Goal: Information Seeking & Learning: Learn about a topic

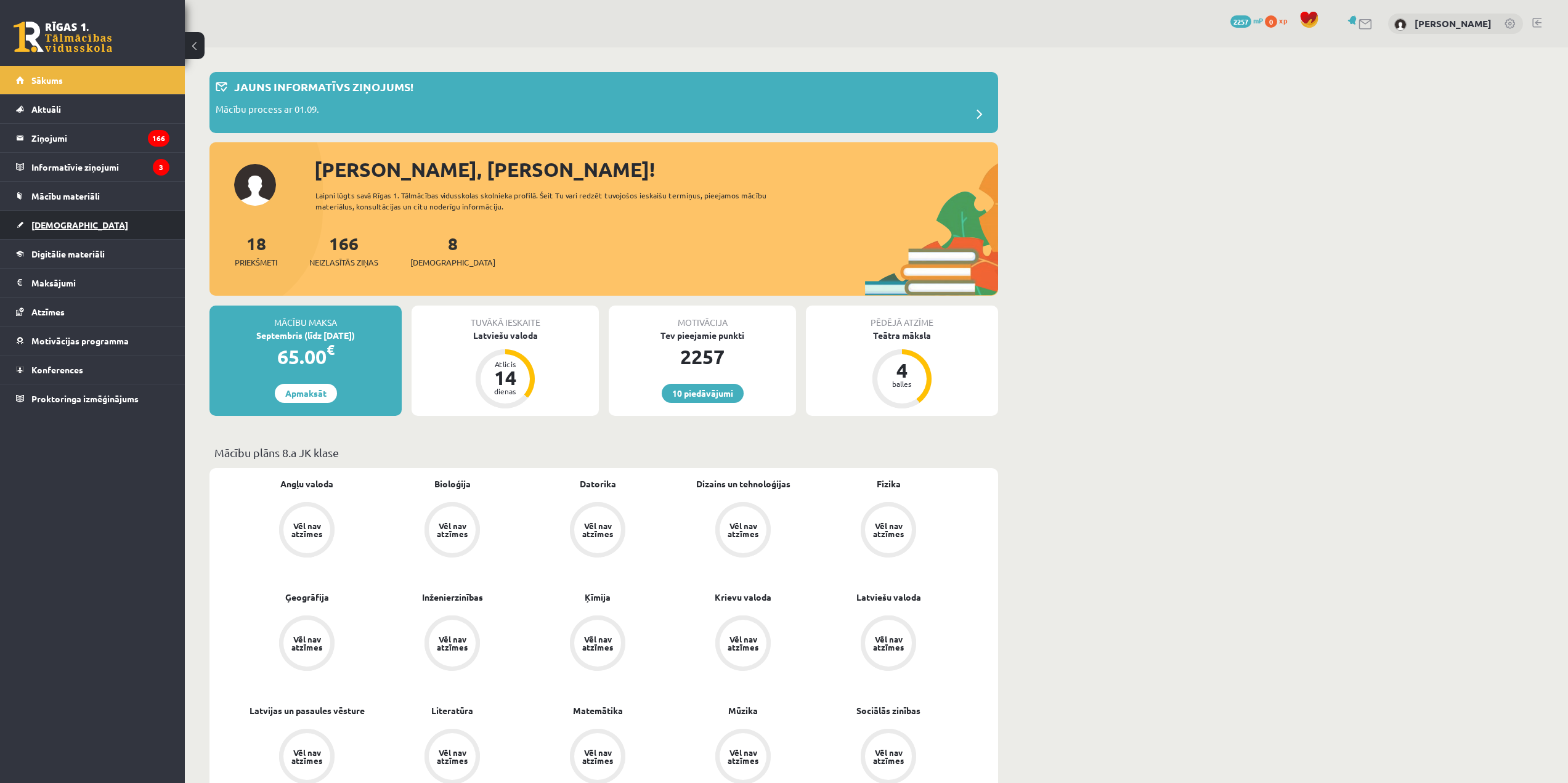
click at [107, 229] on link "[DEMOGRAPHIC_DATA]" at bounding box center [92, 225] width 153 height 29
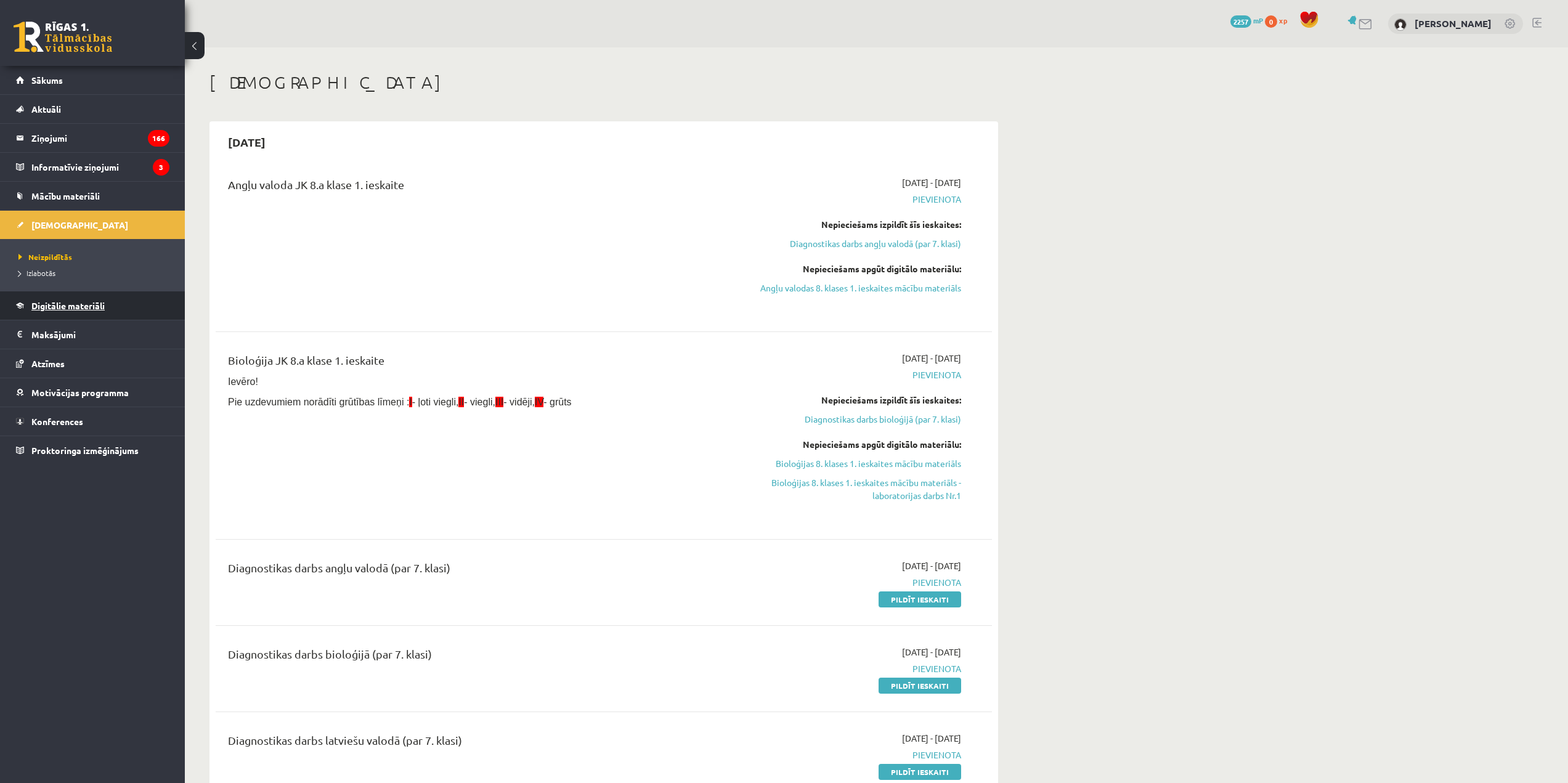
click at [105, 310] on link "Digitālie materiāli" at bounding box center [92, 305] width 153 height 29
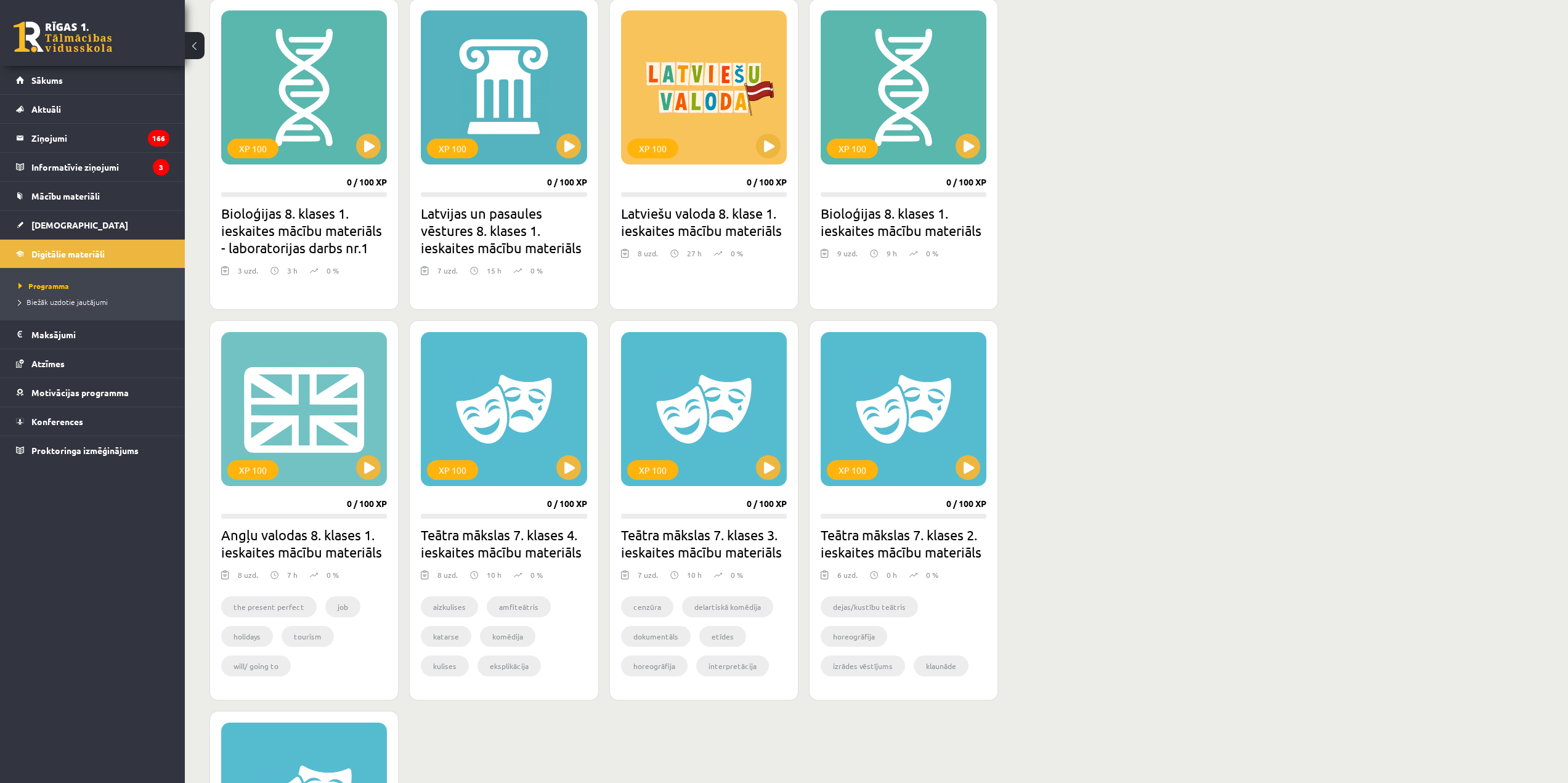
scroll to position [237, 0]
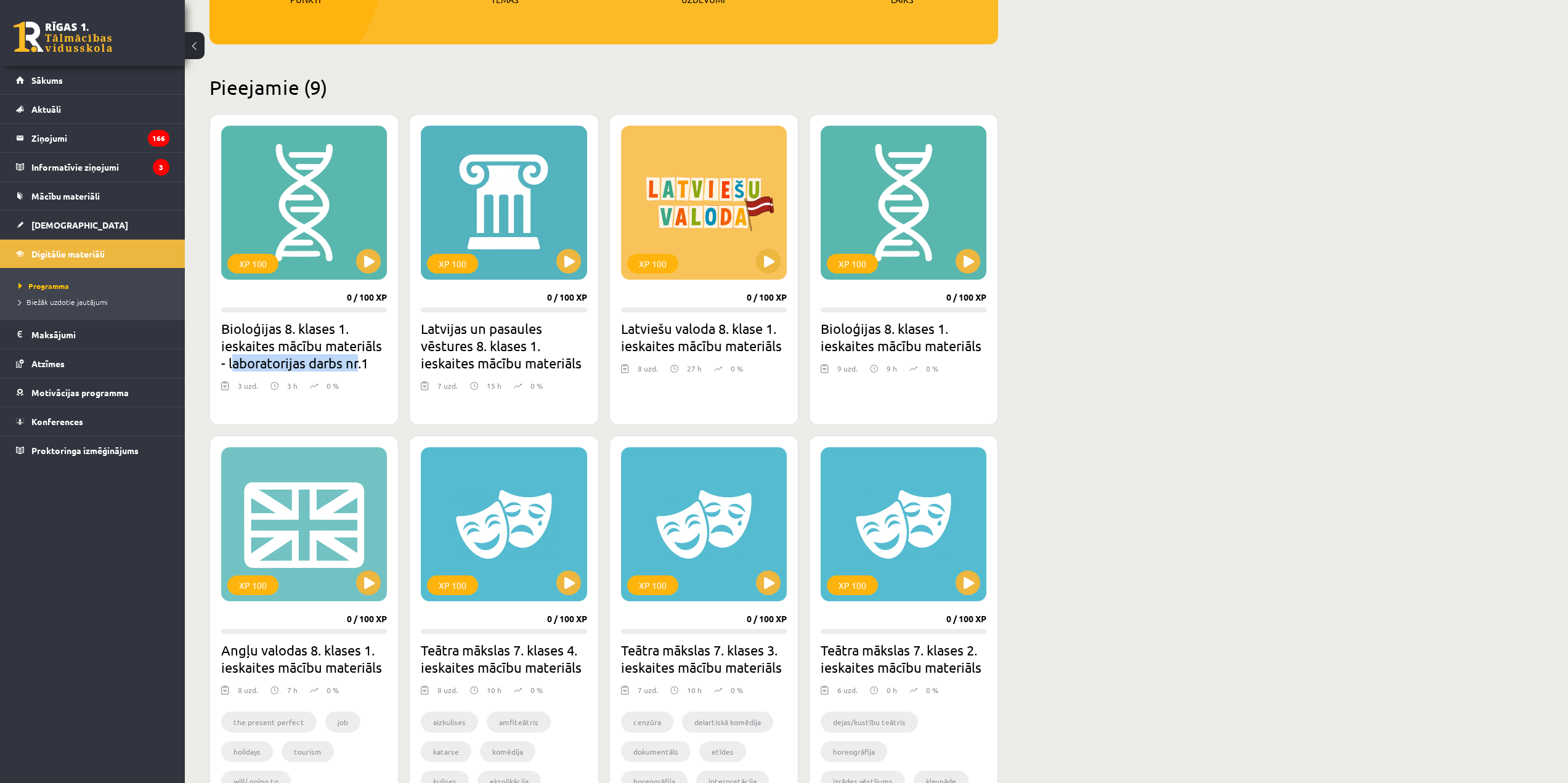
drag, startPoint x: 235, startPoint y: 367, endPoint x: 358, endPoint y: 369, distance: 123.0
click at [358, 369] on h2 "Bioloģijas 8. klases 1. ieskaites mācību materiāls - laboratorijas darbs nr.1" at bounding box center [304, 345] width 166 height 51
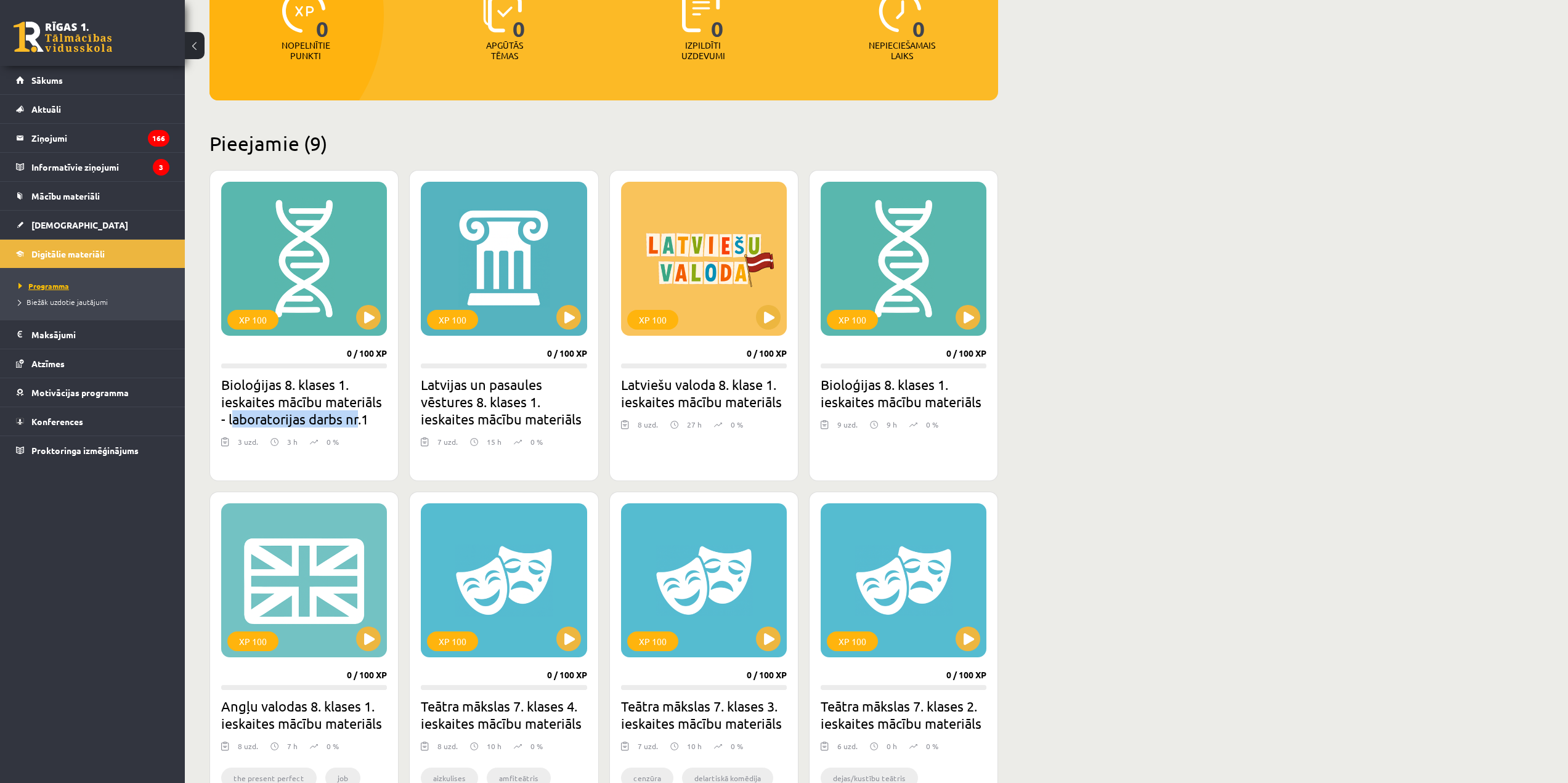
scroll to position [175, 0]
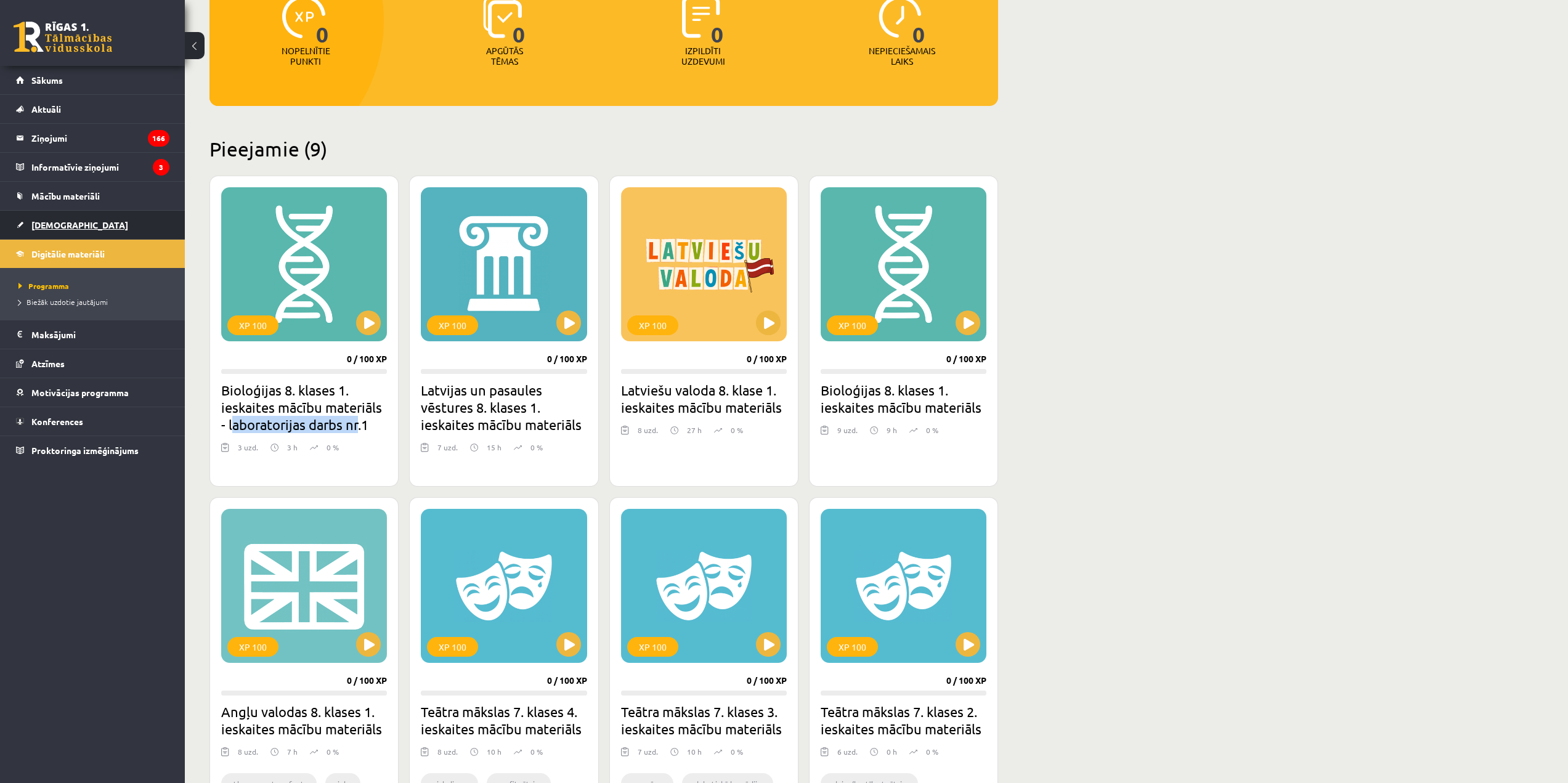
click at [144, 237] on link "[DEMOGRAPHIC_DATA]" at bounding box center [92, 225] width 153 height 29
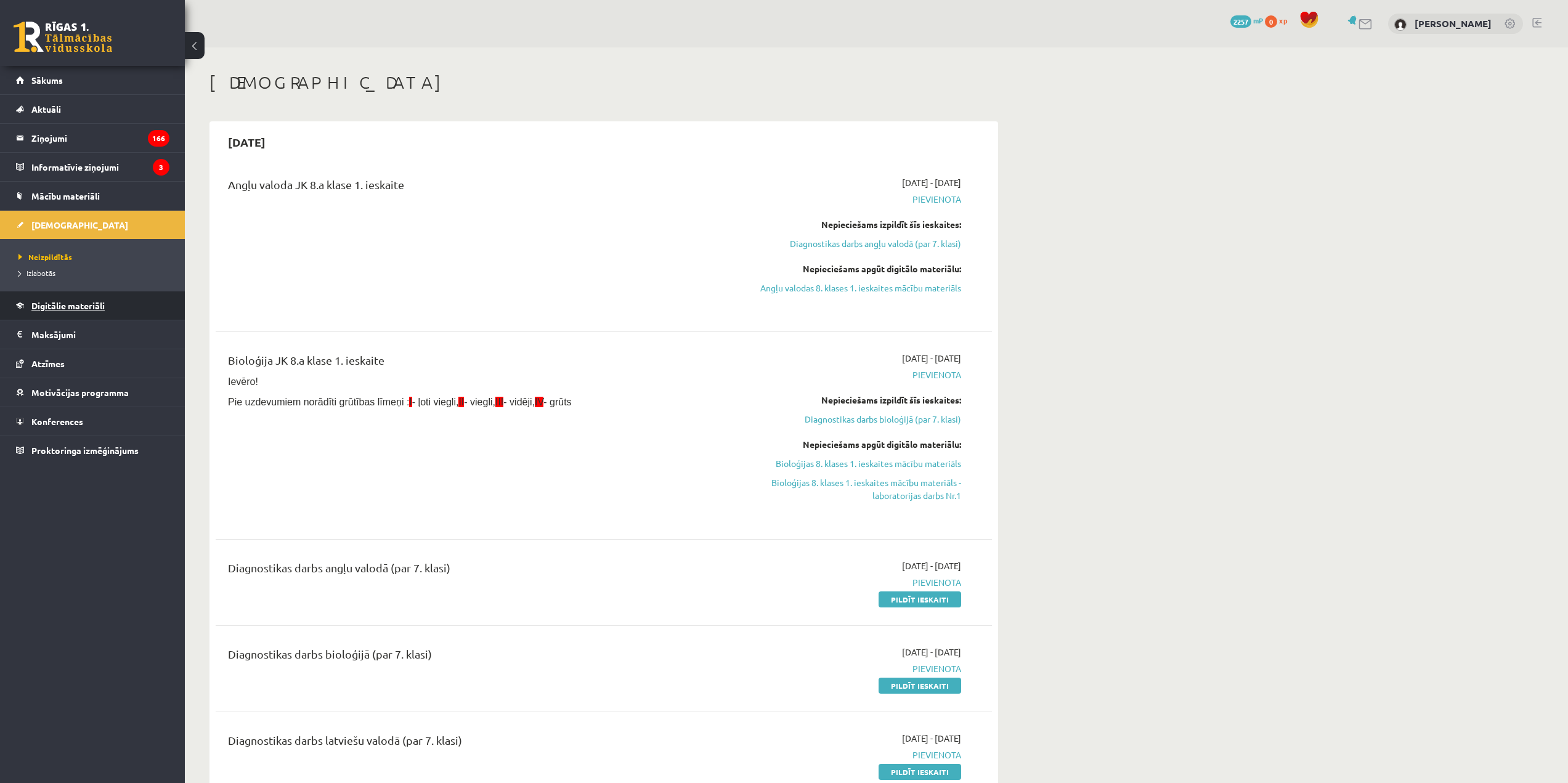
click at [155, 305] on link "Digitālie materiāli" at bounding box center [92, 305] width 153 height 29
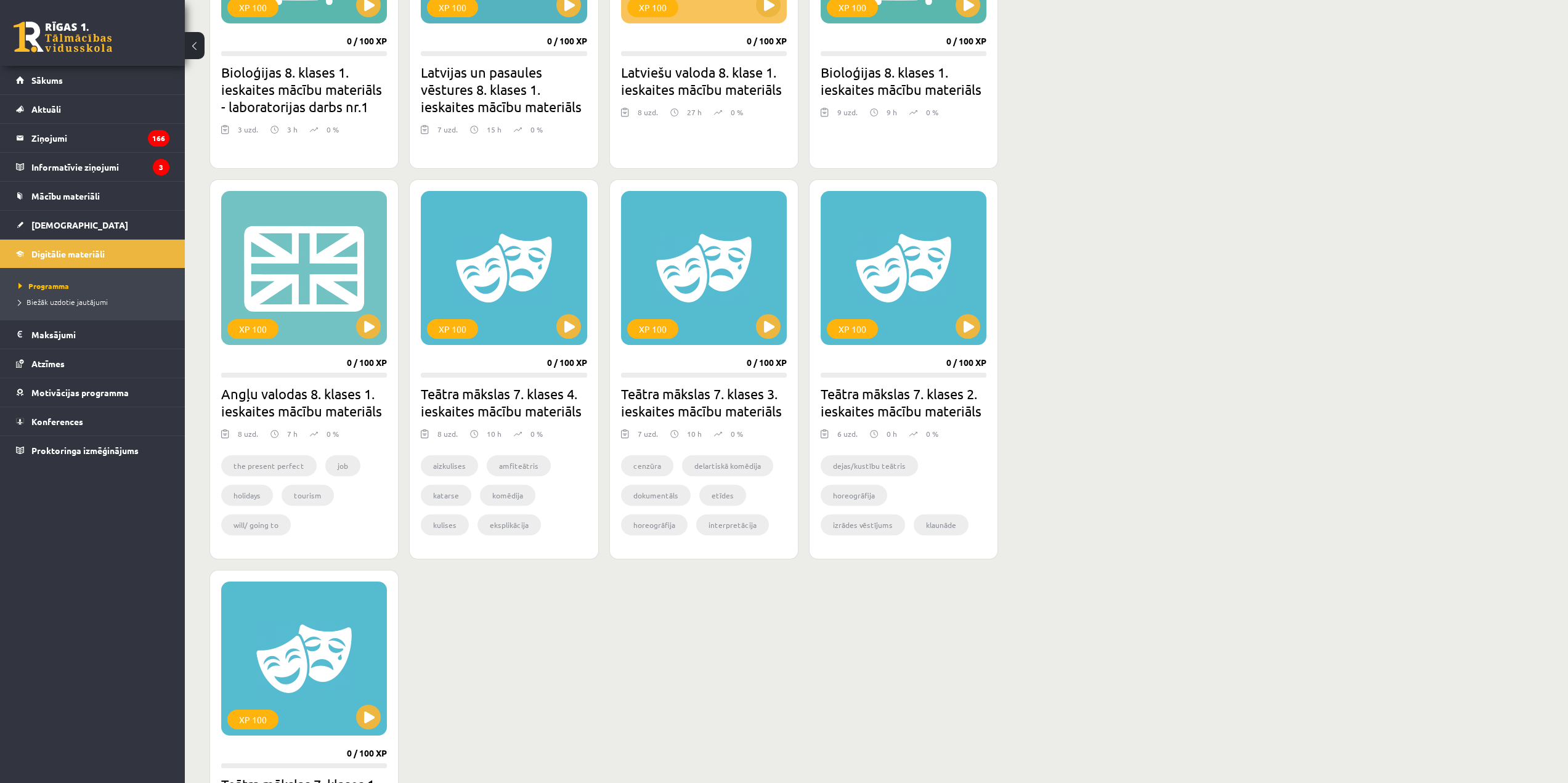
scroll to position [493, 0]
click at [251, 295] on div "XP 100" at bounding box center [304, 268] width 166 height 154
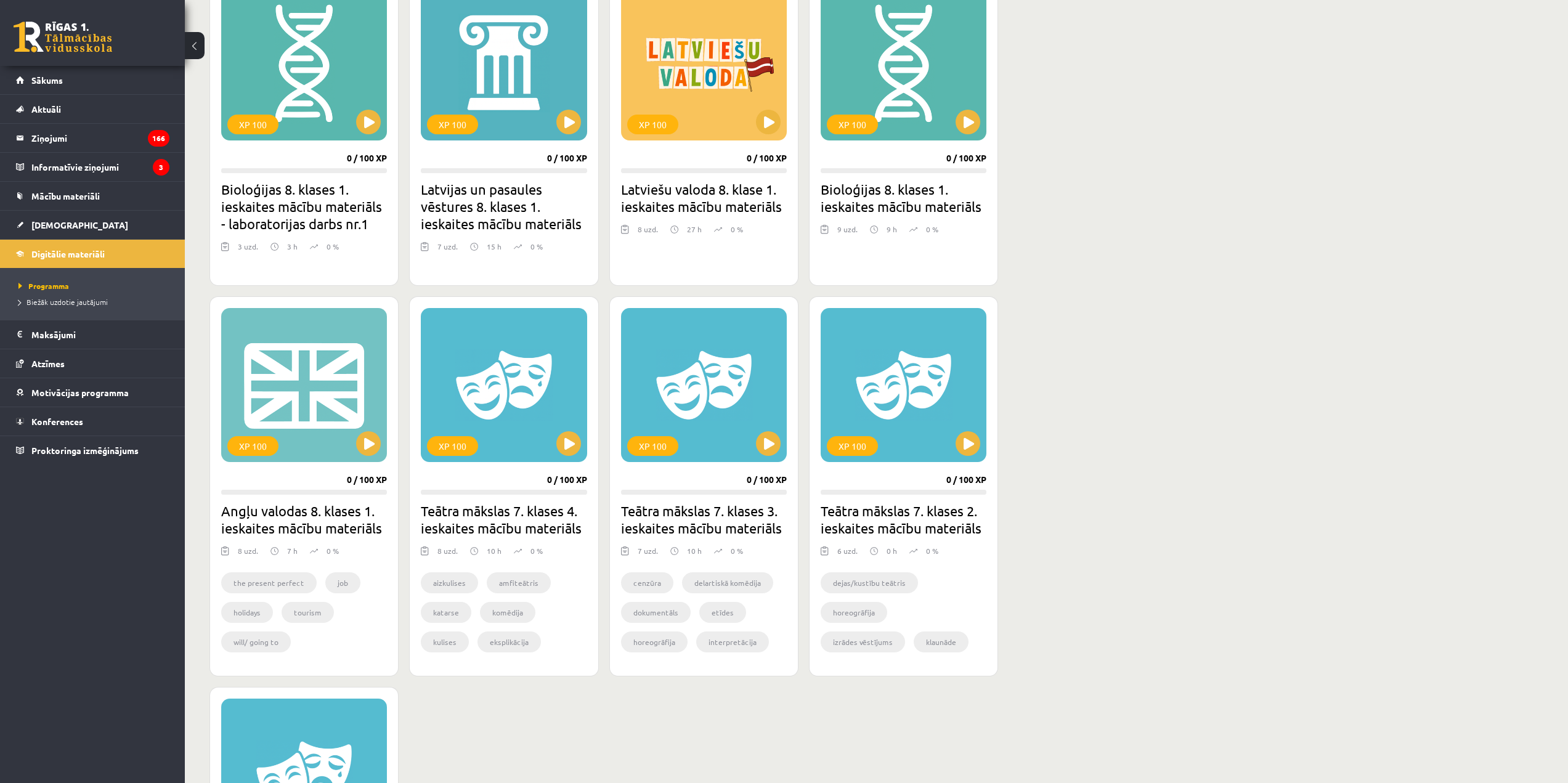
scroll to position [370, 0]
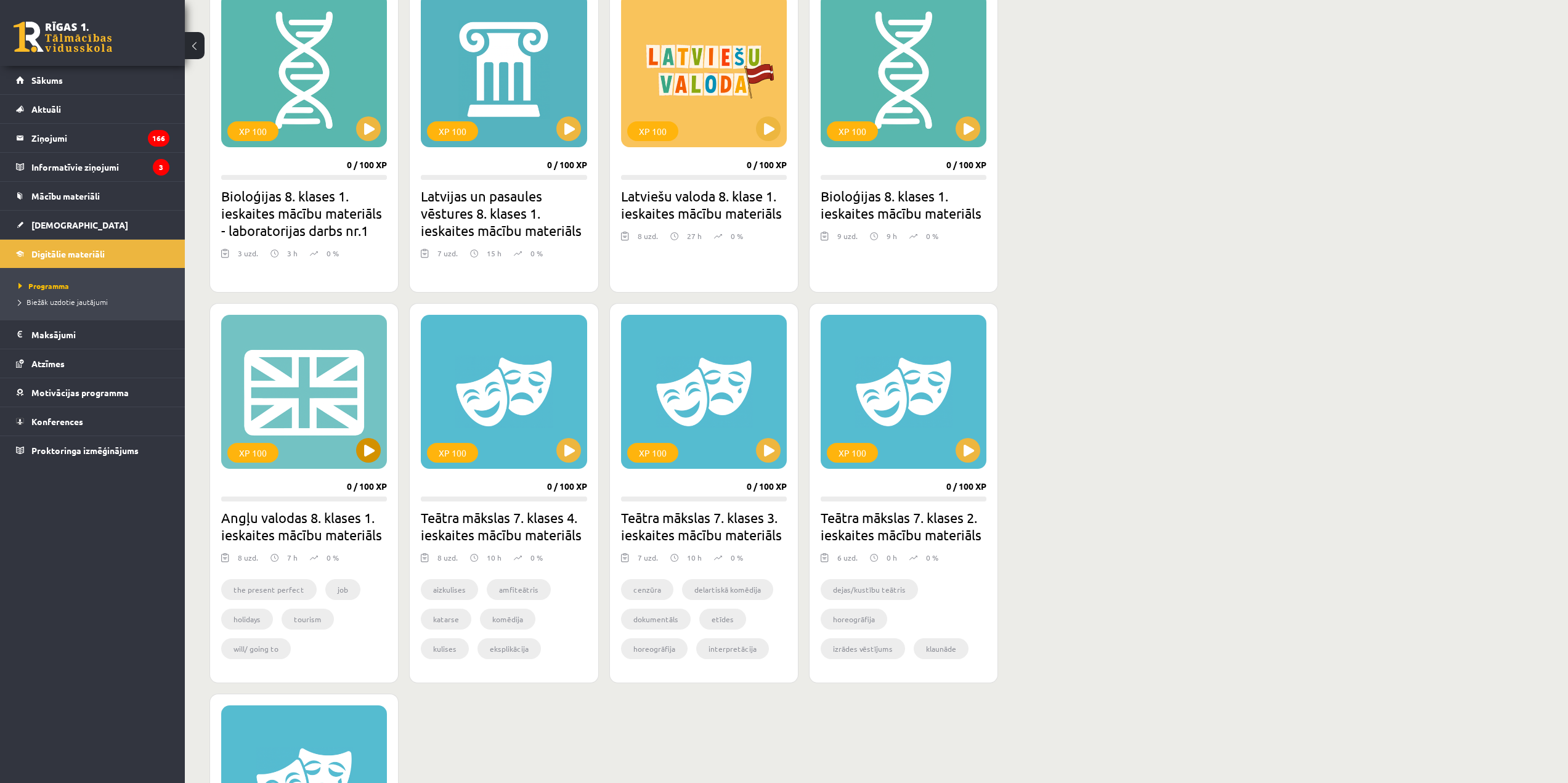
click at [310, 315] on div "XP 100" at bounding box center [304, 391] width 166 height 154
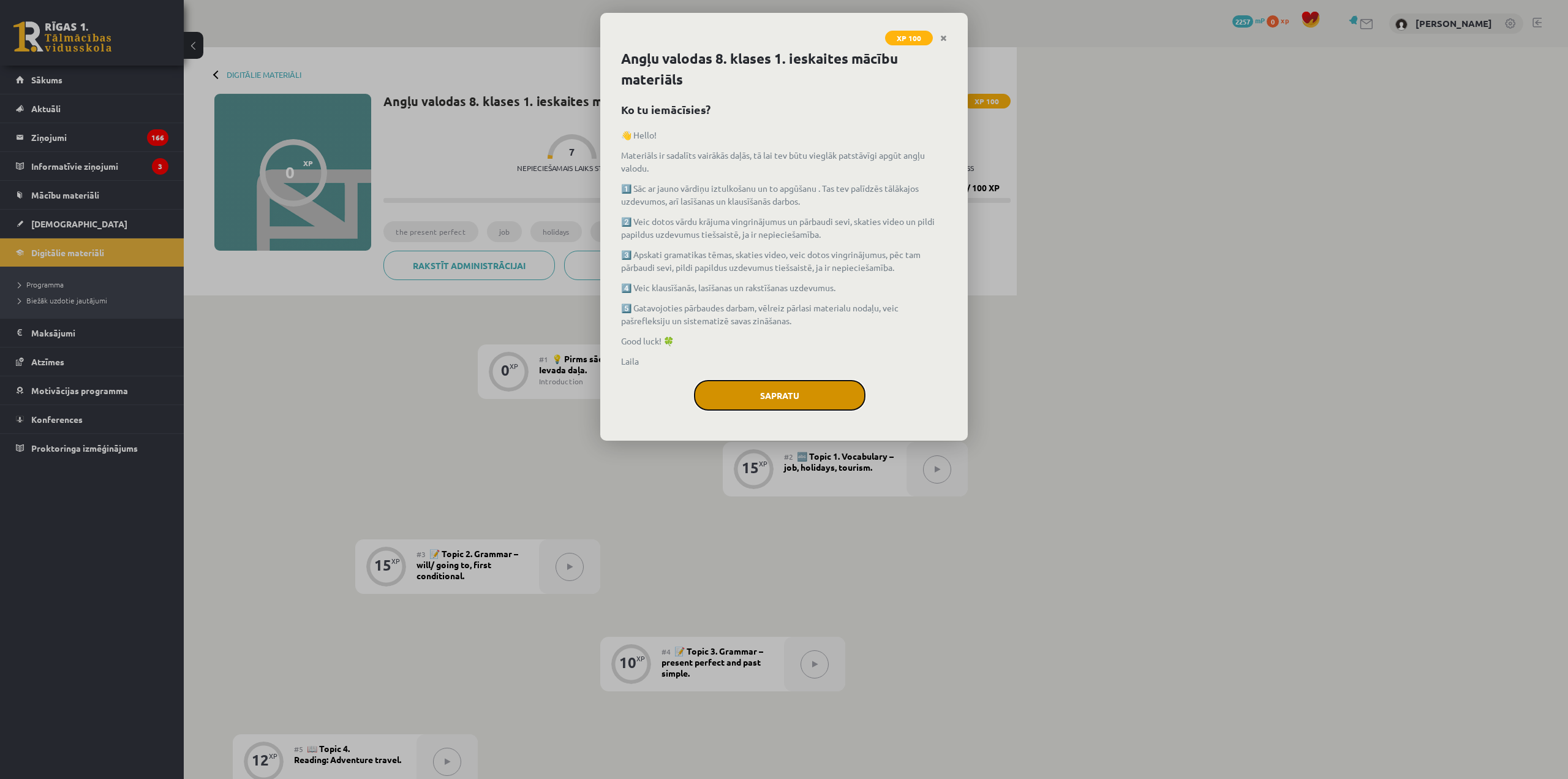
click at [766, 392] on button "Sapratu" at bounding box center [779, 395] width 171 height 31
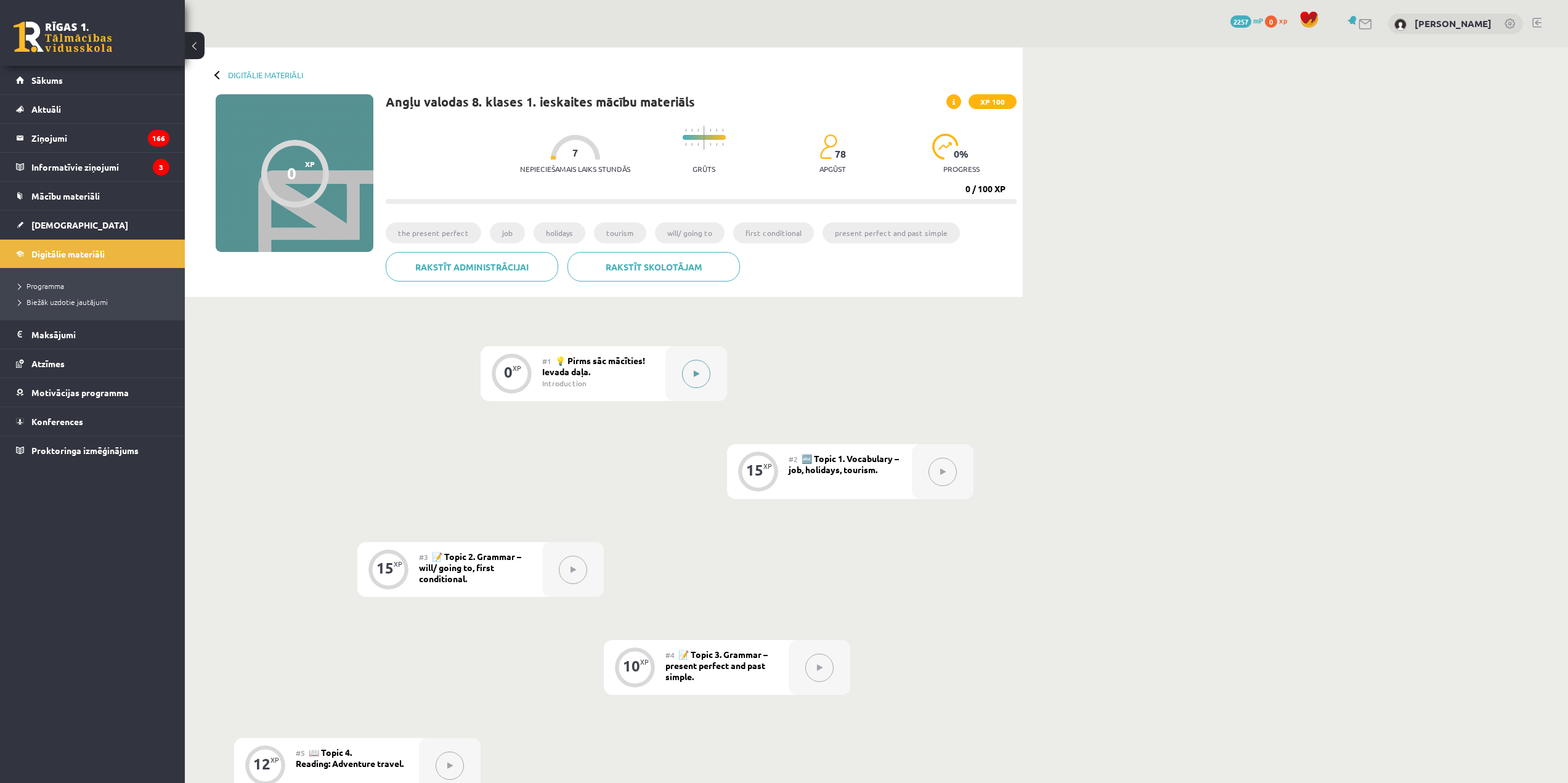
click at [690, 370] on button at bounding box center [696, 374] width 29 height 29
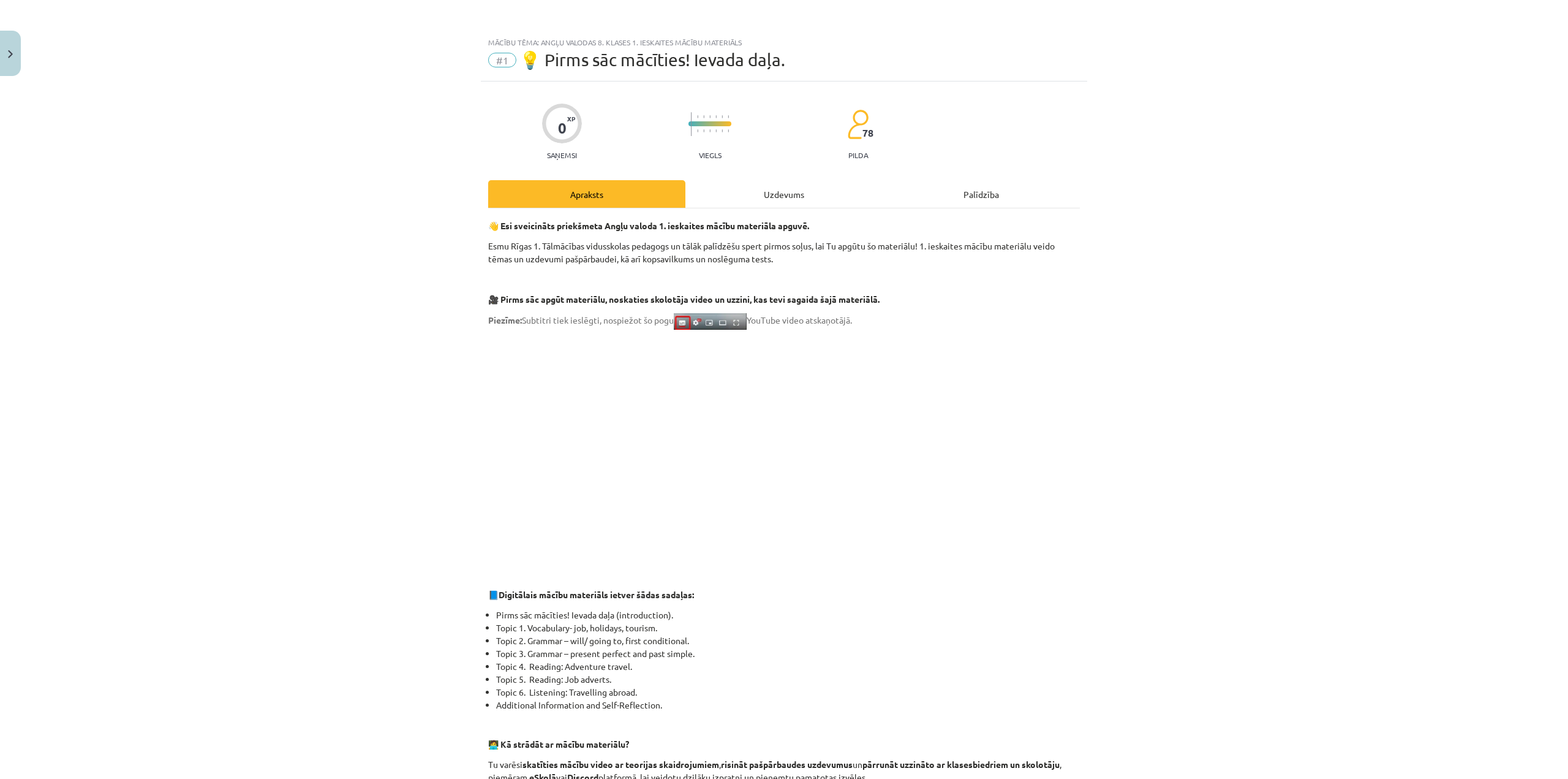
click at [795, 193] on div "Uzdevums" at bounding box center [784, 194] width 197 height 28
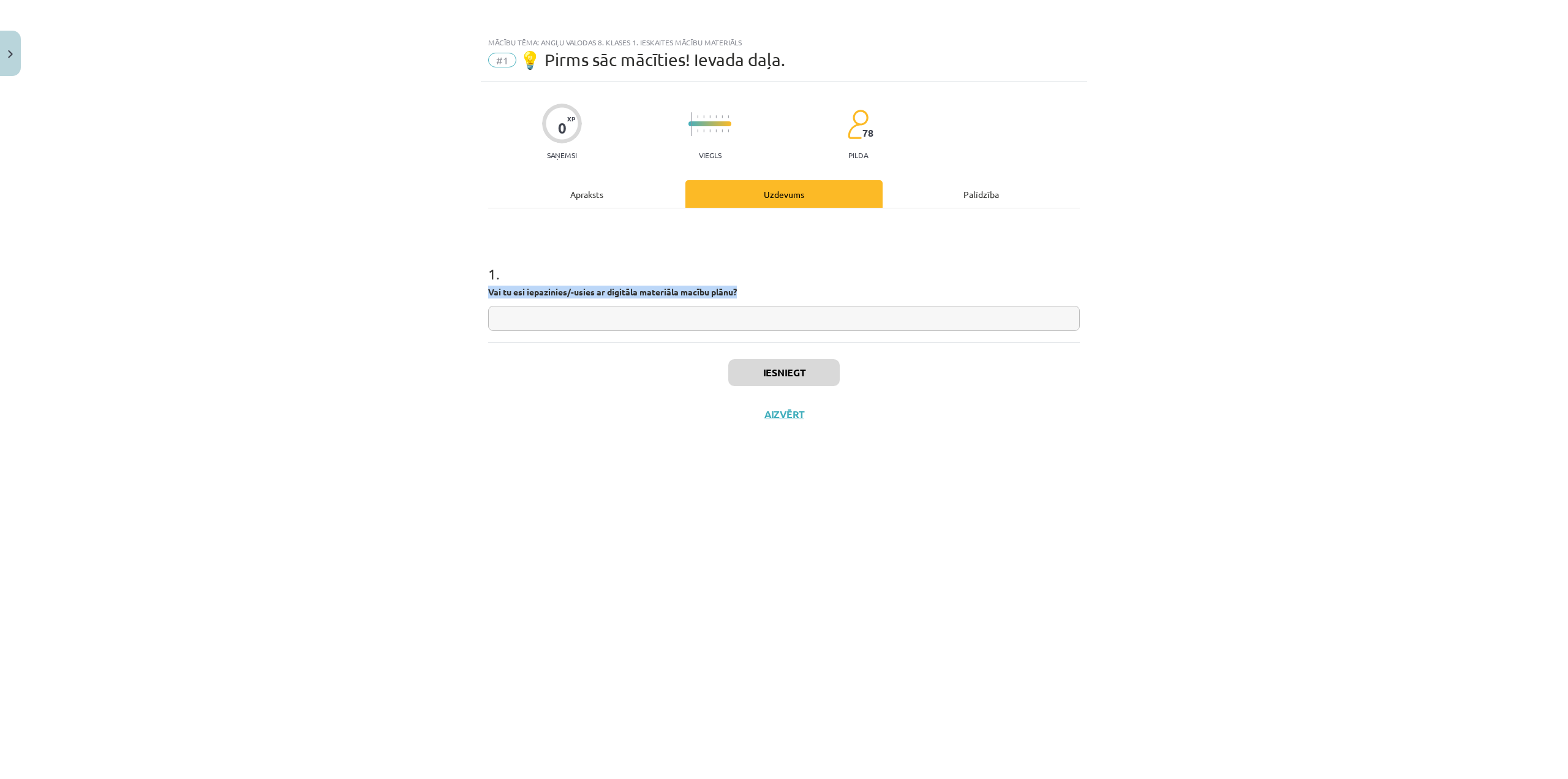
drag, startPoint x: 442, startPoint y: 290, endPoint x: 747, endPoint y: 288, distance: 305.0
click at [747, 288] on div "Mācību tēma: Angļu valodas 8. klases 1. ieskaites mācību materiāls #1 💡 Pirms s…" at bounding box center [784, 389] width 1568 height 779
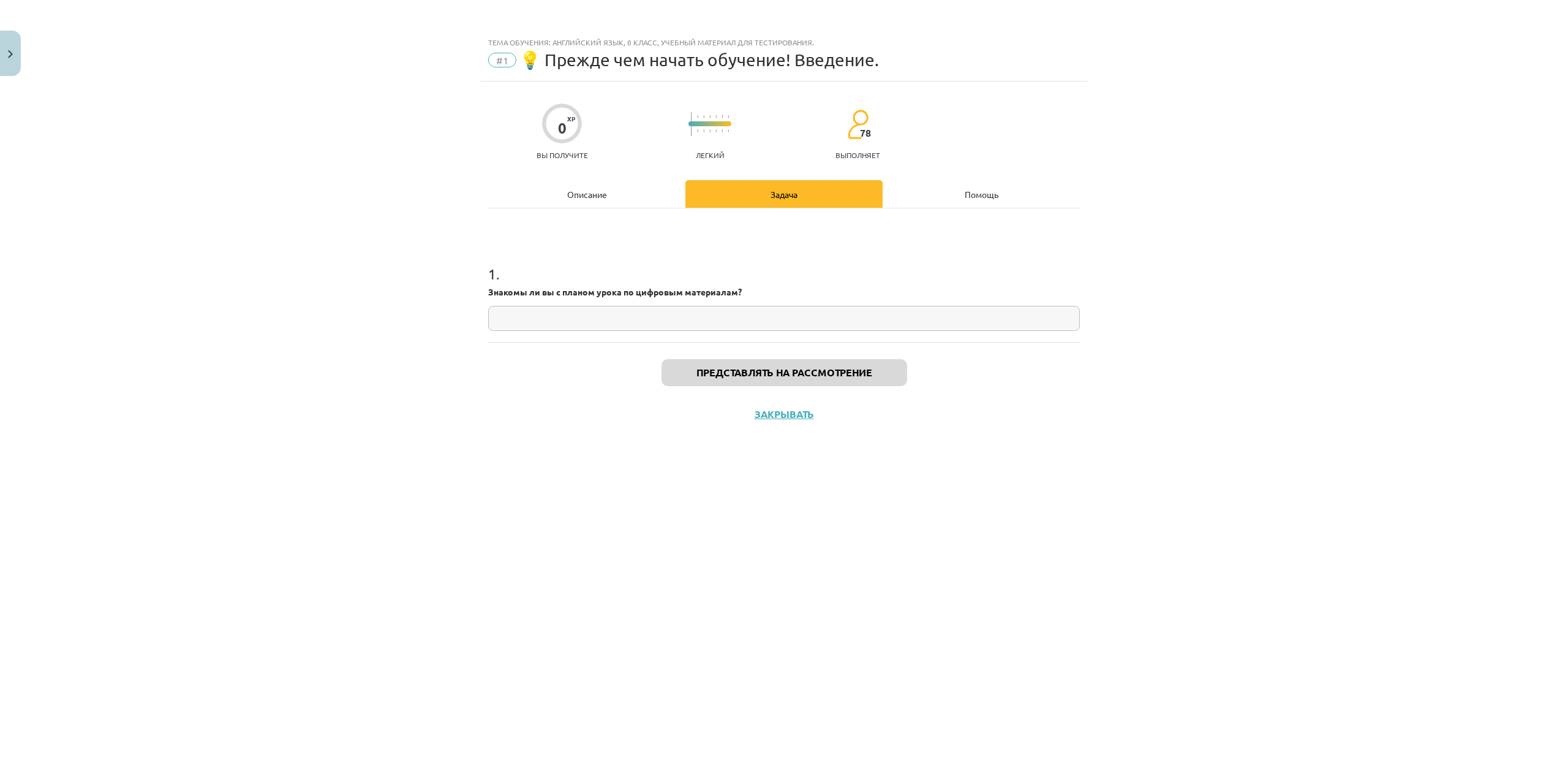
click at [558, 309] on input "text" at bounding box center [784, 318] width 592 height 25
click at [529, 312] on input "text" at bounding box center [784, 318] width 592 height 25
paste input "**********"
drag, startPoint x: 547, startPoint y: 319, endPoint x: 534, endPoint y: 324, distance: 13.9
click at [534, 324] on input "**********" at bounding box center [784, 318] width 592 height 25
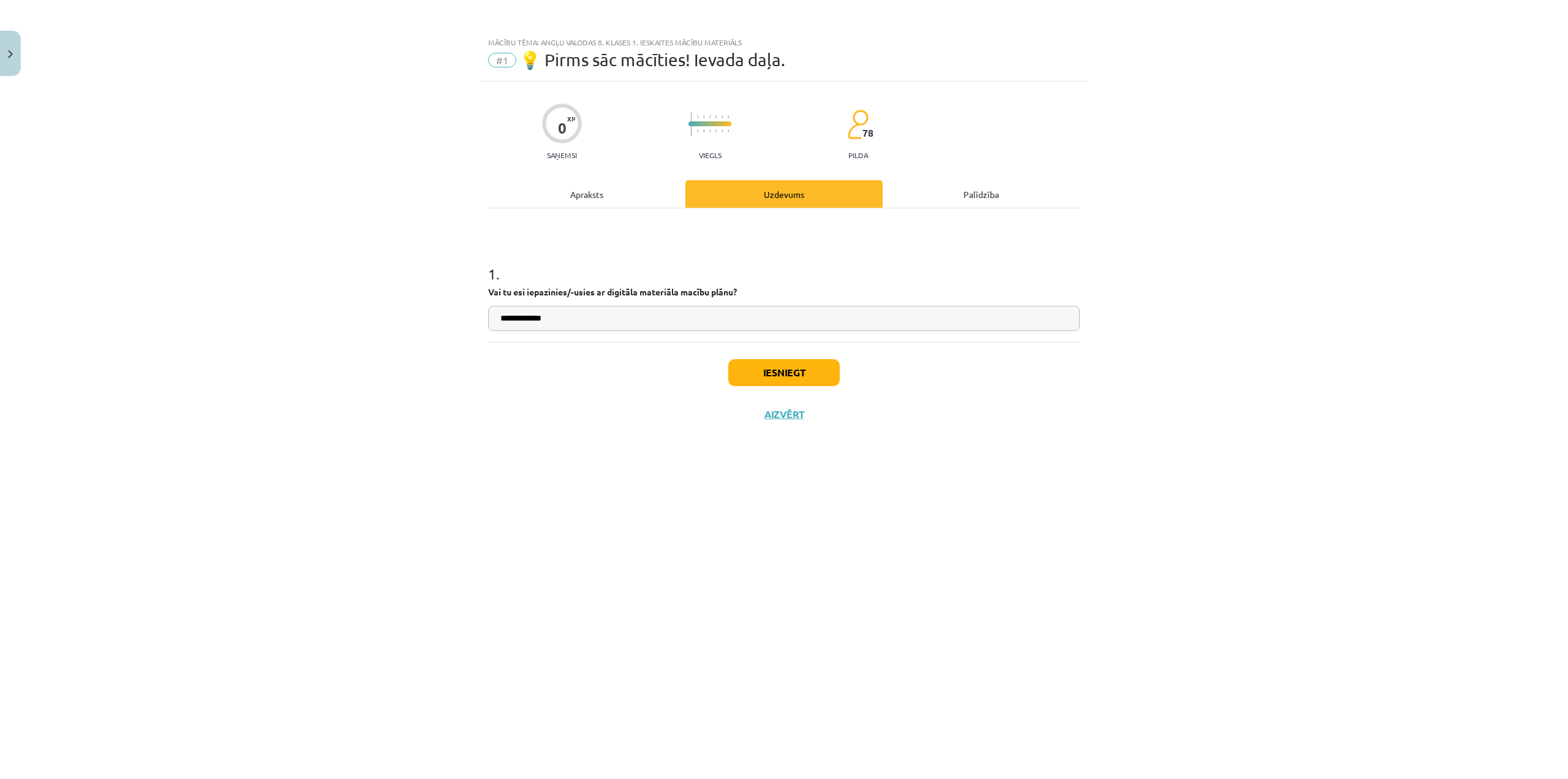
type input "**********"
drag, startPoint x: 558, startPoint y: 319, endPoint x: 218, endPoint y: 329, distance: 340.1
click at [272, 331] on div "**********" at bounding box center [784, 389] width 1568 height 779
type input "*"
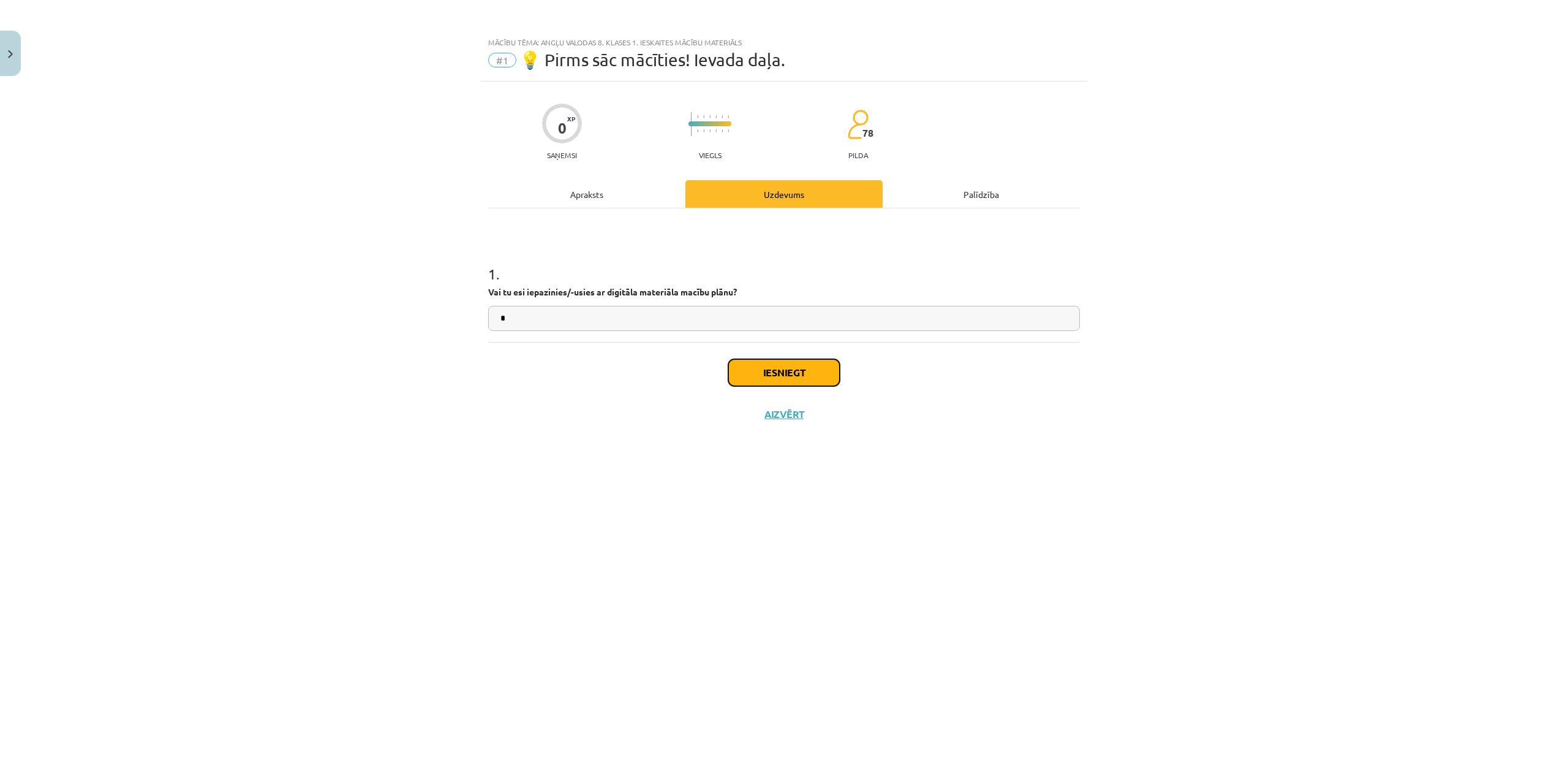
click at [788, 369] on button "Iesniegt" at bounding box center [784, 373] width 112 height 27
click at [784, 425] on button "Nākamā nodarbība" at bounding box center [784, 423] width 120 height 28
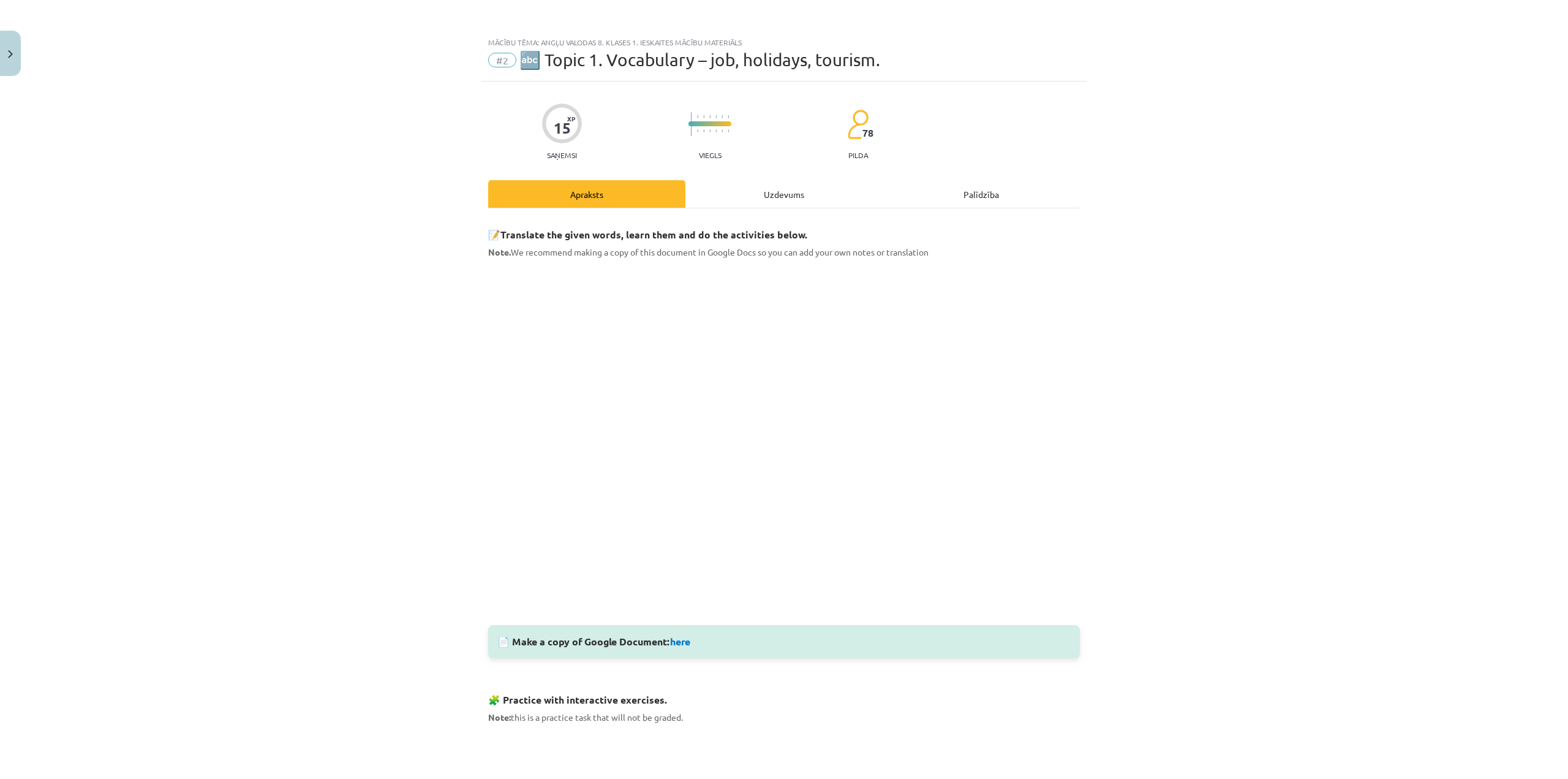
click at [837, 195] on div "Uzdevums" at bounding box center [784, 194] width 197 height 28
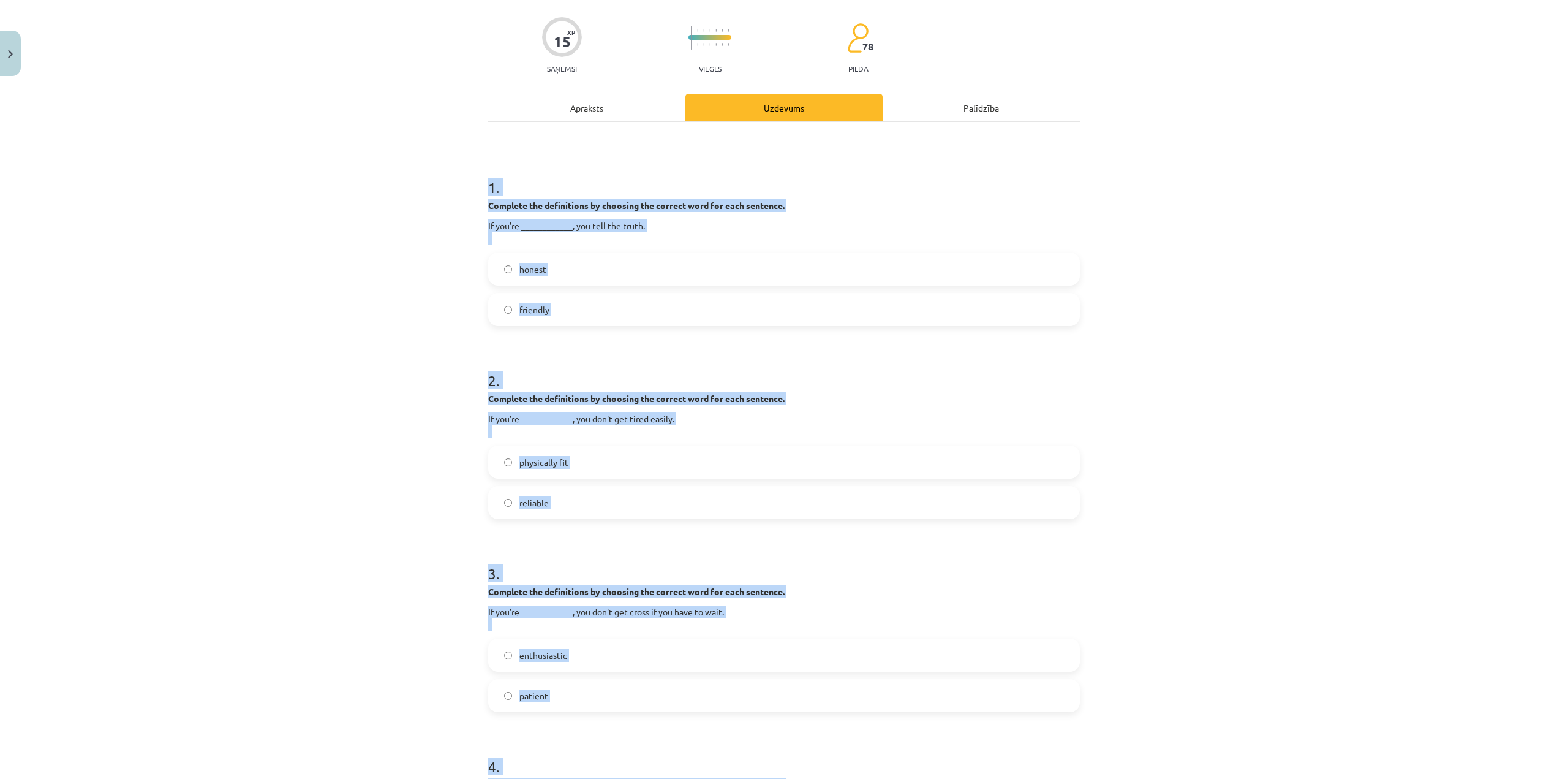
scroll to position [535, 0]
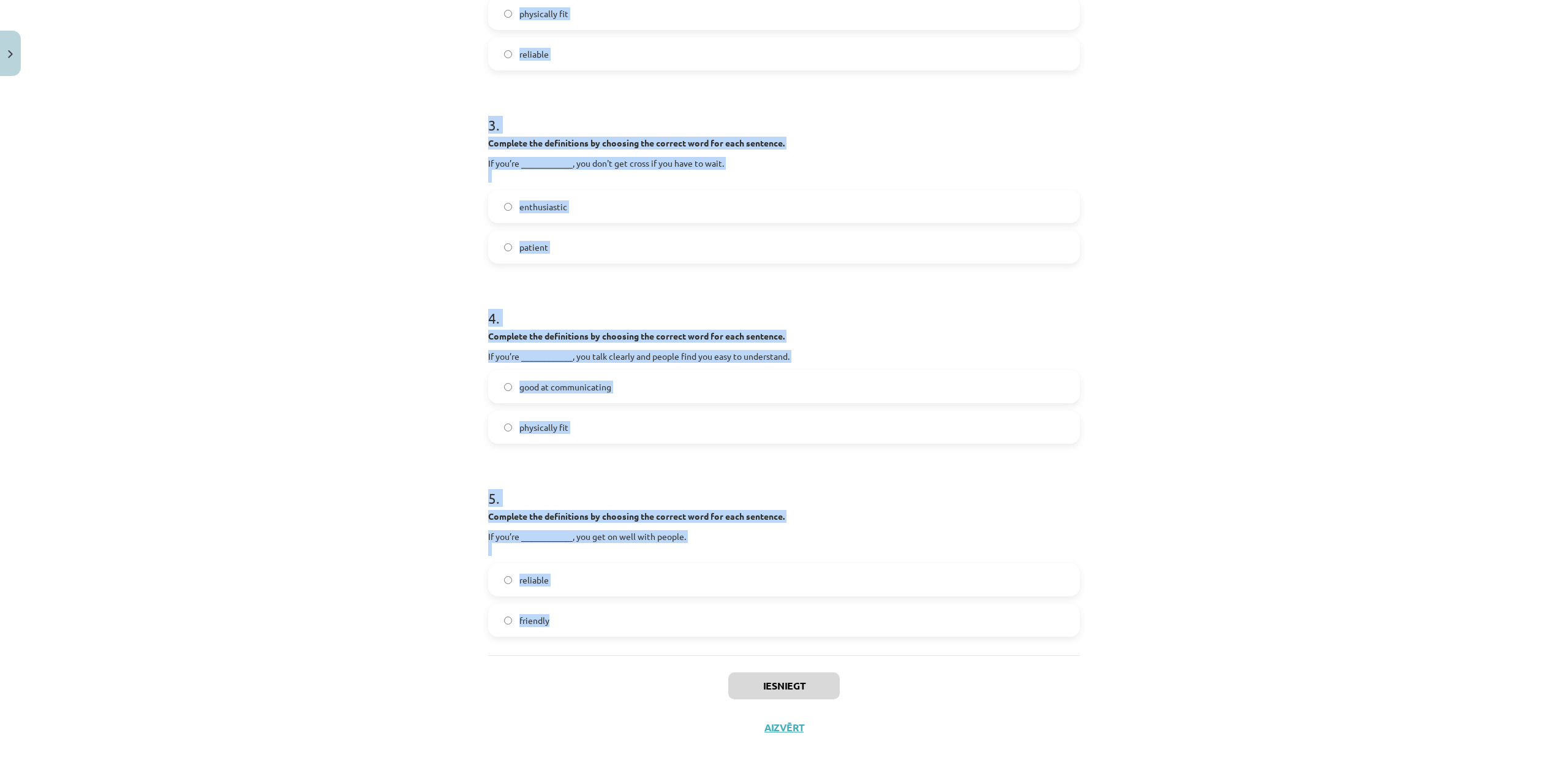
drag, startPoint x: 484, startPoint y: 250, endPoint x: 587, endPoint y: 640, distance: 403.4
click at [587, 640] on div "Mācību tēma: Angļu valodas 8. klases 1. ieskaites mācību materiāls #2 🔤 Topic 1…" at bounding box center [784, 389] width 1568 height 779
copy form "1 . Complete the definitions by choosing the correct word for each sentence. If…"
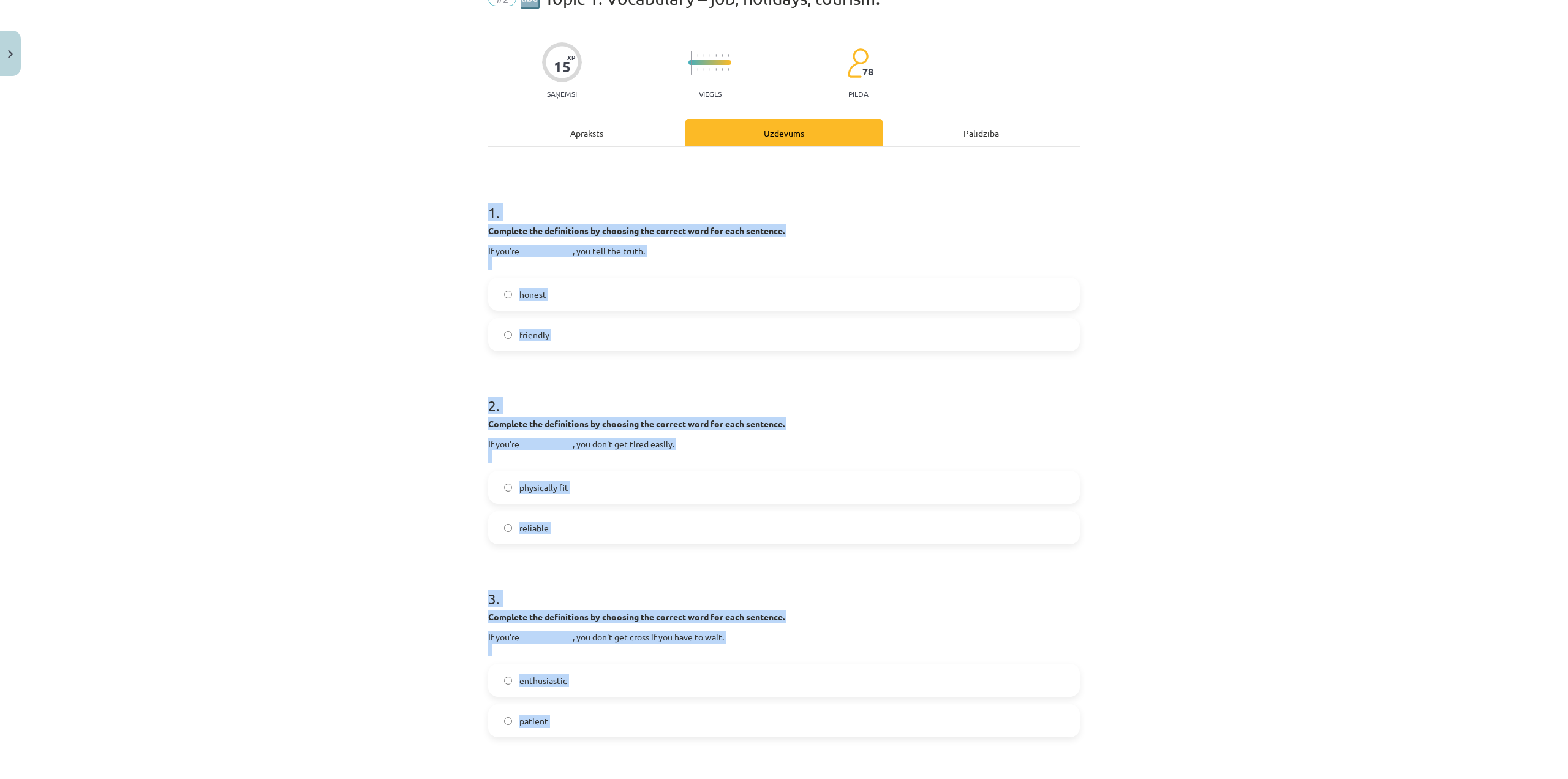
scroll to position [0, 0]
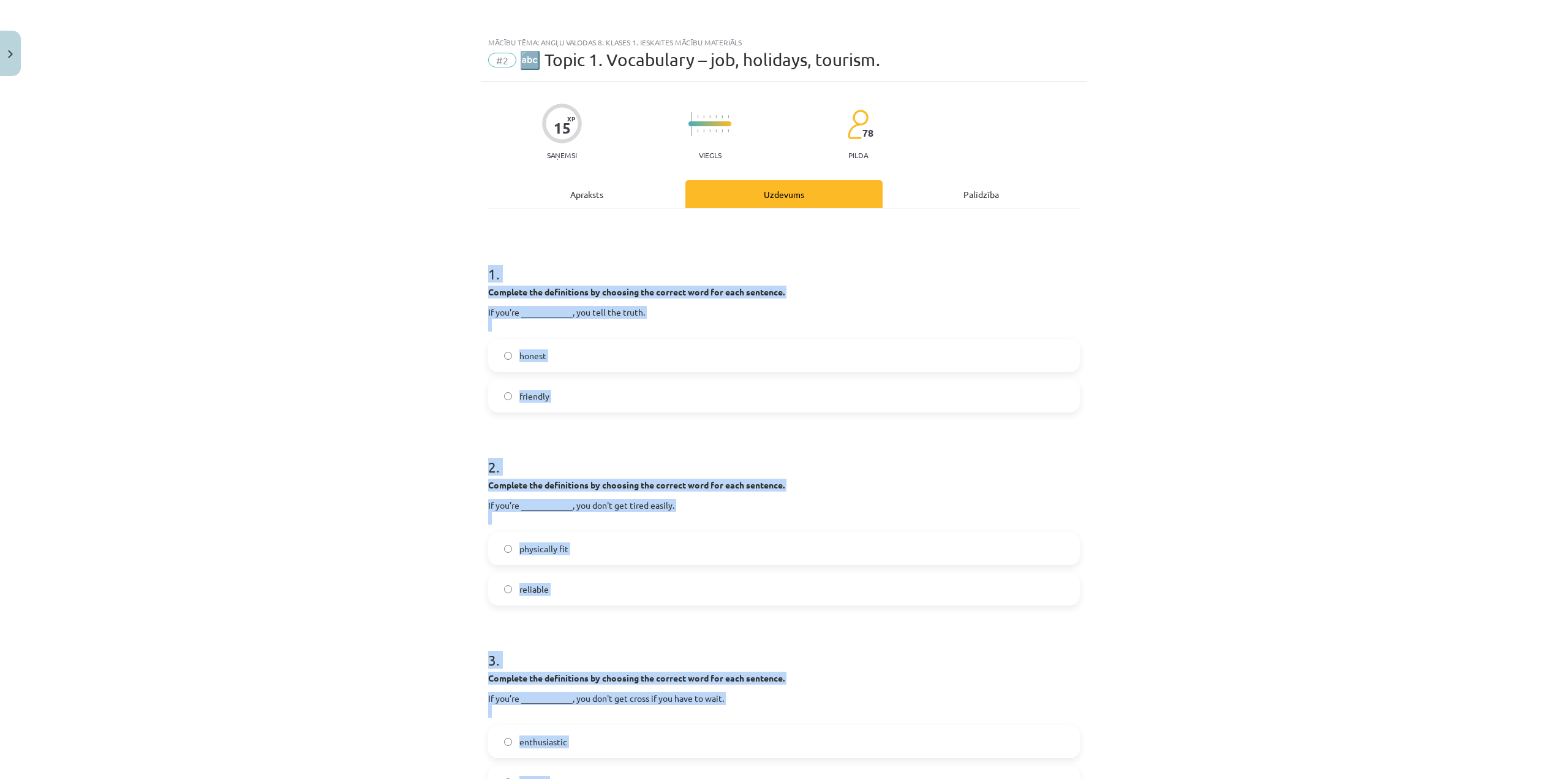
click at [625, 351] on label "honest" at bounding box center [784, 355] width 590 height 31
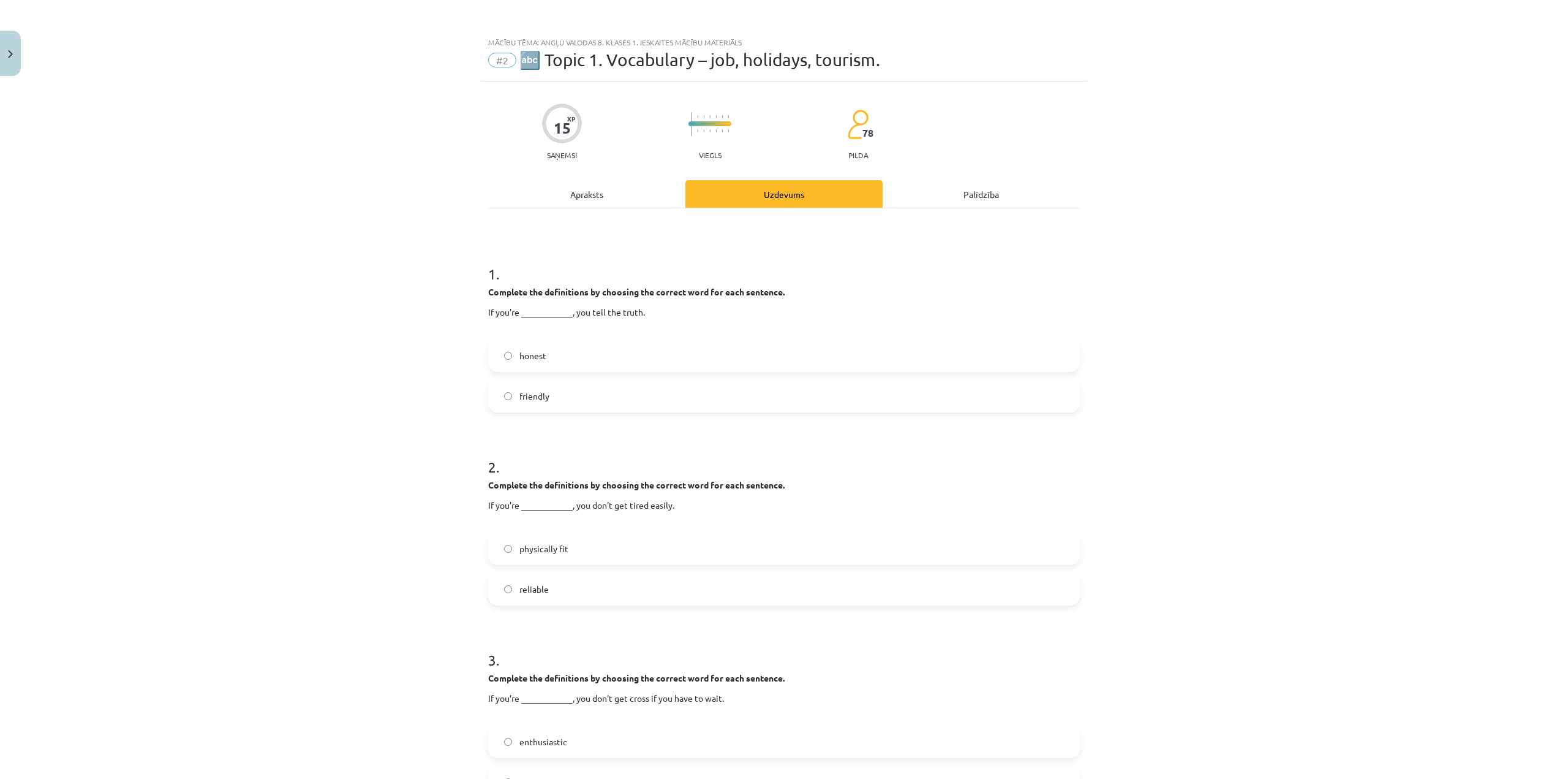
drag, startPoint x: 582, startPoint y: 541, endPoint x: 607, endPoint y: 298, distance: 244.3
click at [582, 540] on label "physically fit" at bounding box center [784, 548] width 590 height 31
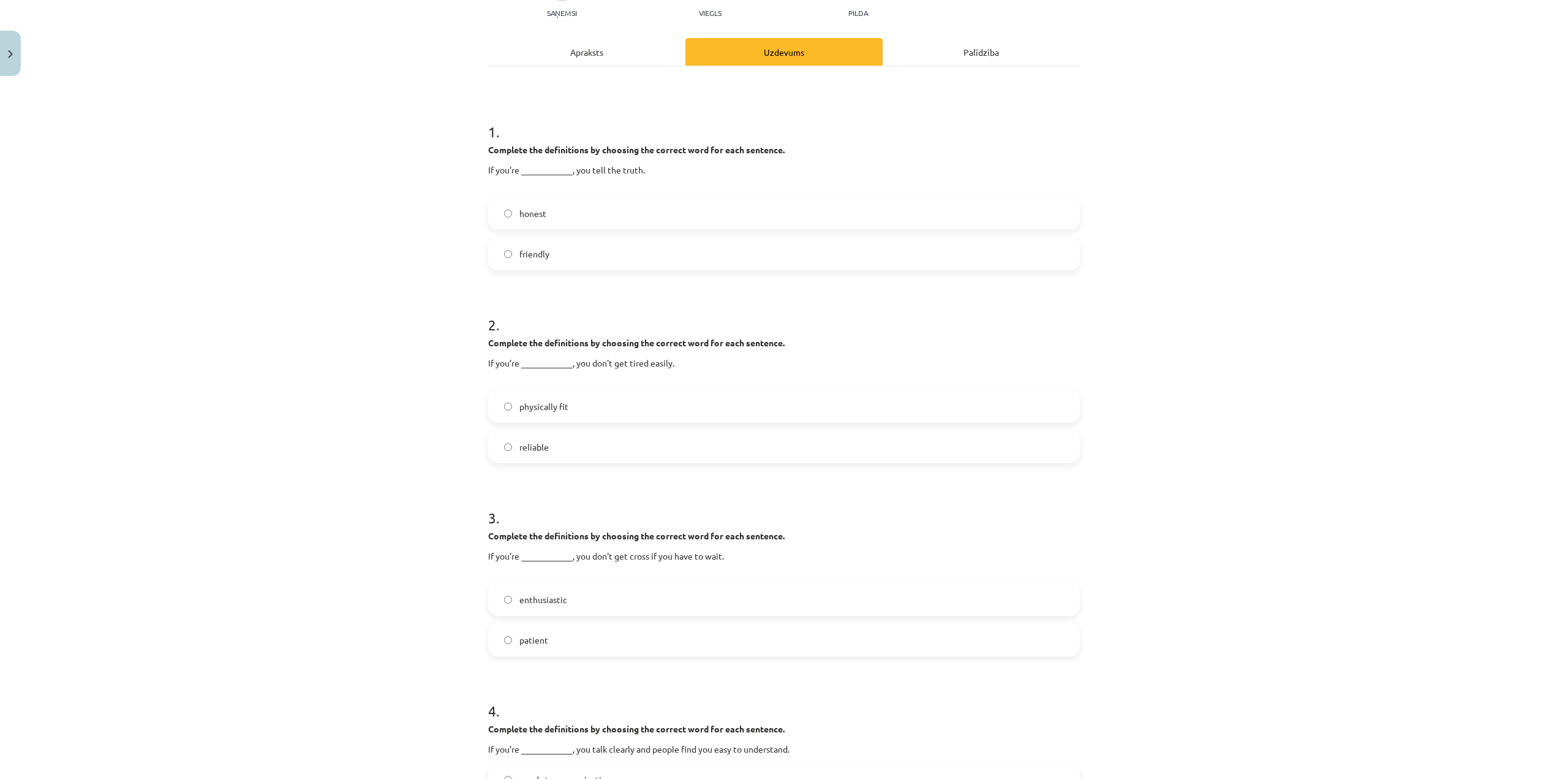
scroll to position [245, 0]
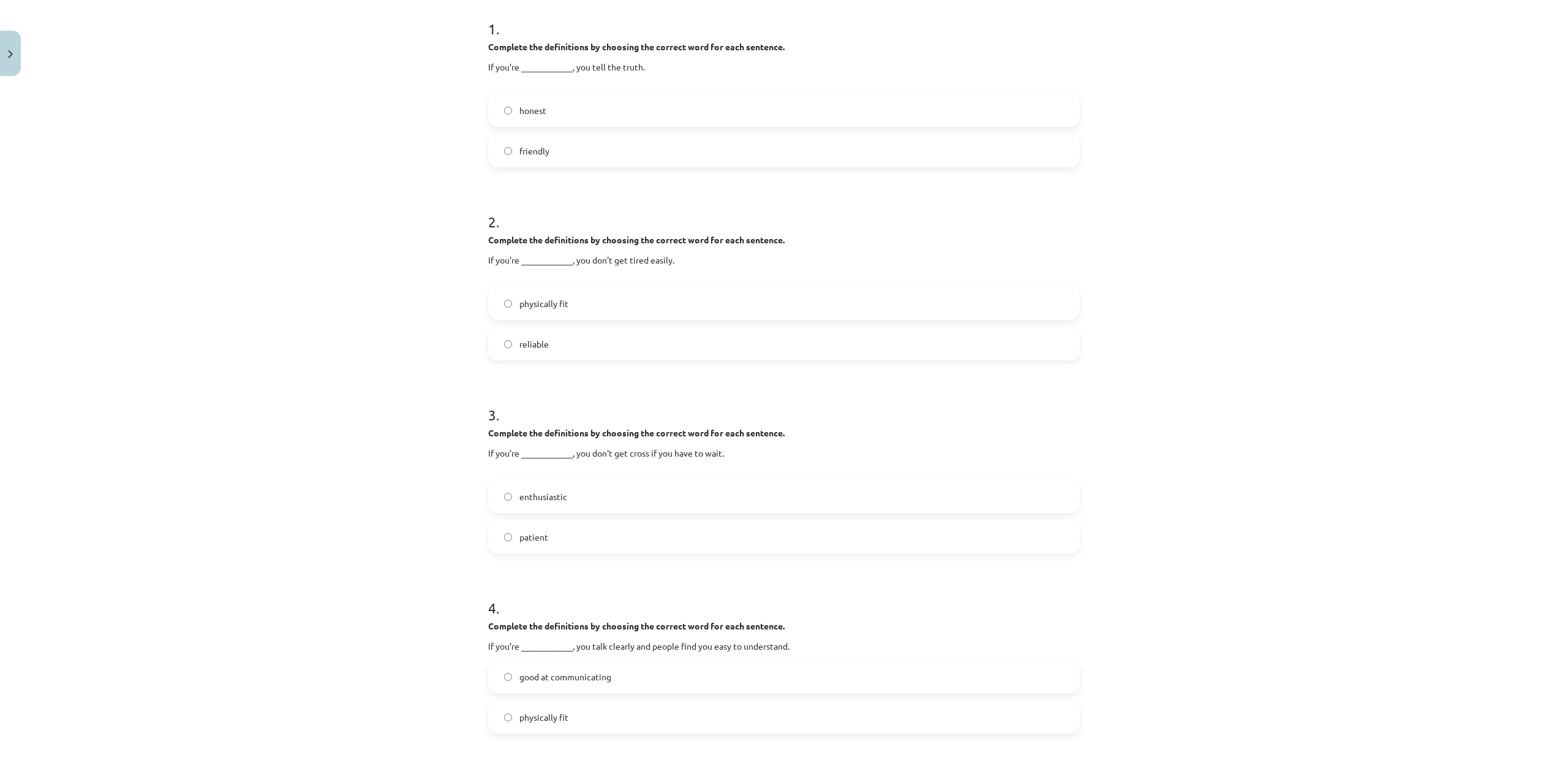
drag, startPoint x: 552, startPoint y: 540, endPoint x: 593, endPoint y: 400, distance: 145.9
click at [553, 540] on label "patient" at bounding box center [784, 536] width 590 height 31
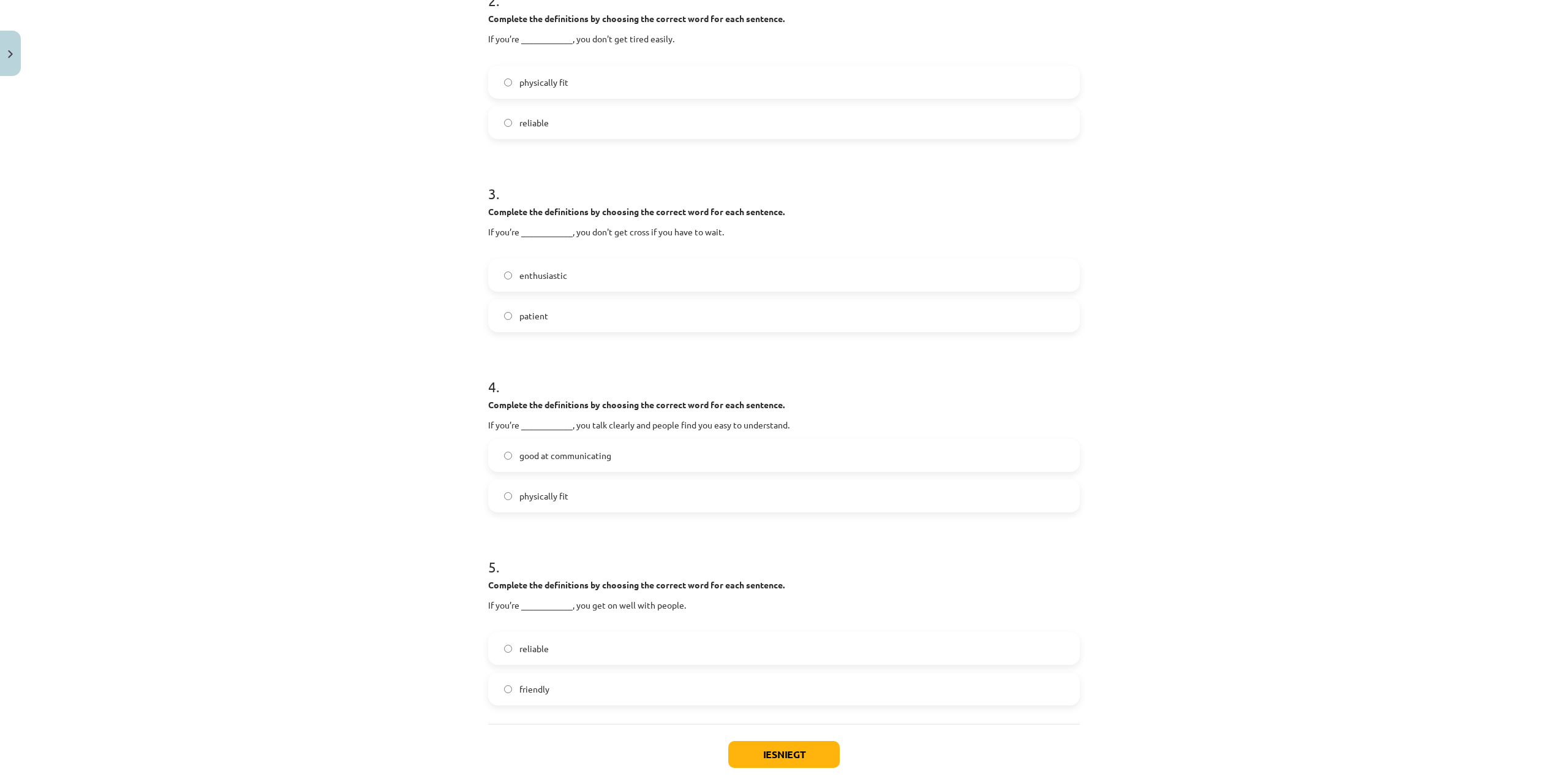
scroll to position [490, 0]
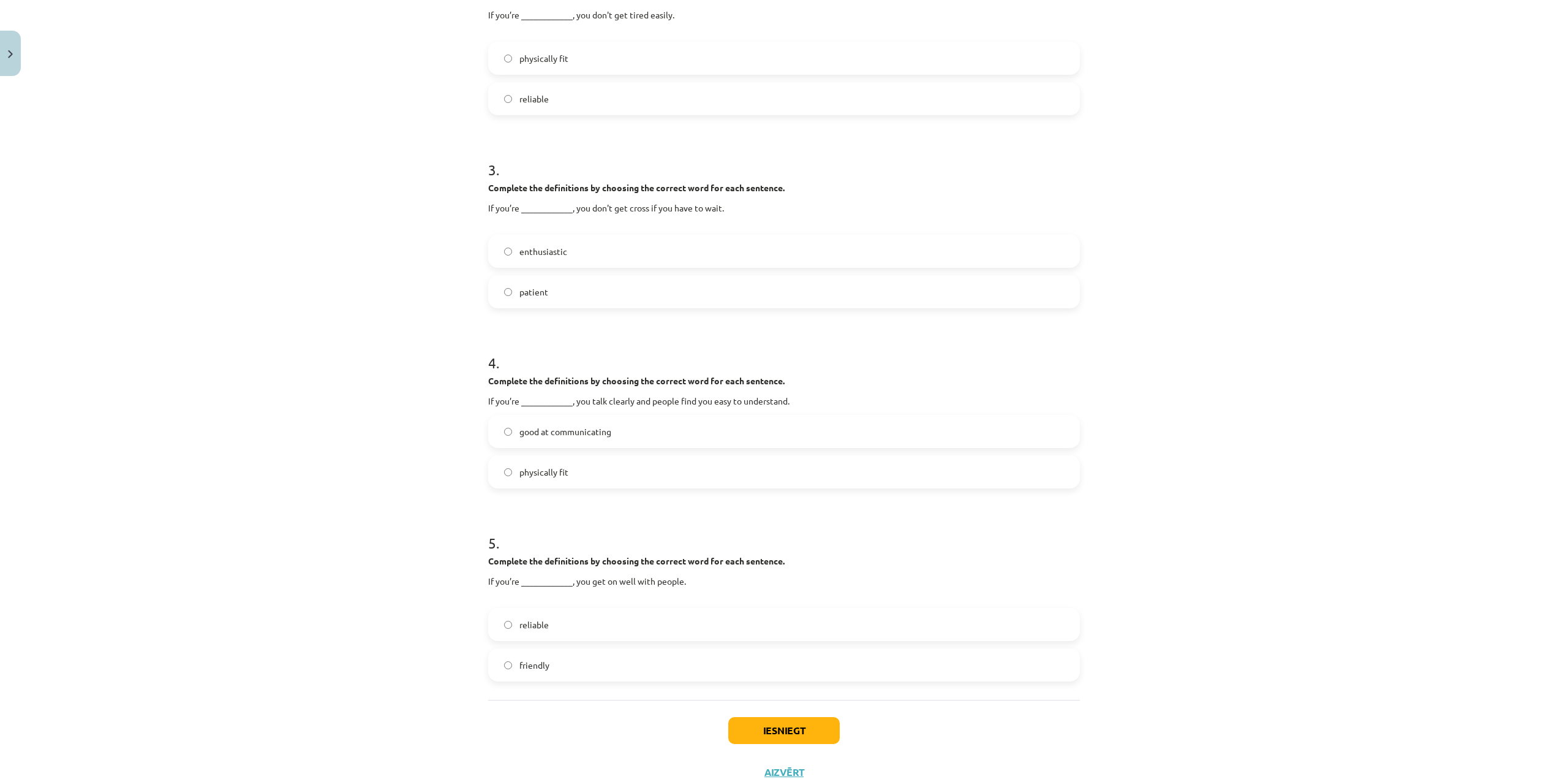
click at [567, 439] on label "good at communicating" at bounding box center [784, 431] width 590 height 31
click at [585, 666] on label "friendly" at bounding box center [784, 664] width 590 height 31
click at [779, 735] on button "Iesniegt" at bounding box center [784, 731] width 112 height 27
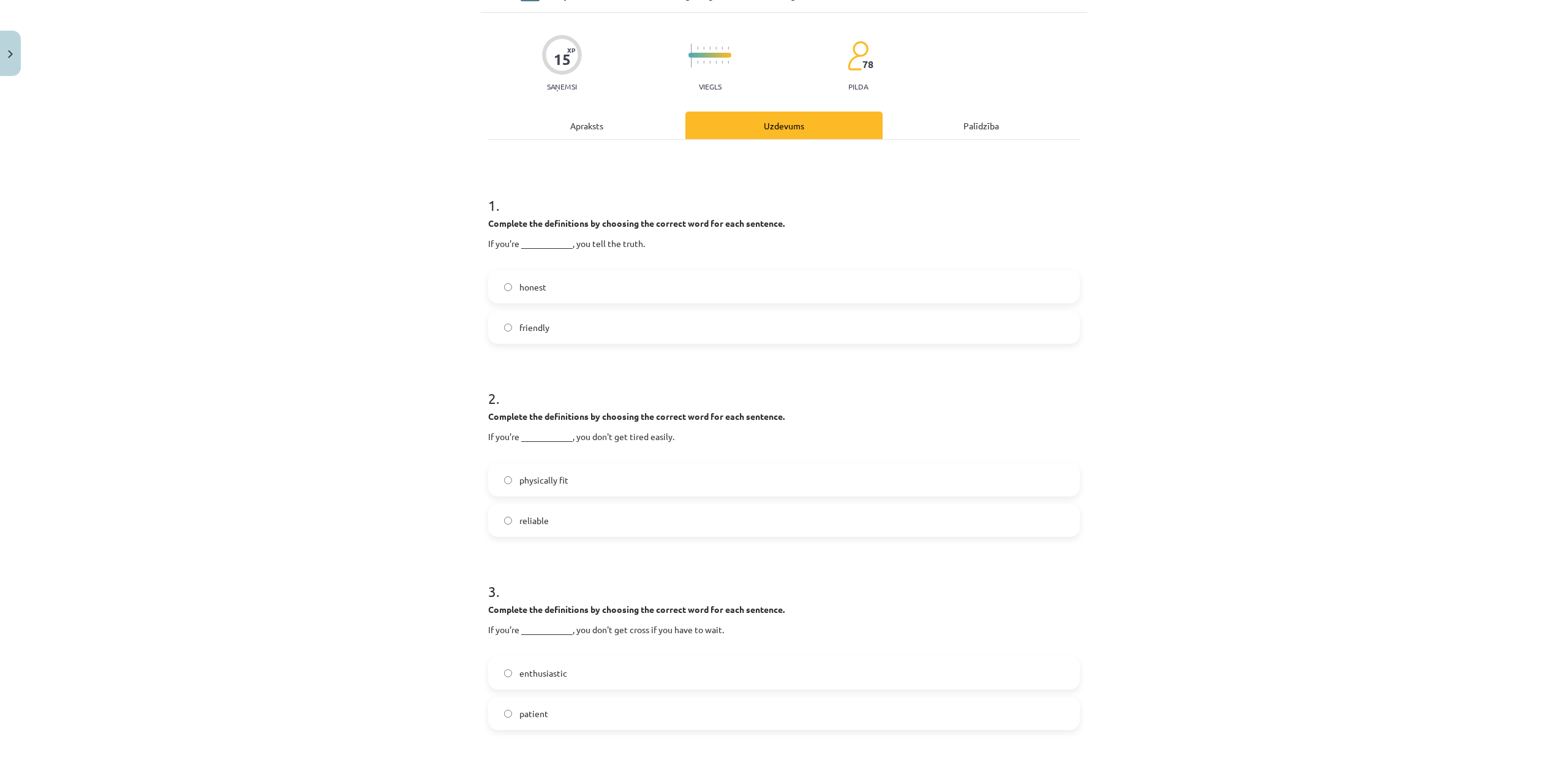
scroll to position [61, 0]
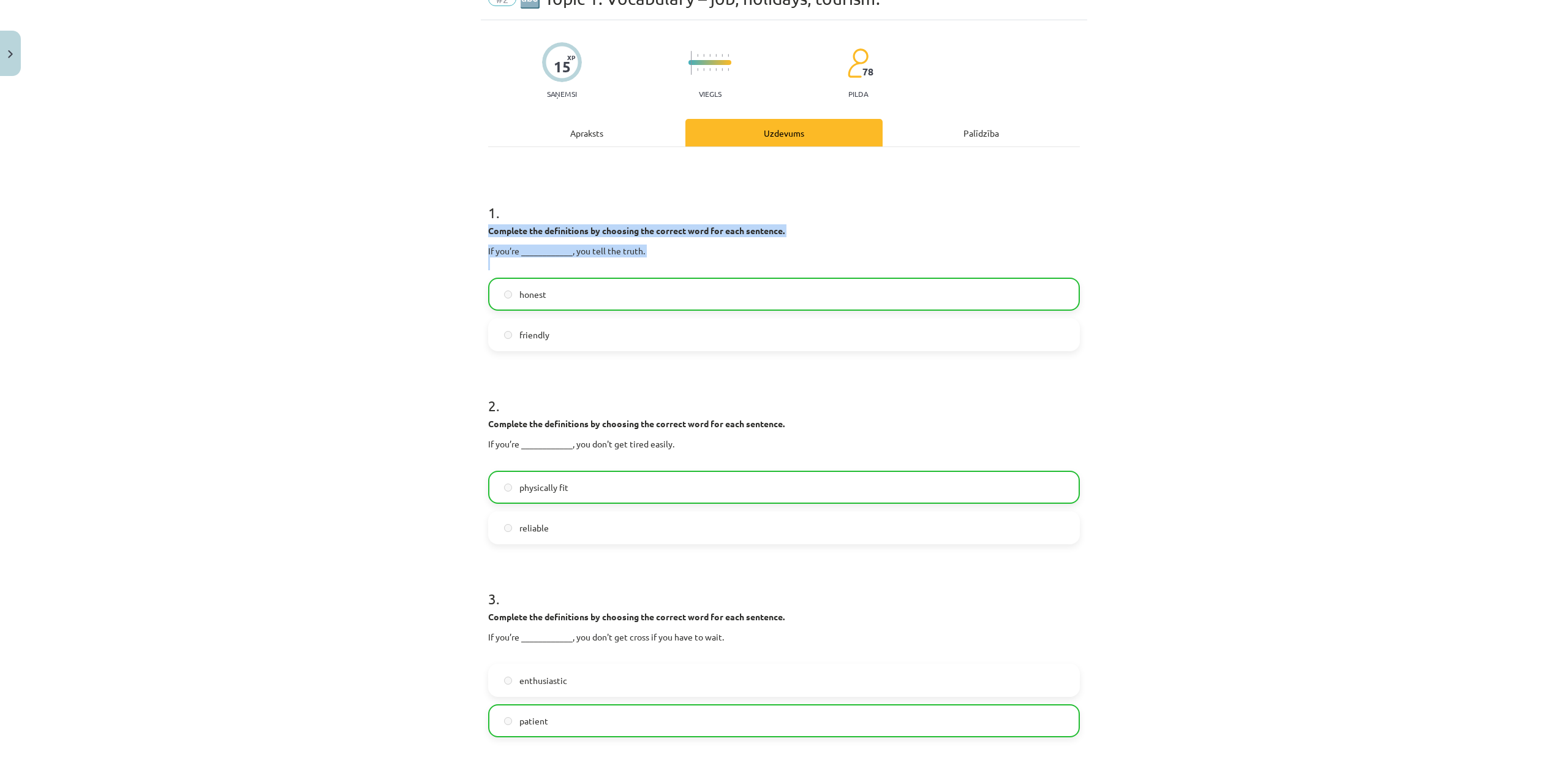
drag, startPoint x: 479, startPoint y: 223, endPoint x: 425, endPoint y: 282, distance: 80.0
click at [425, 282] on div "Mācību tēma: Angļu valodas 8. klases 1. ieskaites mācību materiāls #2 🔤 Topic 1…" at bounding box center [784, 389] width 1568 height 779
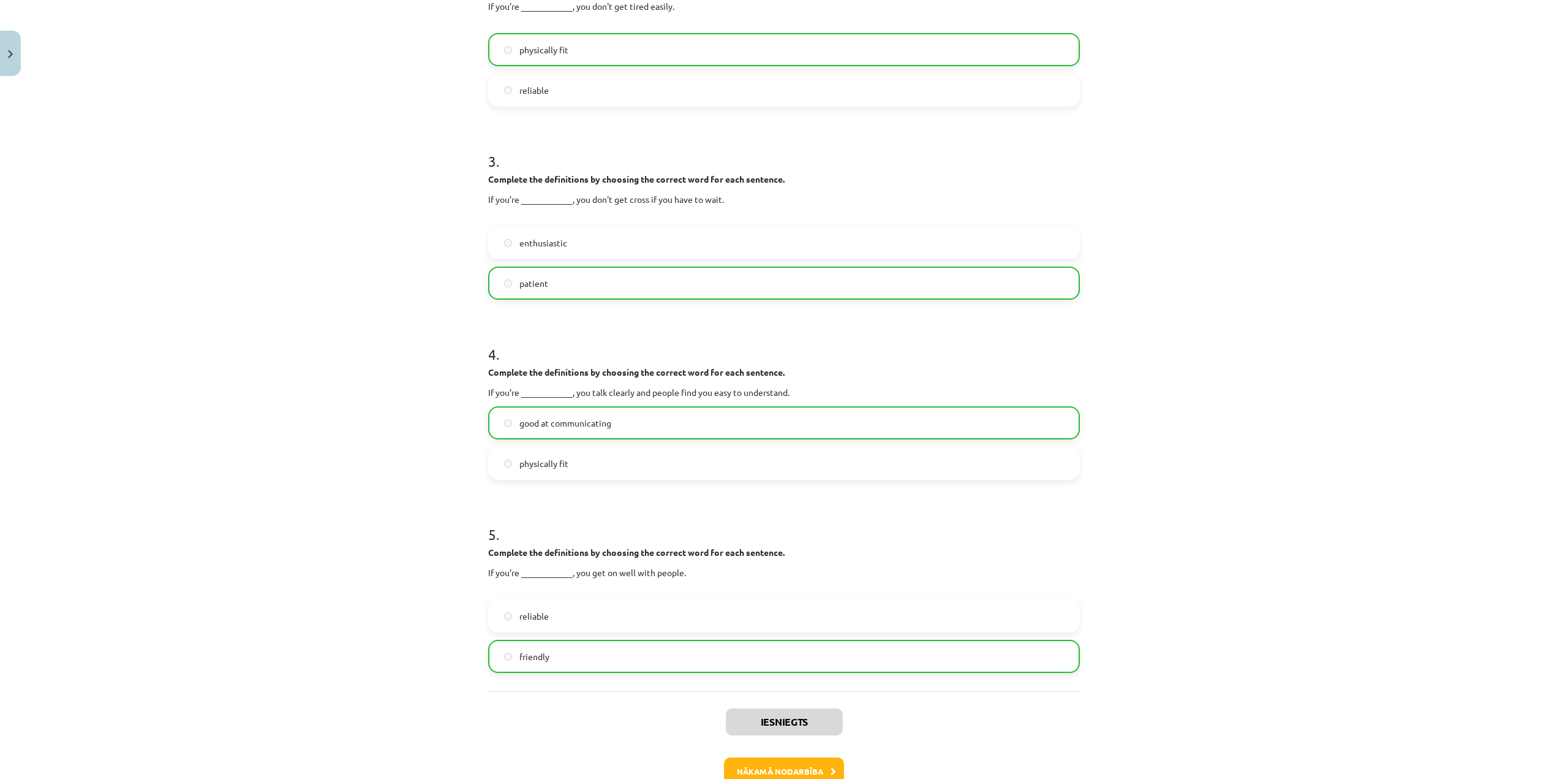
scroll to position [551, 0]
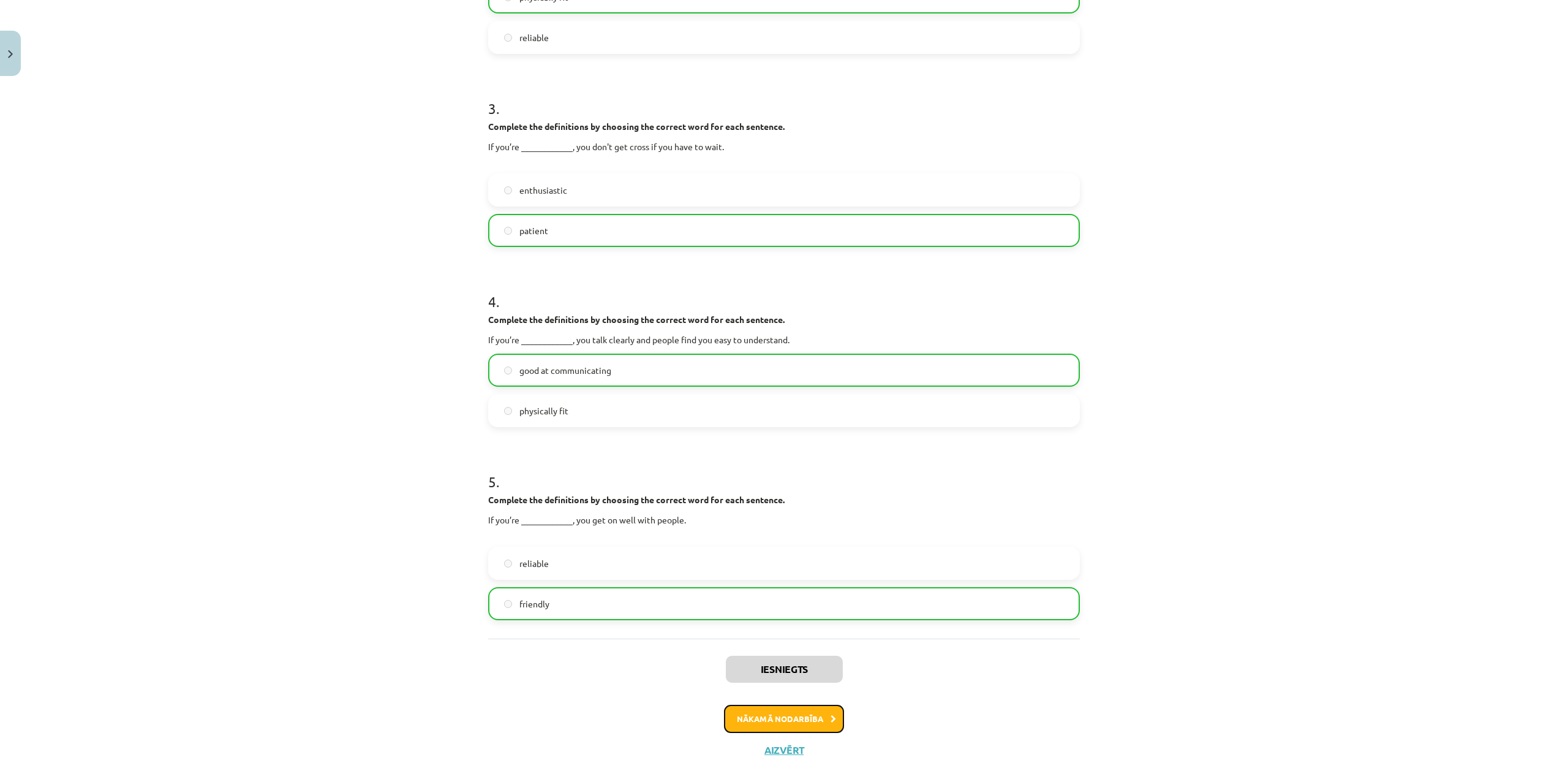
click at [772, 722] on button "Nākamā nodarbība" at bounding box center [784, 719] width 120 height 28
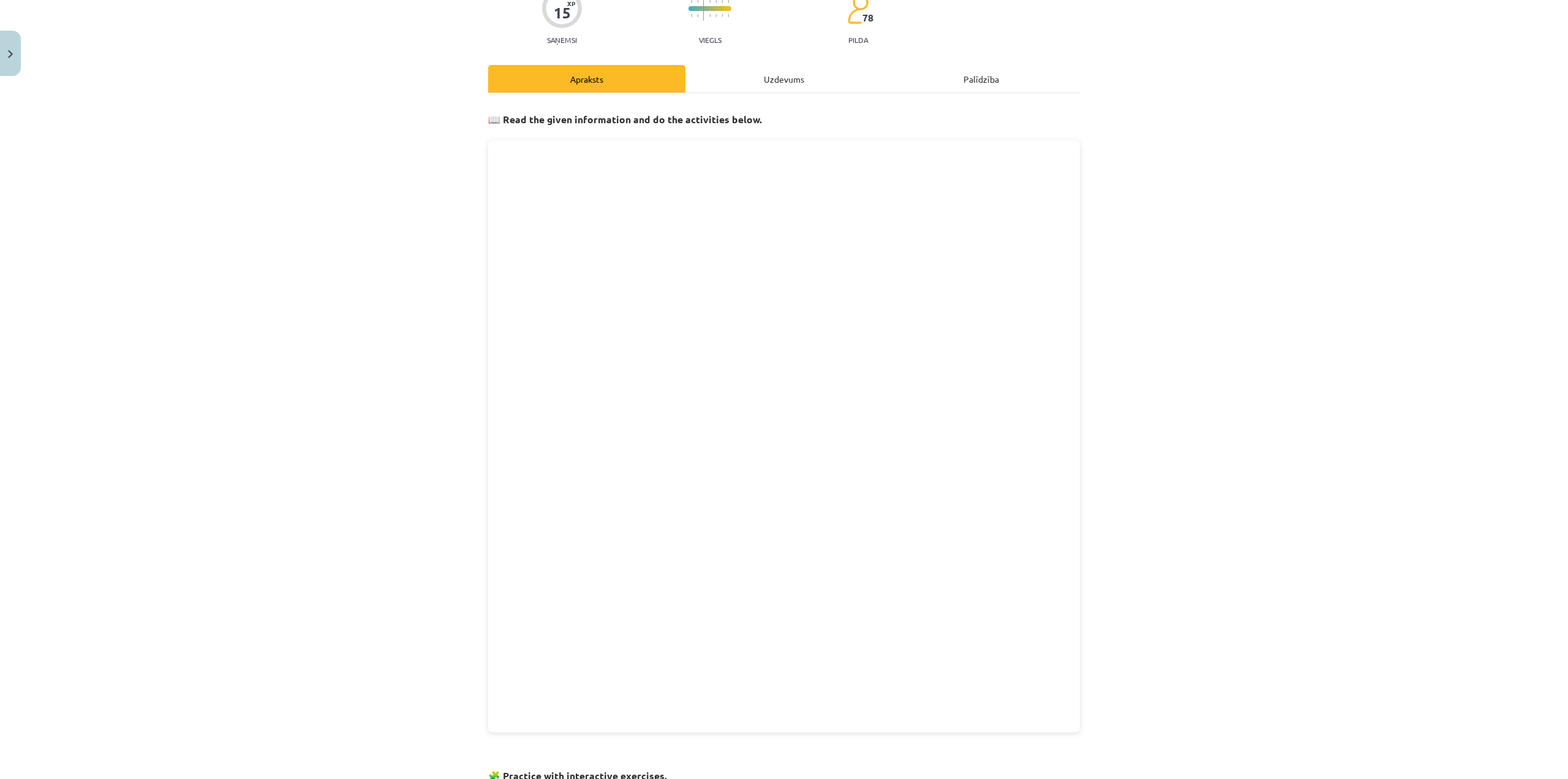
scroll to position [31, 0]
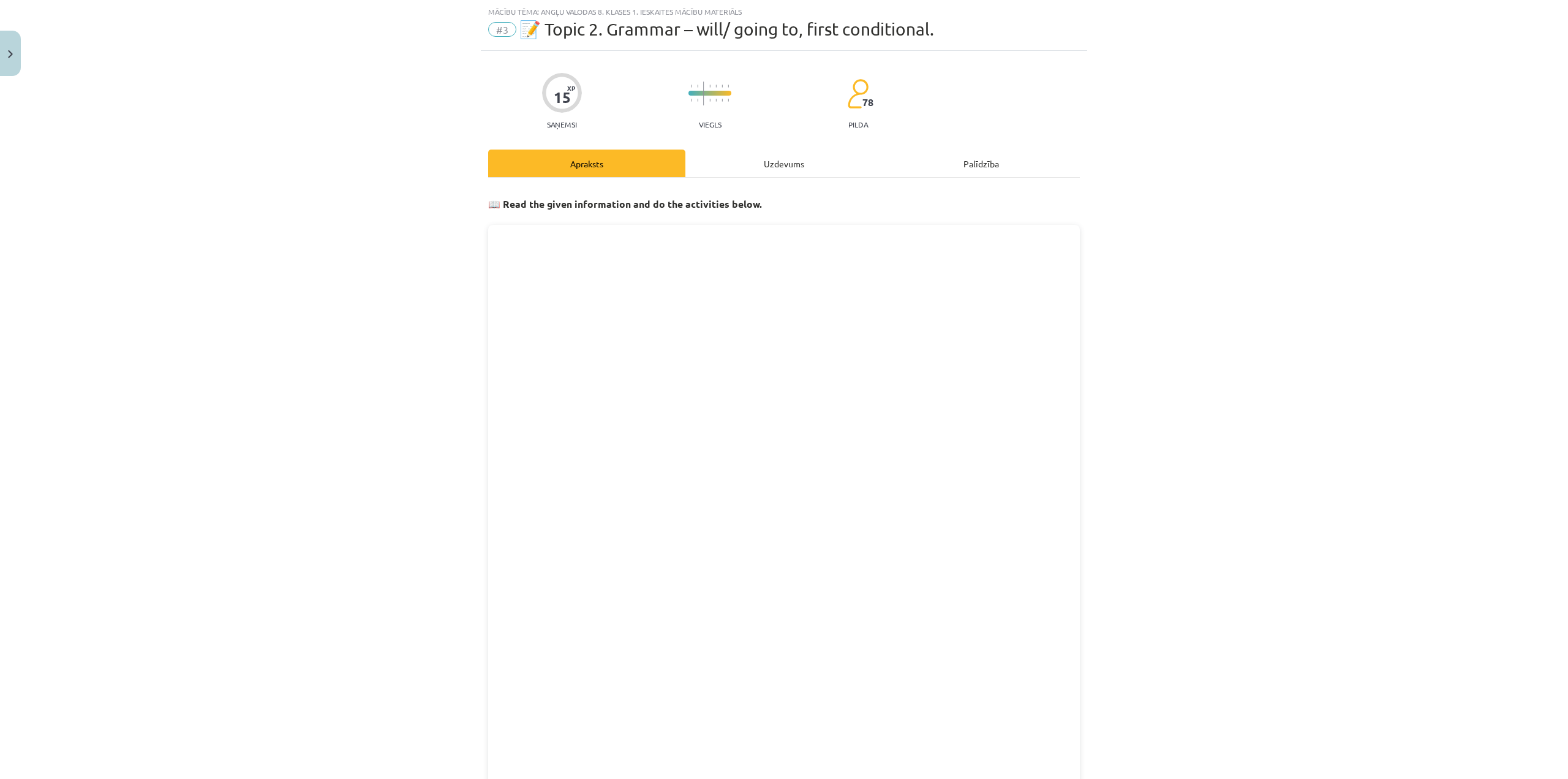
click at [746, 157] on div "Uzdevums" at bounding box center [784, 163] width 197 height 28
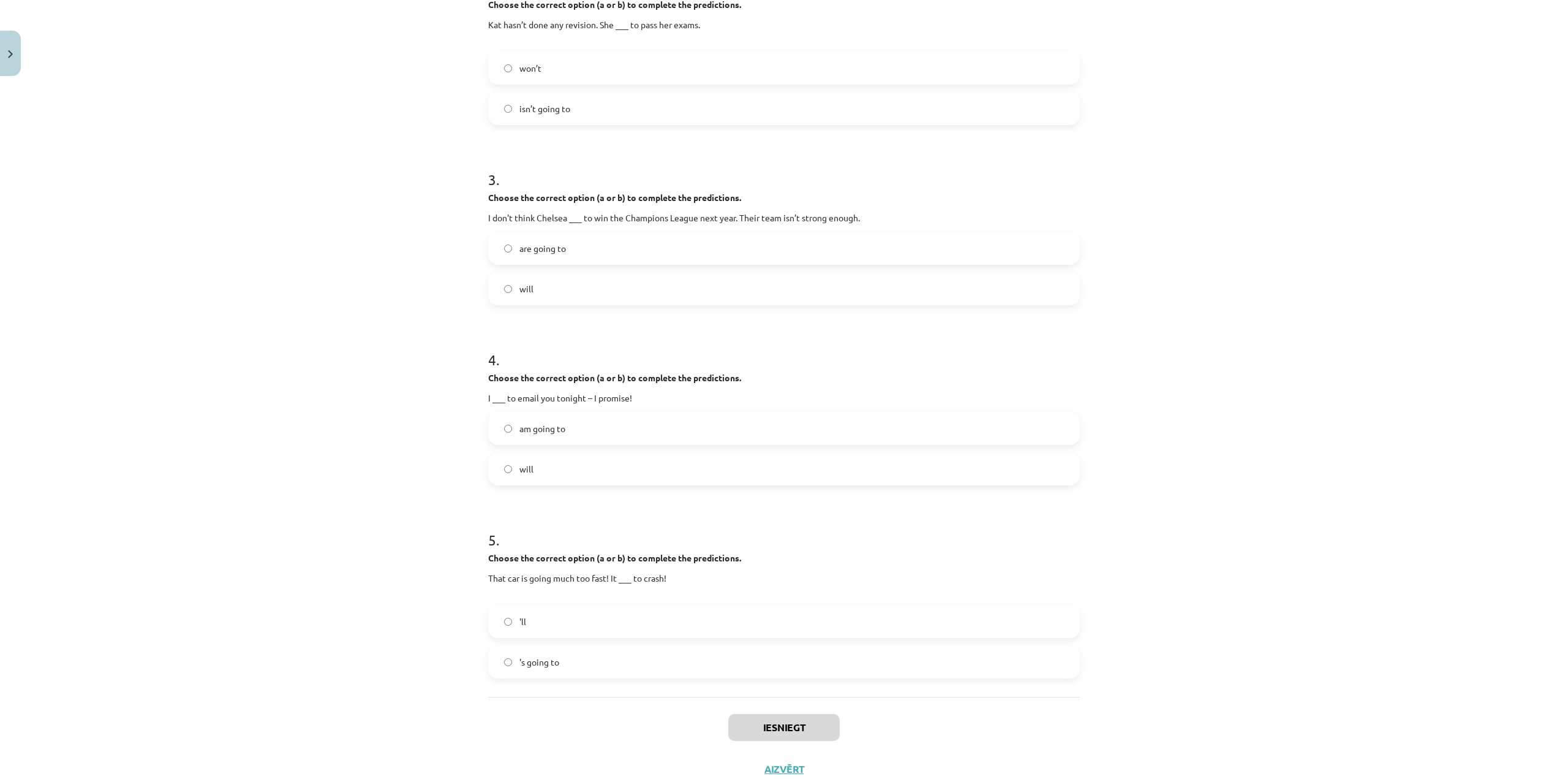
scroll to position [522, 0]
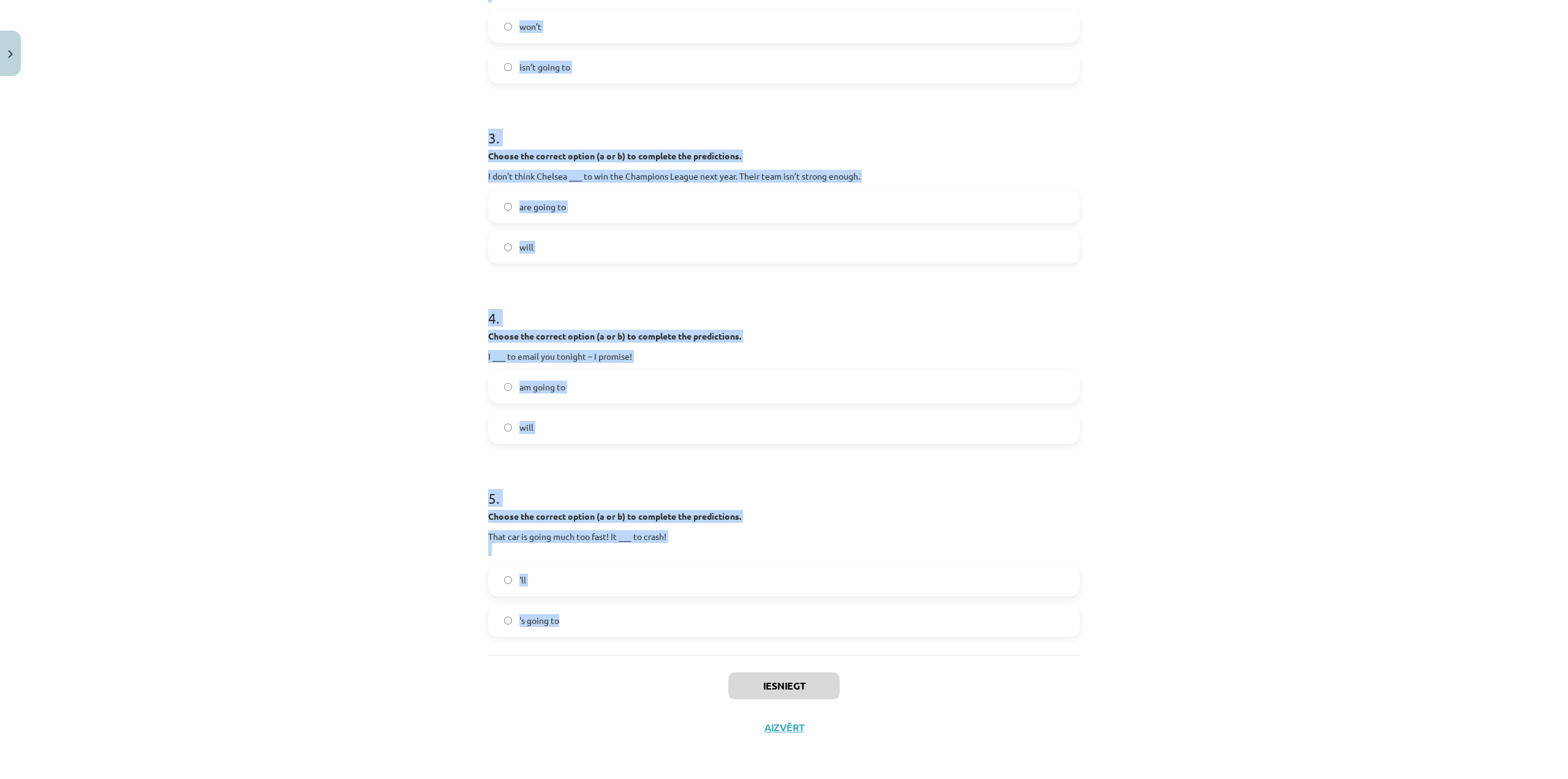
drag, startPoint x: 491, startPoint y: 280, endPoint x: 607, endPoint y: 635, distance: 373.5
click at [607, 635] on div "Mācību tēma: Angļu valodas 8. klases 1. ieskaites mācību materiāls #3 📝 Topic 2…" at bounding box center [784, 389] width 1568 height 779
copy form "1 . Choose the correct option (a or b) to complete the predictions. Look at tho…"
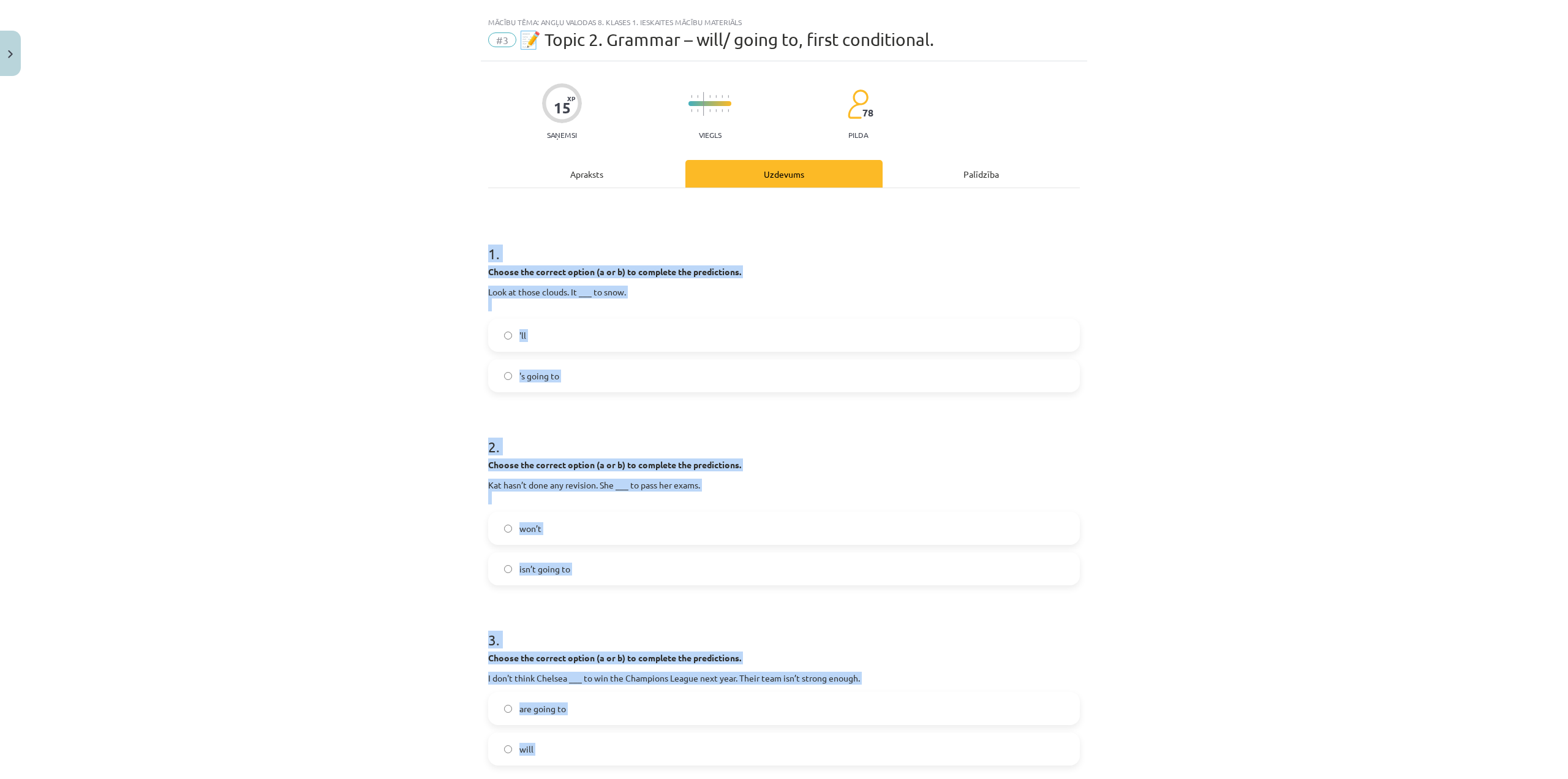
scroll to position [0, 0]
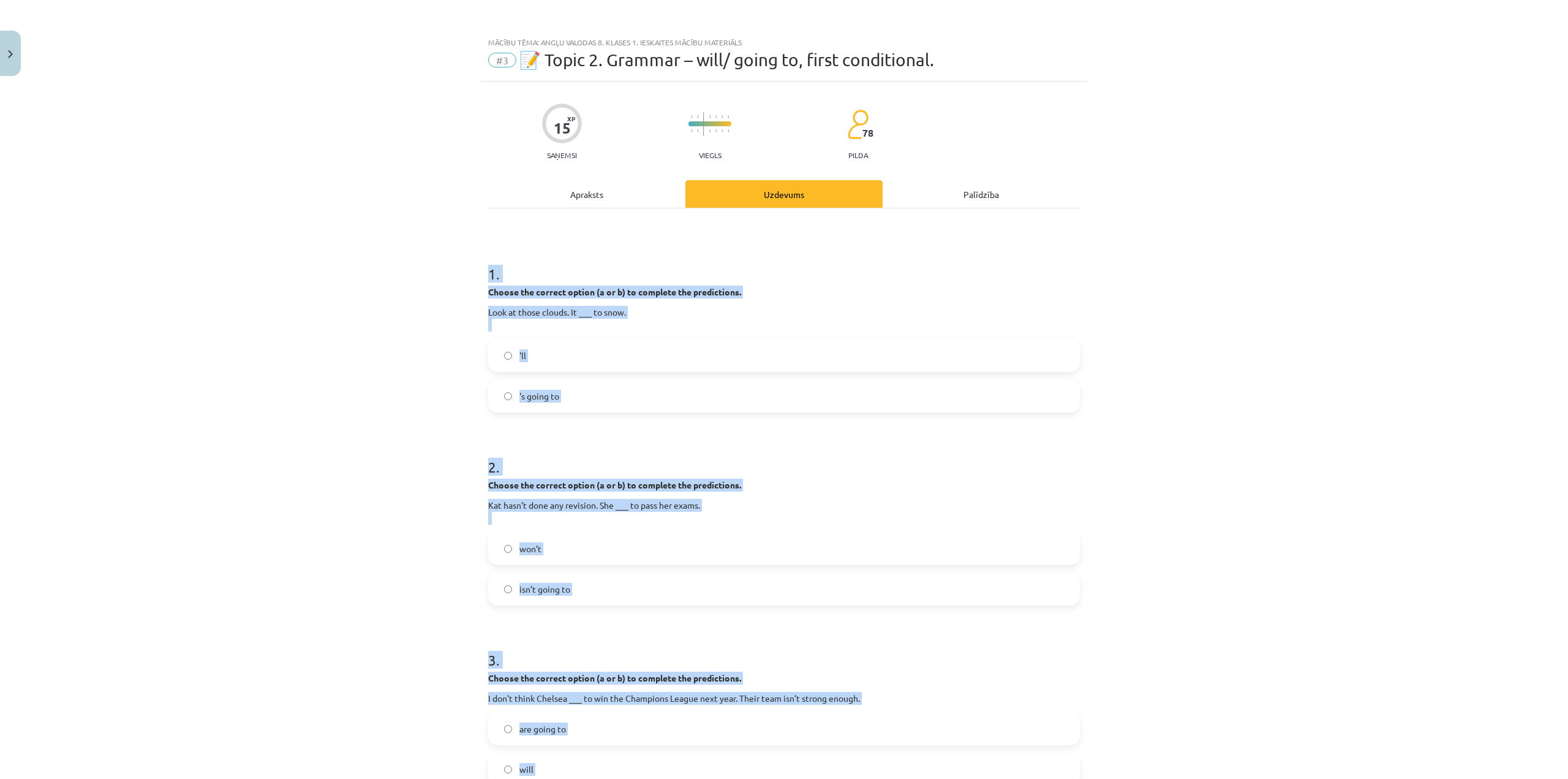
drag, startPoint x: 635, startPoint y: 394, endPoint x: 580, endPoint y: 277, distance: 129.3
click at [635, 393] on label "'s going to" at bounding box center [784, 396] width 590 height 31
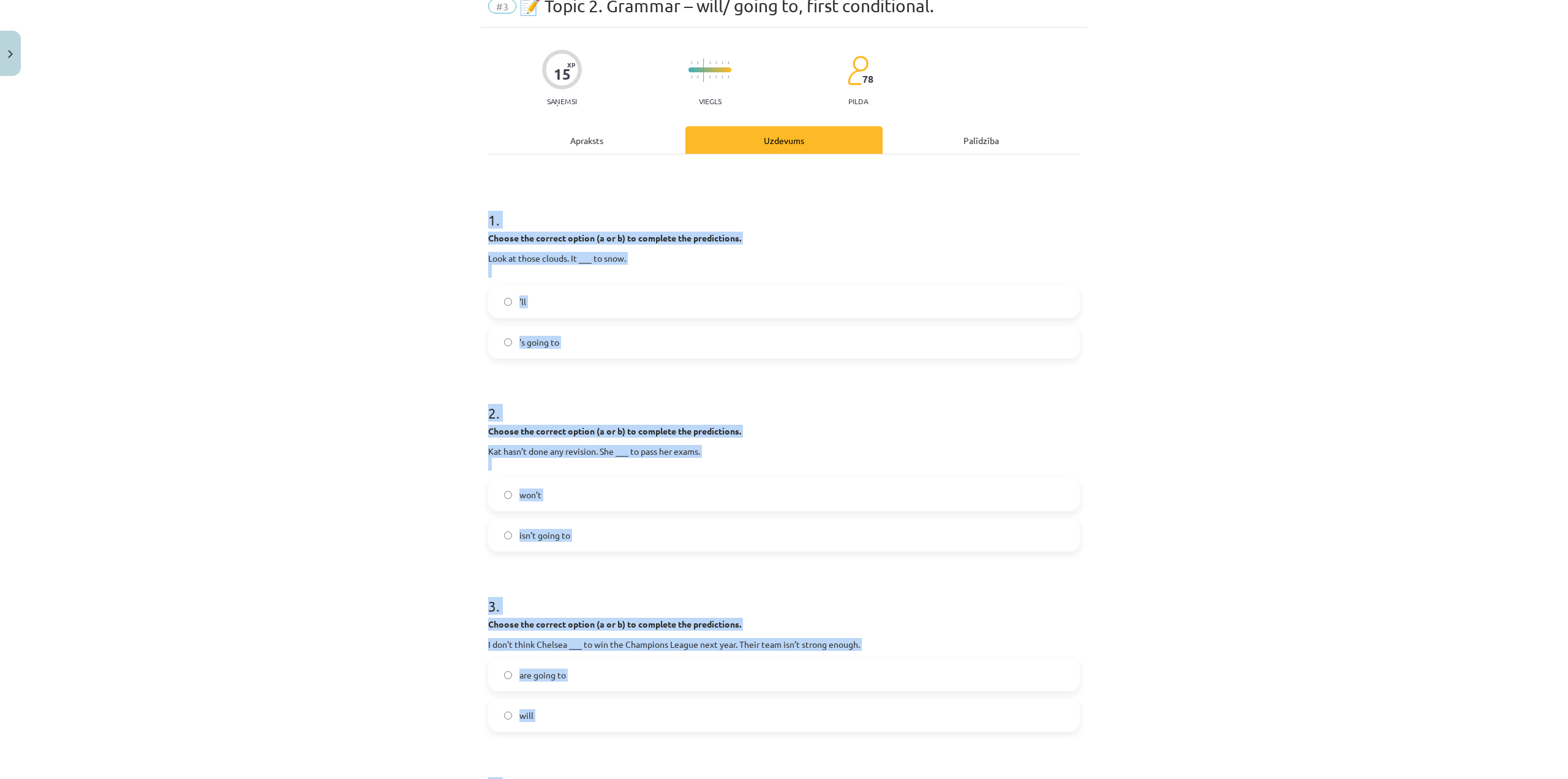
scroll to position [61, 0]
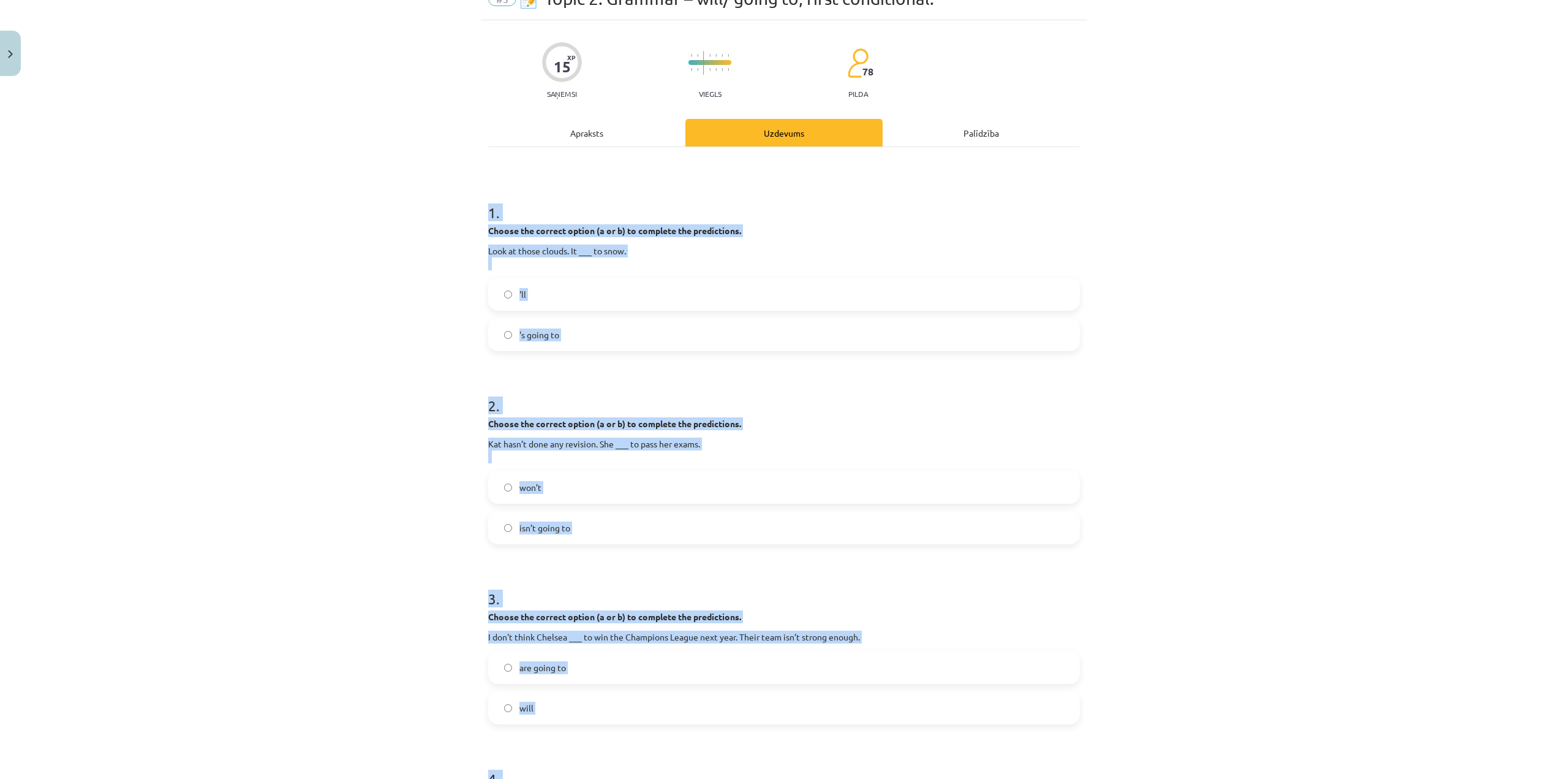
drag, startPoint x: 593, startPoint y: 527, endPoint x: 596, endPoint y: 519, distance: 8.5
click at [594, 525] on label "isn’t going to" at bounding box center [784, 527] width 590 height 31
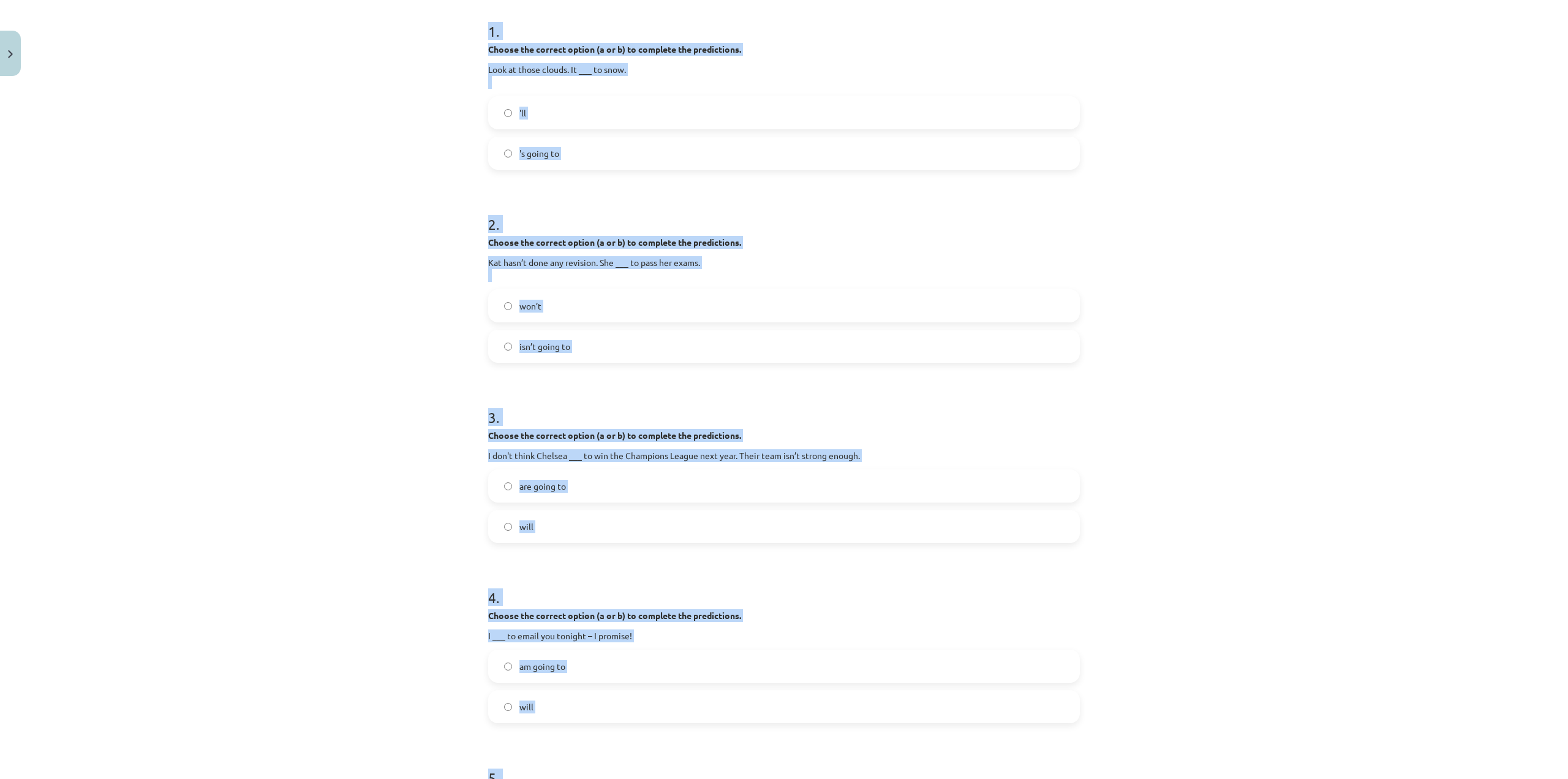
scroll to position [245, 0]
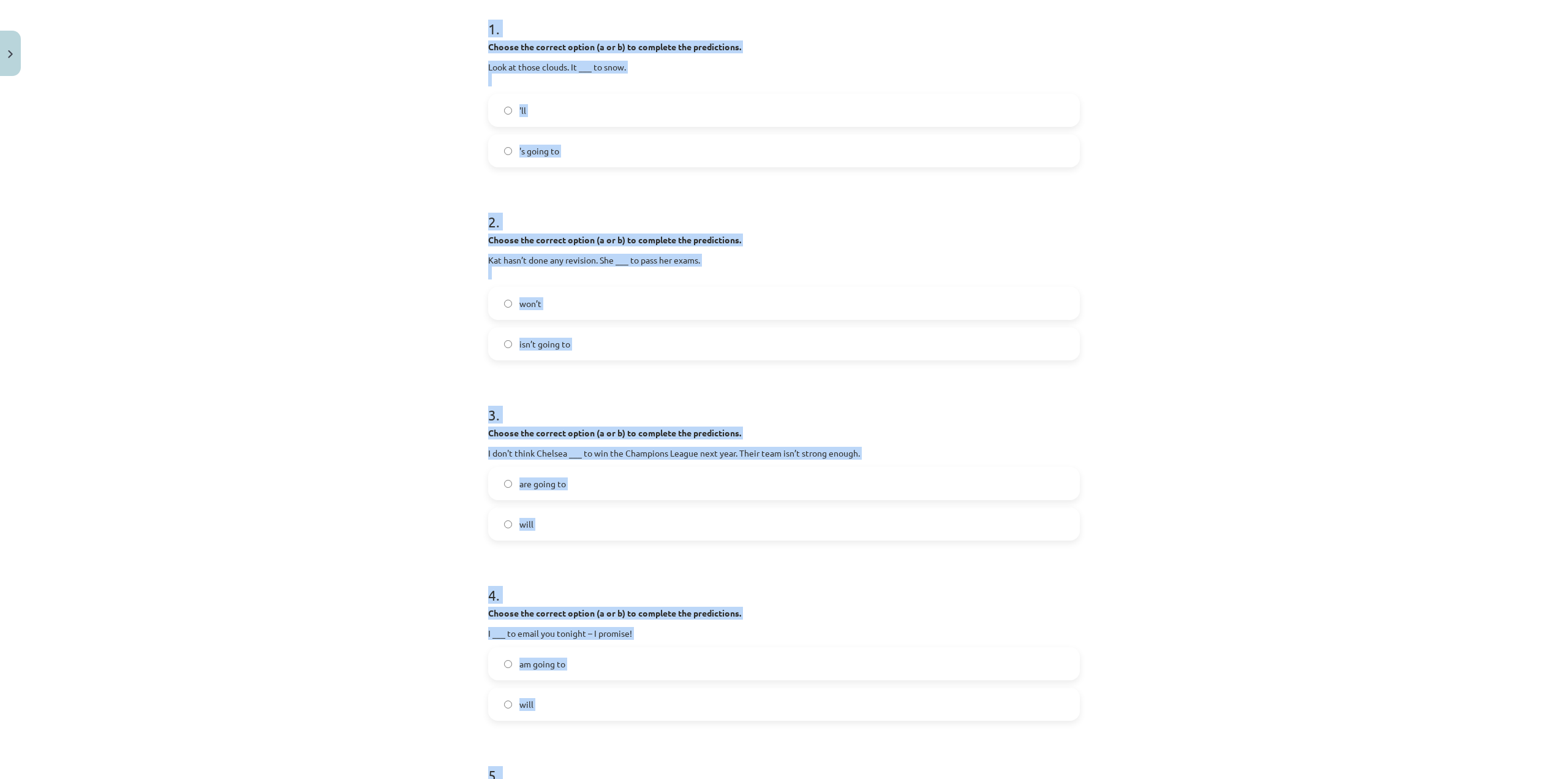
click at [530, 517] on label "will" at bounding box center [784, 524] width 590 height 31
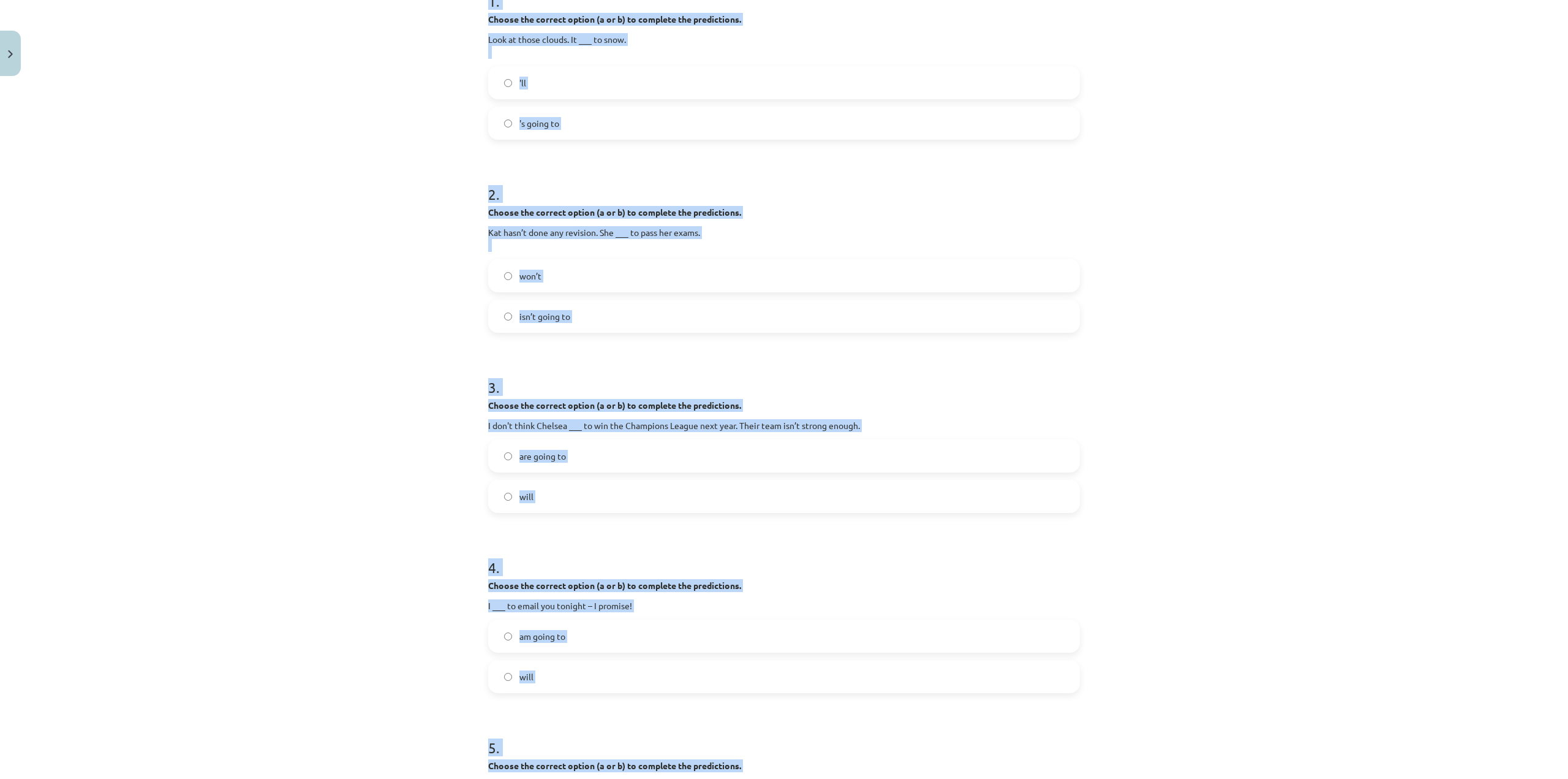
scroll to position [429, 0]
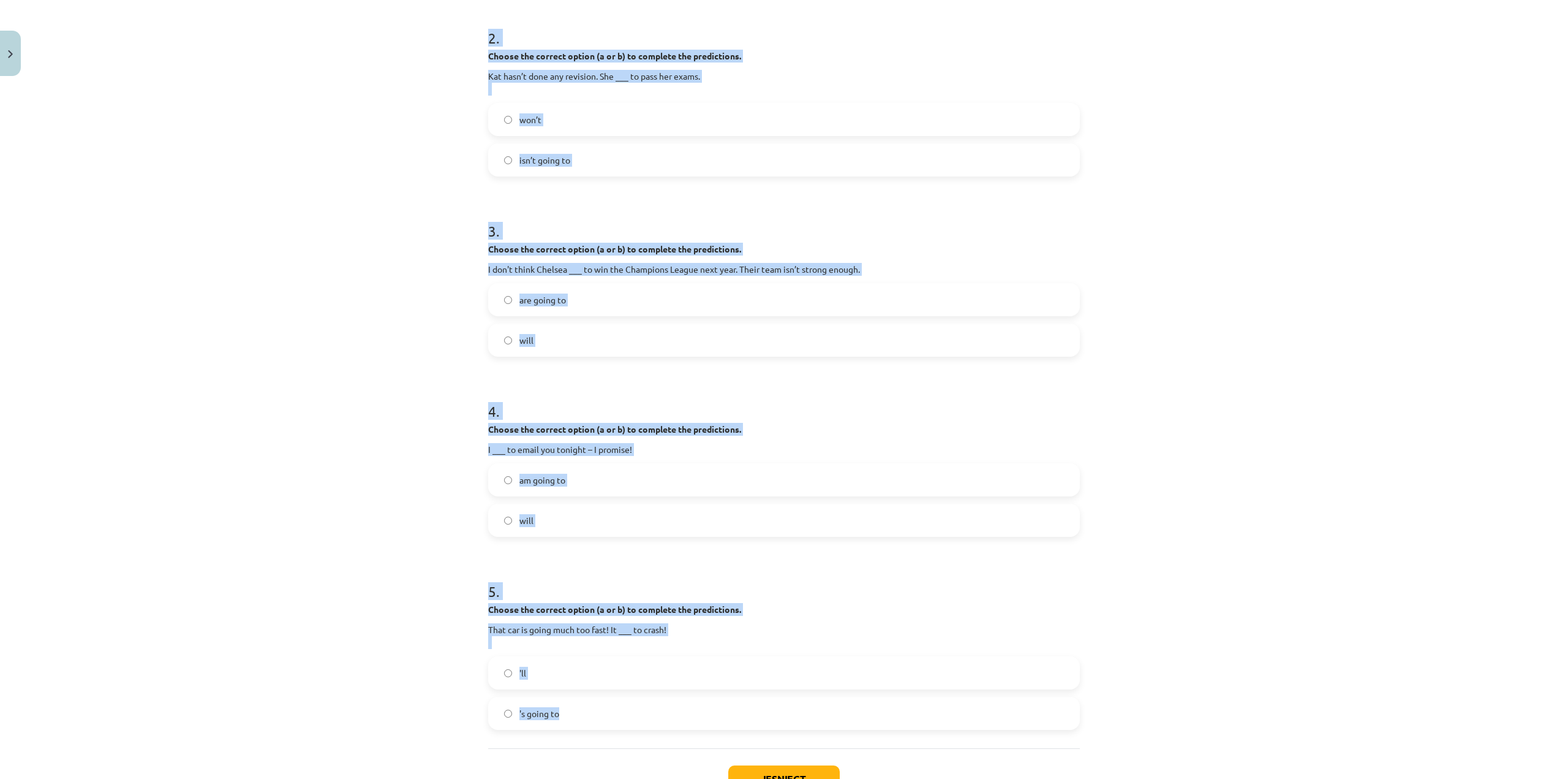
drag, startPoint x: 567, startPoint y: 476, endPoint x: 604, endPoint y: 427, distance: 61.4
click at [568, 476] on label "am going to" at bounding box center [784, 479] width 590 height 31
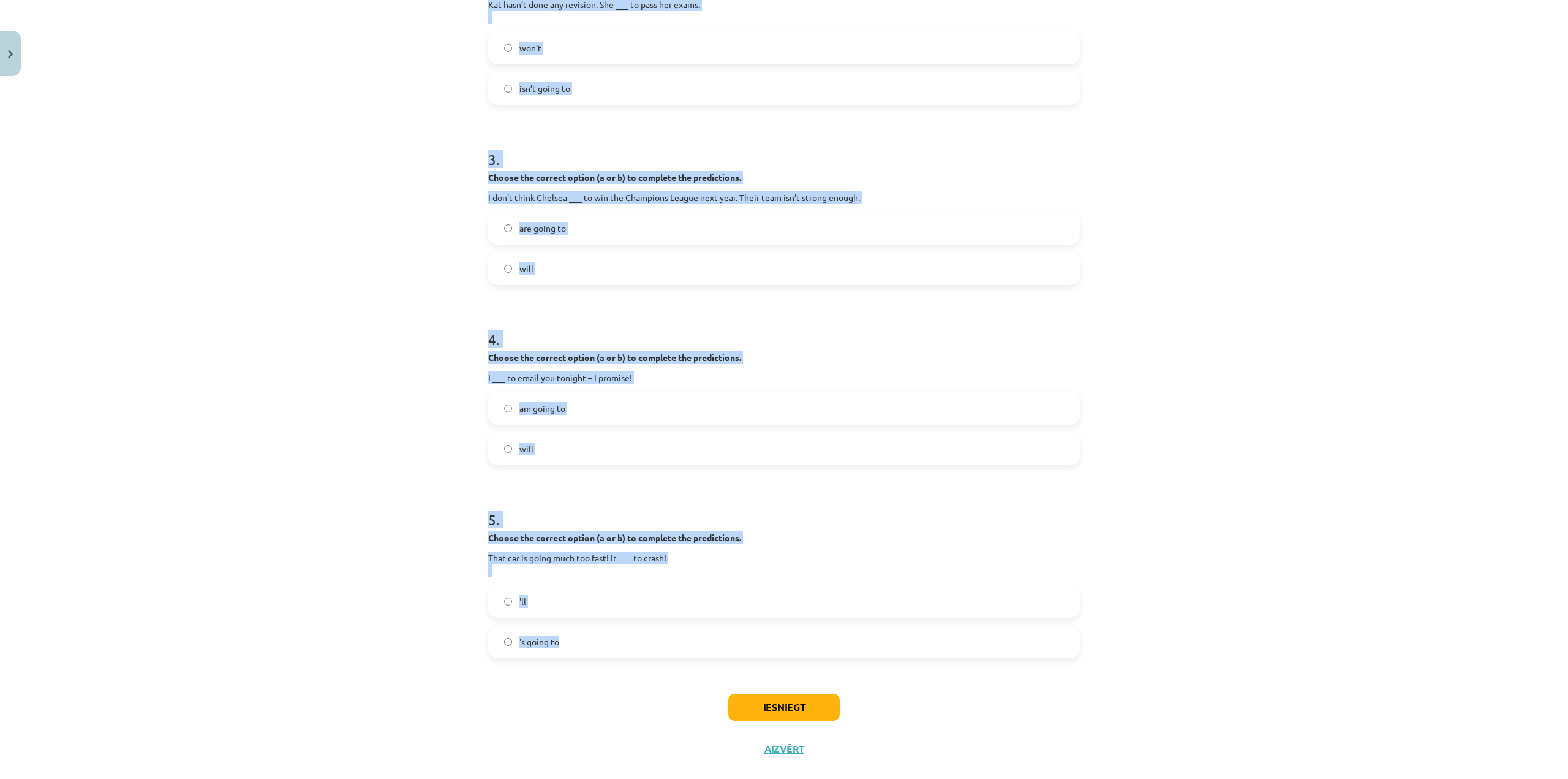
scroll to position [522, 0]
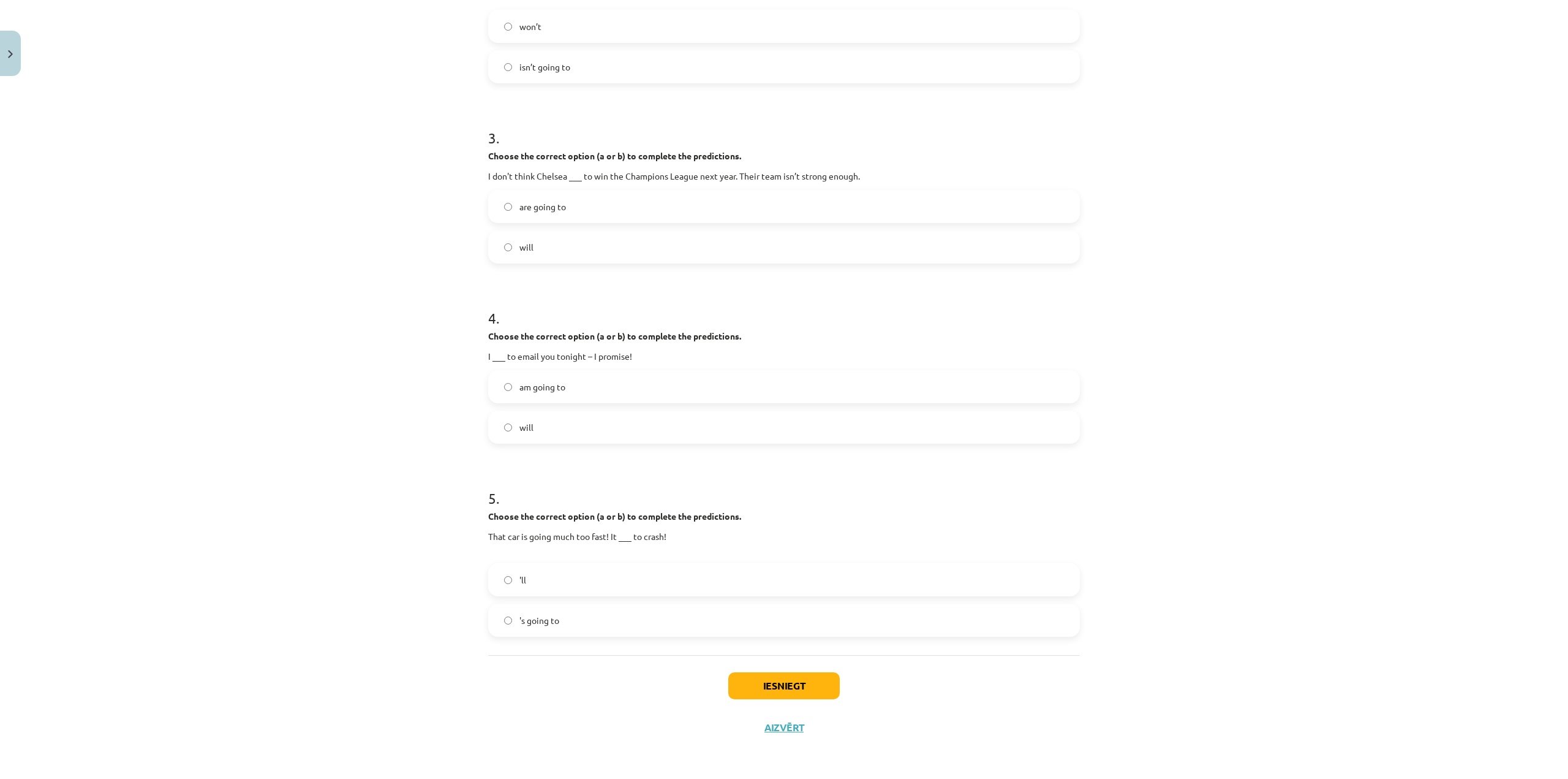
click at [554, 681] on div "Iesniegt Aizvērt" at bounding box center [784, 698] width 592 height 86
click at [540, 418] on label "will" at bounding box center [784, 427] width 590 height 31
click at [574, 613] on label "'s going to" at bounding box center [784, 620] width 590 height 31
click at [744, 674] on button "Iesniegt" at bounding box center [784, 686] width 112 height 27
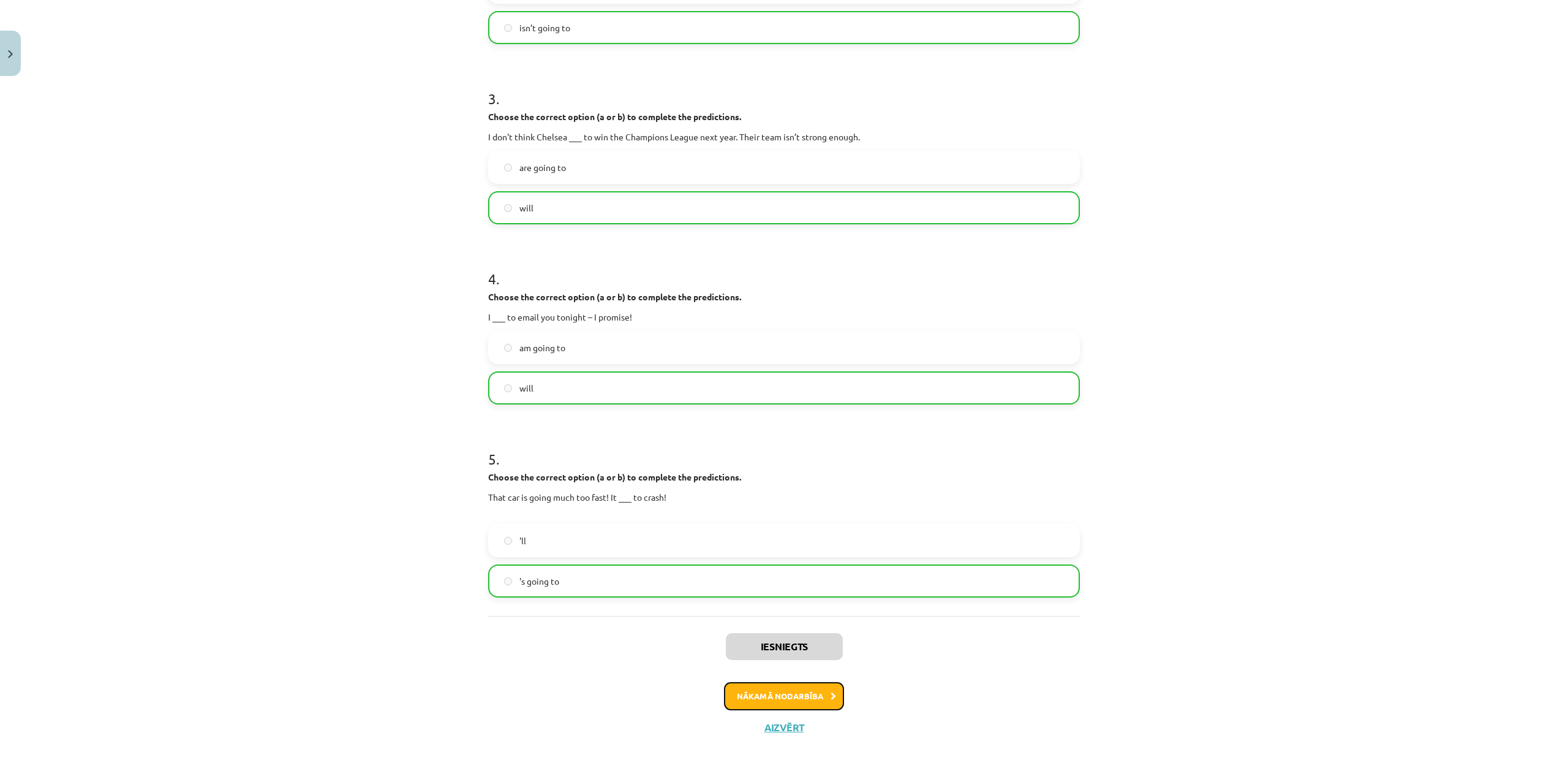
click at [770, 696] on button "Nākamā nodarbība" at bounding box center [784, 696] width 120 height 28
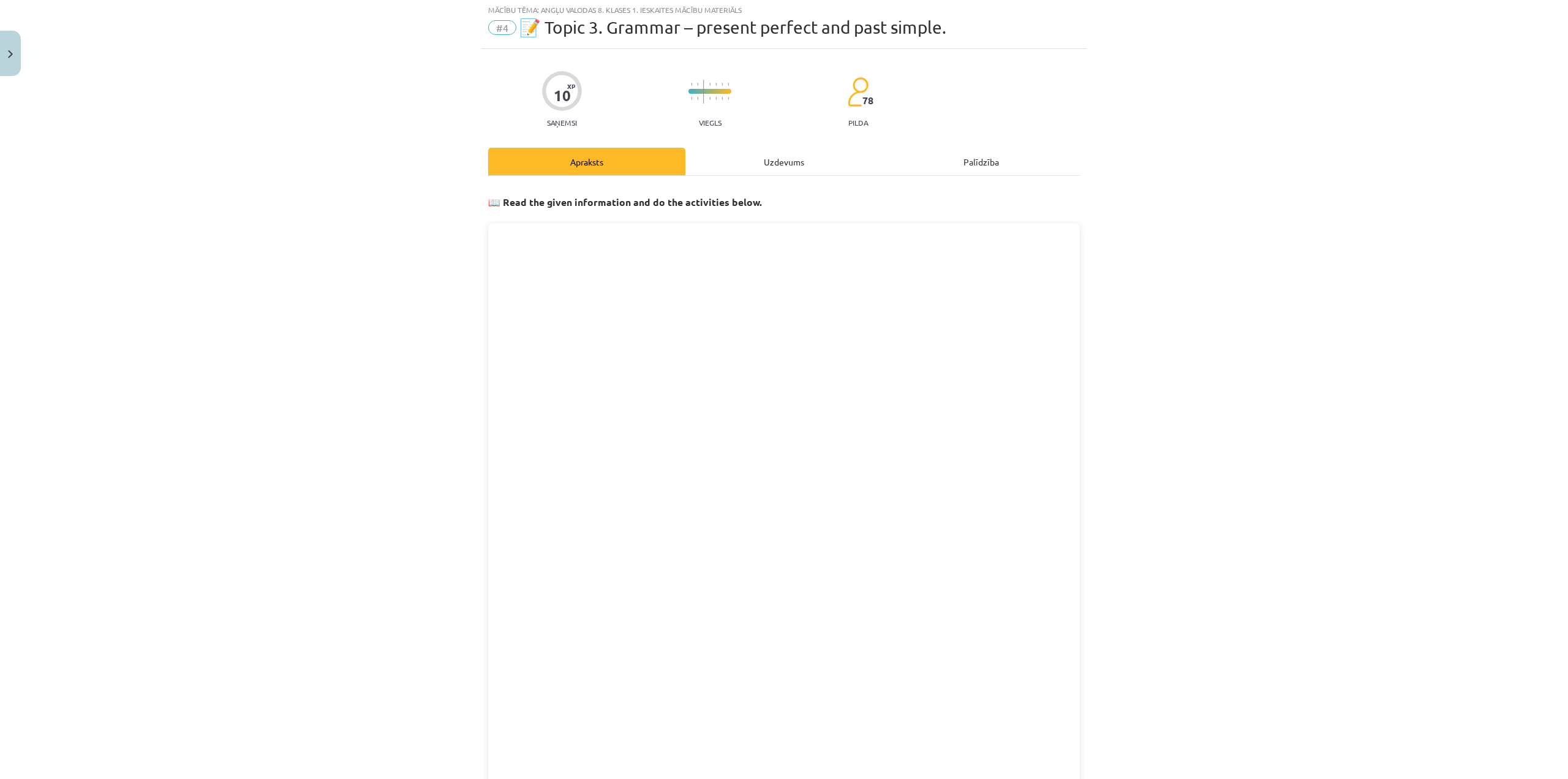
scroll to position [31, 0]
click at [752, 157] on div "Uzdevums" at bounding box center [784, 163] width 197 height 28
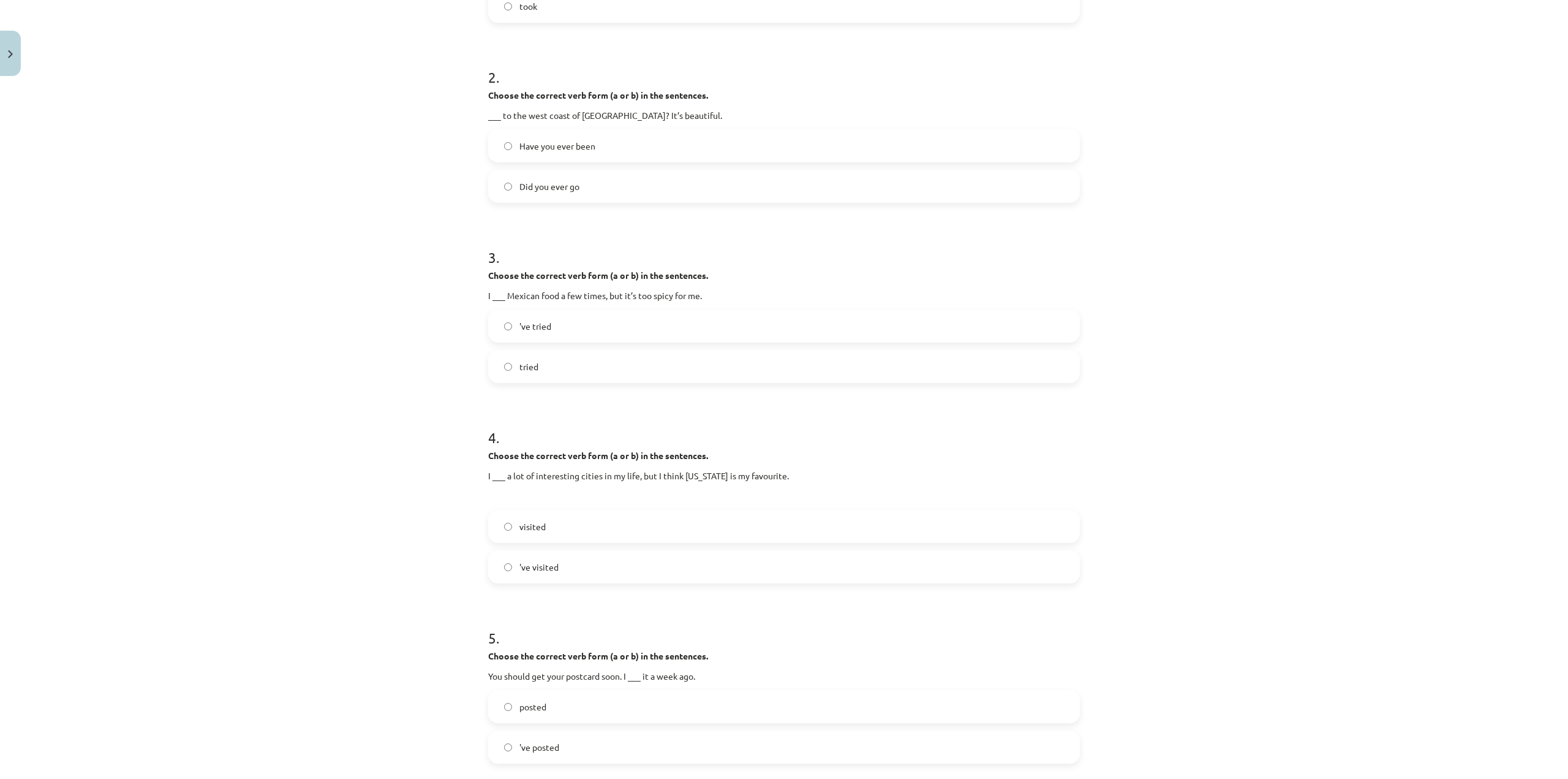
scroll to position [504, 0]
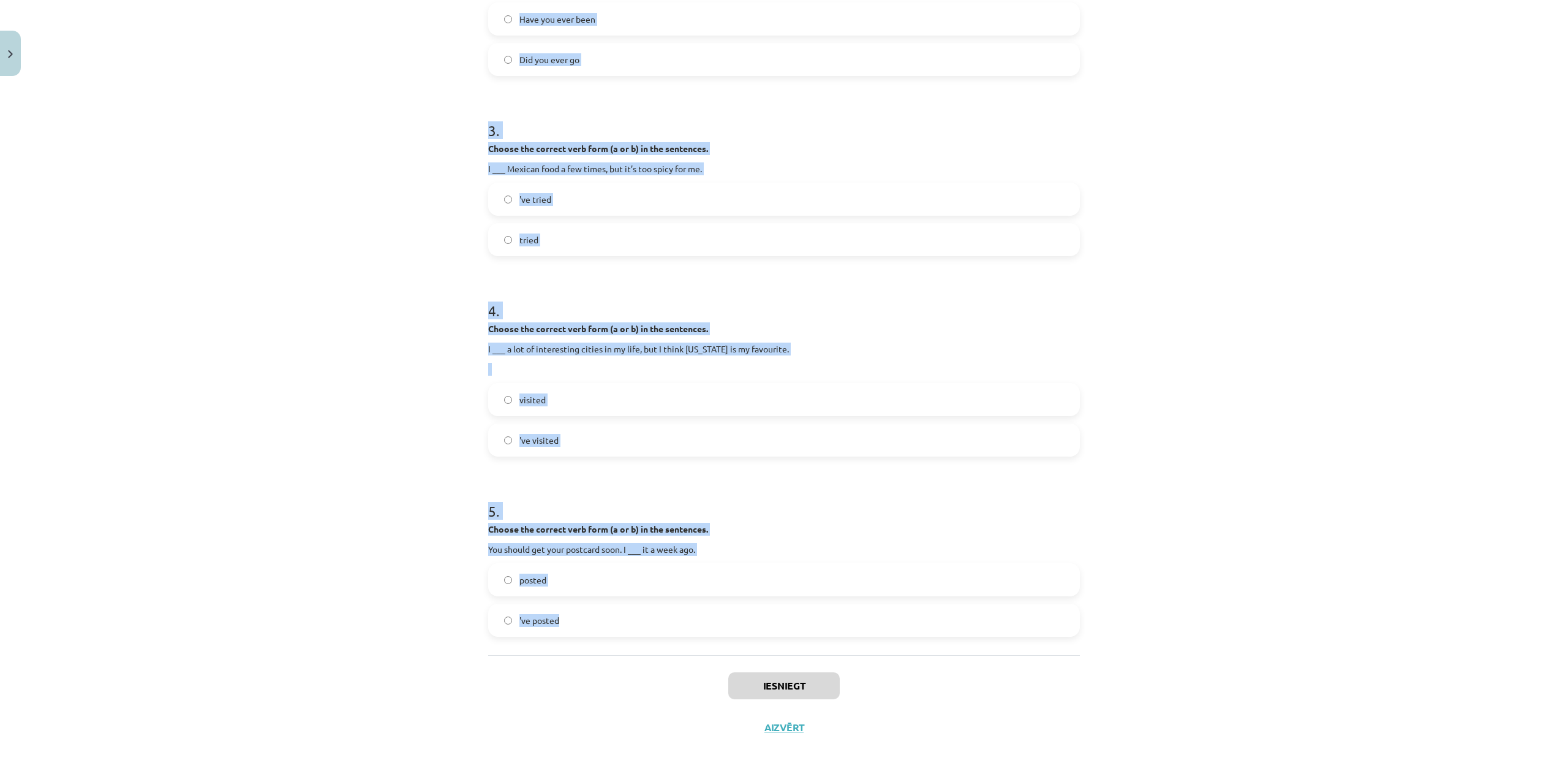
drag, startPoint x: 510, startPoint y: 285, endPoint x: 562, endPoint y: 625, distance: 344.0
click at [562, 625] on div "10 XP Saņemsi Viegls 78 pilda Apraksts Uzdevums Palīdzība 1 . Choose the correc…" at bounding box center [784, 163] width 607 height 1170
copy form "1 . Choose the correct verb form (a or b) in the sentences. My dad ___ about tw…"
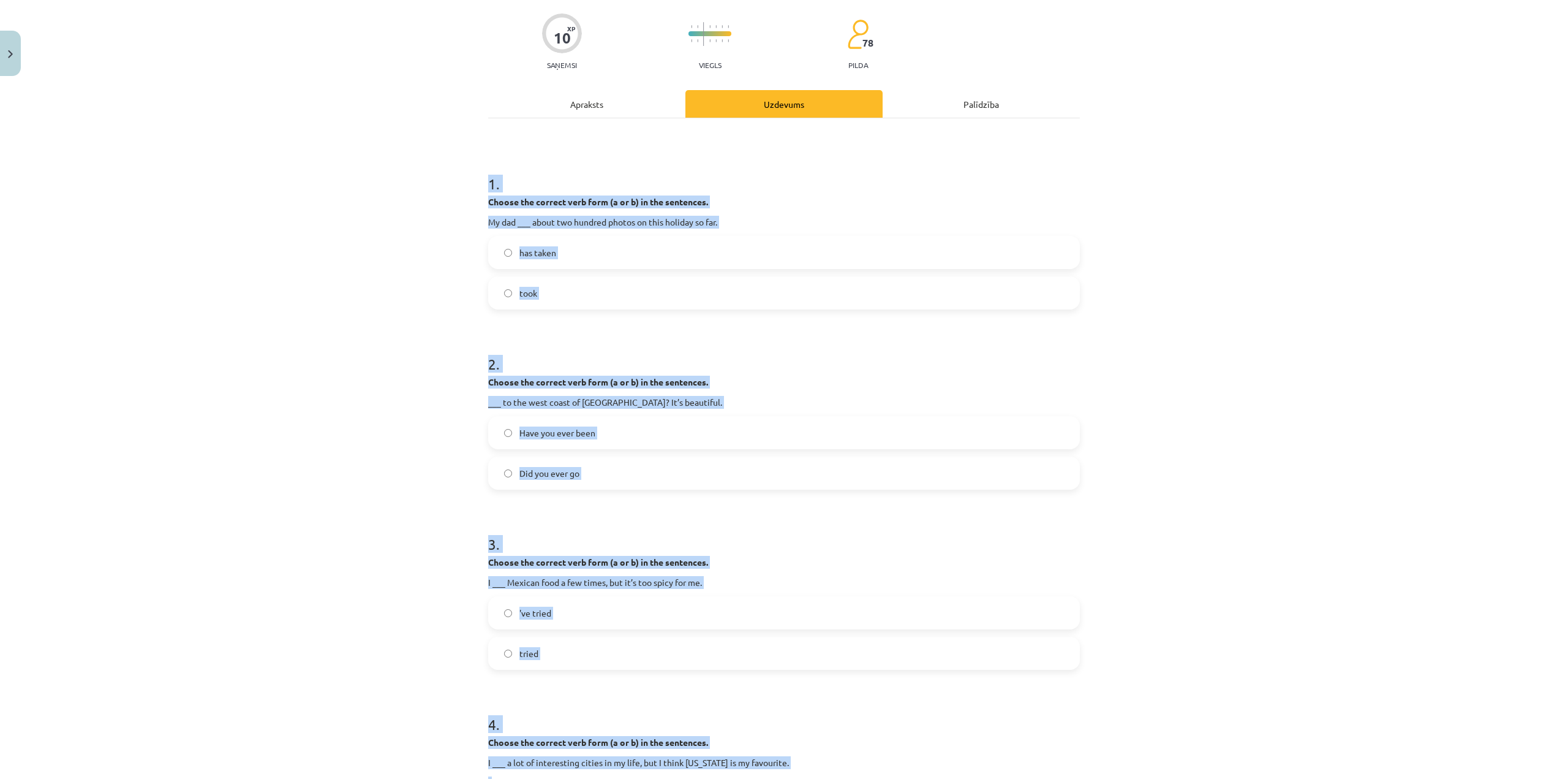
scroll to position [14, 0]
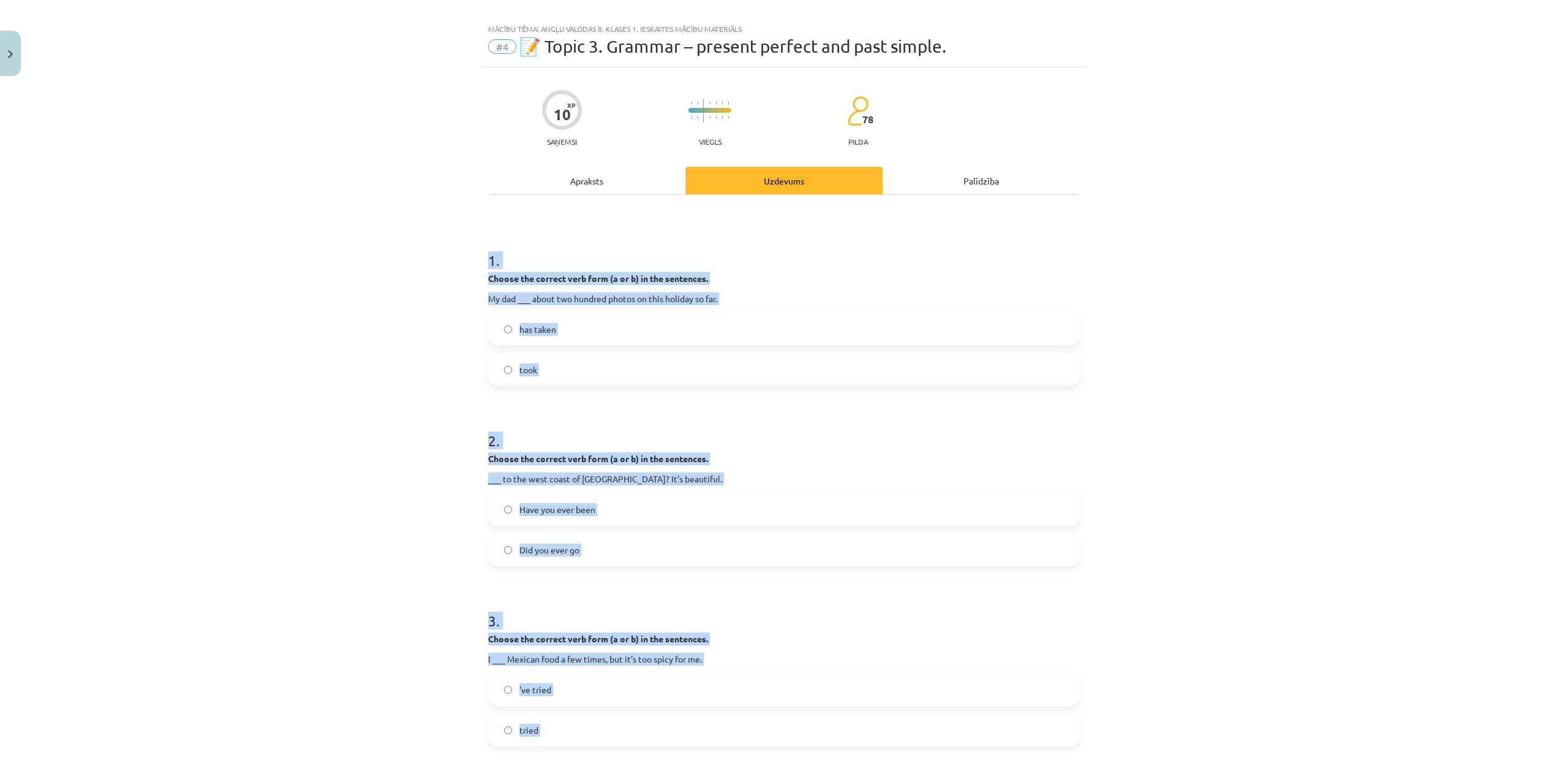
click at [621, 330] on label "has taken" at bounding box center [784, 329] width 590 height 31
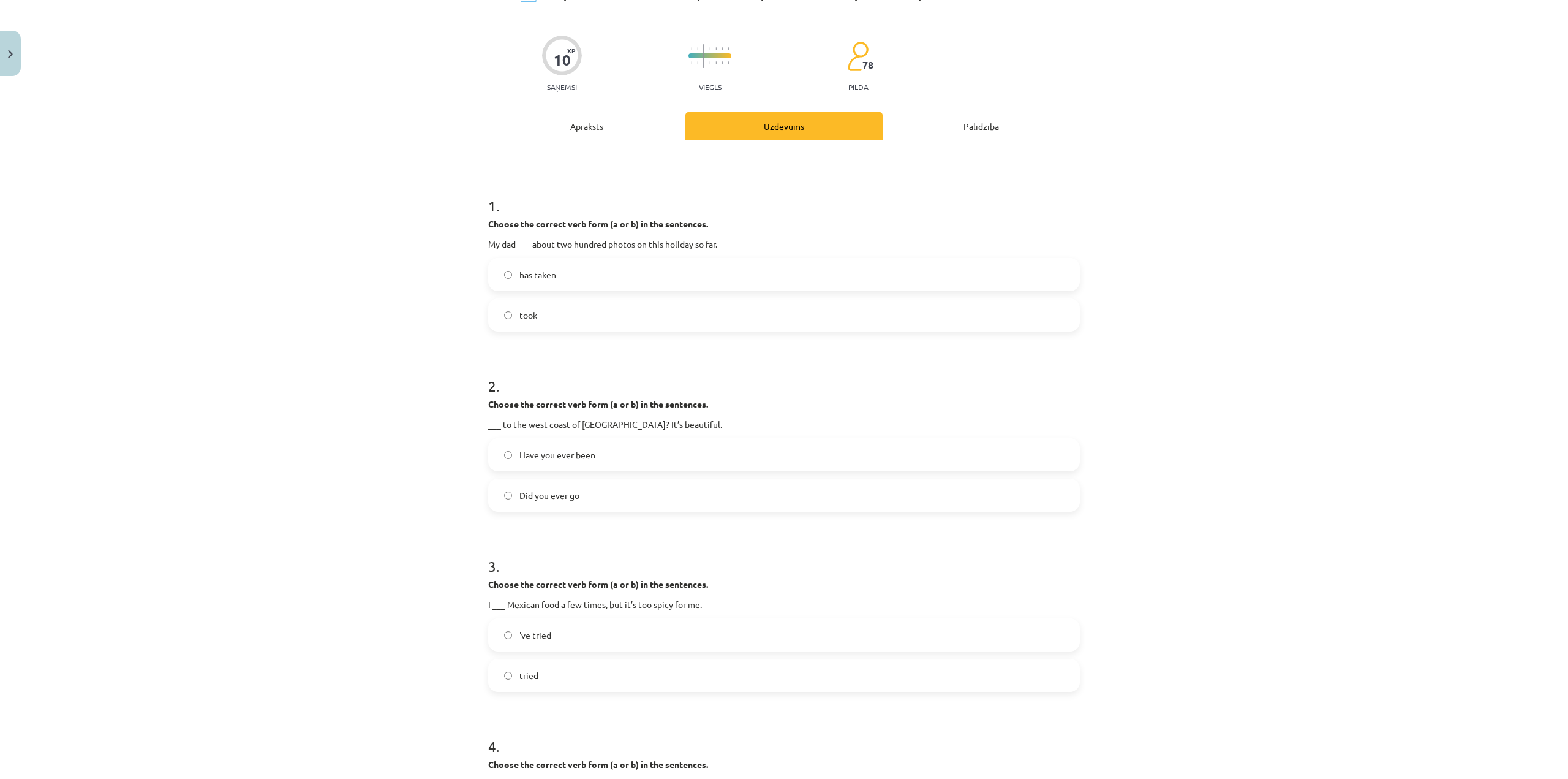
scroll to position [75, 0]
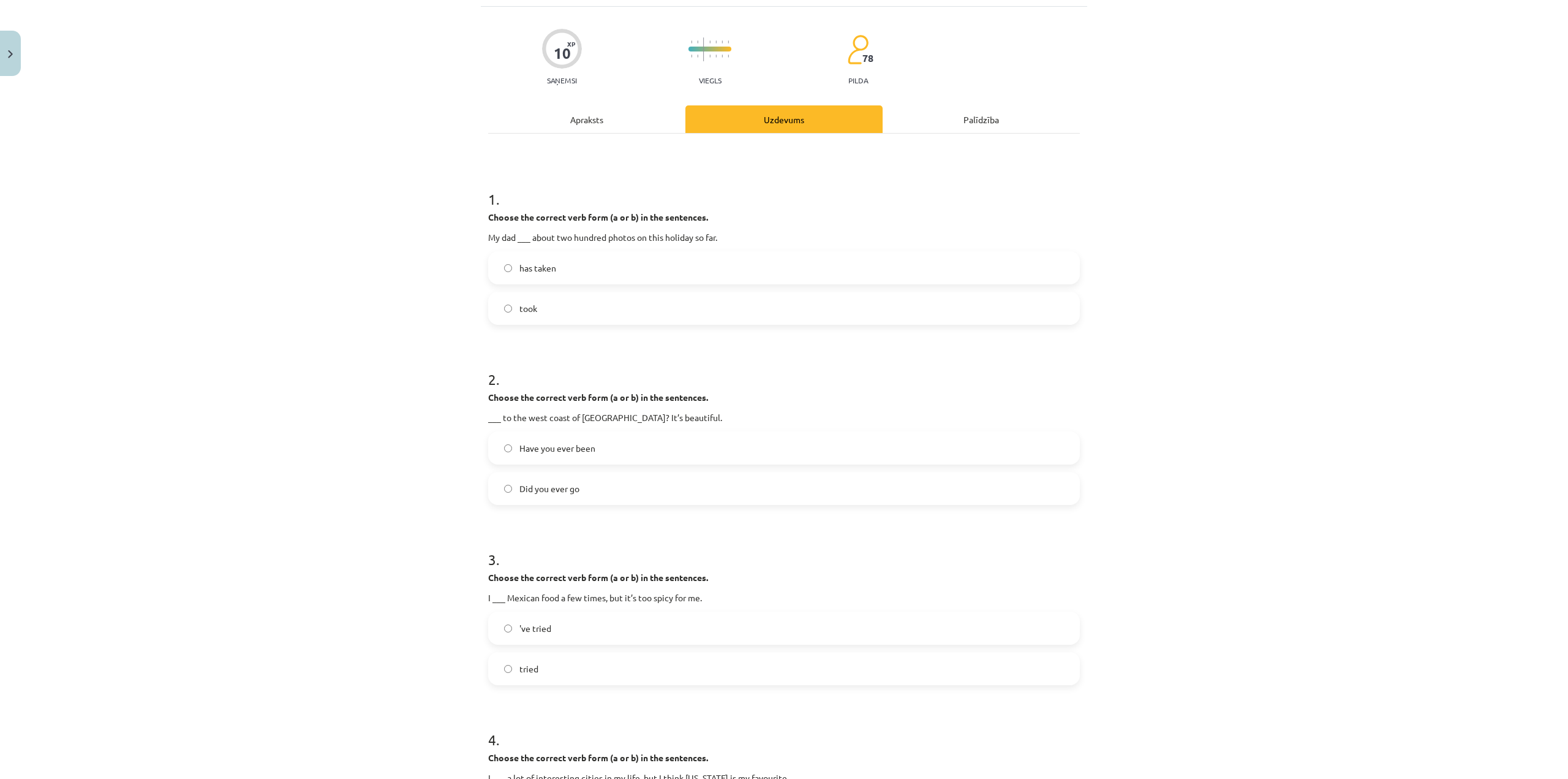
drag, startPoint x: 585, startPoint y: 448, endPoint x: 630, endPoint y: 192, distance: 259.9
click at [585, 447] on span "Have you ever been" at bounding box center [557, 448] width 76 height 13
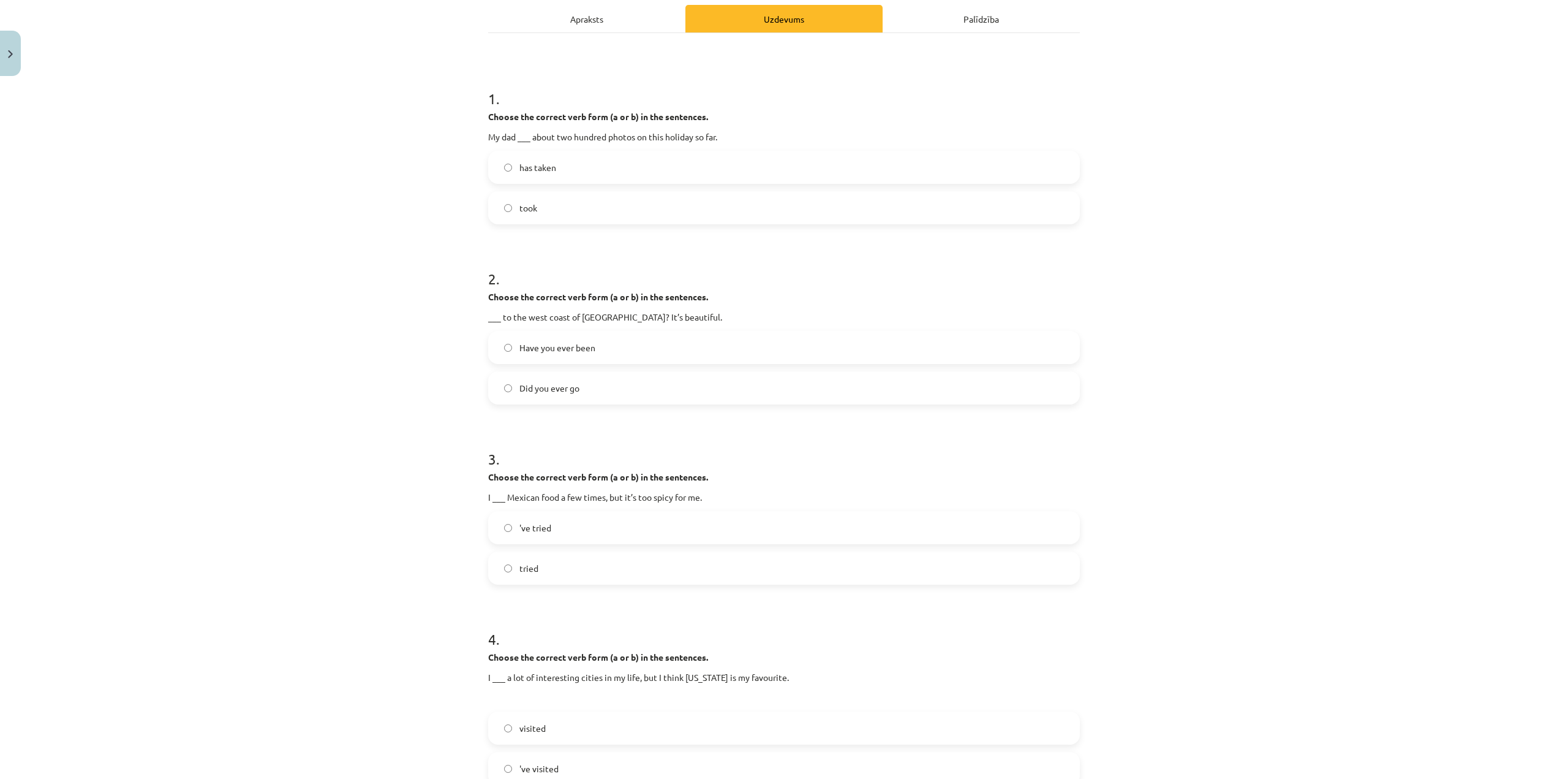
scroll to position [197, 0]
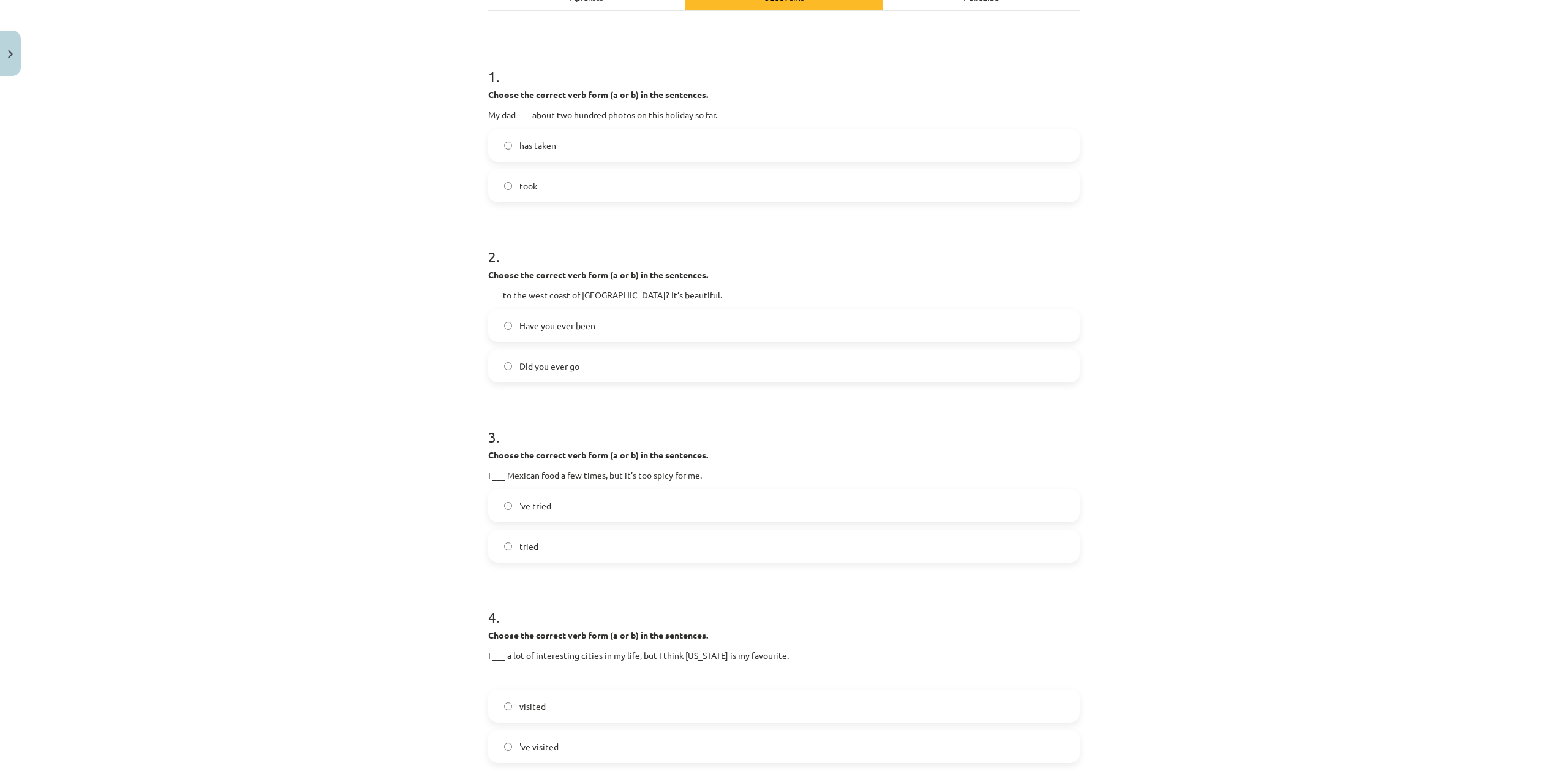
click at [562, 516] on label "'ve tried" at bounding box center [784, 505] width 590 height 31
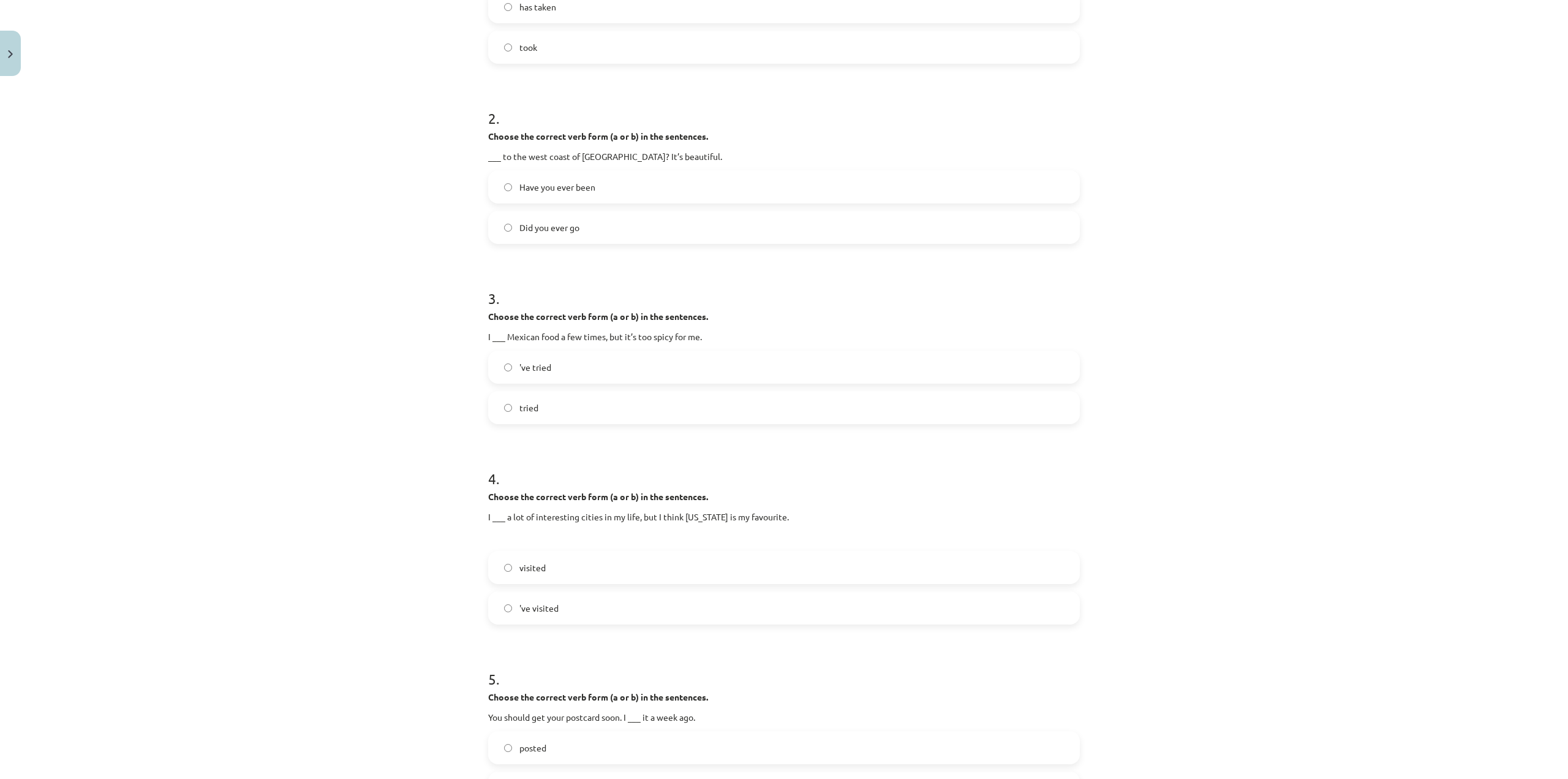
scroll to position [381, 0]
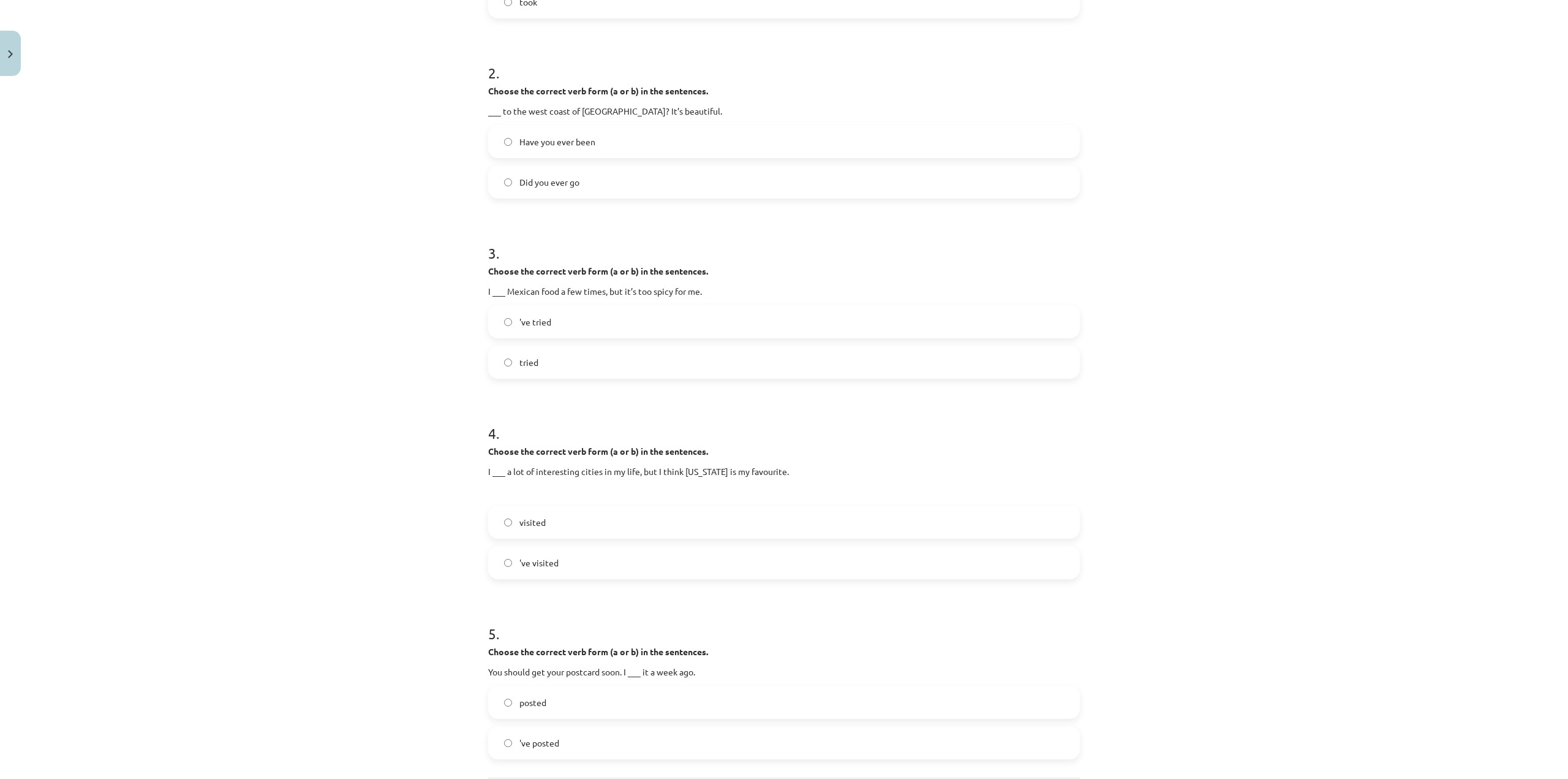
click at [625, 551] on label "'ve visited" at bounding box center [784, 562] width 590 height 31
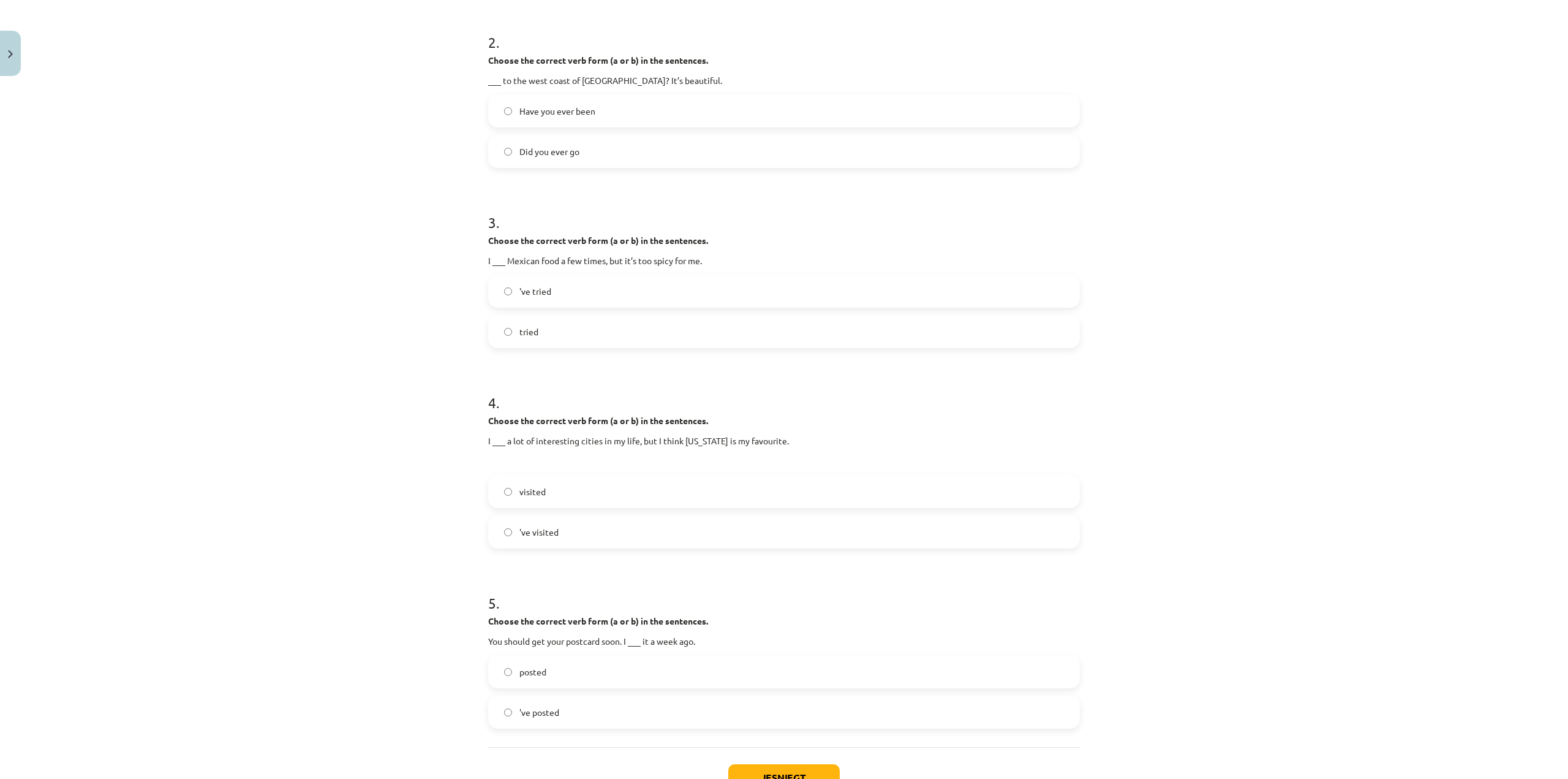
scroll to position [504, 0]
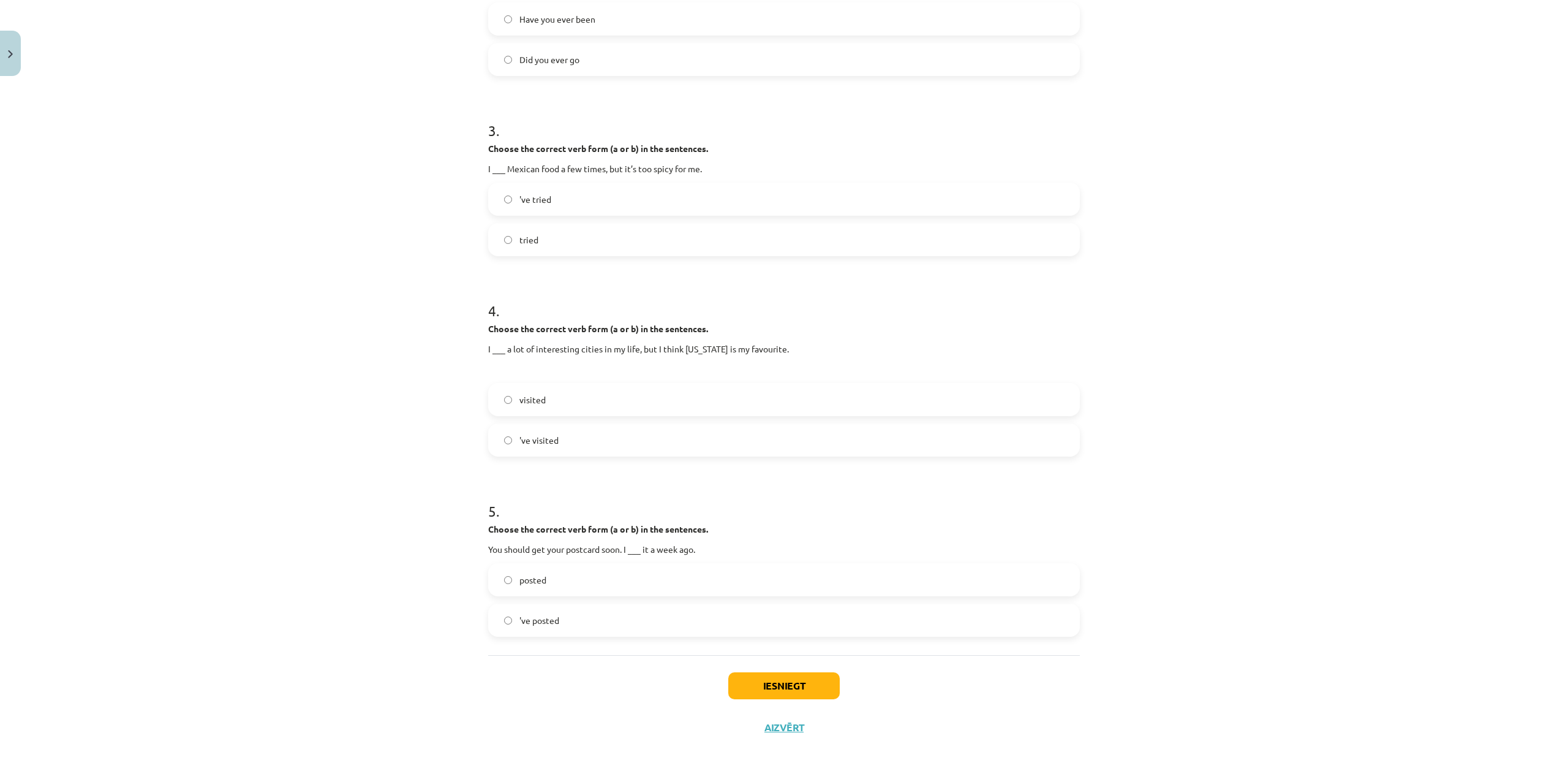
click at [562, 581] on label "posted" at bounding box center [784, 579] width 590 height 31
click at [735, 686] on button "Iesniegt" at bounding box center [784, 686] width 112 height 27
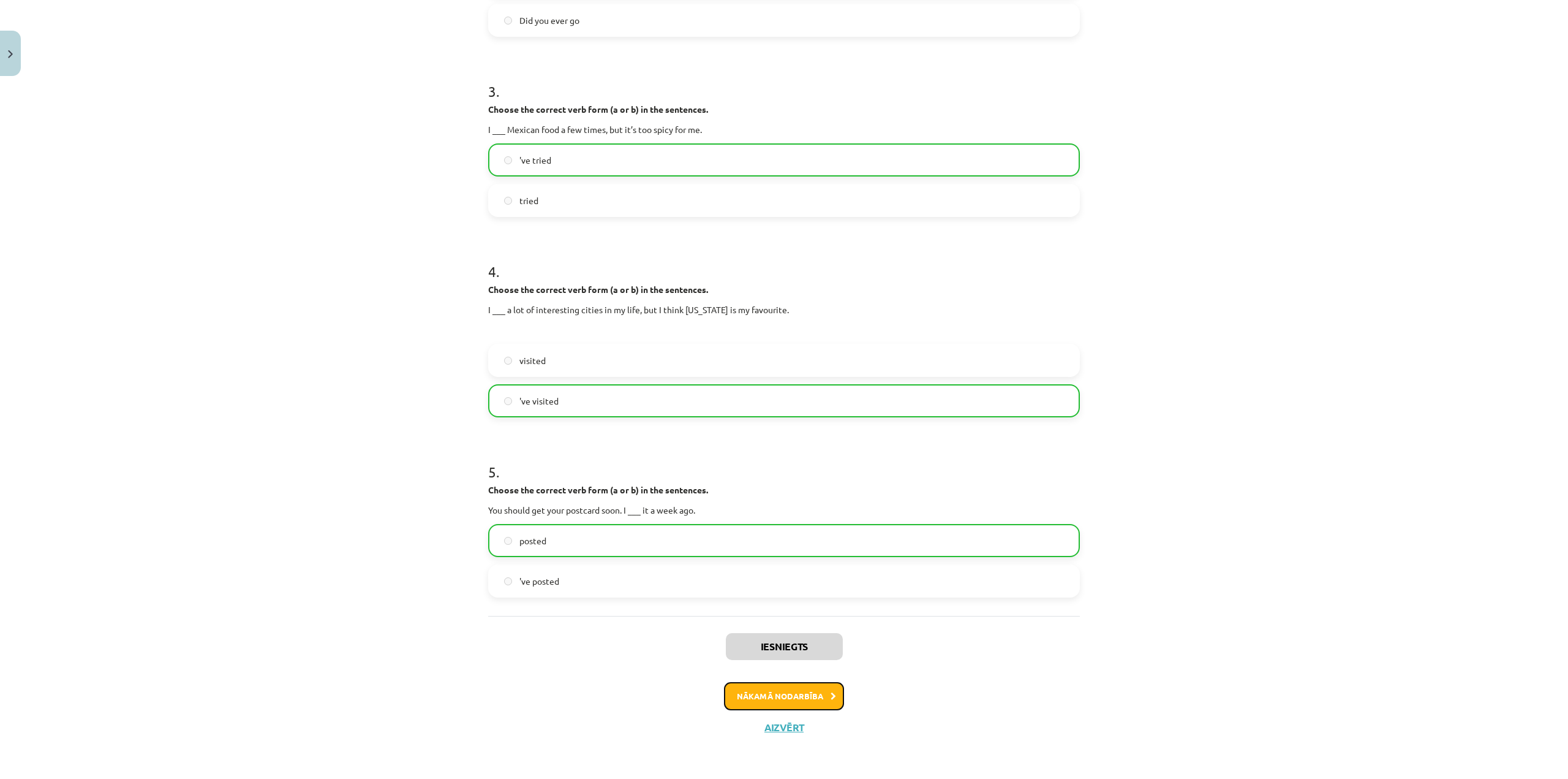
click at [801, 687] on button "Nākamā nodarbība" at bounding box center [784, 696] width 120 height 28
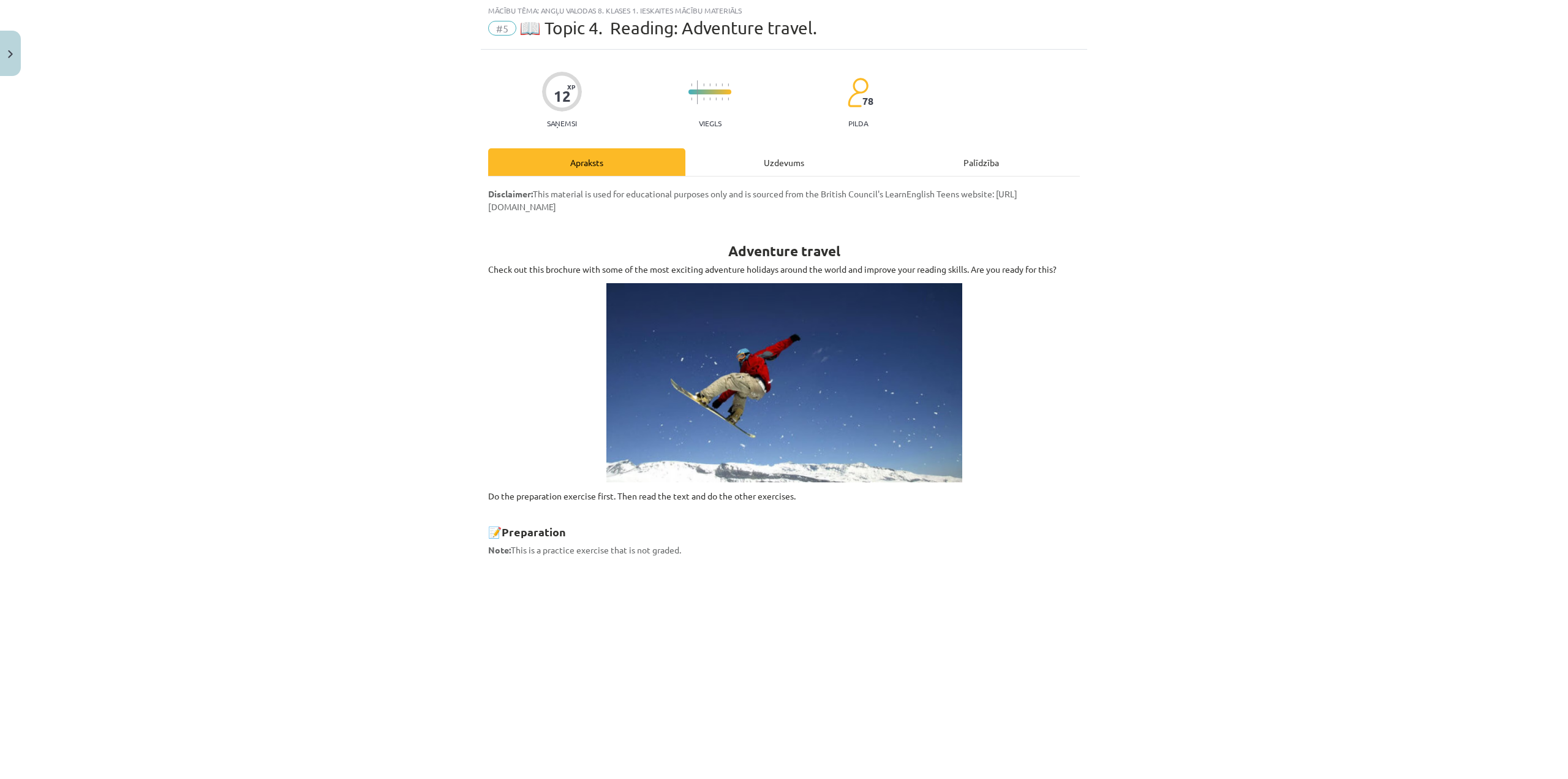
scroll to position [31, 0]
click at [771, 149] on div "Uzdevums" at bounding box center [784, 163] width 197 height 28
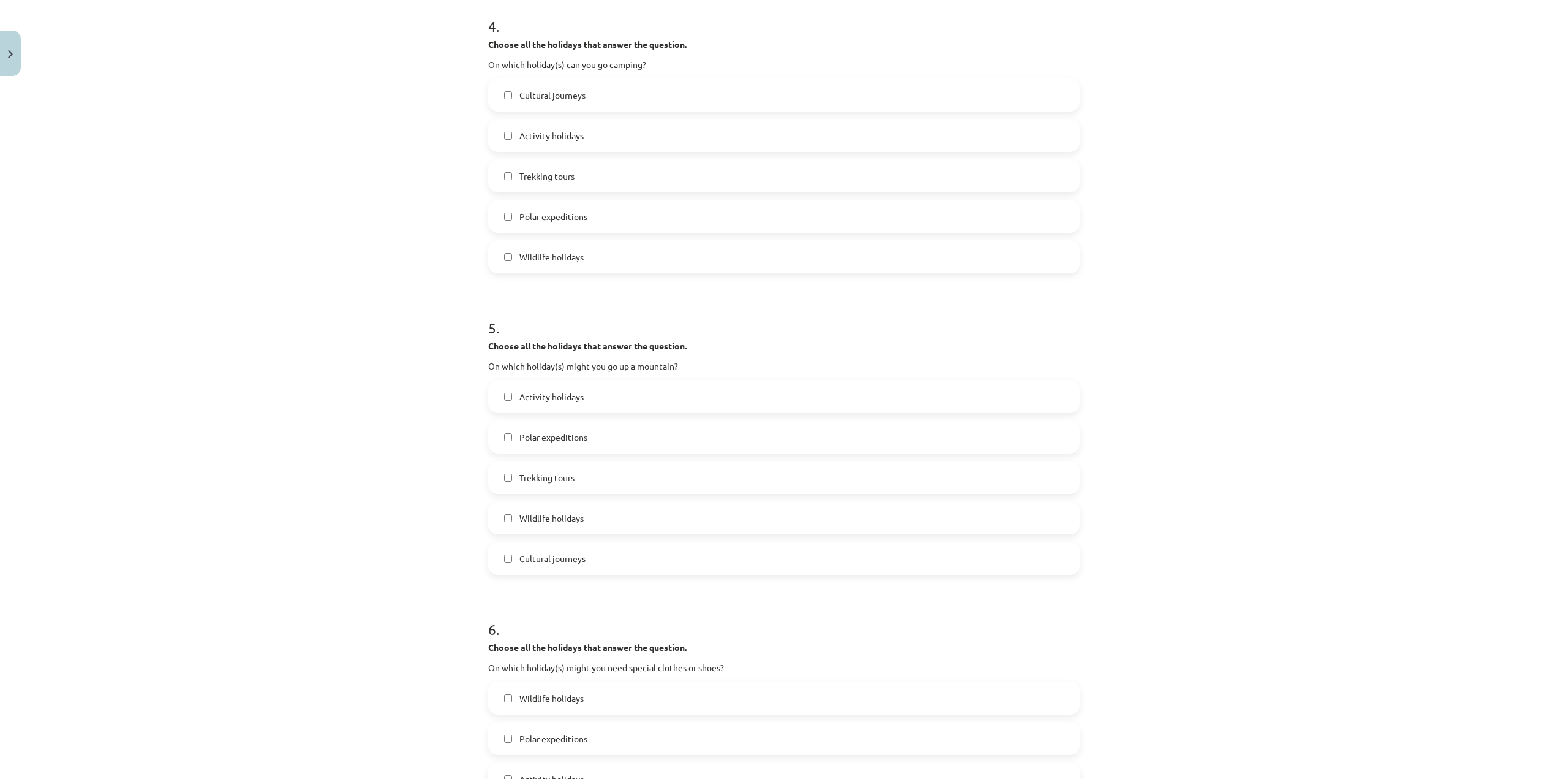
scroll to position [1310, 0]
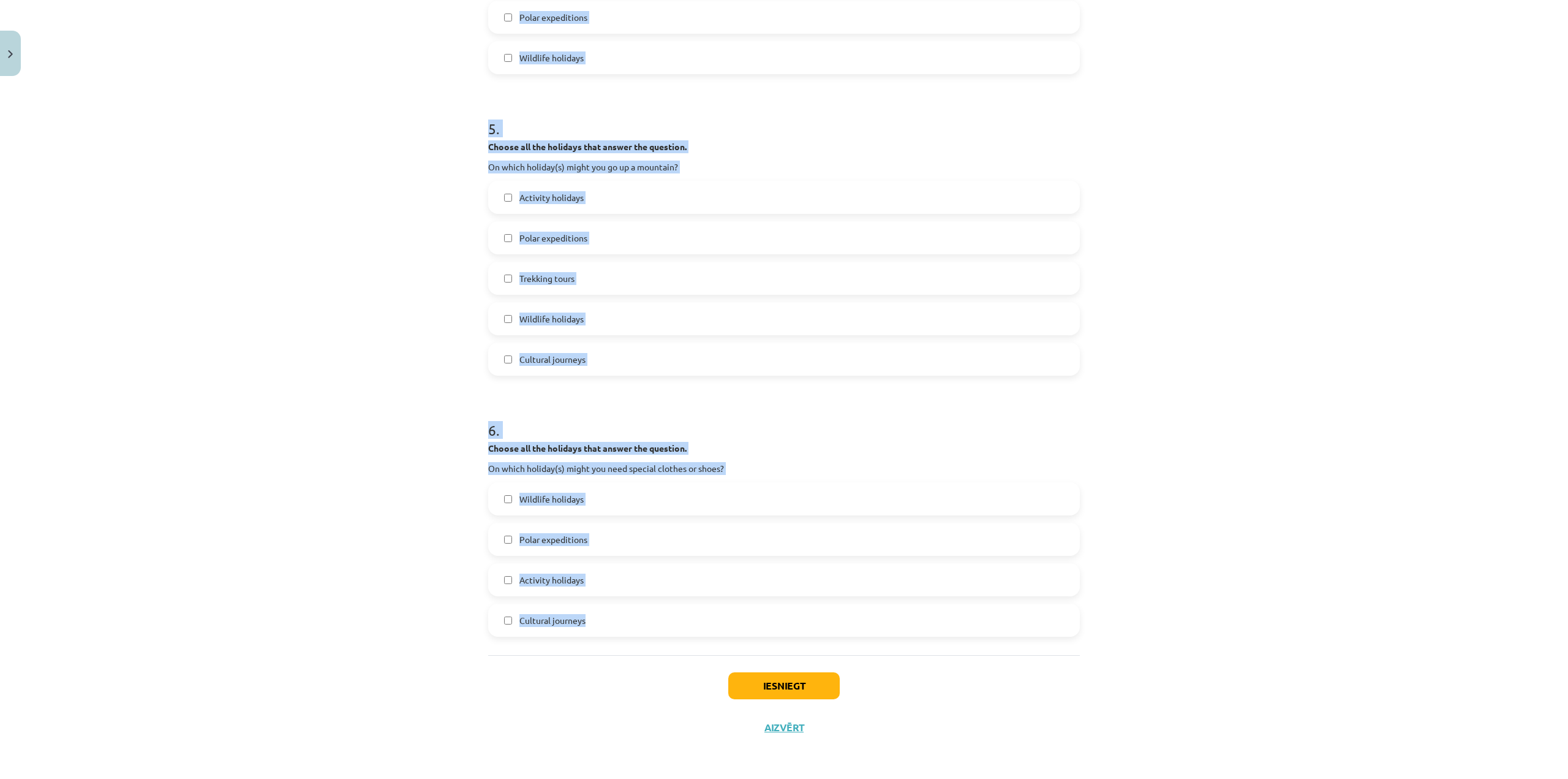
drag, startPoint x: 474, startPoint y: 210, endPoint x: 614, endPoint y: 618, distance: 431.4
click at [614, 618] on div "Mācību tēma: Angļu valodas 8. klases 1. ieskaites mācību materiāls #5 📖 Topic 4…" at bounding box center [784, 389] width 1568 height 779
copy form "1 . Choose all the holidays that answer the question. On which holiday(s) can y…"
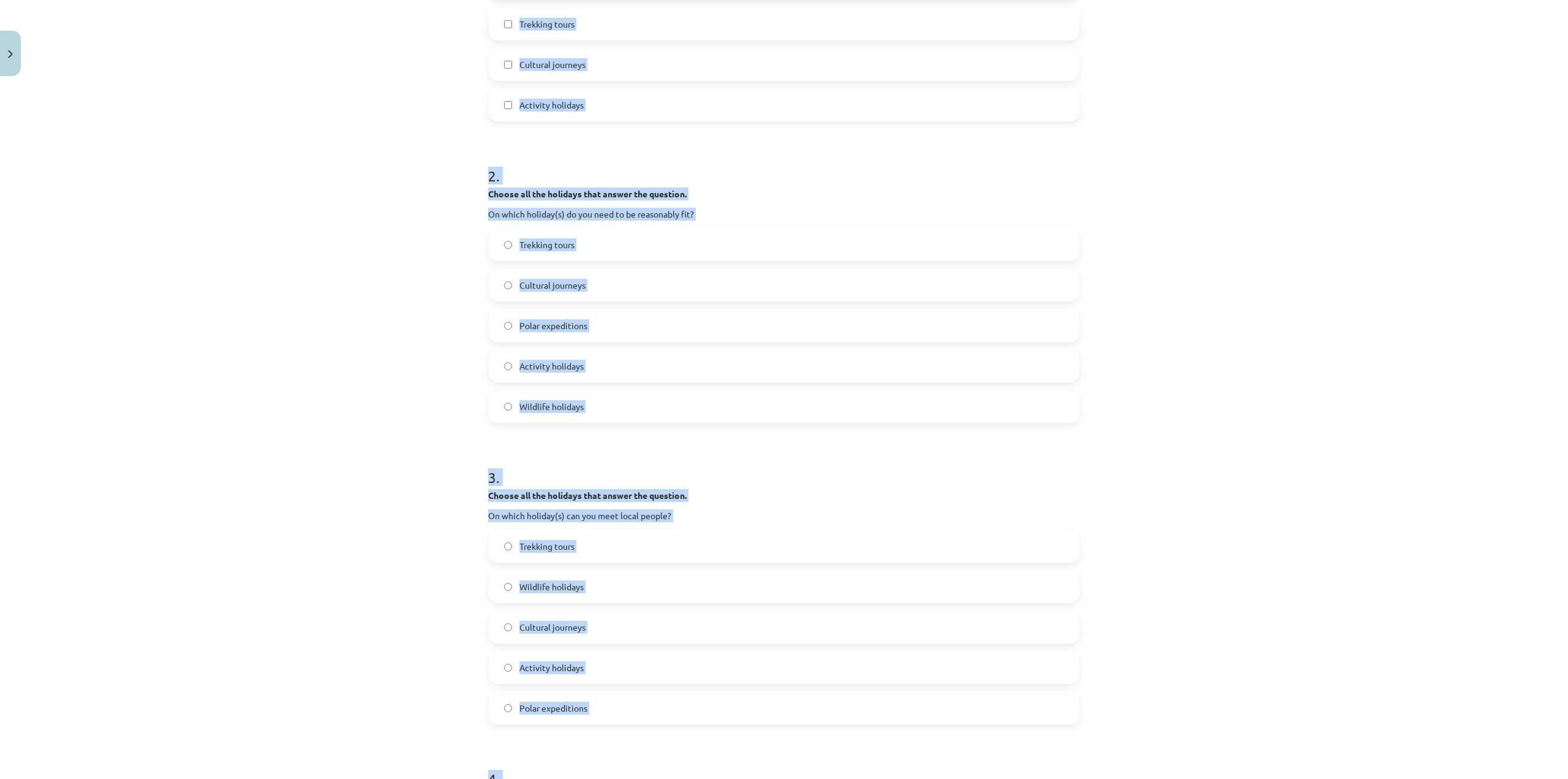
scroll to position [0, 0]
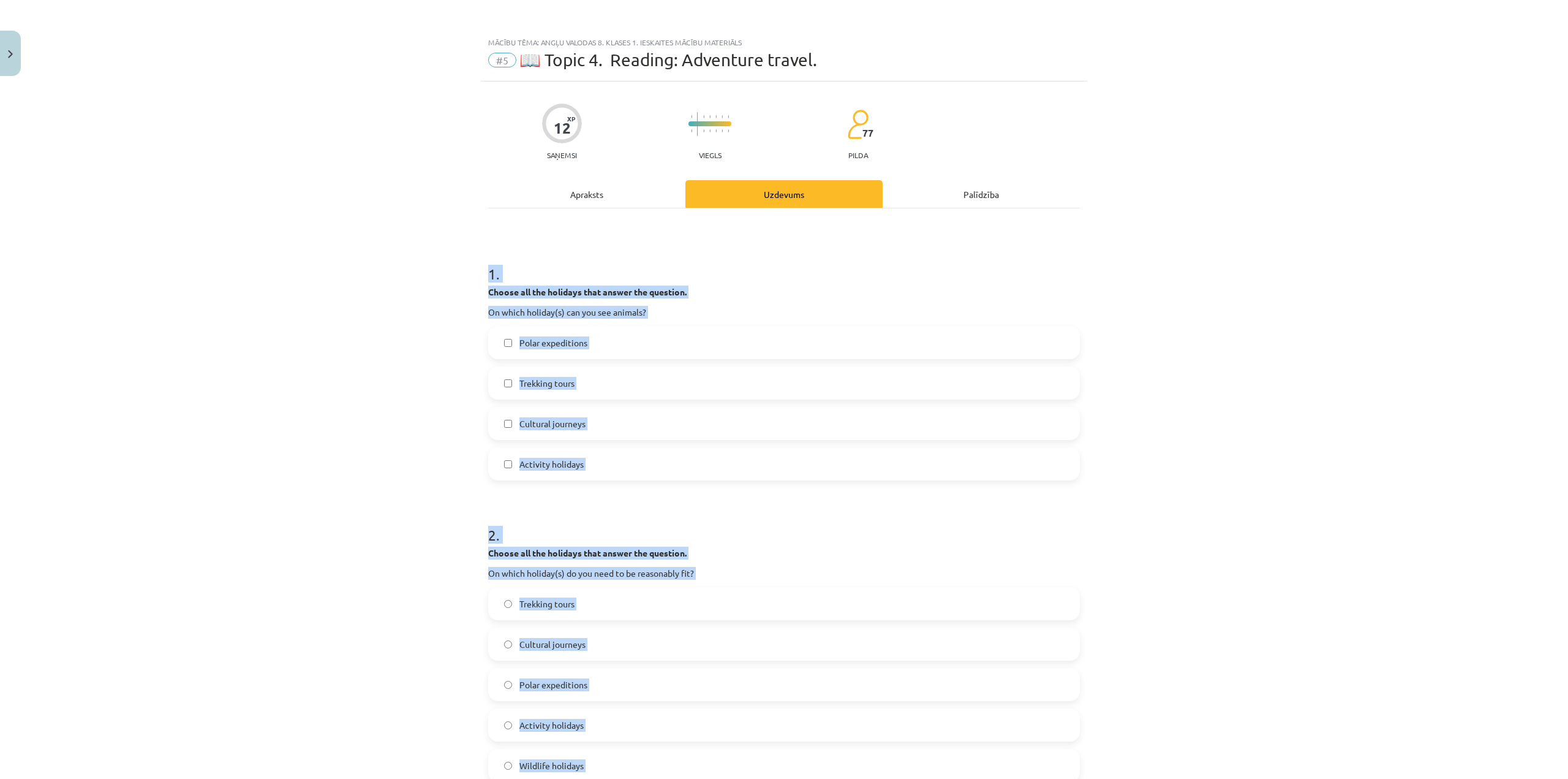
click at [618, 336] on label "Polar expeditions" at bounding box center [784, 342] width 590 height 31
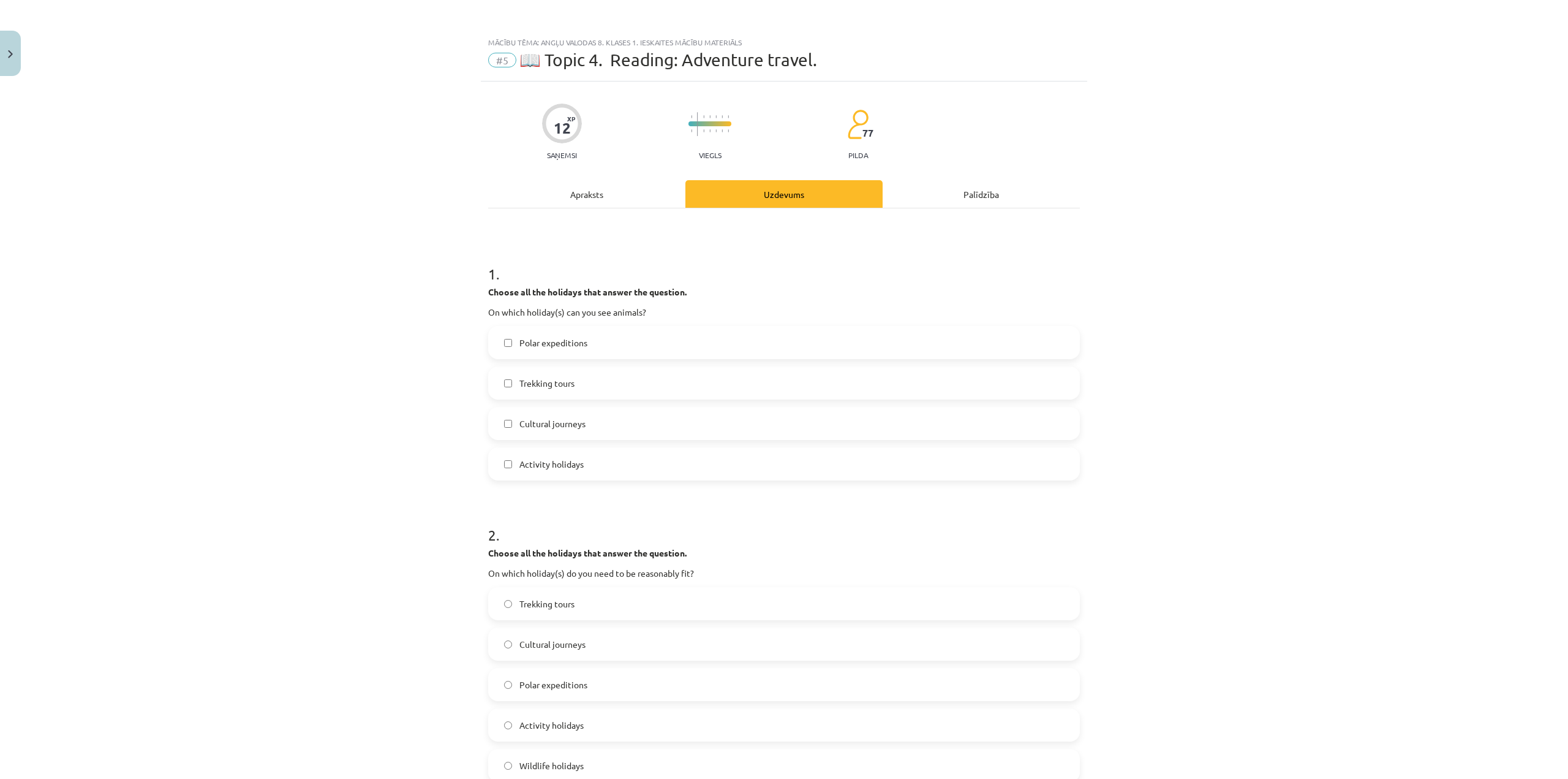
click at [619, 376] on label "Trekking tours" at bounding box center [784, 383] width 590 height 31
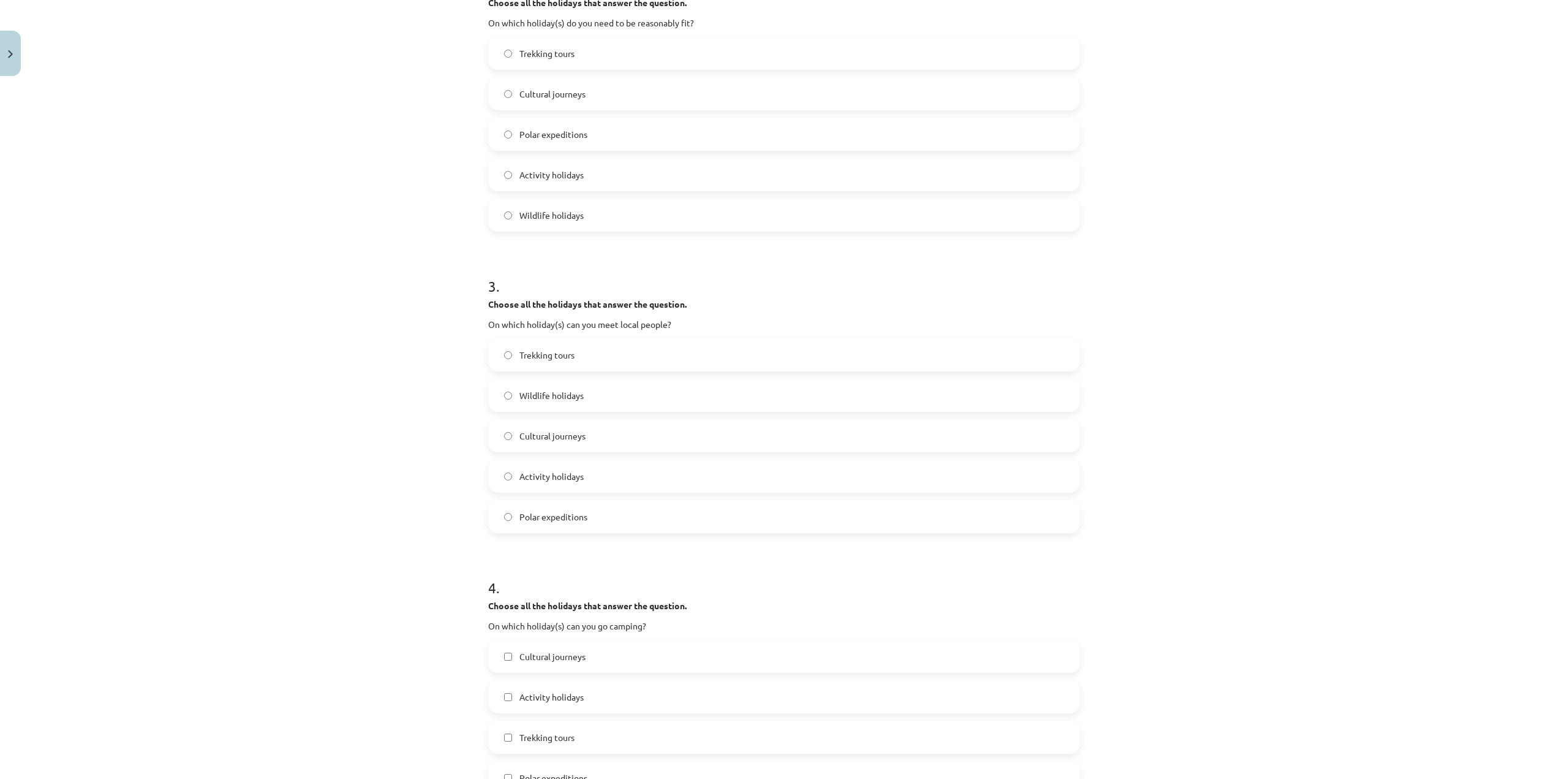
scroll to position [1310, 0]
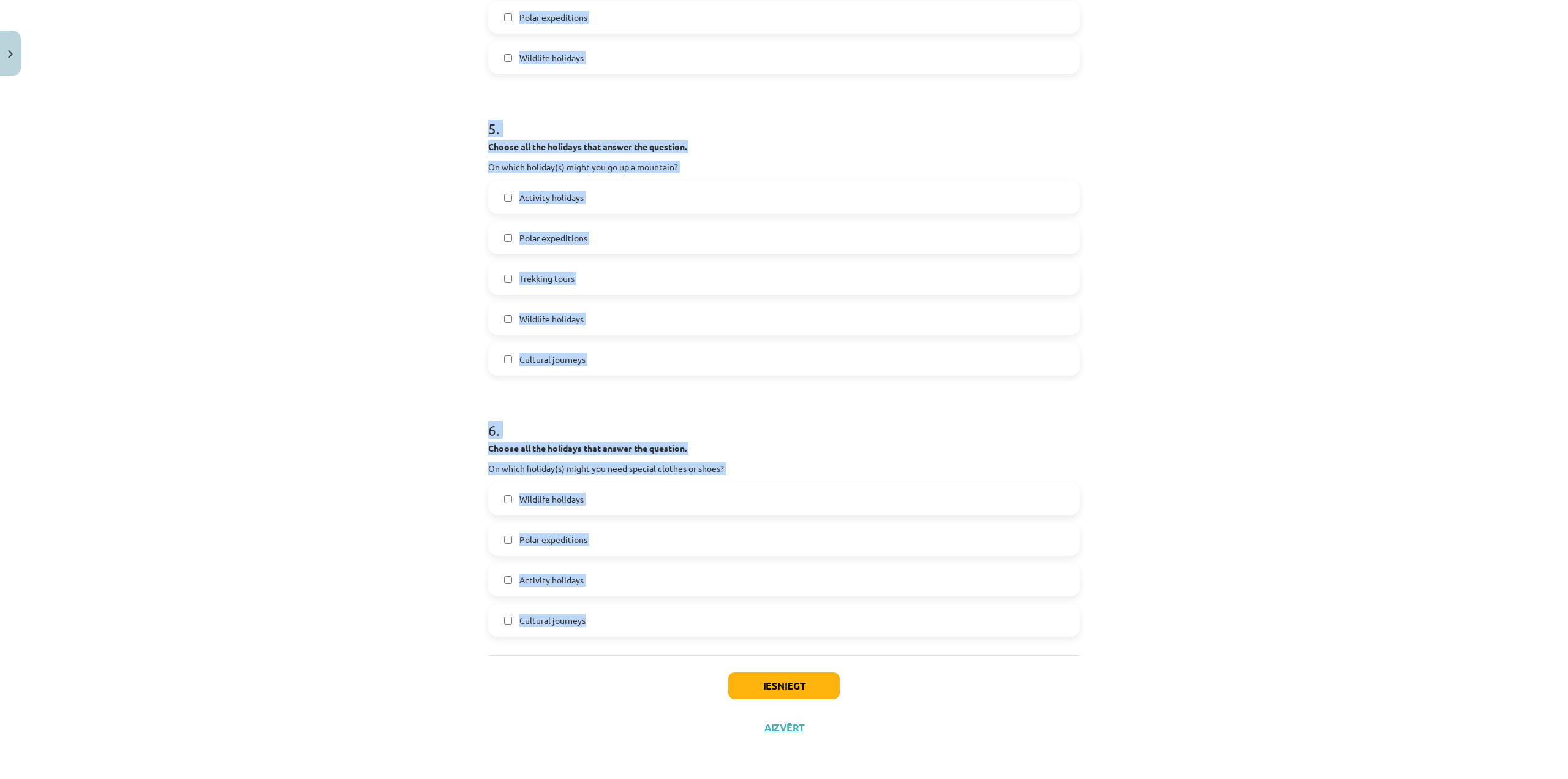
drag, startPoint x: 465, startPoint y: 272, endPoint x: 587, endPoint y: 610, distance: 359.3
click at [587, 610] on div "Mācību tēma: Angļu valodas 8. klases 1. ieskaites mācību materiāls #5 📖 Topic 4…" at bounding box center [784, 389] width 1568 height 779
copy form "1 . Choose all the holidays that answer the question. On which holiday(s) can y…"
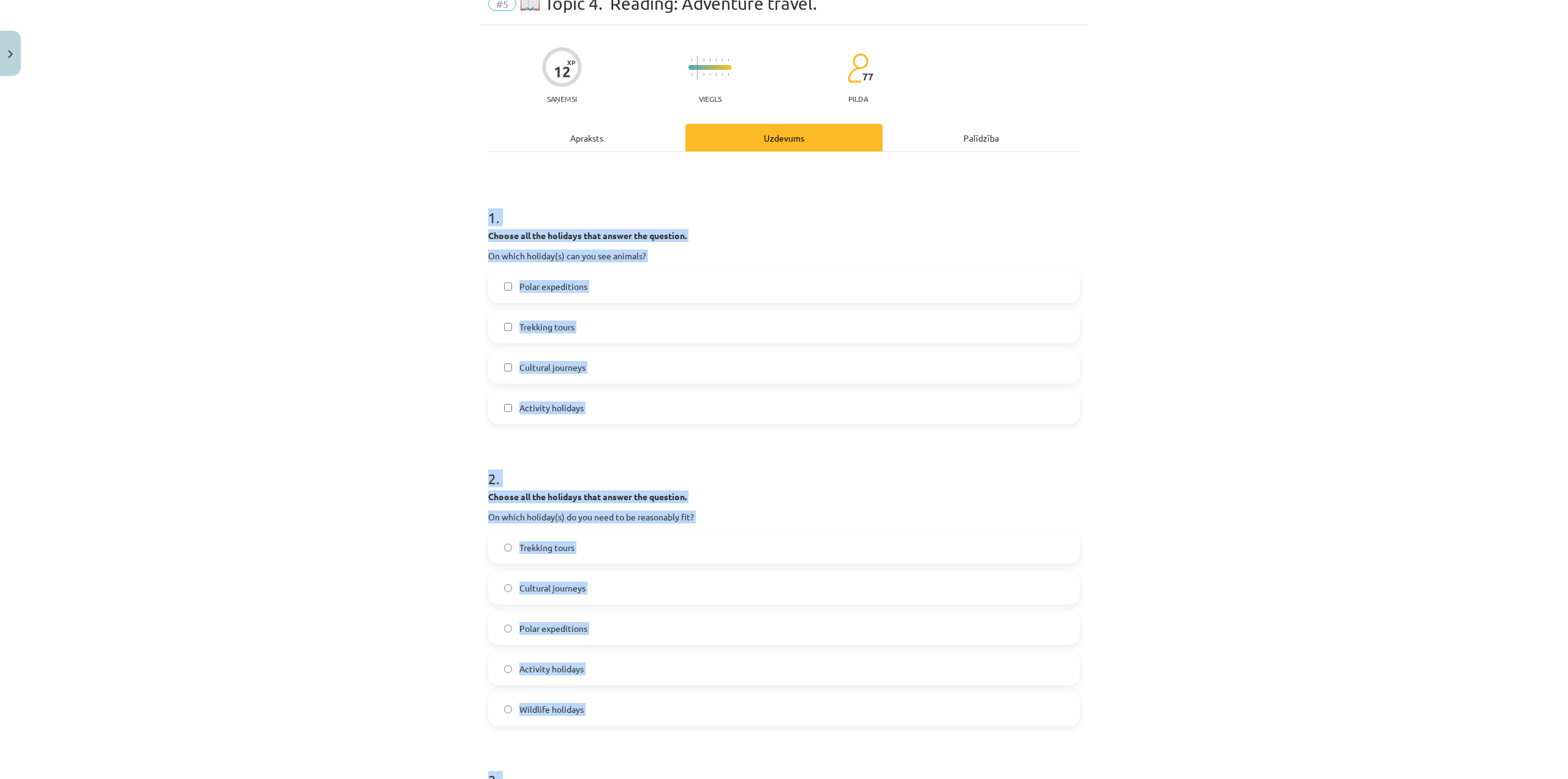
scroll to position [0, 0]
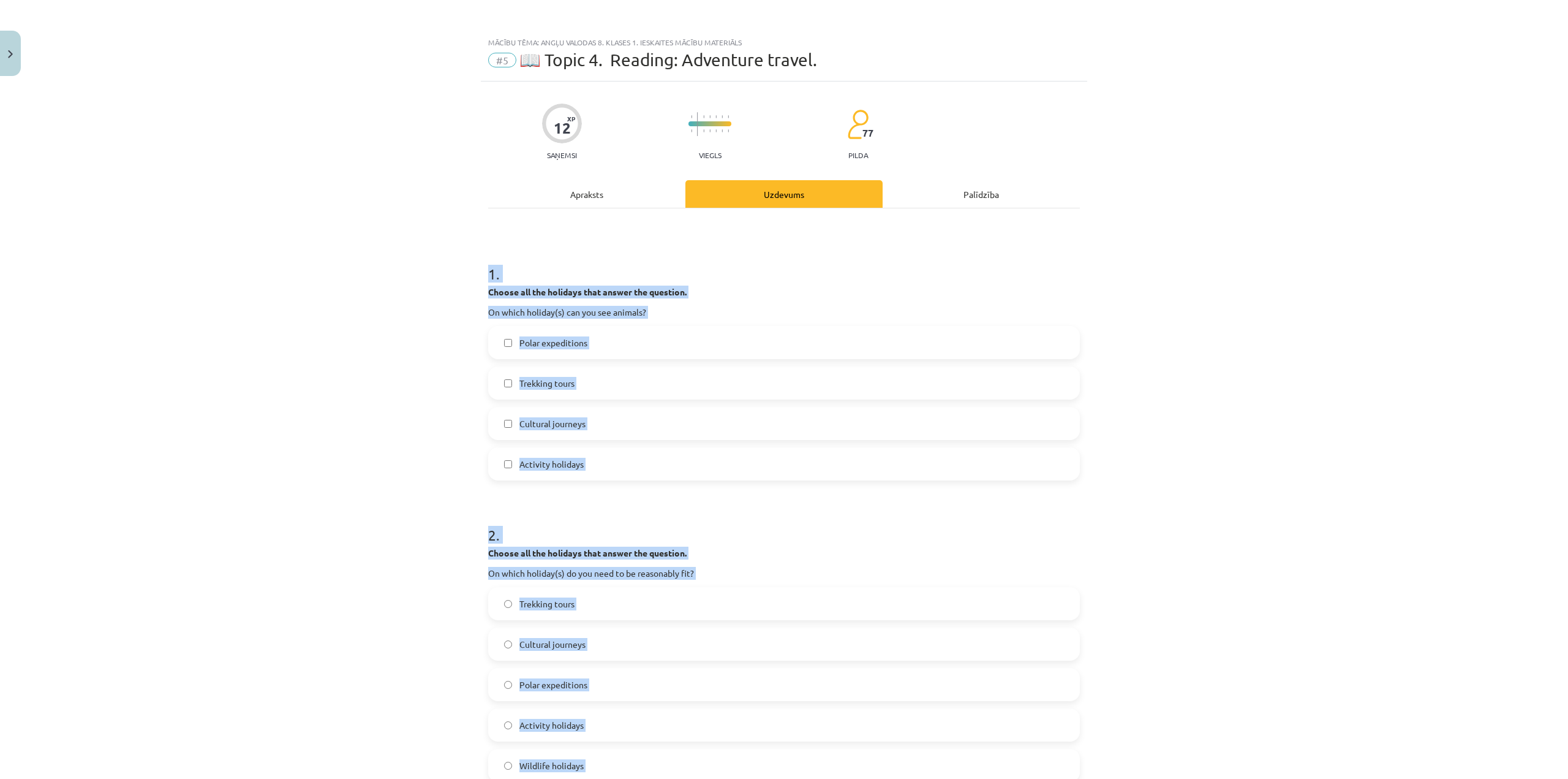
click at [658, 295] on strong "Choose all the holidays that answer the question." at bounding box center [587, 292] width 198 height 11
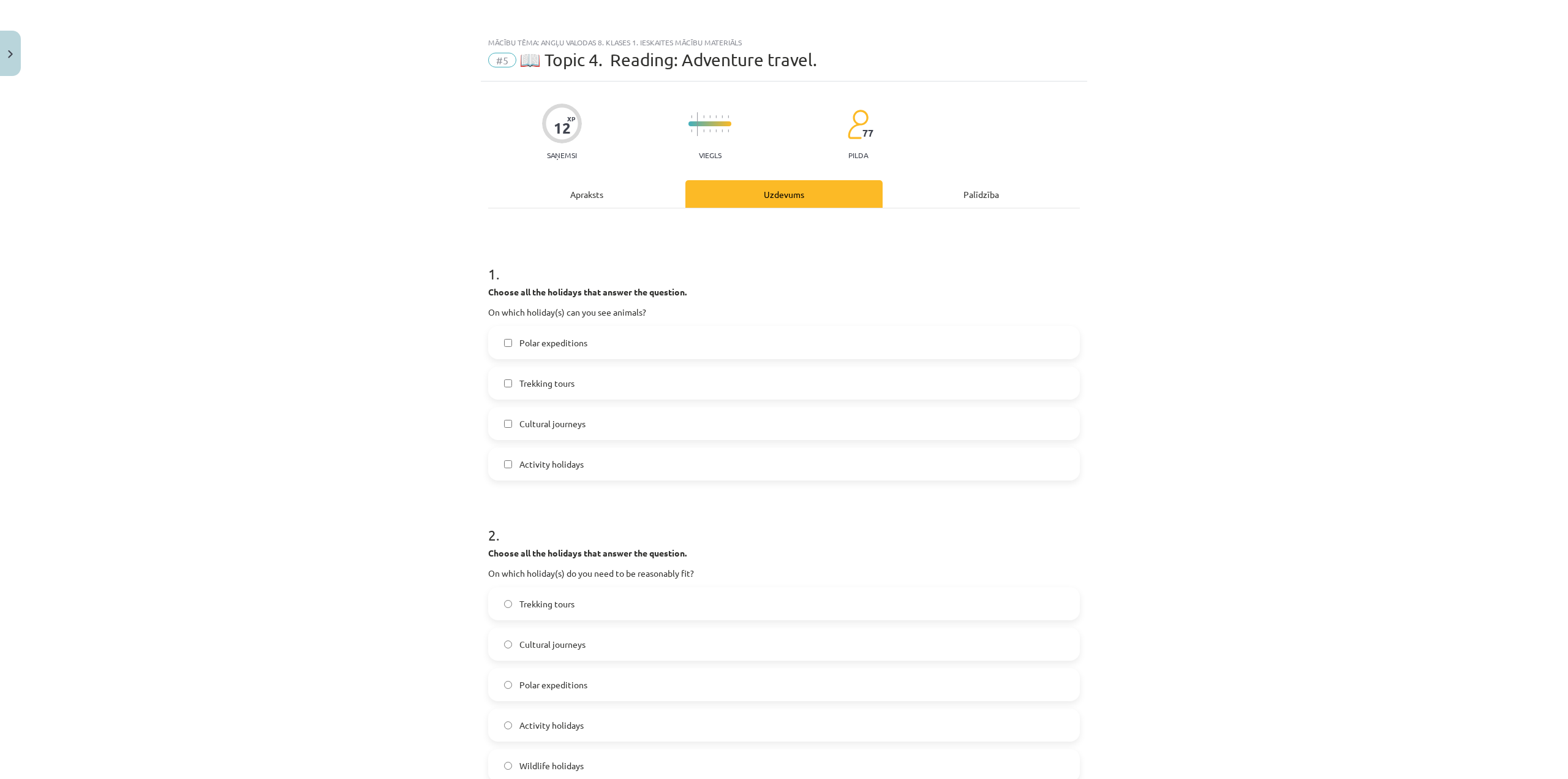
click at [594, 346] on label "Polar expeditions" at bounding box center [784, 342] width 590 height 31
click at [598, 384] on label "Trekking tours" at bounding box center [784, 383] width 590 height 31
click at [596, 351] on label "Polar expeditions" at bounding box center [784, 342] width 590 height 31
click at [598, 373] on label "Trekking tours" at bounding box center [784, 383] width 590 height 31
click at [599, 351] on label "Polar expeditions" at bounding box center [784, 342] width 590 height 31
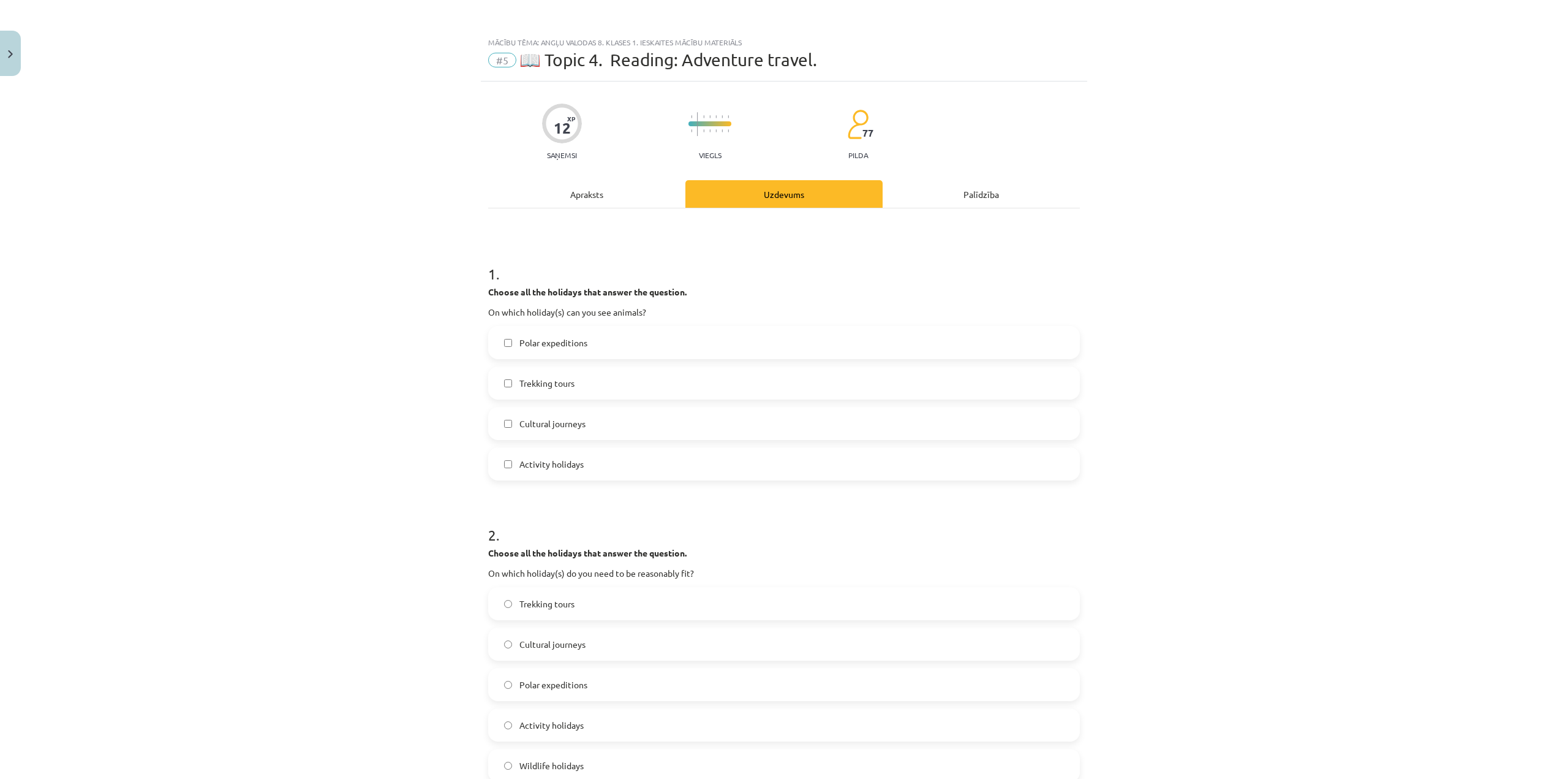
click at [601, 378] on label "Trekking tours" at bounding box center [784, 383] width 590 height 31
click at [598, 351] on label "Polar expeditions" at bounding box center [784, 342] width 590 height 31
click at [575, 386] on label "Trekking tours" at bounding box center [784, 383] width 590 height 31
click at [575, 458] on span "Activity holidays" at bounding box center [551, 464] width 64 height 13
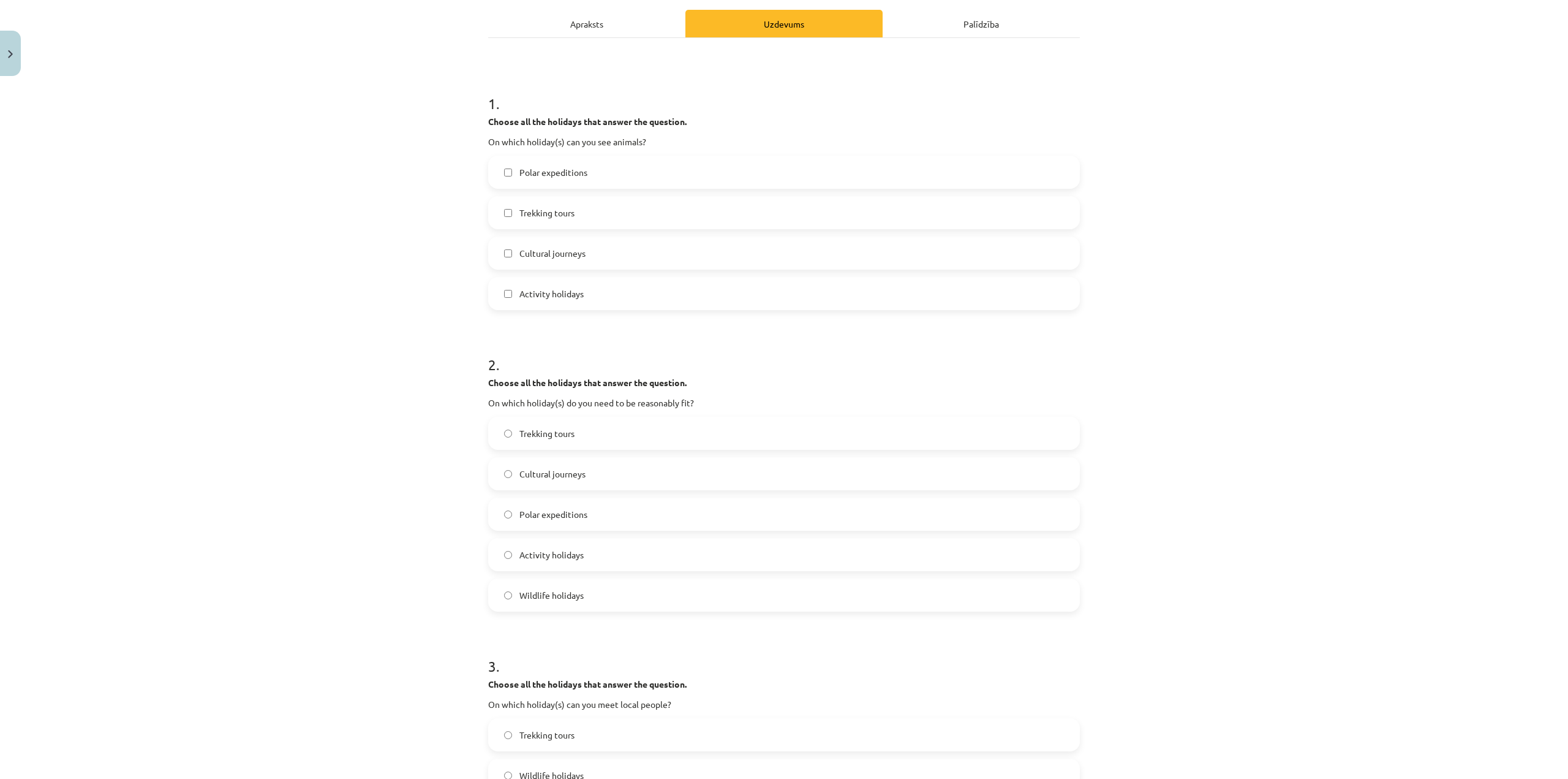
scroll to position [184, 0]
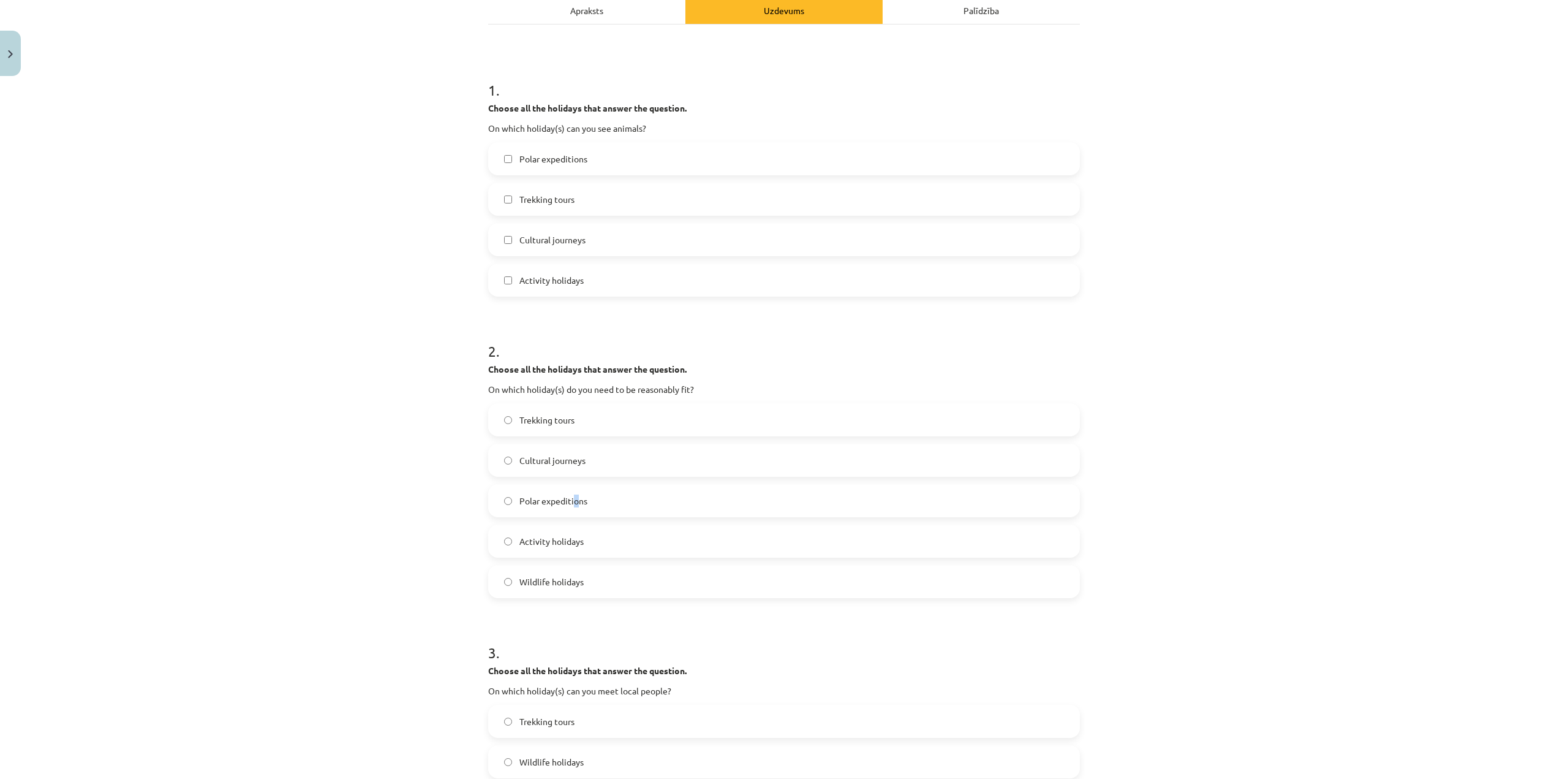
click at [572, 493] on label "Polar expeditions" at bounding box center [784, 500] width 590 height 31
click at [604, 507] on label "Polar expeditions" at bounding box center [784, 500] width 590 height 31
click at [614, 546] on label "Activity holidays" at bounding box center [784, 541] width 590 height 31
click at [595, 514] on label "Polar expeditions" at bounding box center [784, 500] width 590 height 31
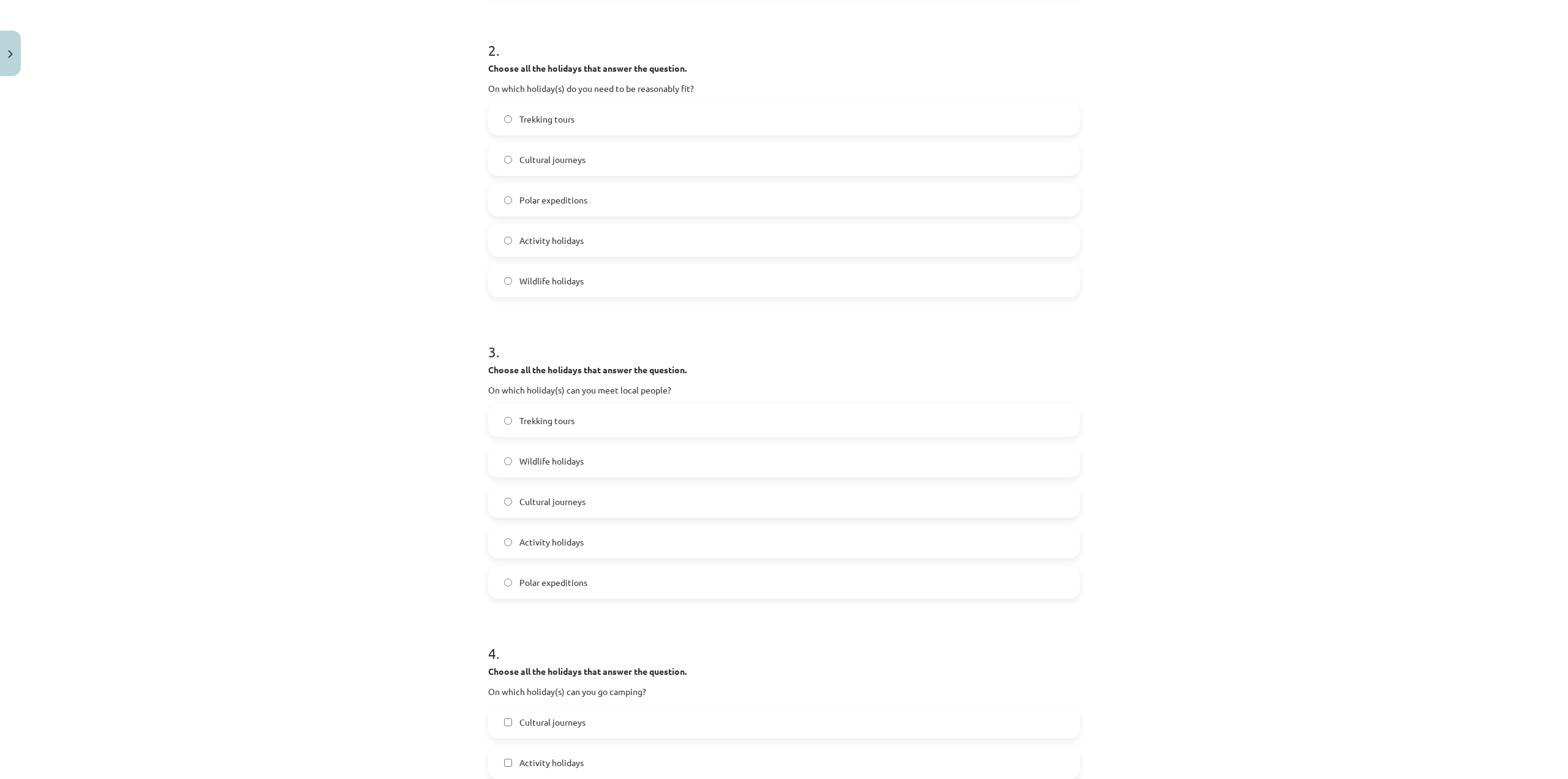
scroll to position [490, 0]
click at [575, 483] on label "Cultural journeys" at bounding box center [784, 495] width 590 height 31
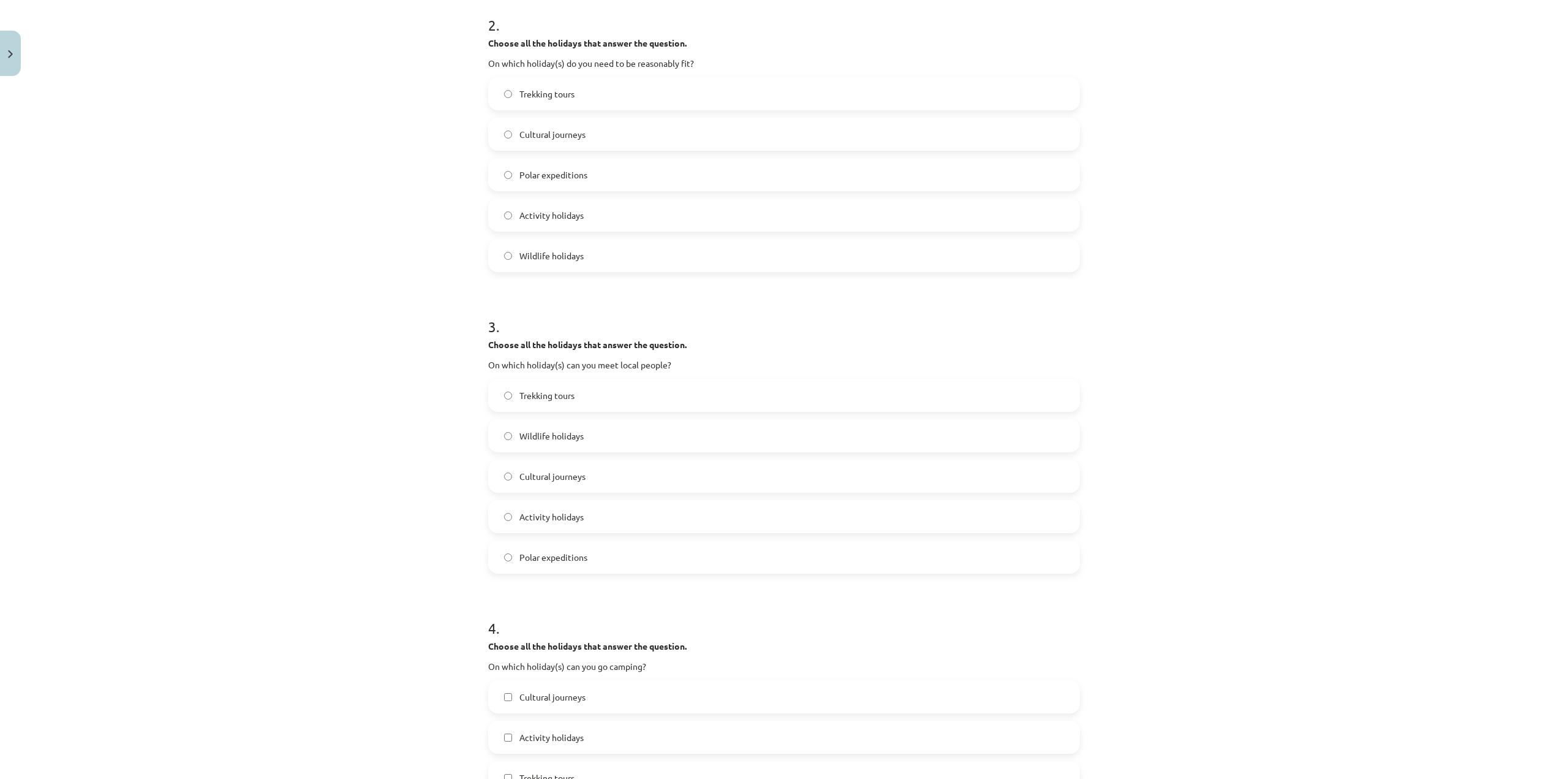
scroll to position [551, 0]
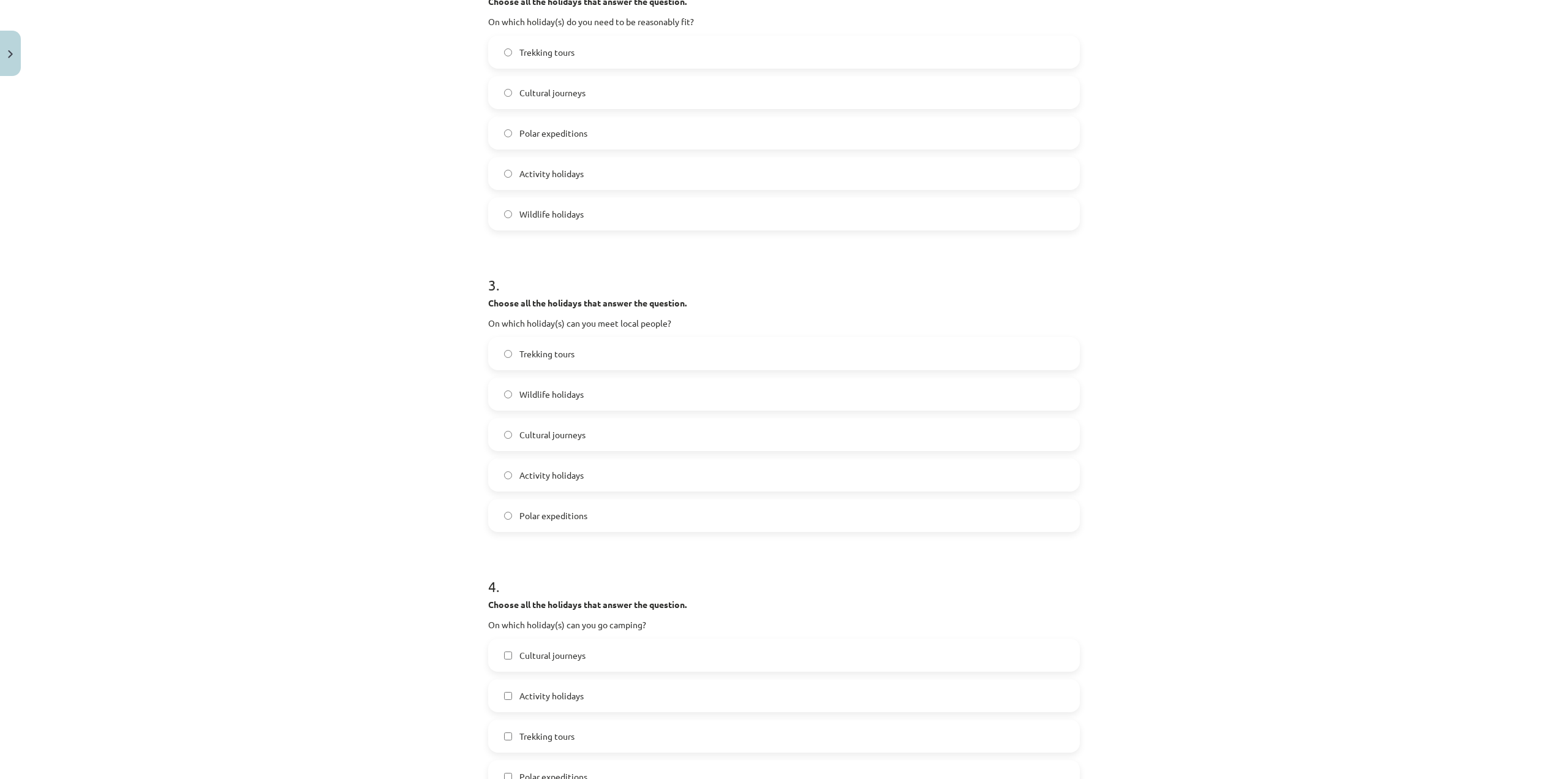
click at [575, 455] on div "Trekking tours Wildlife holidays Cultural journeys Activity holidays Polar expe…" at bounding box center [784, 435] width 592 height 195
click at [572, 471] on span "Activity holidays" at bounding box center [551, 475] width 64 height 13
click at [573, 443] on label "Cultural journeys" at bounding box center [784, 434] width 590 height 31
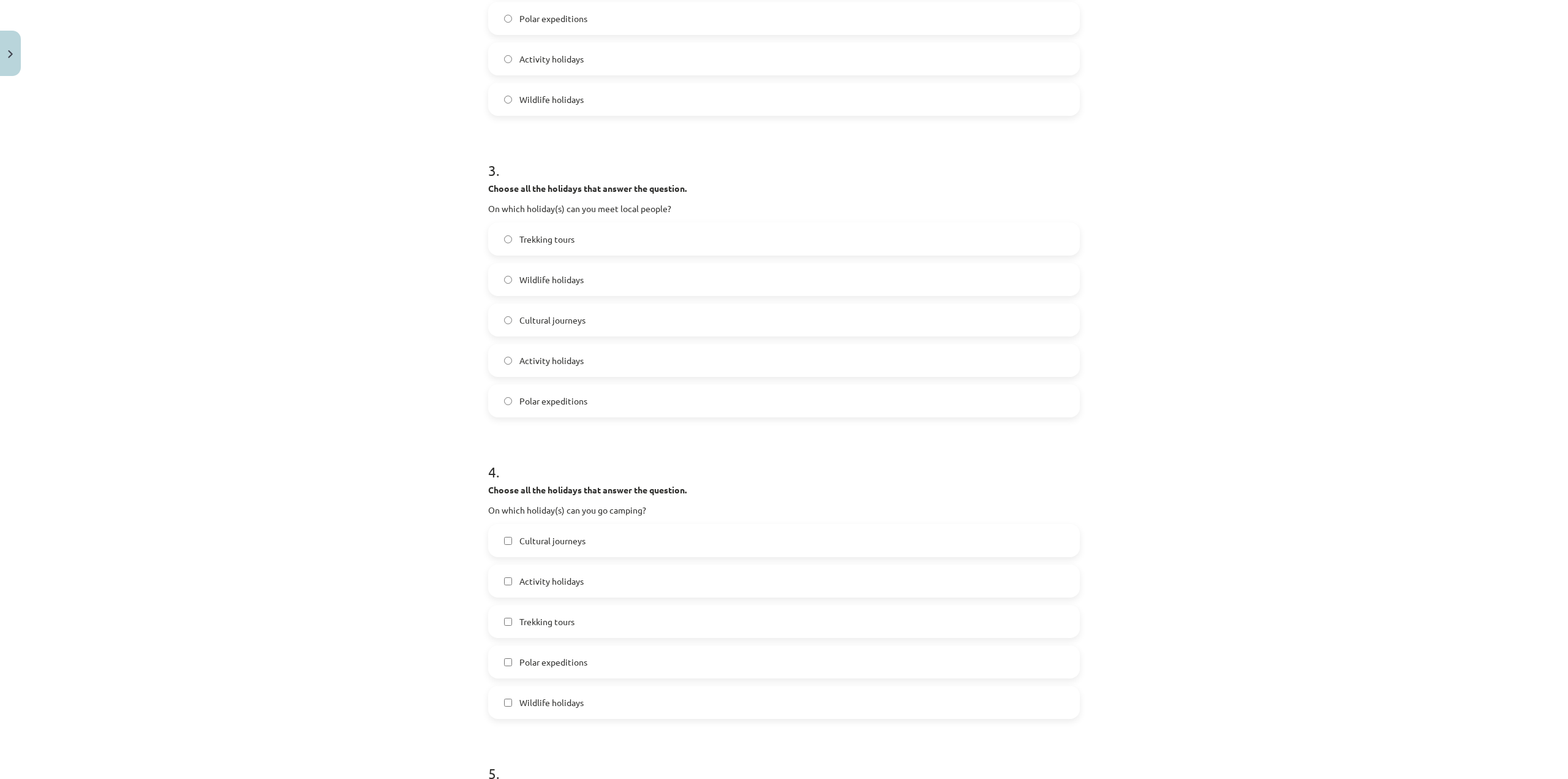
scroll to position [674, 0]
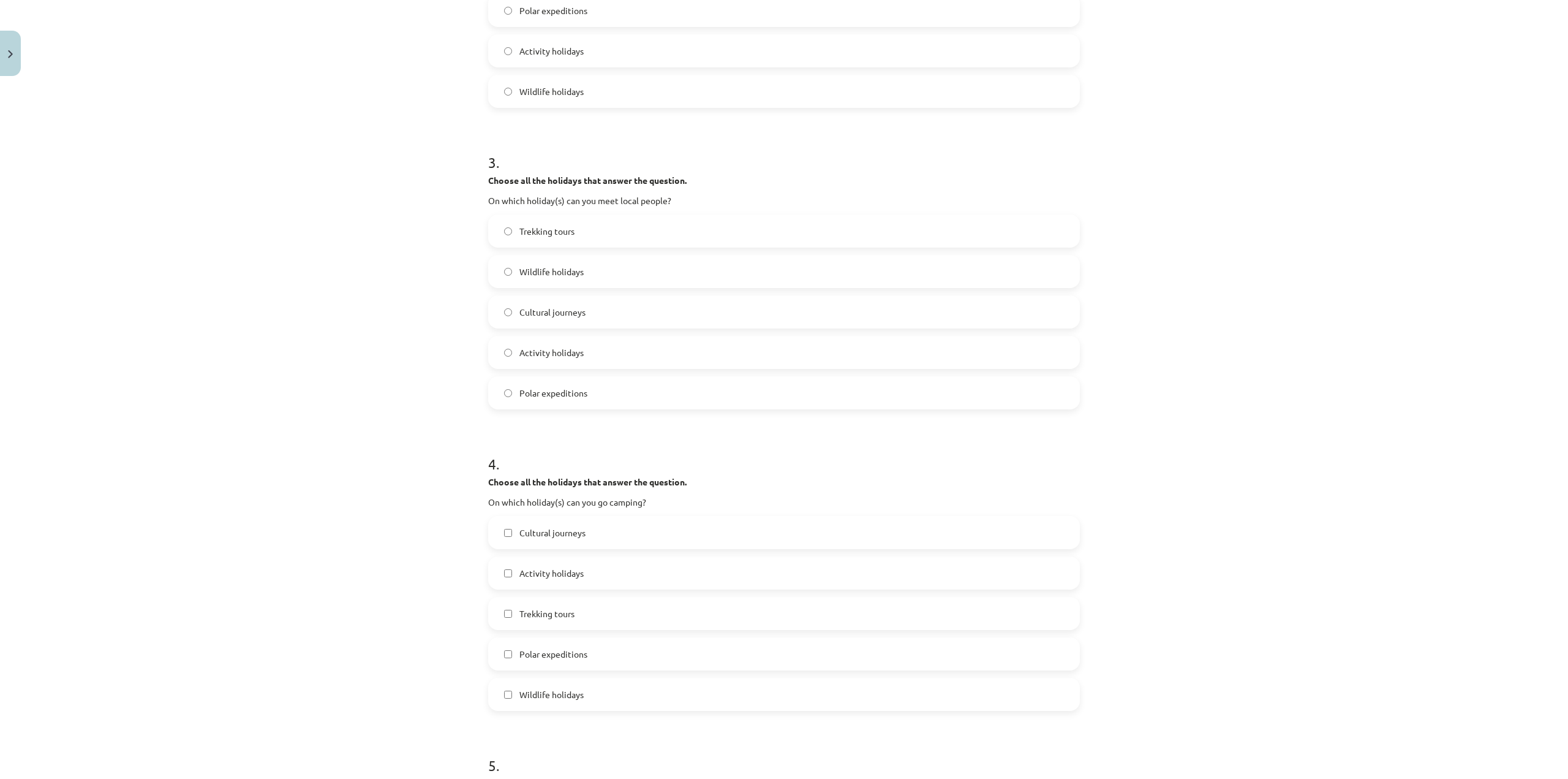
click at [574, 573] on span "Activity holidays" at bounding box center [551, 573] width 64 height 13
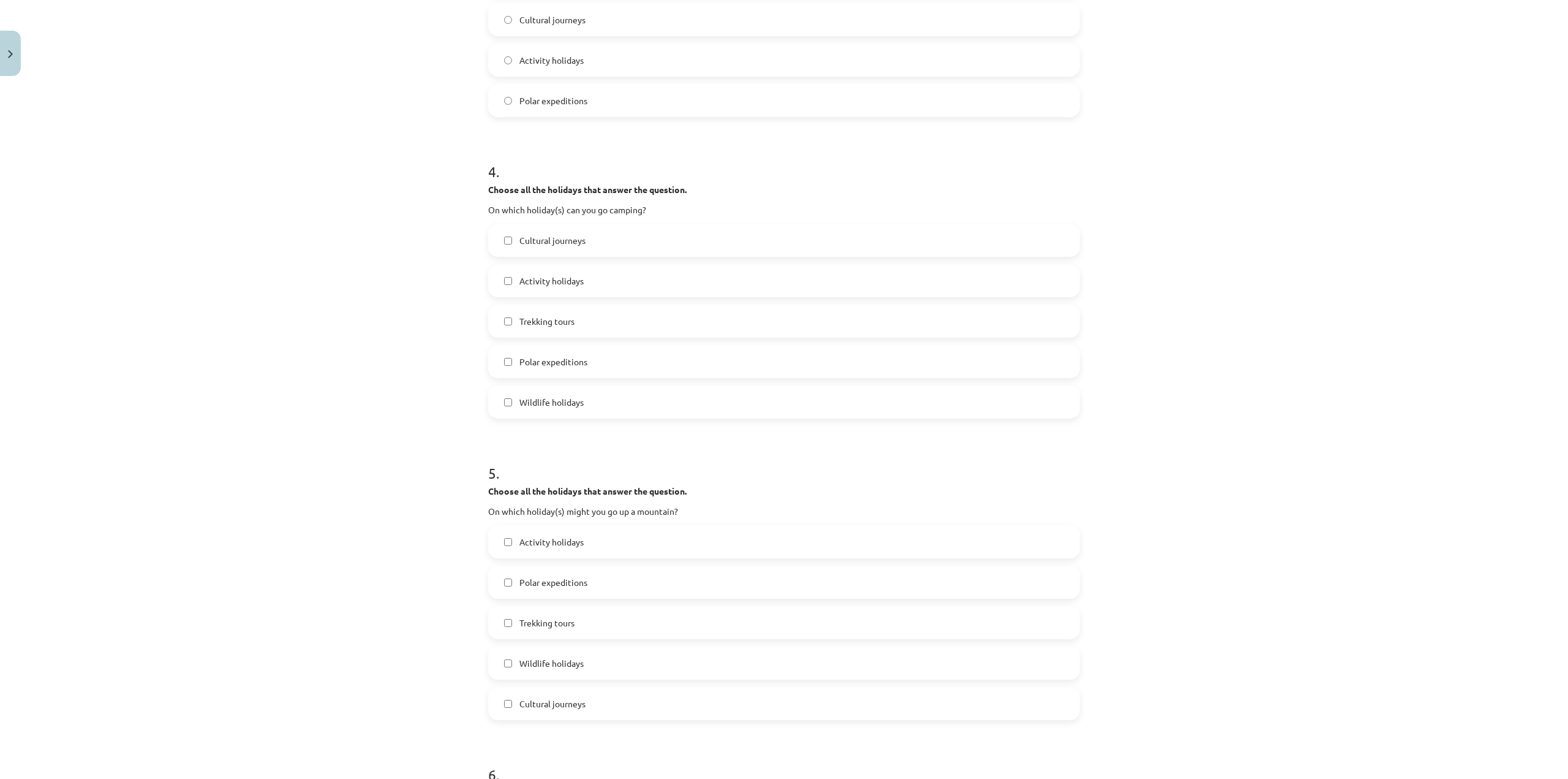
scroll to position [980, 0]
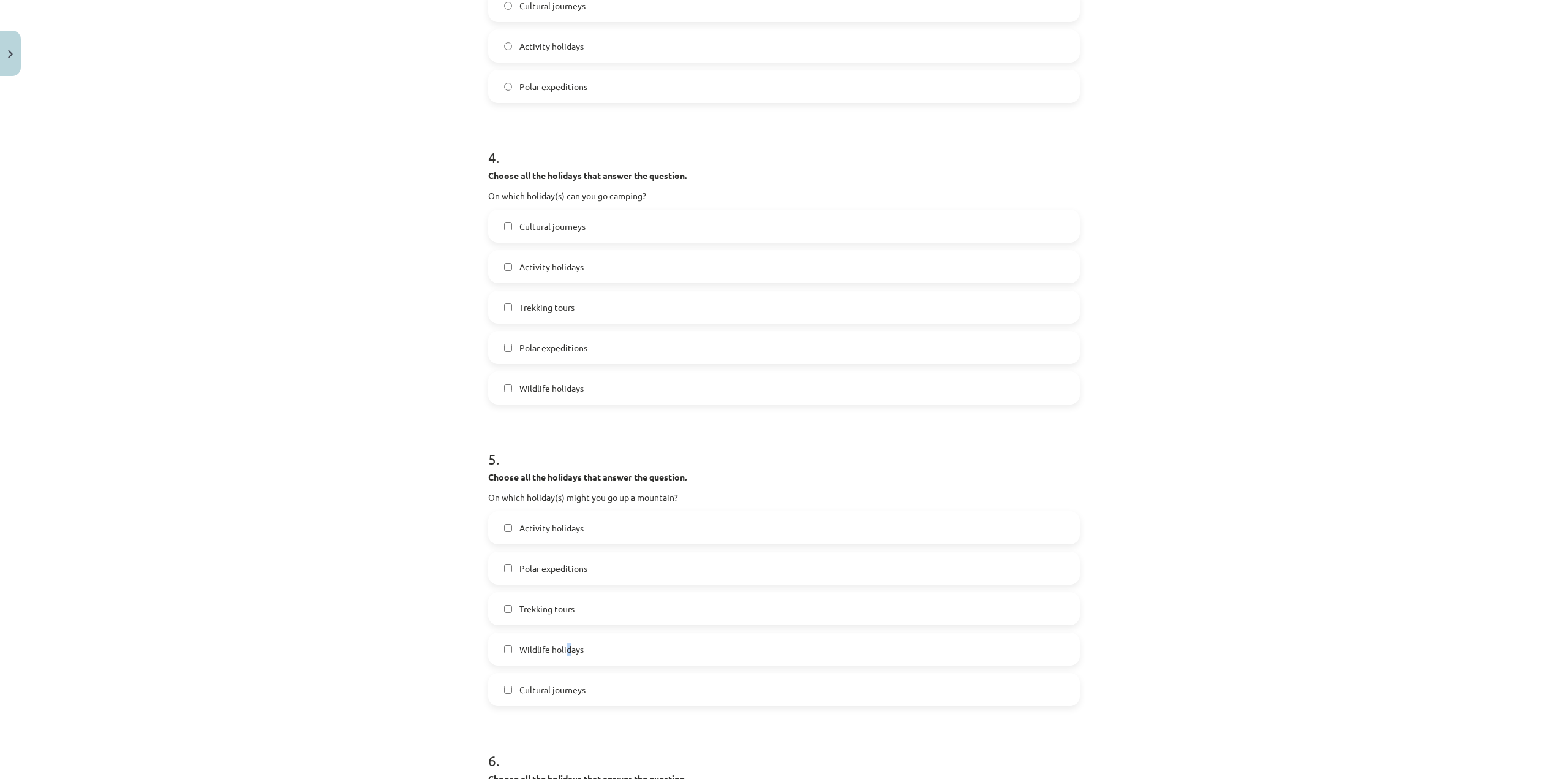
drag, startPoint x: 563, startPoint y: 650, endPoint x: 569, endPoint y: 634, distance: 17.1
click at [564, 650] on span "Wildlife holidays" at bounding box center [551, 649] width 64 height 13
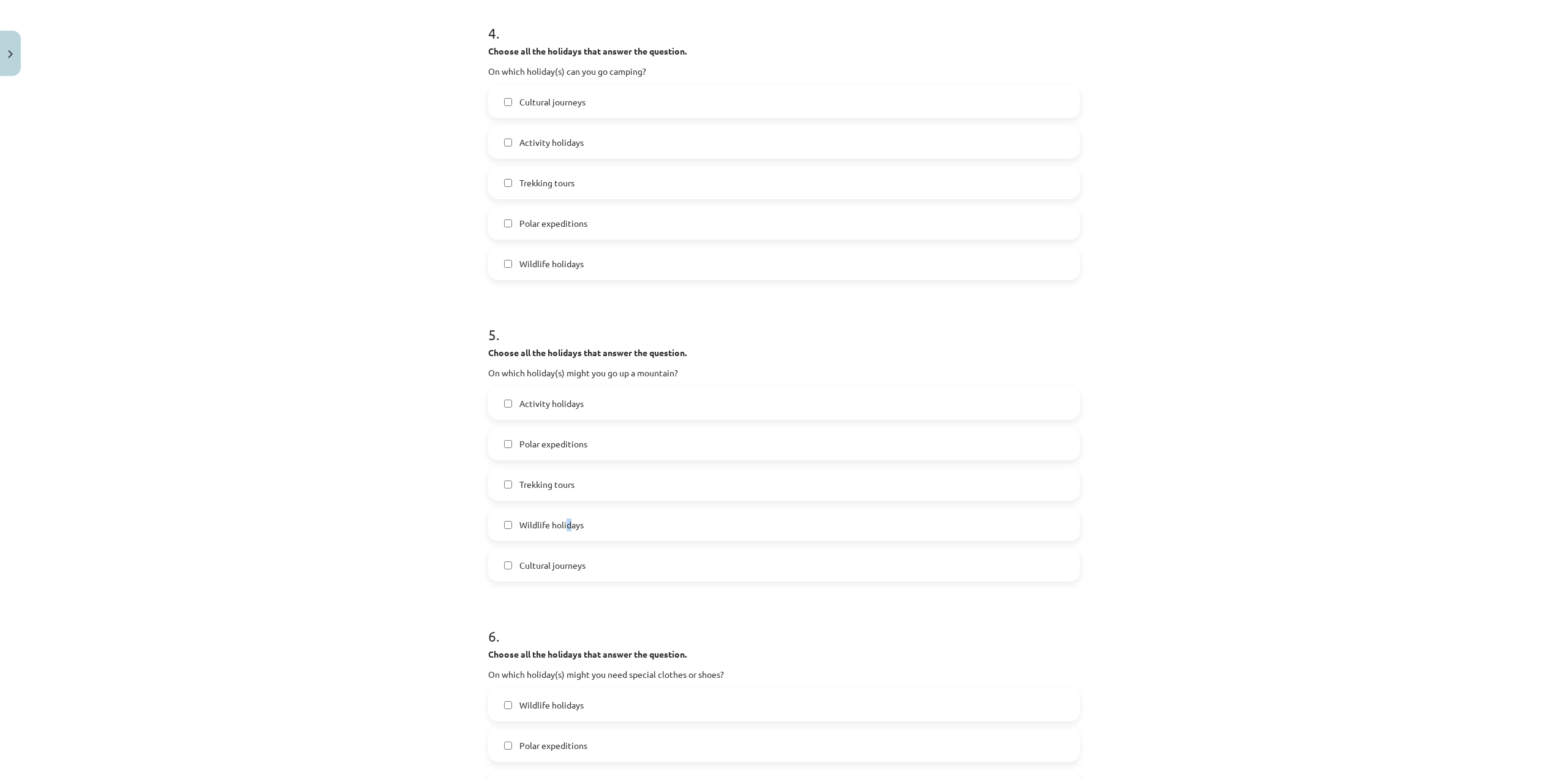
scroll to position [1164, 0]
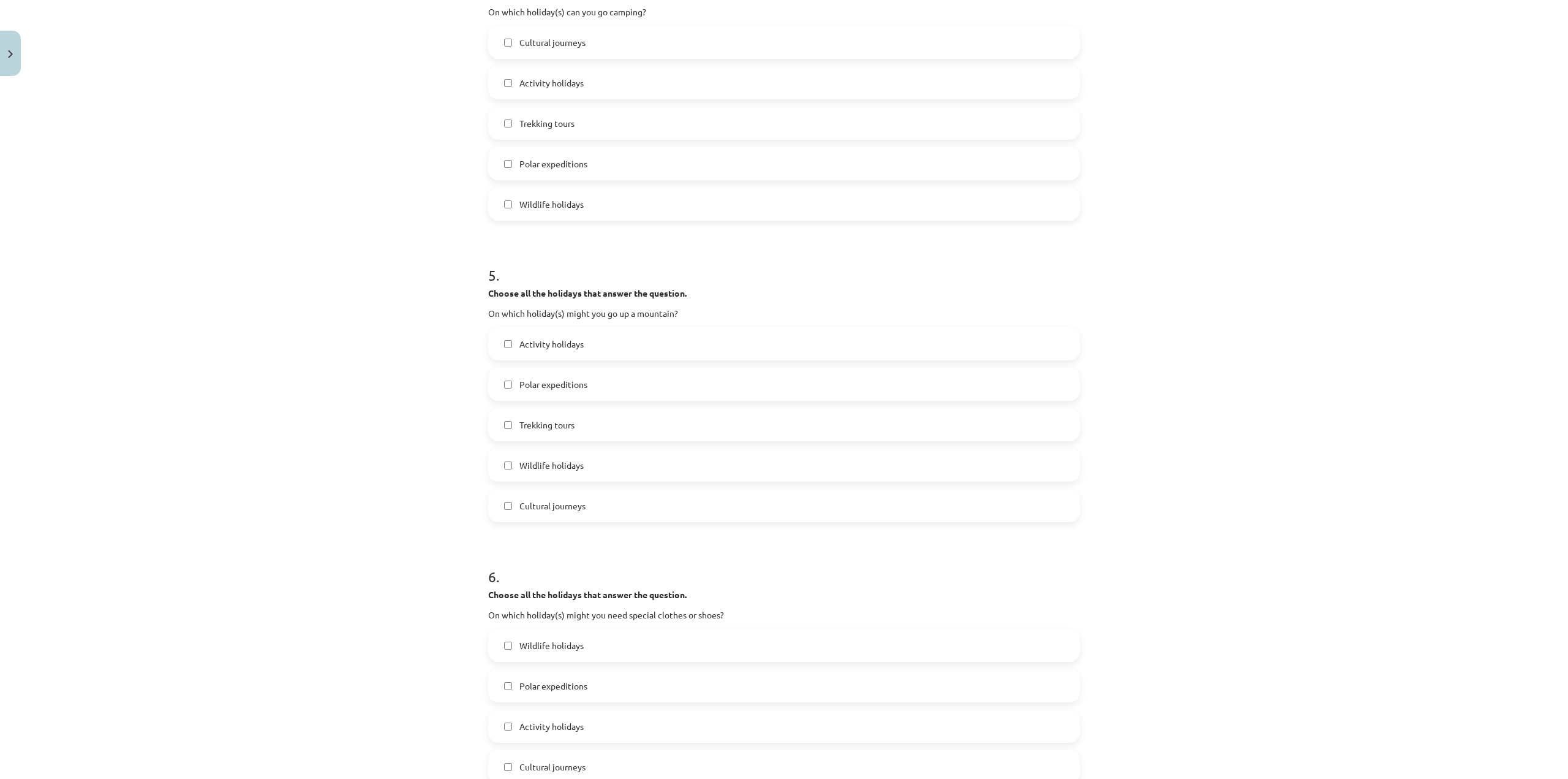
click at [620, 482] on div "Activity holidays Polar expeditions Trekking tours Wildlife holidays Cultural j…" at bounding box center [784, 425] width 592 height 195
click at [631, 471] on label "Wildlife holidays" at bounding box center [784, 465] width 590 height 31
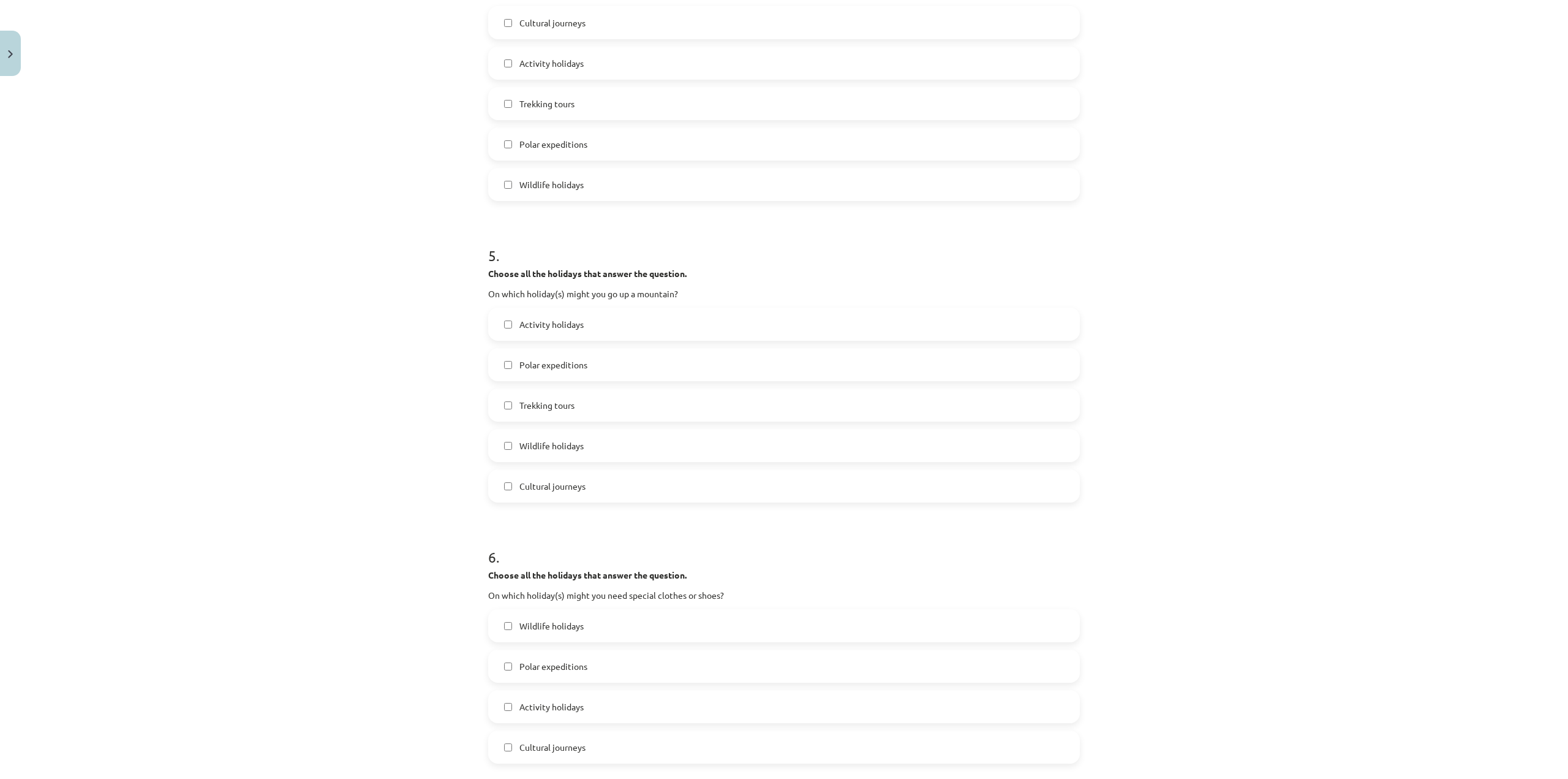
scroll to position [1225, 0]
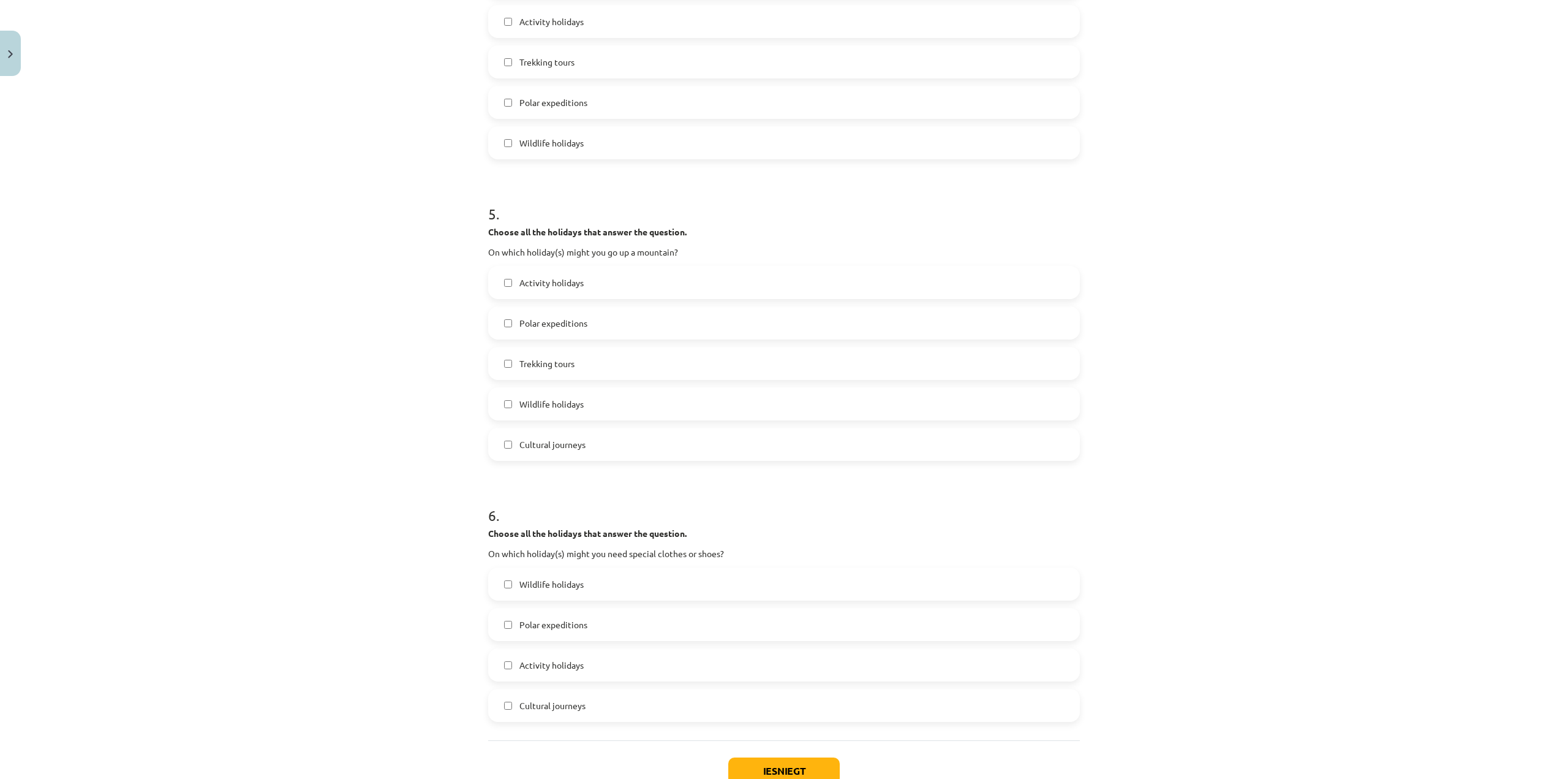
click at [597, 625] on label "Polar expeditions" at bounding box center [784, 624] width 590 height 31
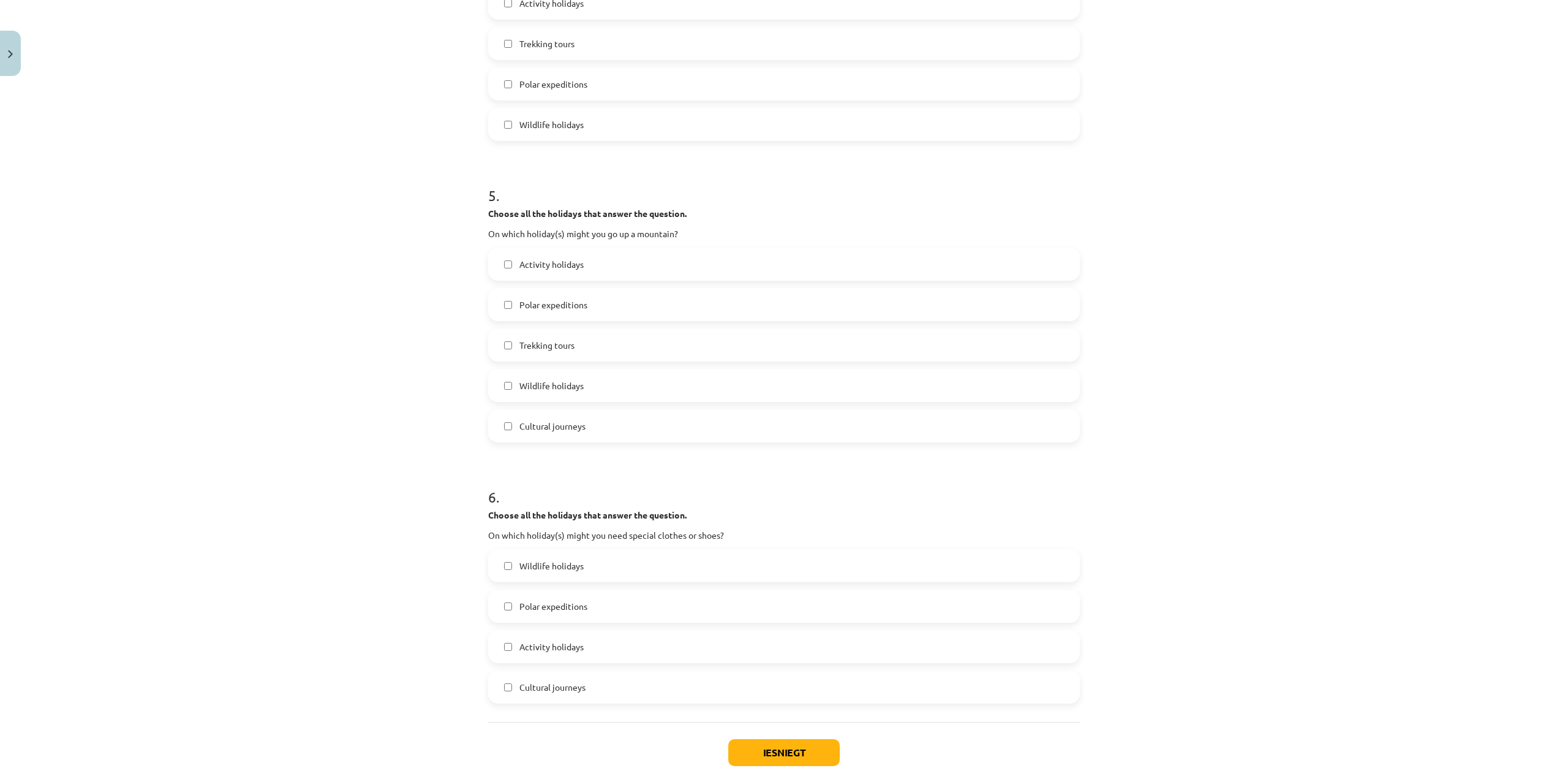
scroll to position [1310, 0]
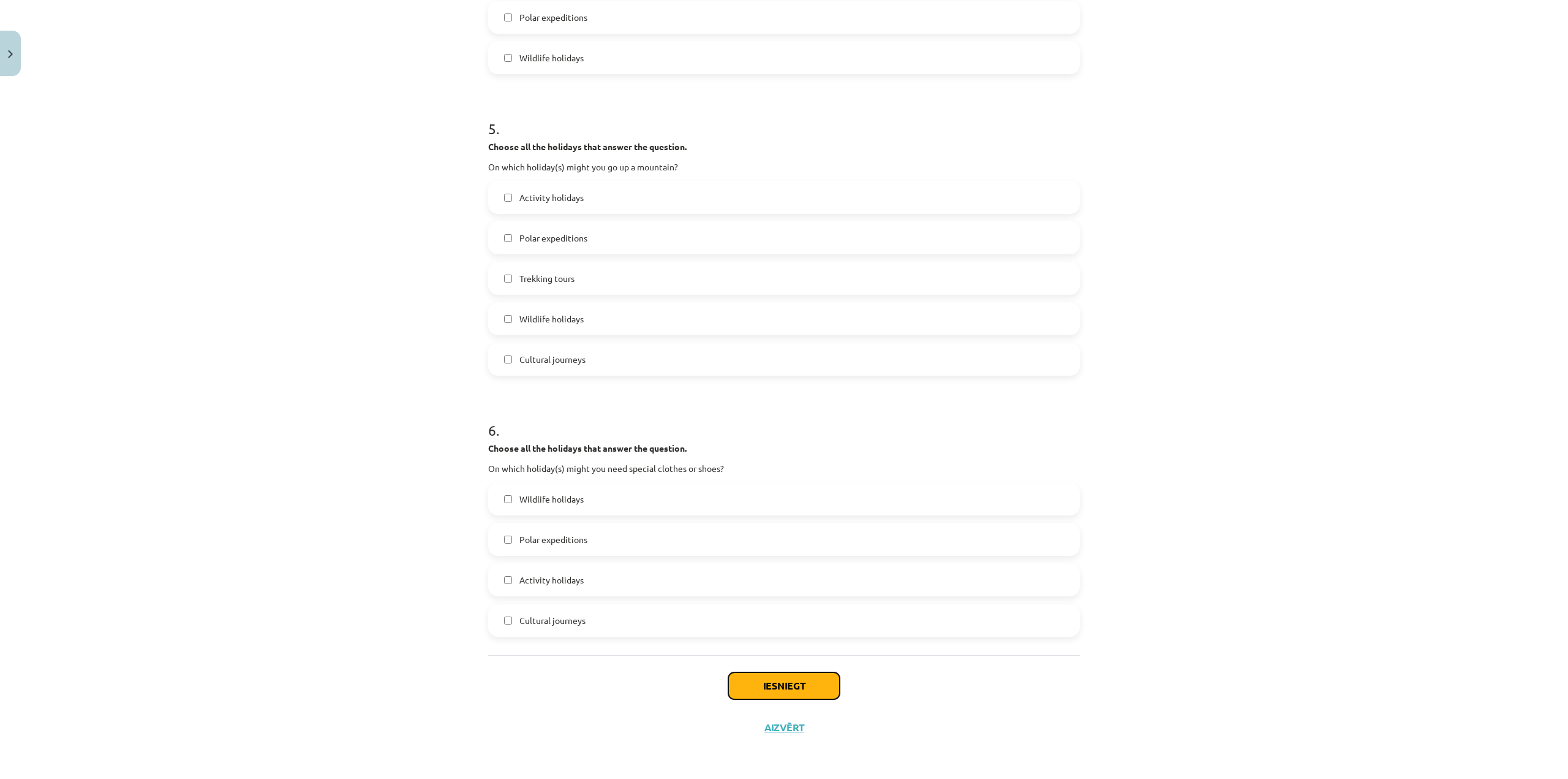
click at [790, 681] on button "Iesniegt" at bounding box center [784, 686] width 112 height 27
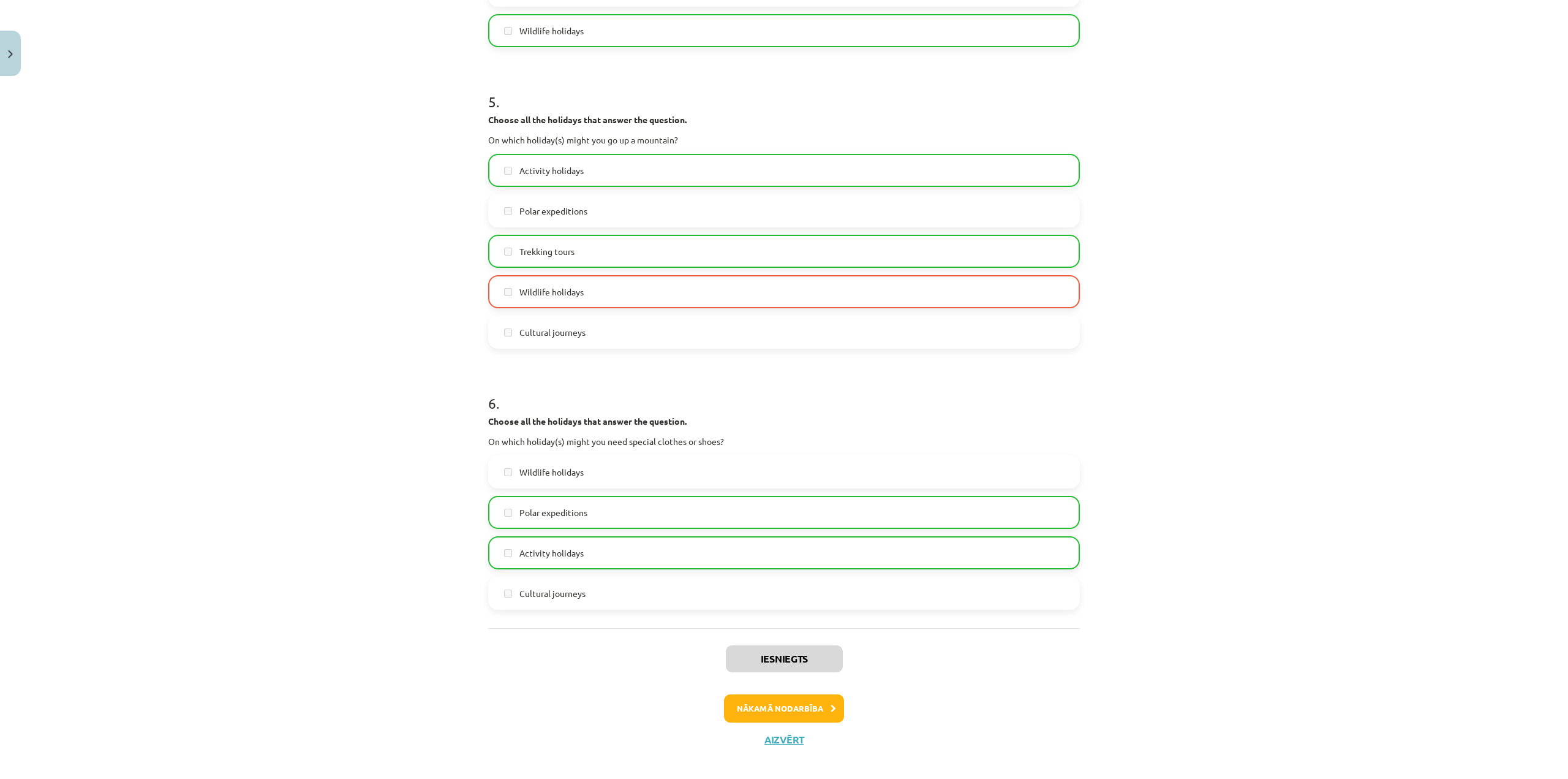
scroll to position [1350, 0]
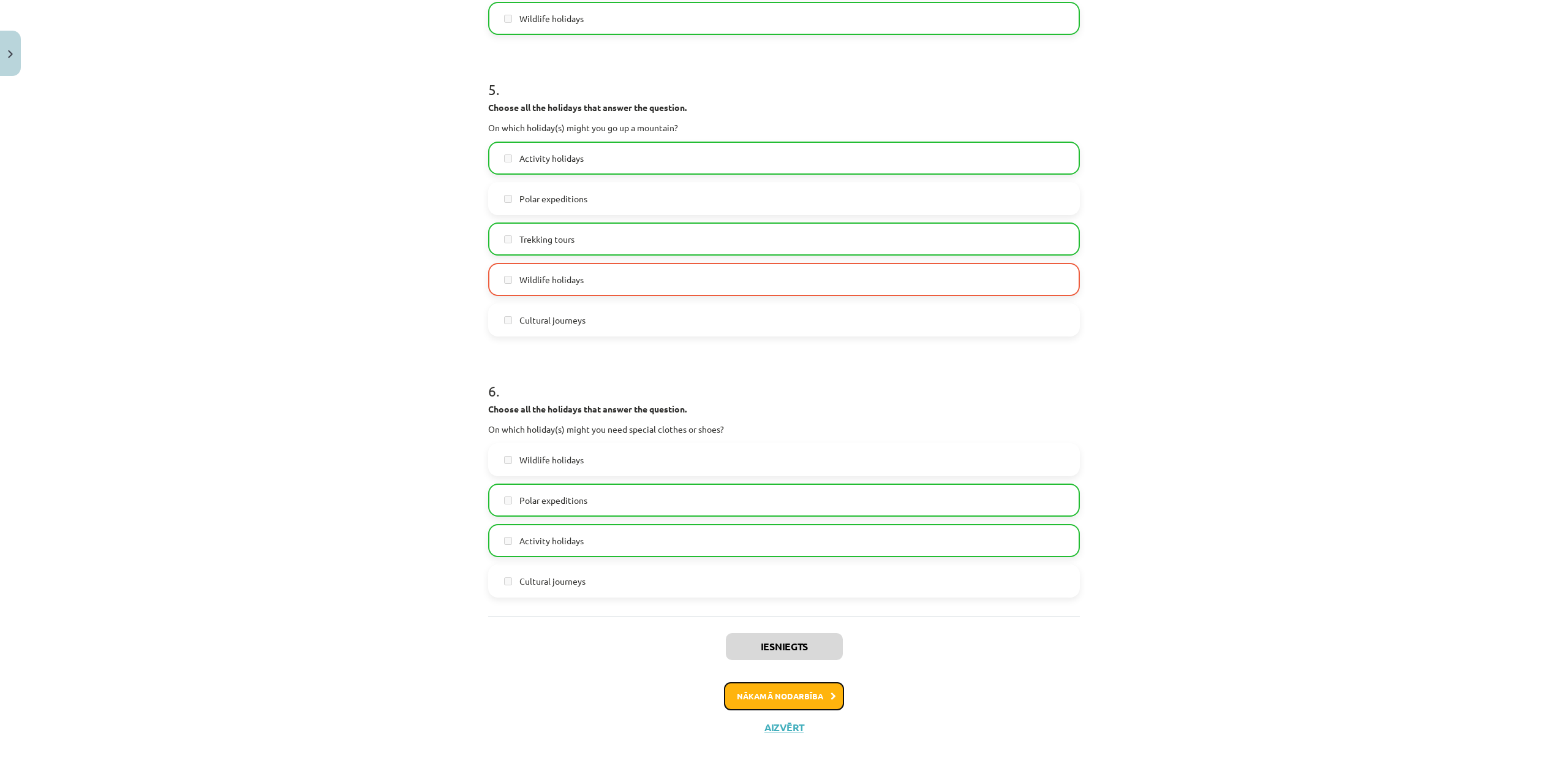
click at [766, 695] on button "Nākamā nodarbība" at bounding box center [784, 696] width 120 height 28
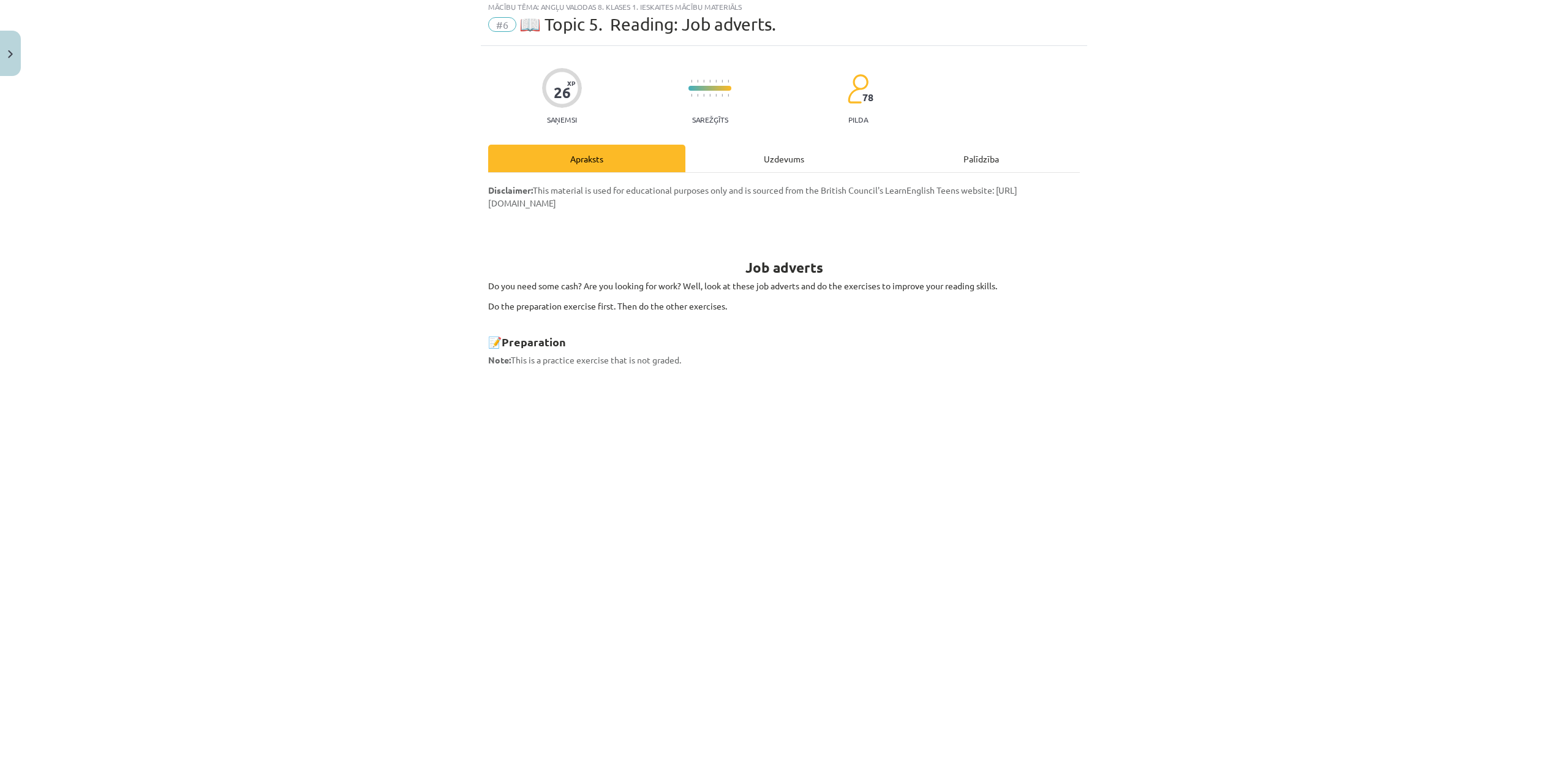
scroll to position [31, 0]
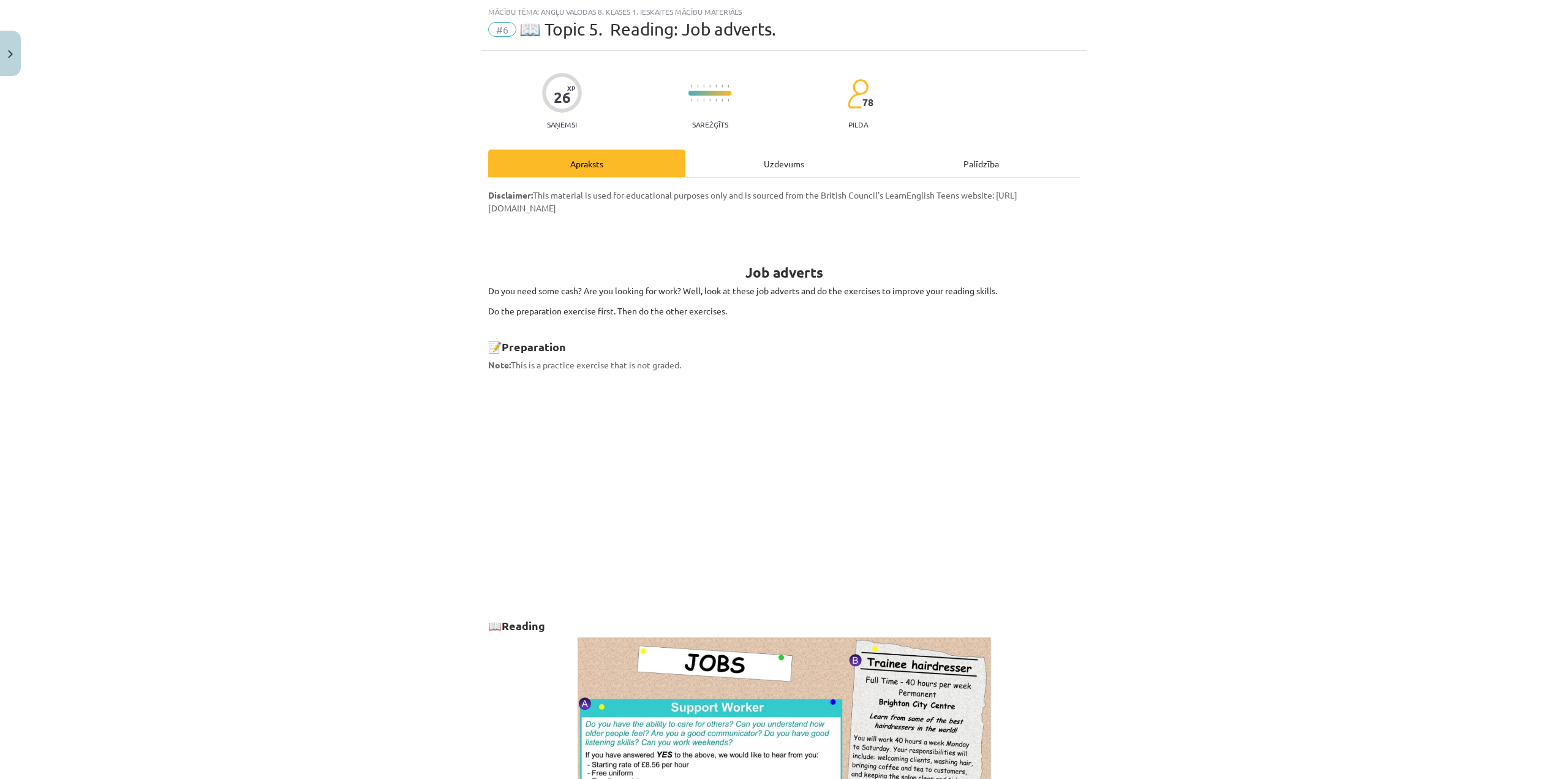
click at [742, 166] on div "Uzdevums" at bounding box center [784, 163] width 197 height 28
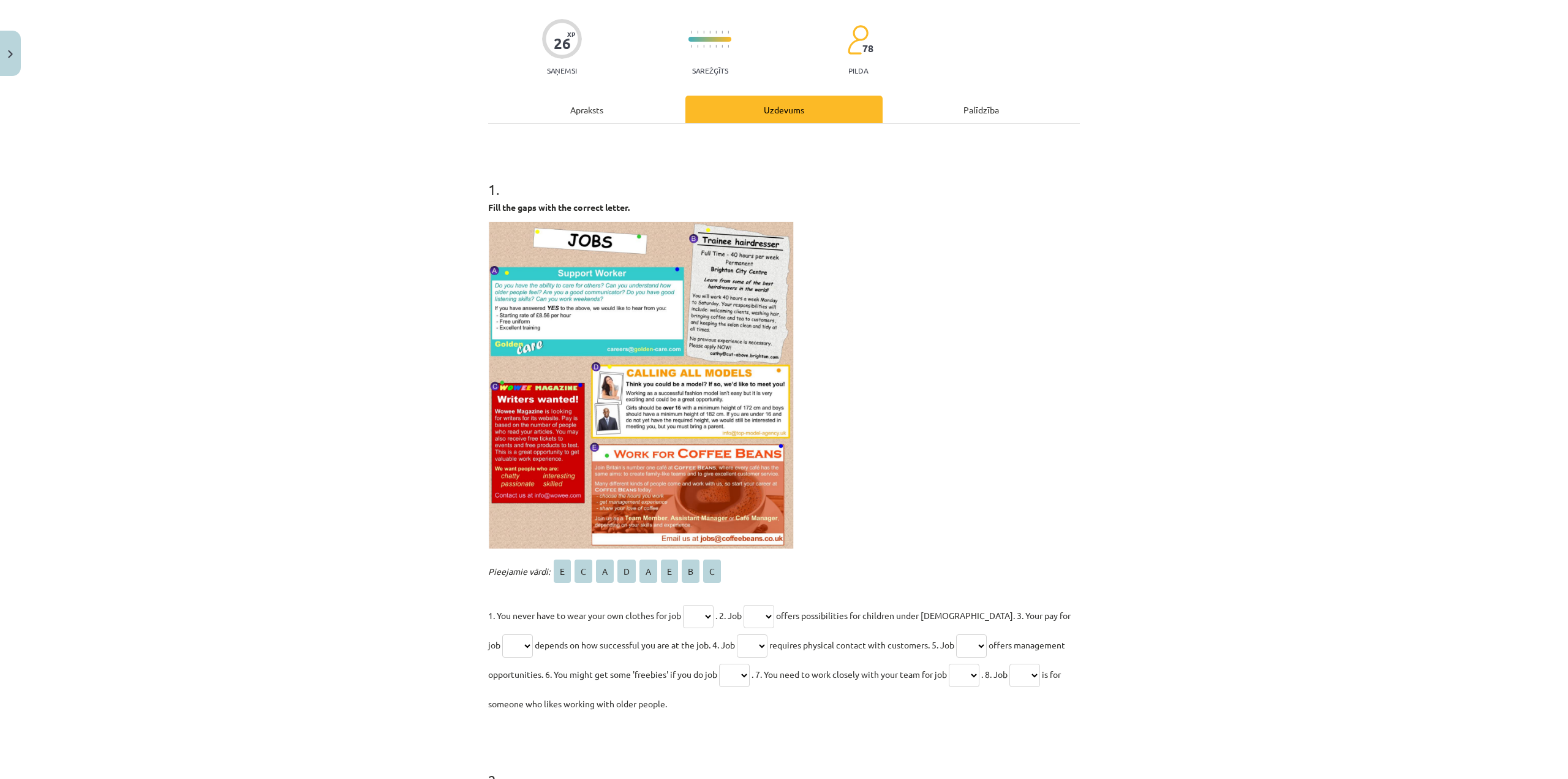
scroll to position [92, 0]
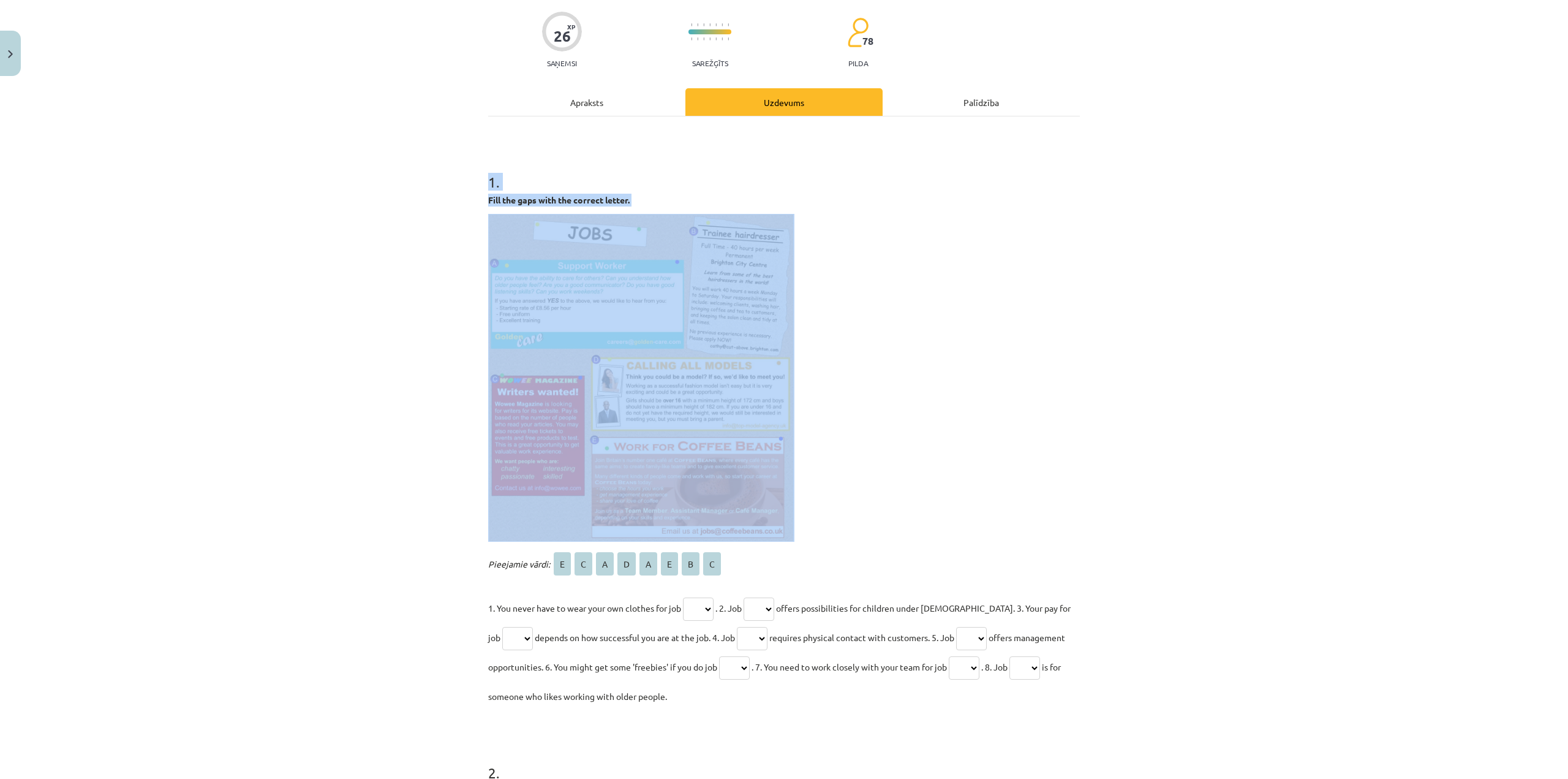
drag, startPoint x: 491, startPoint y: 201, endPoint x: 391, endPoint y: 554, distance: 366.9
click at [391, 554] on div "Mācību tēma: Angļu valodas 8. klases 1. ieskaites mācību materiāls #6 📖 Topic 5…" at bounding box center [784, 389] width 1568 height 779
click at [393, 557] on div "Mācību tēma: Angļu valodas 8. klases 1. ieskaites mācību materiāls #6 📖 Topic 5…" at bounding box center [784, 389] width 1568 height 779
click at [860, 502] on p at bounding box center [784, 378] width 592 height 328
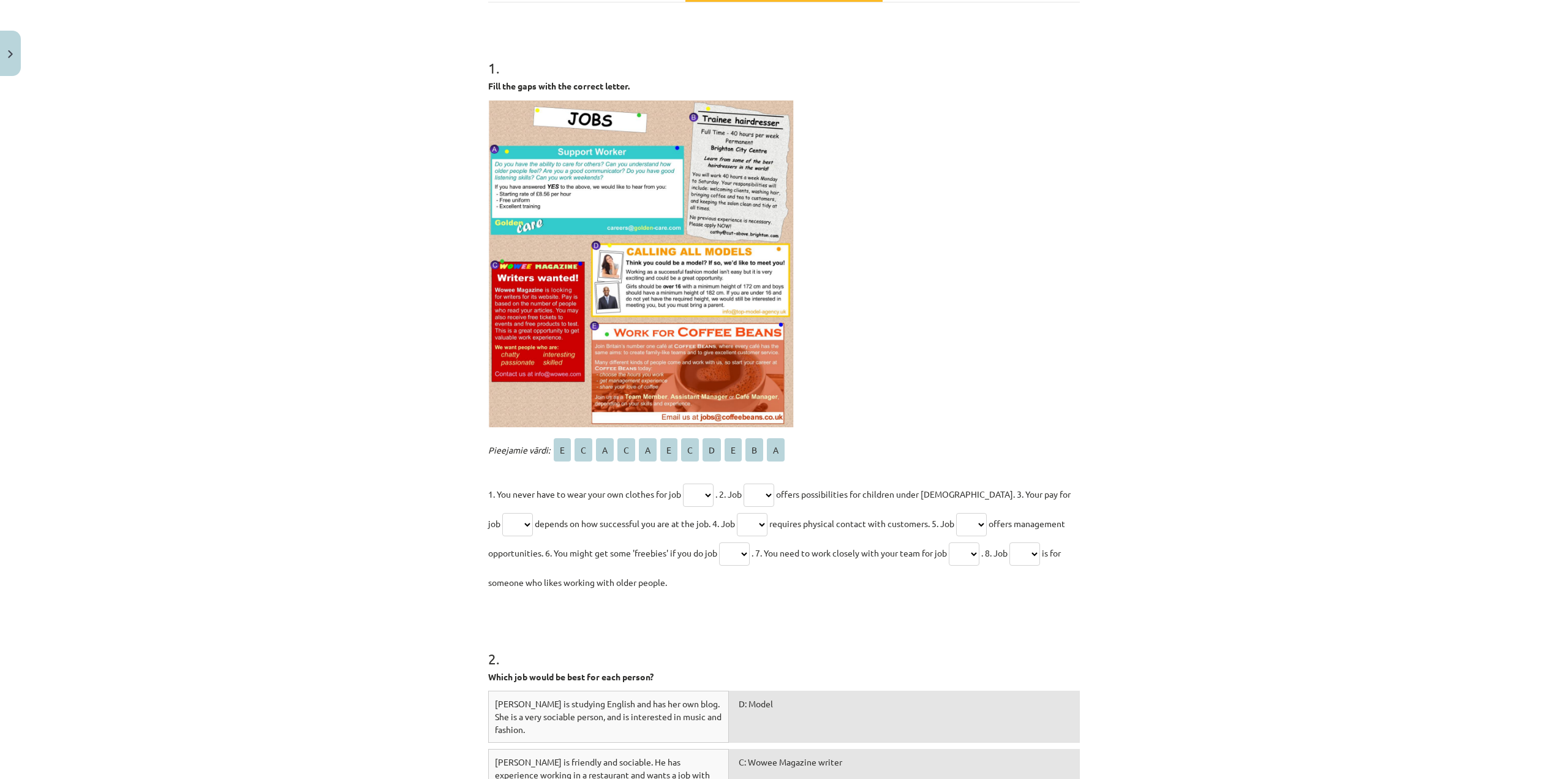
scroll to position [250, 0]
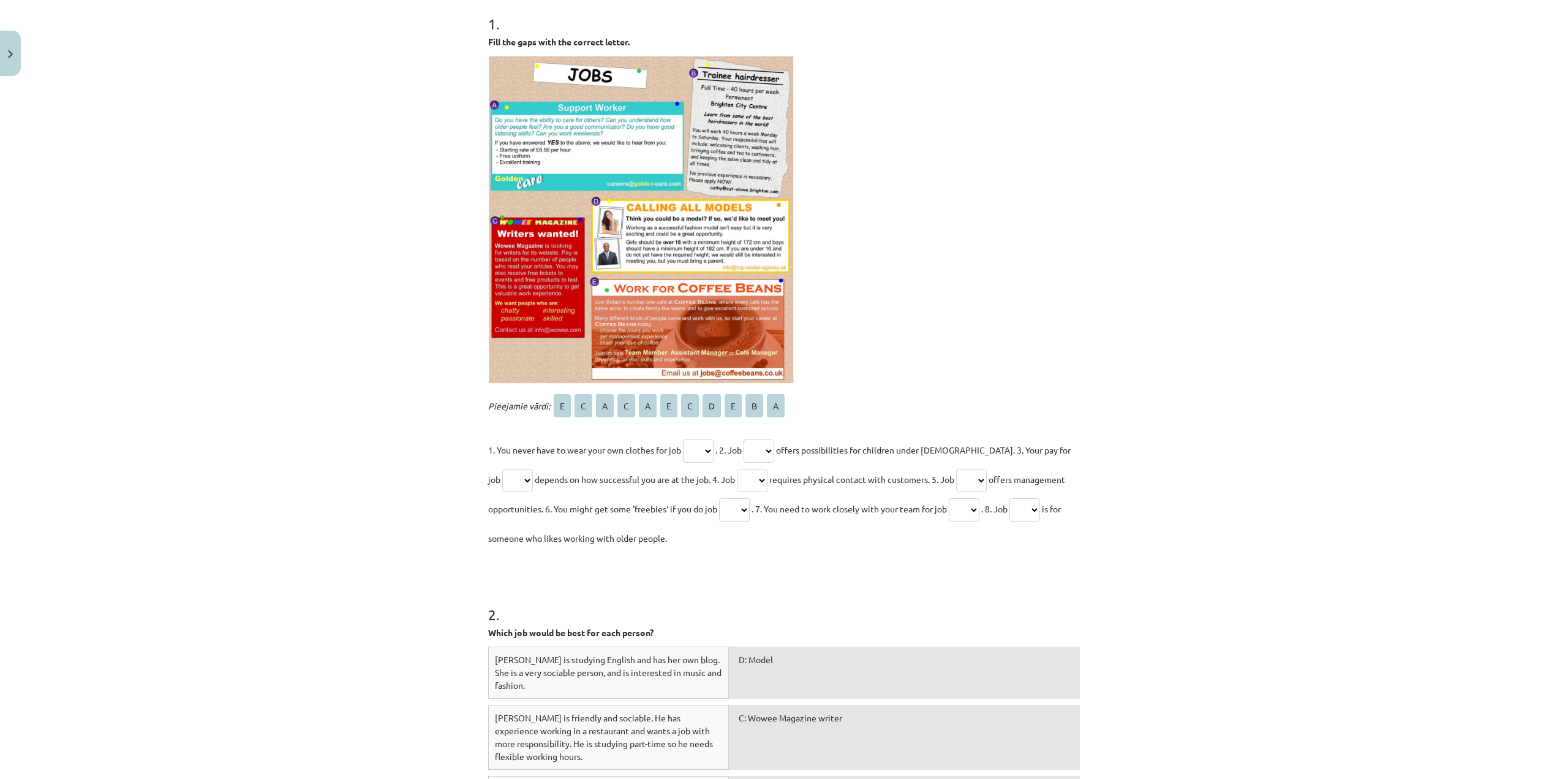
click at [705, 445] on select "* * * * * * * * * * *" at bounding box center [698, 451] width 31 height 23
select select "*"
click at [683, 440] on select "* * * * * * * * * * *" at bounding box center [698, 451] width 31 height 23
click at [770, 448] on select "* * * * * * * * * * *" at bounding box center [759, 451] width 31 height 23
select select "*"
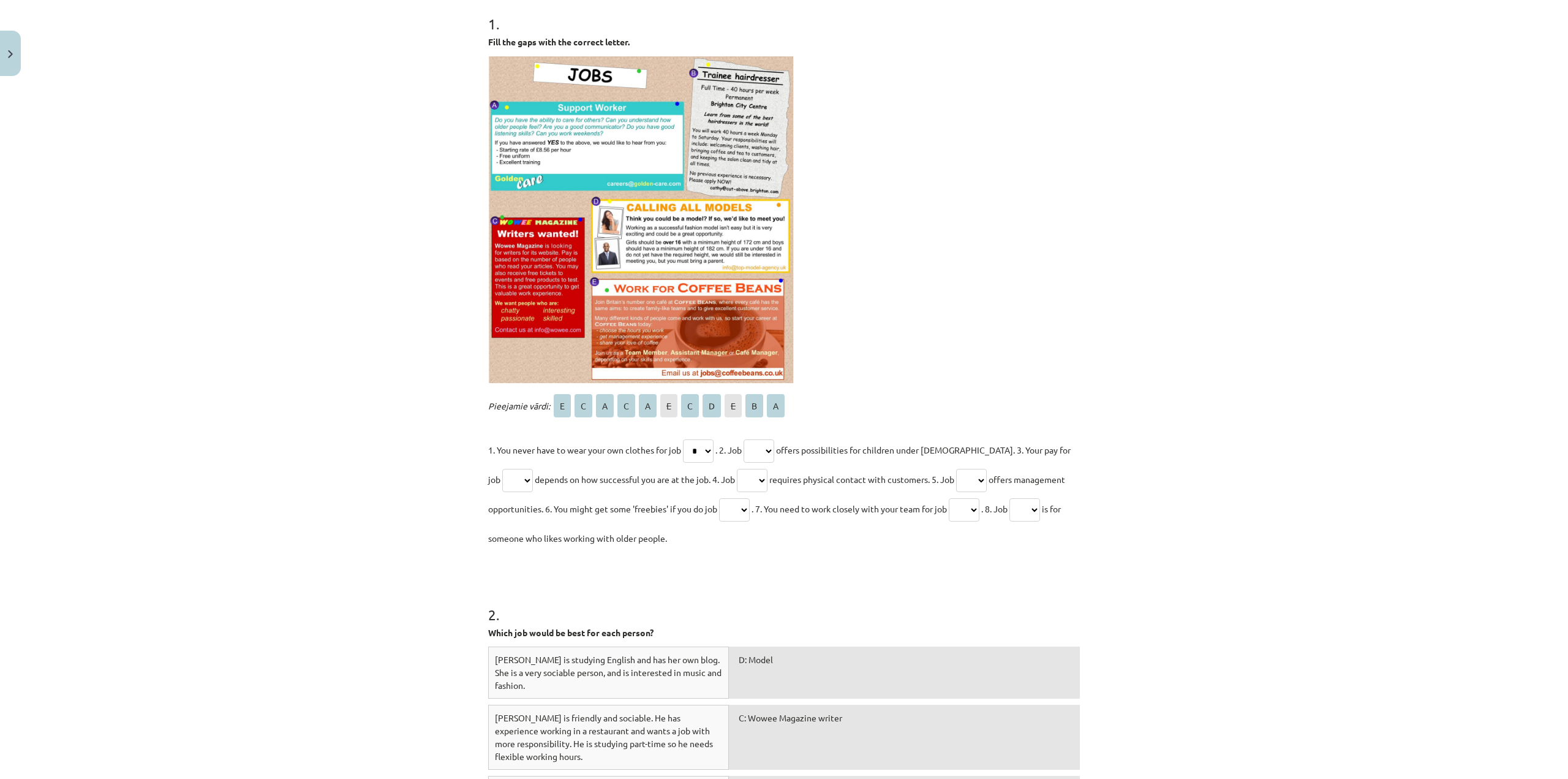
click at [748, 440] on select "* * * * * * * * * * *" at bounding box center [759, 451] width 31 height 23
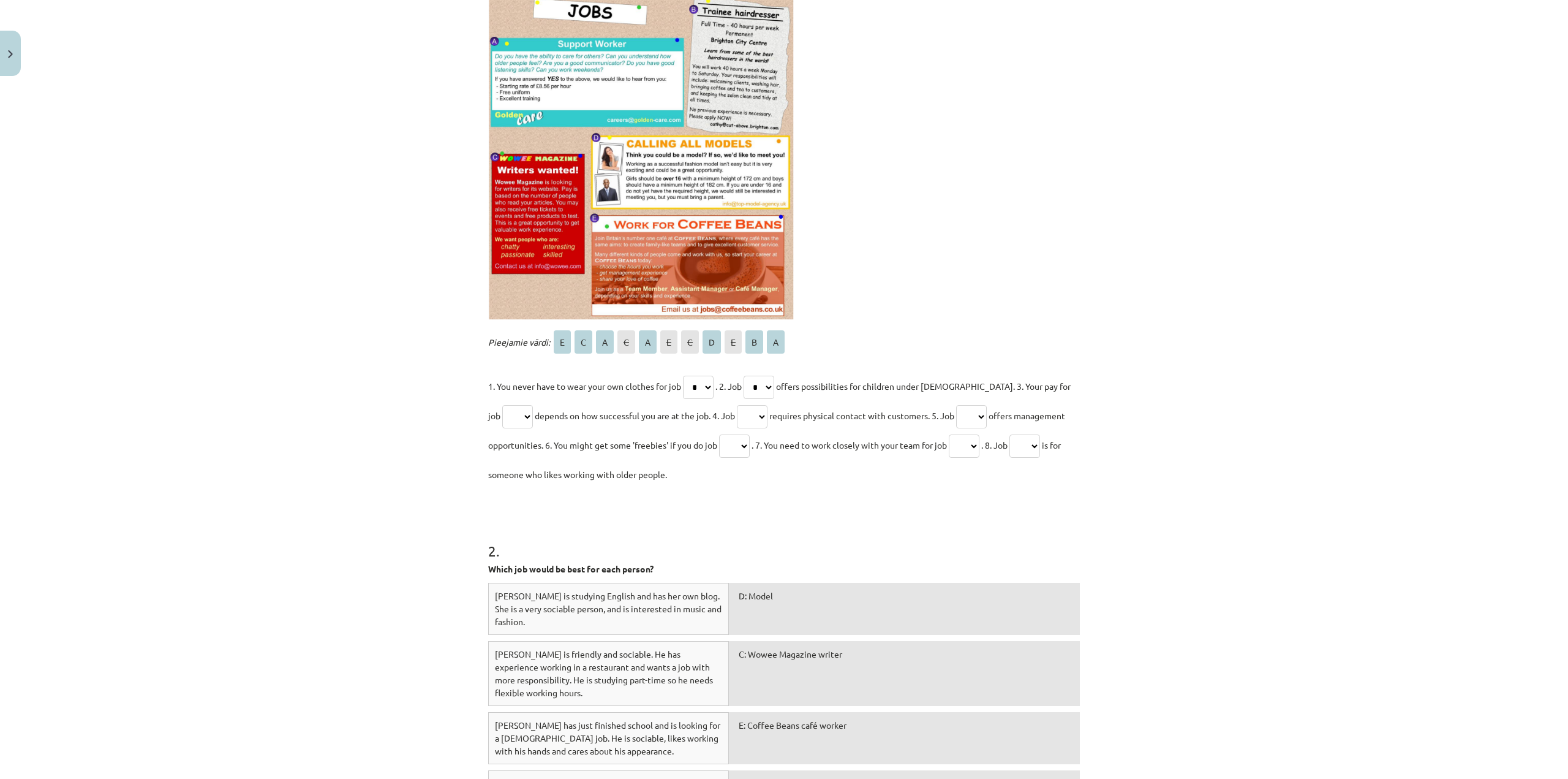
scroll to position [373, 0]
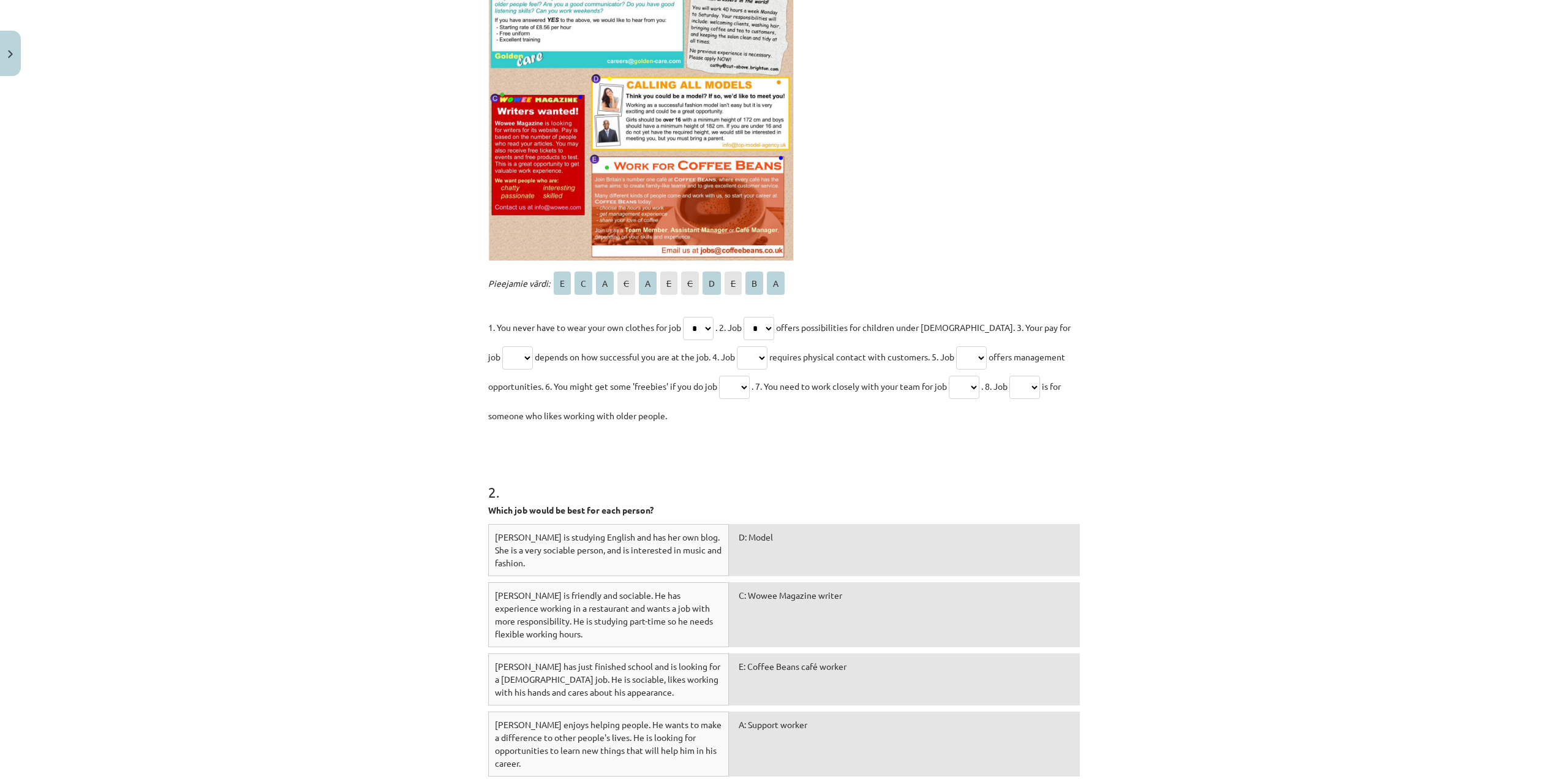
click at [502, 358] on select "* * * * * * * * * * *" at bounding box center [517, 358] width 31 height 23
select select "*"
click at [502, 346] on select "* * * * * * * * * * *" at bounding box center [517, 358] width 31 height 23
click at [740, 357] on select "* * * * * * * * * * *" at bounding box center [752, 358] width 31 height 23
select select "*"
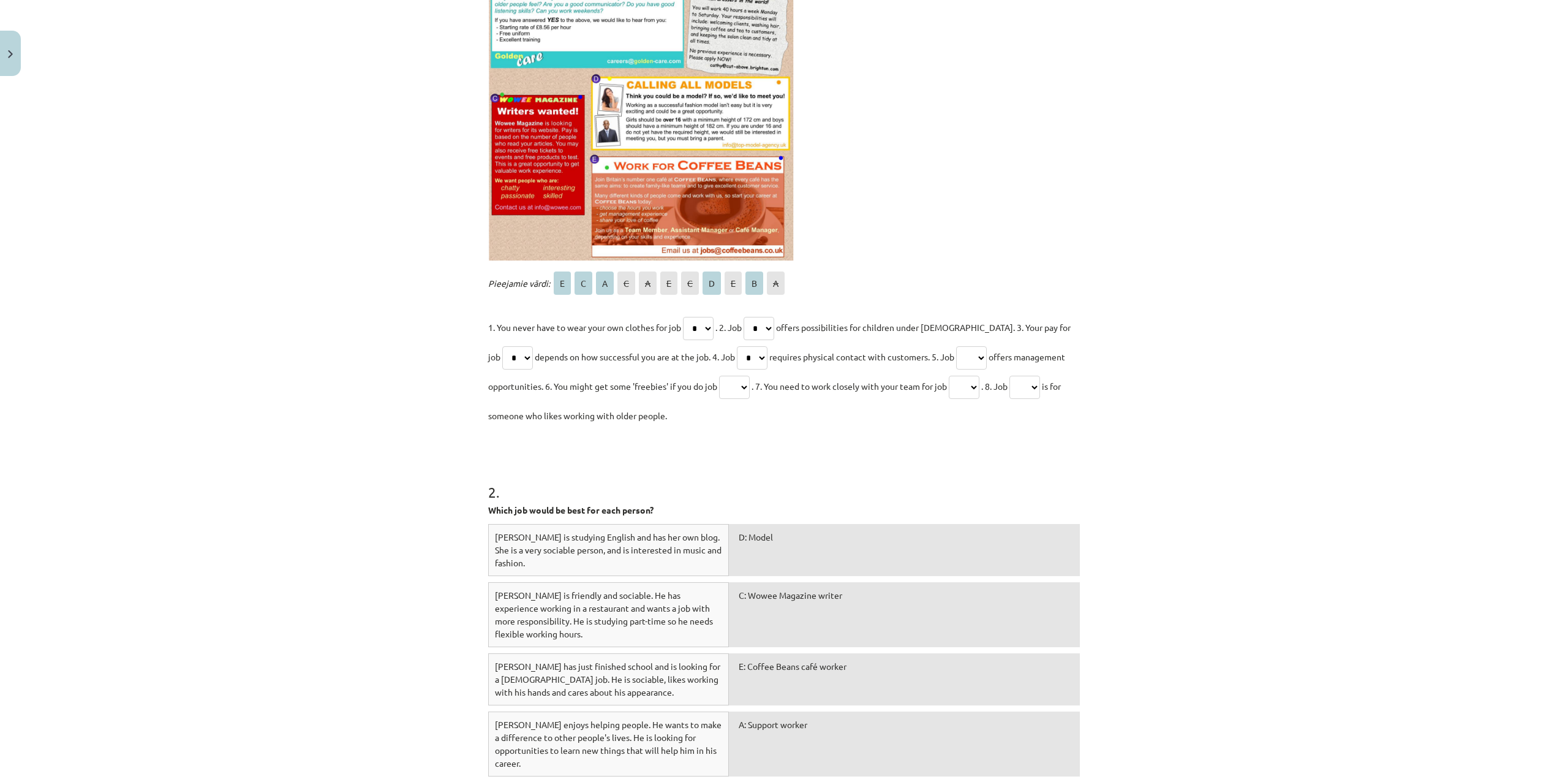
click at [737, 346] on select "* * * * * * * * * * *" at bounding box center [752, 358] width 31 height 23
click at [962, 360] on select "* * * * * * * * * * *" at bounding box center [971, 358] width 31 height 23
click at [956, 346] on select "* * * * * * * * * * *" at bounding box center [971, 358] width 31 height 23
click at [971, 359] on select "* * * * * * * * * * *" at bounding box center [971, 358] width 31 height 23
select select "*"
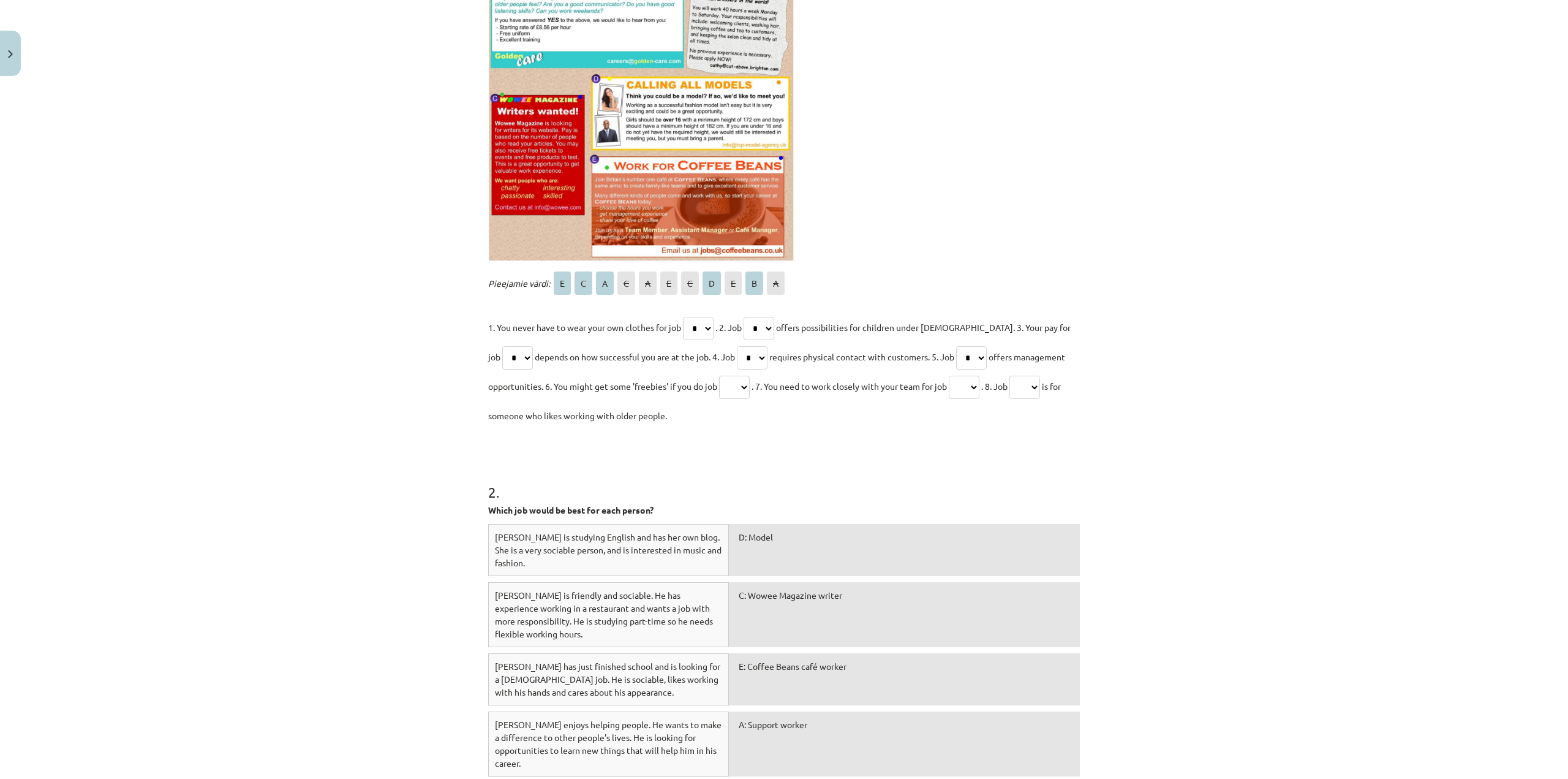
click at [956, 346] on select "* * * * * * * * * * *" at bounding box center [971, 358] width 31 height 23
click at [735, 384] on select "* * * * * * * * * * *" at bounding box center [734, 387] width 31 height 23
select select "*"
click at [719, 376] on select "* * * * * * * * * * *" at bounding box center [734, 387] width 31 height 23
click at [974, 383] on select "* * * * * * * * * * *" at bounding box center [964, 387] width 31 height 23
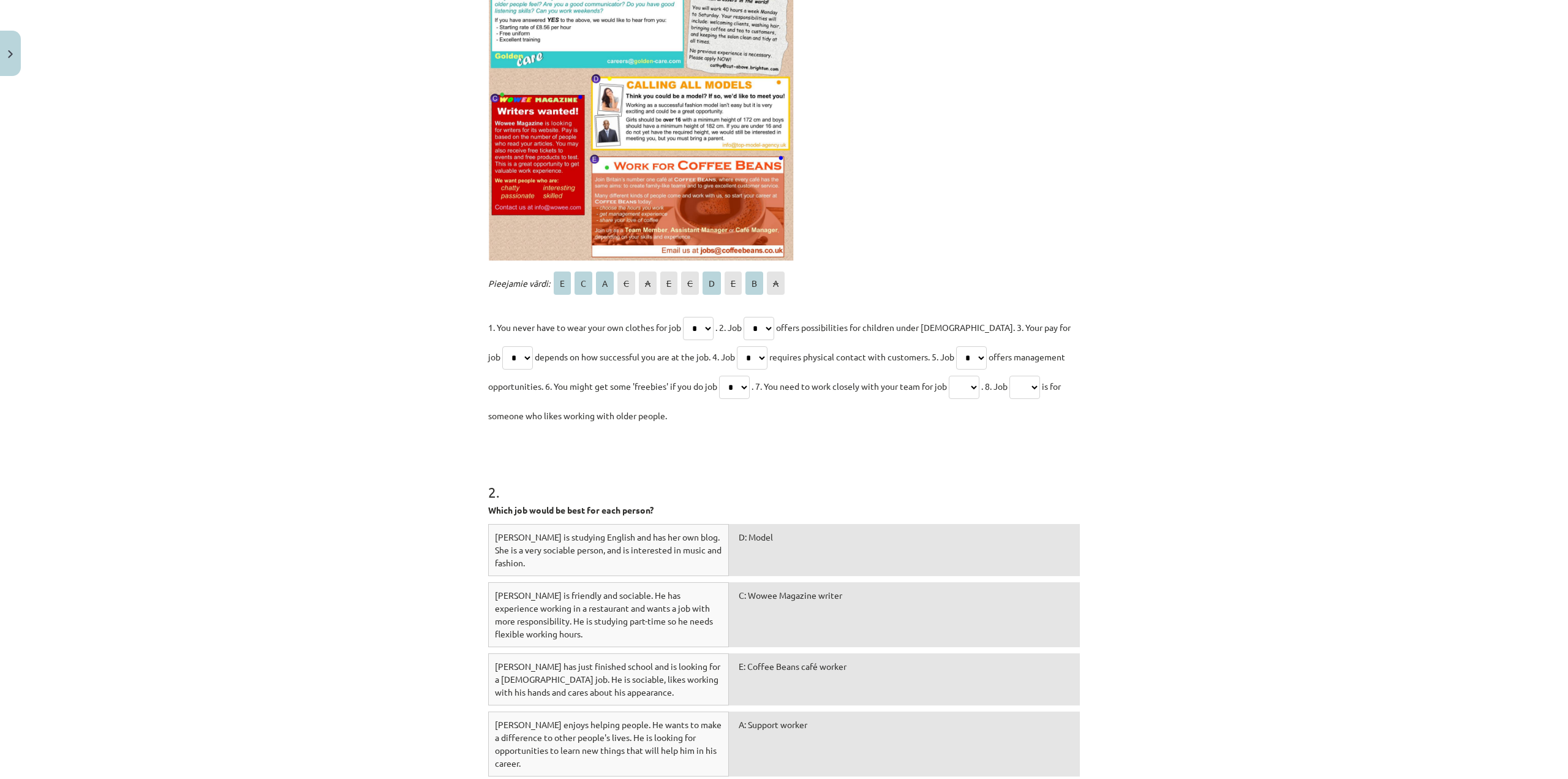
select select "*"
click at [955, 376] on select "* * * * * * * * * * *" at bounding box center [964, 387] width 31 height 23
click at [1039, 388] on select "* * * * * * * * * * *" at bounding box center [1024, 387] width 31 height 23
select select "*"
click at [1020, 376] on select "* * * * * * * * * * *" at bounding box center [1024, 387] width 31 height 23
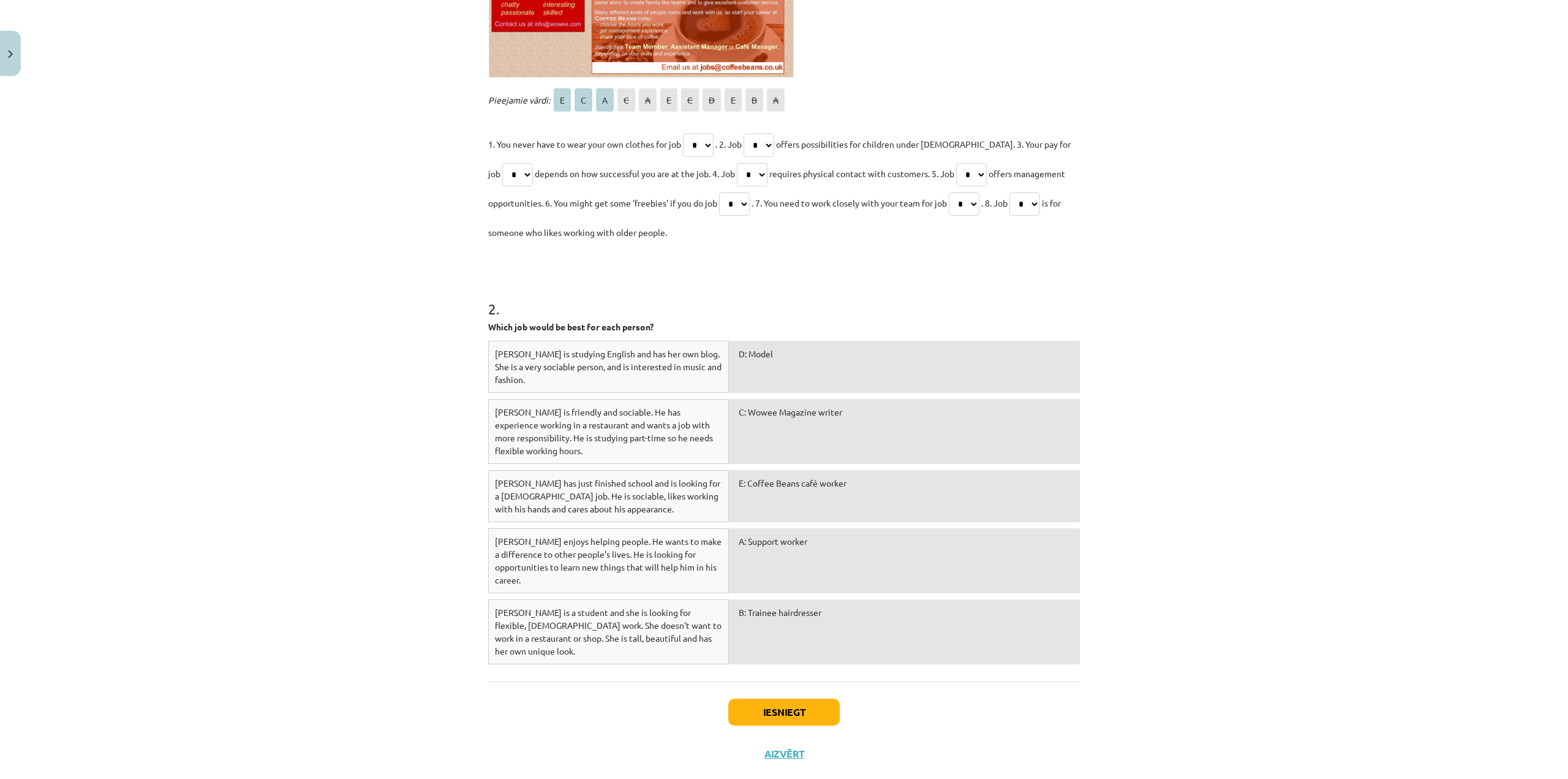
scroll to position [556, 0]
drag, startPoint x: 492, startPoint y: 312, endPoint x: 471, endPoint y: 324, distance: 24.2
click at [471, 324] on div "Mācību tēma: Angļu valodas 8. klases 1. ieskaites mācību materiāls #6 📖 Topic 5…" at bounding box center [784, 389] width 1568 height 779
click at [451, 364] on div "Mācību tēma: Angļu valodas 8. klases 1. ieskaites mācību materiāls #6 📖 Topic 5…" at bounding box center [784, 389] width 1568 height 779
drag, startPoint x: 529, startPoint y: 424, endPoint x: 683, endPoint y: 439, distance: 154.7
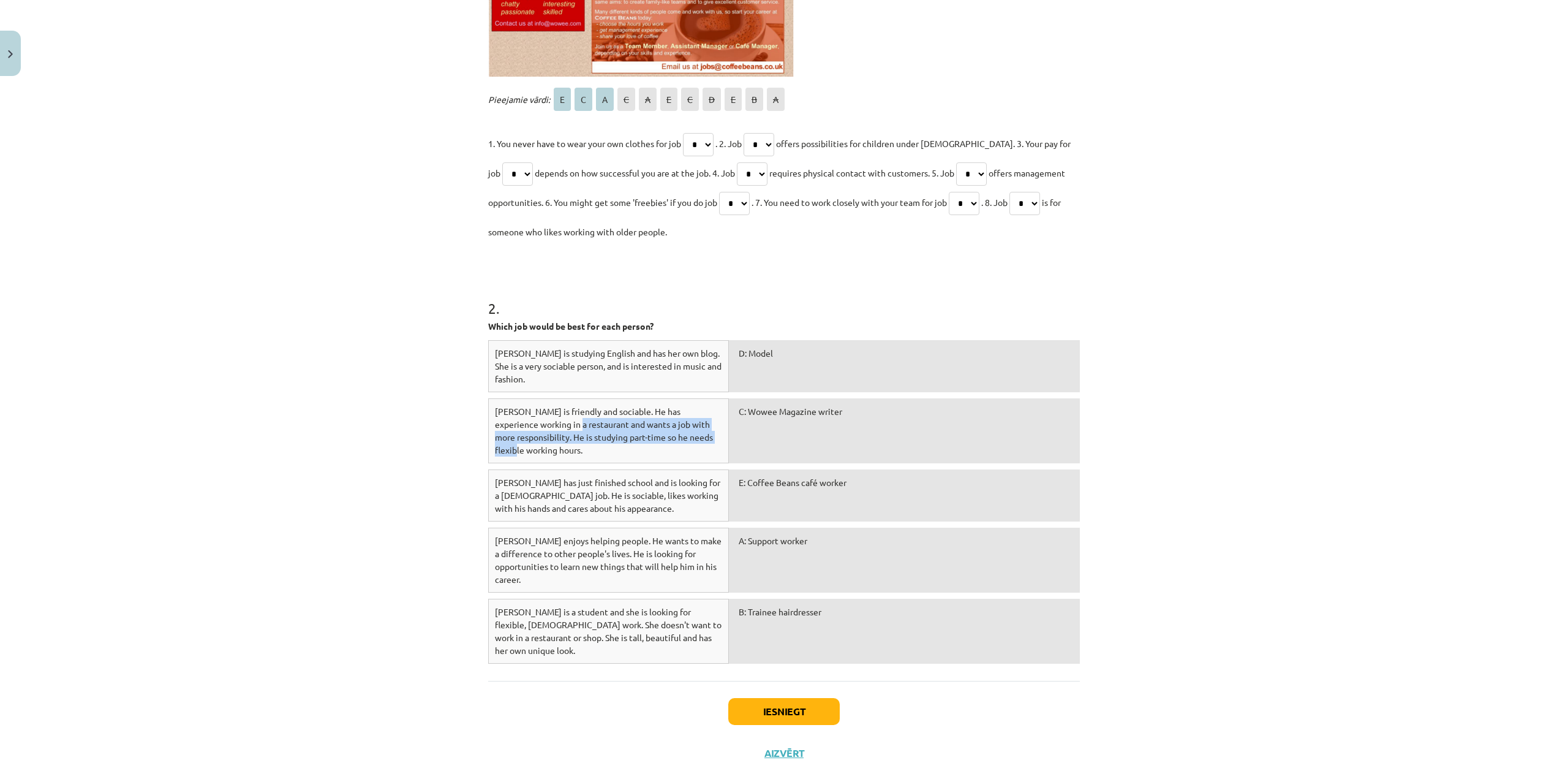
click at [683, 439] on div "Sam is friendly and sociable. He has experience working in a restaurant and wan…" at bounding box center [608, 430] width 240 height 65
click at [597, 479] on div "Dave has just finished school and is looking for a full-time job. He is sociabl…" at bounding box center [608, 495] width 240 height 52
drag, startPoint x: 792, startPoint y: 699, endPoint x: 796, endPoint y: 691, distance: 8.9
click at [792, 699] on button "Iesniegt" at bounding box center [784, 711] width 112 height 27
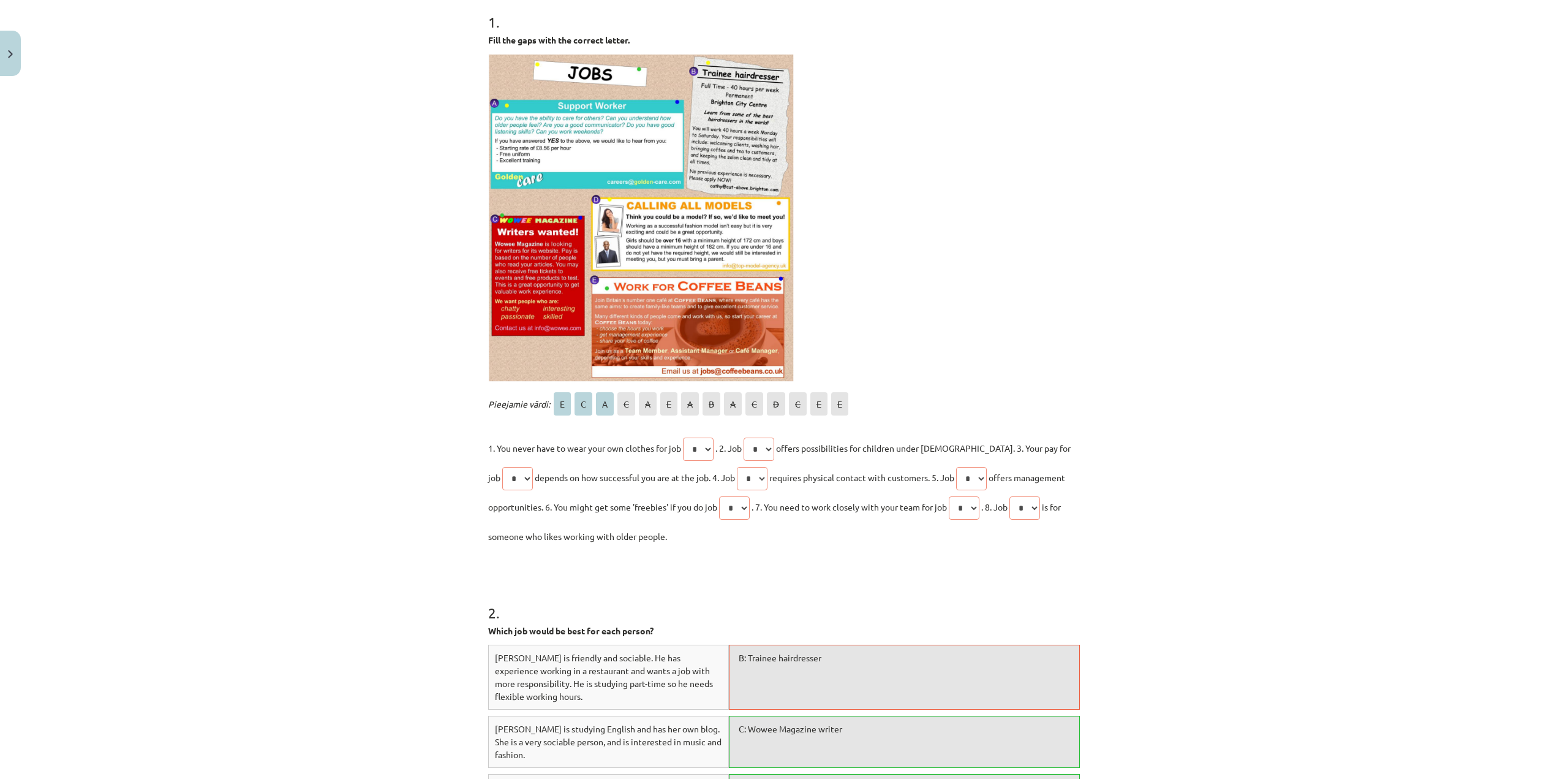
scroll to position [250, 0]
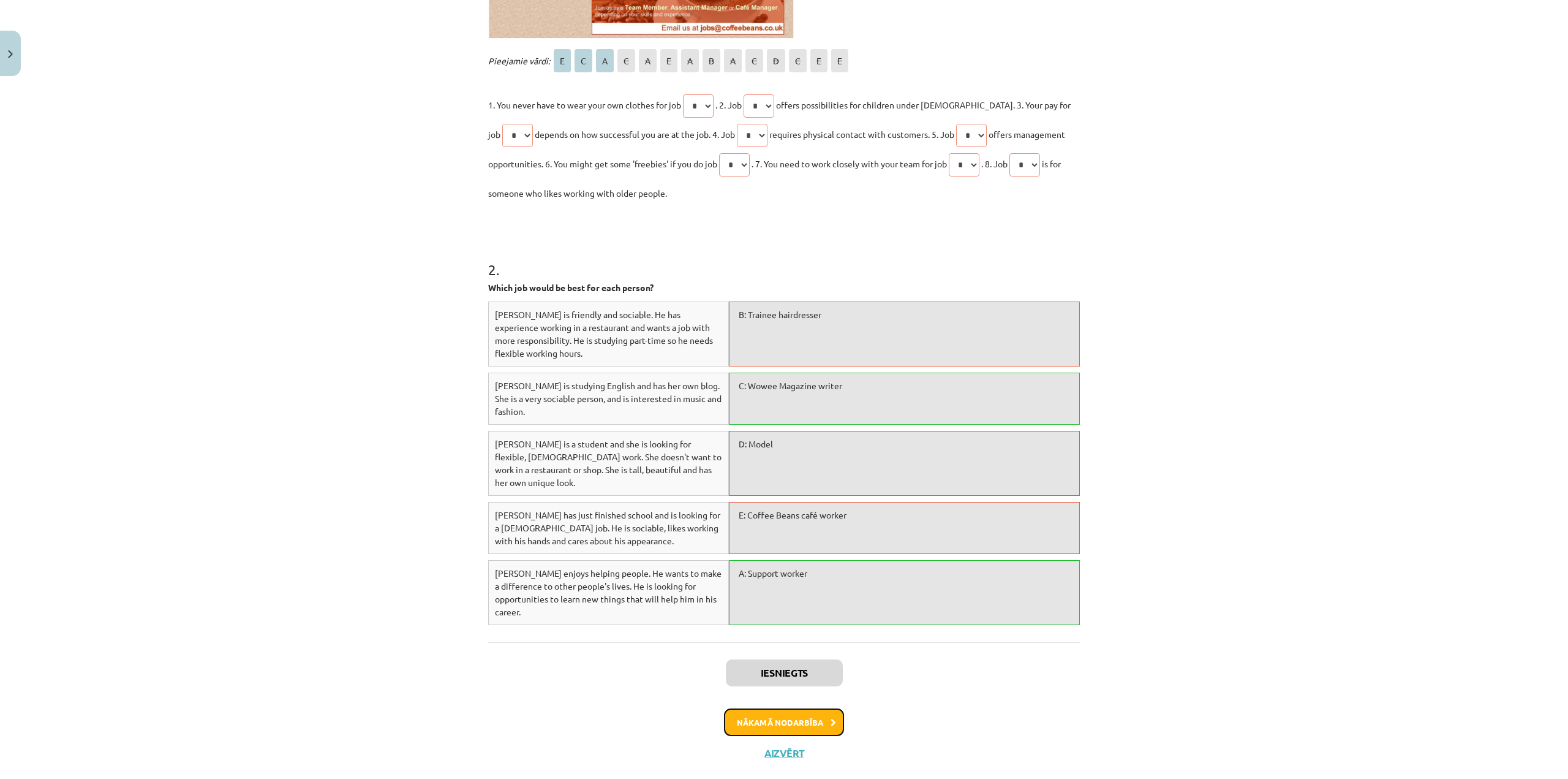
click at [768, 709] on button "Nākamā nodarbība" at bounding box center [784, 723] width 120 height 28
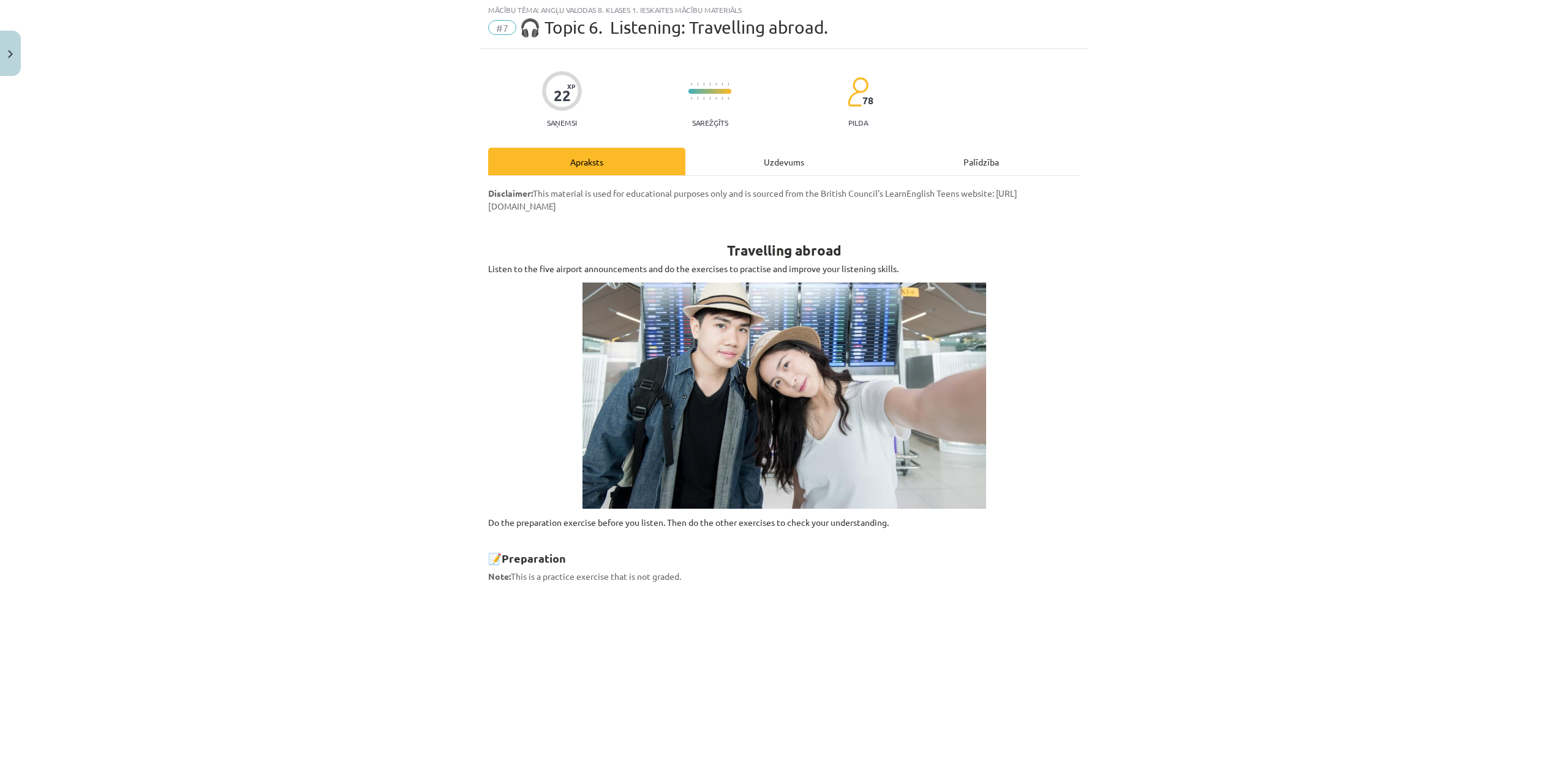
scroll to position [31, 0]
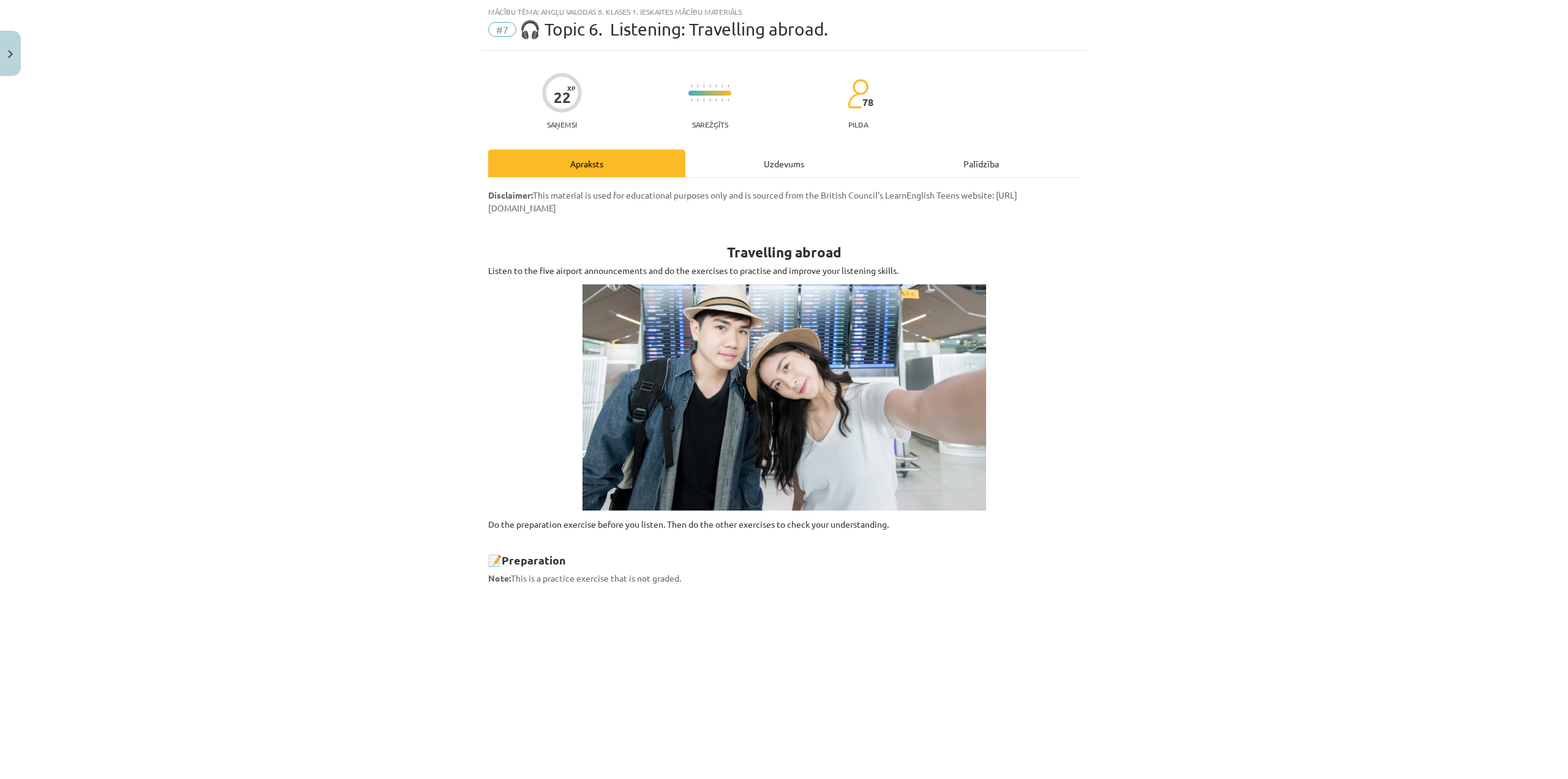
click at [763, 170] on div "Uzdevums" at bounding box center [784, 163] width 197 height 28
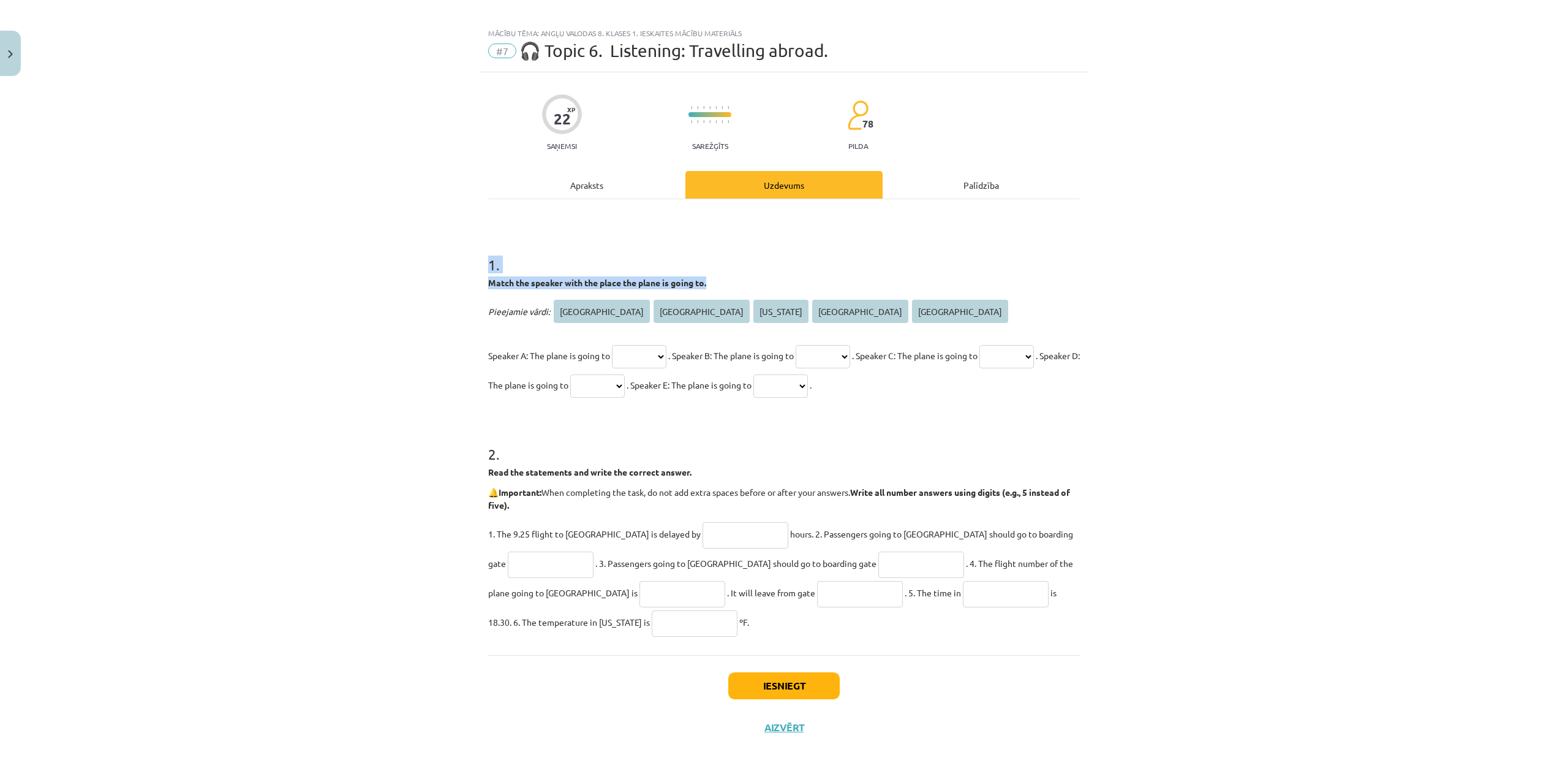
drag, startPoint x: 501, startPoint y: 275, endPoint x: 443, endPoint y: 294, distance: 61.0
click at [443, 294] on div "Mācību tēma: Angļu valodas 8. klases 1. ieskaites mācību materiāls #7 🎧 Topic 6…" at bounding box center [784, 389] width 1568 height 779
click at [1313, 186] on div "Mācību tēma: Angļu valodas 8. klases 1. ieskaites mācību materiāls #7 🎧 Topic 6…" at bounding box center [784, 389] width 1568 height 779
drag, startPoint x: 501, startPoint y: 278, endPoint x: 651, endPoint y: 634, distance: 386.3
click at [651, 634] on div "Mācību tēma: Angļu valodas 8. klases 1. ieskaites mācību materiāls #7 🎧 Topic 6…" at bounding box center [784, 389] width 1568 height 779
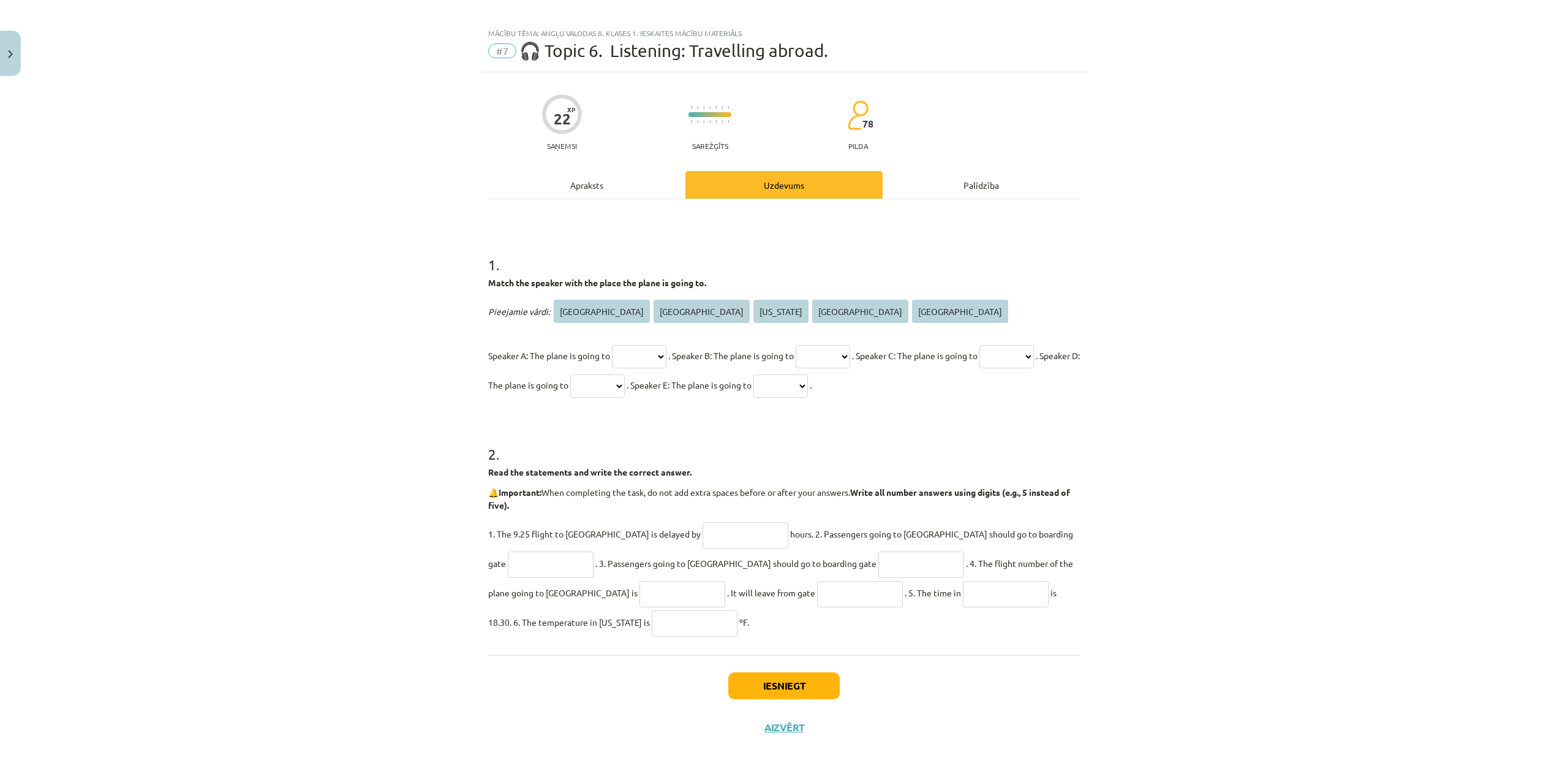
copy form "1 . Match the speaker with the place the plane is going to. Pieejamie vārdi: Am…"
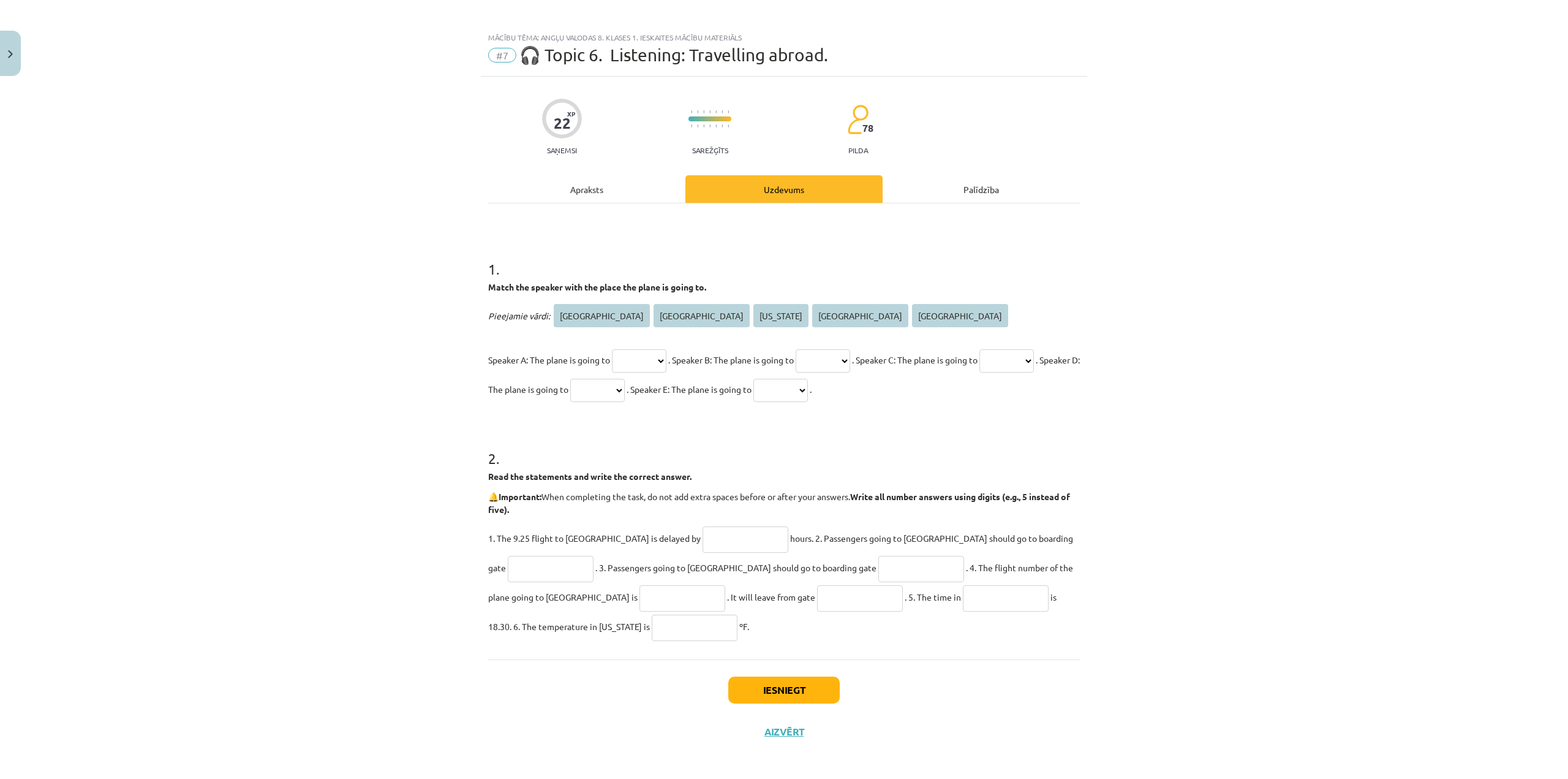
scroll to position [0, 0]
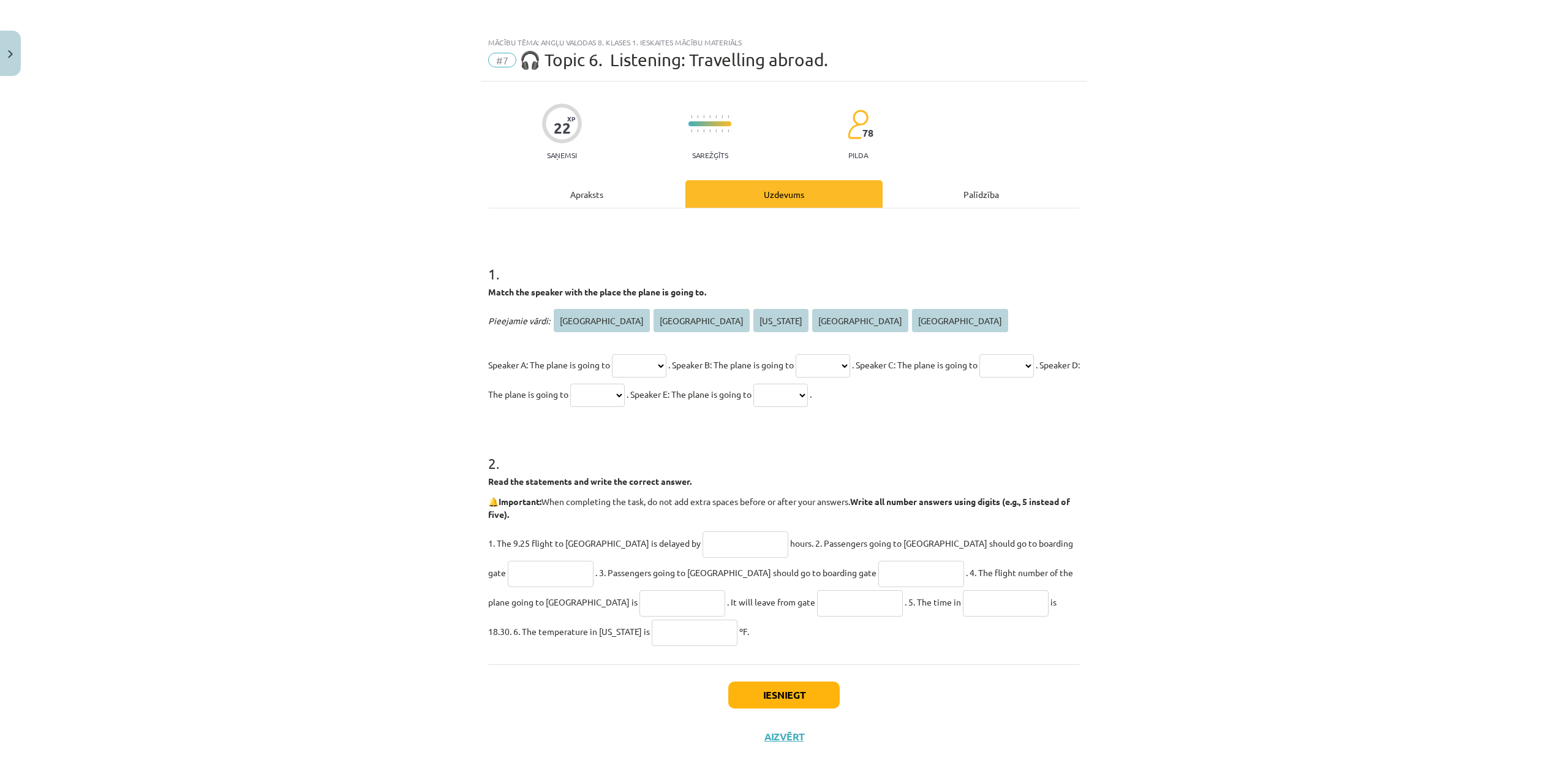
click at [410, 386] on div "Mācību tēma: Angļu valodas 8. klases 1. ieskaites mācību materiāls #7 🎧 Topic 6…" at bounding box center [784, 389] width 1568 height 779
click at [585, 191] on div "Apraksts" at bounding box center [586, 194] width 197 height 28
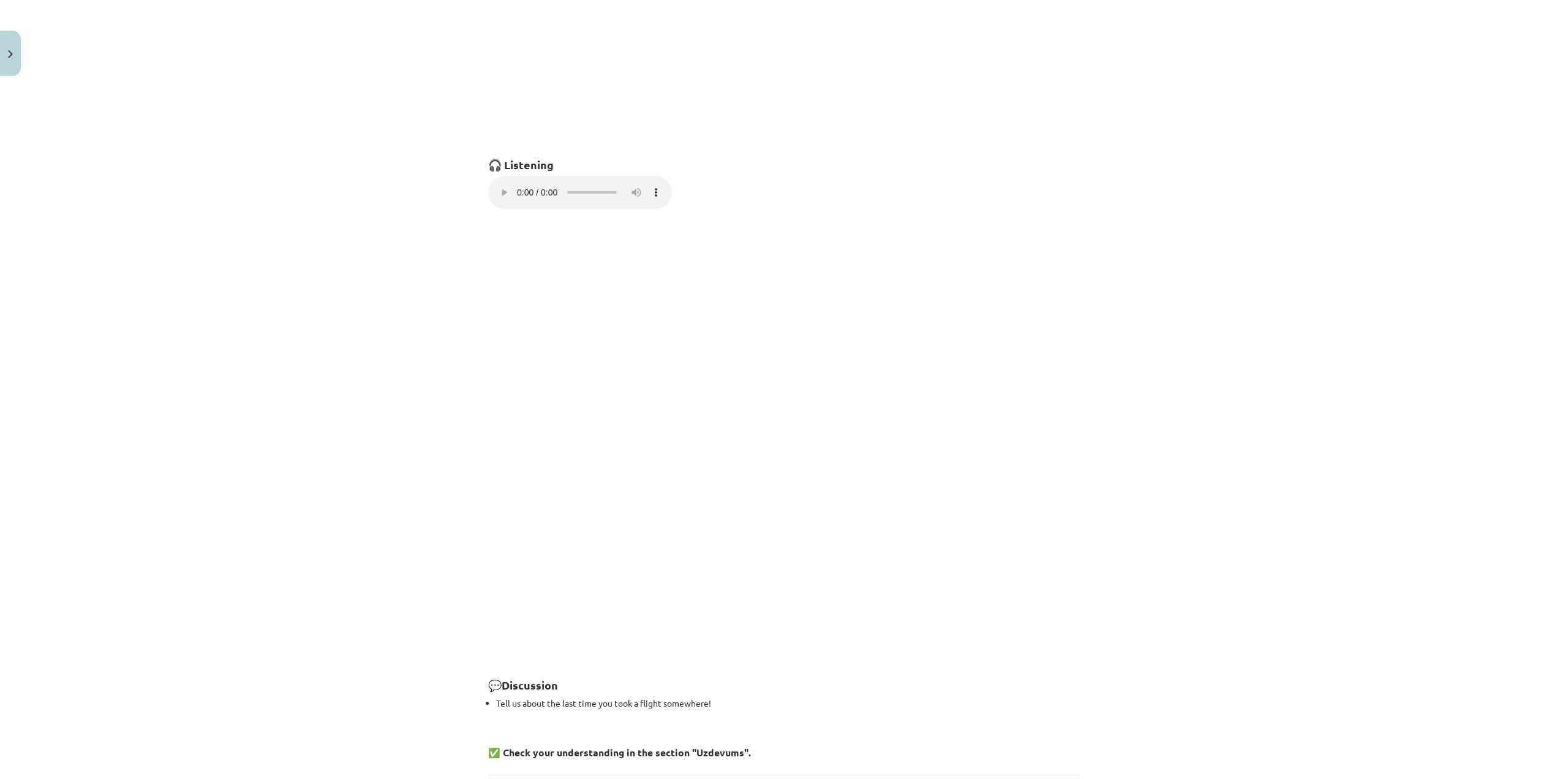
scroll to position [815, 0]
click at [415, 331] on div "Mācību tēma: Angļu valodas 8. klases 1. ieskaites mācību materiāls #7 🎧 Topic 6…" at bounding box center [784, 389] width 1568 height 779
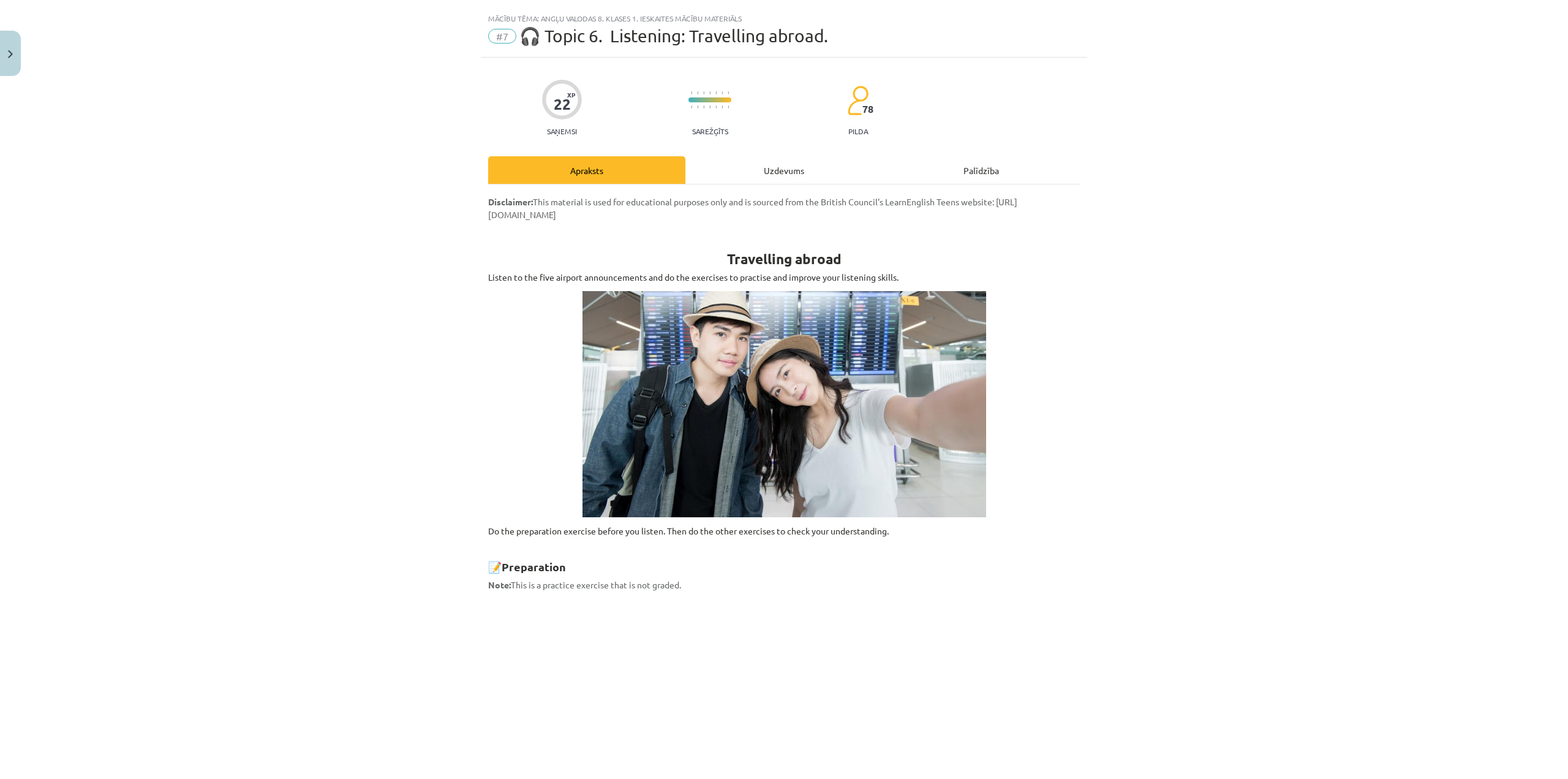
scroll to position [0, 0]
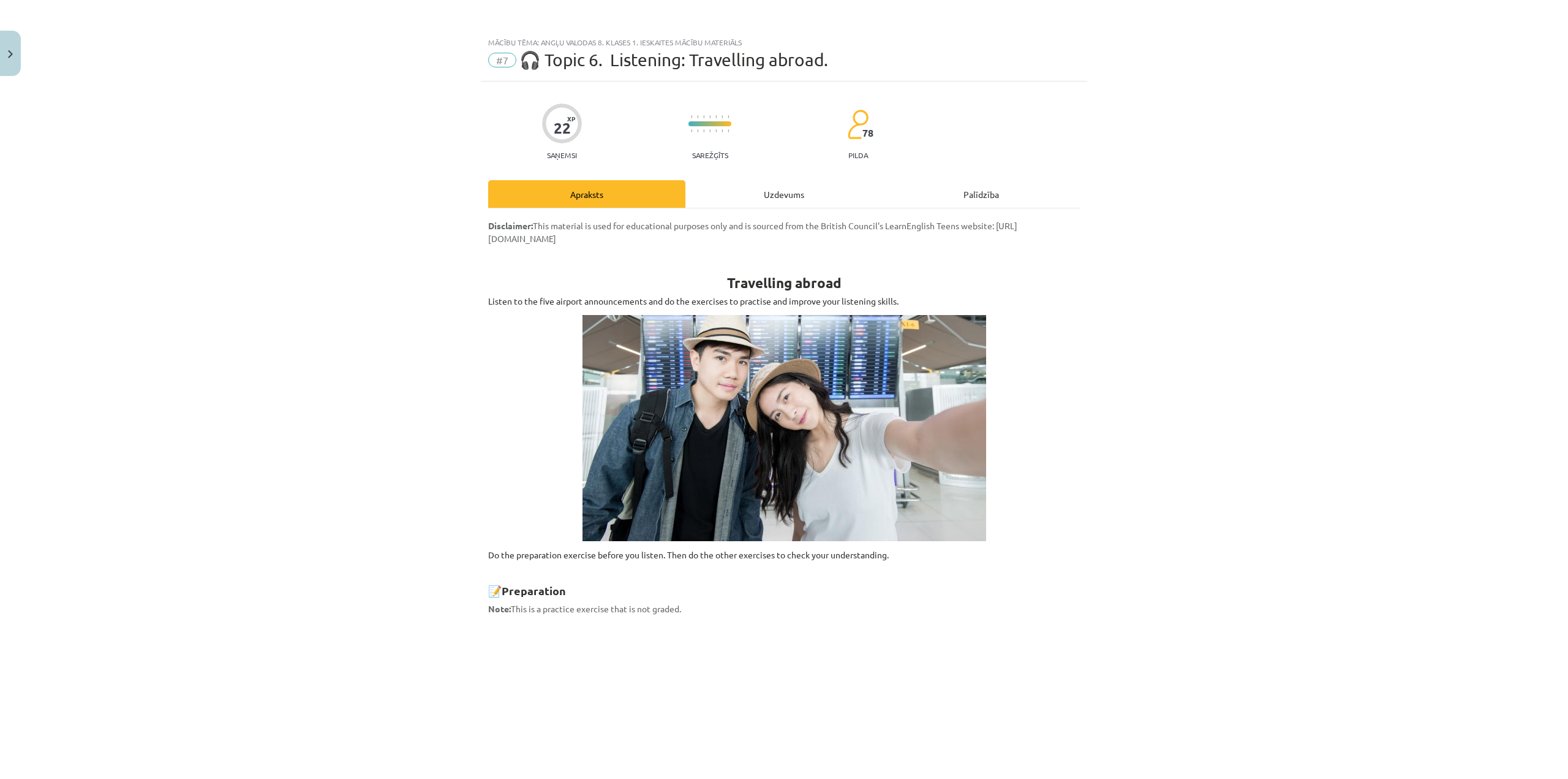
drag, startPoint x: 747, startPoint y: 187, endPoint x: 749, endPoint y: 207, distance: 20.1
click at [747, 187] on div "Uzdevums" at bounding box center [784, 194] width 197 height 28
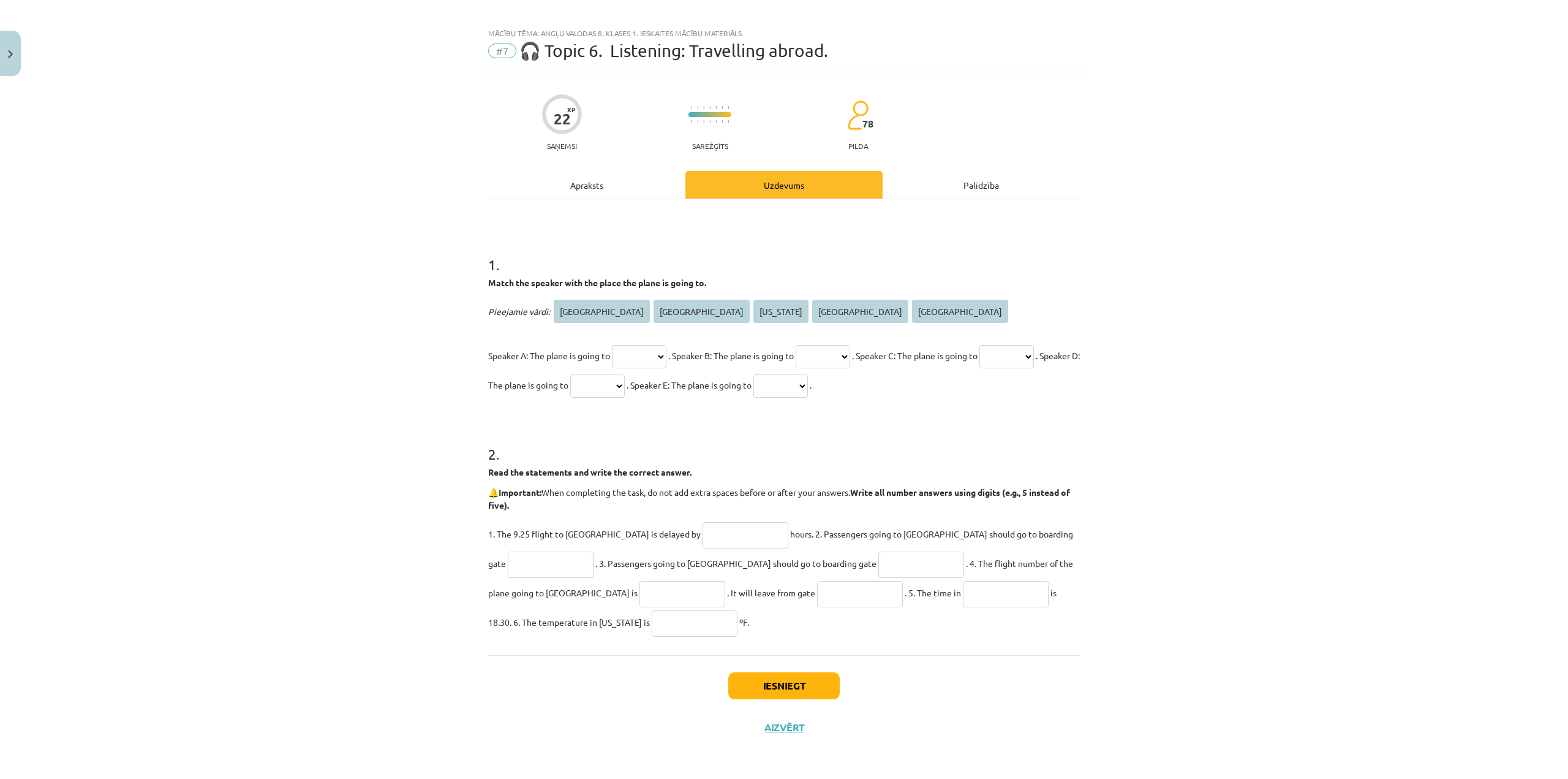
click at [649, 361] on select "********* ***** ******** ****** ****" at bounding box center [639, 356] width 55 height 23
click at [635, 354] on select "********* ***** ******** ****** ****" at bounding box center [639, 356] width 55 height 23
select select "****"
click at [612, 345] on select "********* ***** ******** ****** ****" at bounding box center [639, 356] width 55 height 23
click at [841, 355] on select "********* ***** ******** ****** ****" at bounding box center [823, 356] width 55 height 23
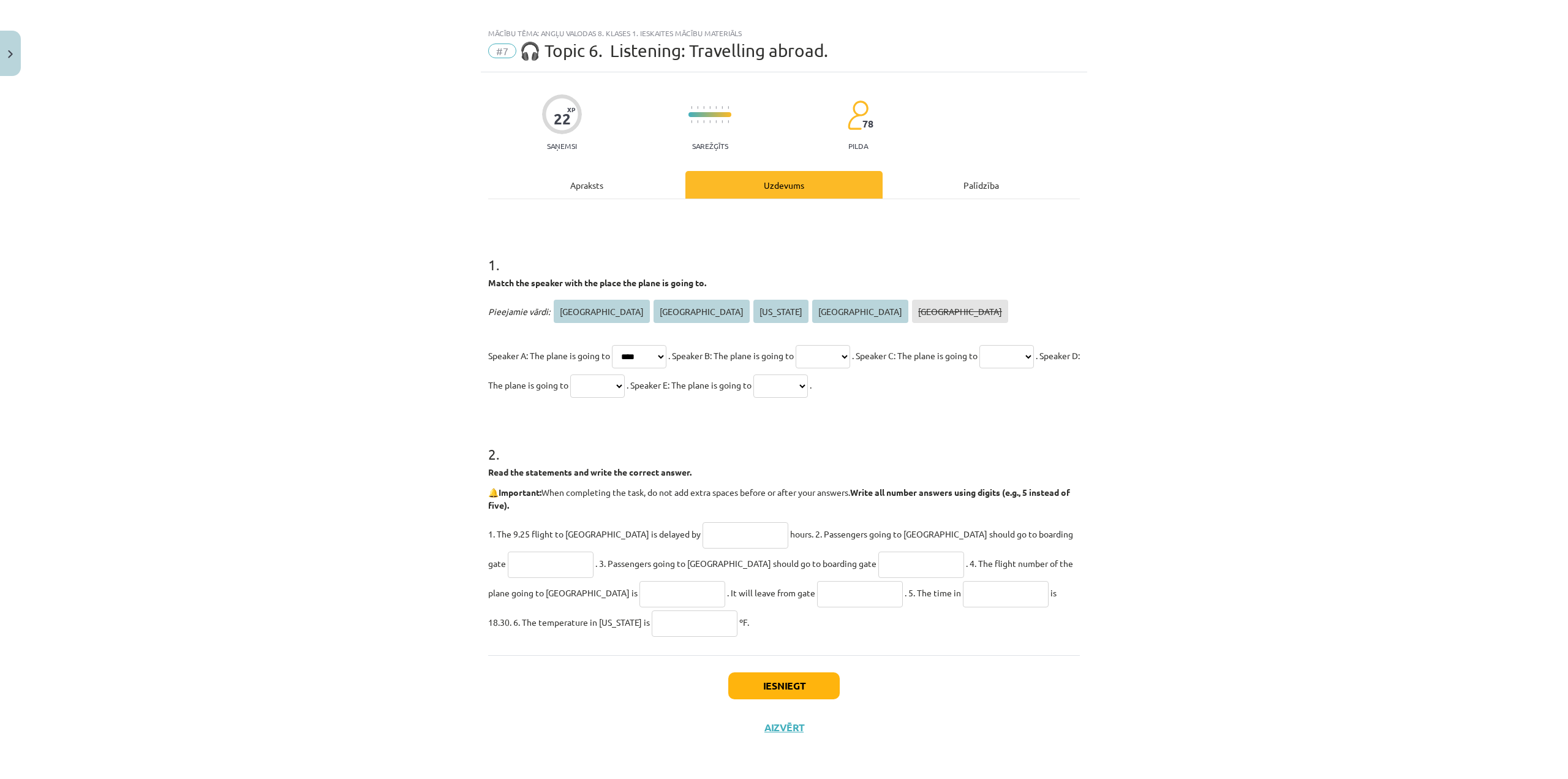
select select "*****"
click at [814, 345] on select "********* ***** ******** ****** ****" at bounding box center [823, 356] width 55 height 23
click at [979, 369] on select "********* ***** ******** ****** ****" at bounding box center [1006, 356] width 55 height 23
select select "******"
click at [979, 369] on select "********* ***** ******** ****** ****" at bounding box center [1006, 356] width 55 height 23
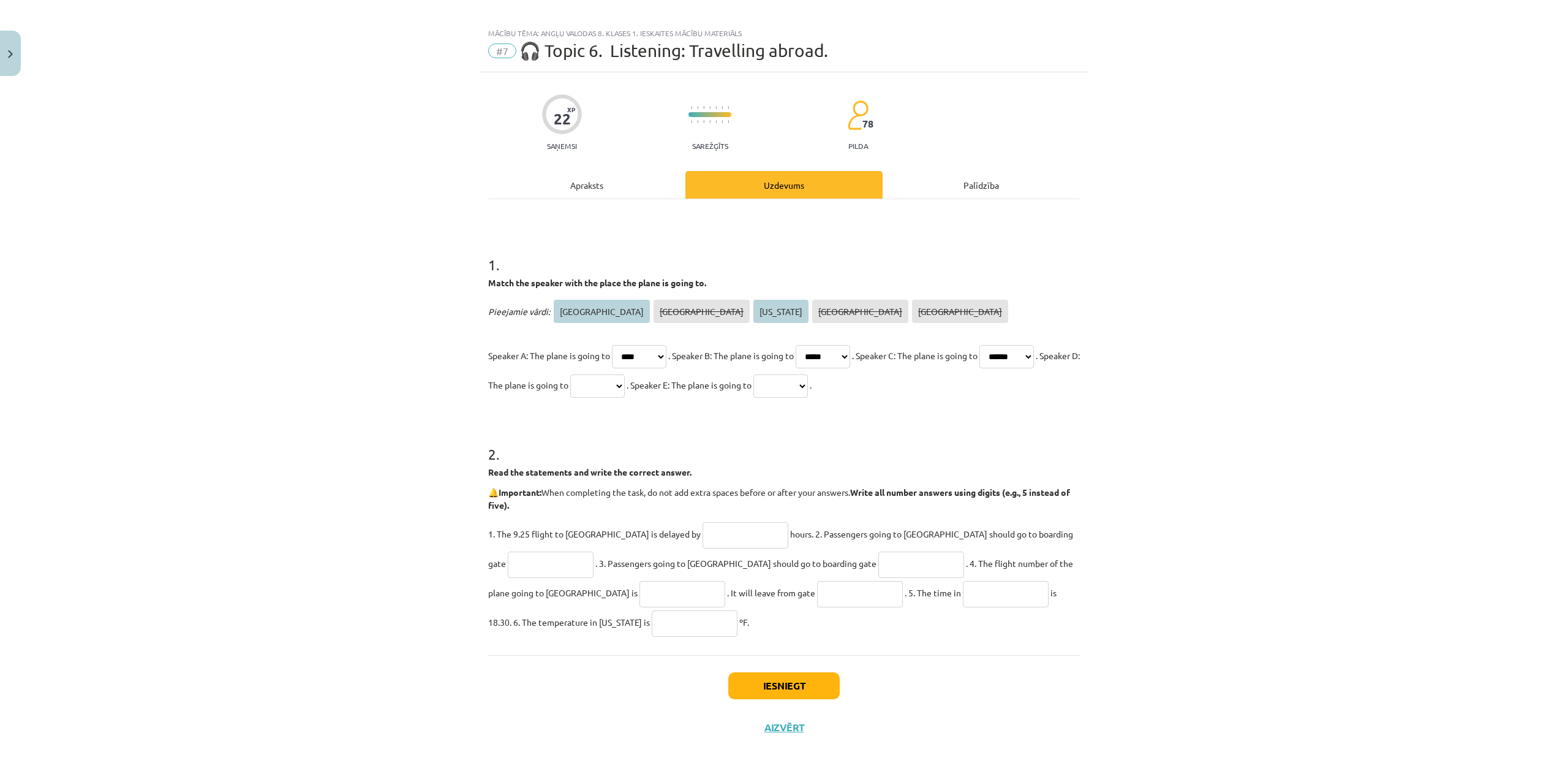
click at [624, 386] on select "********* ***** ******** ****** ****" at bounding box center [597, 386] width 55 height 23
select select "*********"
click at [624, 374] on select "********* ***** ******** ****** ****" at bounding box center [597, 386] width 55 height 23
click at [808, 391] on select "********* ***** ******** ****** ****" at bounding box center [780, 386] width 55 height 23
select select "********"
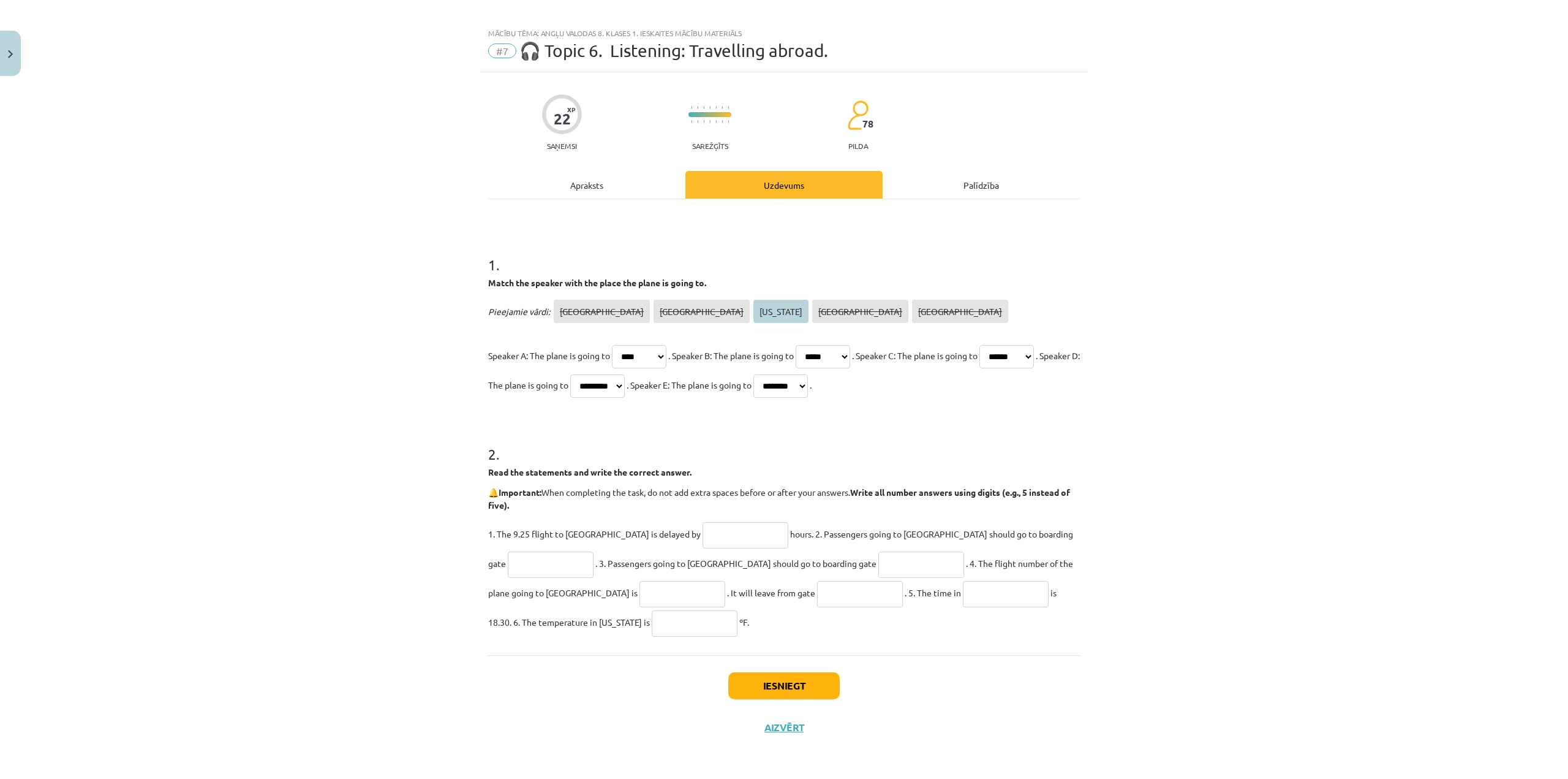
click at [808, 374] on select "********* ***** ******** ****** ****" at bounding box center [780, 386] width 55 height 23
click at [703, 544] on input "text" at bounding box center [745, 535] width 86 height 26
type input "*"
click at [594, 551] on input "text" at bounding box center [550, 564] width 86 height 26
type input "**"
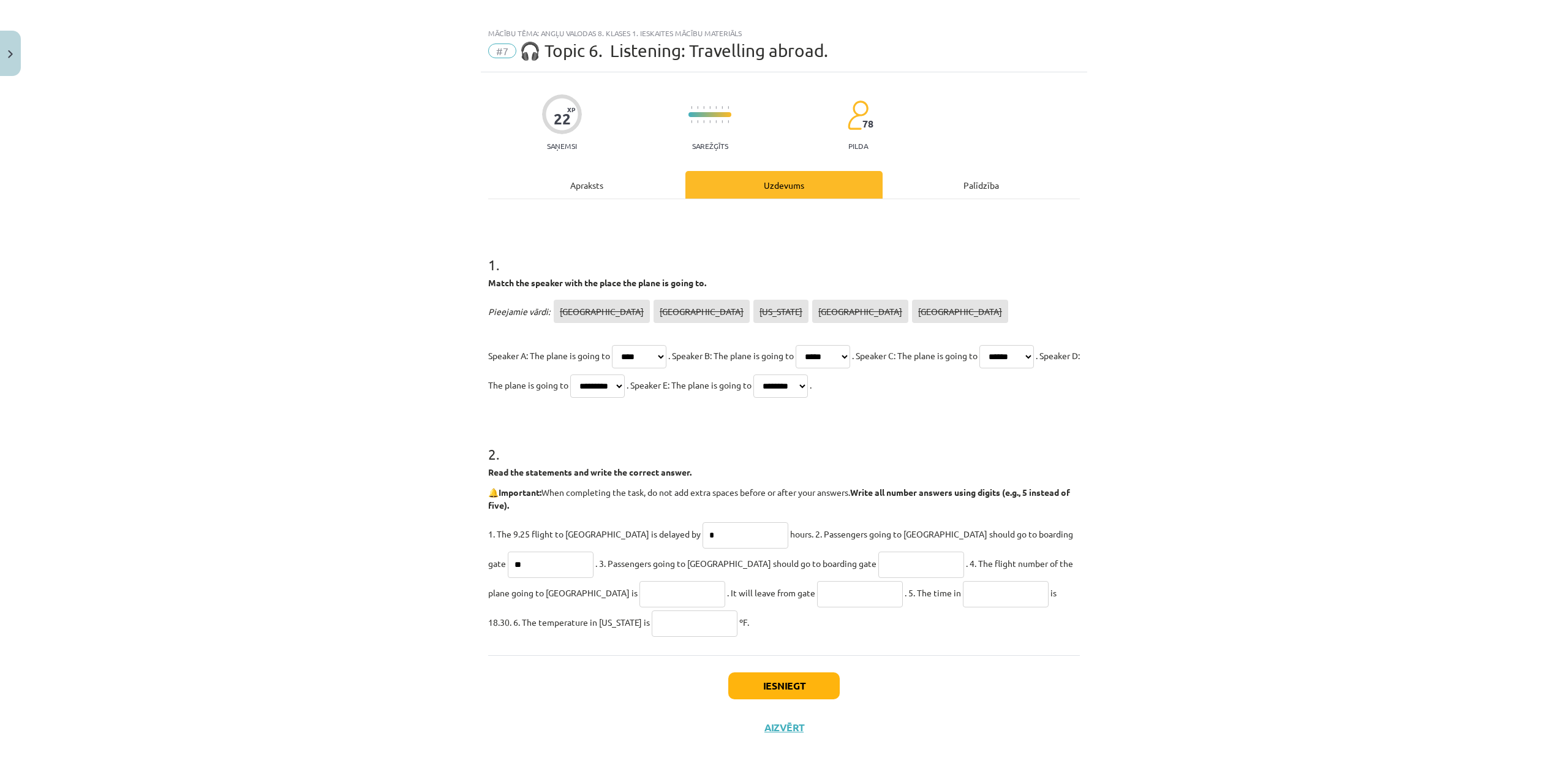
click at [878, 563] on input "text" at bounding box center [921, 564] width 86 height 26
type input "*"
click at [878, 566] on input "text" at bounding box center [921, 564] width 86 height 26
type input "**"
click at [639, 589] on input "text" at bounding box center [682, 593] width 86 height 26
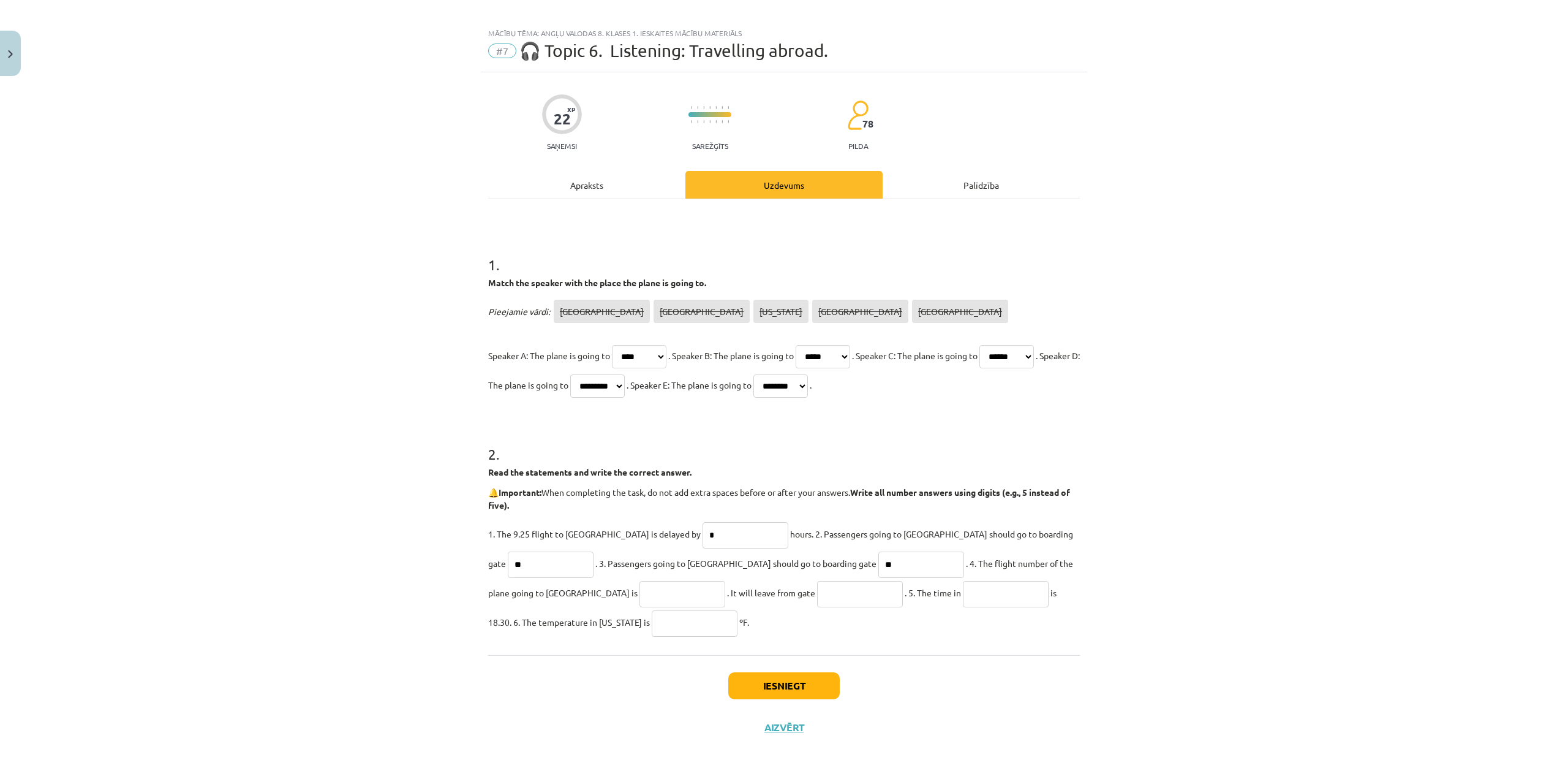
paste input "******"
type input "******"
click at [817, 588] on input "text" at bounding box center [860, 593] width 86 height 26
click at [817, 595] on input "text" at bounding box center [860, 593] width 86 height 26
type input "*"
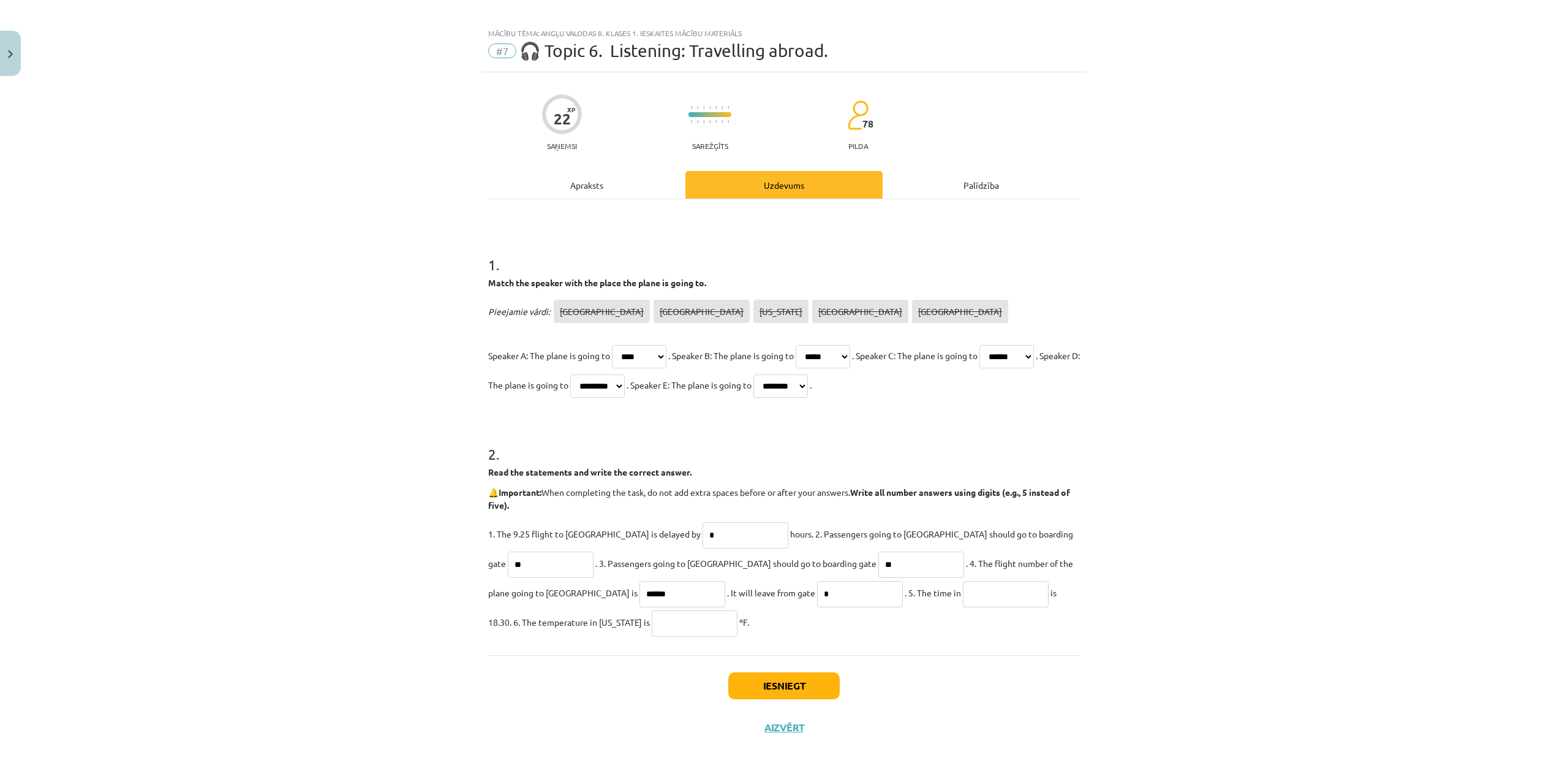
click at [963, 593] on input "text" at bounding box center [1006, 593] width 86 height 26
click at [963, 598] on input "text" at bounding box center [1006, 593] width 86 height 26
type input "*"
type input "********"
click at [651, 634] on input "text" at bounding box center [694, 623] width 86 height 26
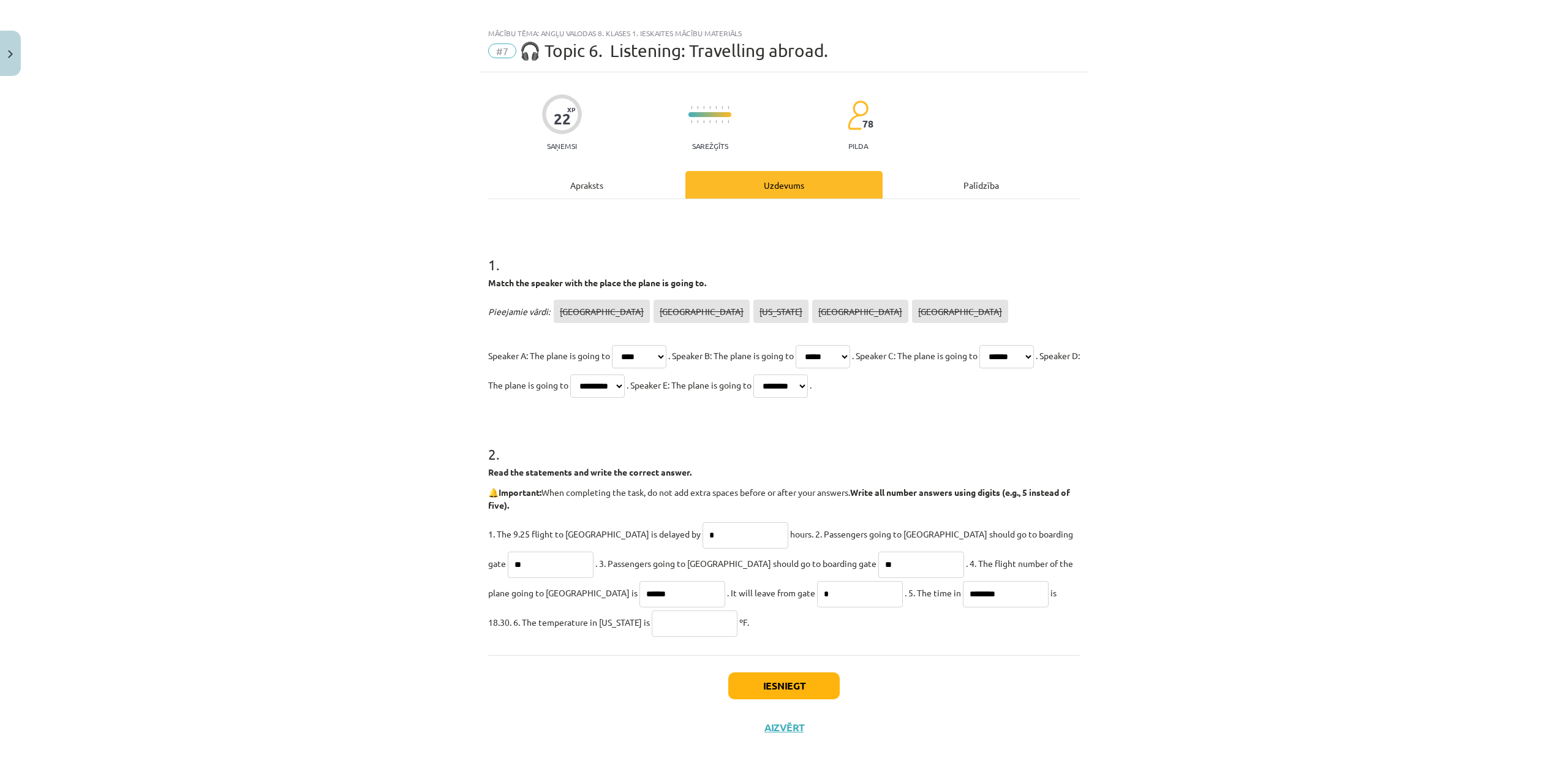
drag, startPoint x: 489, startPoint y: 620, endPoint x: 496, endPoint y: 623, distance: 7.6
click at [651, 621] on input "text" at bounding box center [694, 623] width 86 height 26
type input "**"
click at [801, 688] on button "Iesniegt" at bounding box center [784, 686] width 112 height 27
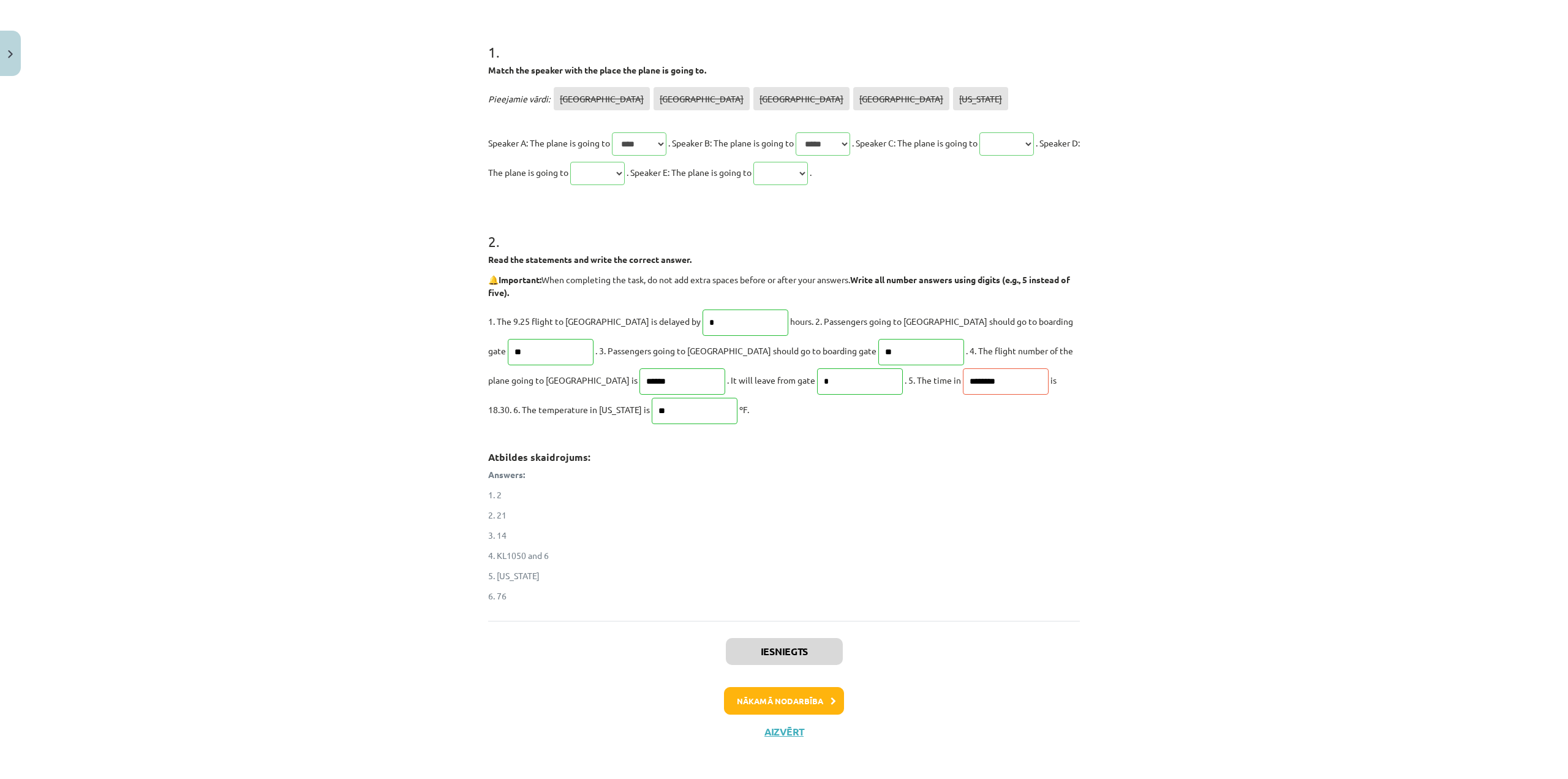
scroll to position [226, 0]
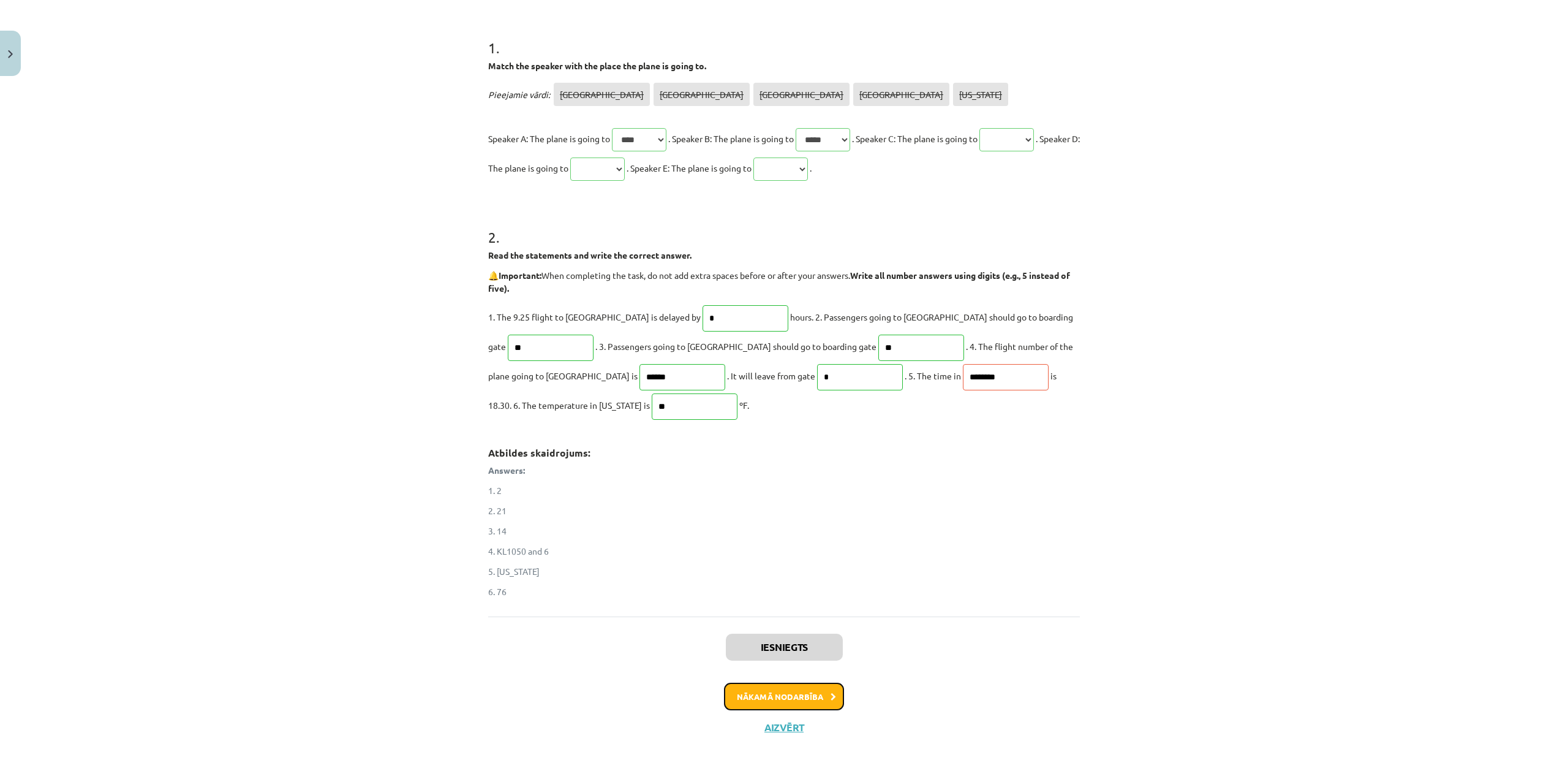
click at [793, 689] on button "Nākamā nodarbība" at bounding box center [784, 696] width 120 height 28
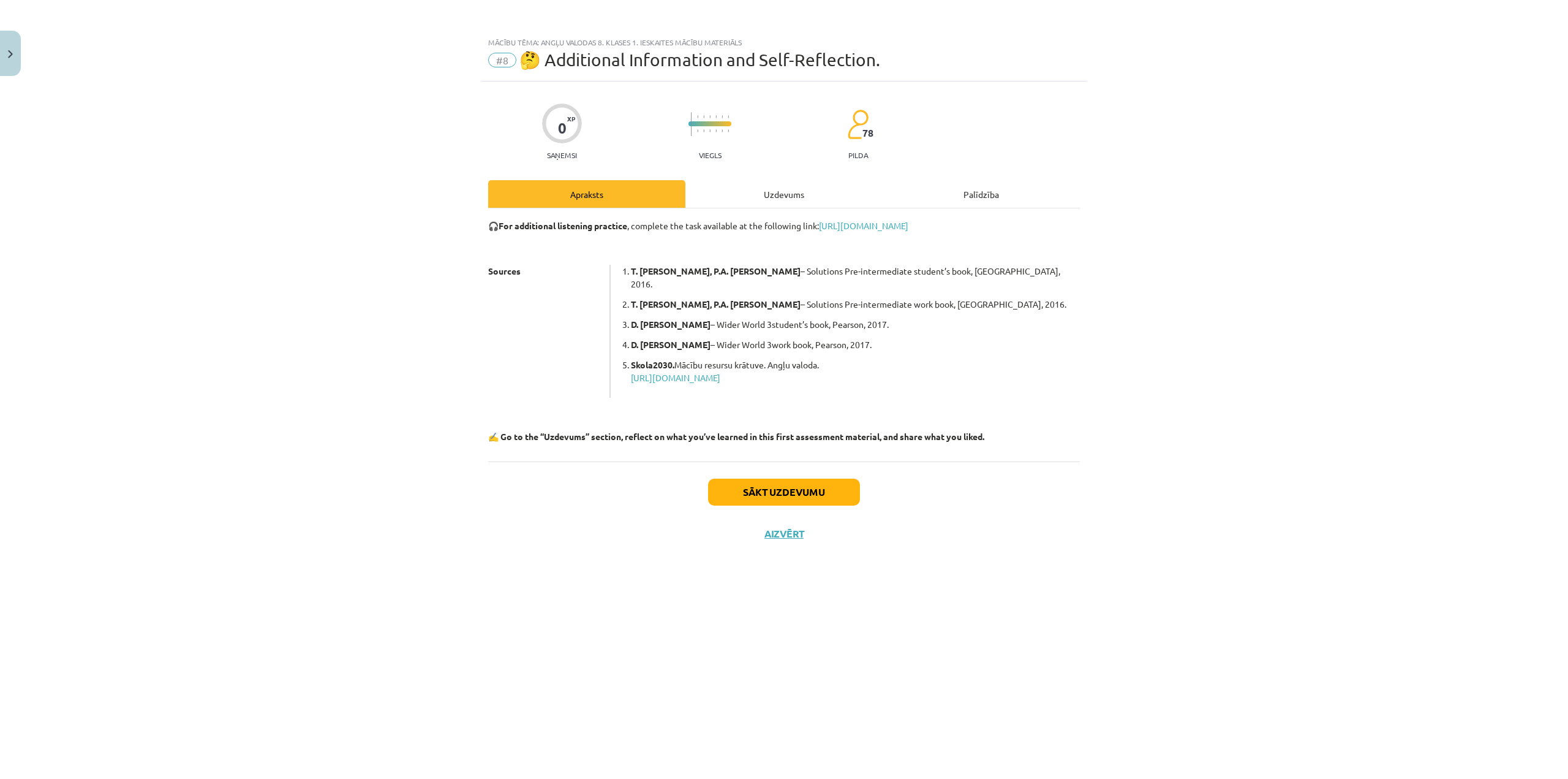
click at [770, 201] on div "Uzdevums" at bounding box center [784, 194] width 197 height 28
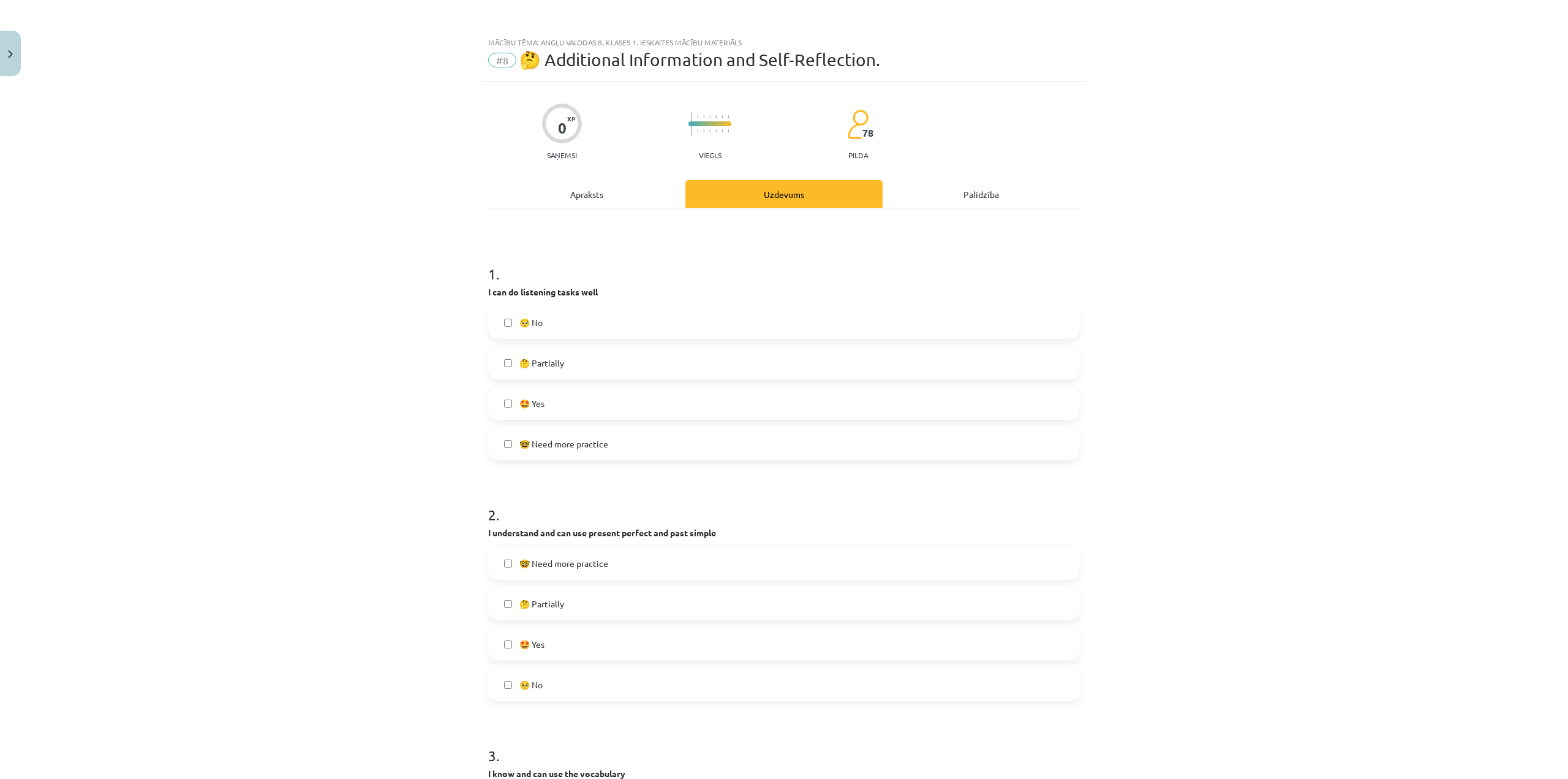
click at [548, 369] on span "🤔 Partially" at bounding box center [541, 363] width 45 height 13
click at [572, 595] on label "🤔 Partially" at bounding box center [784, 603] width 590 height 31
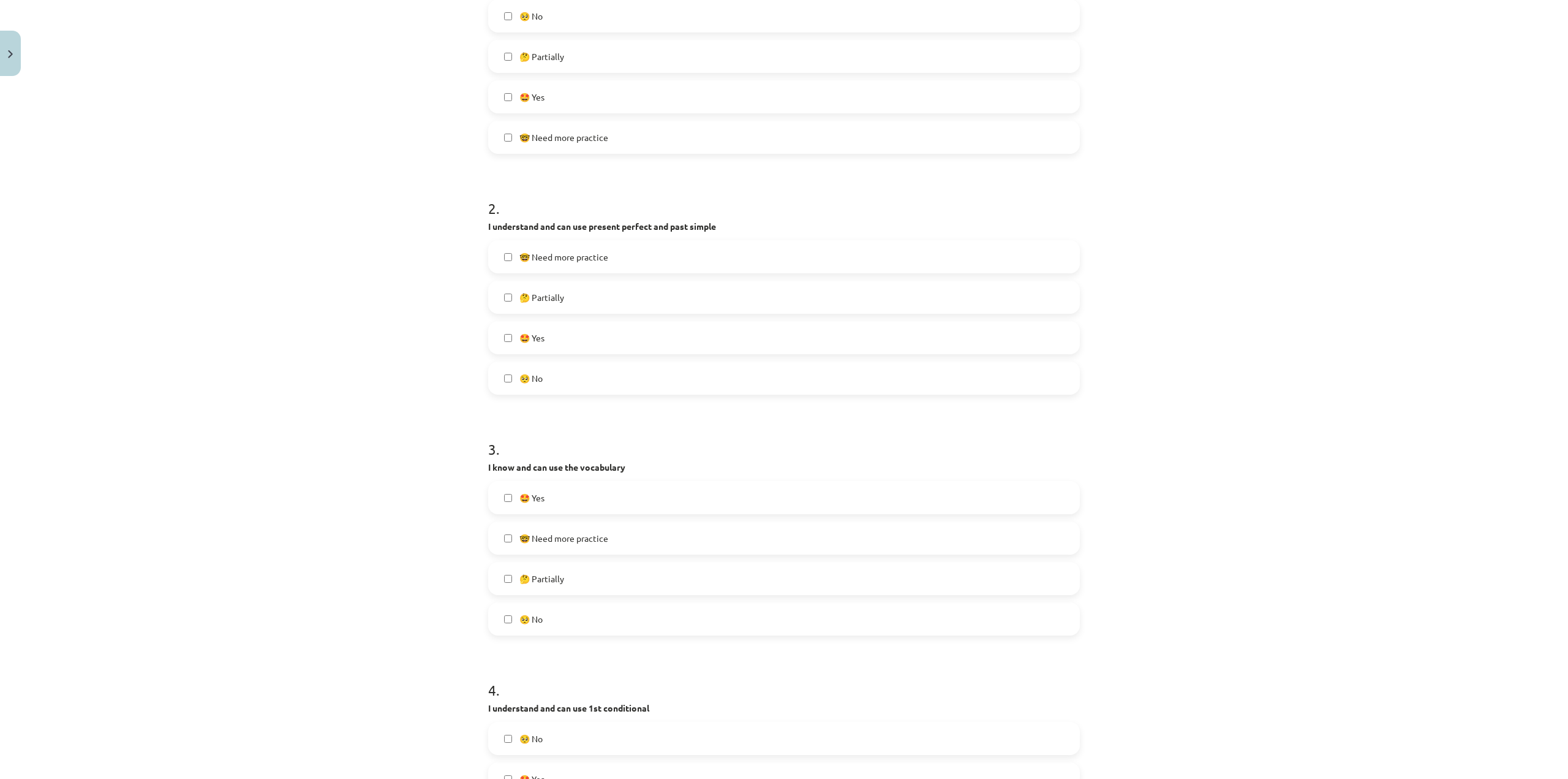
click at [587, 573] on label "🤔 Partially" at bounding box center [784, 578] width 590 height 31
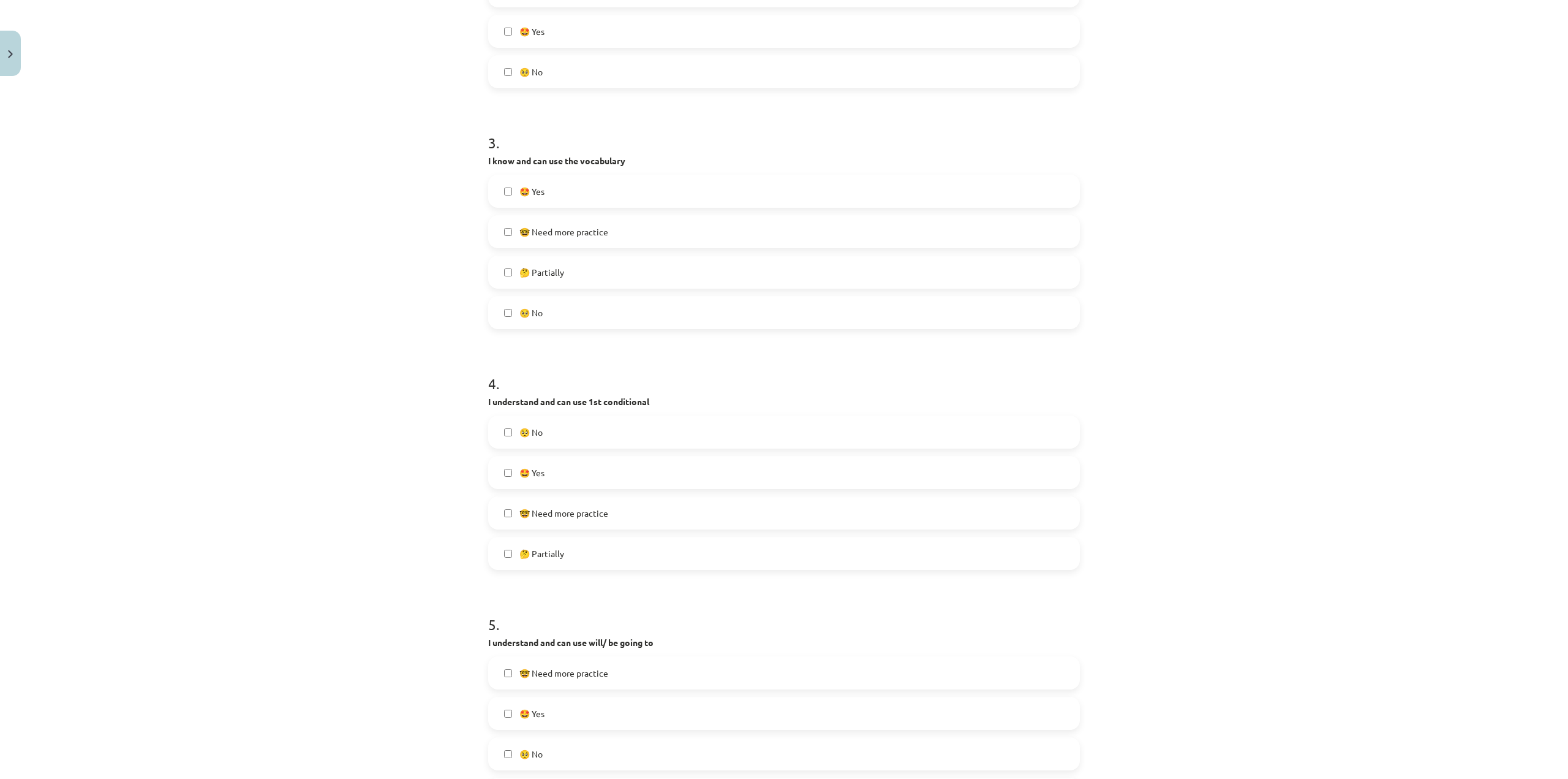
click at [588, 551] on label "🤔 Partially" at bounding box center [784, 553] width 590 height 31
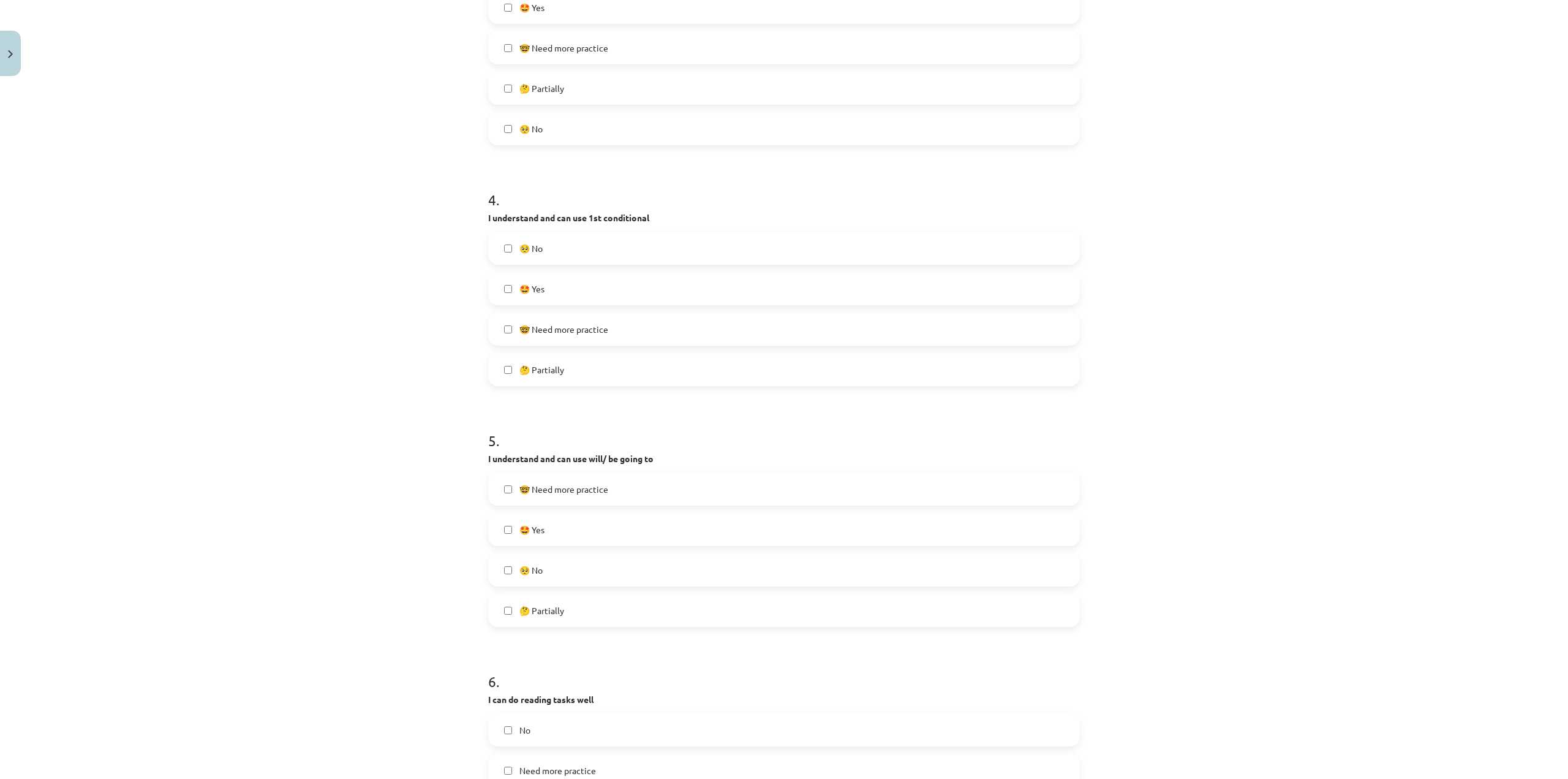
click at [577, 608] on label "🤔 Partially" at bounding box center [784, 610] width 590 height 31
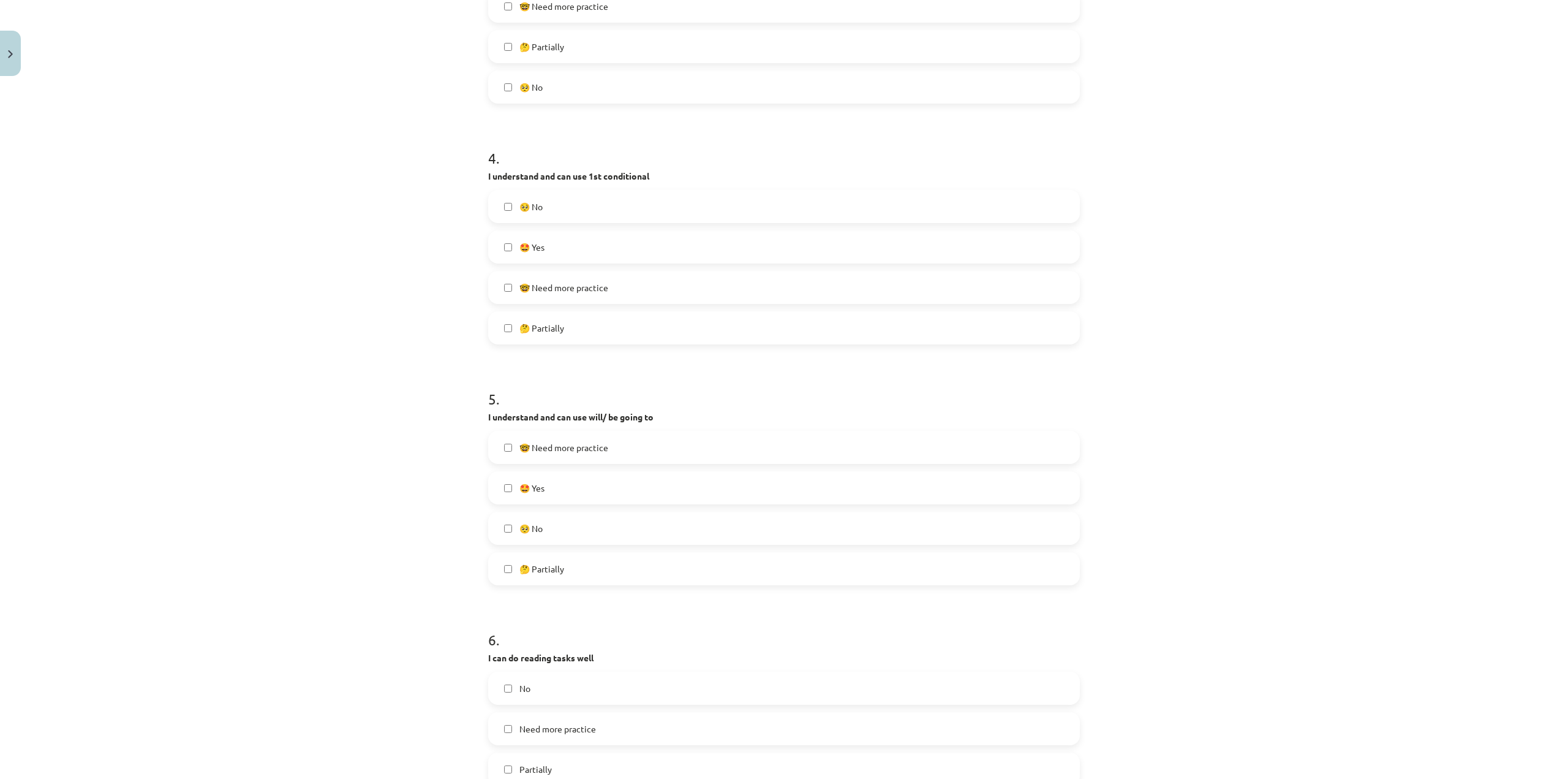
scroll to position [1027, 0]
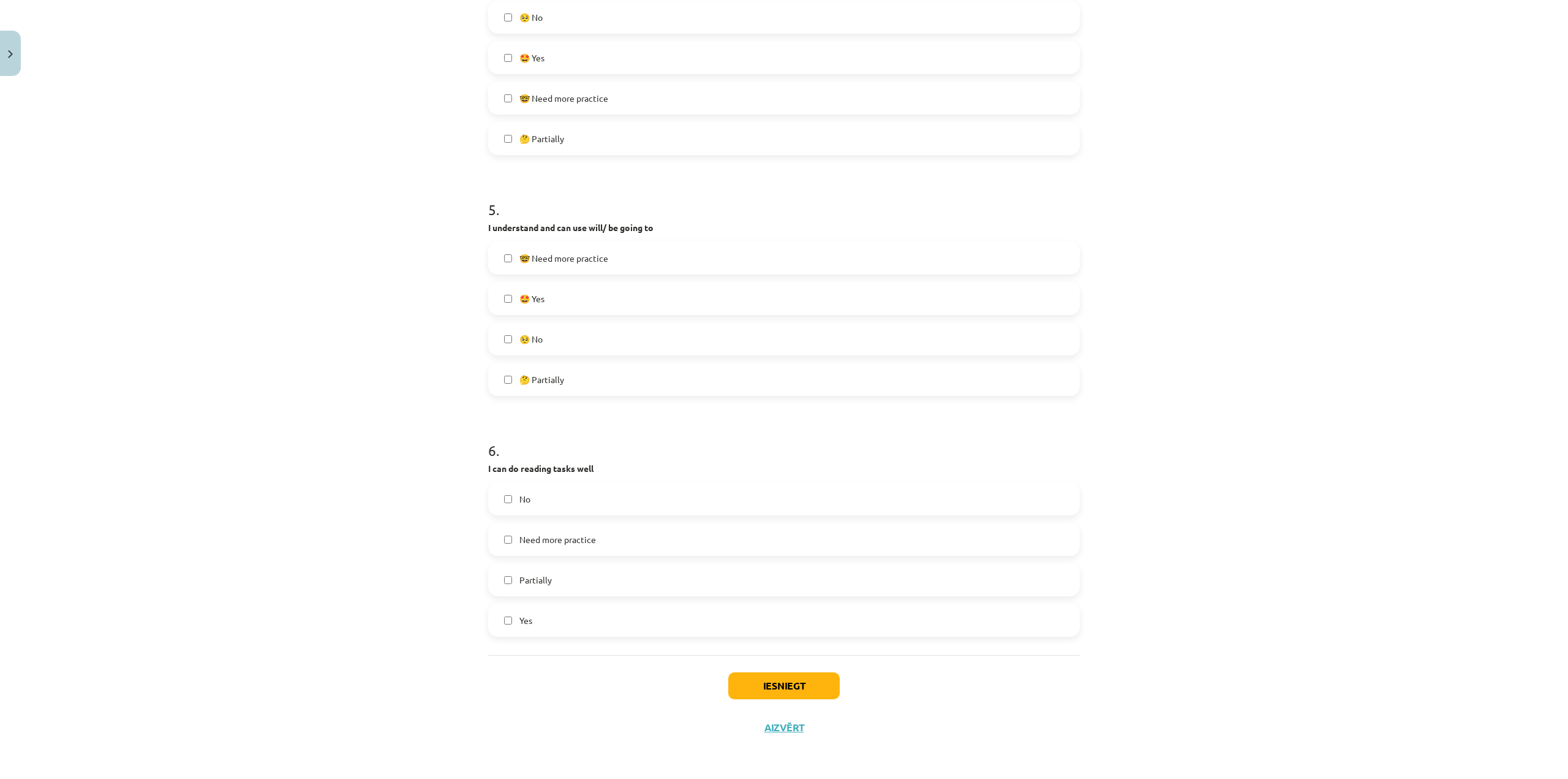
drag, startPoint x: 562, startPoint y: 613, endPoint x: 612, endPoint y: 634, distance: 54.2
click at [562, 613] on label "Yes" at bounding box center [784, 620] width 590 height 31
drag, startPoint x: 757, startPoint y: 689, endPoint x: 765, endPoint y: 685, distance: 8.9
click at [757, 689] on button "Iesniegt" at bounding box center [784, 686] width 112 height 27
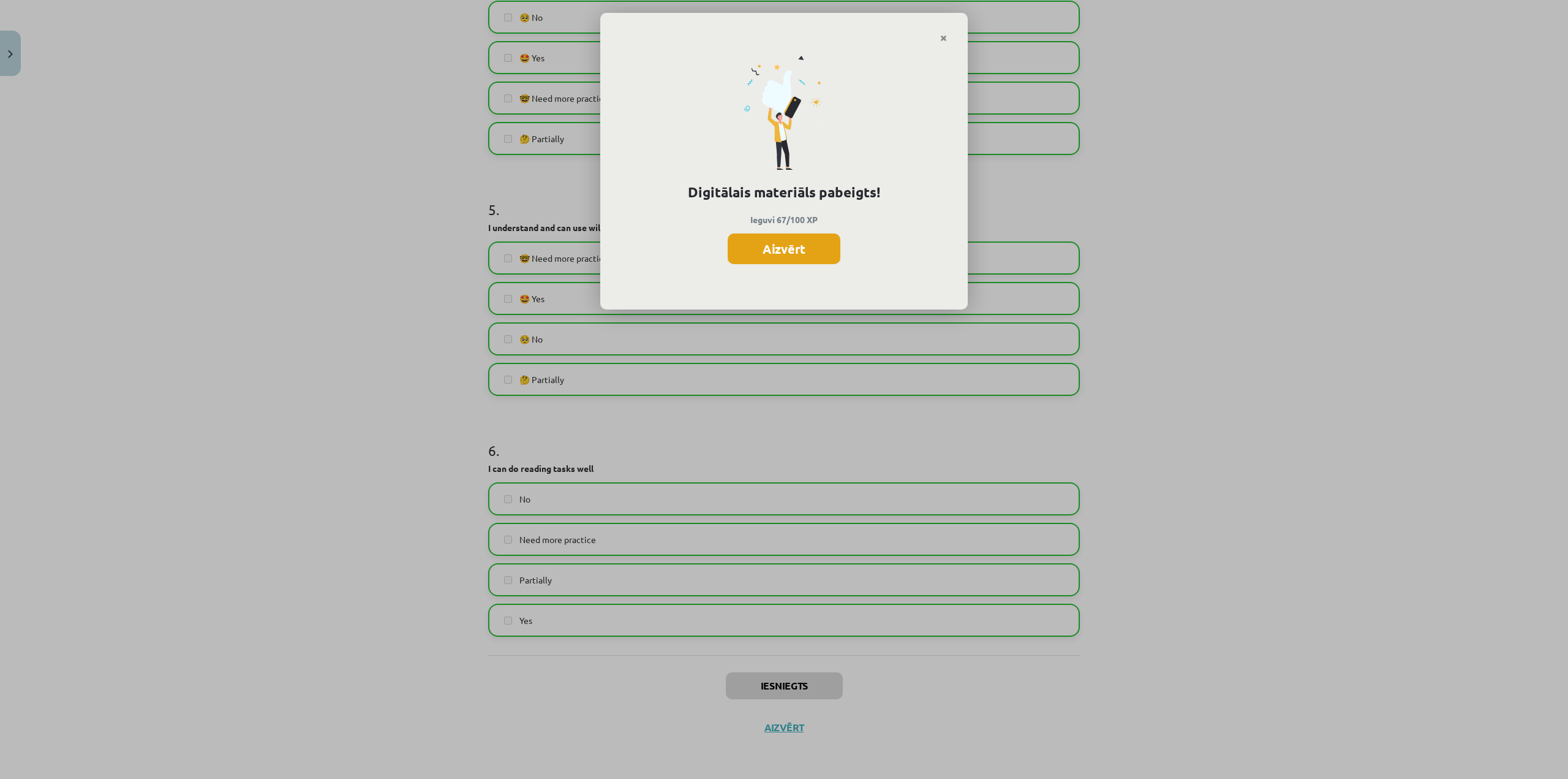
click at [732, 244] on button "Aizvērt" at bounding box center [784, 248] width 112 height 31
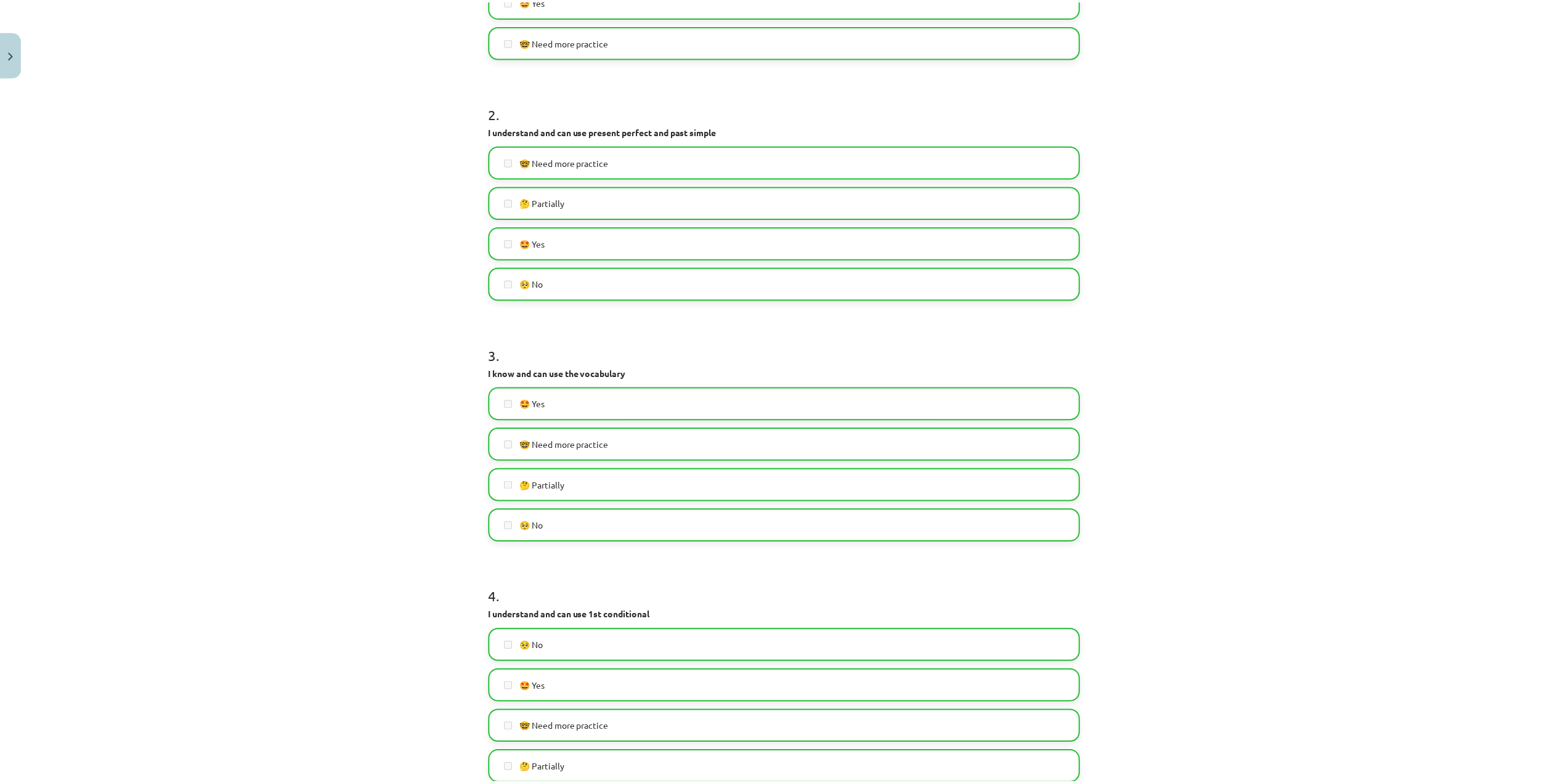
scroll to position [0, 0]
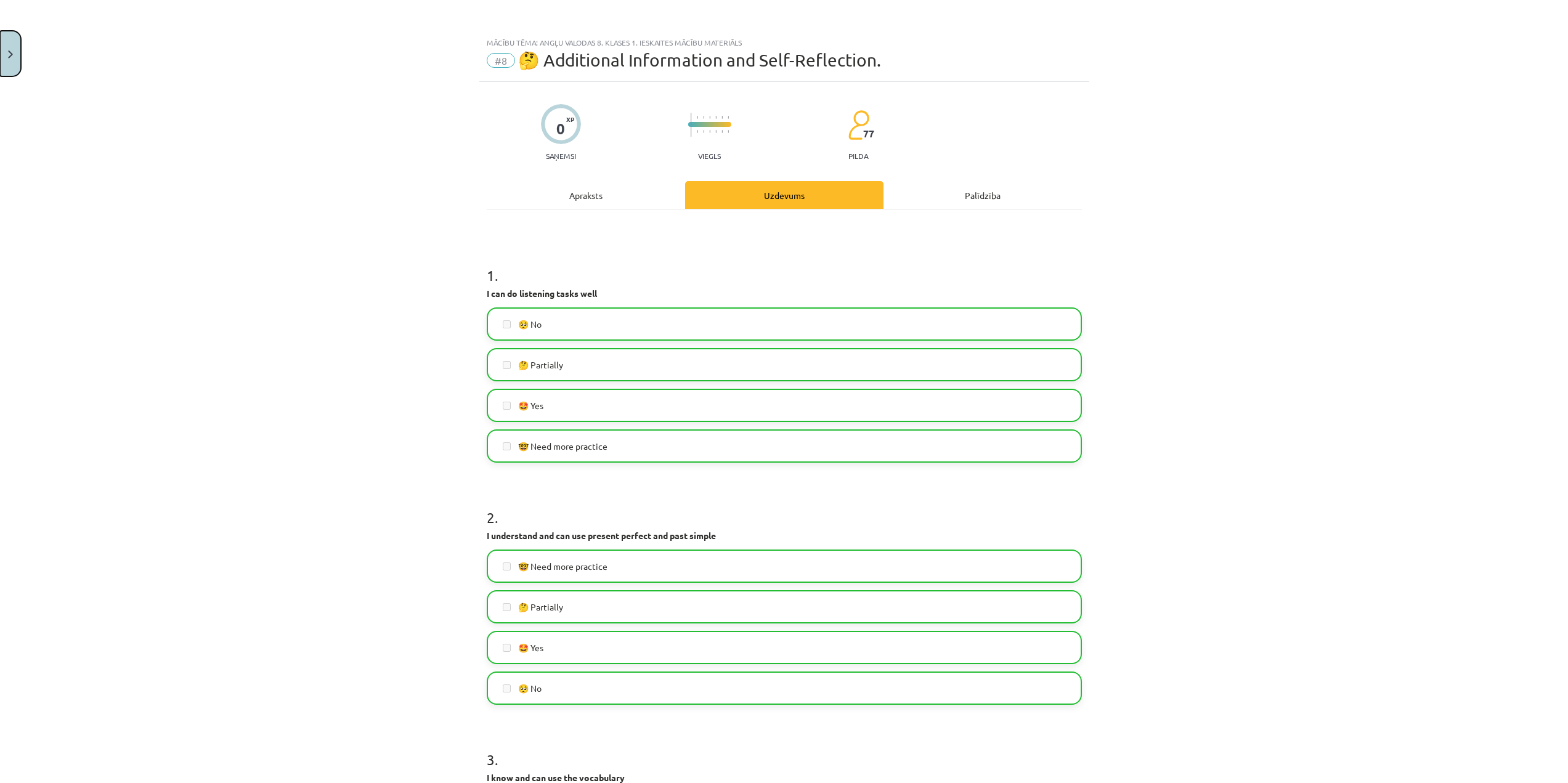
click at [0, 36] on button "Close" at bounding box center [10, 54] width 21 height 46
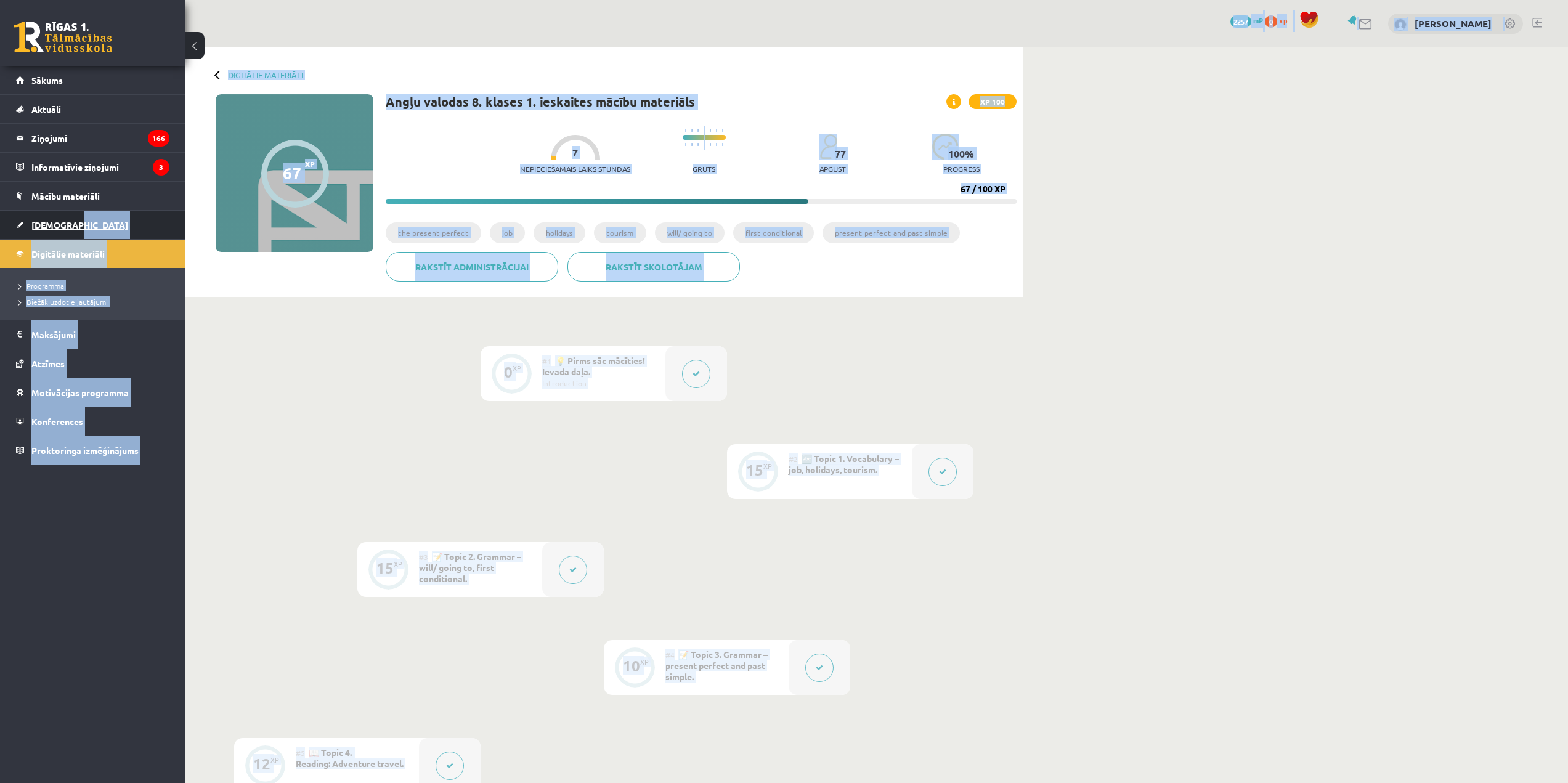
click at [132, 236] on link "[DEMOGRAPHIC_DATA]" at bounding box center [92, 225] width 153 height 29
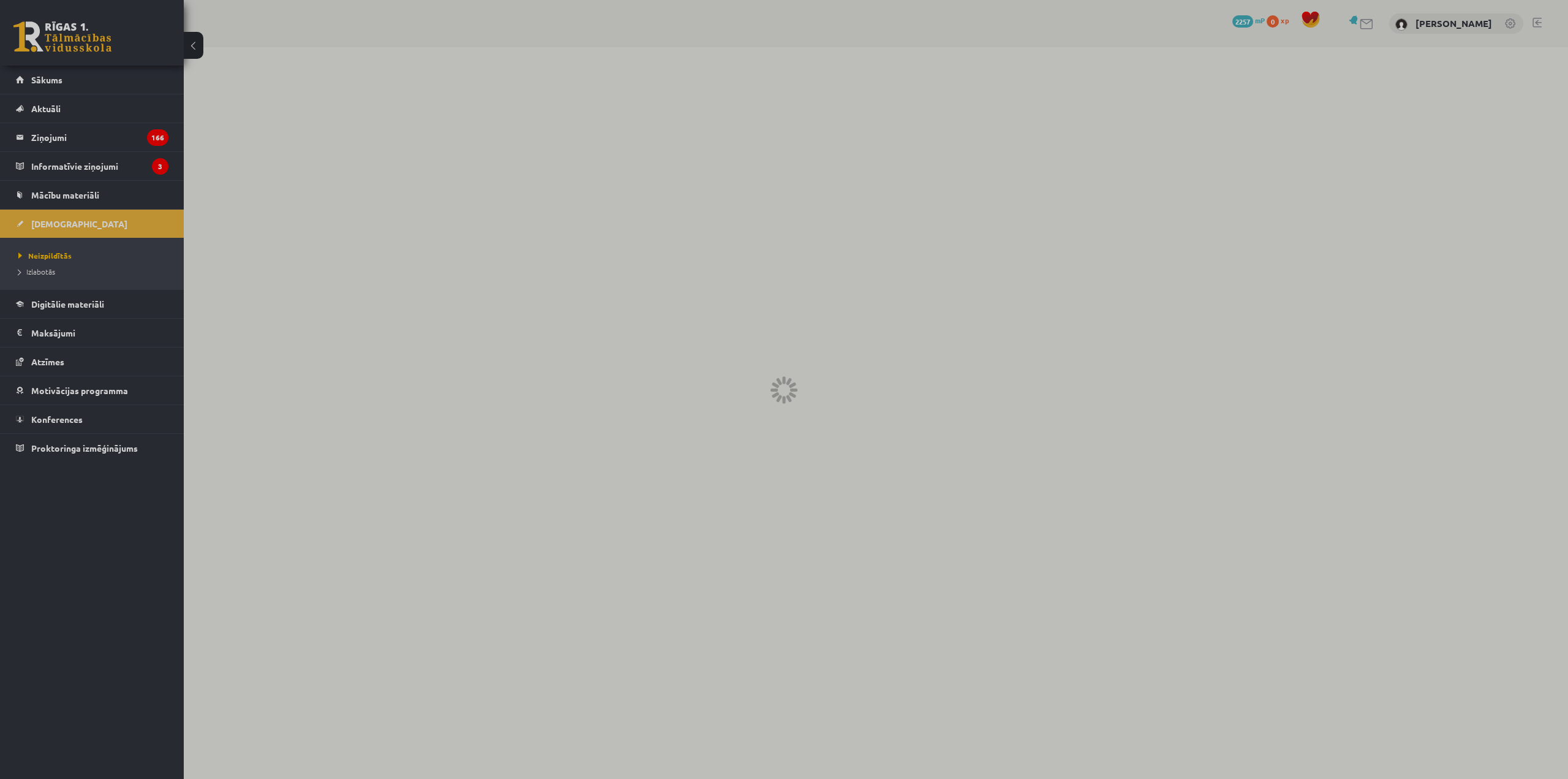
click at [429, 280] on div at bounding box center [784, 389] width 1568 height 779
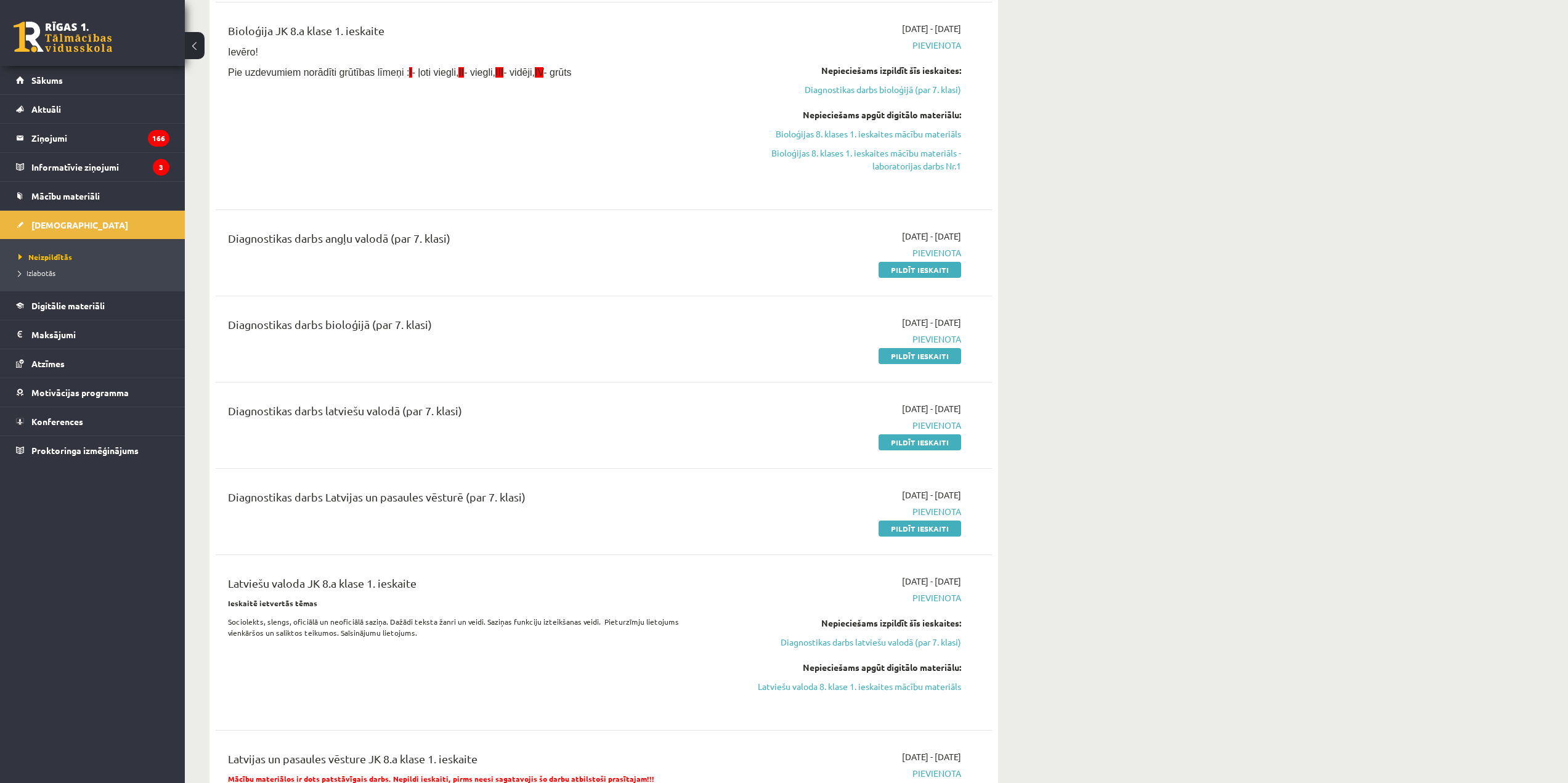
scroll to position [246, 0]
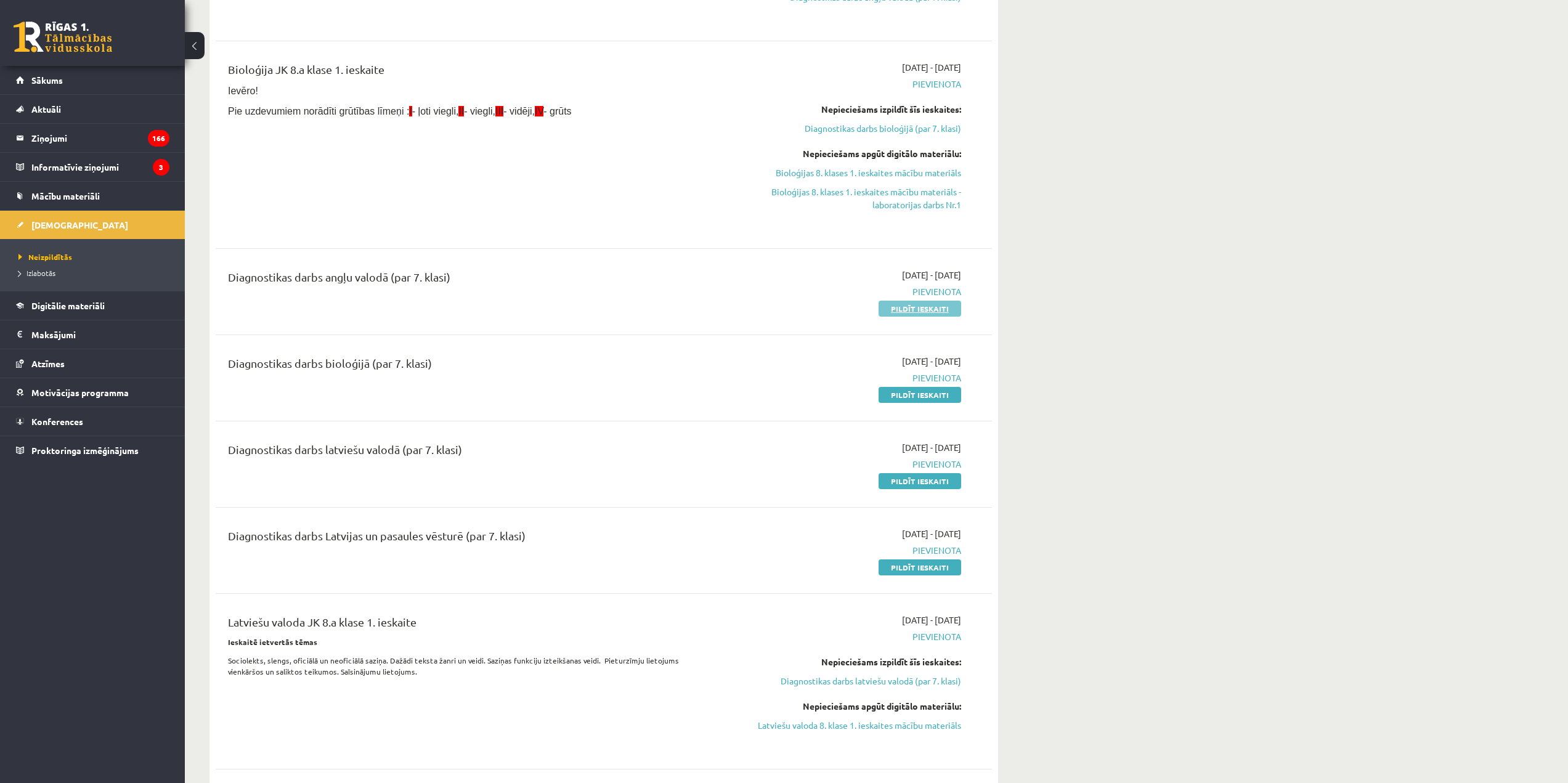
click at [941, 312] on link "Pildīt ieskaiti" at bounding box center [919, 308] width 82 height 16
click at [91, 298] on link "Digitālie materiāli" at bounding box center [92, 305] width 153 height 29
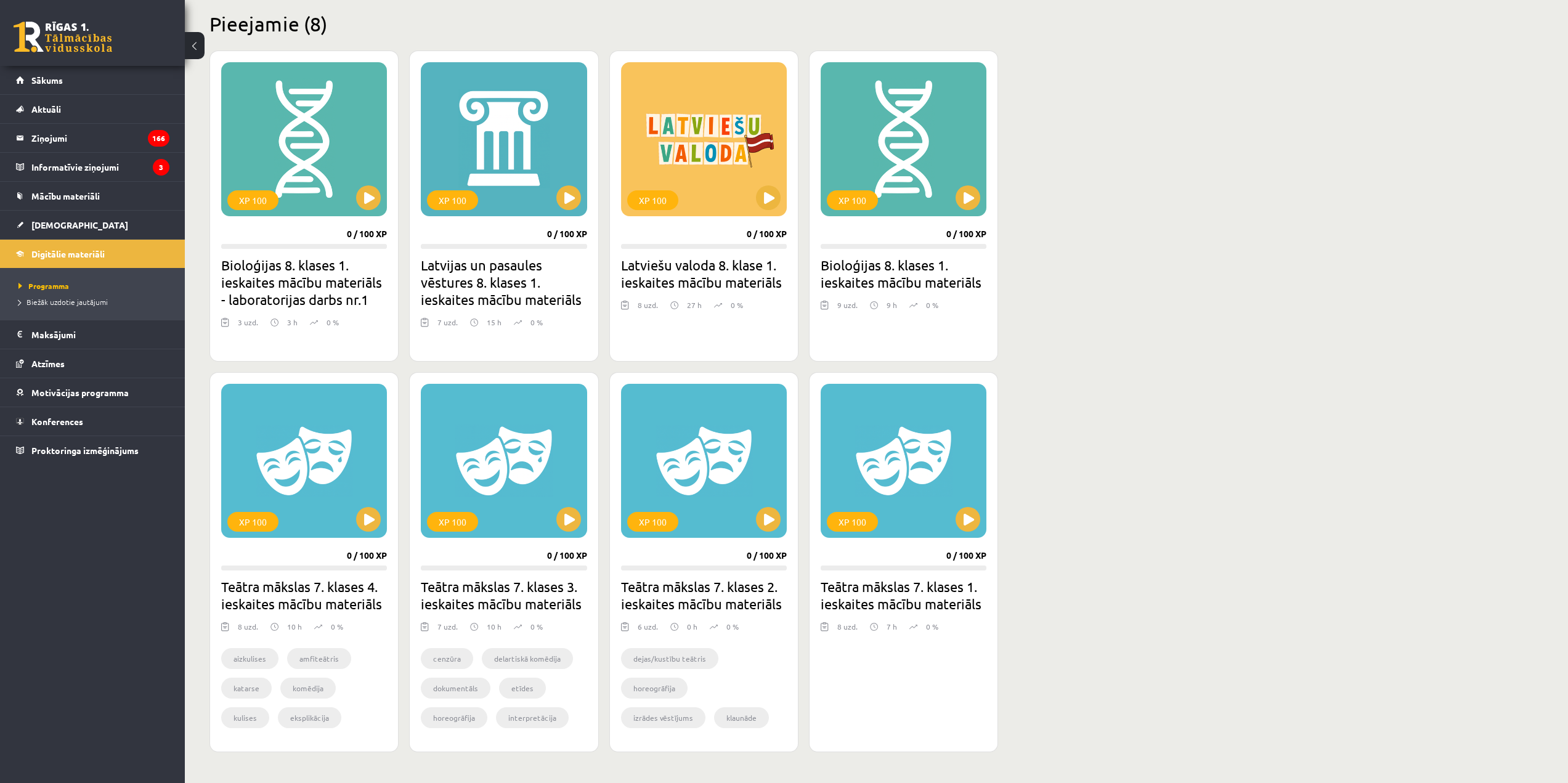
scroll to position [251, 0]
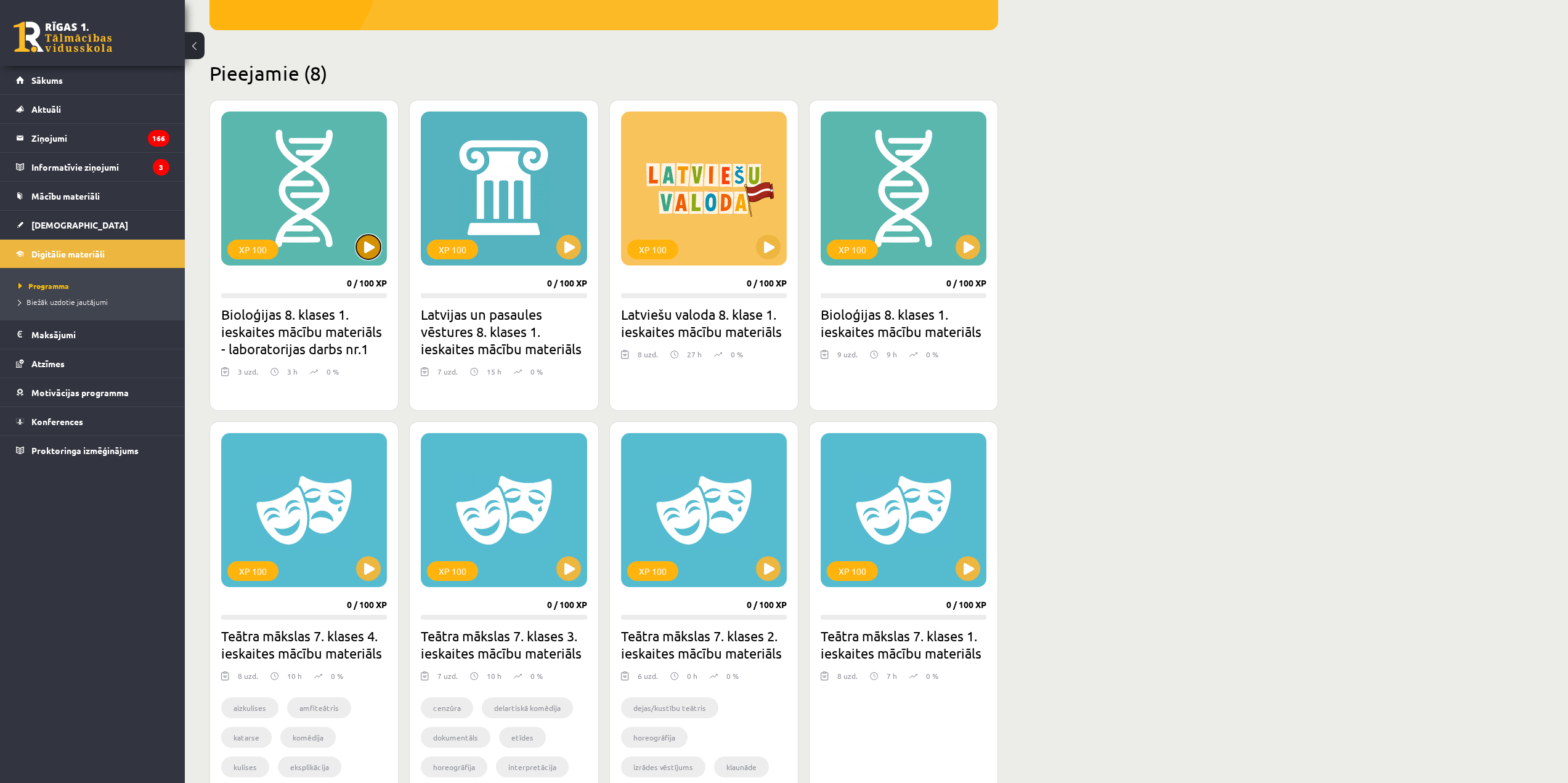
click at [363, 252] on button at bounding box center [368, 247] width 24 height 24
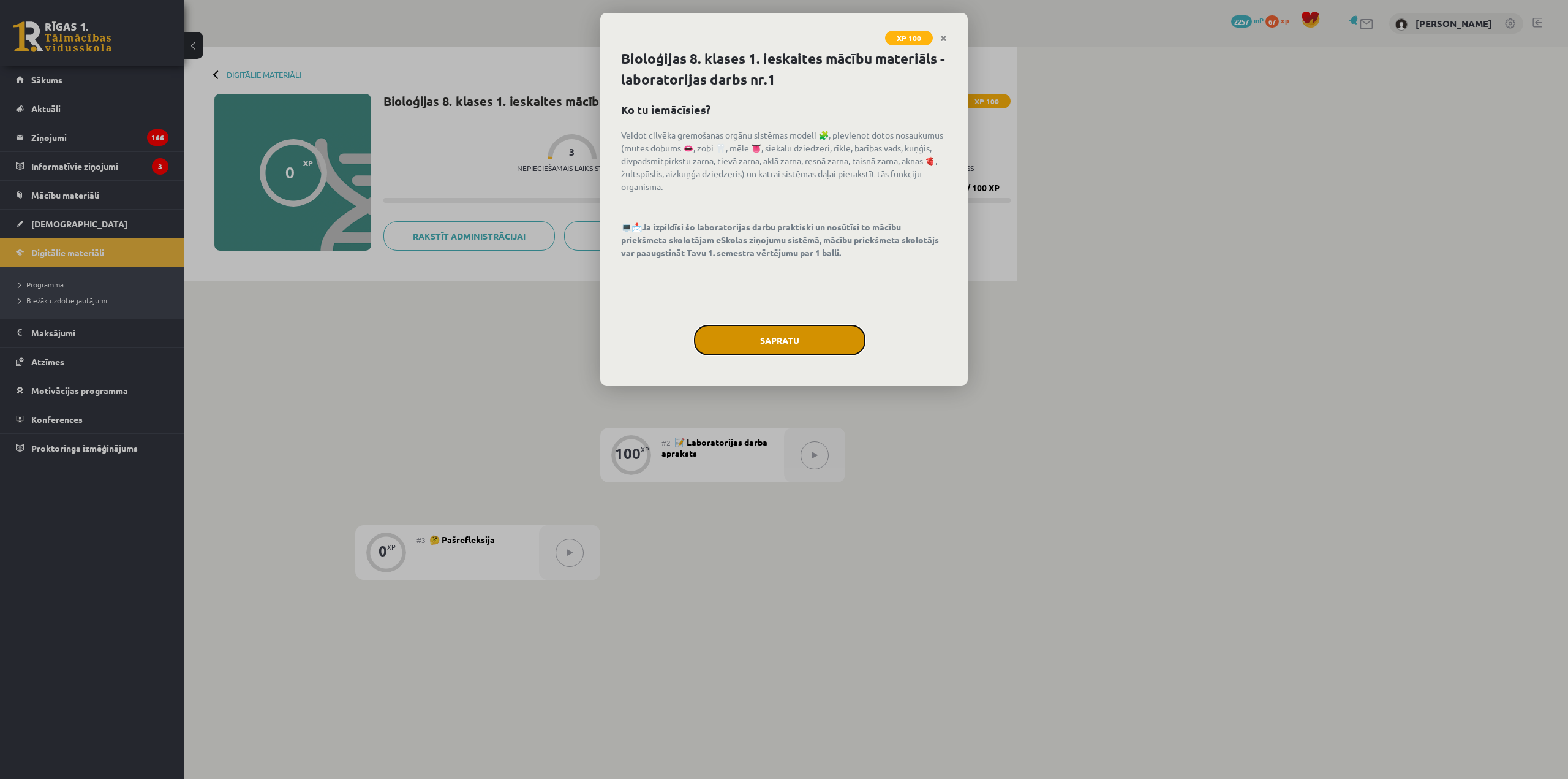
click at [714, 332] on button "Sapratu" at bounding box center [779, 339] width 171 height 31
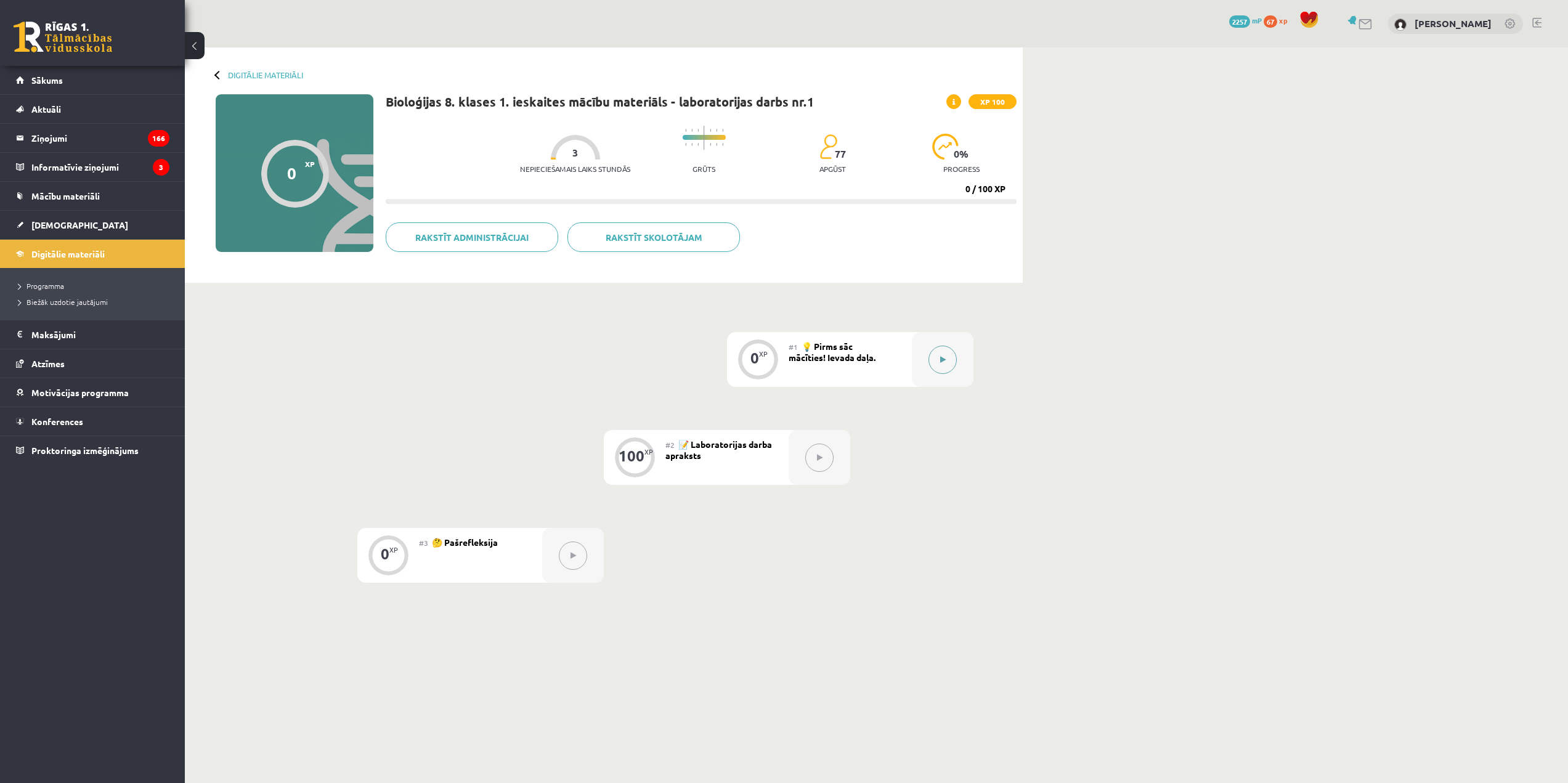
click at [965, 364] on div at bounding box center [943, 359] width 62 height 55
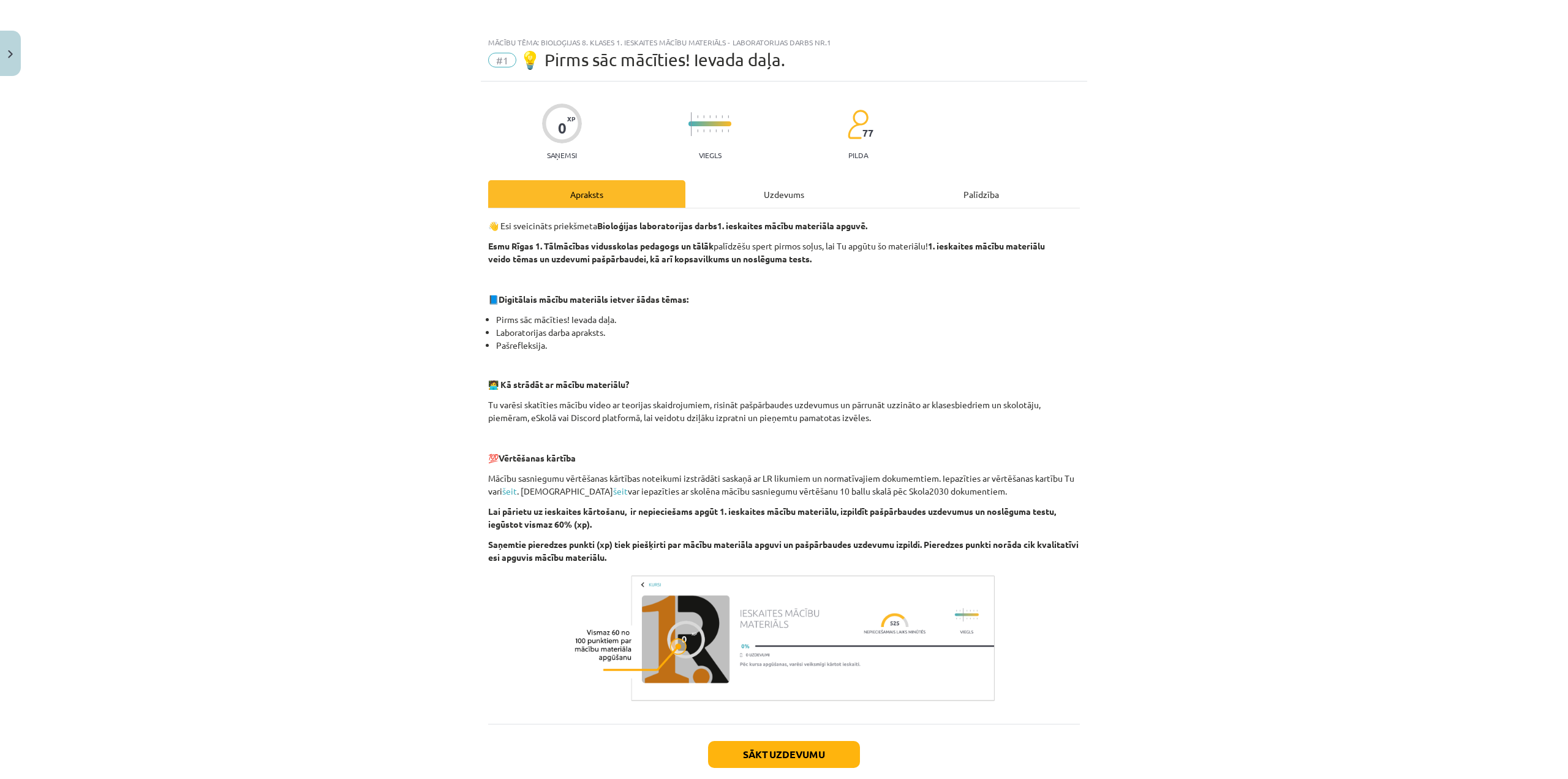
click at [784, 191] on div "Uzdevums" at bounding box center [784, 194] width 197 height 28
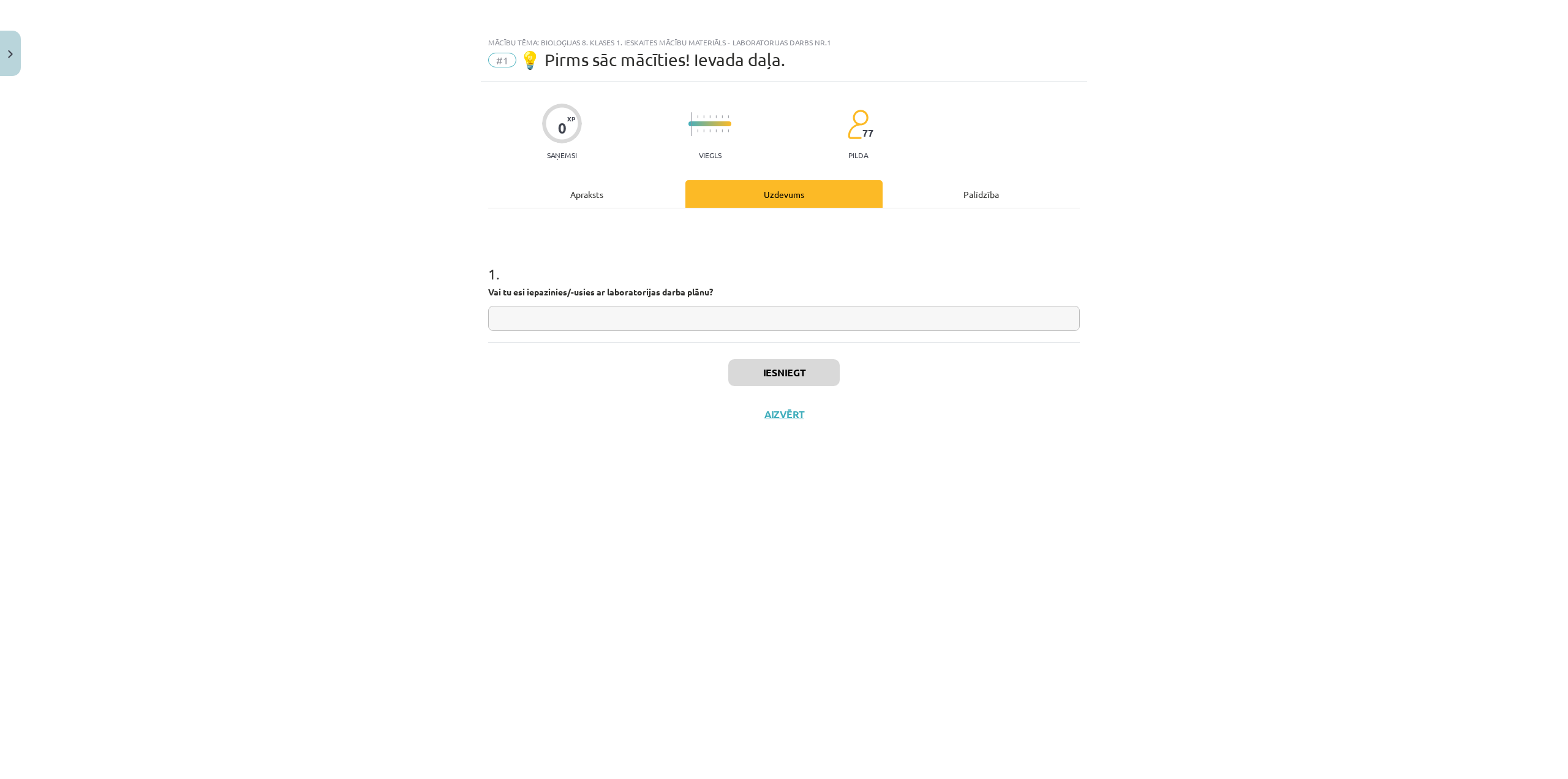
click at [665, 307] on input "text" at bounding box center [784, 318] width 592 height 25
type input "*"
click at [768, 378] on button "Iesniegt" at bounding box center [784, 373] width 112 height 27
click at [822, 426] on button "Nākamā nodarbība" at bounding box center [784, 423] width 120 height 28
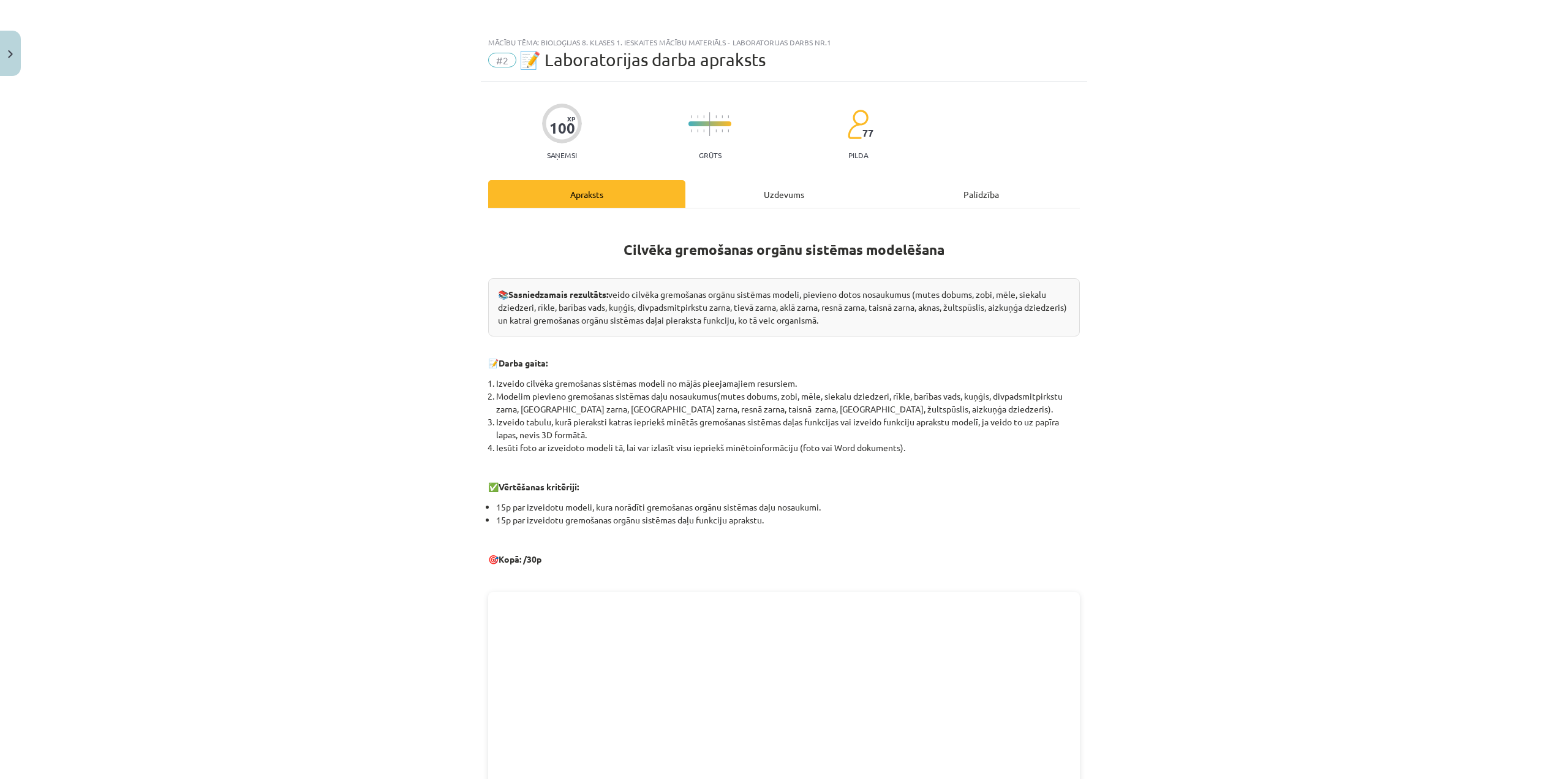
click at [696, 193] on div "Uzdevums" at bounding box center [784, 194] width 197 height 28
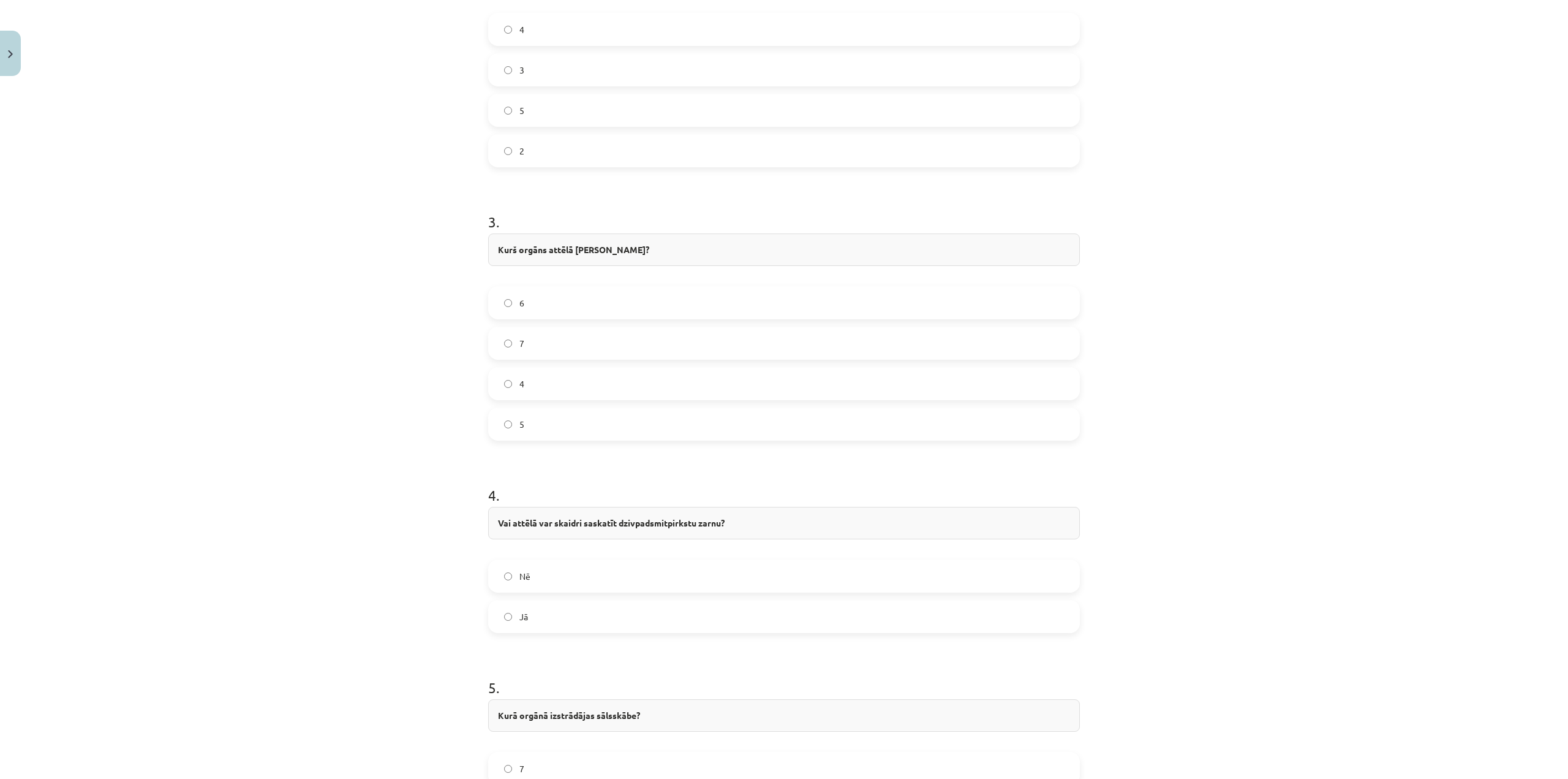
scroll to position [1086, 0]
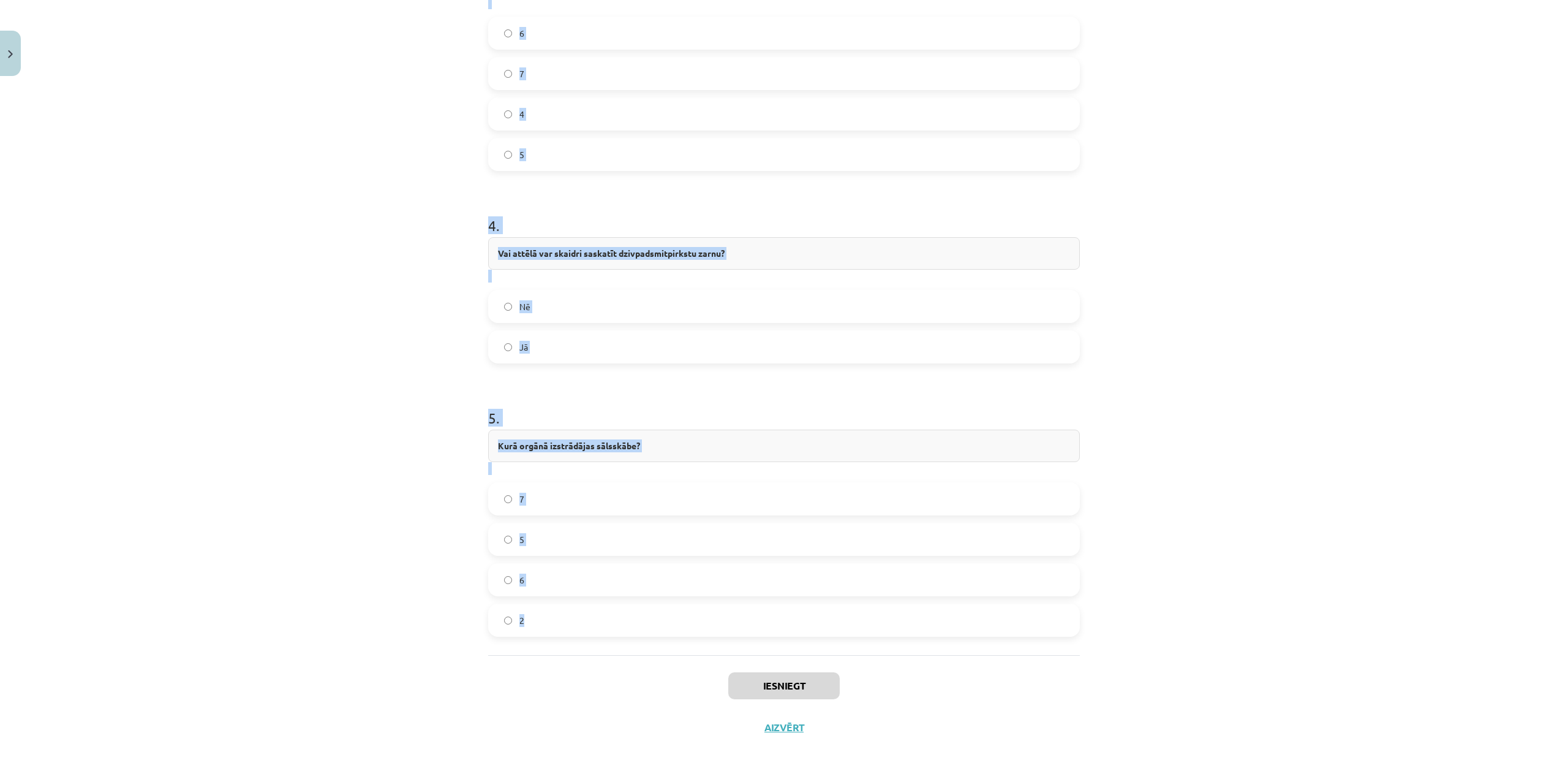
drag, startPoint x: 468, startPoint y: 243, endPoint x: 590, endPoint y: 608, distance: 384.8
click at [590, 608] on div "Mācību tēma: Bioloģijas 8. klases 1. ieskaites mācību materiāls - laboratorijas…" at bounding box center [784, 389] width 1568 height 779
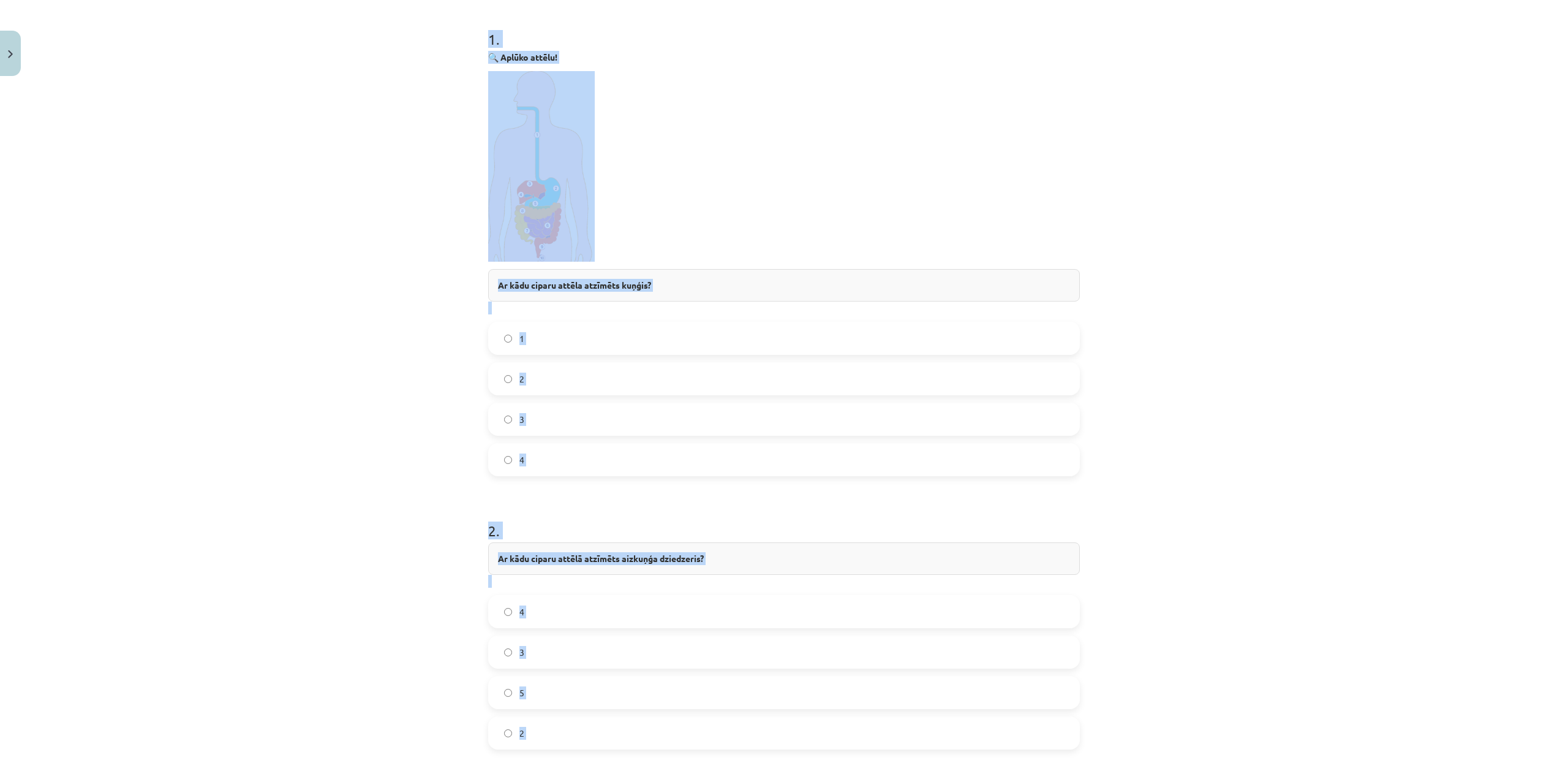
scroll to position [228, 0]
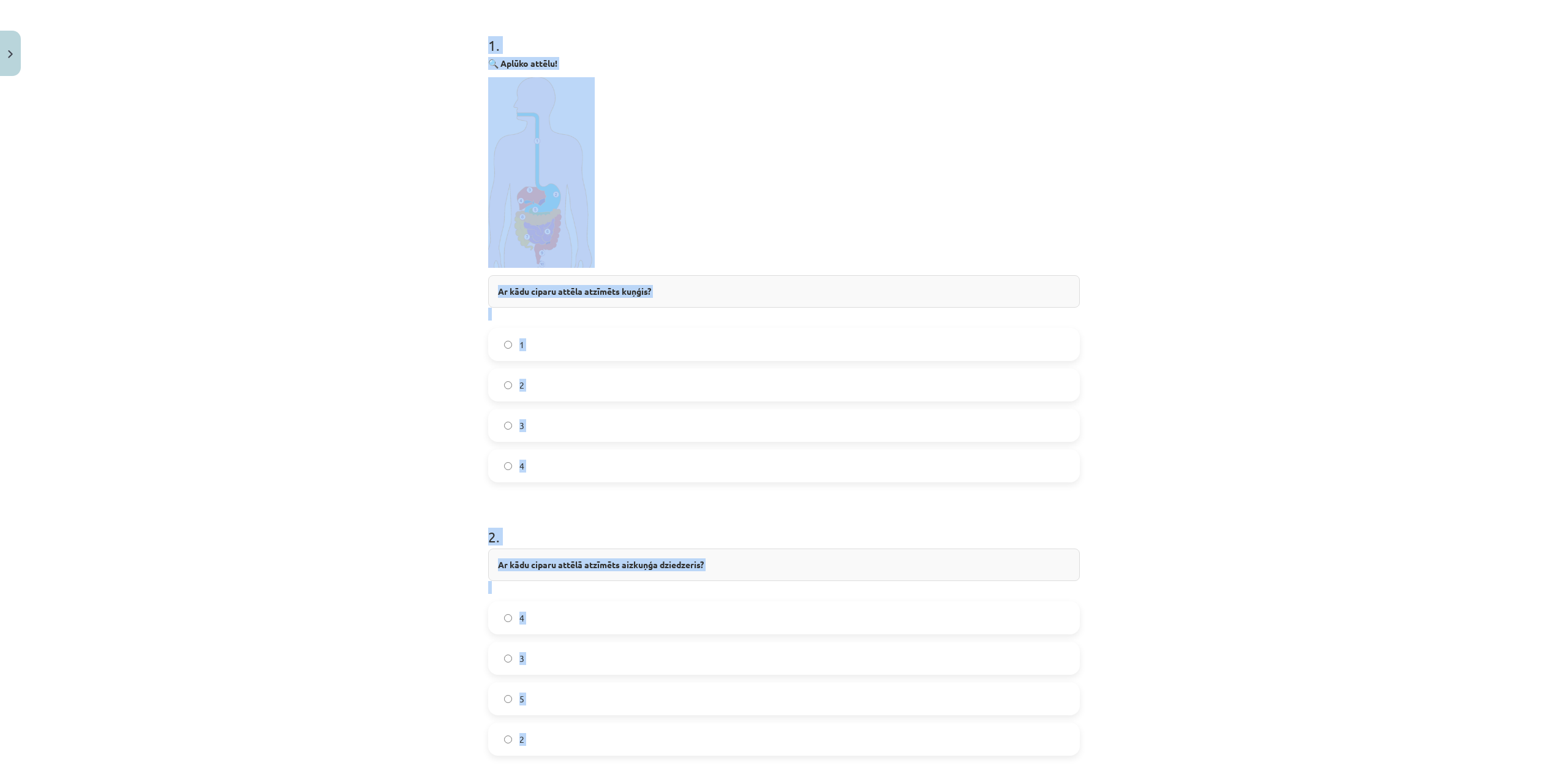
click at [459, 532] on div "Mācību tēma: Bioloģijas 8. klases 1. ieskaites mācību materiāls - laboratorijas…" at bounding box center [784, 389] width 1568 height 779
click at [421, 437] on div "Mācību tēma: Bioloģijas 8. klases 1. ieskaites mācību materiāls - laboratorijas…" at bounding box center [784, 389] width 1568 height 779
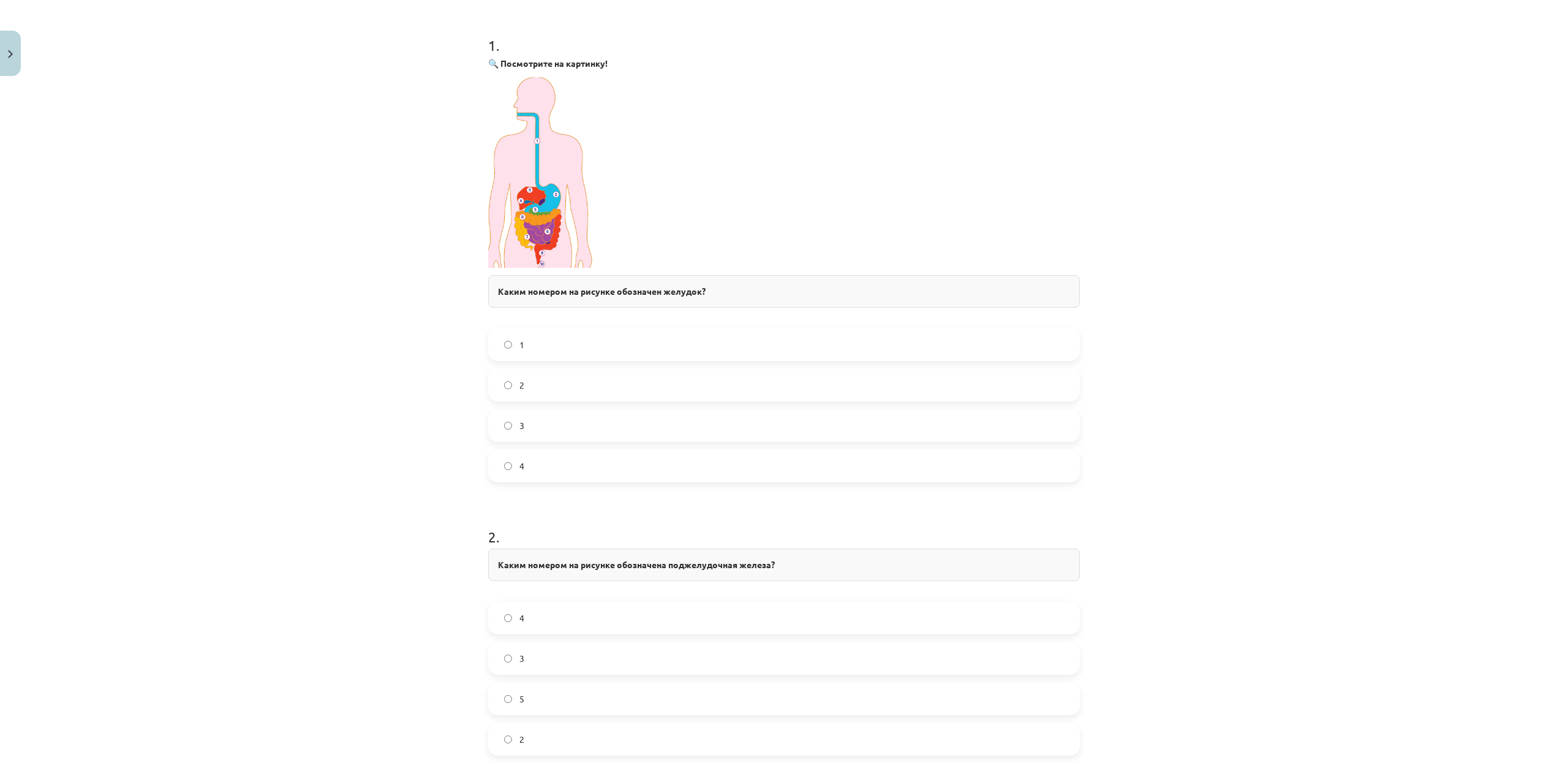
click at [597, 438] on label "3" at bounding box center [784, 425] width 590 height 31
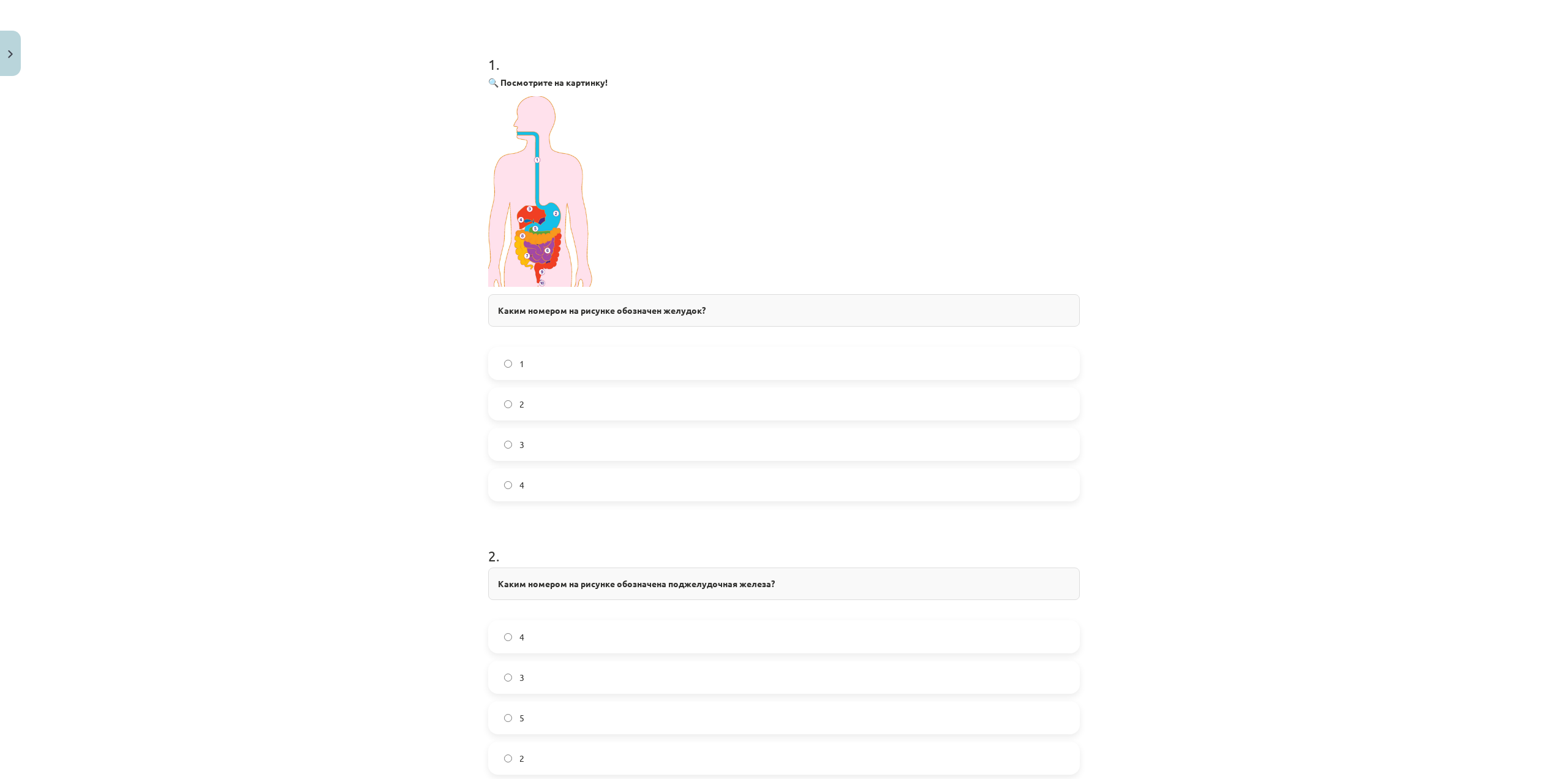
scroll to position [167, 0]
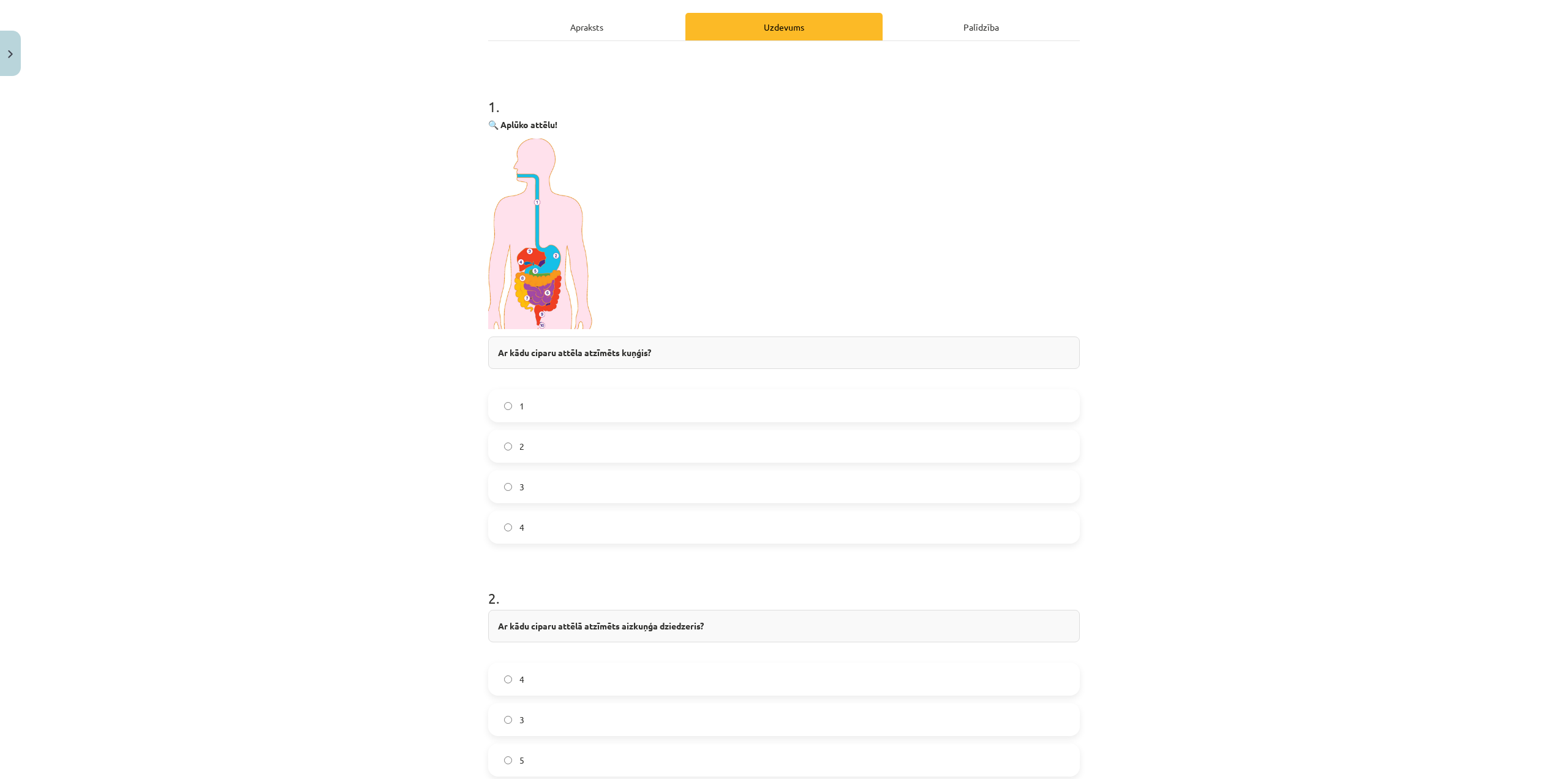
click at [957, 122] on p "🔍 Aplūko attēlu!" at bounding box center [784, 124] width 592 height 13
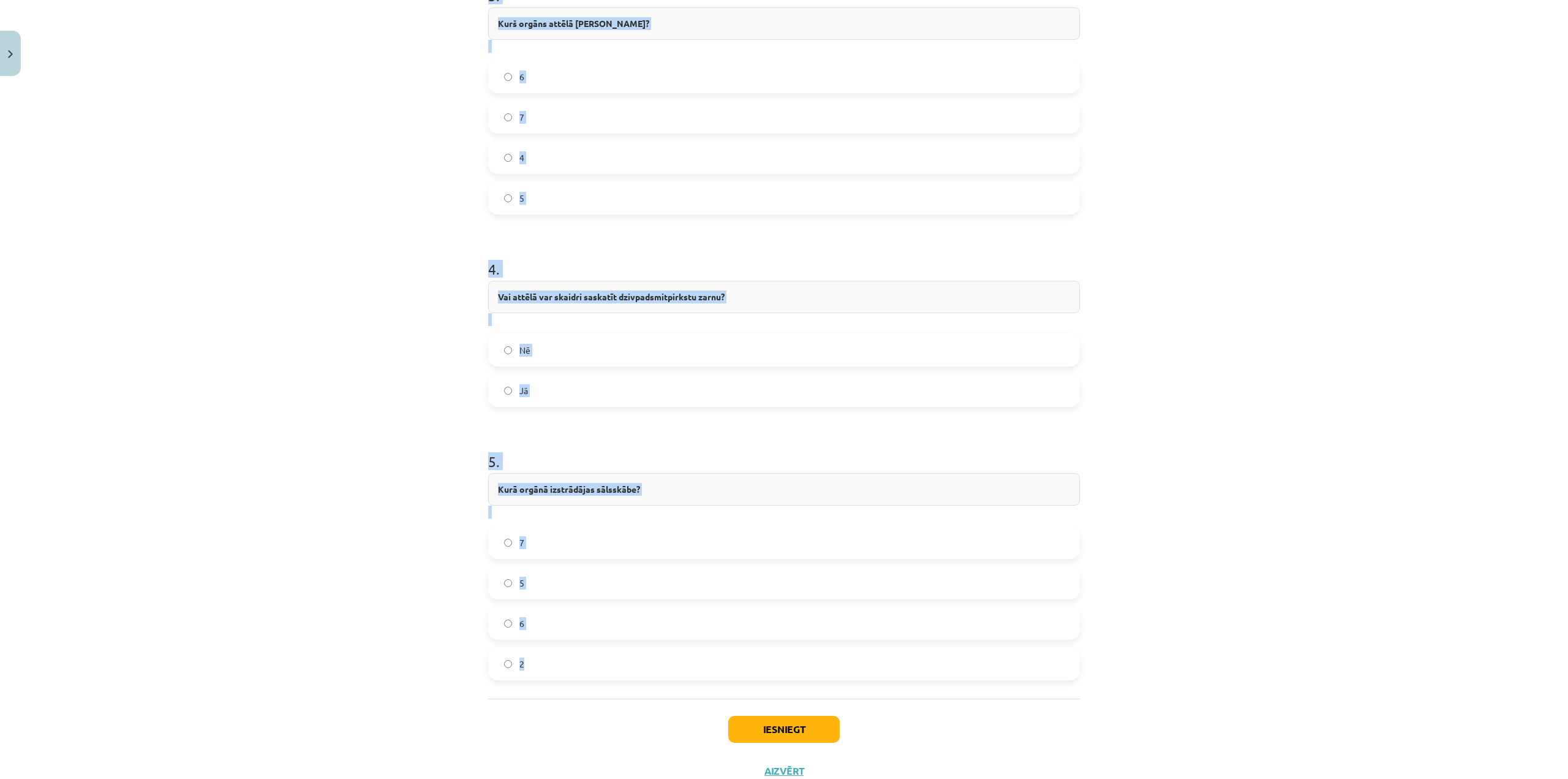
scroll to position [1086, 0]
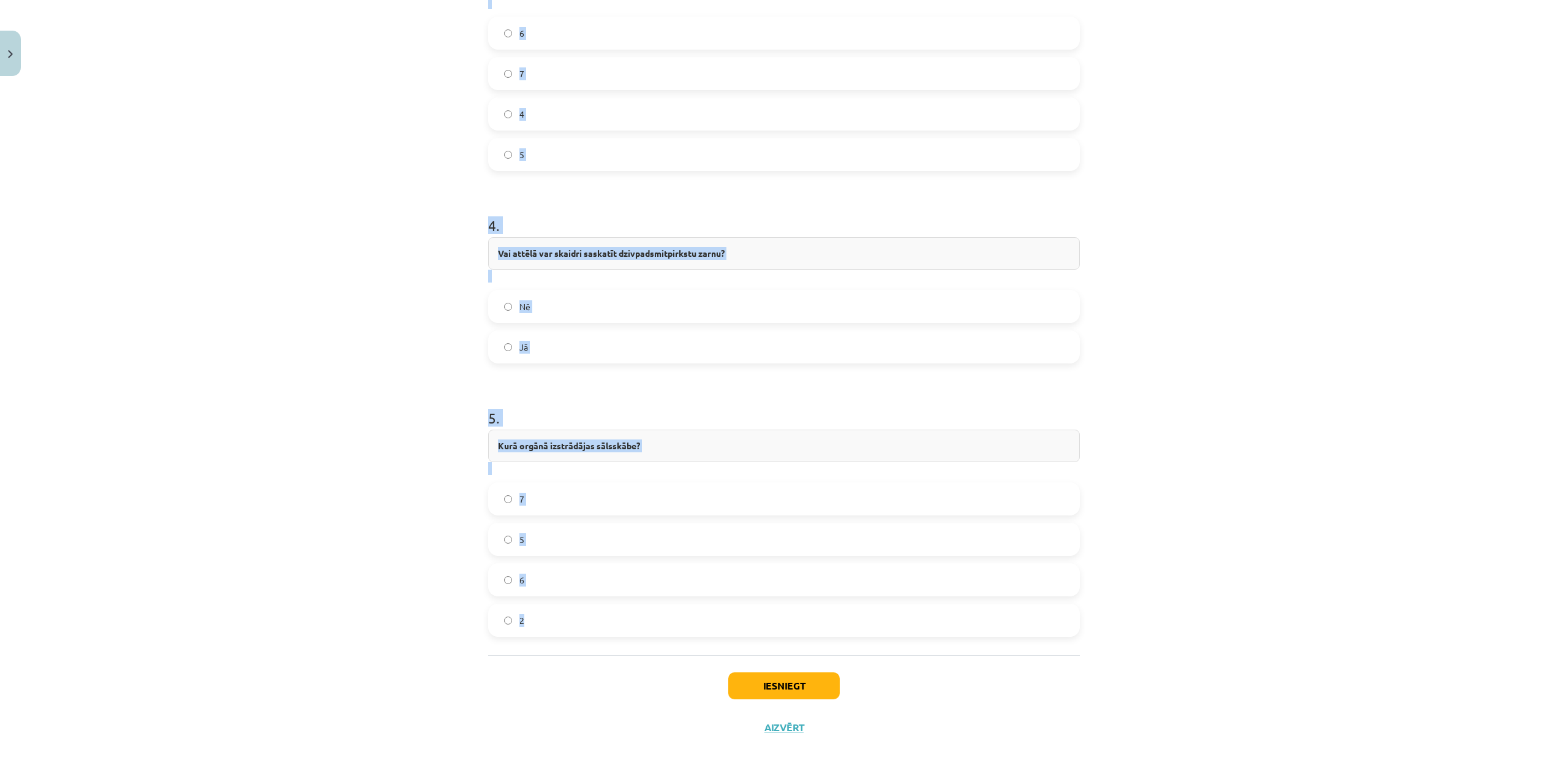
drag, startPoint x: 459, startPoint y: 100, endPoint x: 538, endPoint y: 612, distance: 518.1
click at [538, 612] on div "Mācību tēma: Bioloģijas 8. klases 1. ieskaites mācību materiāls - laboratorijas…" at bounding box center [784, 389] width 1568 height 779
copy form "1 . 🔍 Aplūko attēlu! Ar kādu ciparu attēla atzīmēts kuņģis? 1 2 3 4 2 . Ar kādu…"
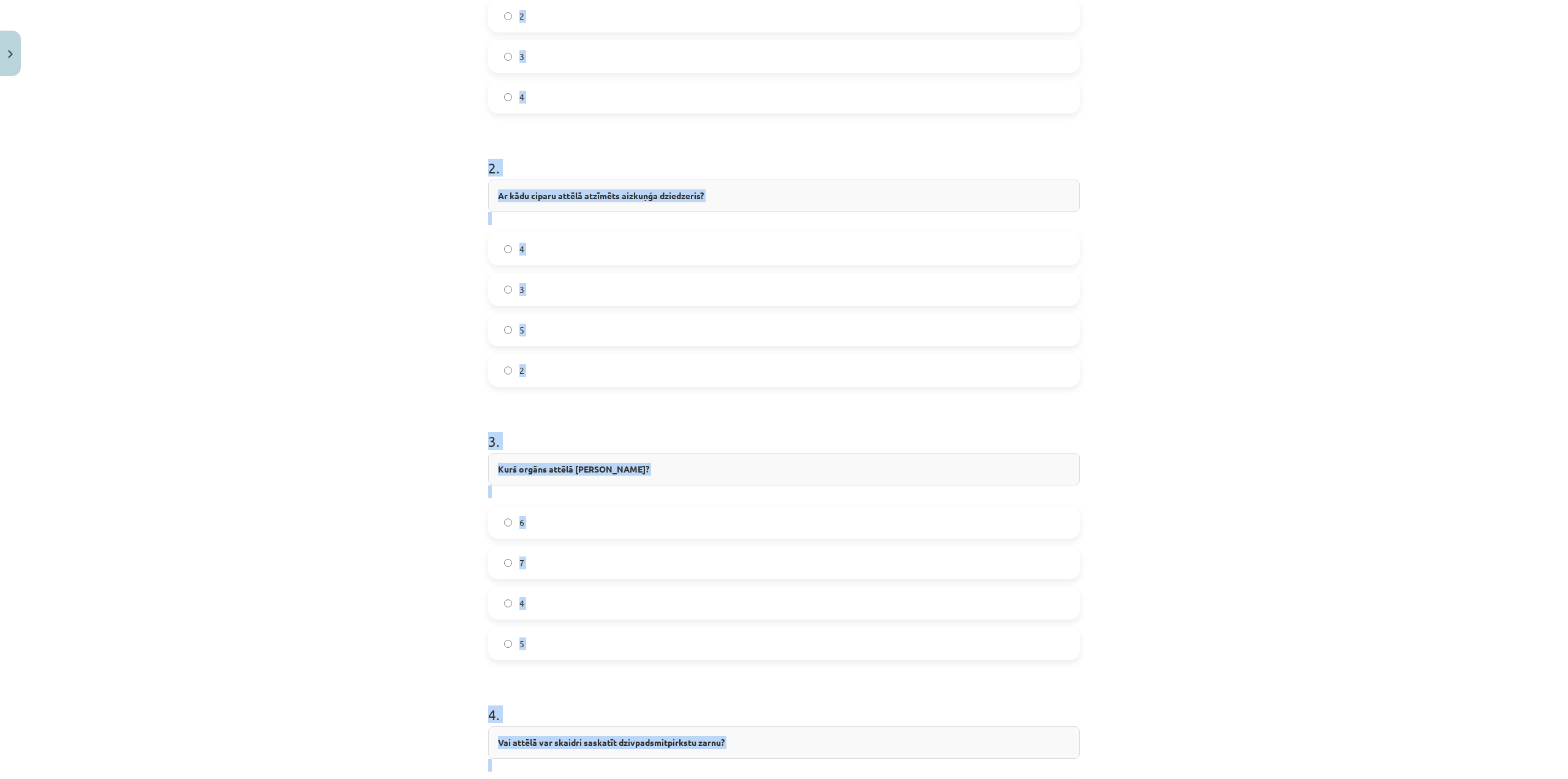
scroll to position [228, 0]
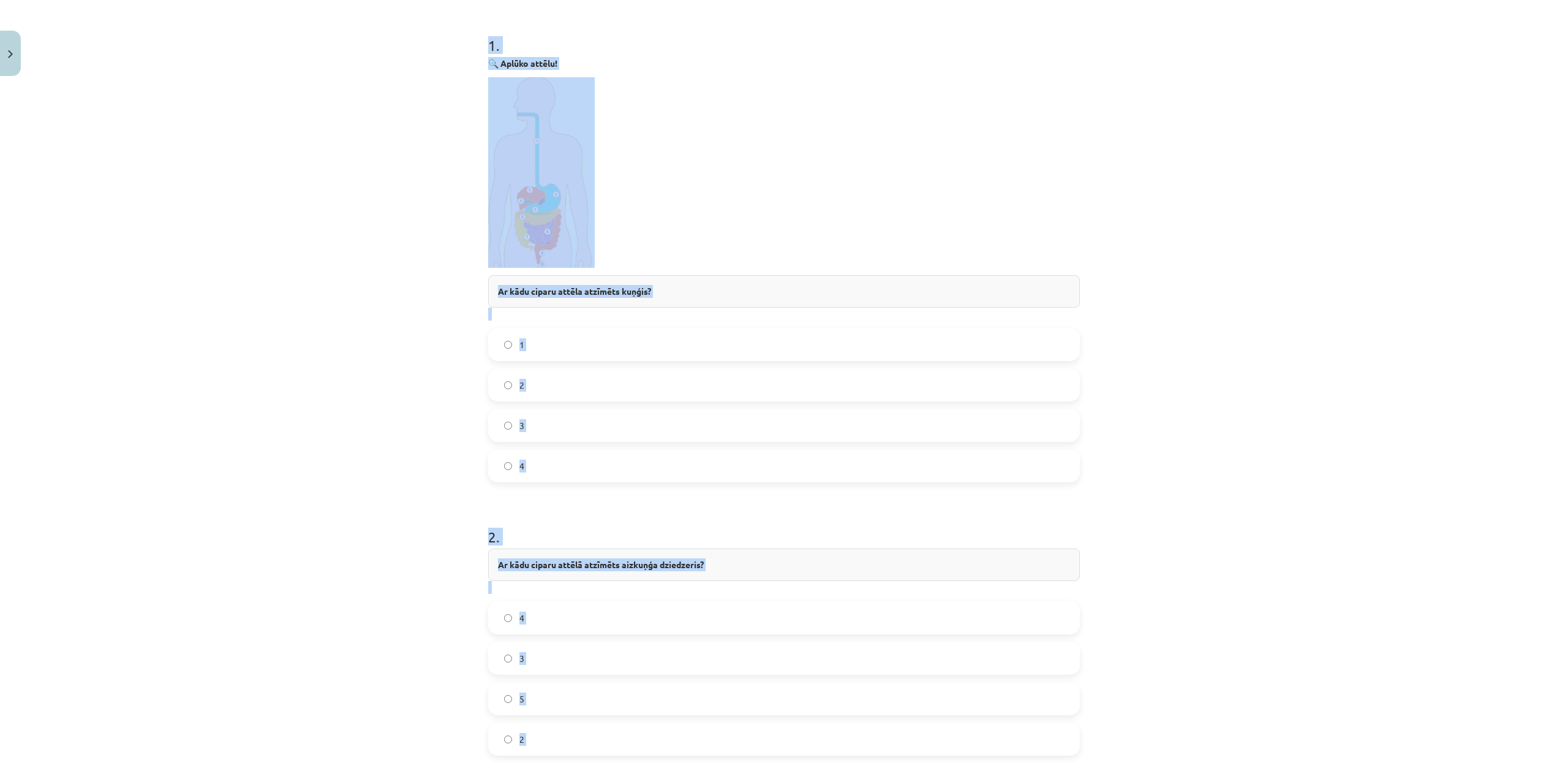
click at [364, 427] on div "Mācību tēma: Bioloģijas 8. klases 1. ieskaites mācību materiāls - laboratorijas…" at bounding box center [784, 389] width 1568 height 779
click at [677, 166] on p at bounding box center [784, 173] width 592 height 191
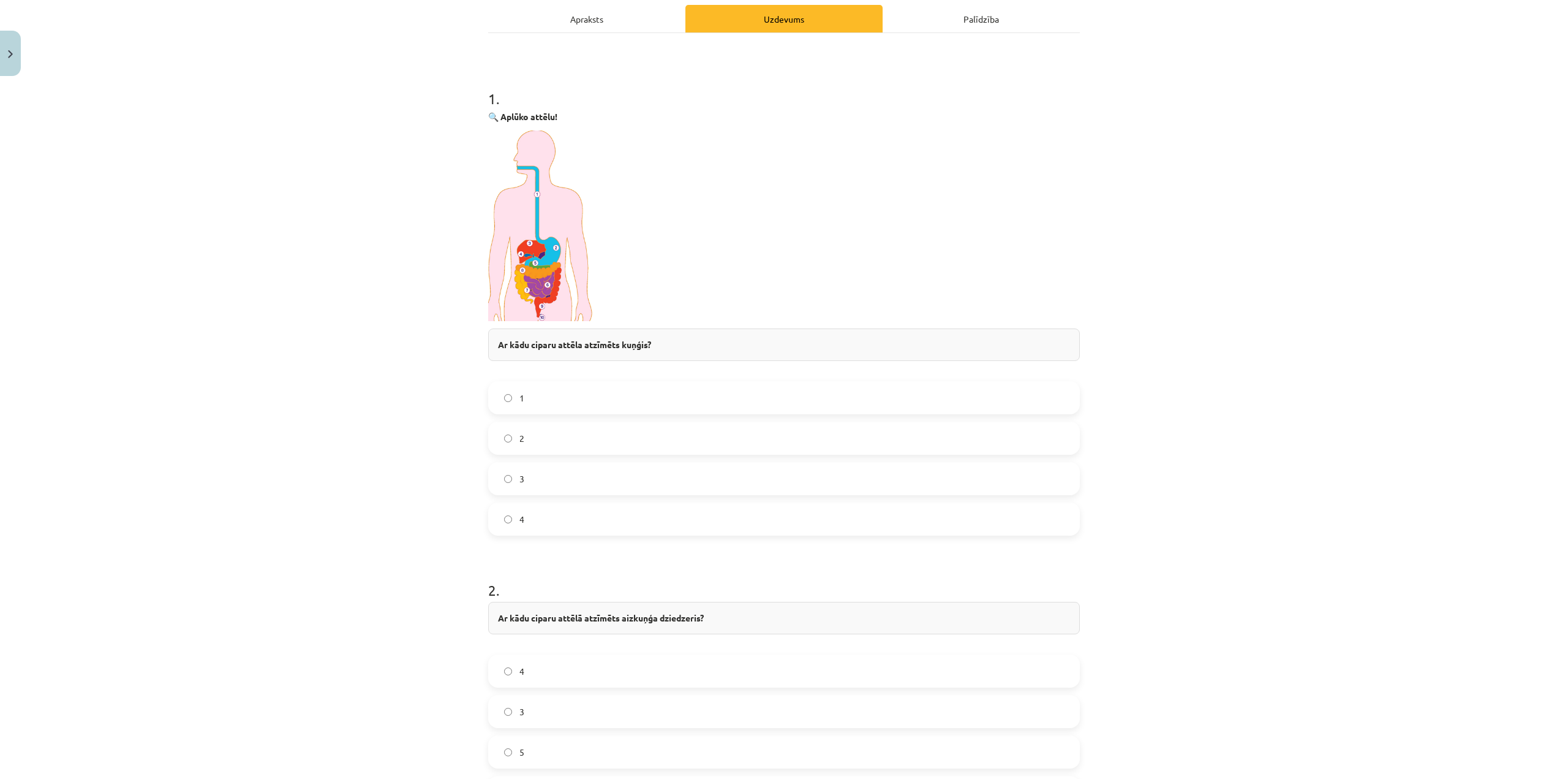
scroll to position [167, 0]
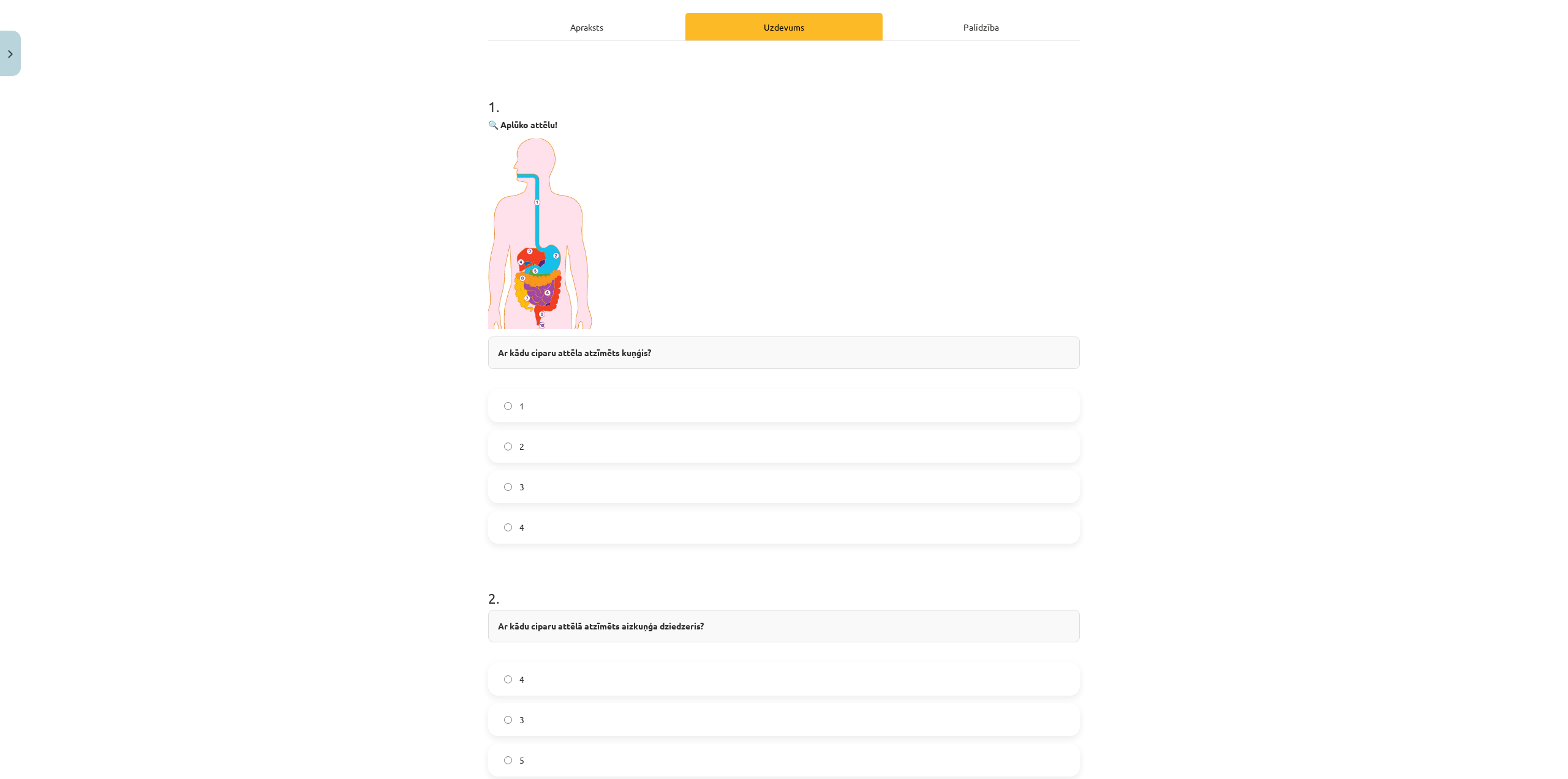
click at [533, 310] on img at bounding box center [541, 234] width 107 height 191
click at [541, 268] on img at bounding box center [541, 234] width 107 height 191
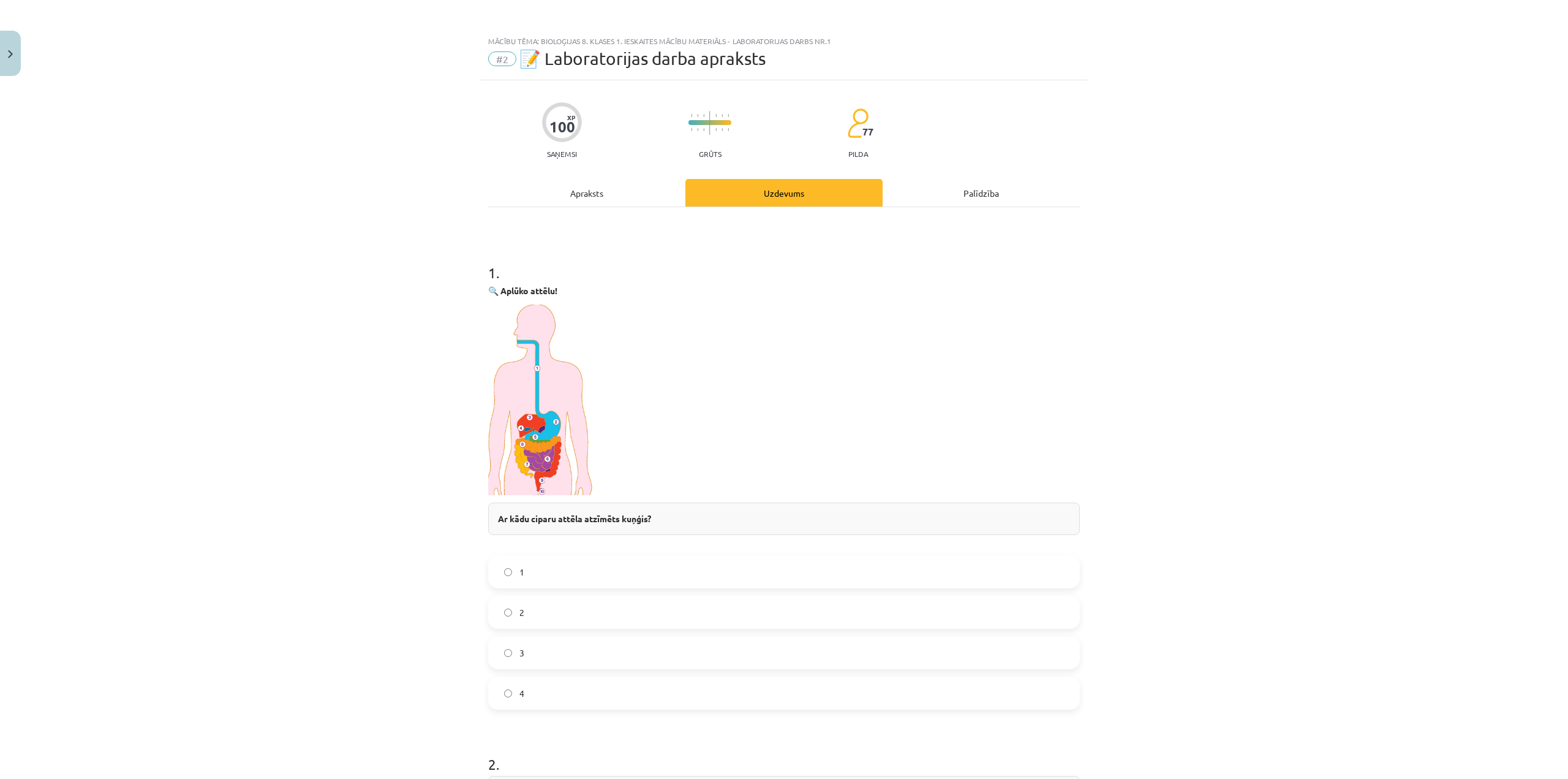
scroll to position [0, 0]
click at [548, 613] on label "2" at bounding box center [784, 613] width 590 height 31
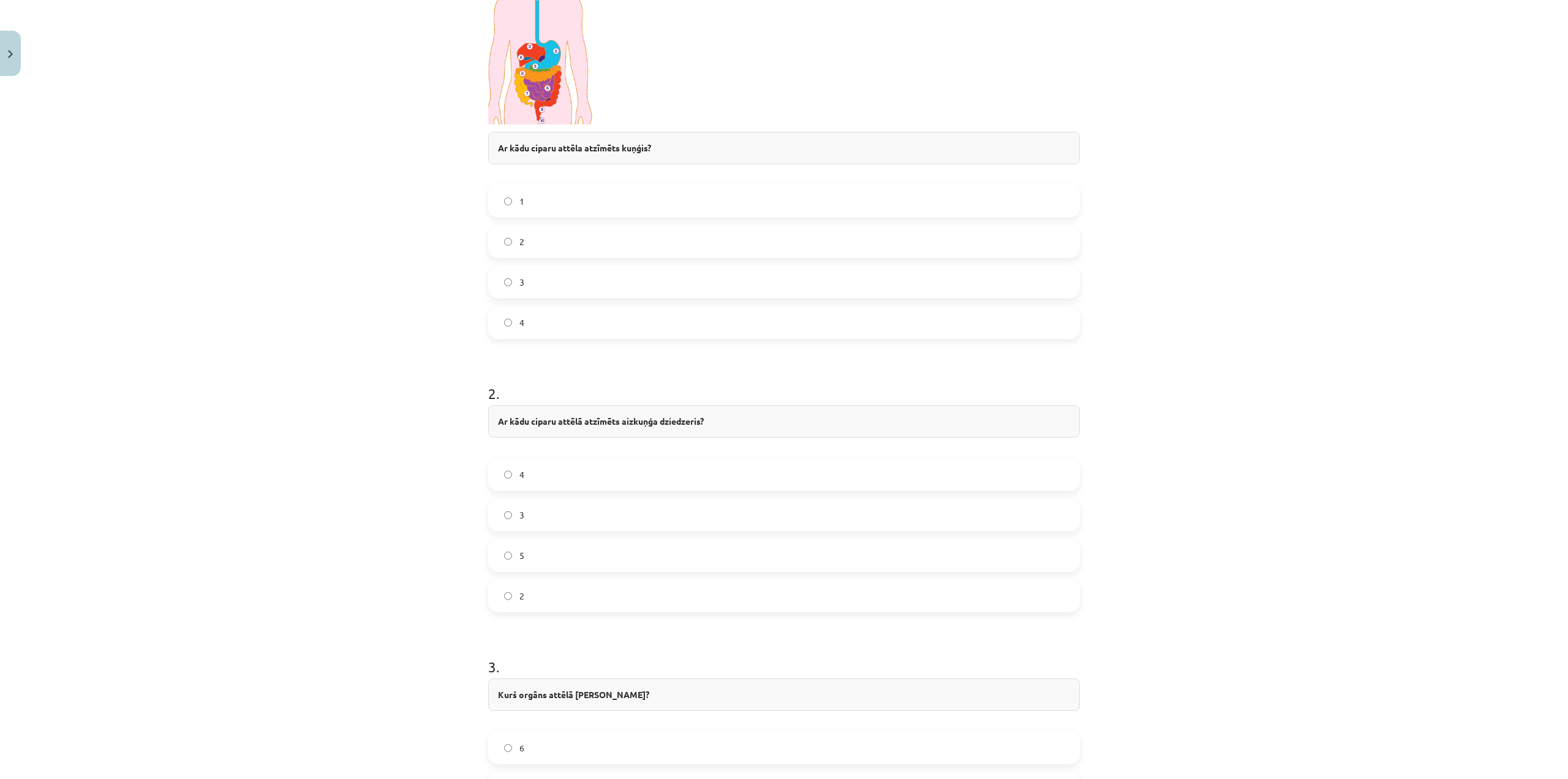
scroll to position [429, 0]
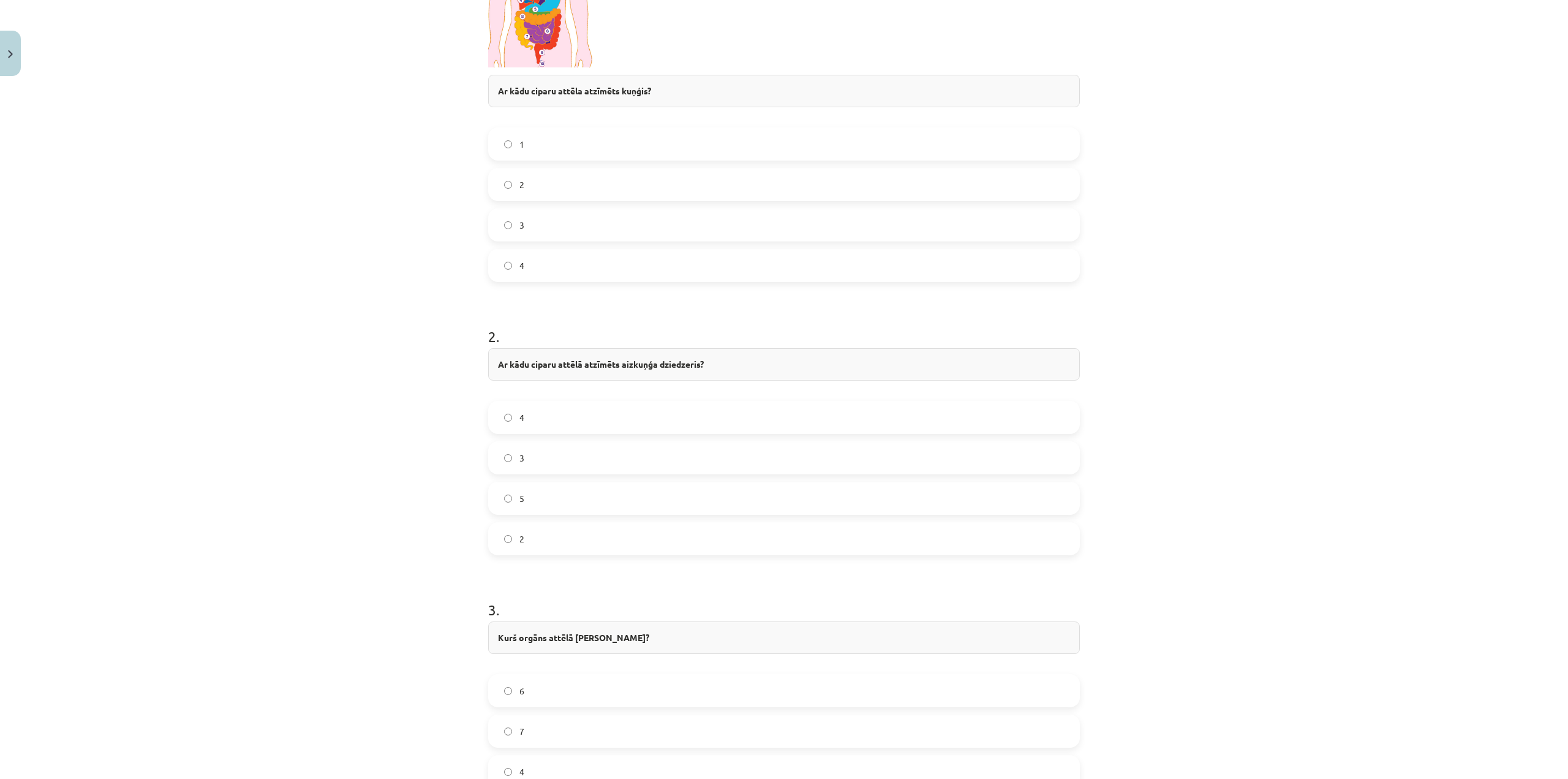
click at [549, 420] on label "4" at bounding box center [784, 417] width 590 height 31
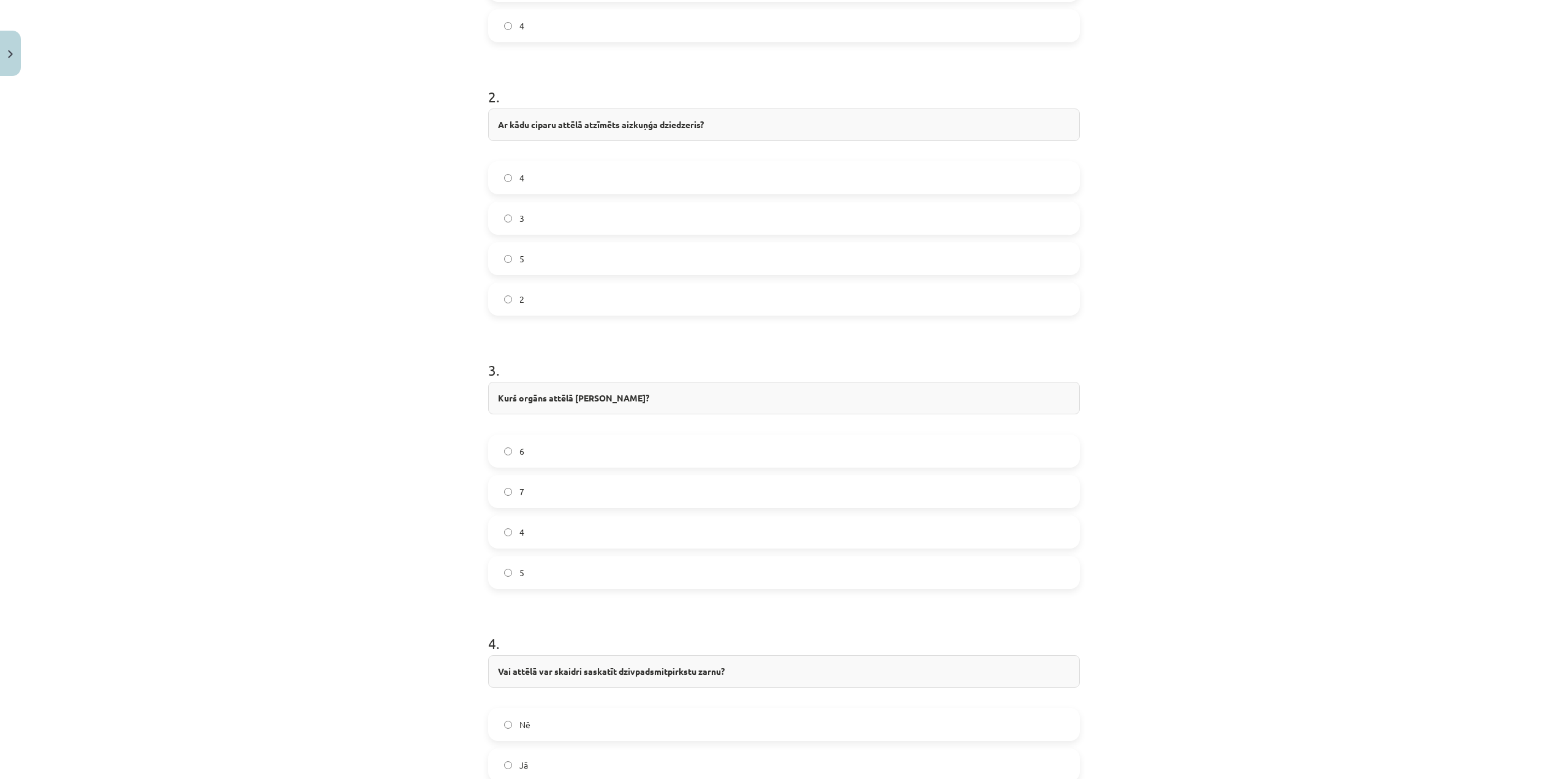
scroll to position [674, 0]
click at [599, 439] on label "6" at bounding box center [784, 445] width 590 height 31
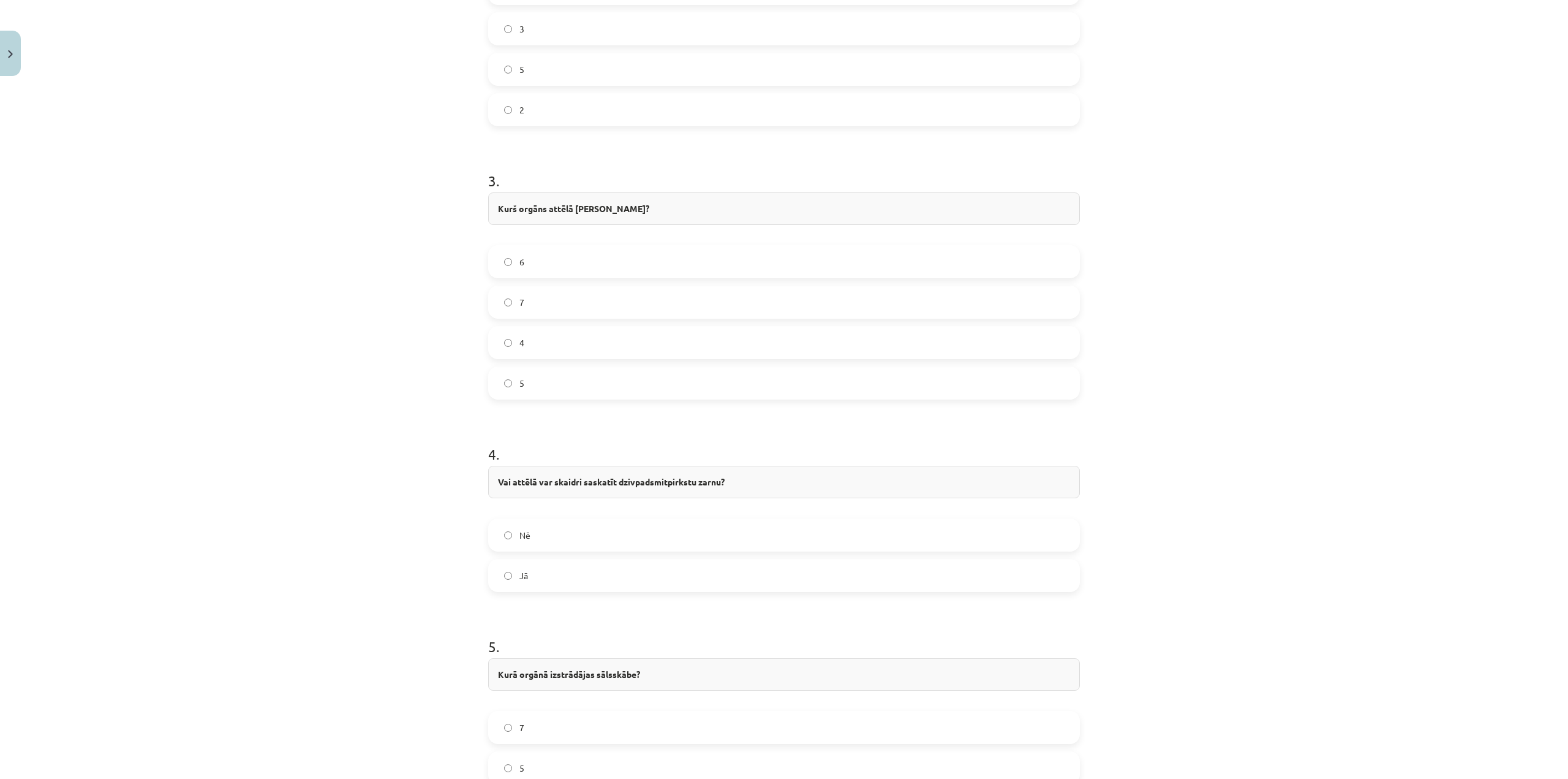
scroll to position [919, 0]
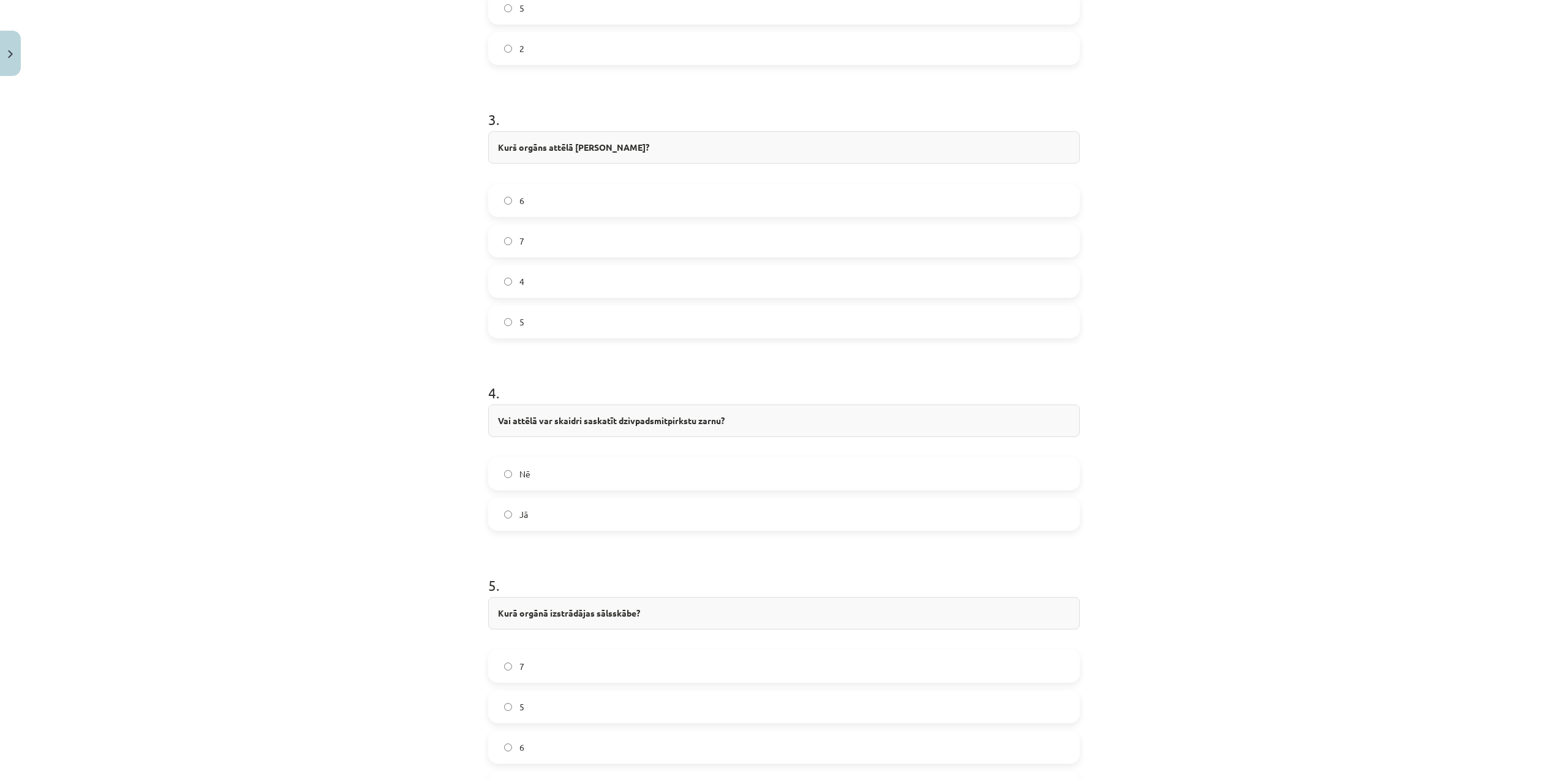
click at [546, 512] on label "Jā" at bounding box center [784, 514] width 590 height 31
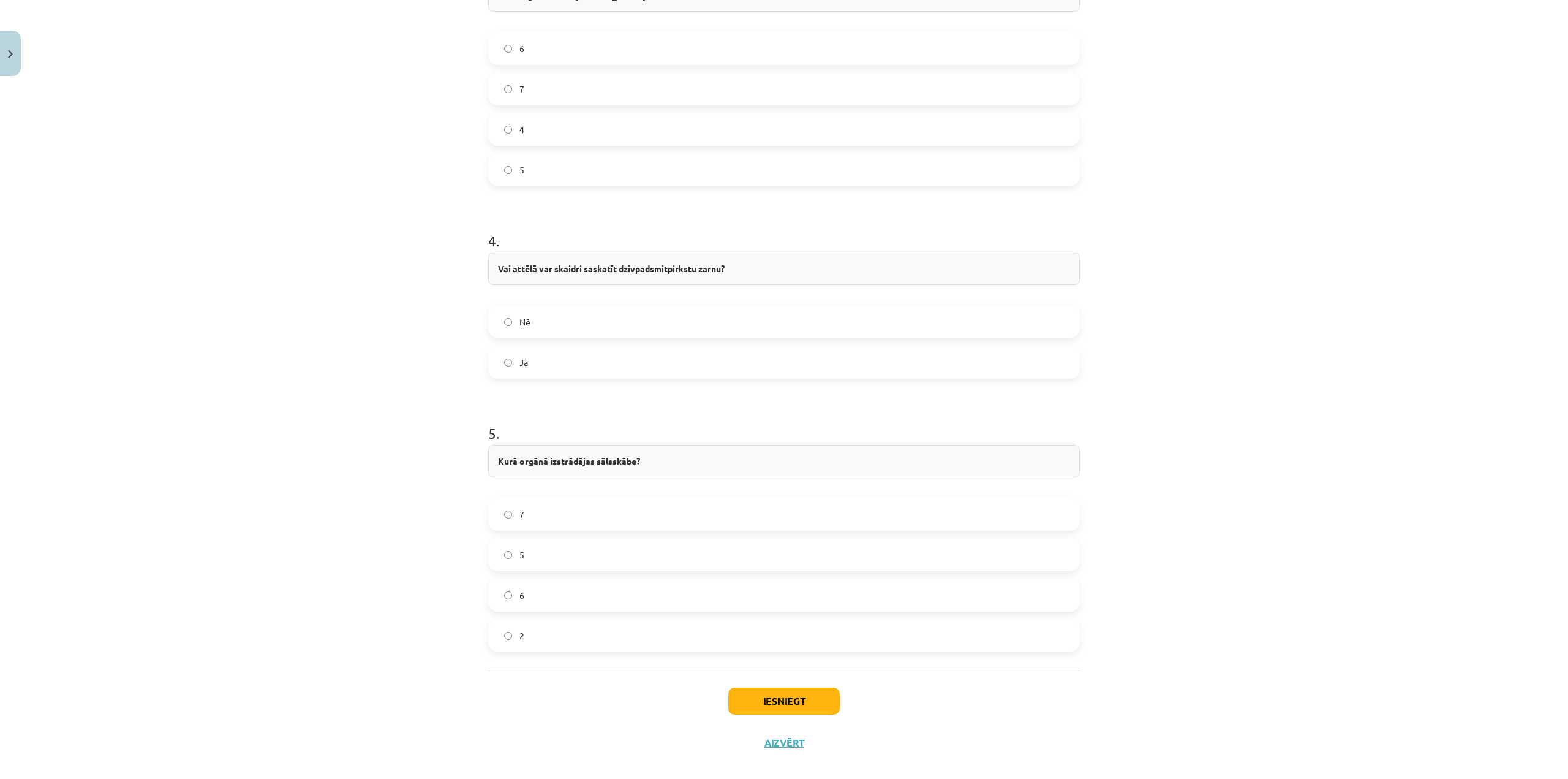
scroll to position [1086, 0]
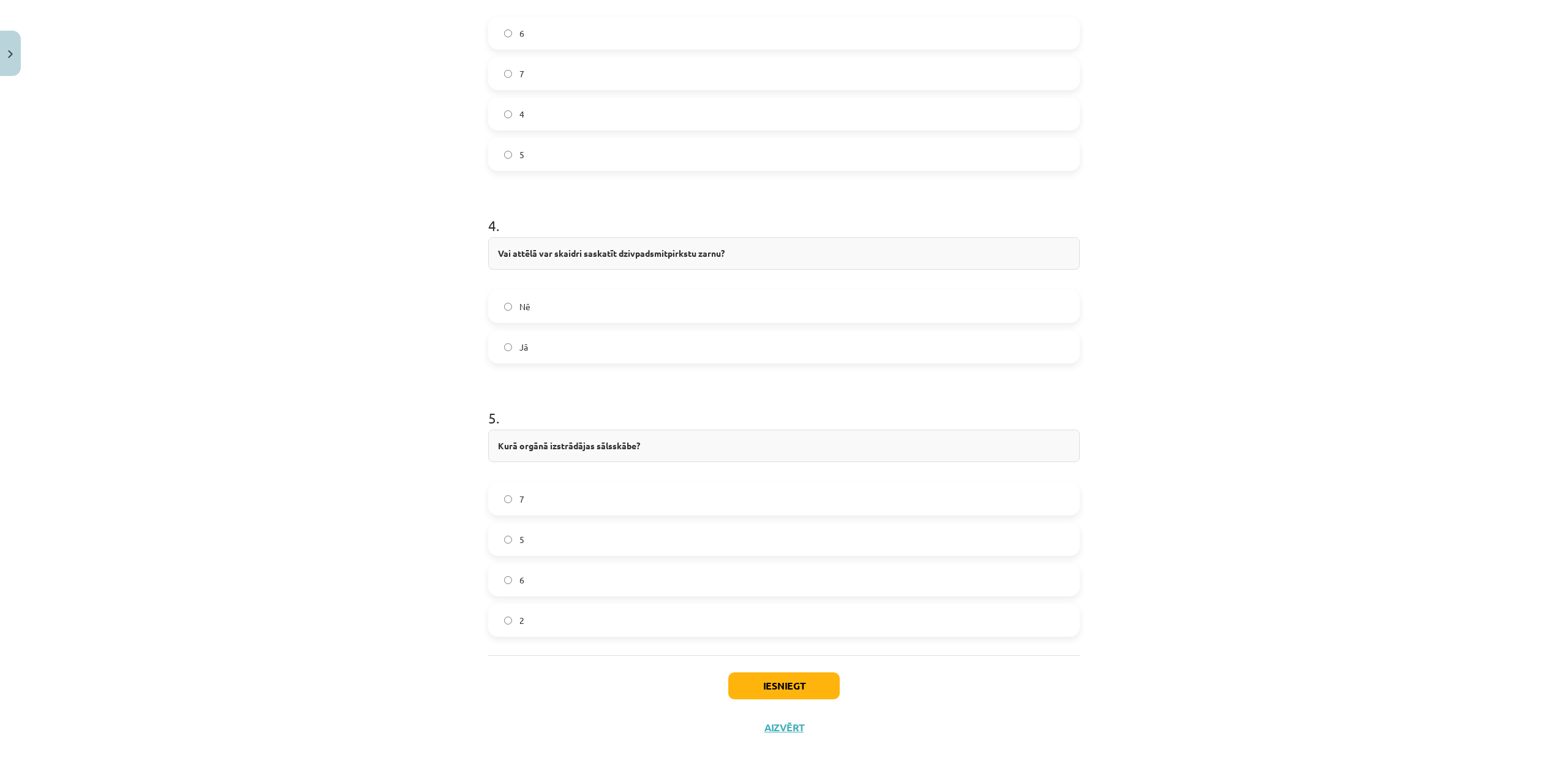
click at [531, 620] on label "2" at bounding box center [784, 620] width 590 height 31
click at [745, 684] on button "Iesniegt" at bounding box center [784, 686] width 112 height 27
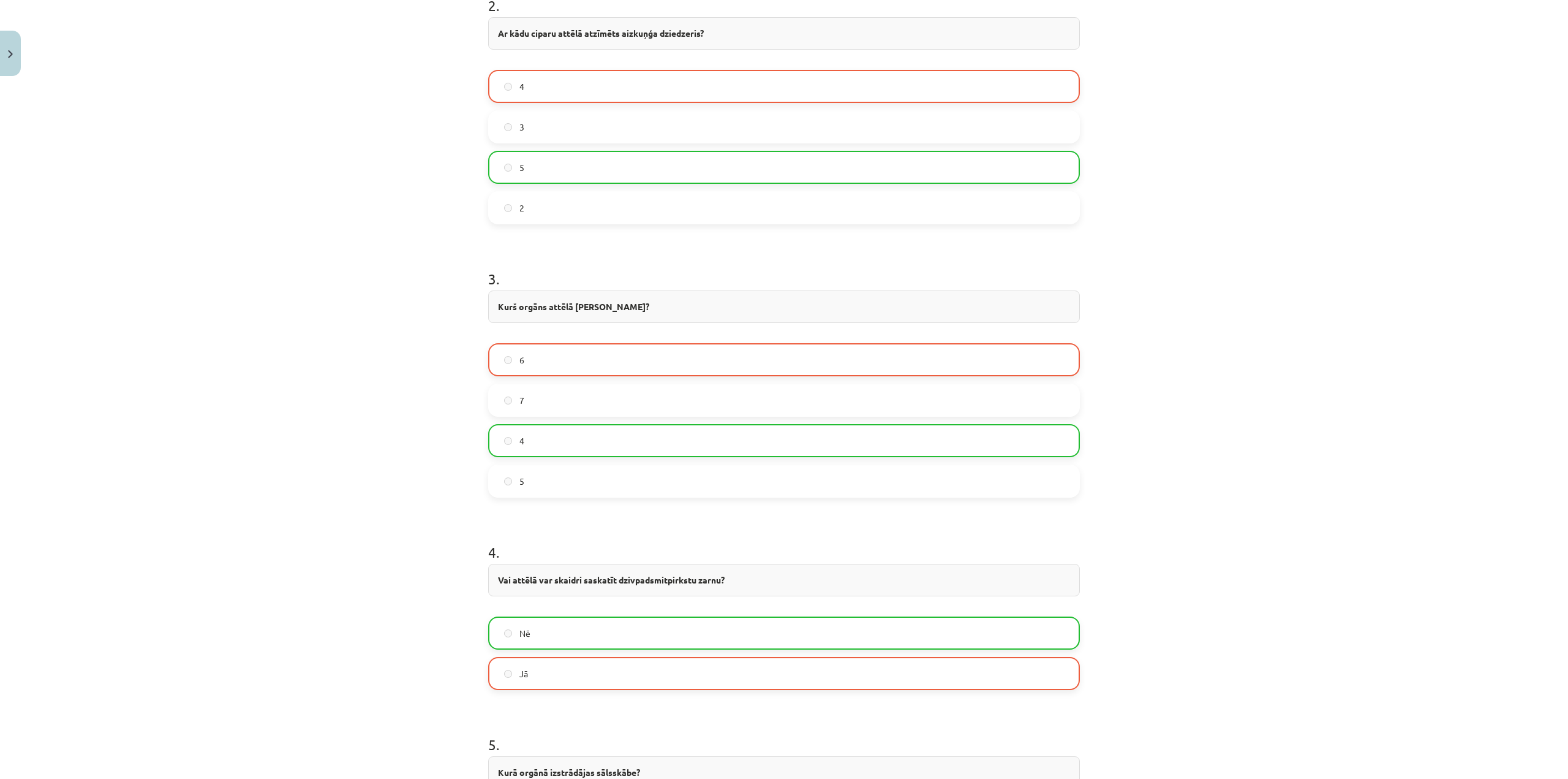
scroll to position [1125, 0]
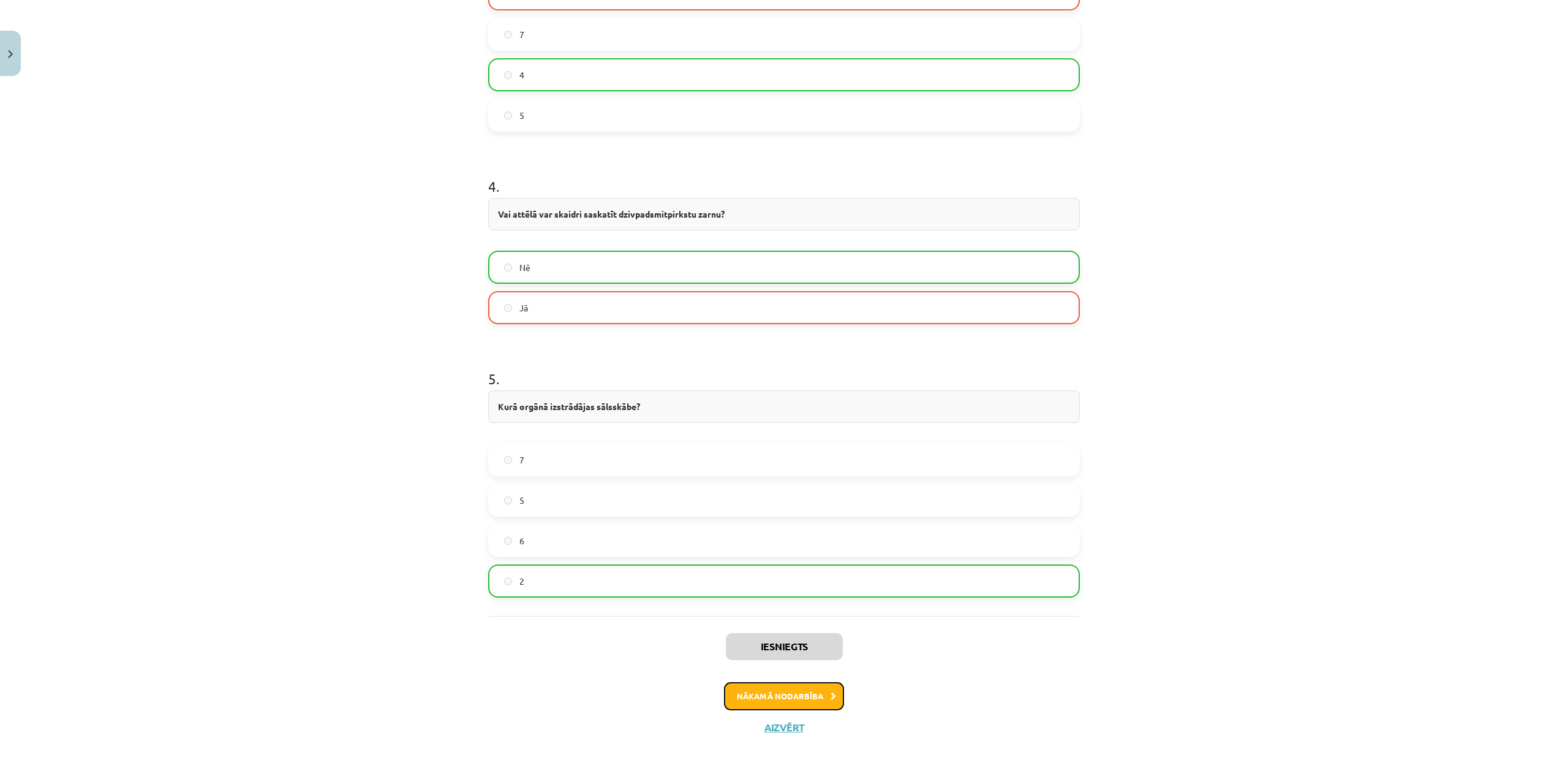
click at [802, 697] on button "Nākamā nodarbība" at bounding box center [784, 696] width 120 height 28
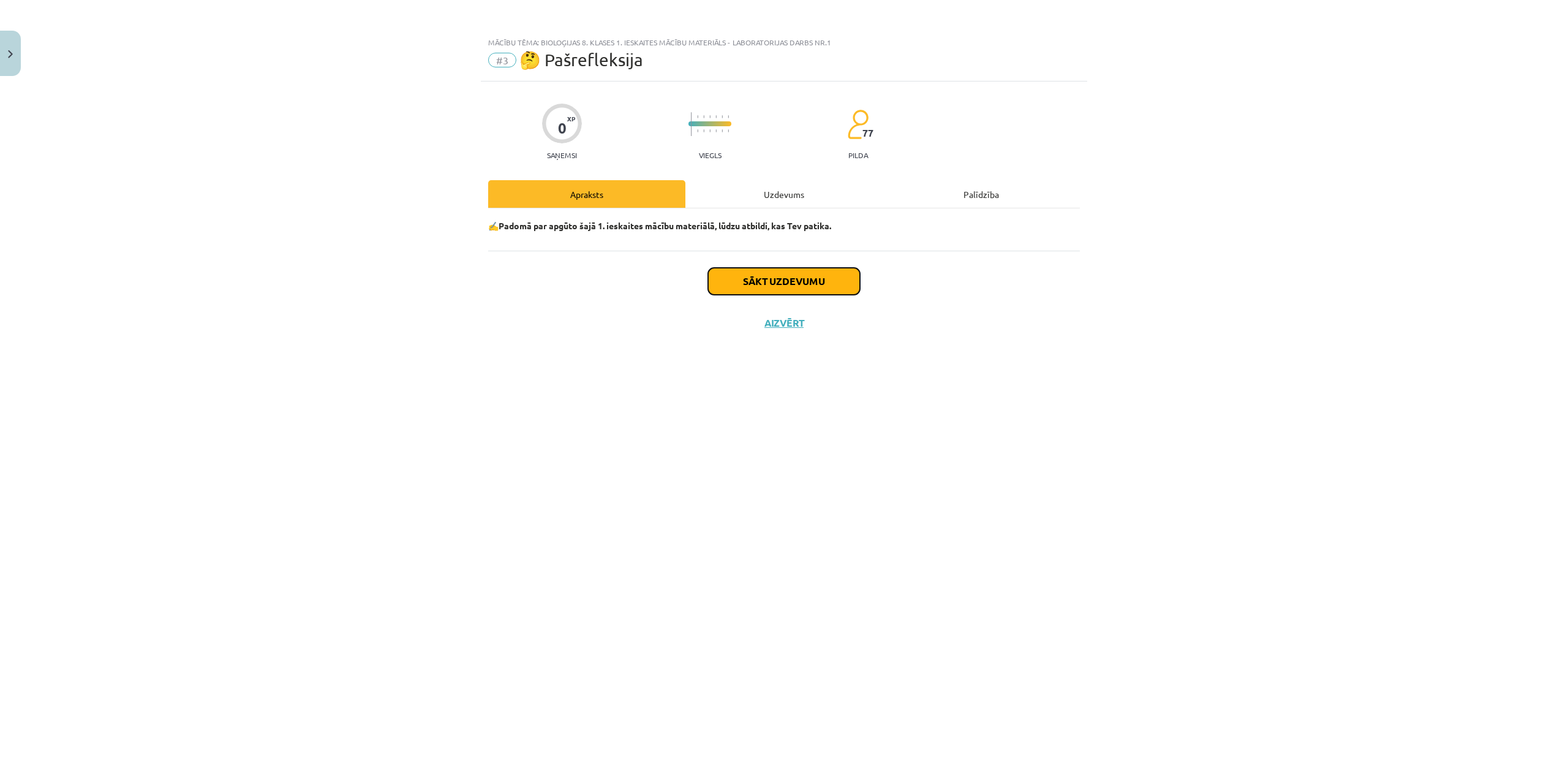
click at [735, 276] on button "Sākt uzdevumu" at bounding box center [784, 281] width 152 height 27
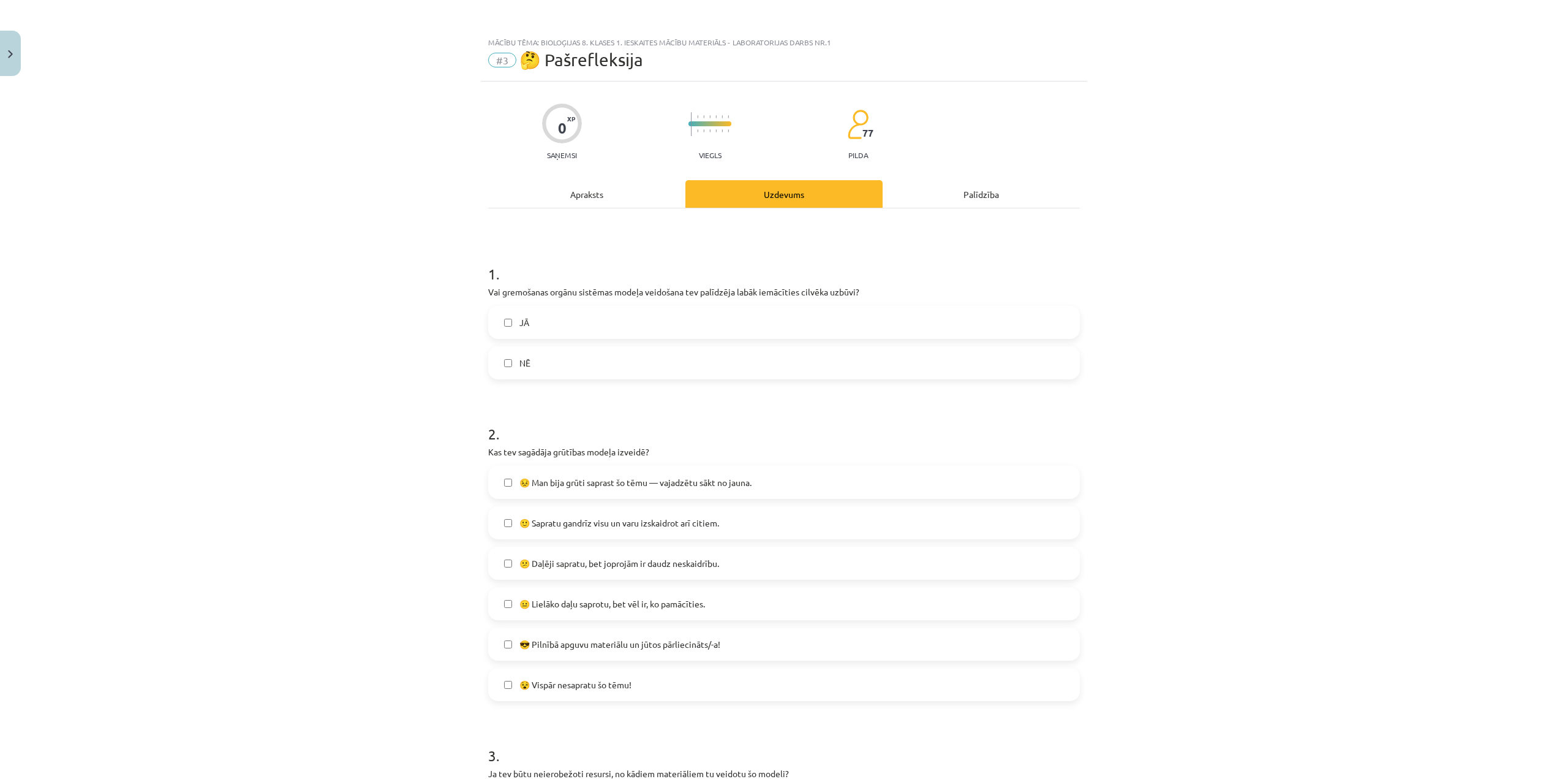
click at [607, 177] on div "0 XP Saņemsi Viegls 77 pilda Apraksts Uzdevums Palīdzība 1 . Vai gremošanas org…" at bounding box center [784, 499] width 607 height 835
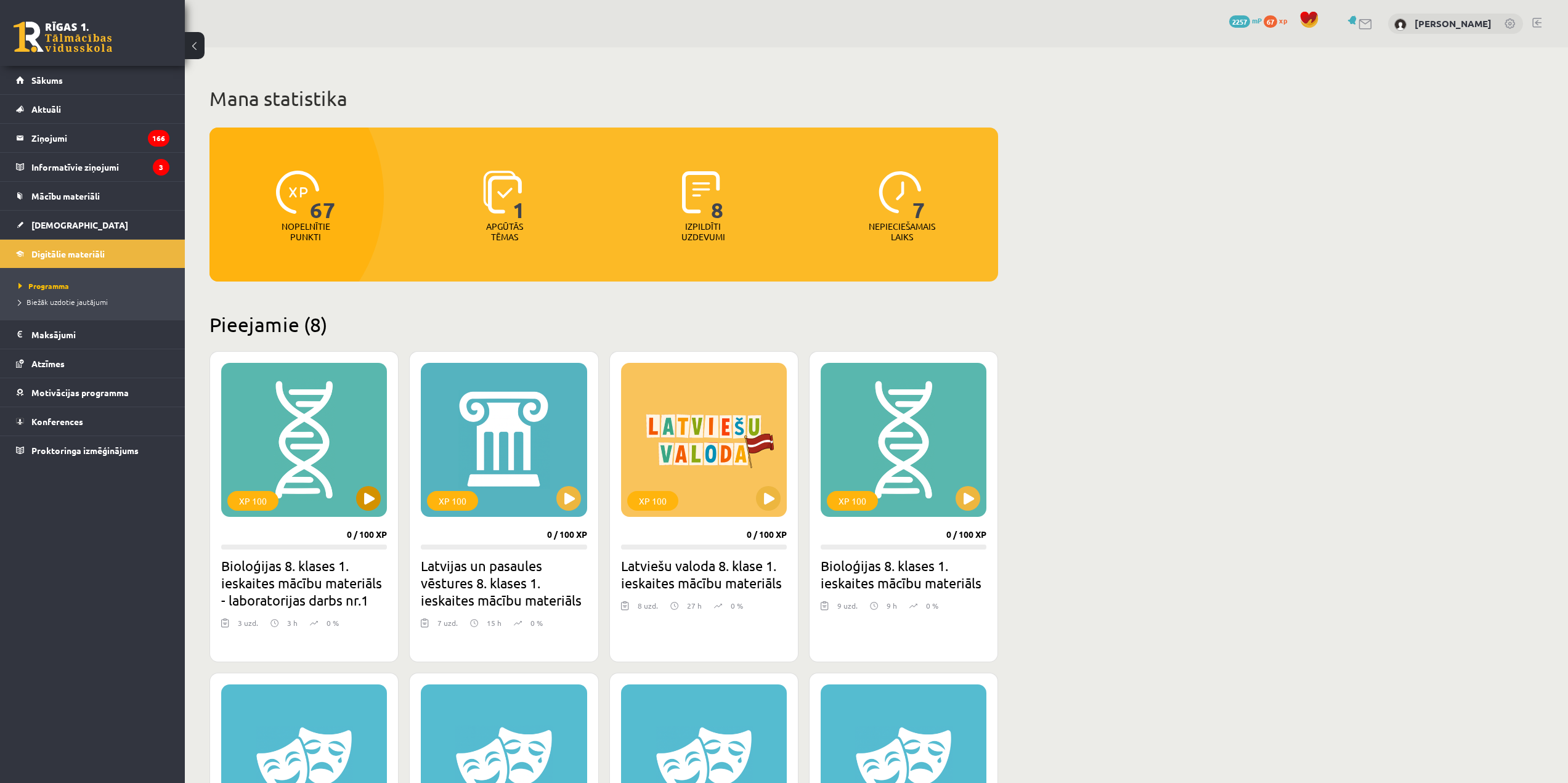
scroll to position [251, 0]
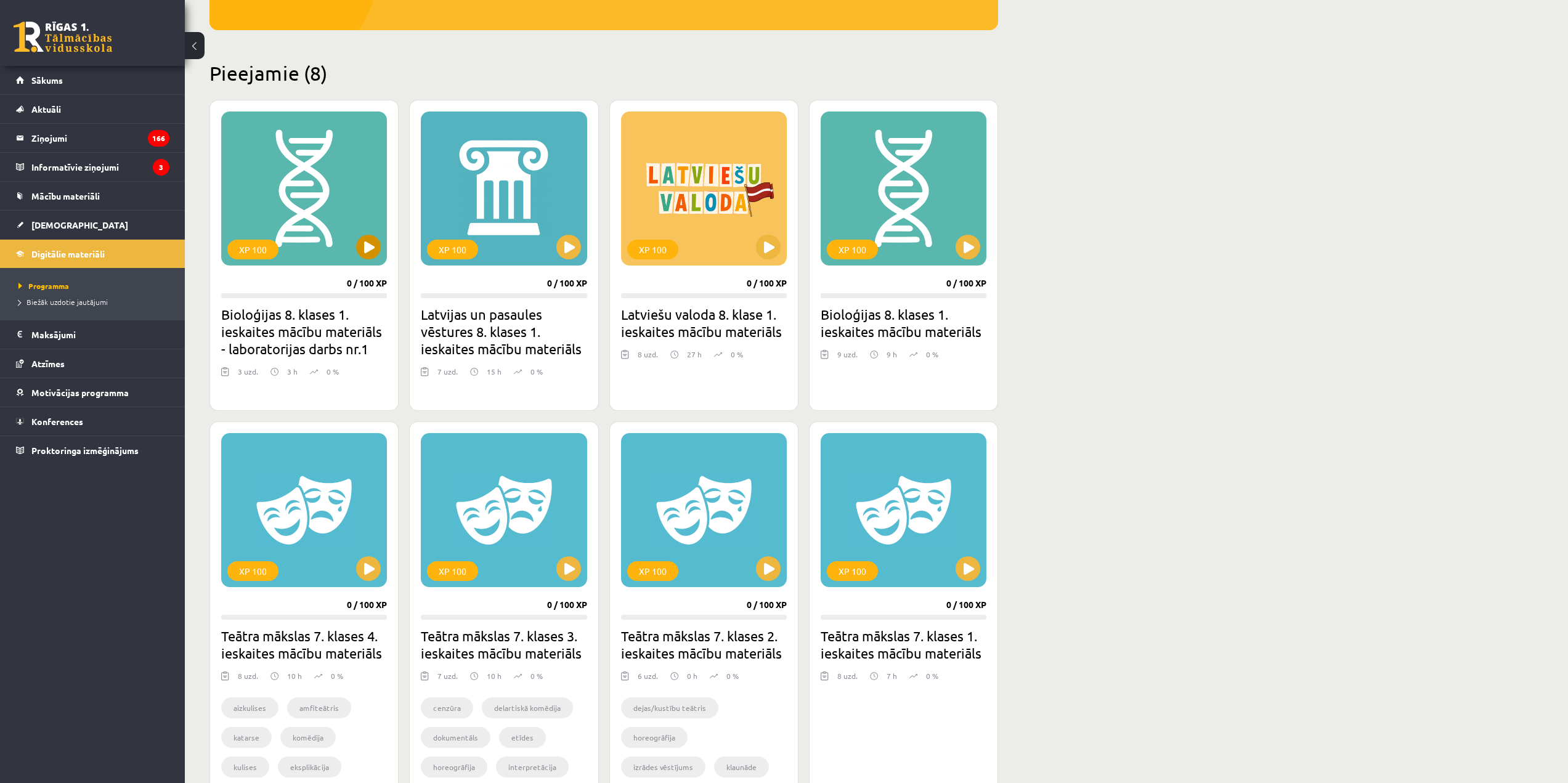
click at [295, 216] on div "XP 100" at bounding box center [304, 188] width 166 height 154
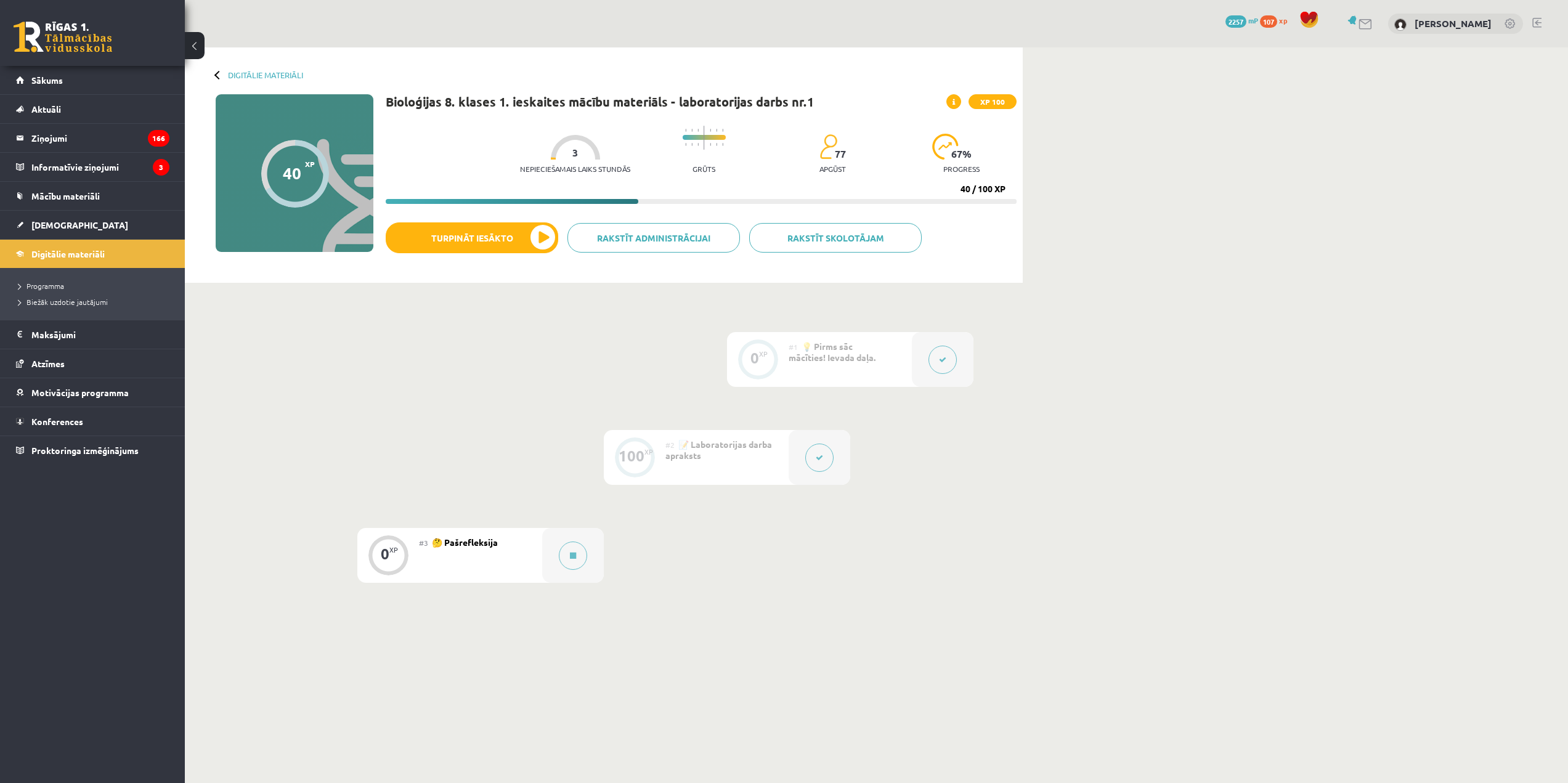
click at [529, 561] on div "#3 🤔 Pašrefleksija" at bounding box center [481, 555] width 123 height 55
click at [579, 556] on button at bounding box center [573, 556] width 29 height 29
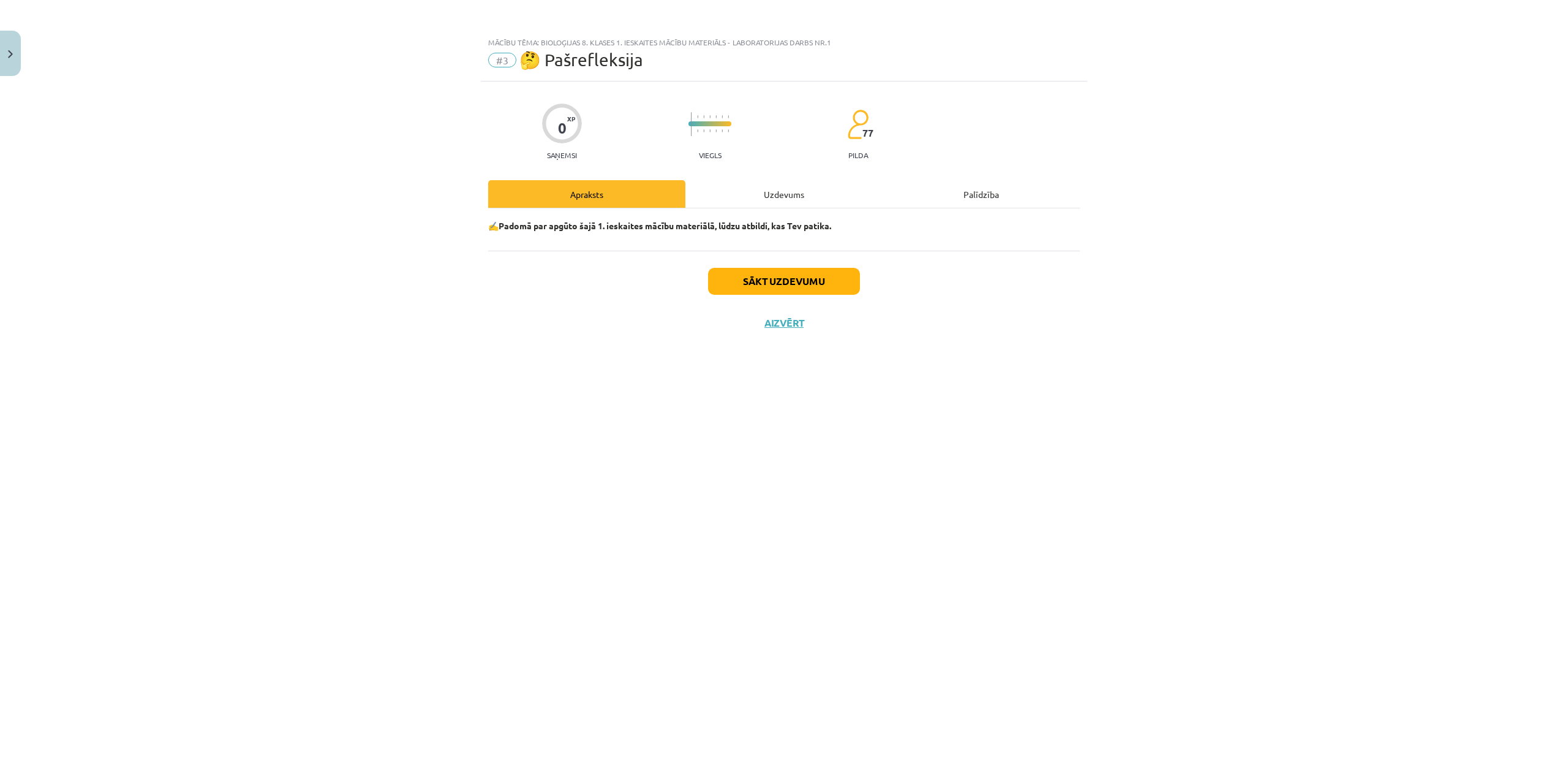
click at [777, 192] on div "Uzdevums" at bounding box center [784, 194] width 197 height 28
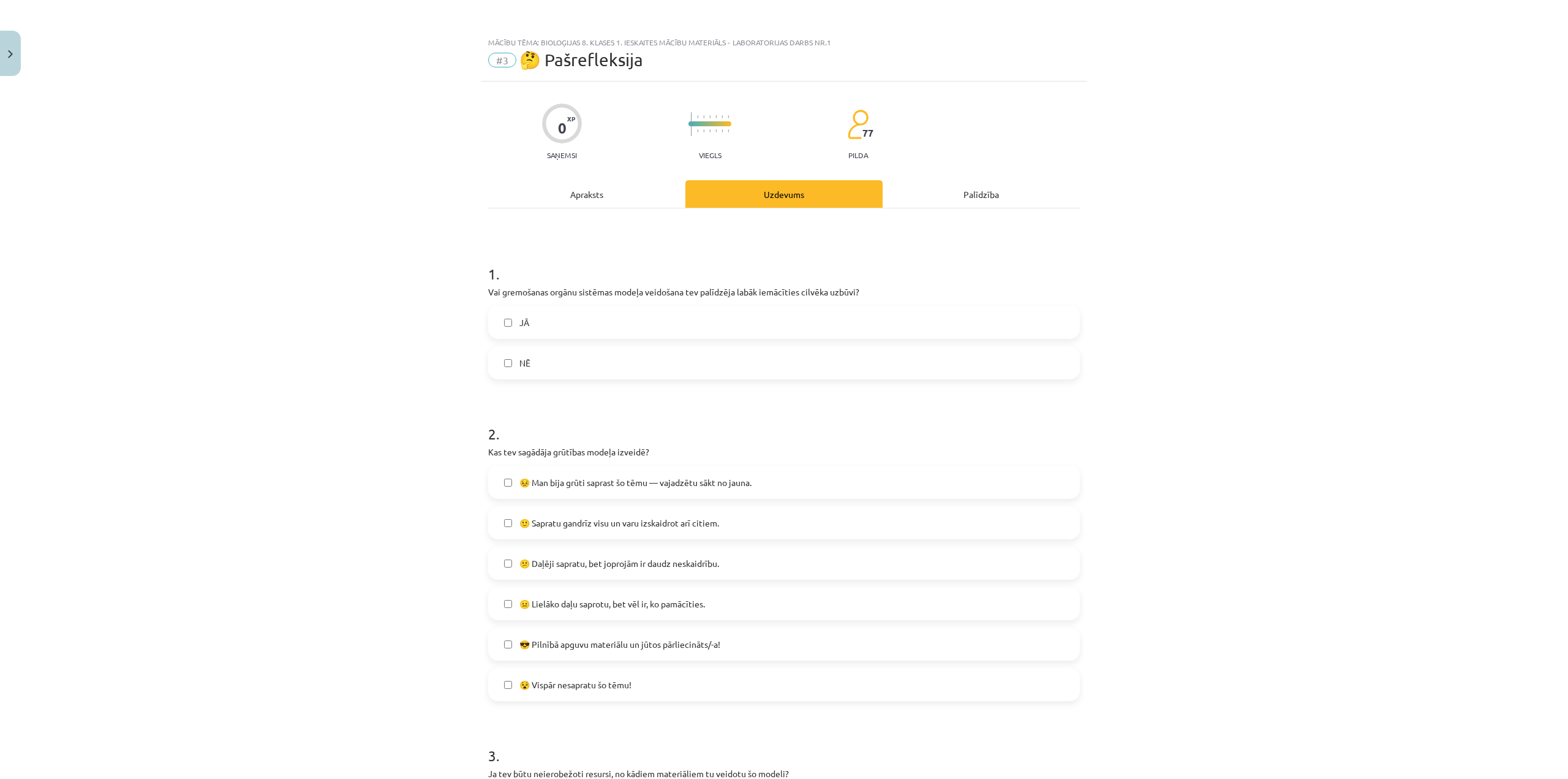
click at [589, 199] on div "Apraksts" at bounding box center [586, 194] width 197 height 28
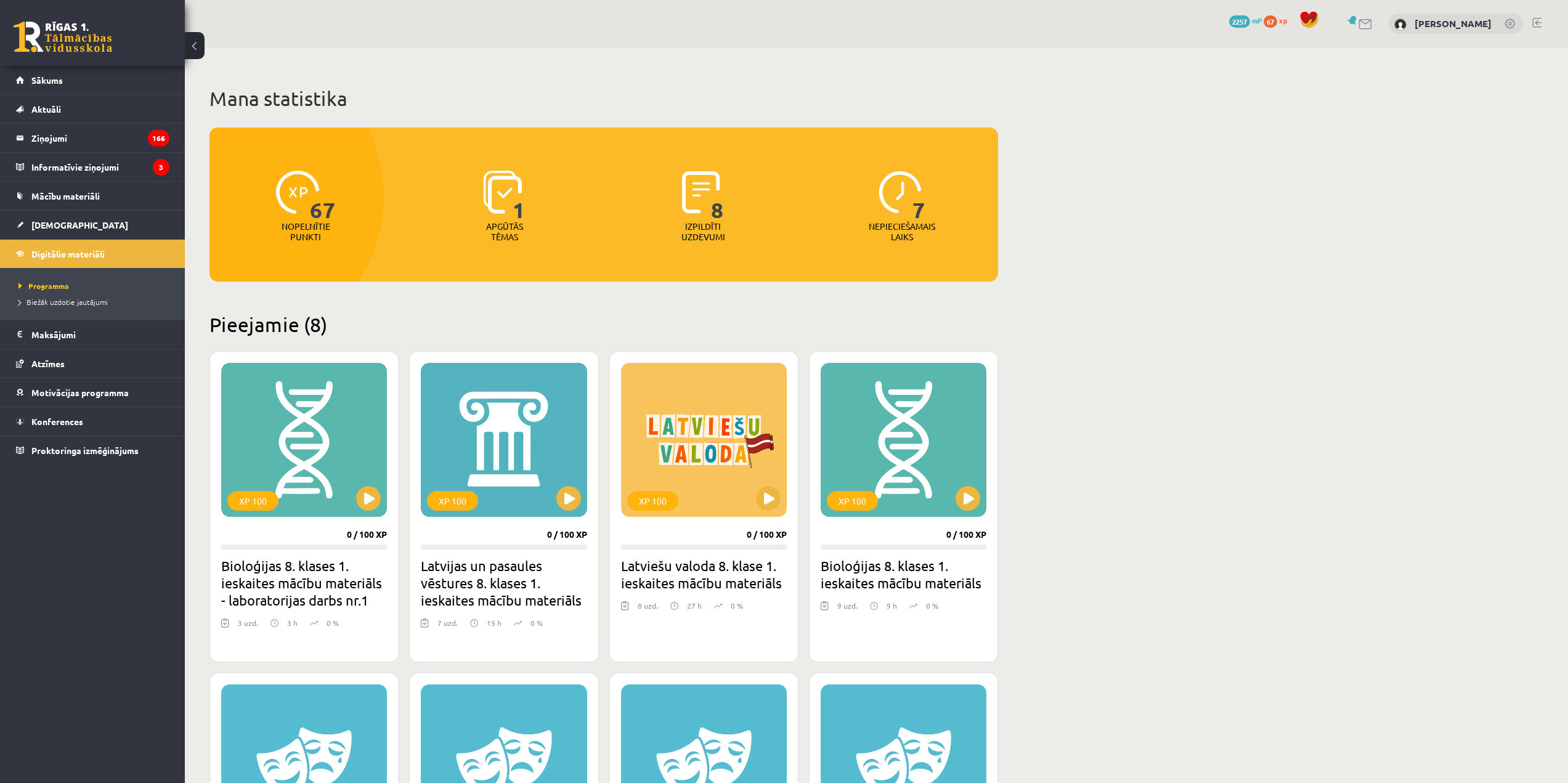
scroll to position [251, 0]
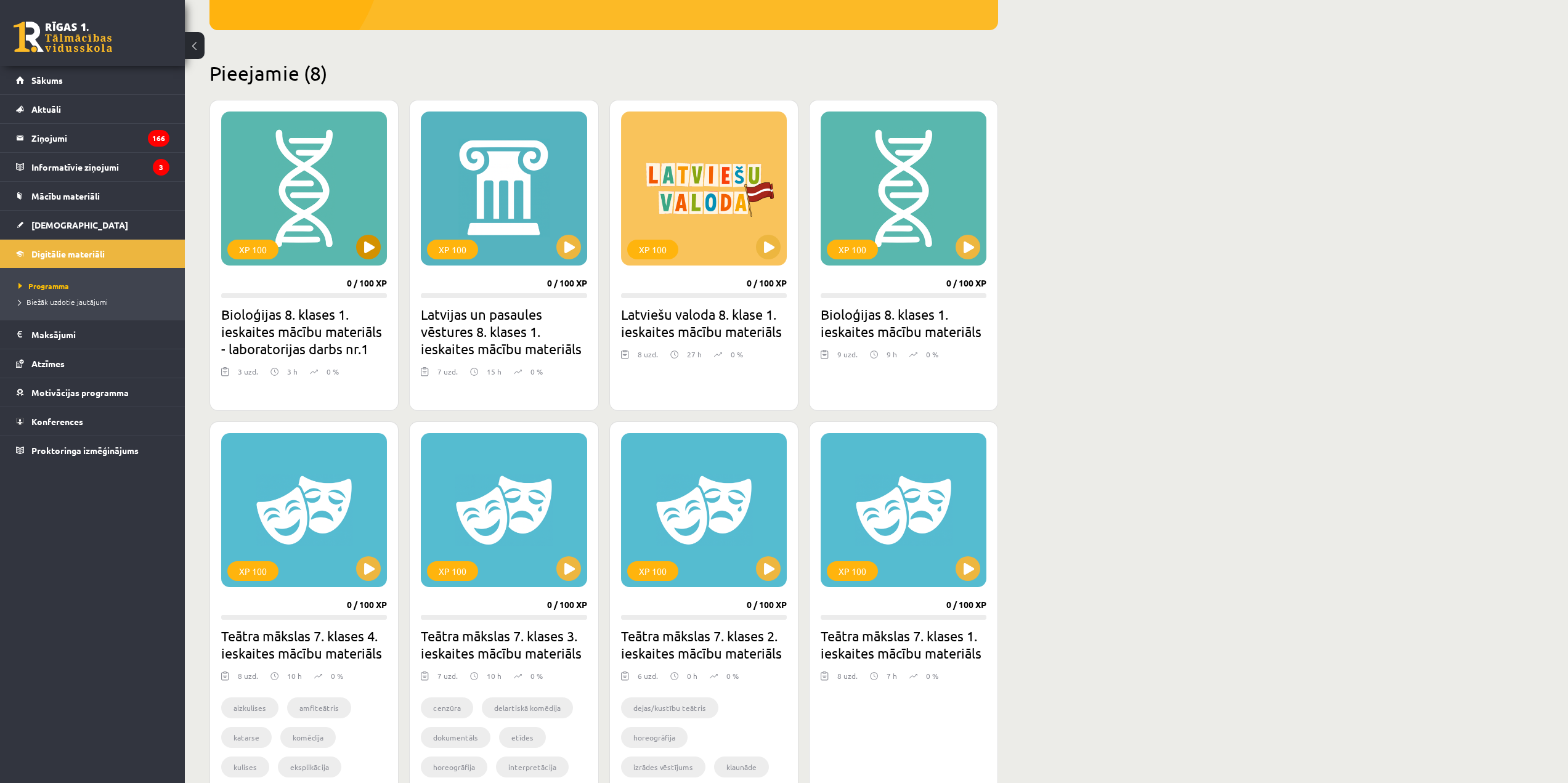
click at [324, 217] on div "XP 100" at bounding box center [304, 188] width 166 height 154
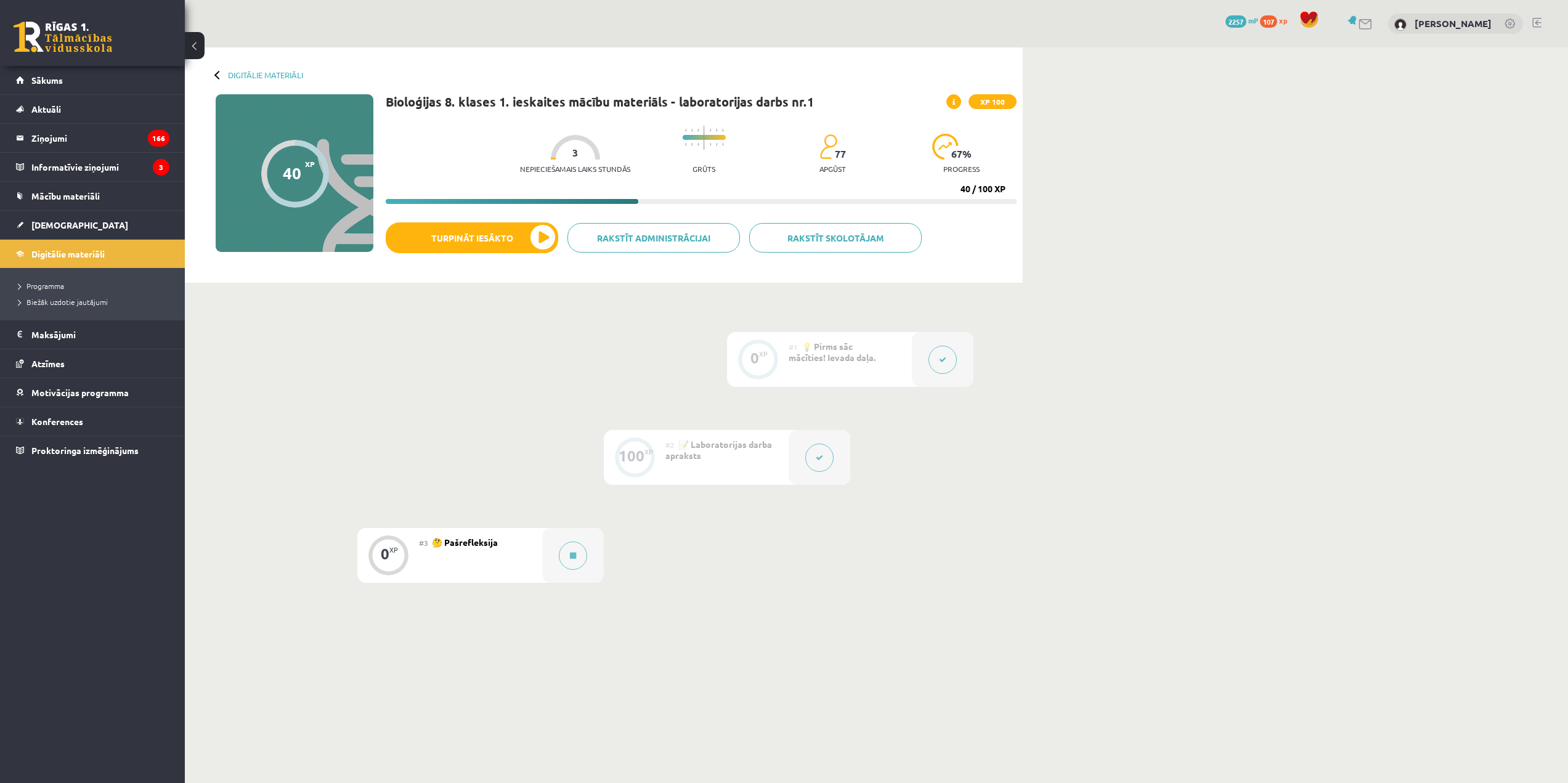
click at [822, 456] on icon at bounding box center [819, 458] width 7 height 7
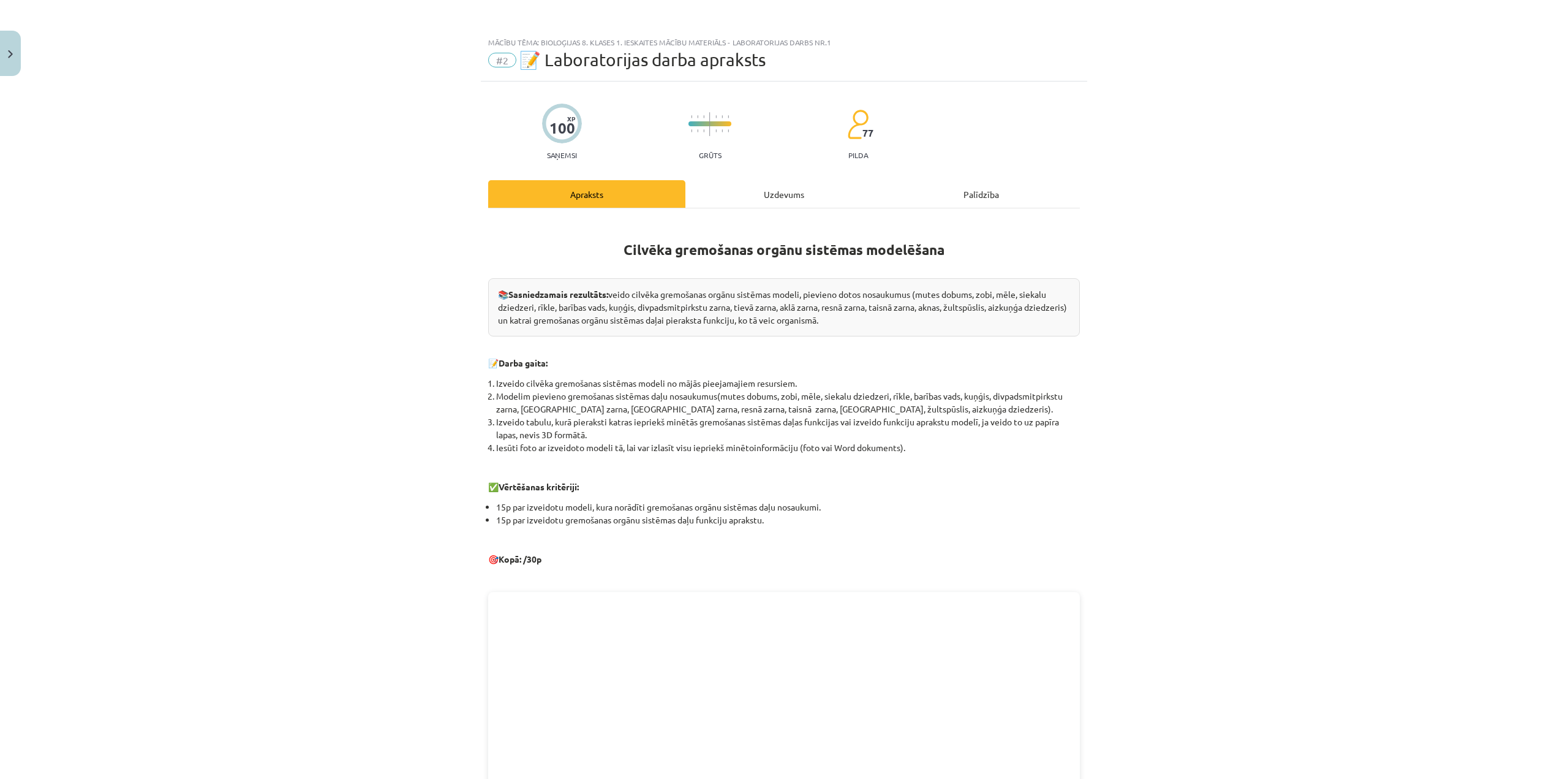
click at [796, 196] on div "Uzdevums" at bounding box center [784, 194] width 197 height 28
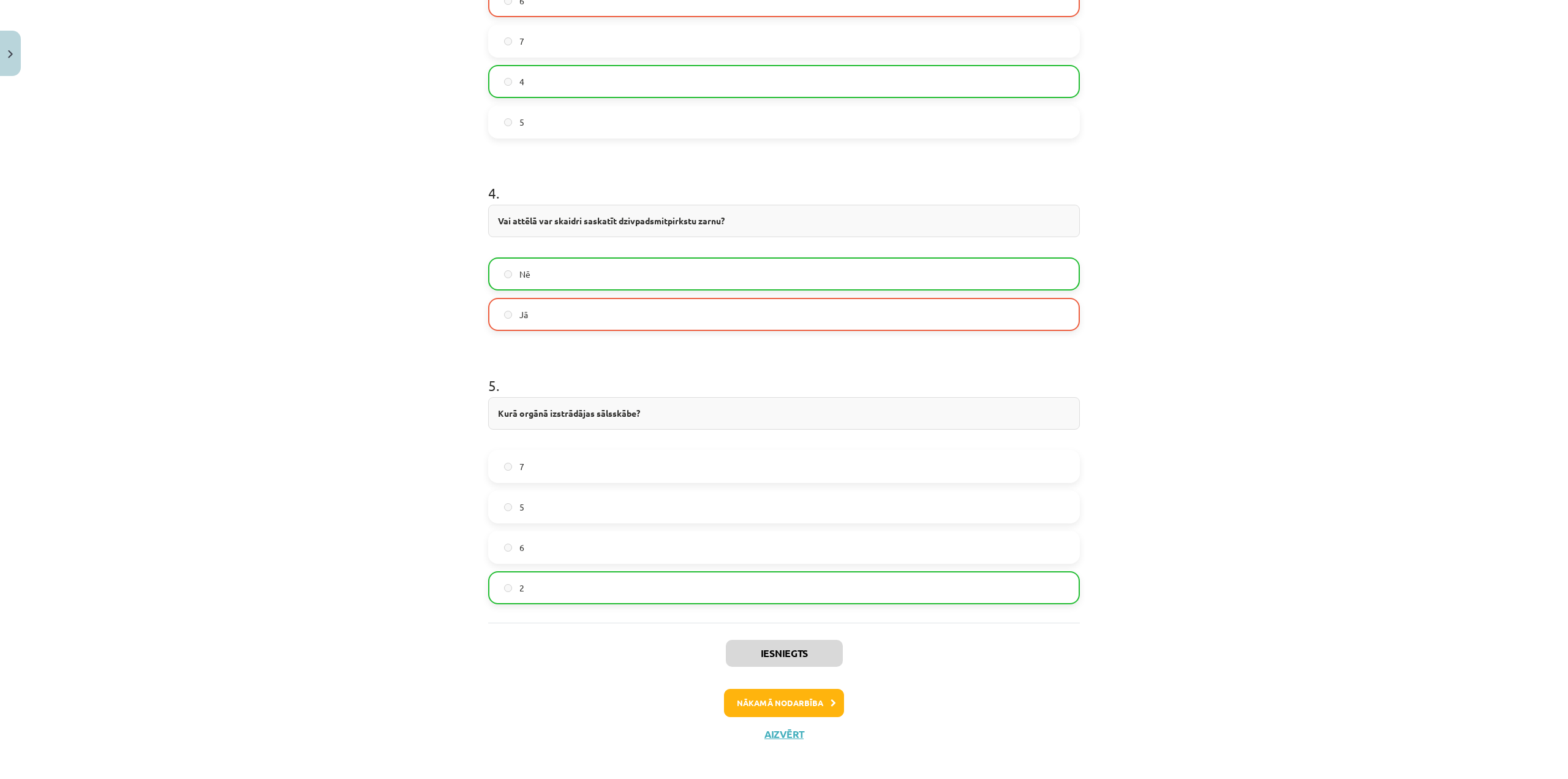
scroll to position [1125, 0]
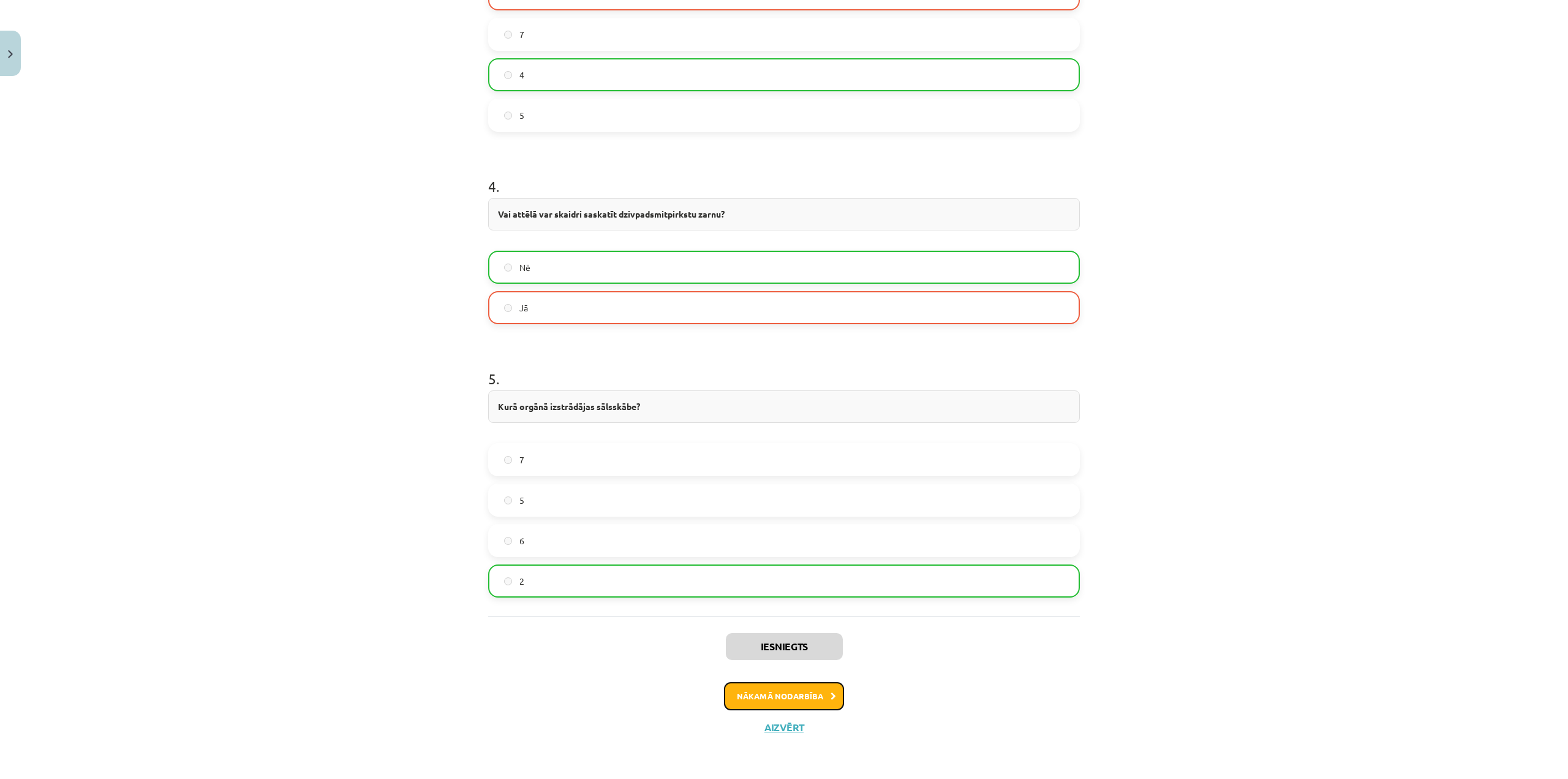
click at [786, 691] on button "Nākamā nodarbība" at bounding box center [784, 696] width 120 height 28
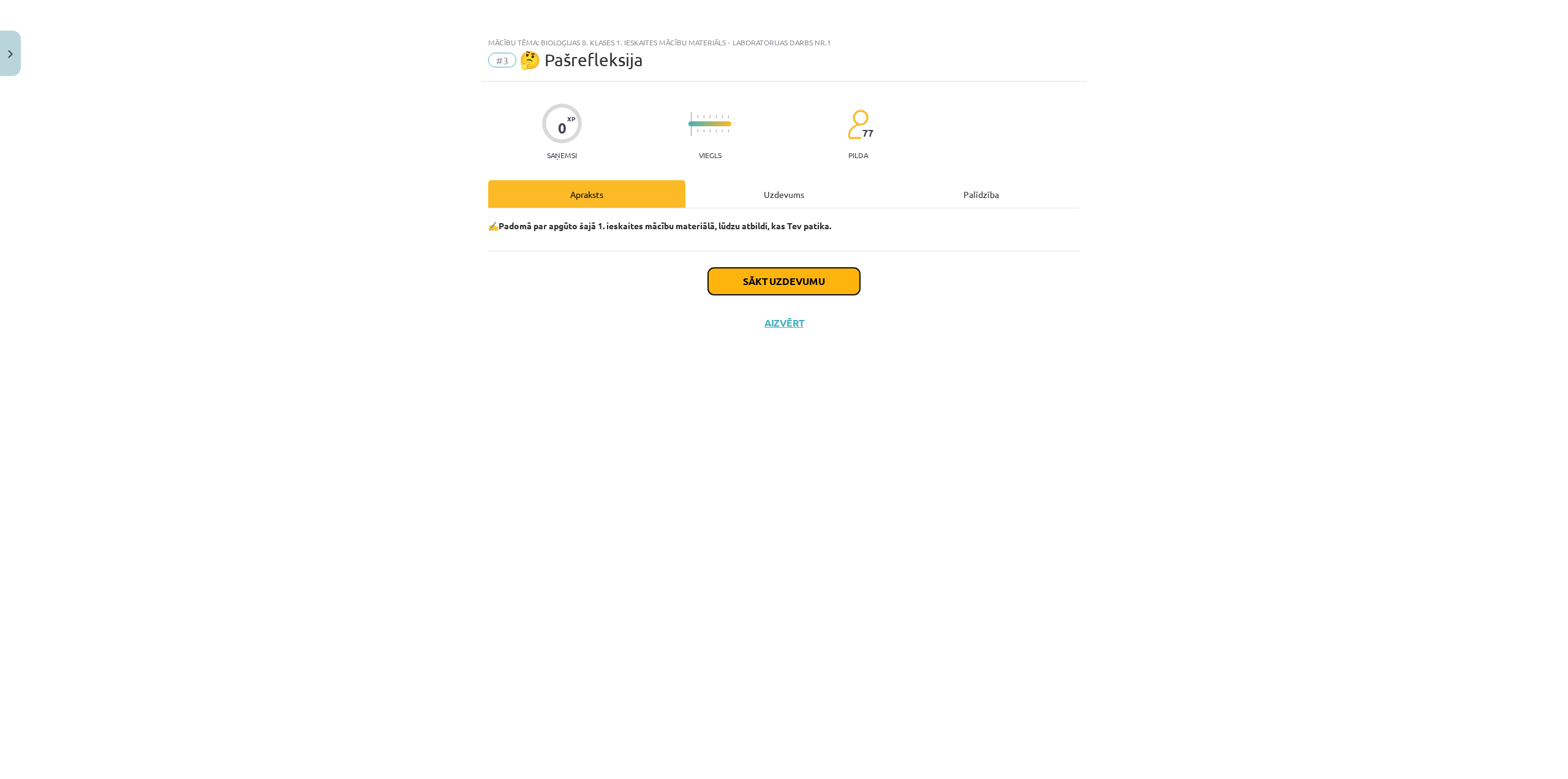
click at [764, 281] on button "Sākt uzdevumu" at bounding box center [784, 281] width 152 height 27
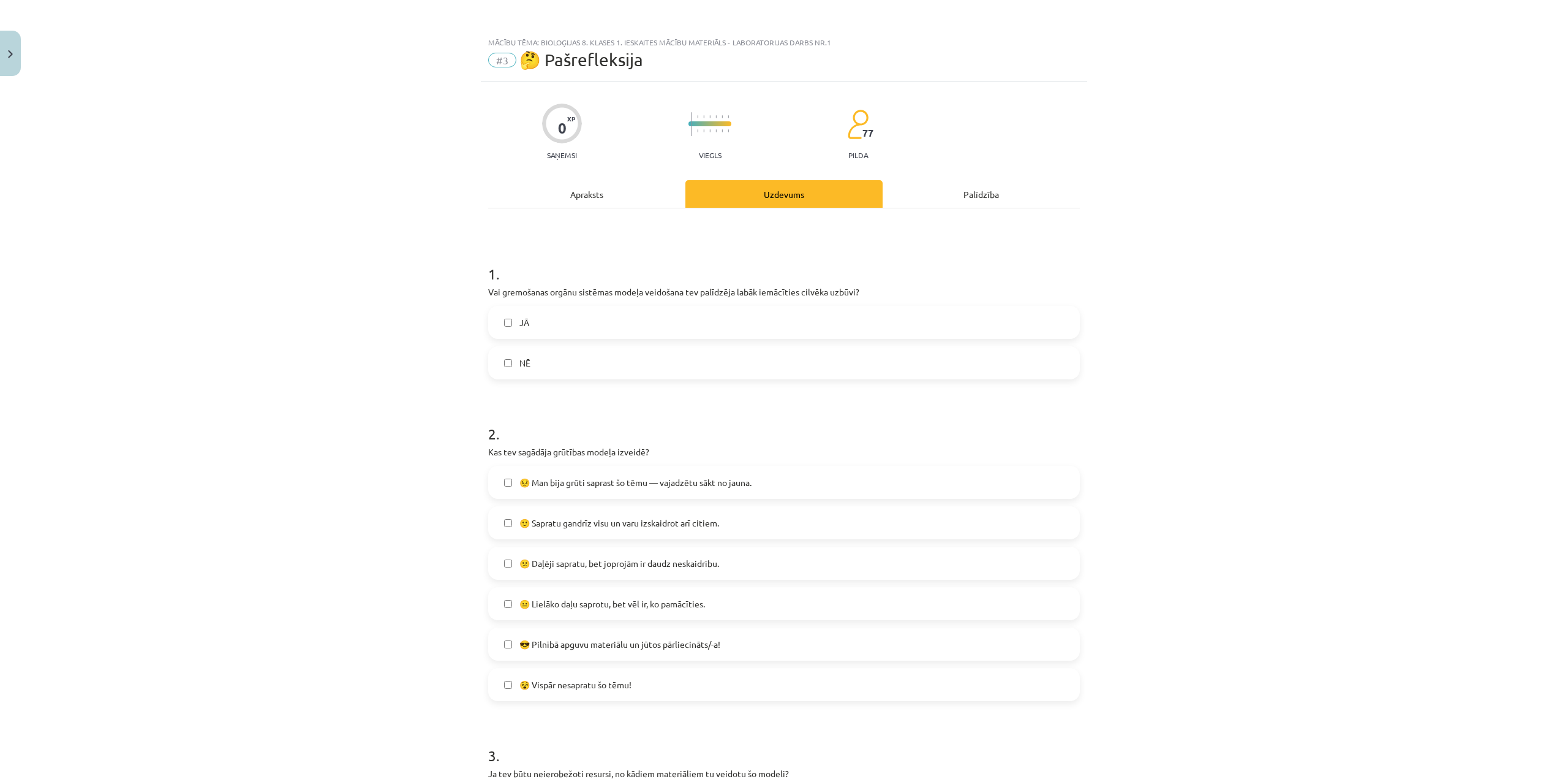
click at [535, 312] on label "JĀ" at bounding box center [784, 322] width 590 height 31
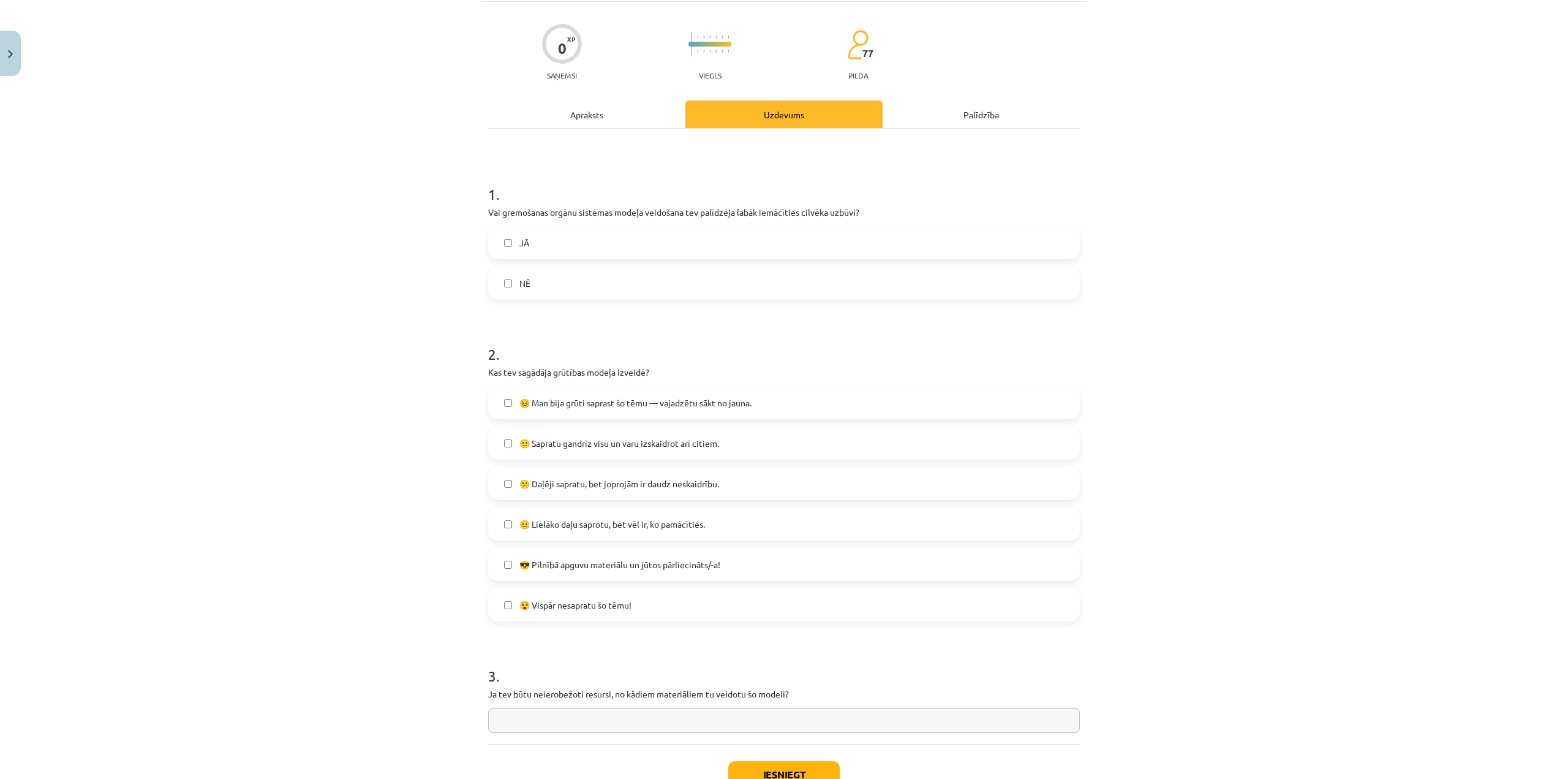
scroll to position [122, 0]
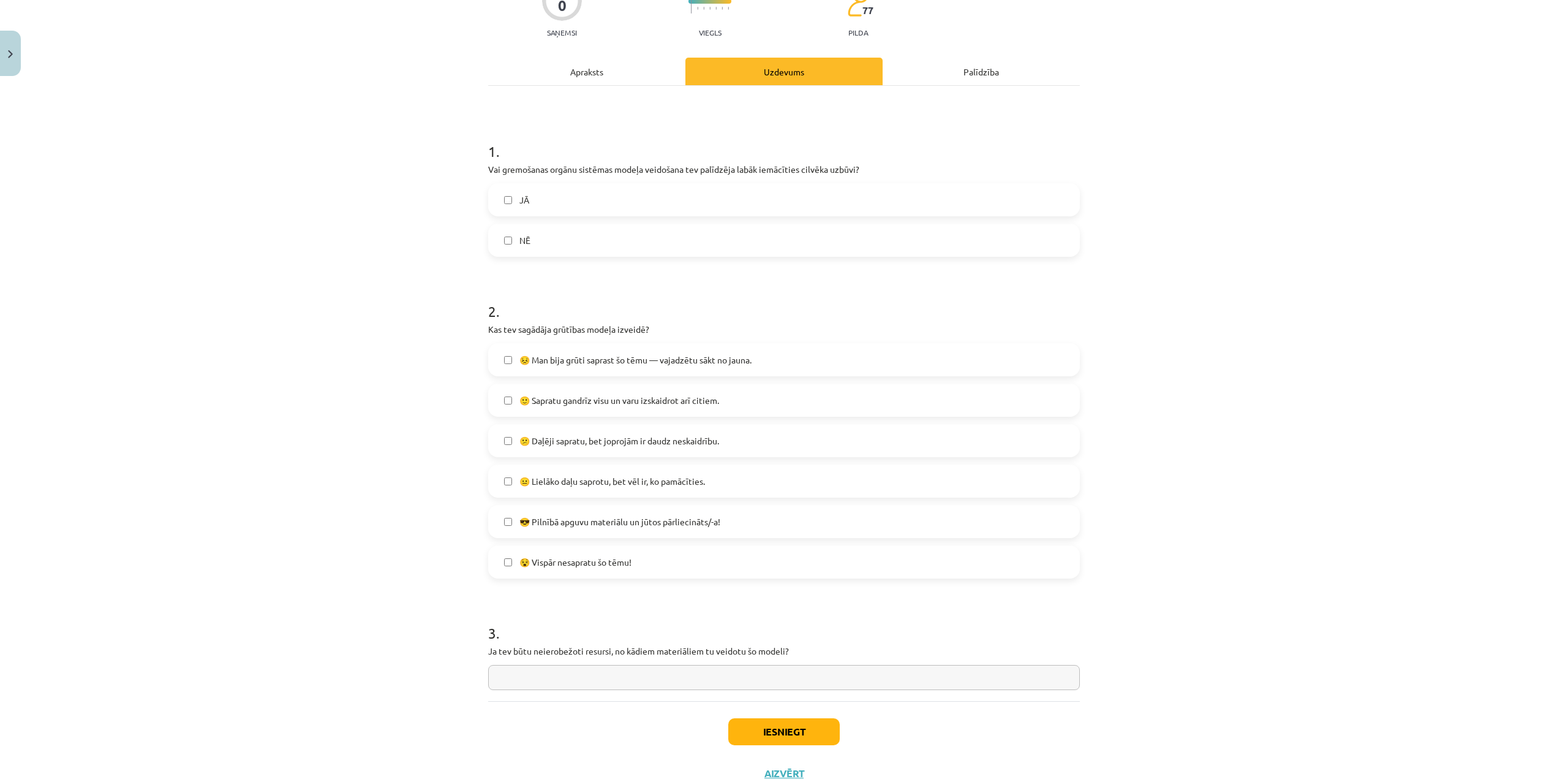
click at [559, 433] on label "😕 Daļēji sapratu, bet joprojām ir daudz neskaidrību." at bounding box center [784, 440] width 590 height 31
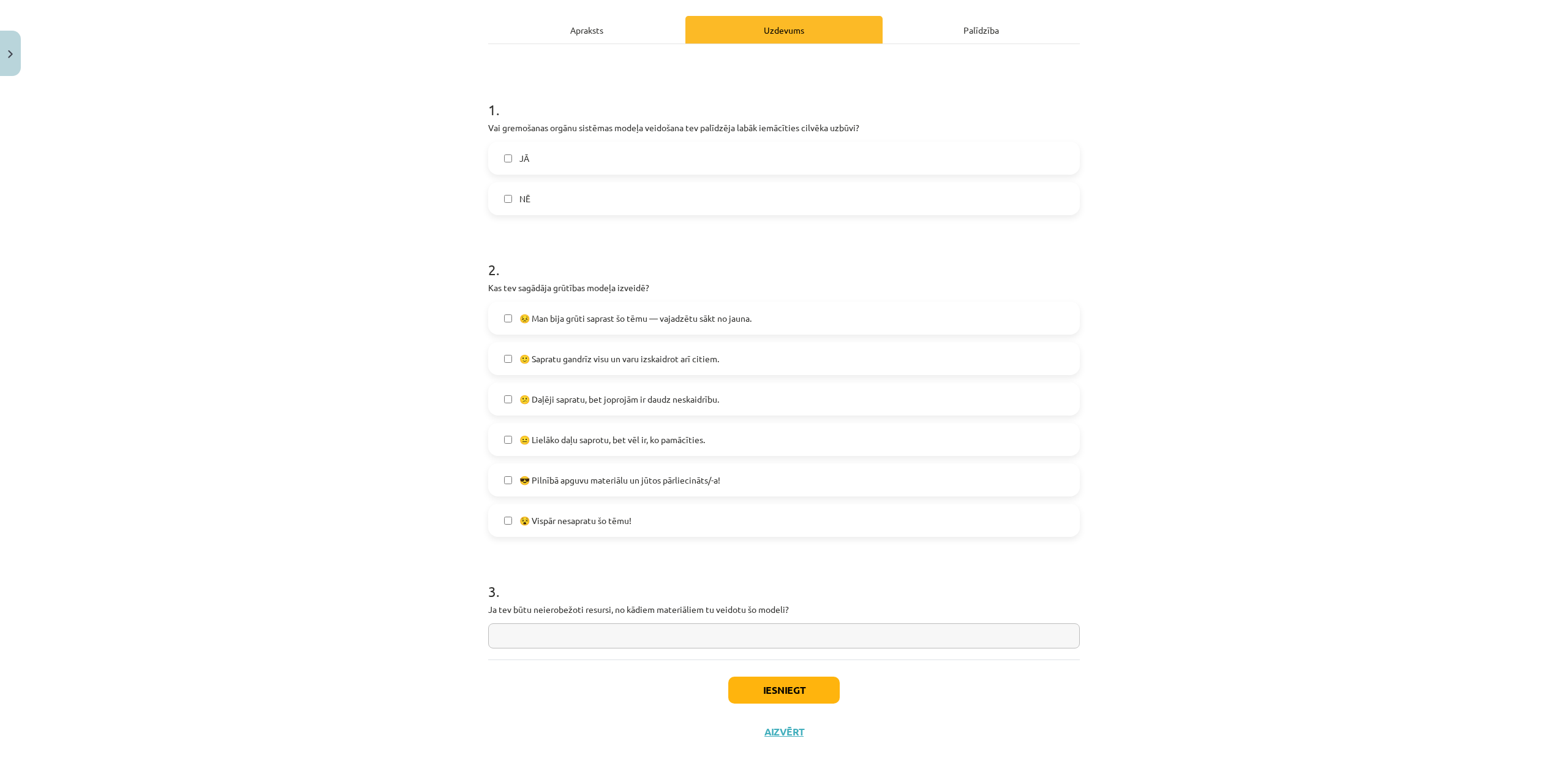
scroll to position [169, 0]
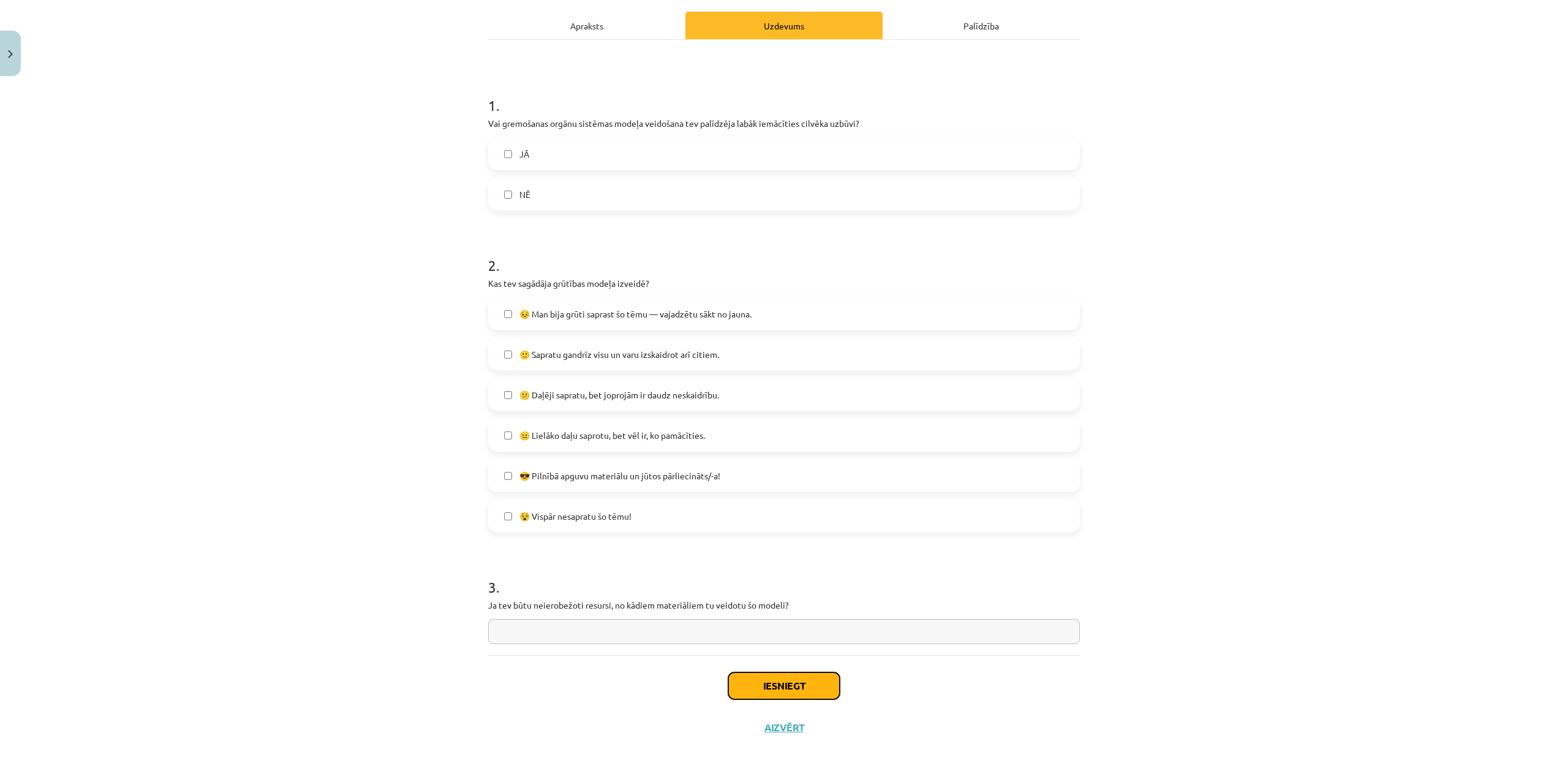
click at [737, 679] on button "Iesniegt" at bounding box center [784, 686] width 112 height 27
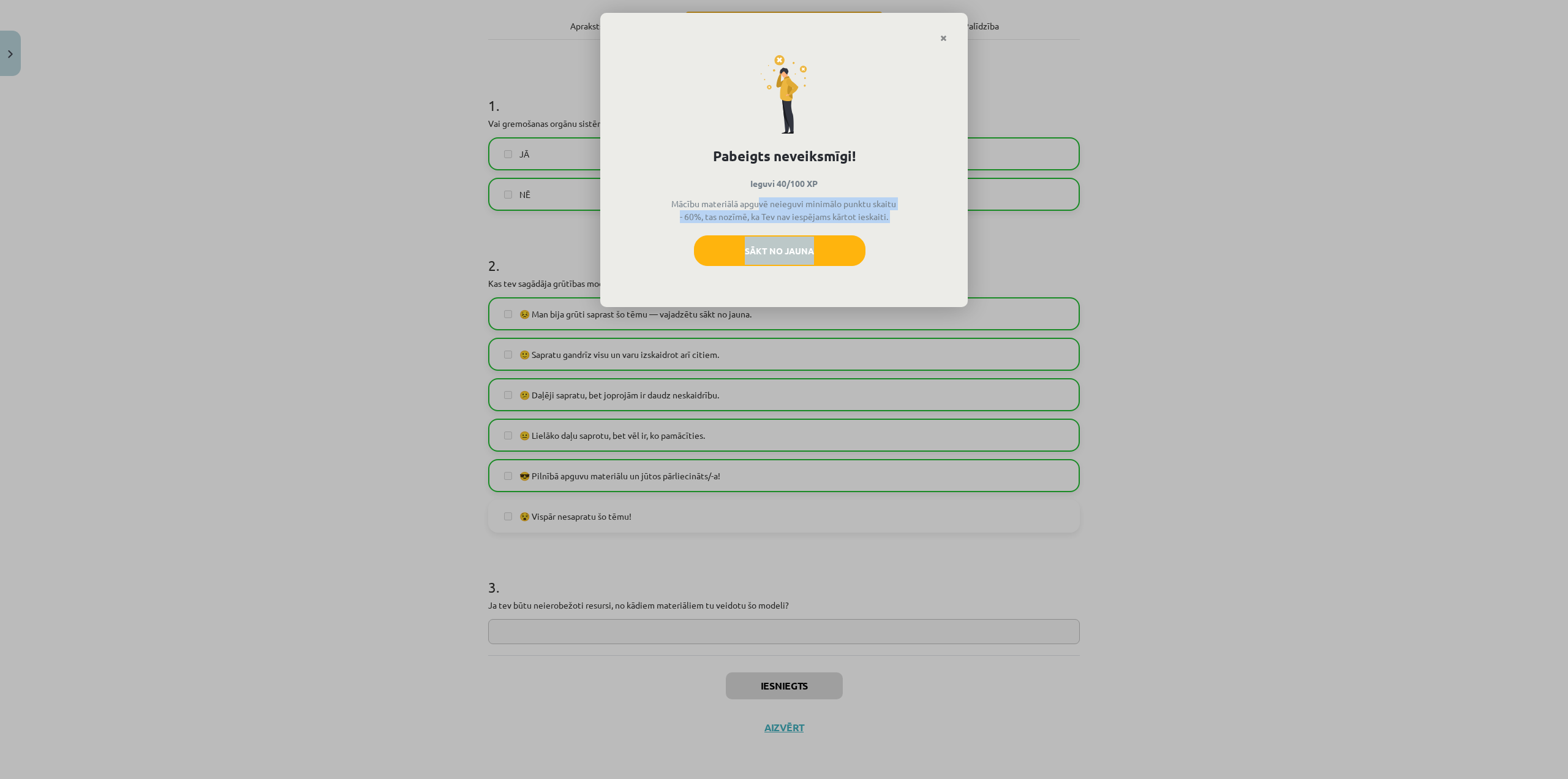
drag, startPoint x: 674, startPoint y: 199, endPoint x: 901, endPoint y: 225, distance: 228.5
click at [901, 225] on div "Pabeigts neveiksmīgi! Ieguvi 40/100 XP Mācību materiālā apguvē neieguvi minimāl…" at bounding box center [784, 175] width 368 height 265
click at [844, 238] on button "Sākt no jauna" at bounding box center [779, 250] width 171 height 31
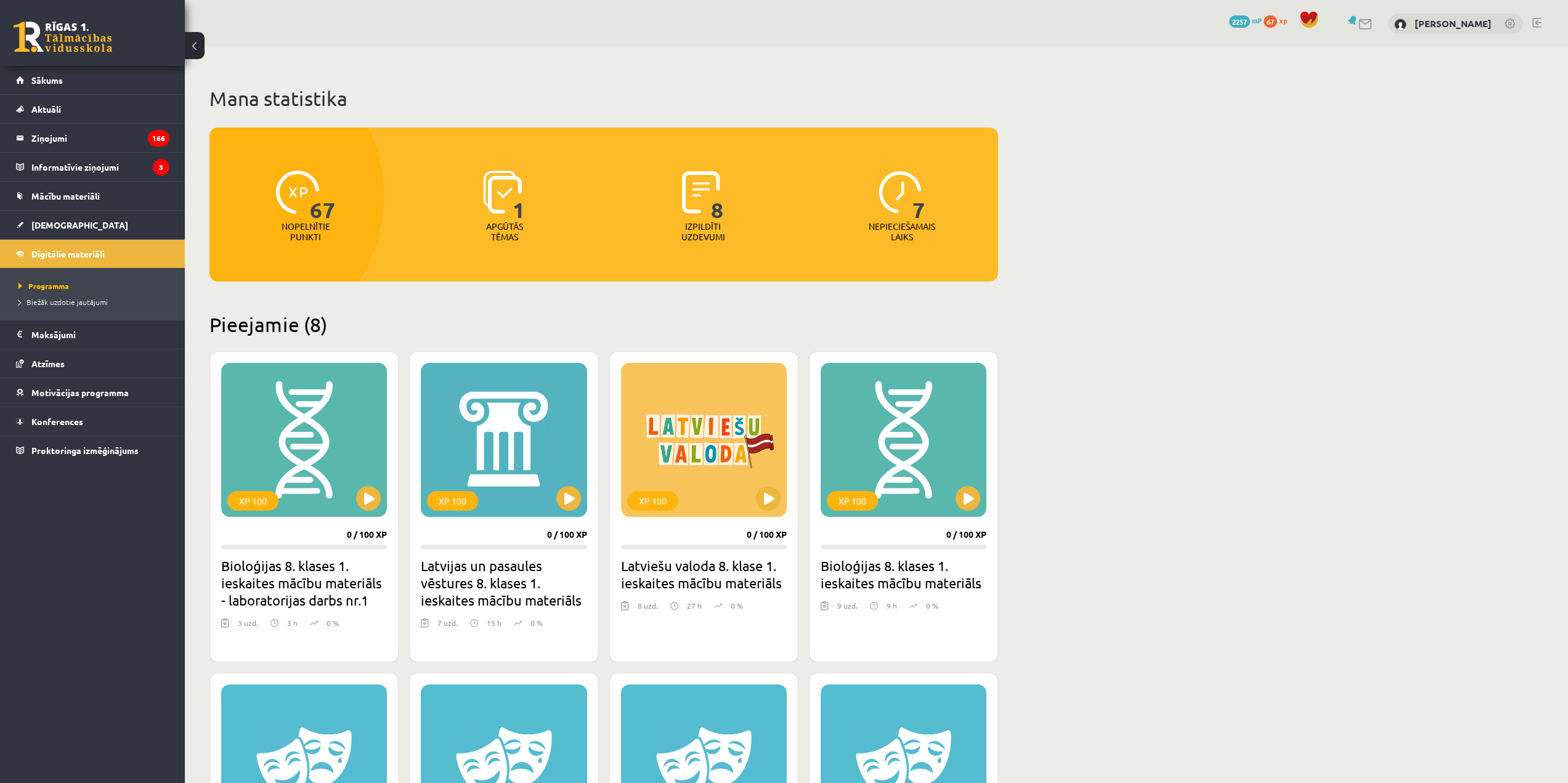
scroll to position [251, 0]
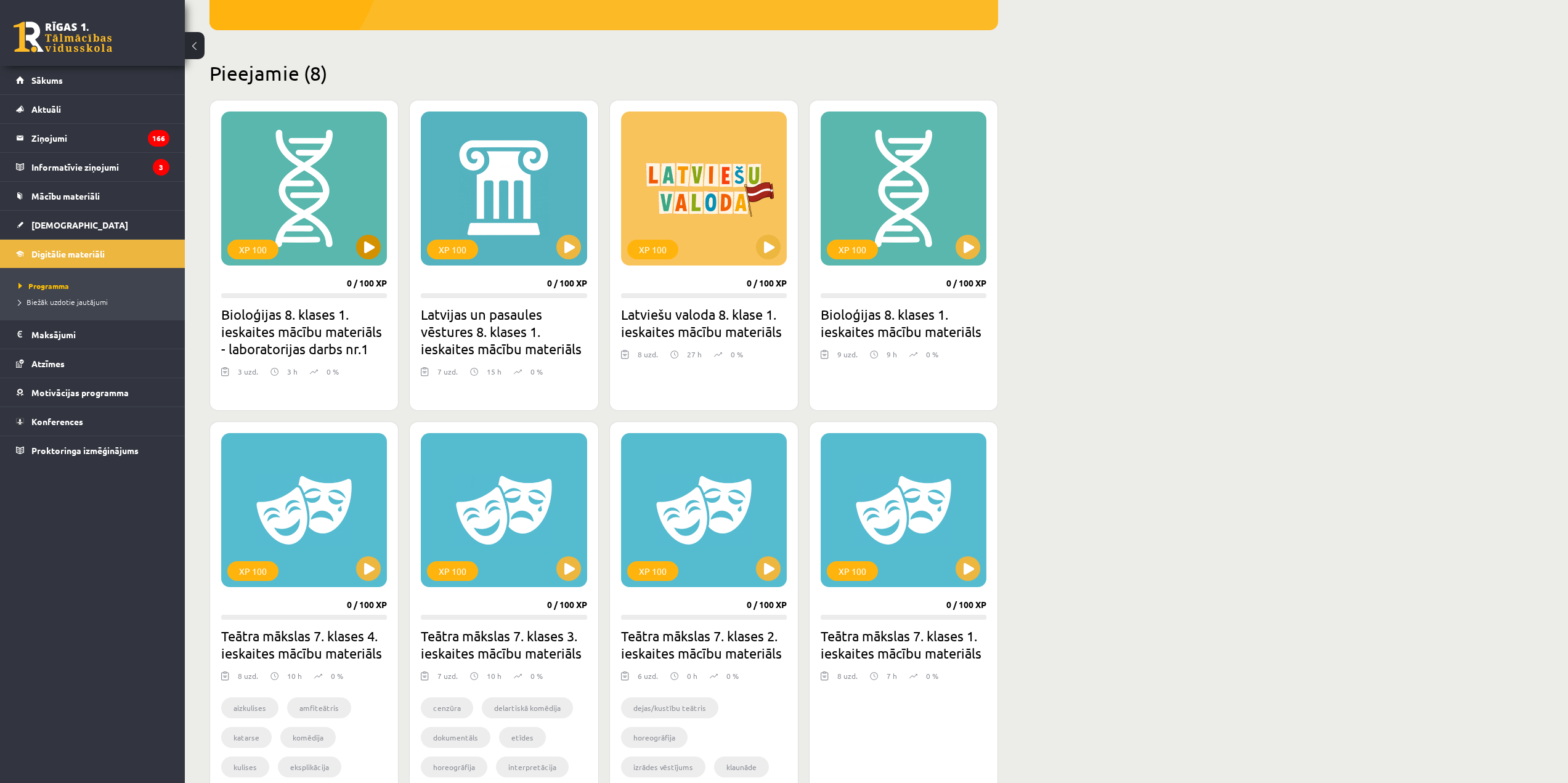
click at [309, 207] on div "XP 100" at bounding box center [304, 188] width 166 height 154
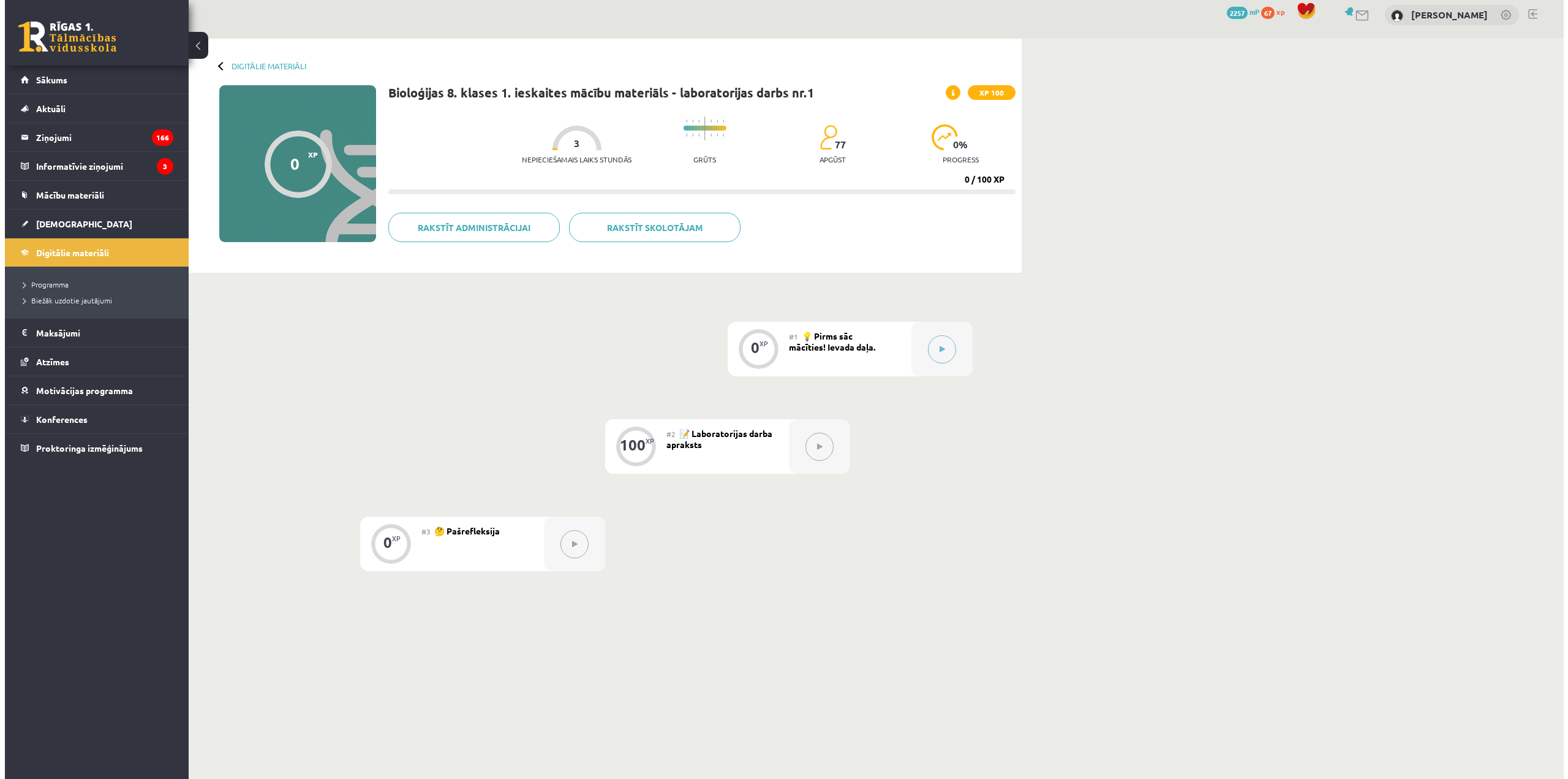
scroll to position [16, 0]
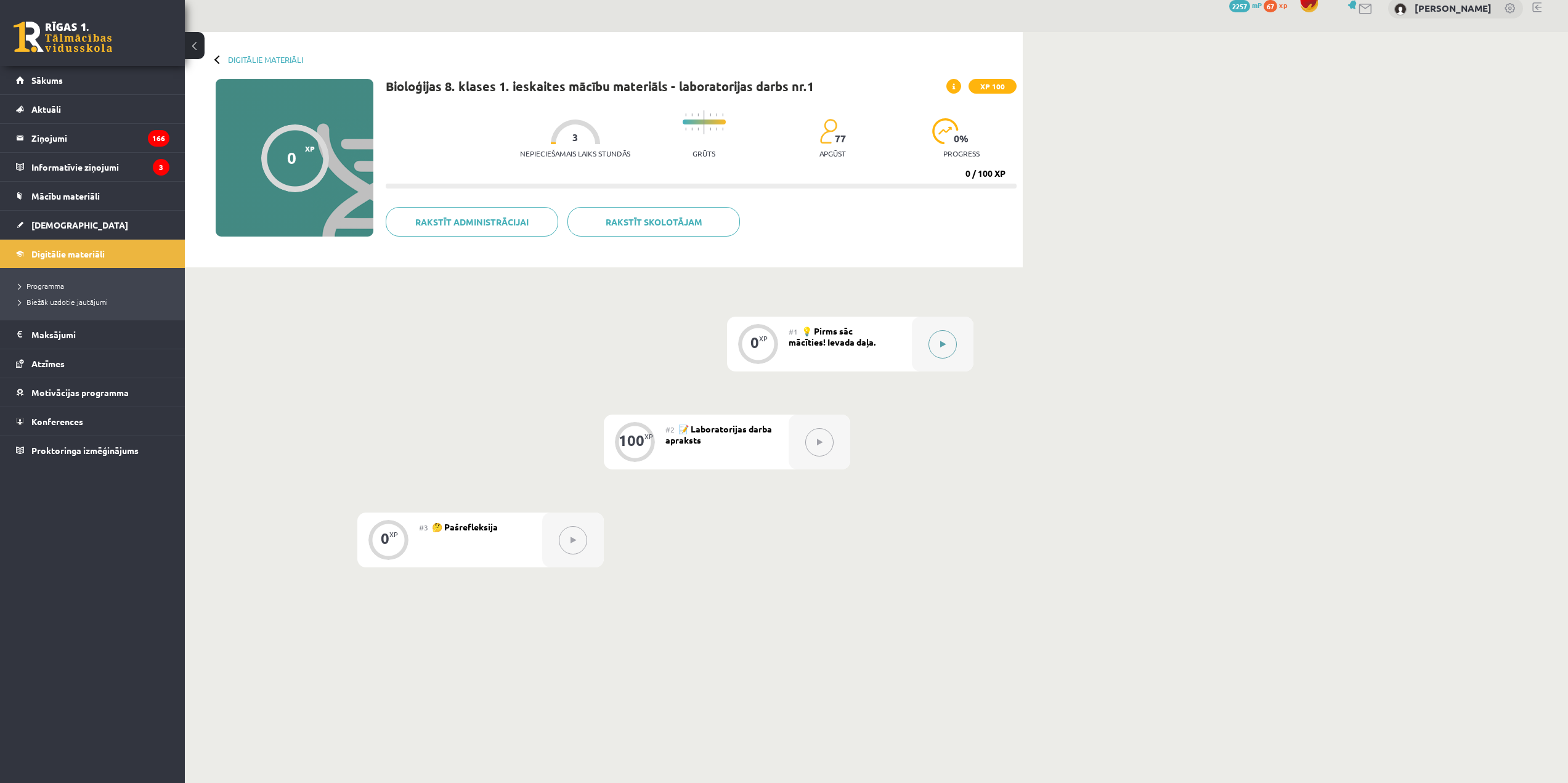
click at [935, 342] on button at bounding box center [943, 345] width 29 height 29
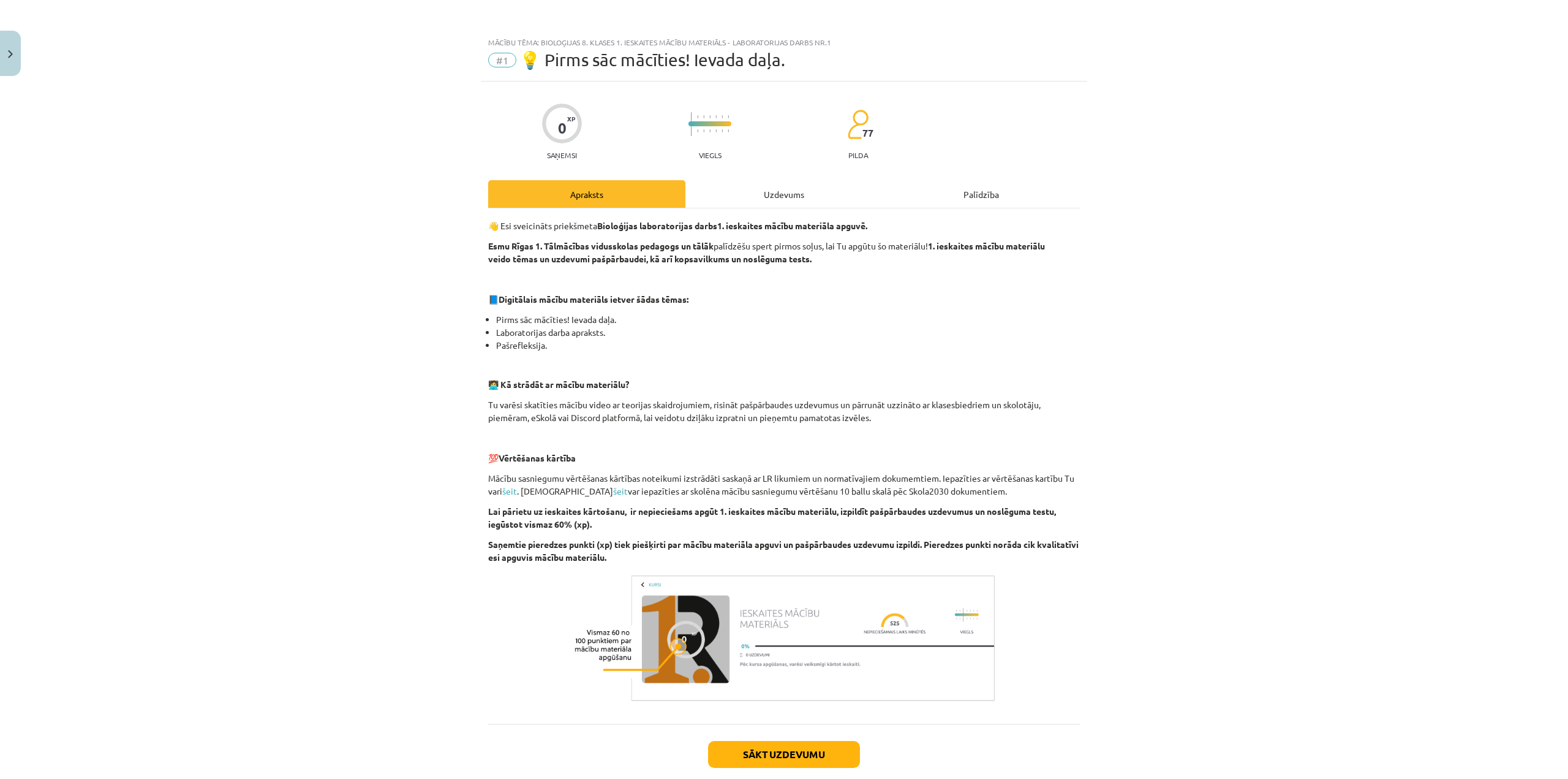
click at [830, 198] on div "Uzdevums" at bounding box center [784, 194] width 197 height 28
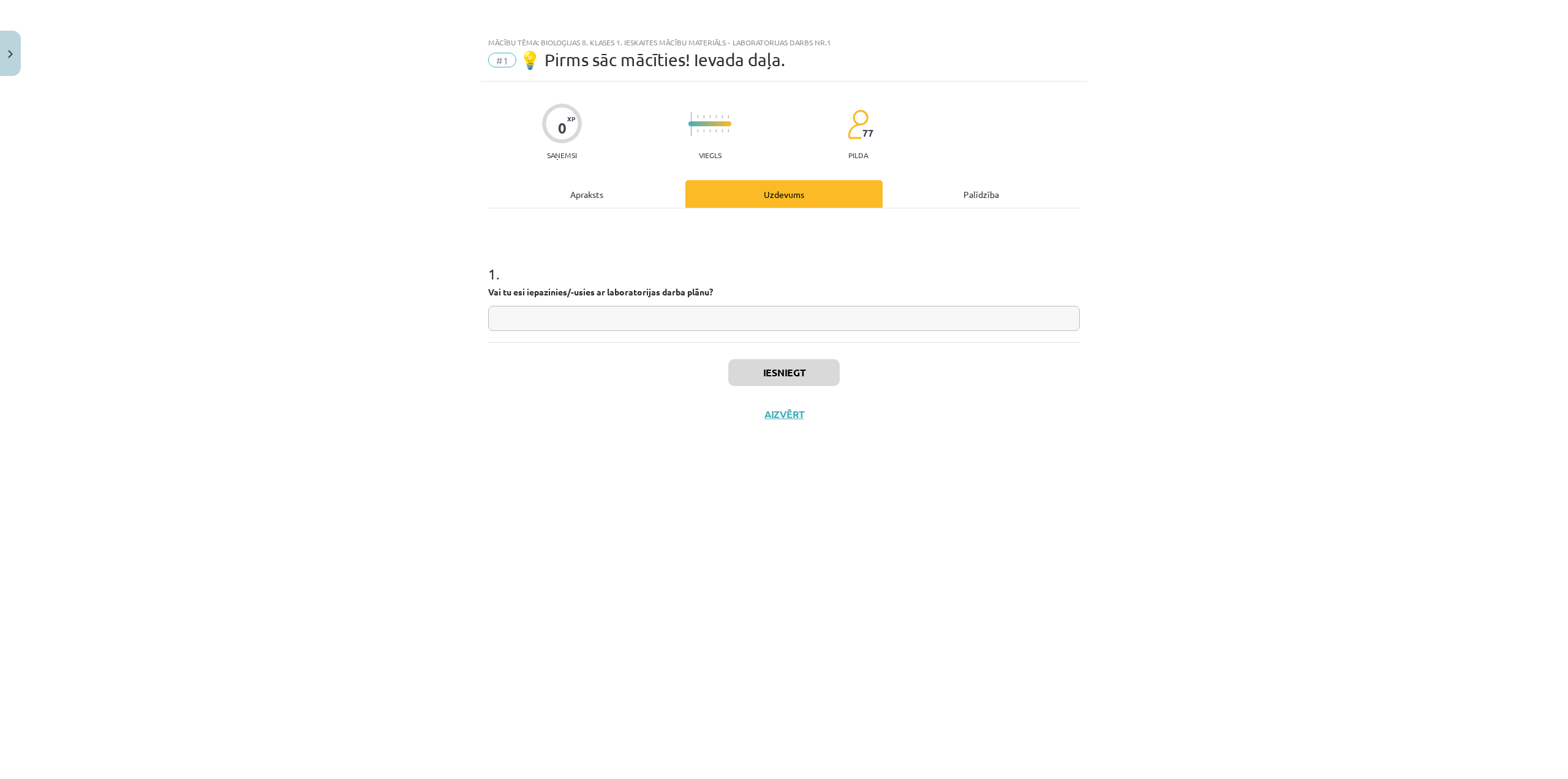
click at [672, 316] on input "text" at bounding box center [784, 318] width 592 height 25
type input "*"
drag, startPoint x: 526, startPoint y: 291, endPoint x: 570, endPoint y: 288, distance: 44.1
click at [570, 288] on strong "Vai tu esi iepazinies/-usies ar laboratorijas darba plānu?" at bounding box center [600, 292] width 225 height 11
click at [586, 322] on input "******" at bounding box center [784, 318] width 592 height 25
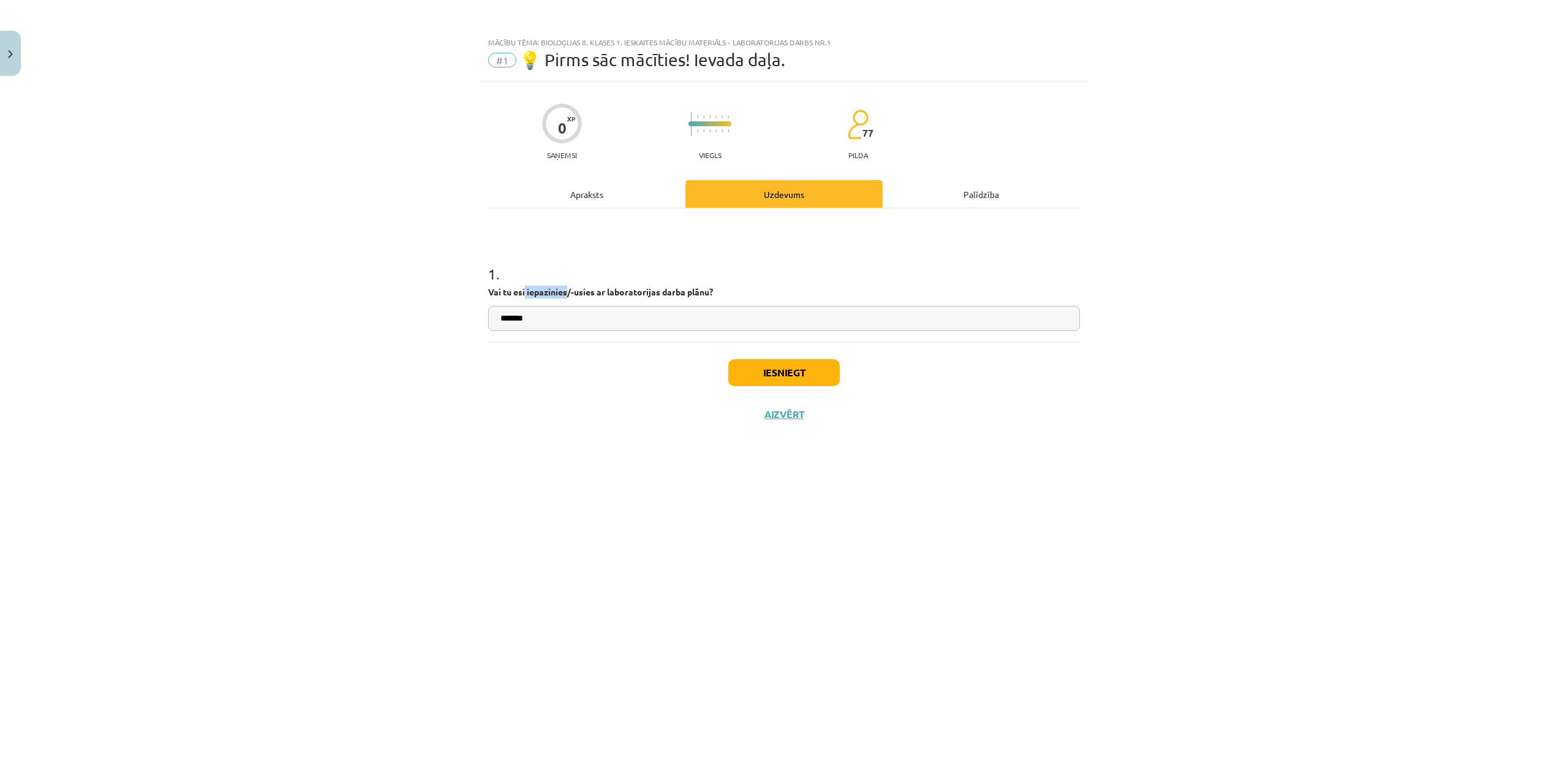
drag, startPoint x: 527, startPoint y: 289, endPoint x: 567, endPoint y: 292, distance: 40.1
click at [567, 292] on strong "Vai tu esi iepazinies/-usies ar laboratorijas darba plānu?" at bounding box center [600, 292] width 225 height 11
copy strong "iepazinies"
click at [569, 324] on input "******" at bounding box center [784, 318] width 592 height 25
paste input "**********"
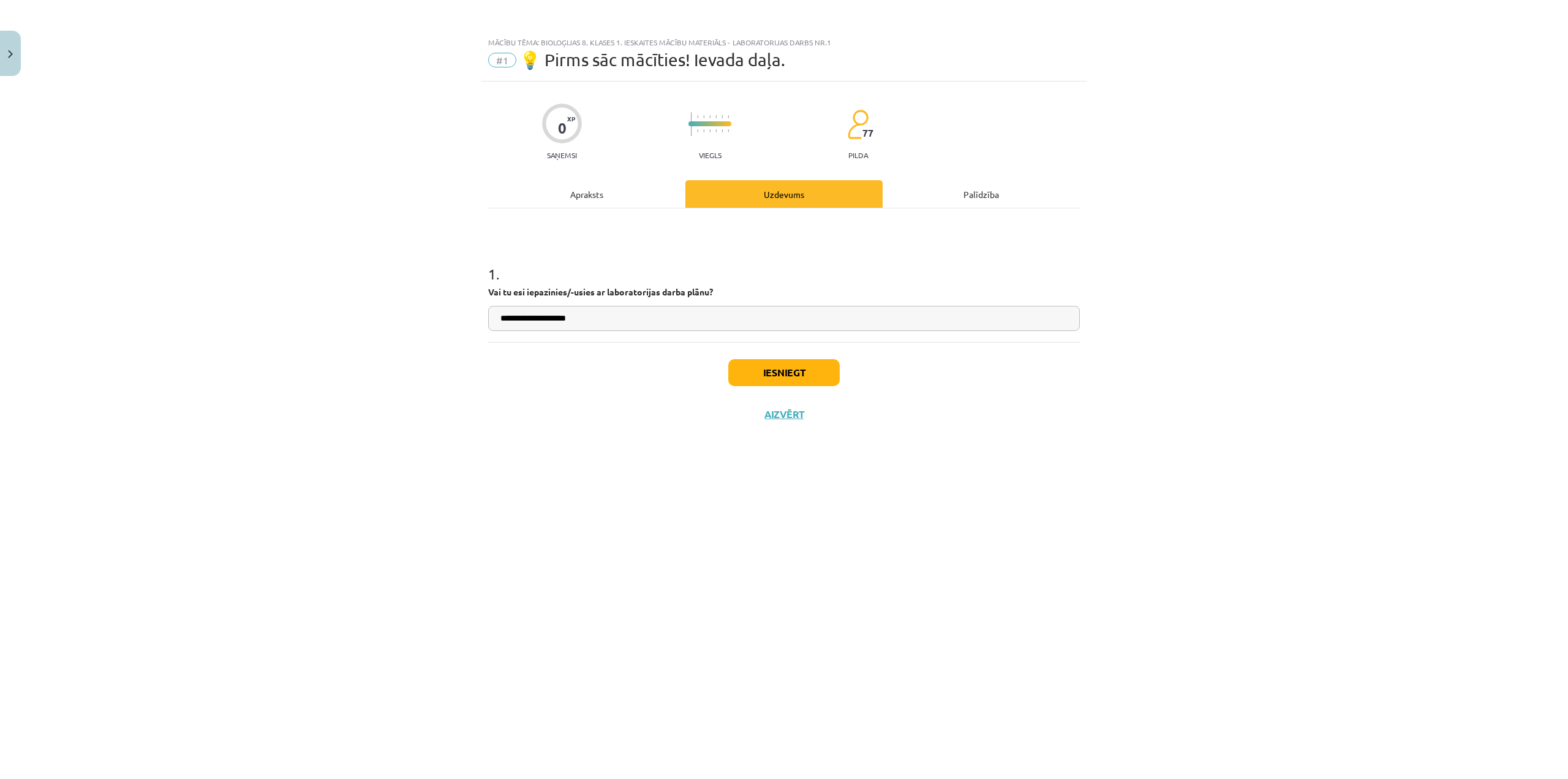
click at [612, 324] on input "**********" at bounding box center [784, 318] width 592 height 25
drag, startPoint x: 603, startPoint y: 315, endPoint x: 372, endPoint y: 336, distance: 232.0
click at [417, 320] on div "**********" at bounding box center [784, 389] width 1568 height 779
type input "**********"
drag, startPoint x: 811, startPoint y: 371, endPoint x: 811, endPoint y: 378, distance: 7.0
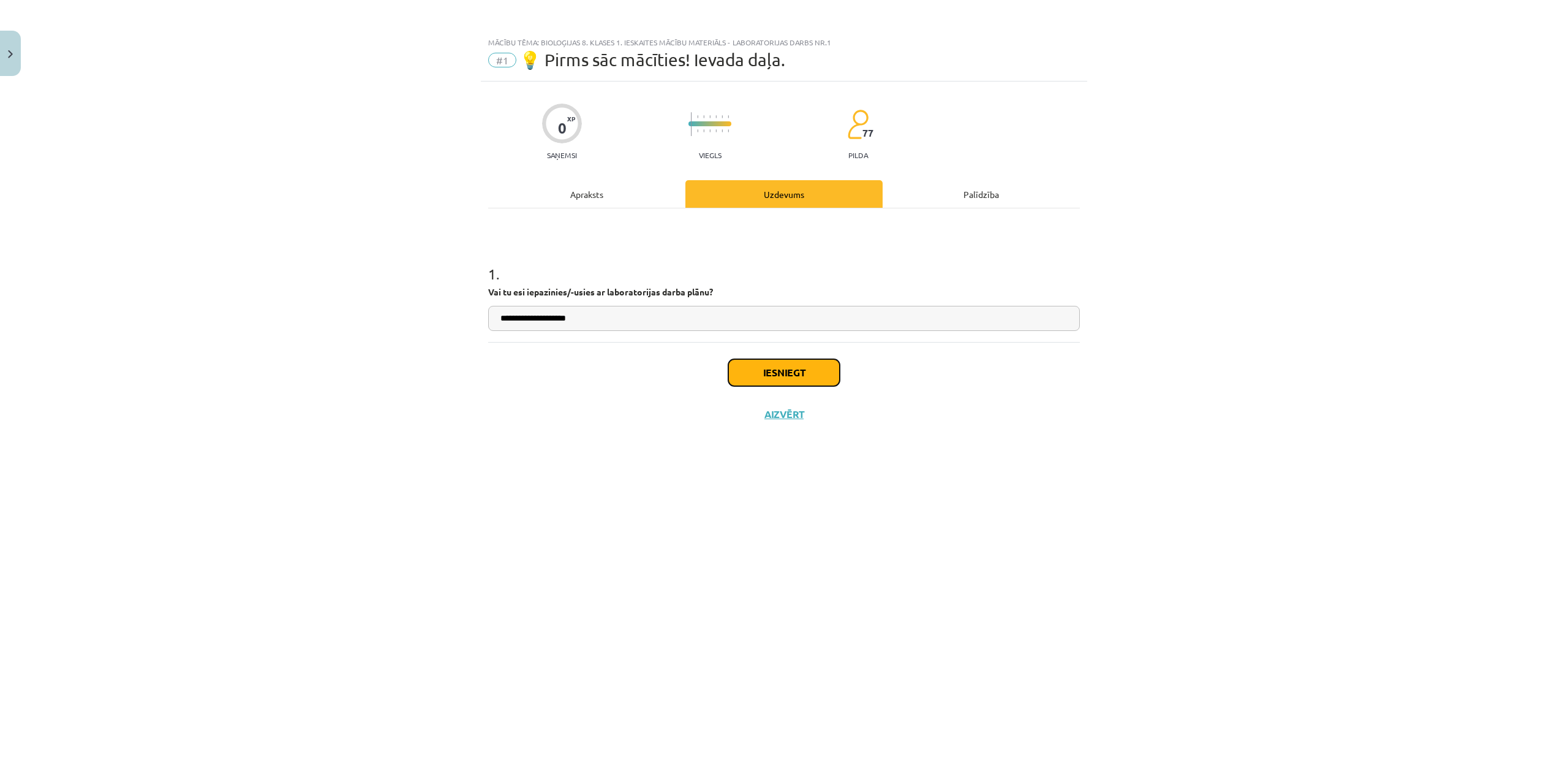
click at [810, 371] on button "Iesniegt" at bounding box center [784, 373] width 112 height 27
click at [795, 425] on button "Nākamā nodarbība" at bounding box center [784, 423] width 120 height 28
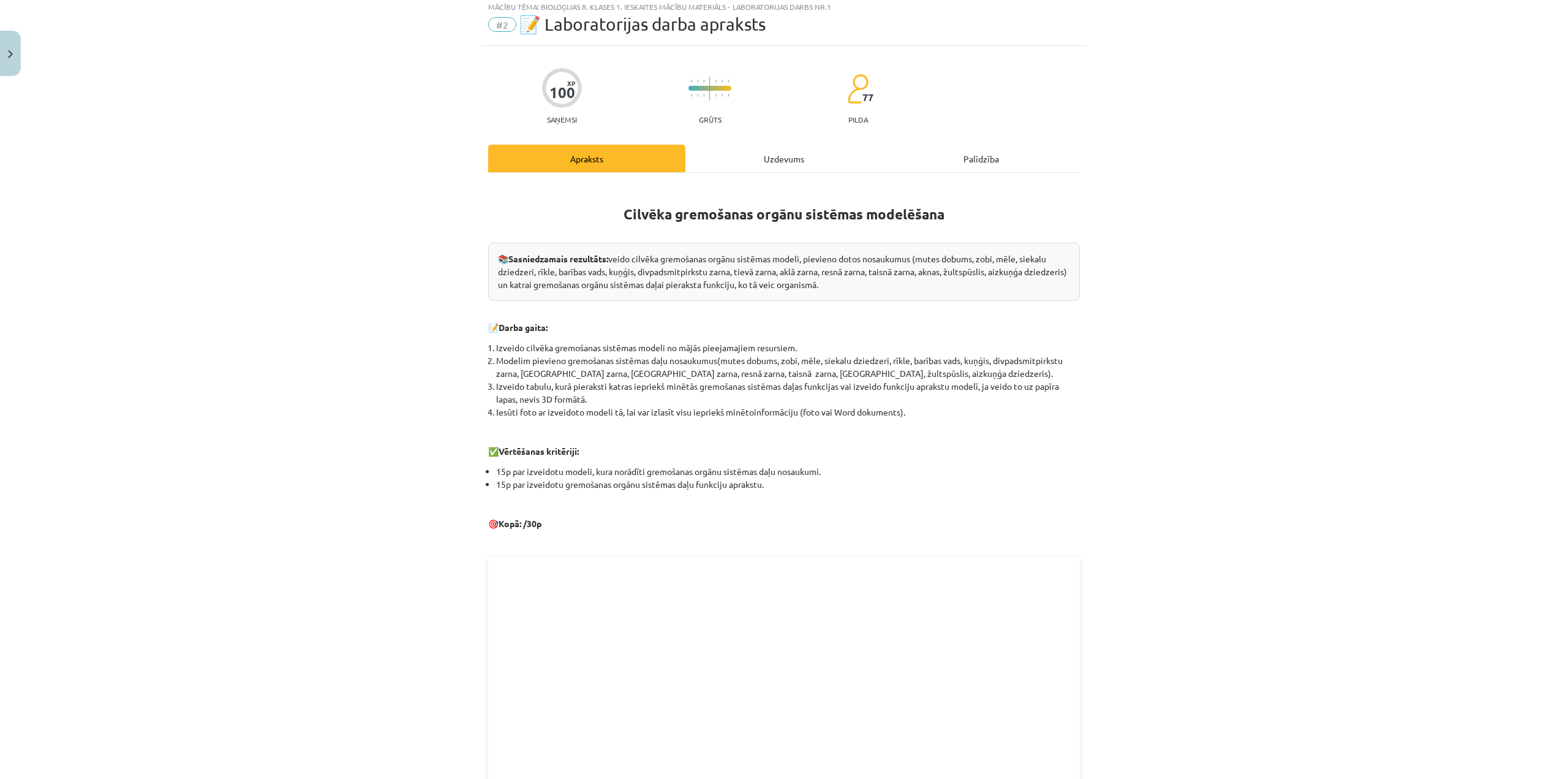
scroll to position [307, 0]
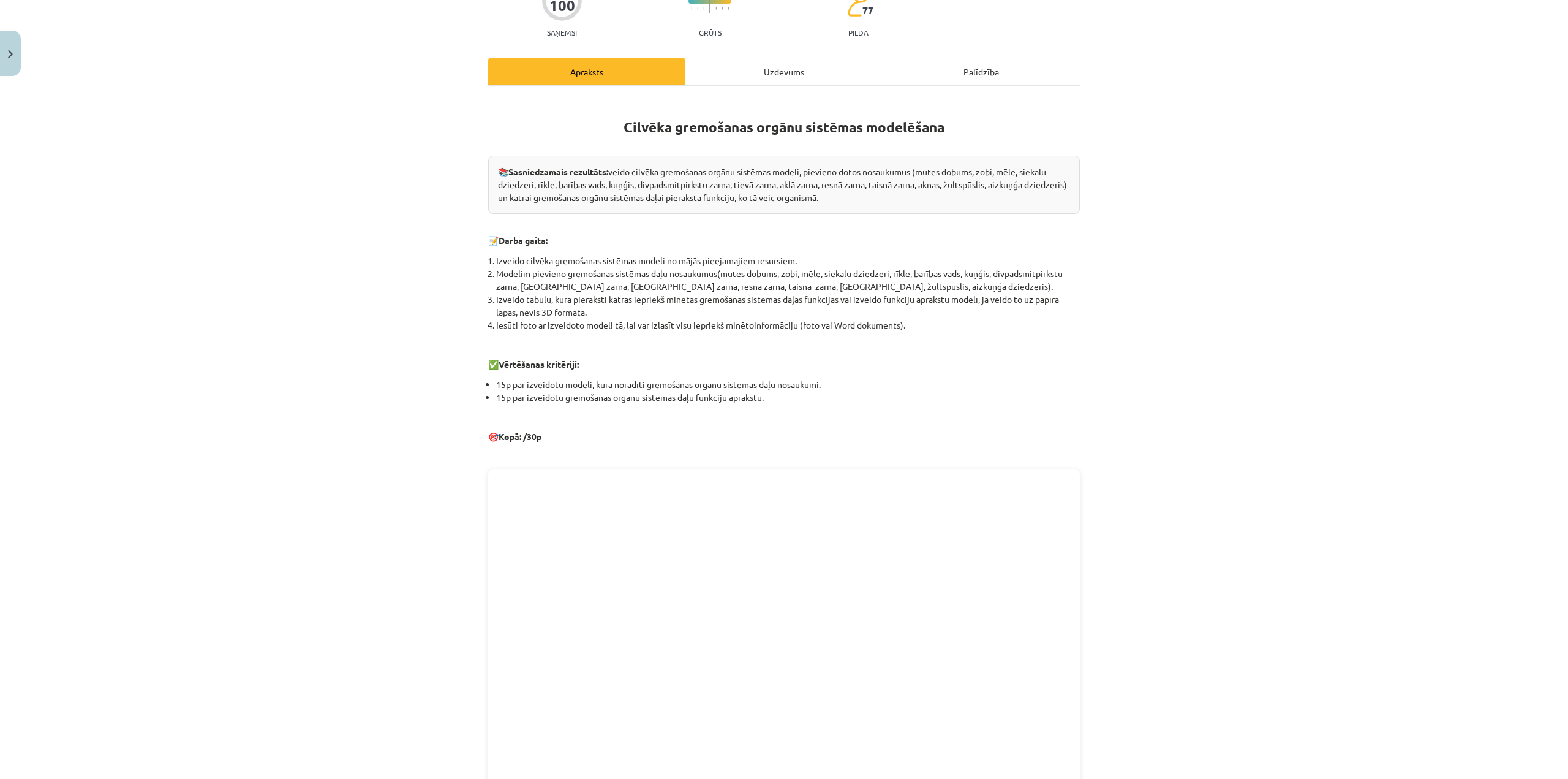
click at [764, 80] on div "Uzdevums" at bounding box center [784, 71] width 197 height 28
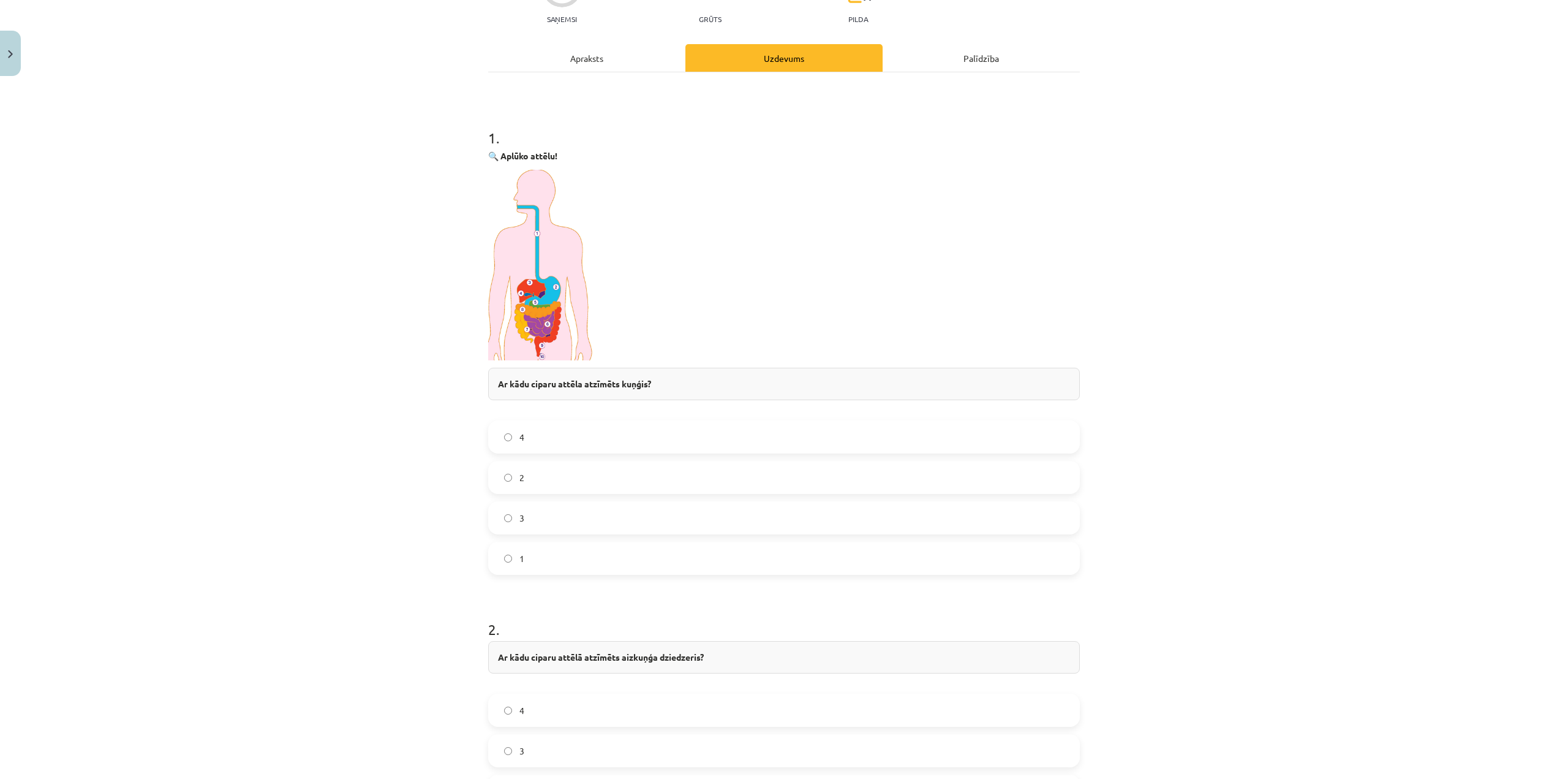
scroll to position [184, 0]
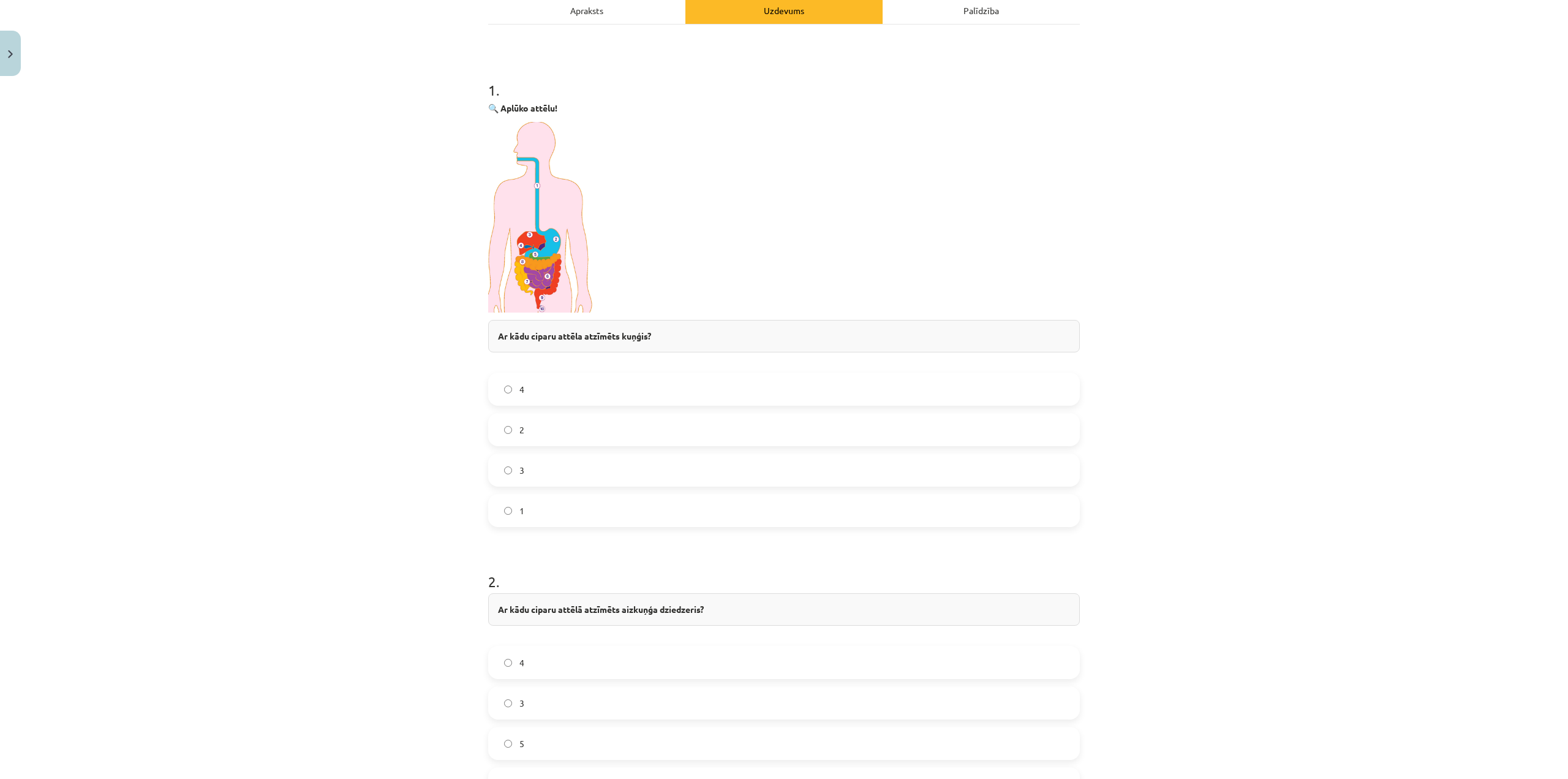
click at [567, 428] on label "2" at bounding box center [784, 429] width 590 height 31
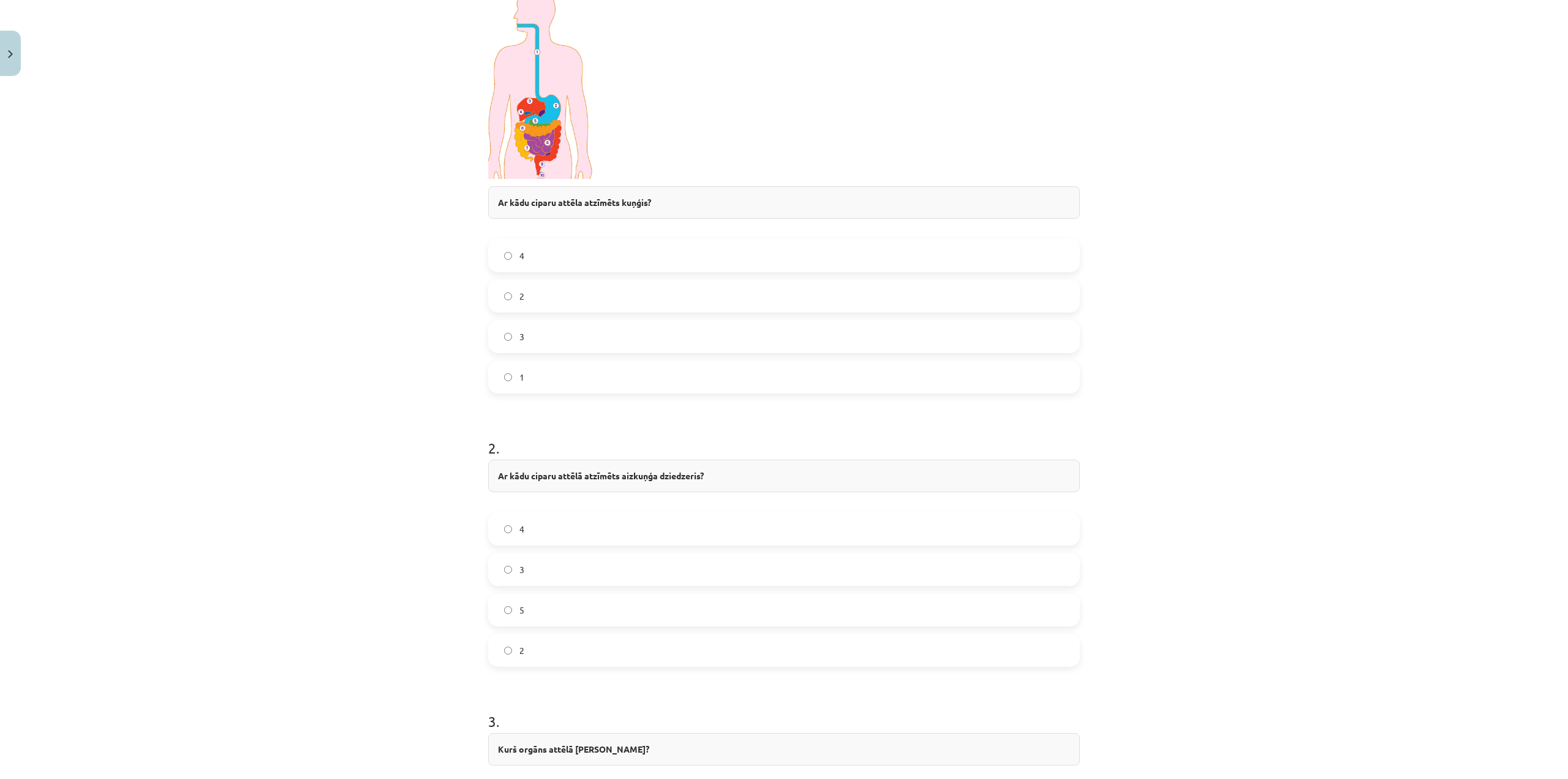
scroll to position [429, 0]
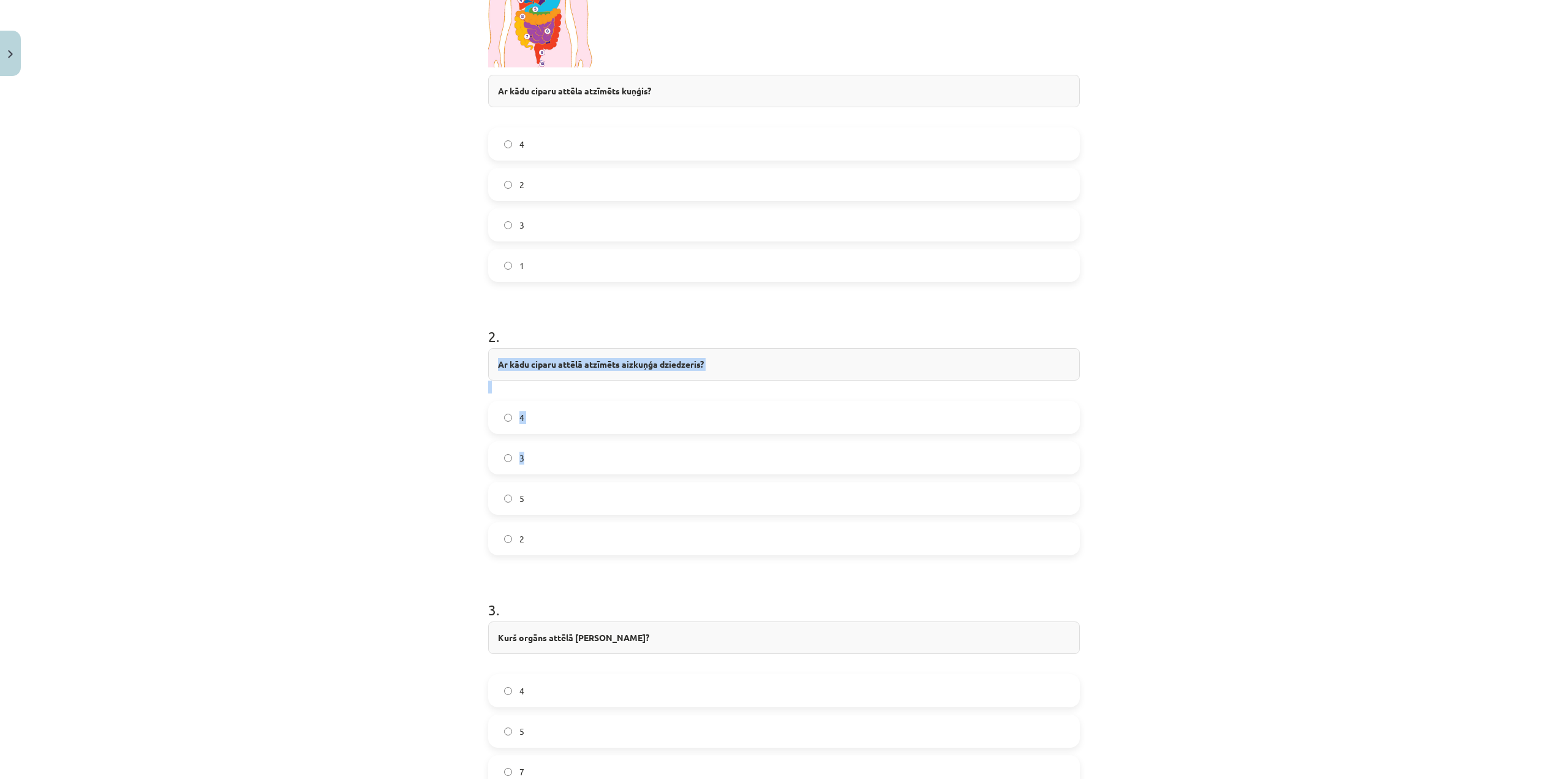
drag, startPoint x: 488, startPoint y: 361, endPoint x: 549, endPoint y: 443, distance: 102.2
click at [549, 443] on div "2 . Ar kādu ciparu attēlā atzīmēts aizkuņģa dziedzeris? 4 3 5 2" at bounding box center [784, 431] width 592 height 249
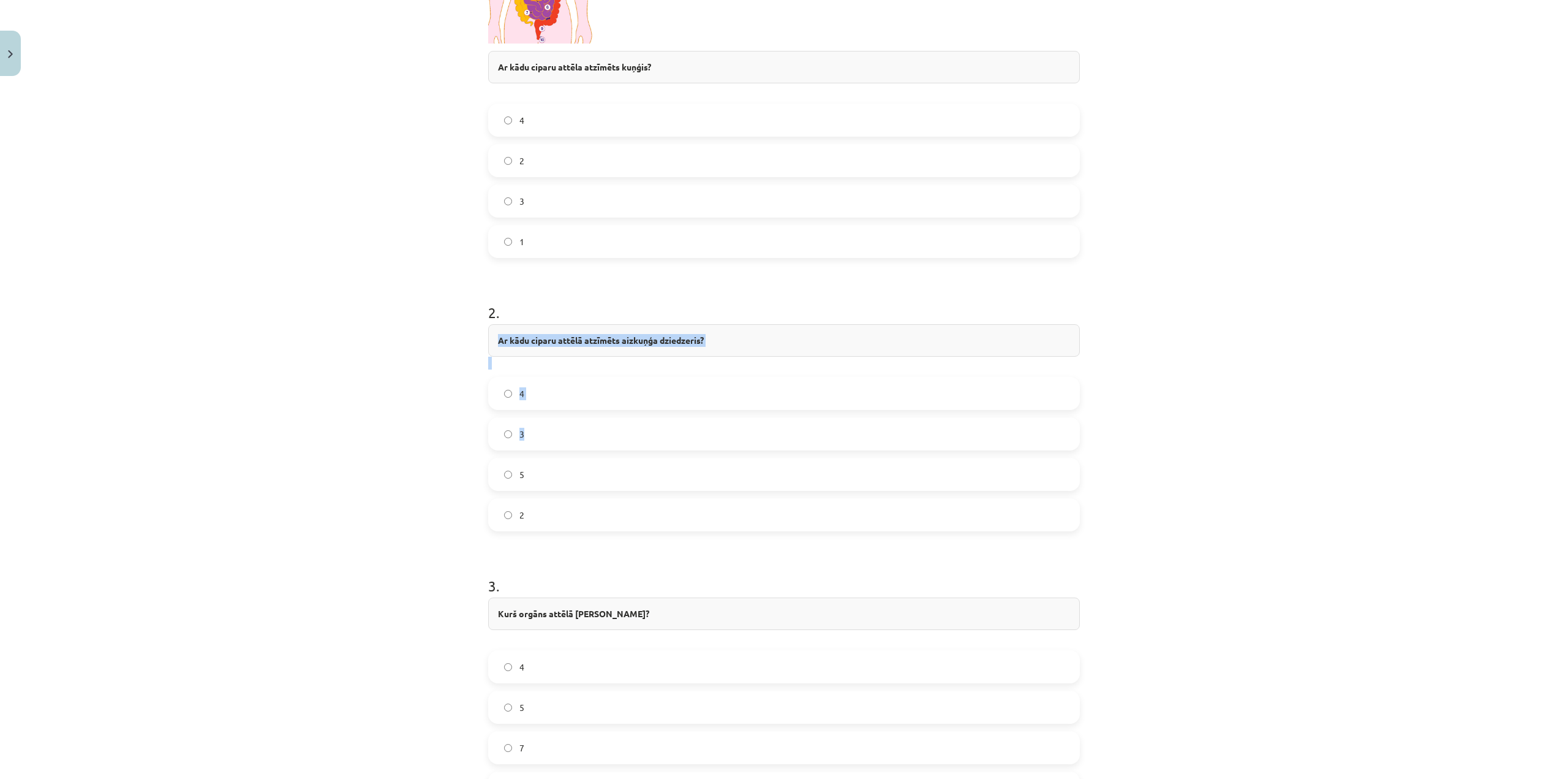
scroll to position [551, 0]
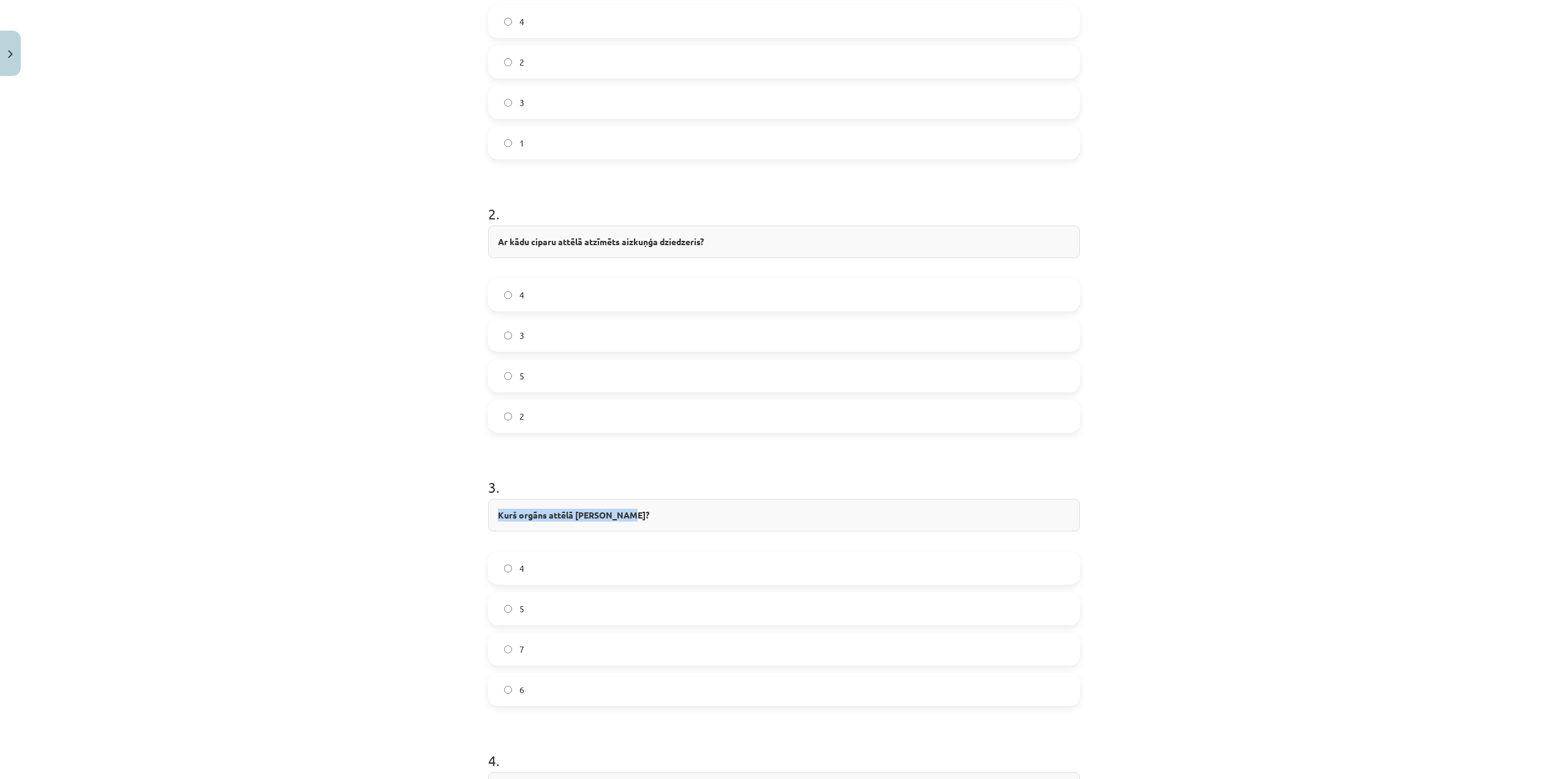
drag, startPoint x: 489, startPoint y: 511, endPoint x: 624, endPoint y: 503, distance: 135.2
click at [624, 503] on div "Kurš orgāns attēlā [PERSON_NAME]?" at bounding box center [784, 515] width 592 height 33
copy strong "Kurš orgāns attēlā [PERSON_NAME]?"
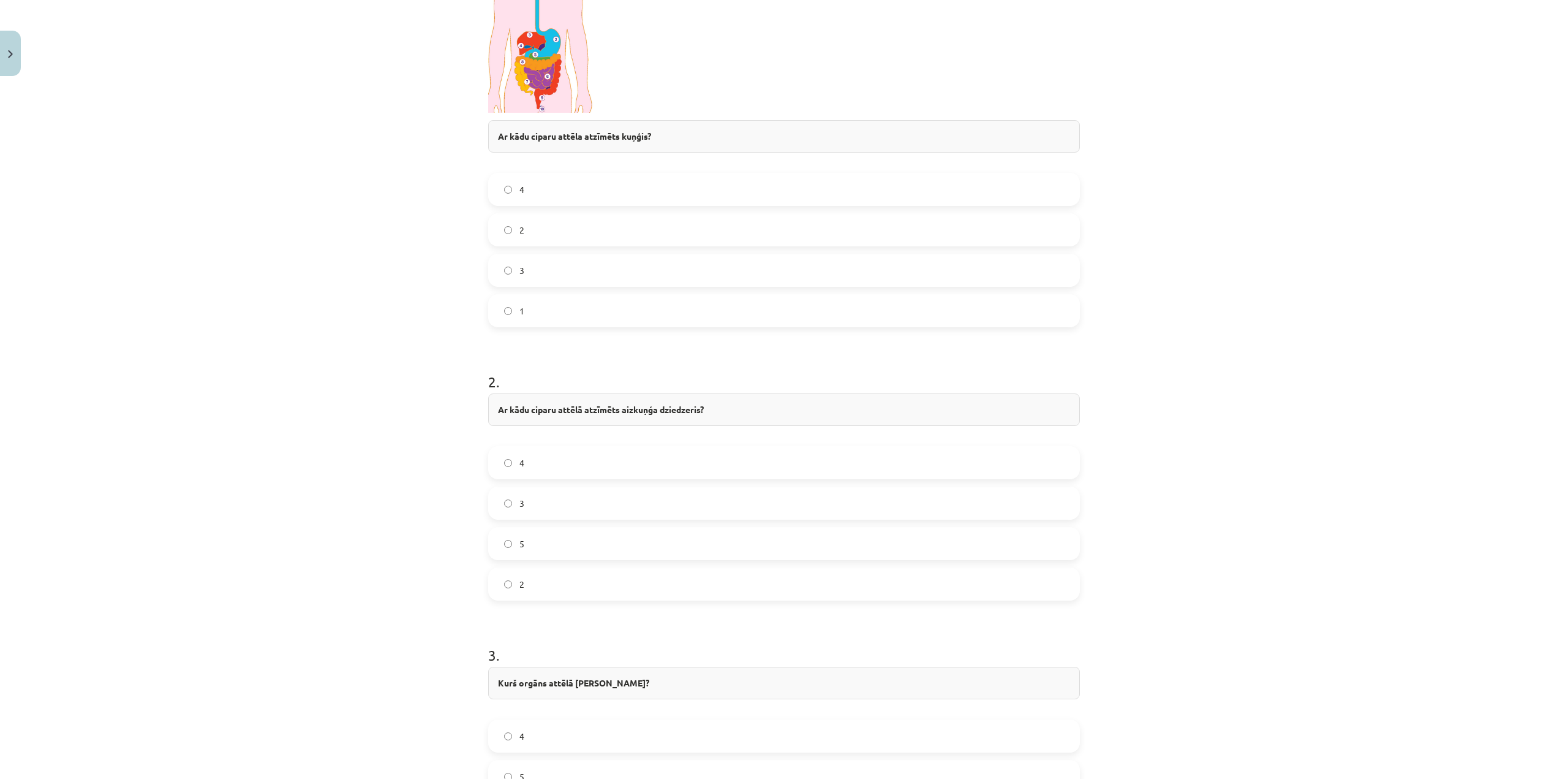
scroll to position [429, 0]
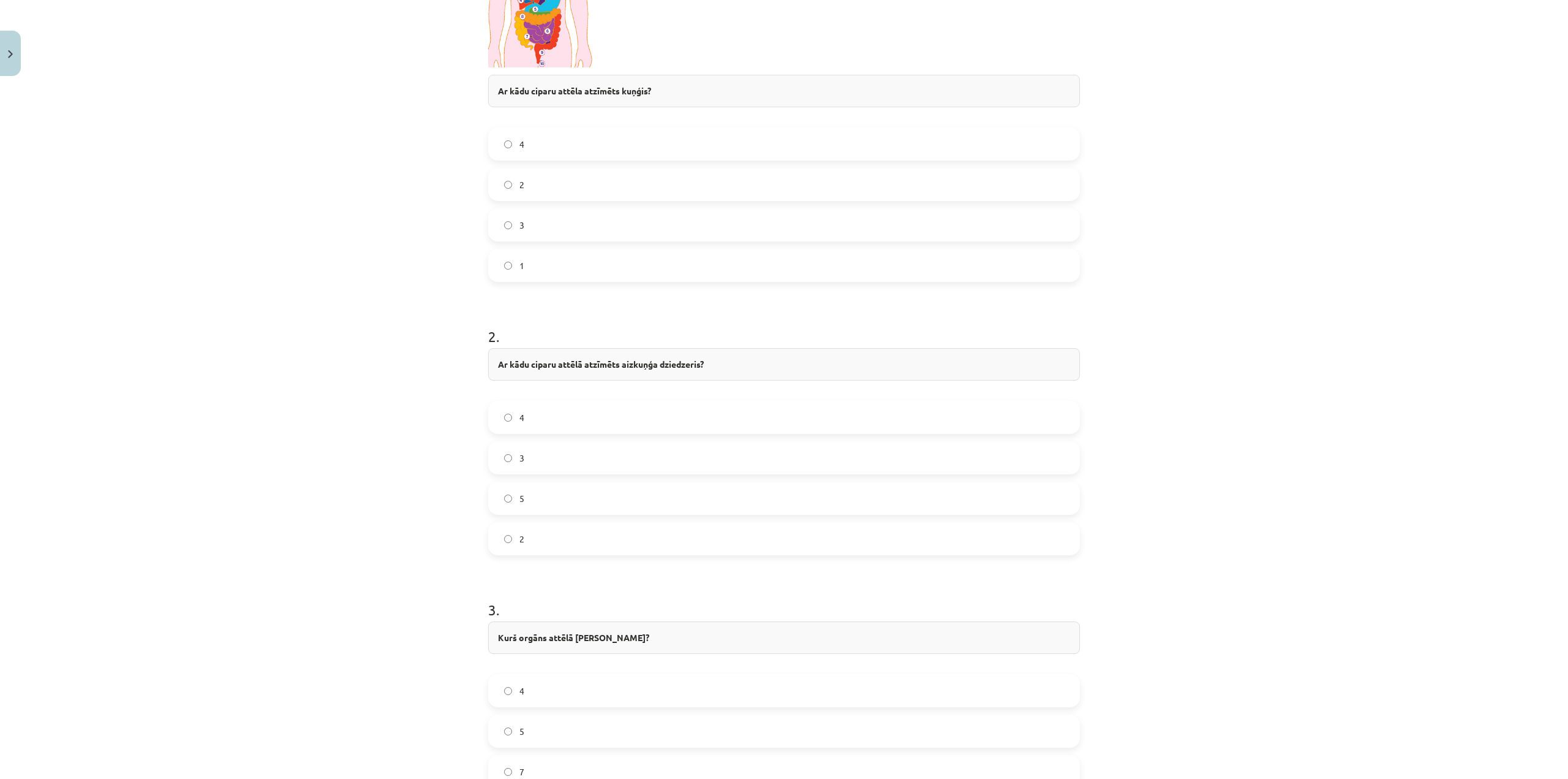
click at [1110, 412] on div "Mācību tēma: Bioloģijas 8. klases 1. ieskaites mācību materiāls - laboratorijas…" at bounding box center [784, 389] width 1568 height 779
drag, startPoint x: 508, startPoint y: 382, endPoint x: 560, endPoint y: 531, distance: 157.8
click at [560, 531] on div "Mācību tēma: Bioloģijas 8. klases 1. ieskaites mācību materiāls - laboratorijas…" at bounding box center [784, 389] width 1568 height 779
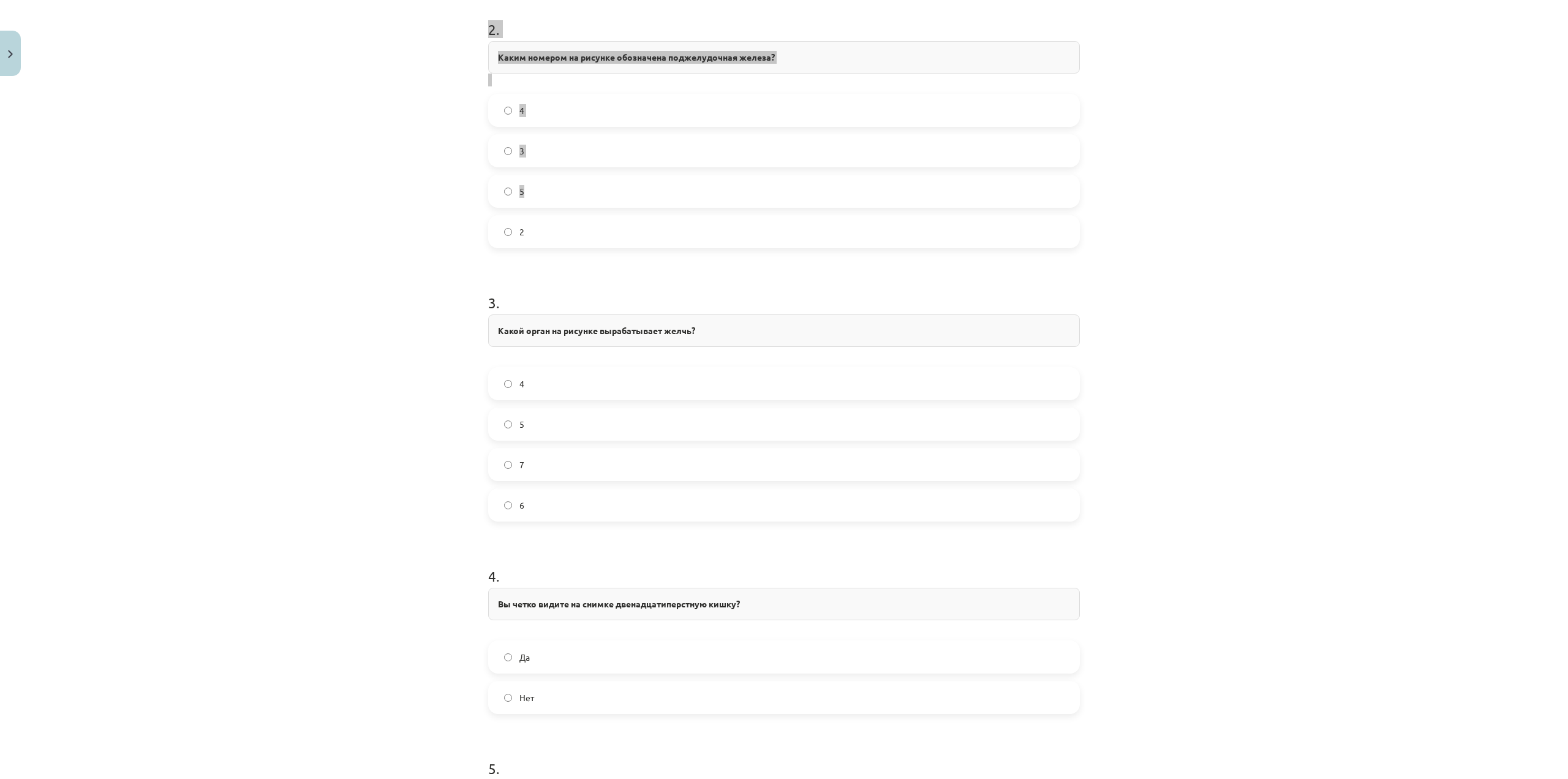
scroll to position [657, 0]
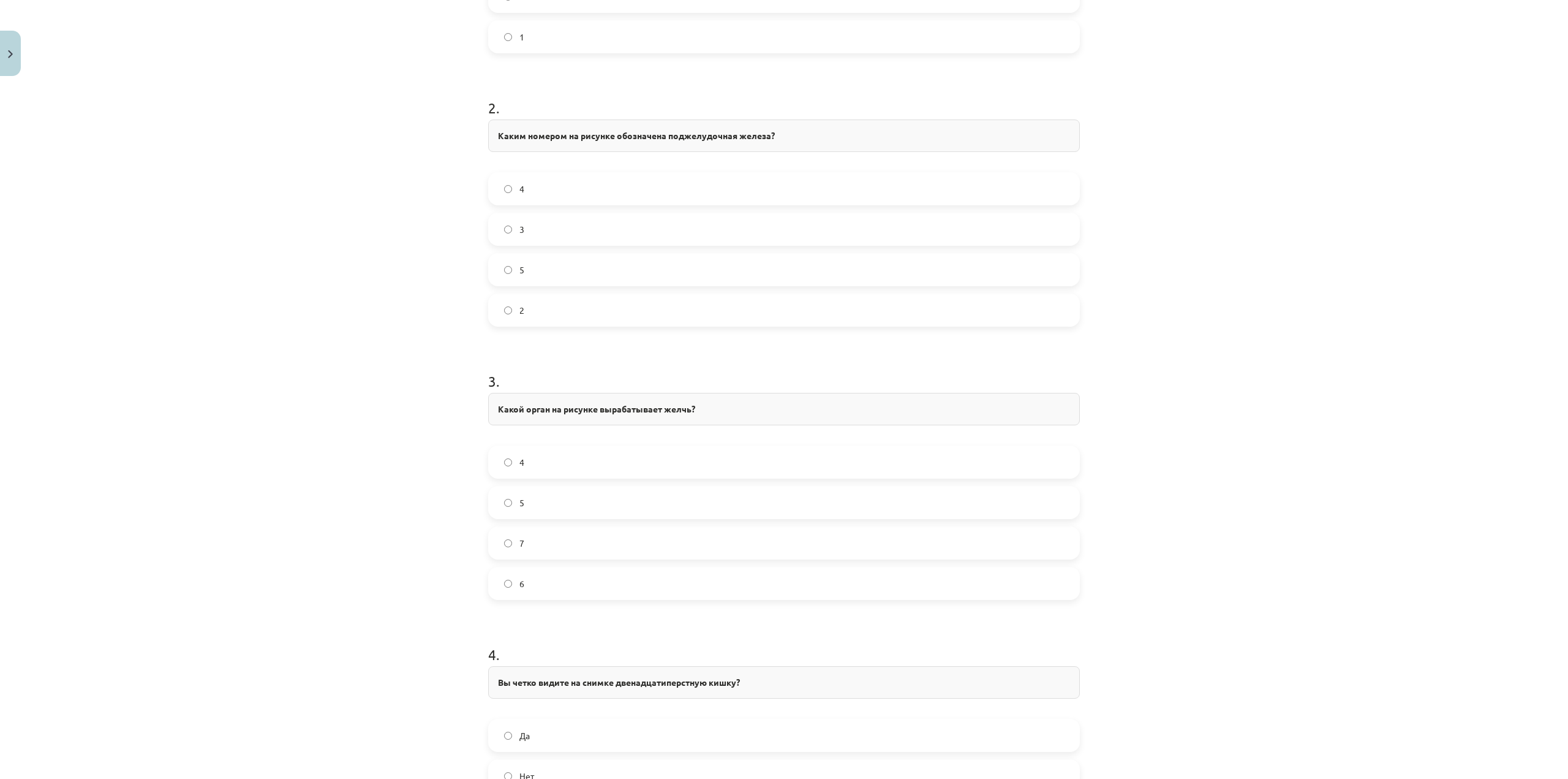
click at [600, 344] on form "1 . 🔍 Посмотрите на картинку! Каким номером на рисунке обозначен желудок? 4 2 3…" at bounding box center [784, 326] width 592 height 1479
click at [584, 228] on label "3" at bounding box center [784, 229] width 590 height 31
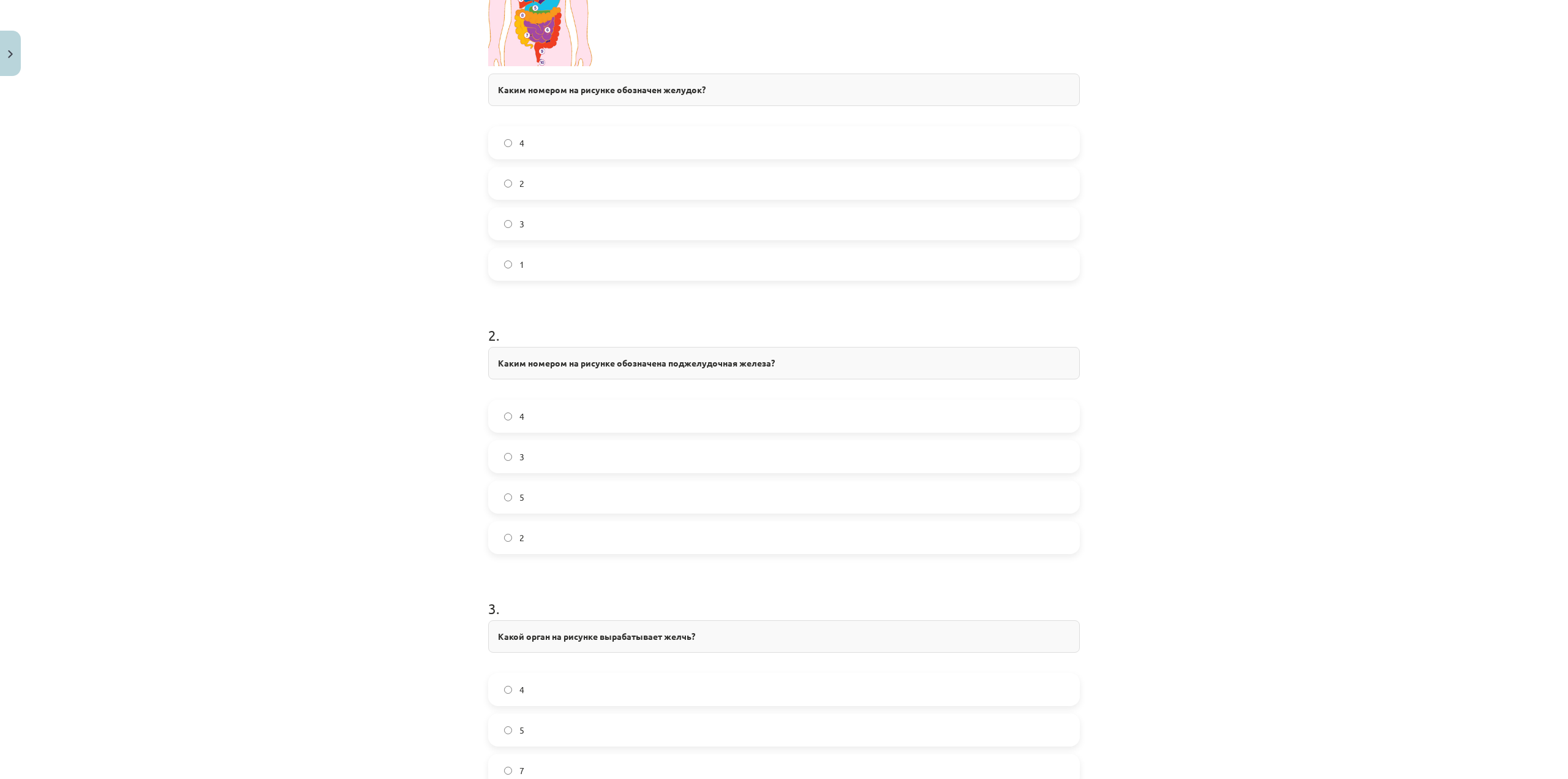
scroll to position [413, 0]
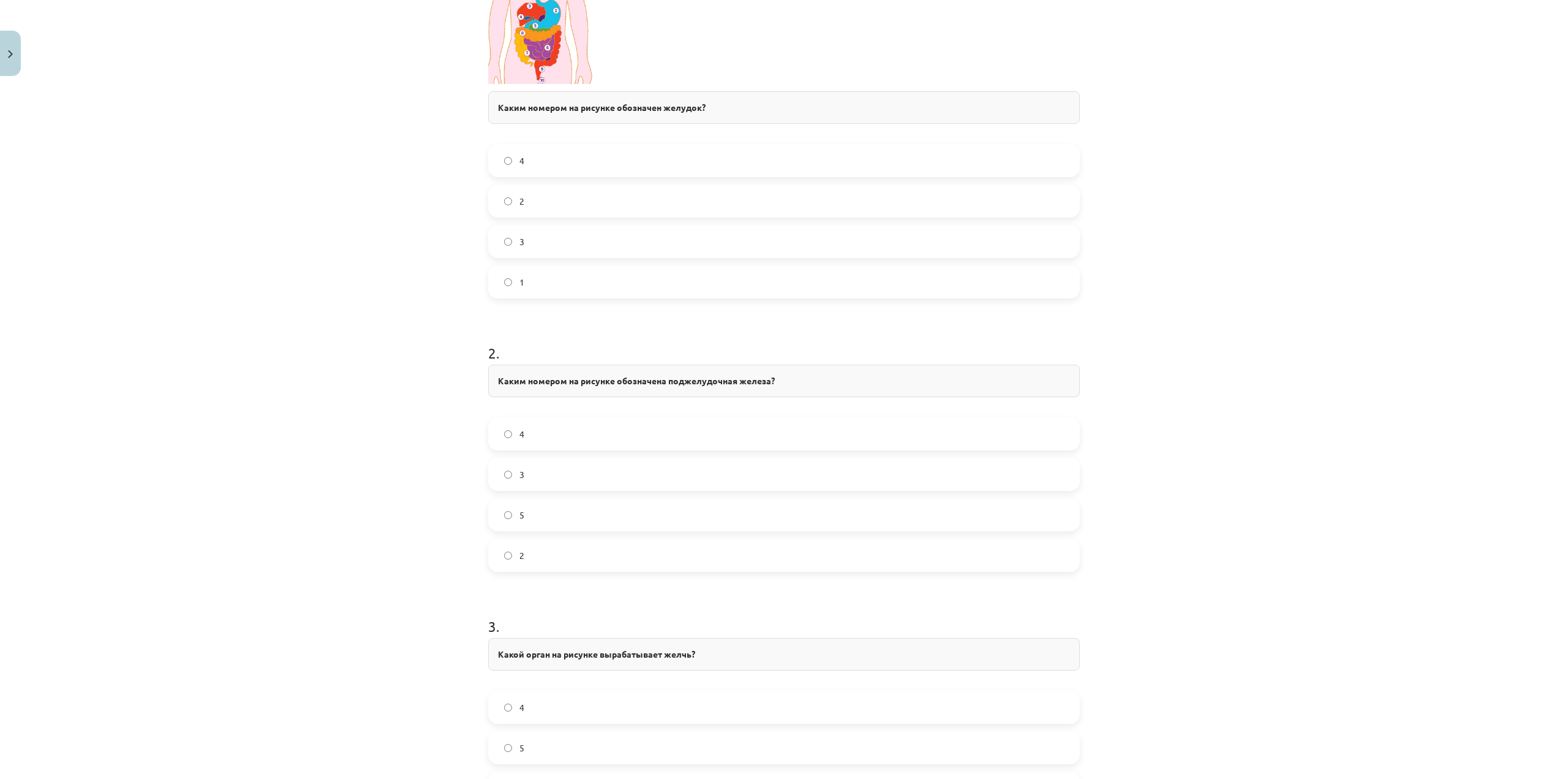
click at [597, 473] on label "3" at bounding box center [784, 474] width 590 height 31
click at [536, 479] on label "3" at bounding box center [784, 474] width 590 height 31
click at [457, 472] on div "Тема урока: Биология 8 класс 1-й контрольный материал - лабораторная работа № 1…" at bounding box center [784, 389] width 1568 height 779
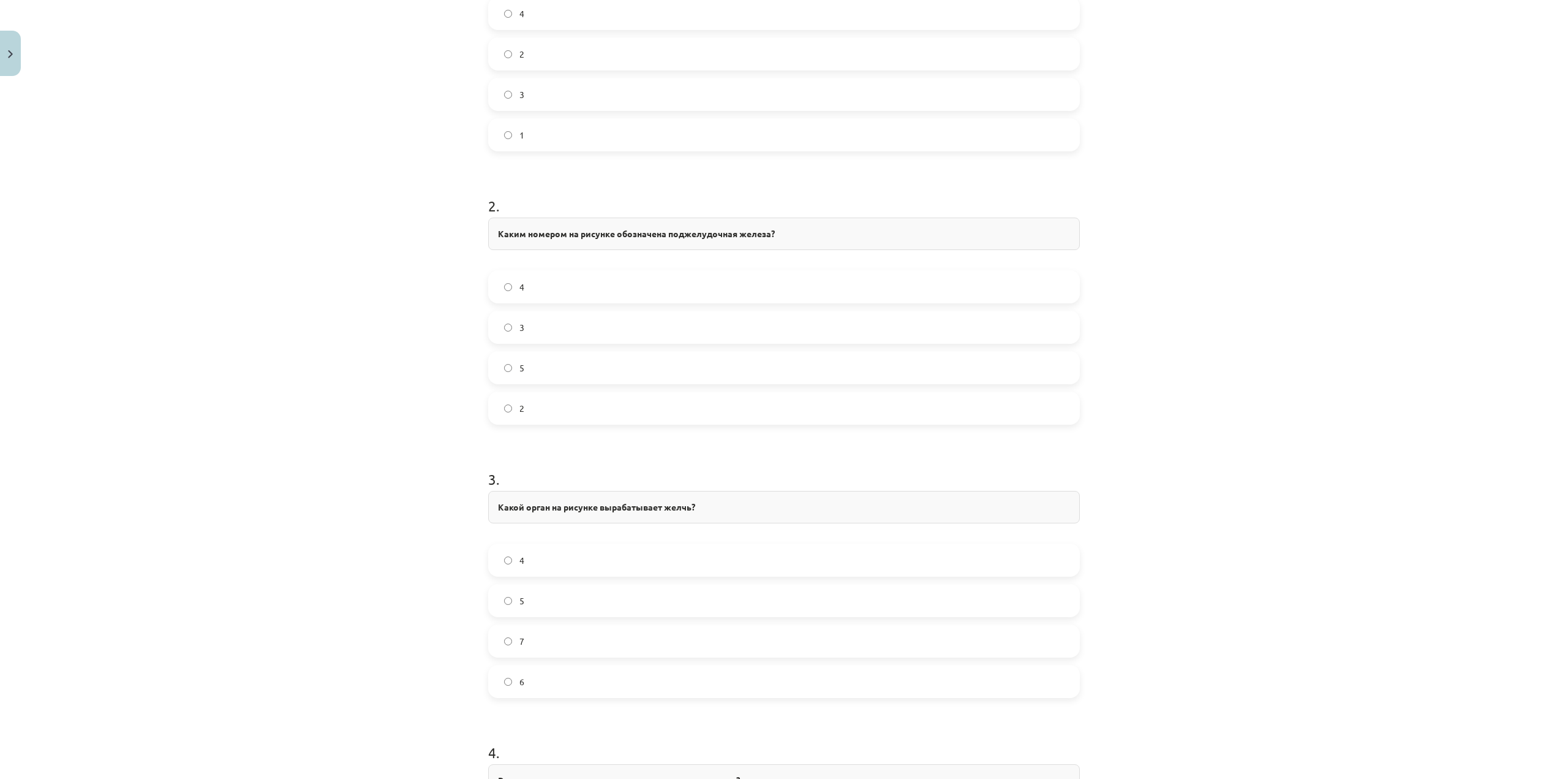
scroll to position [719, 0]
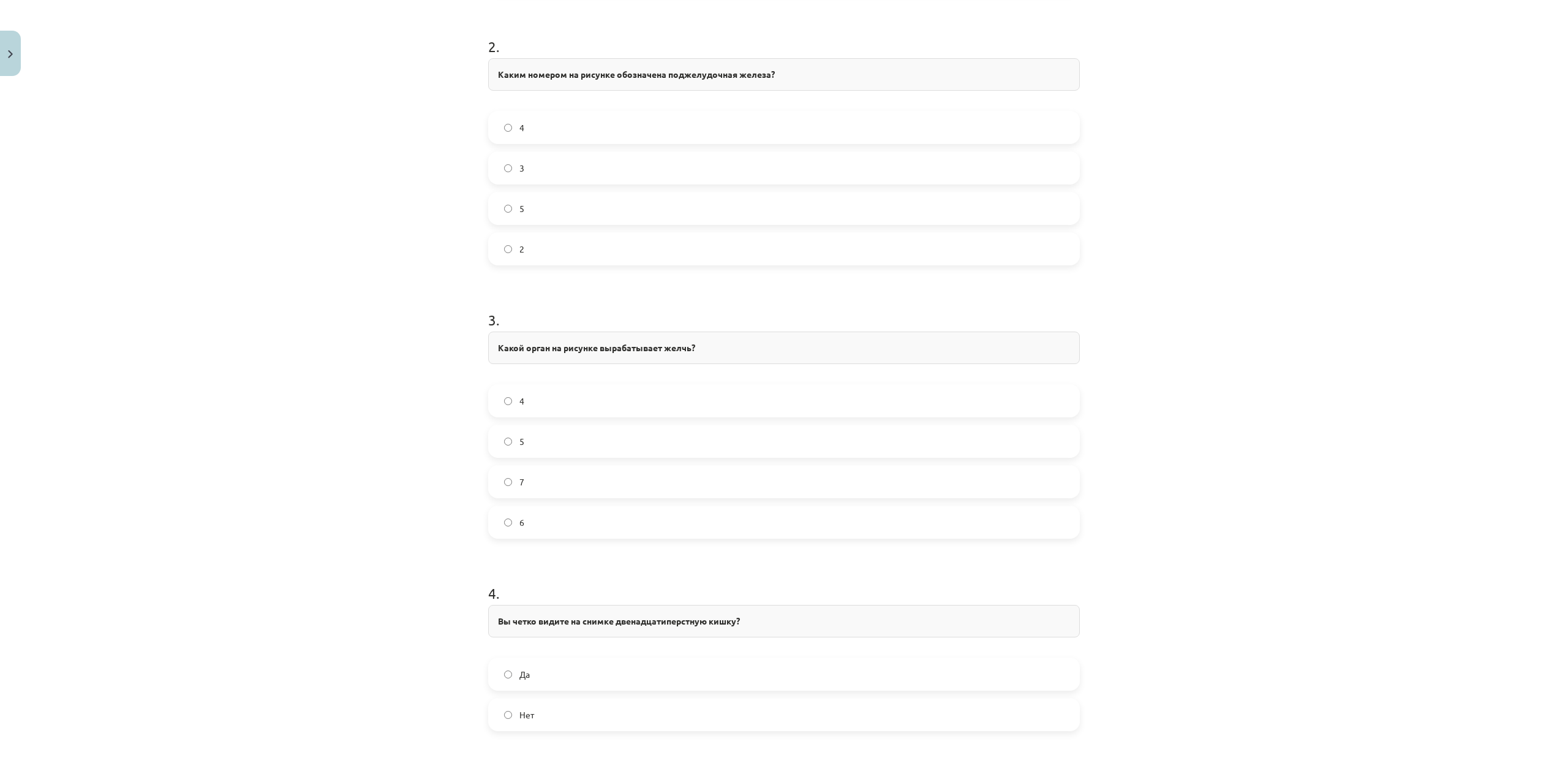
click at [556, 398] on label "4" at bounding box center [784, 401] width 590 height 31
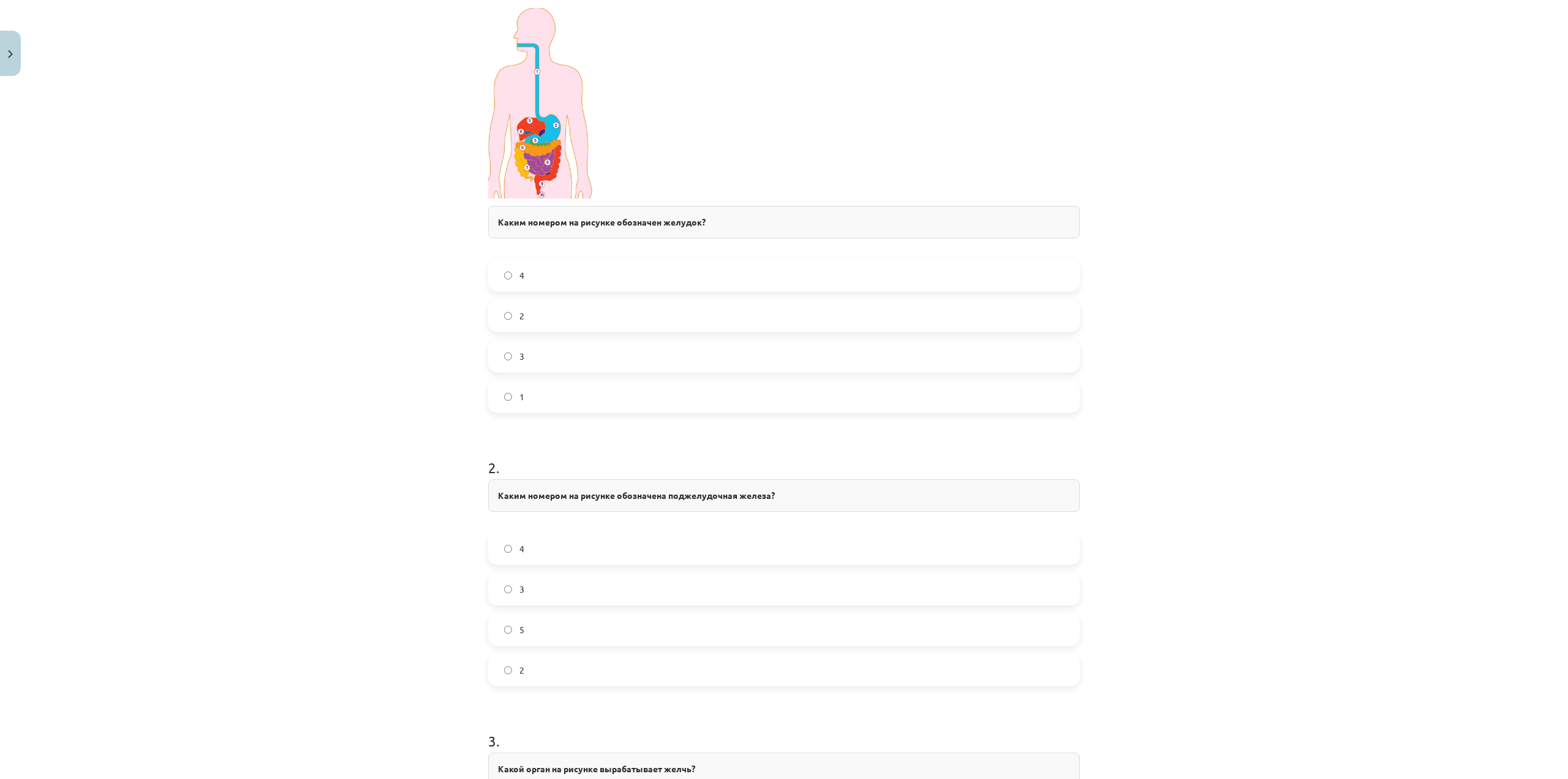
scroll to position [290, 0]
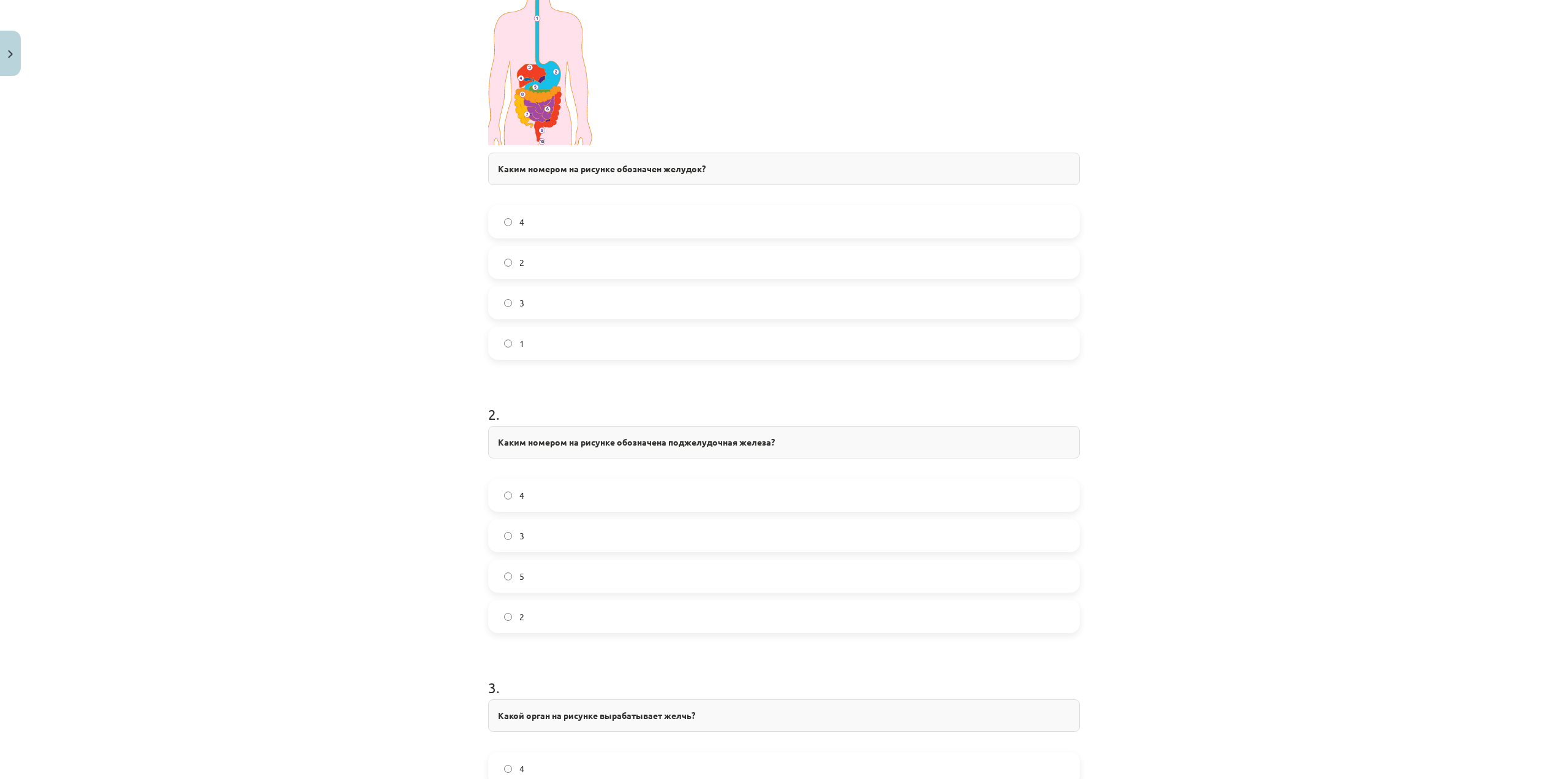
click at [562, 572] on label "5" at bounding box center [784, 576] width 590 height 31
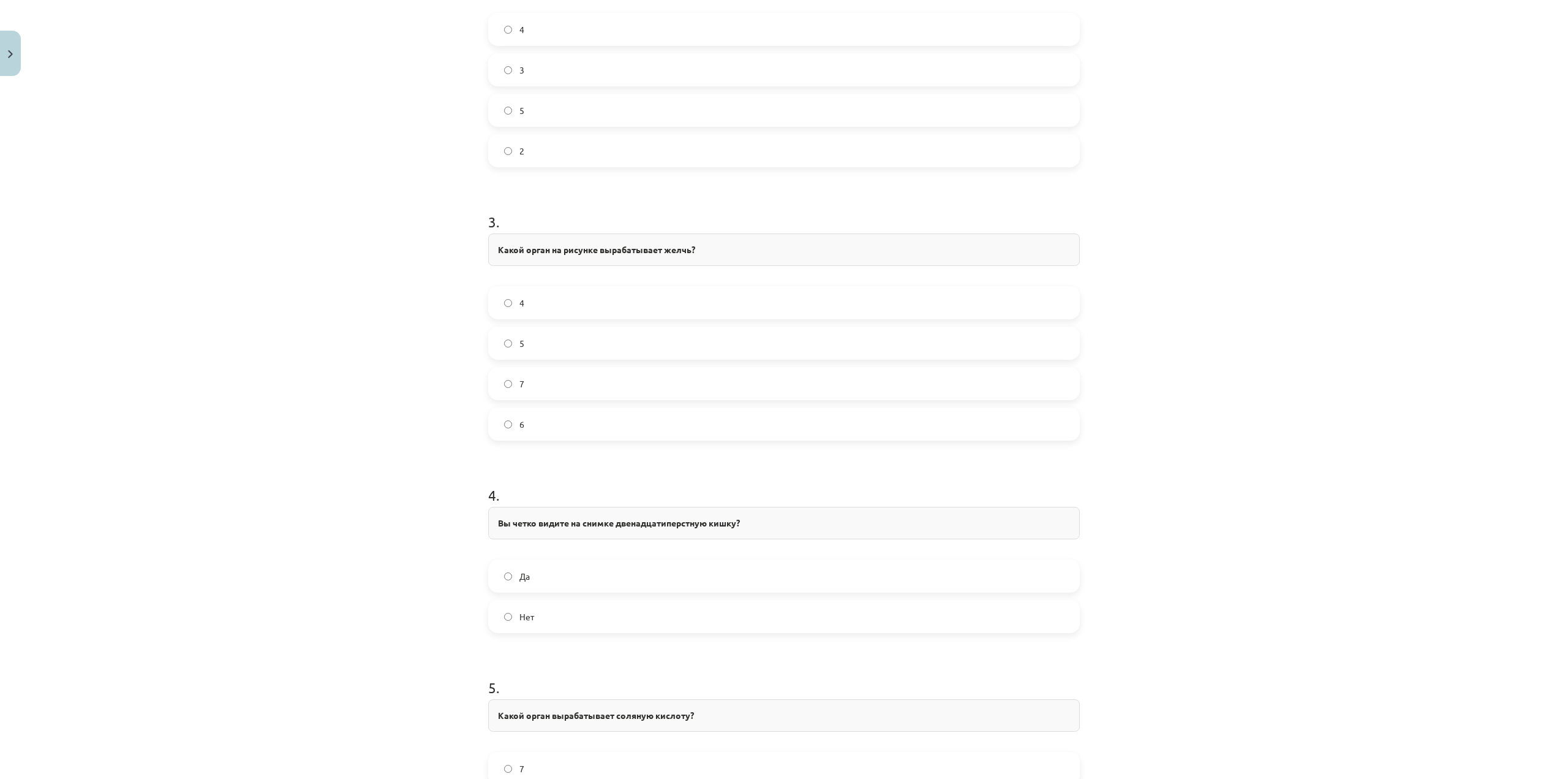
scroll to position [841, 0]
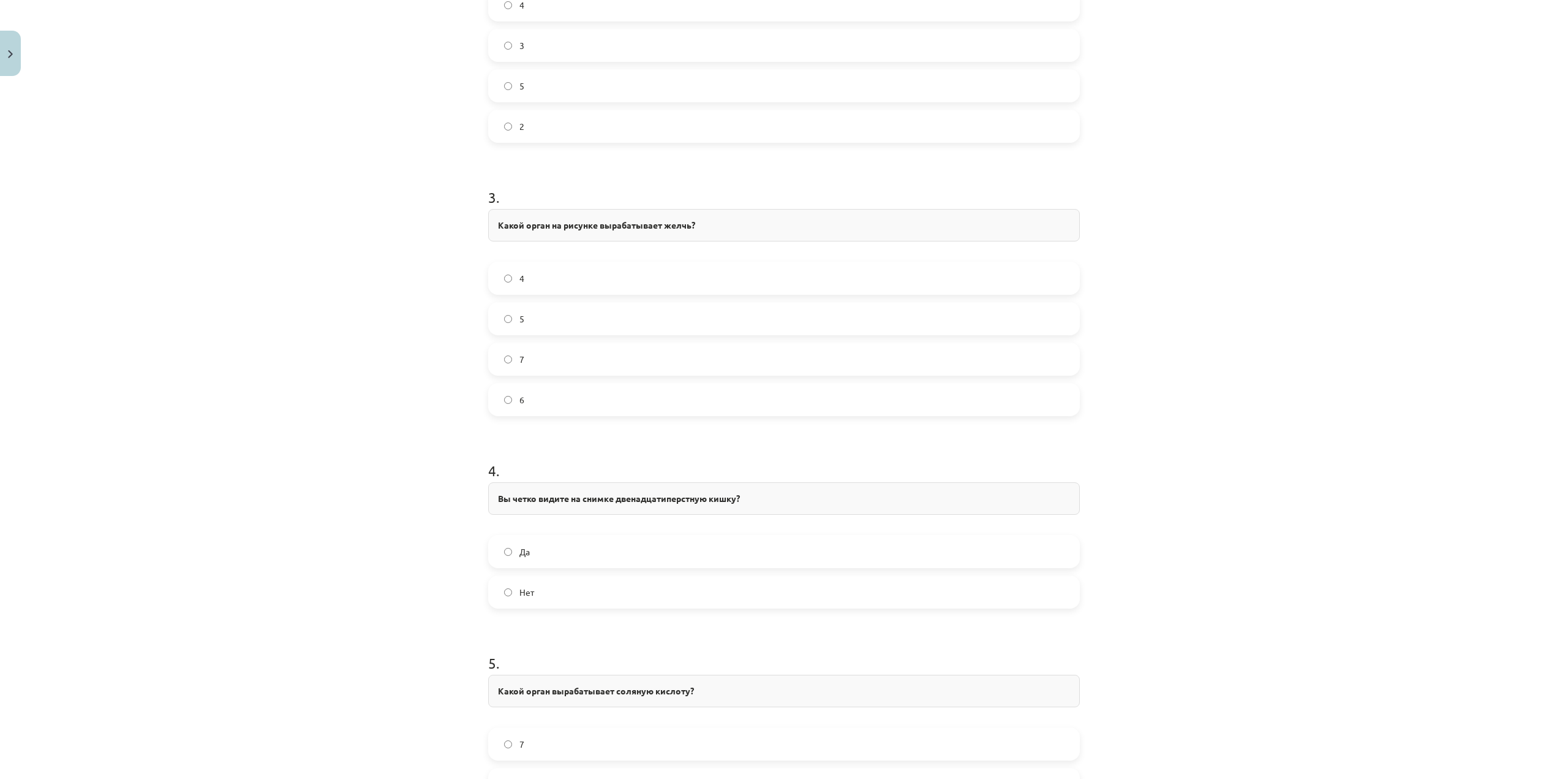
click at [576, 591] on label "Нет" at bounding box center [784, 591] width 590 height 31
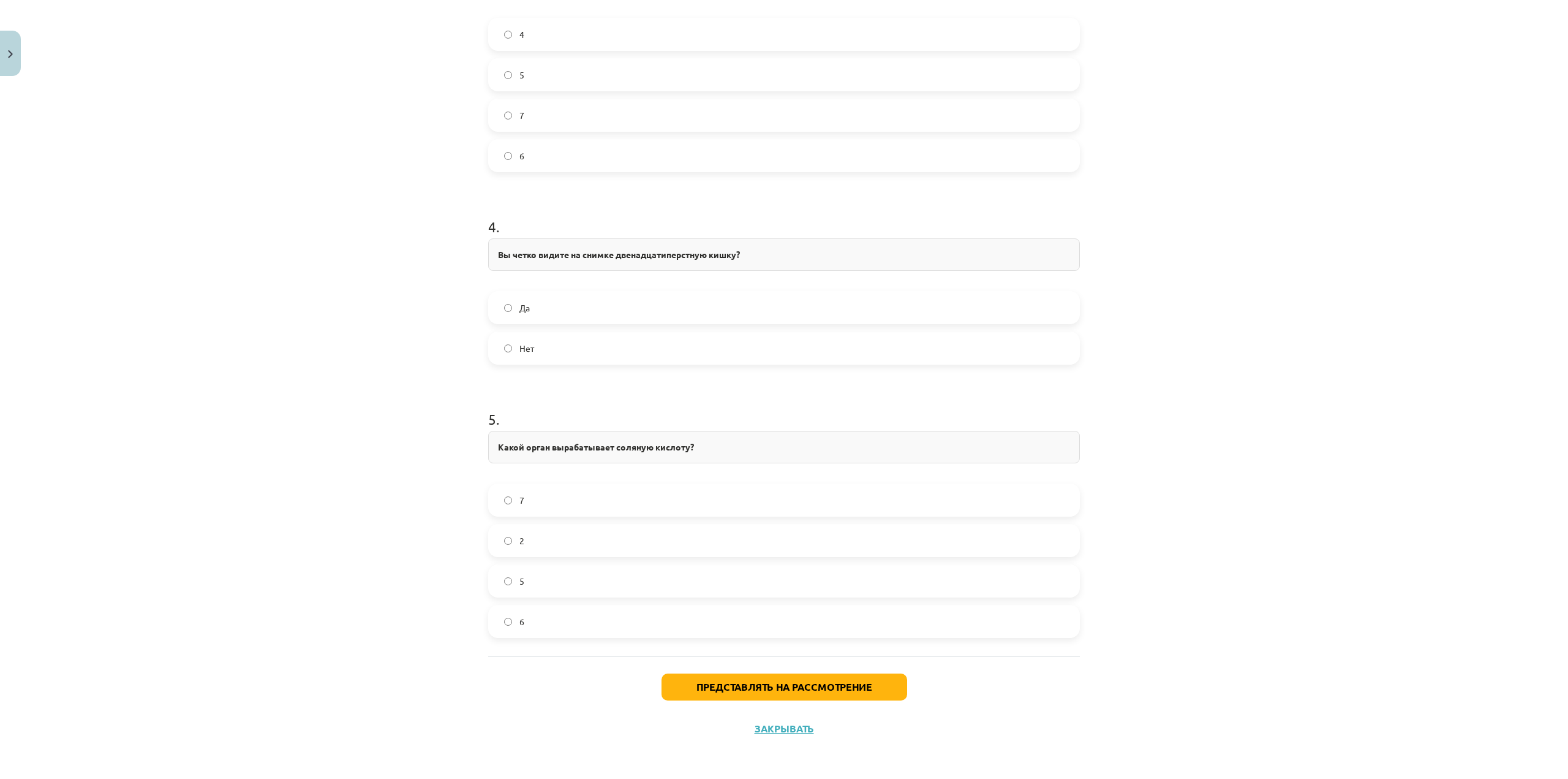
scroll to position [1086, 0]
drag, startPoint x: 489, startPoint y: 443, endPoint x: 693, endPoint y: 448, distance: 204.1
click at [693, 448] on div "Какой орган вырабатывает соляную кислоту?" at bounding box center [784, 446] width 592 height 33
copy font "Какой орган вырабатывает соляную кислоту?"
click at [548, 537] on label "2" at bounding box center [784, 539] width 590 height 31
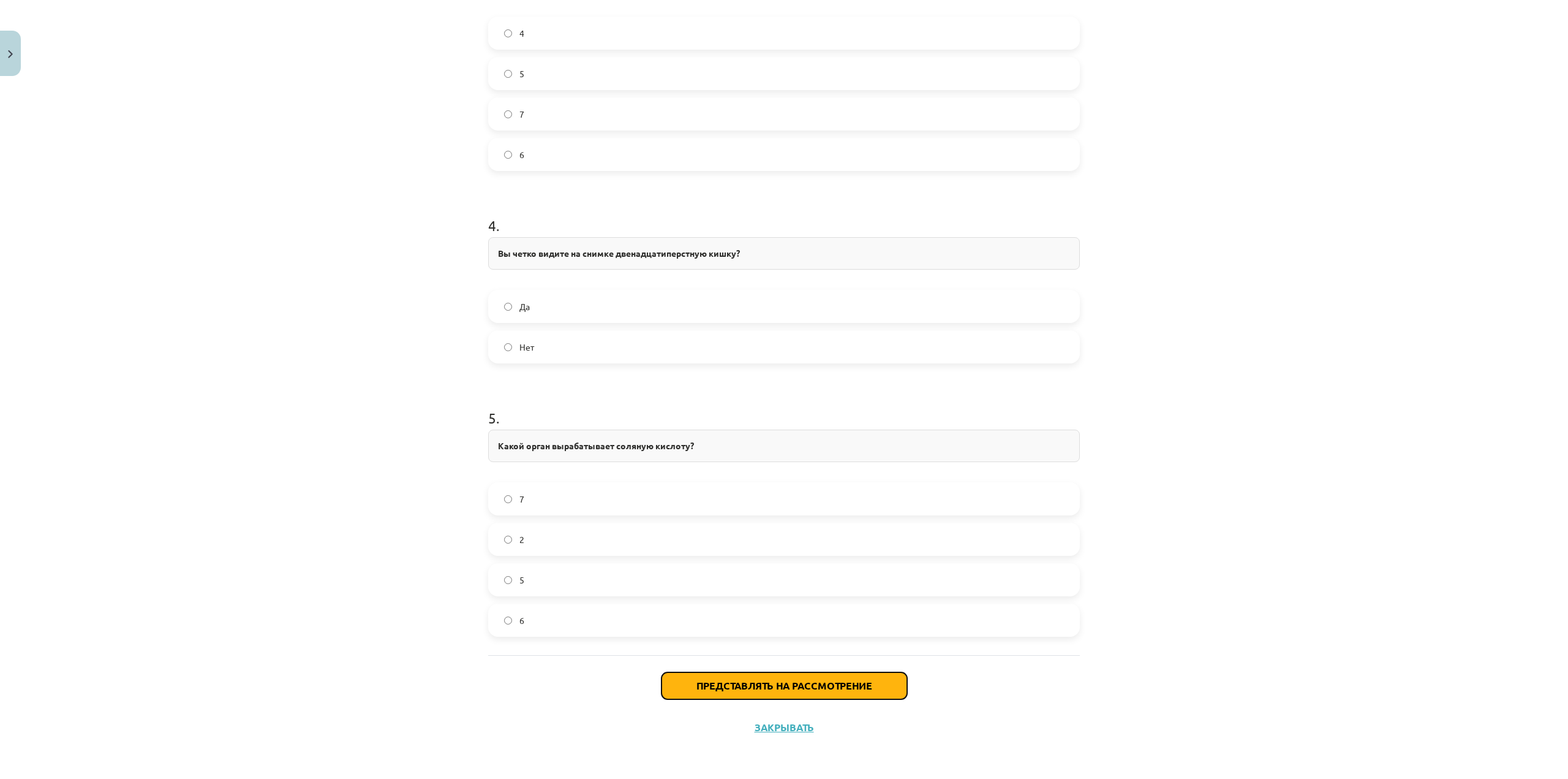
click at [728, 681] on font "Представлять на рассмотрение" at bounding box center [784, 685] width 176 height 13
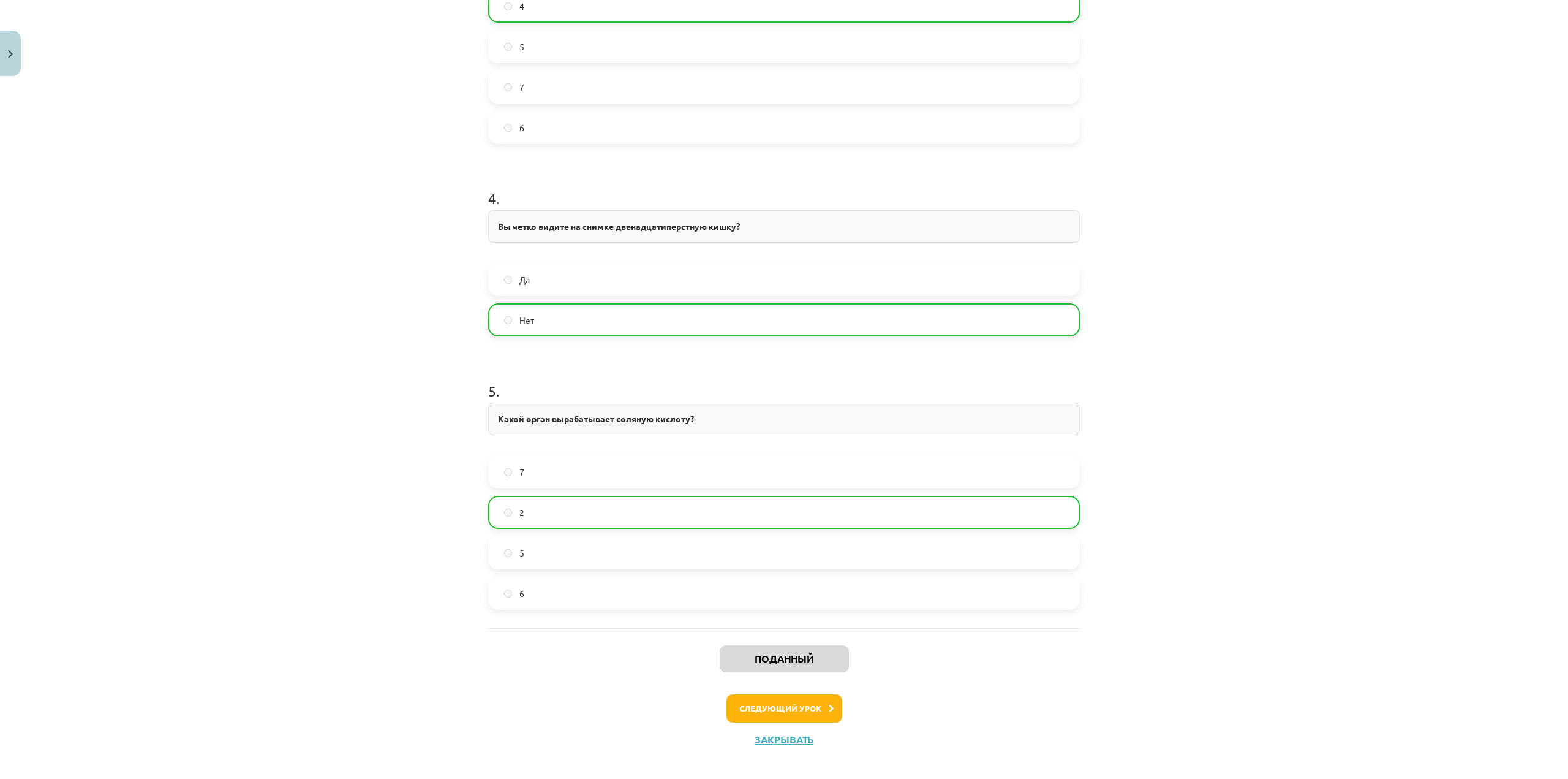
scroll to position [1125, 0]
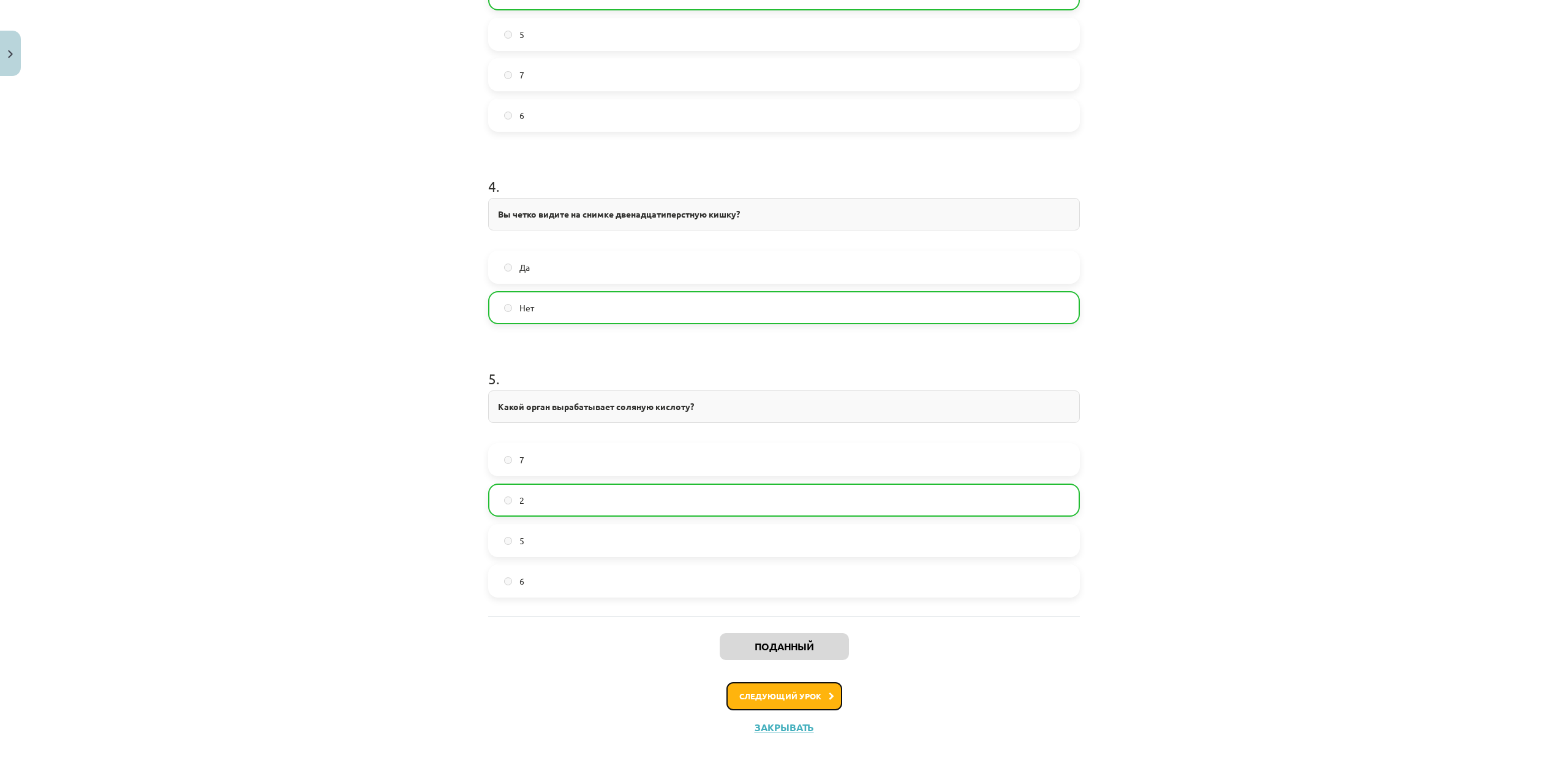
click at [800, 695] on font "Следующий урок" at bounding box center [780, 696] width 82 height 11
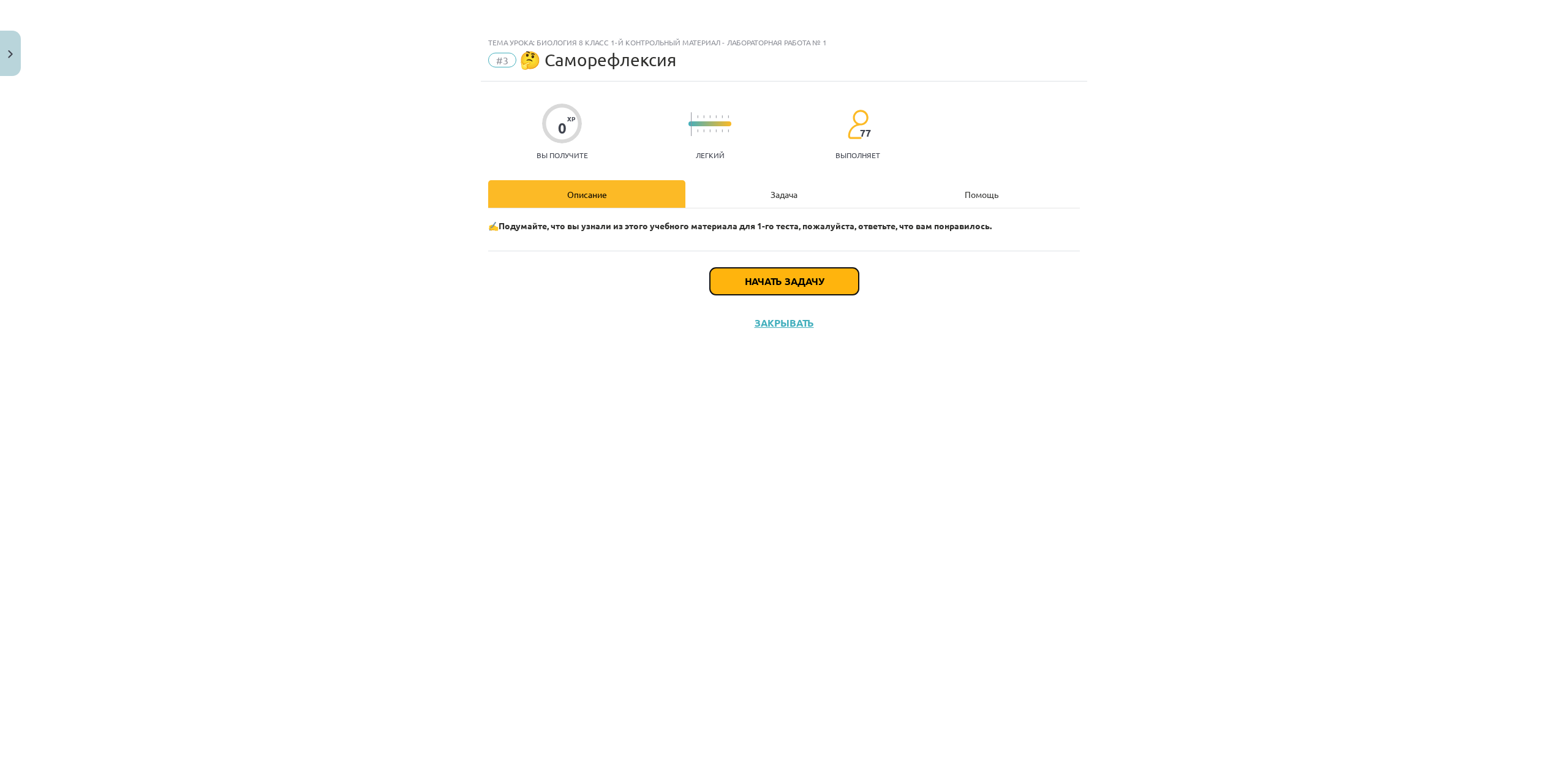
click at [742, 282] on button "Начать задачу" at bounding box center [784, 281] width 149 height 27
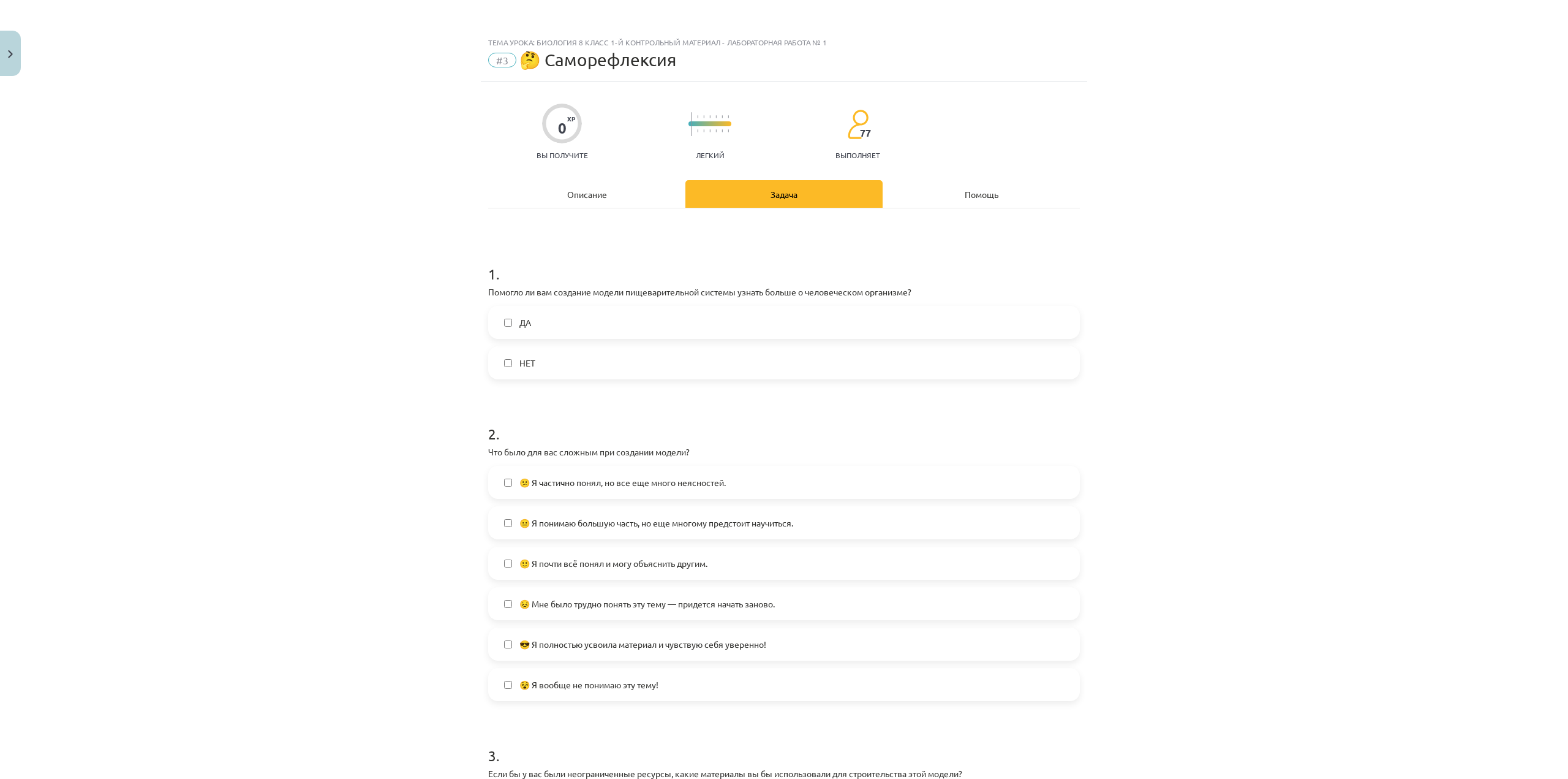
click at [597, 323] on label "ДА" at bounding box center [784, 322] width 590 height 31
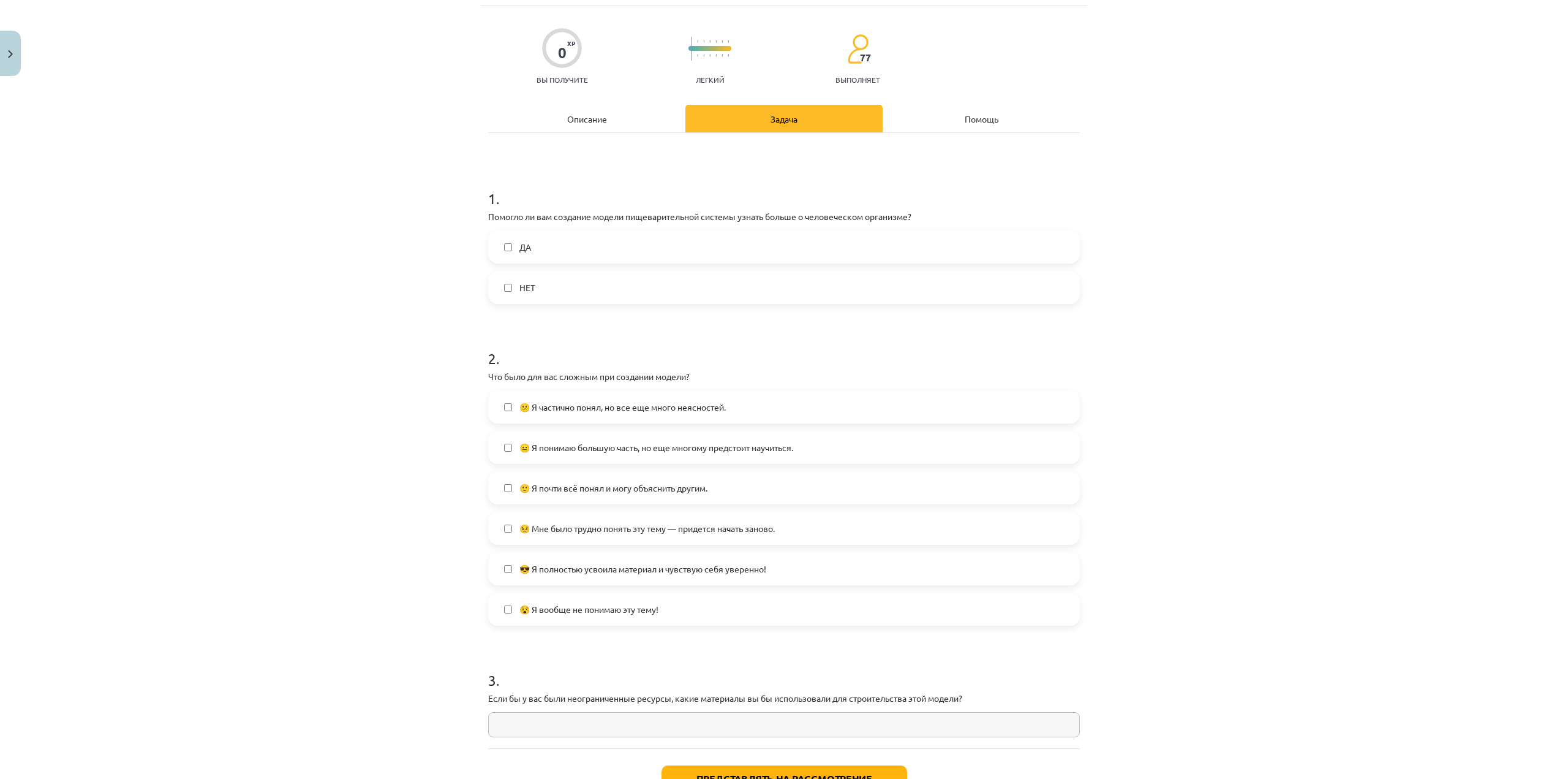
scroll to position [122, 0]
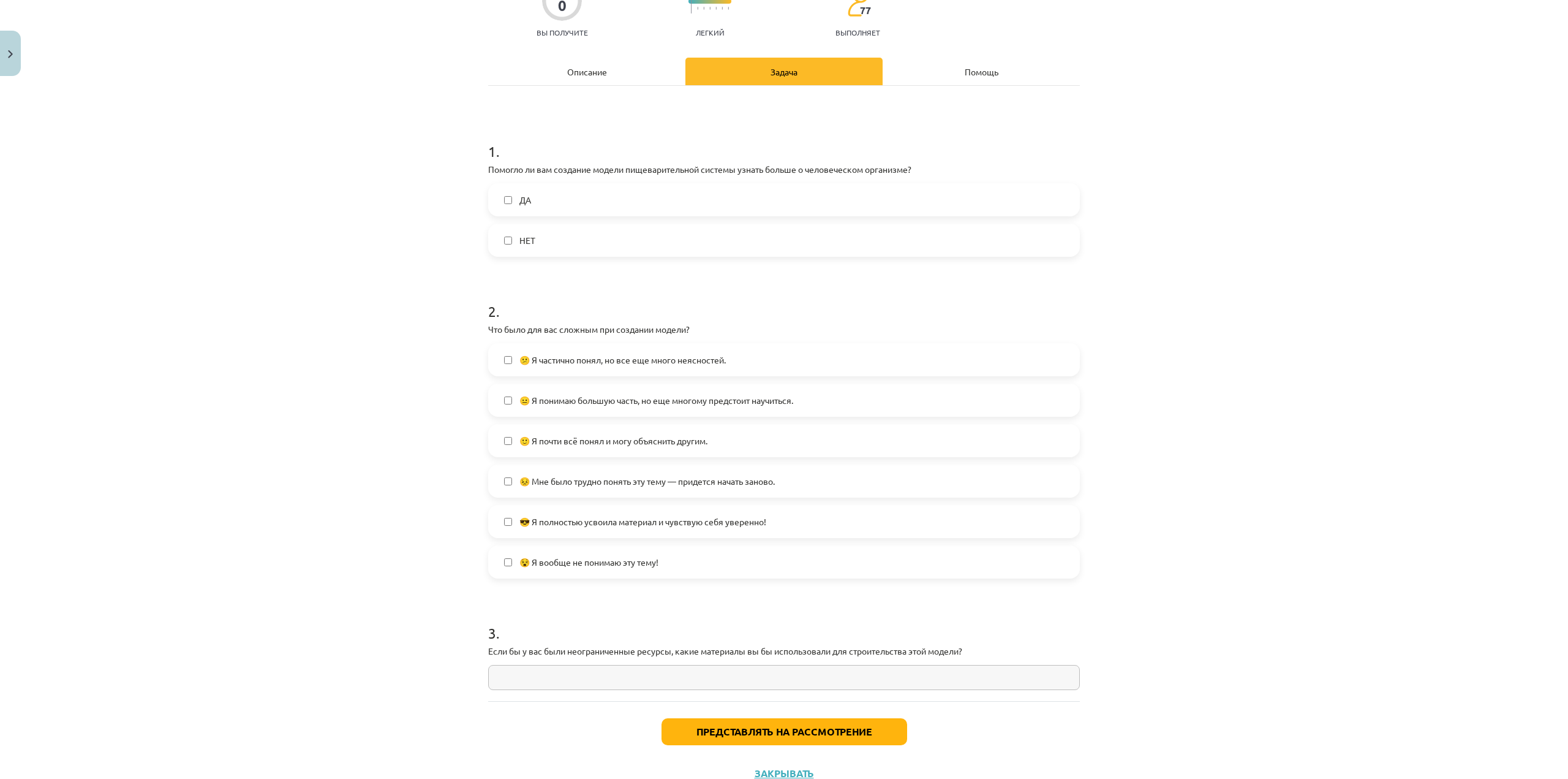
click at [590, 403] on font "😐 Я понимаю большую часть, но еще многому предстоит научиться." at bounding box center [656, 401] width 274 height 11
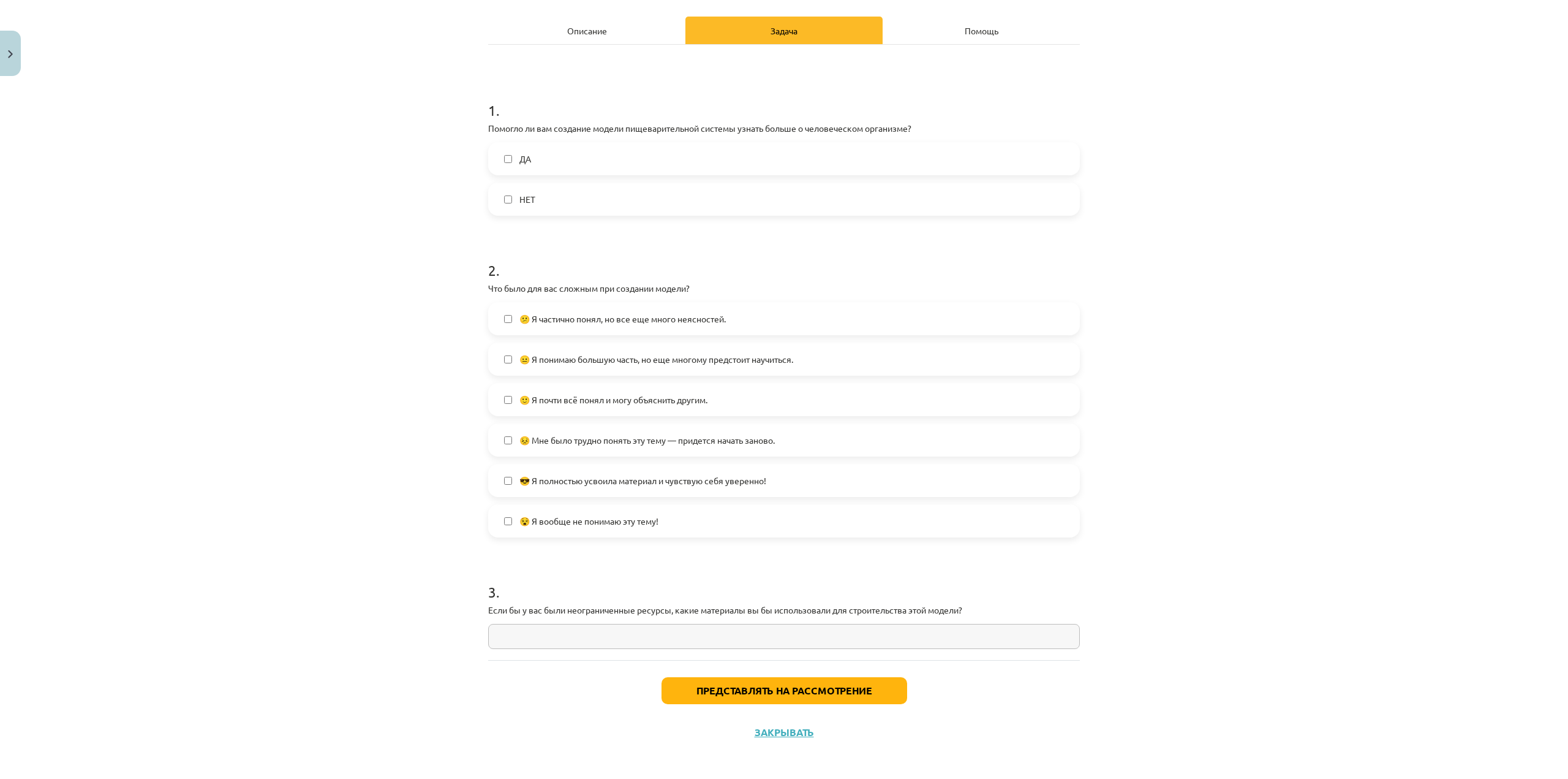
scroll to position [169, 0]
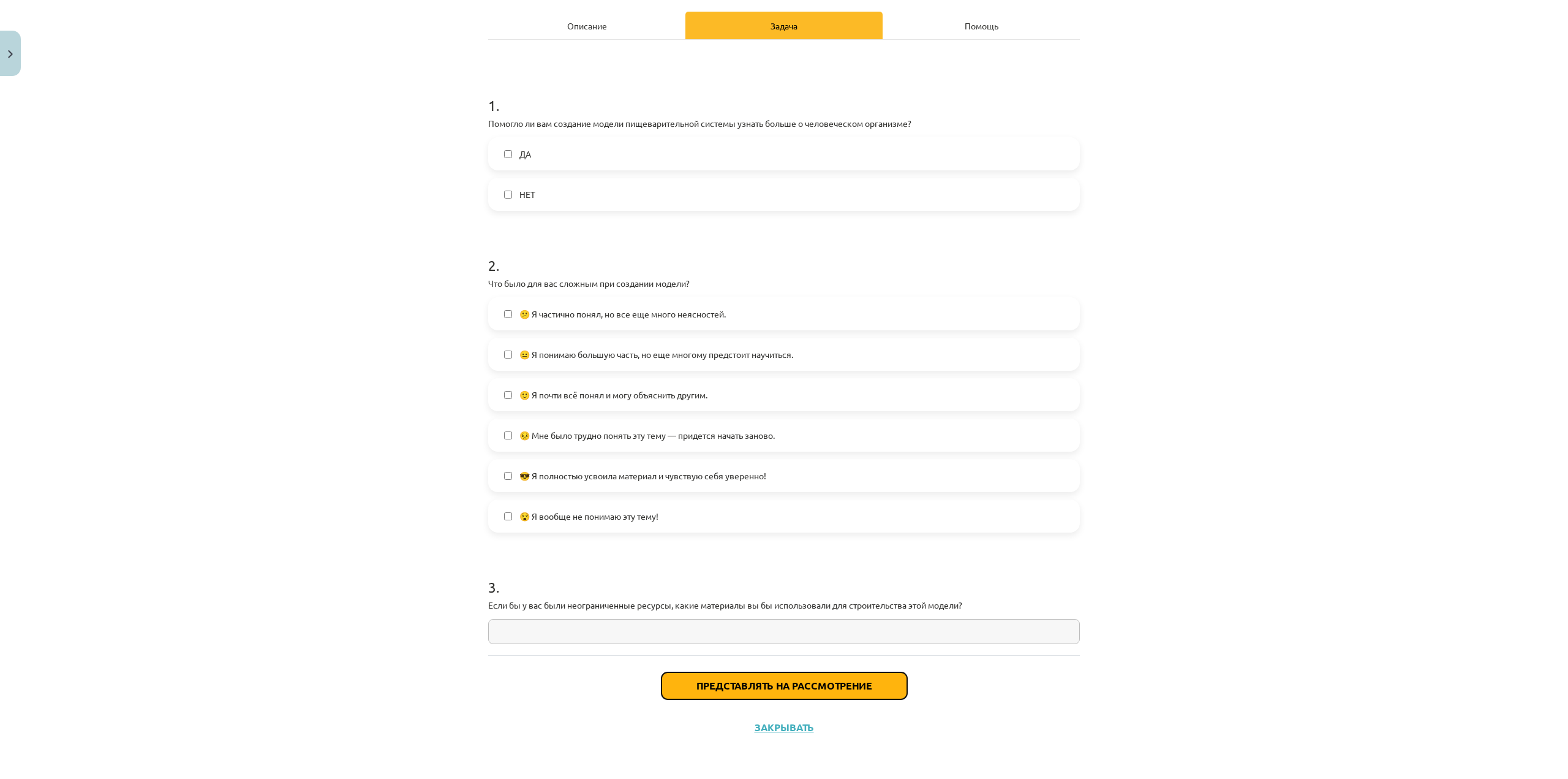
click at [725, 690] on font "Представлять на рассмотрение" at bounding box center [784, 685] width 176 height 13
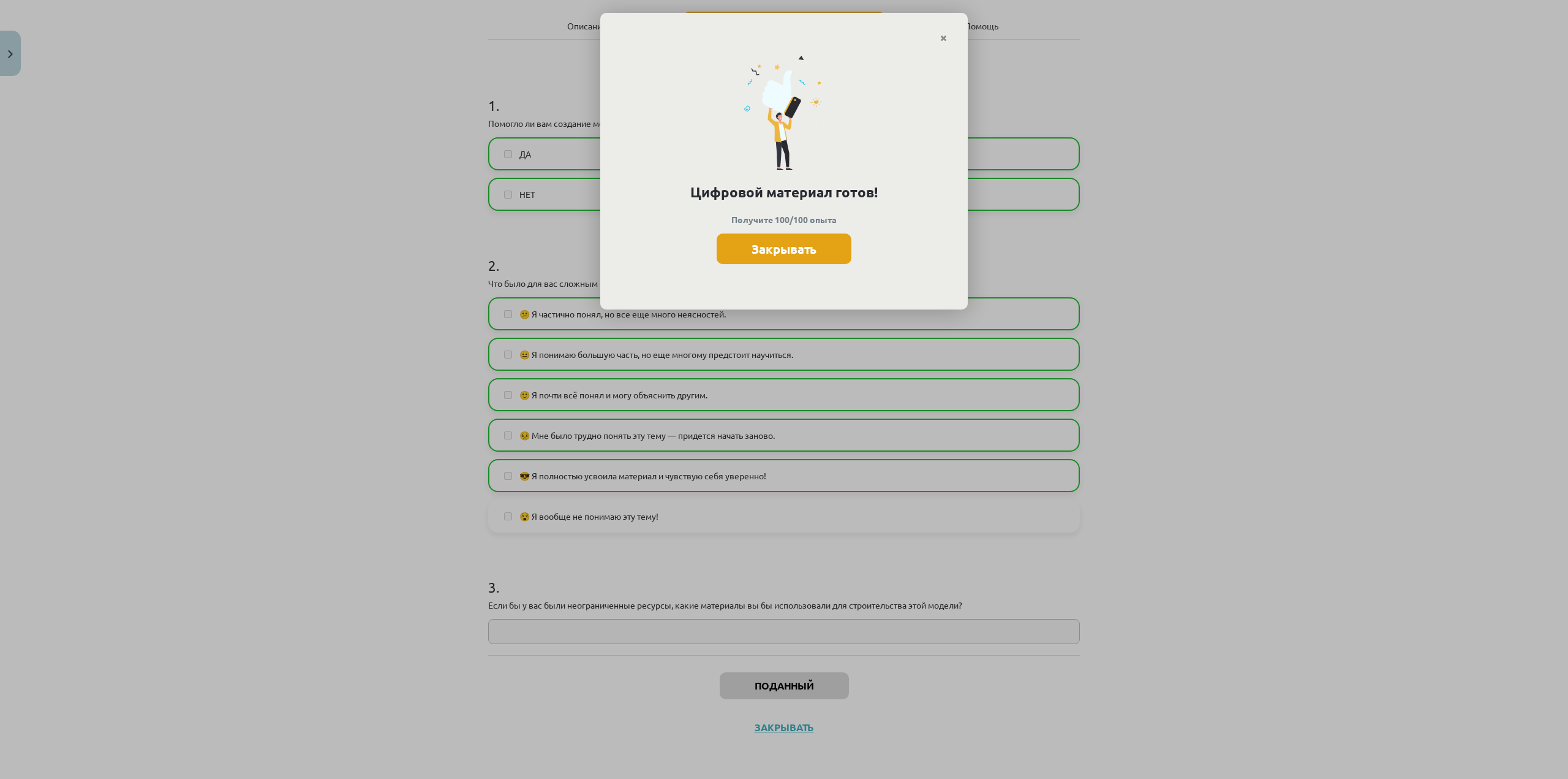
click at [789, 249] on font "Закрывать" at bounding box center [784, 248] width 65 height 16
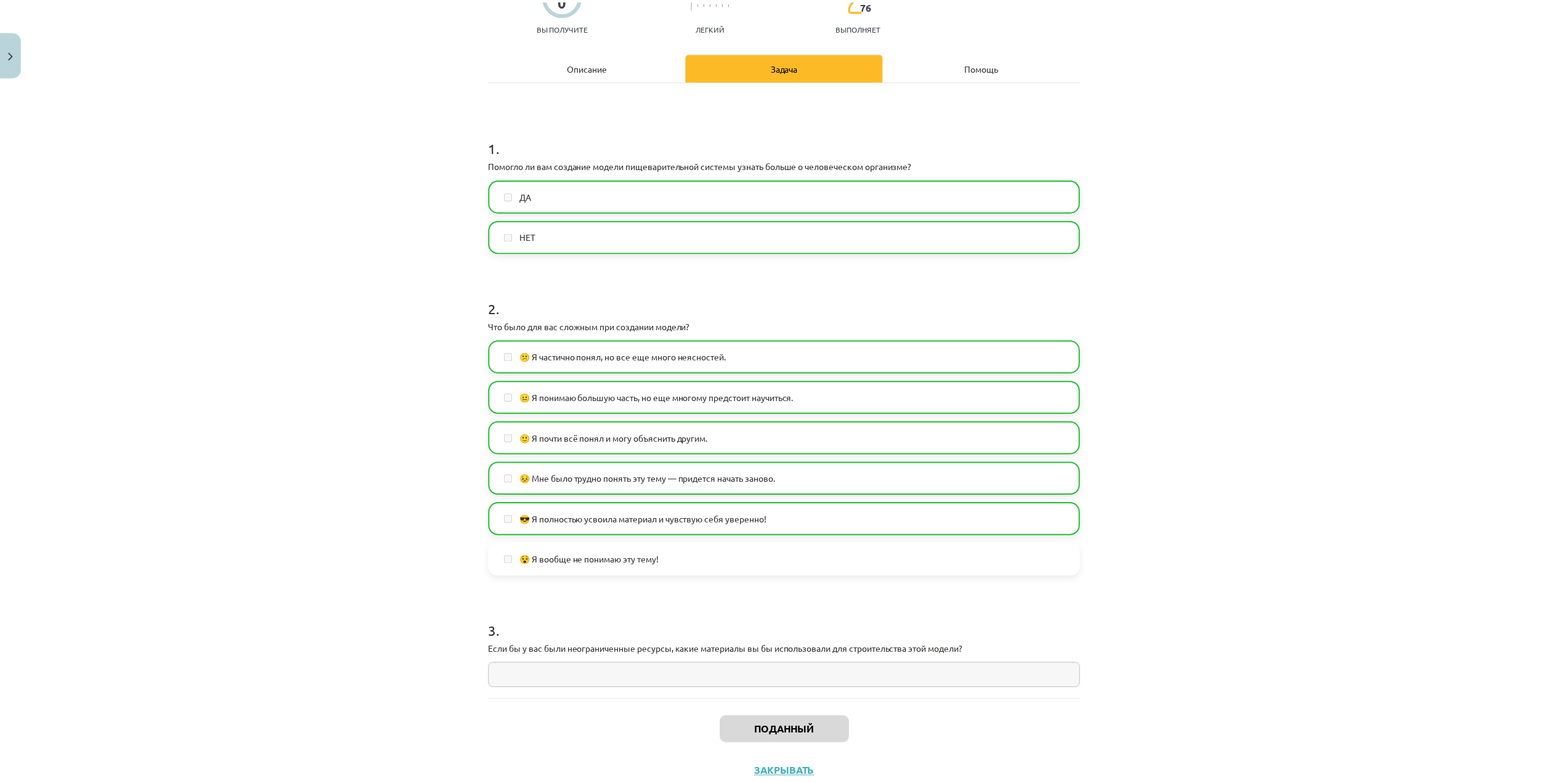
scroll to position [0, 0]
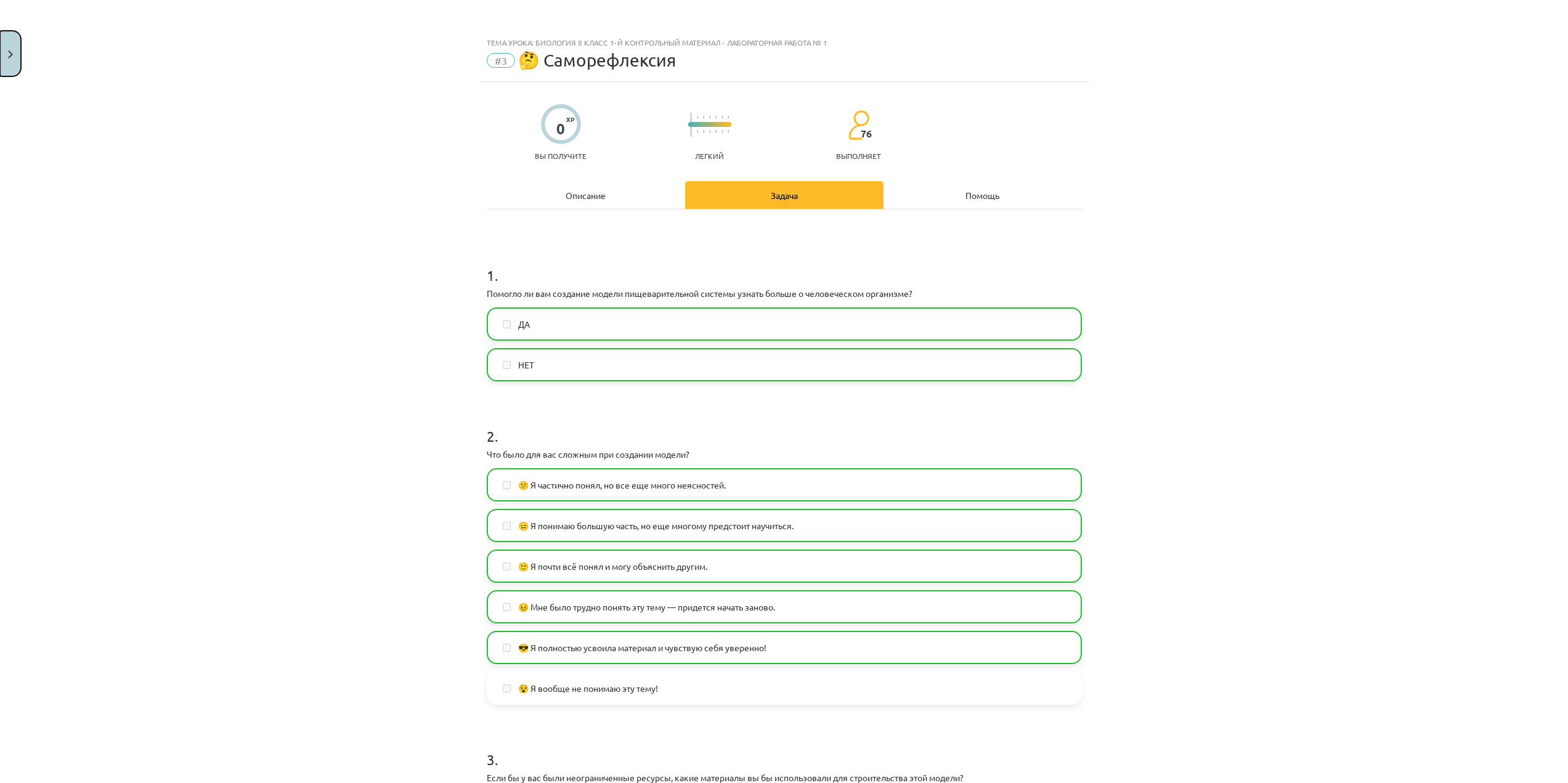
click at [6, 47] on button "Закрывать" at bounding box center [10, 54] width 21 height 46
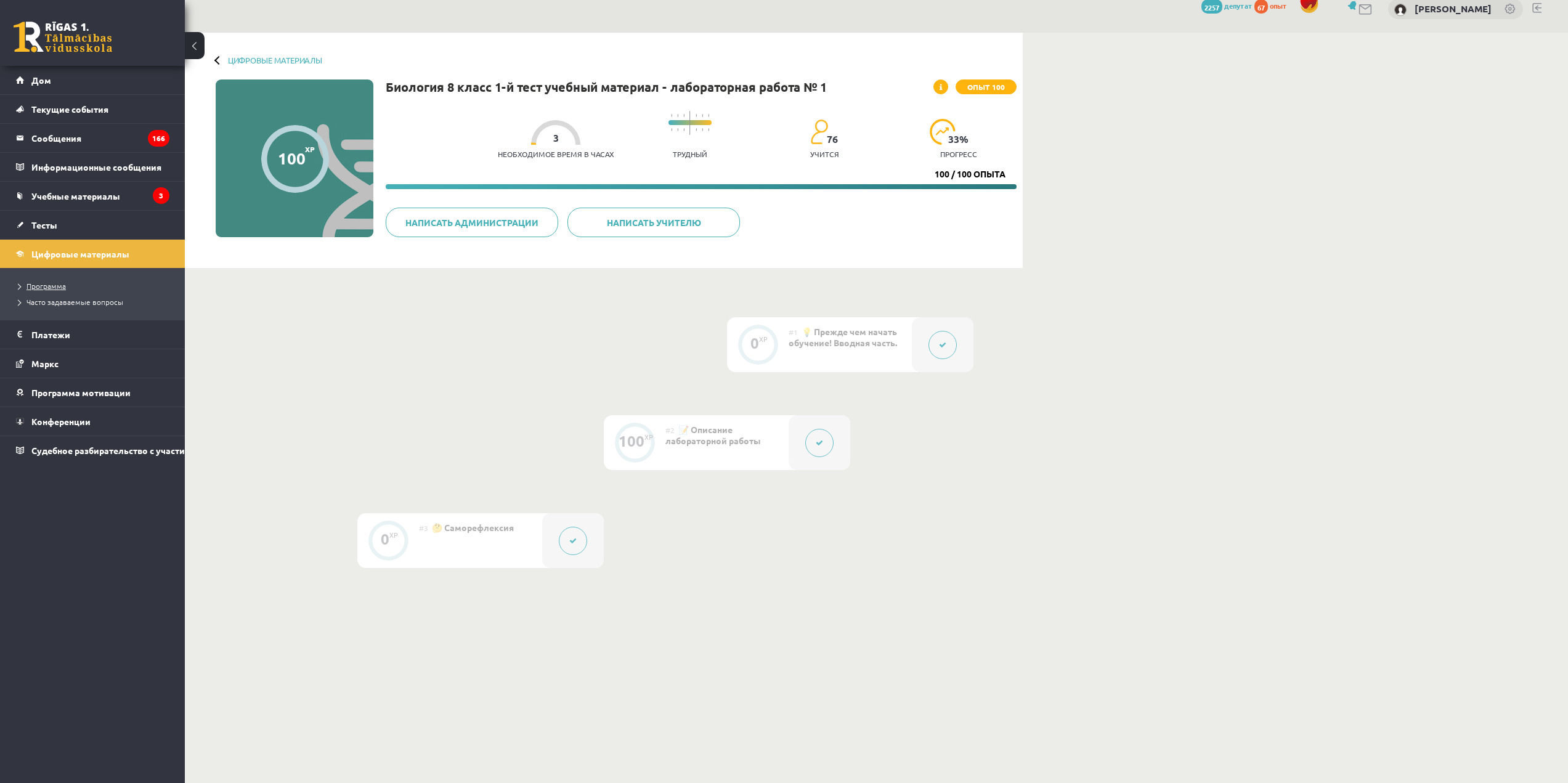
click at [57, 281] on link "Программа" at bounding box center [95, 286] width 154 height 11
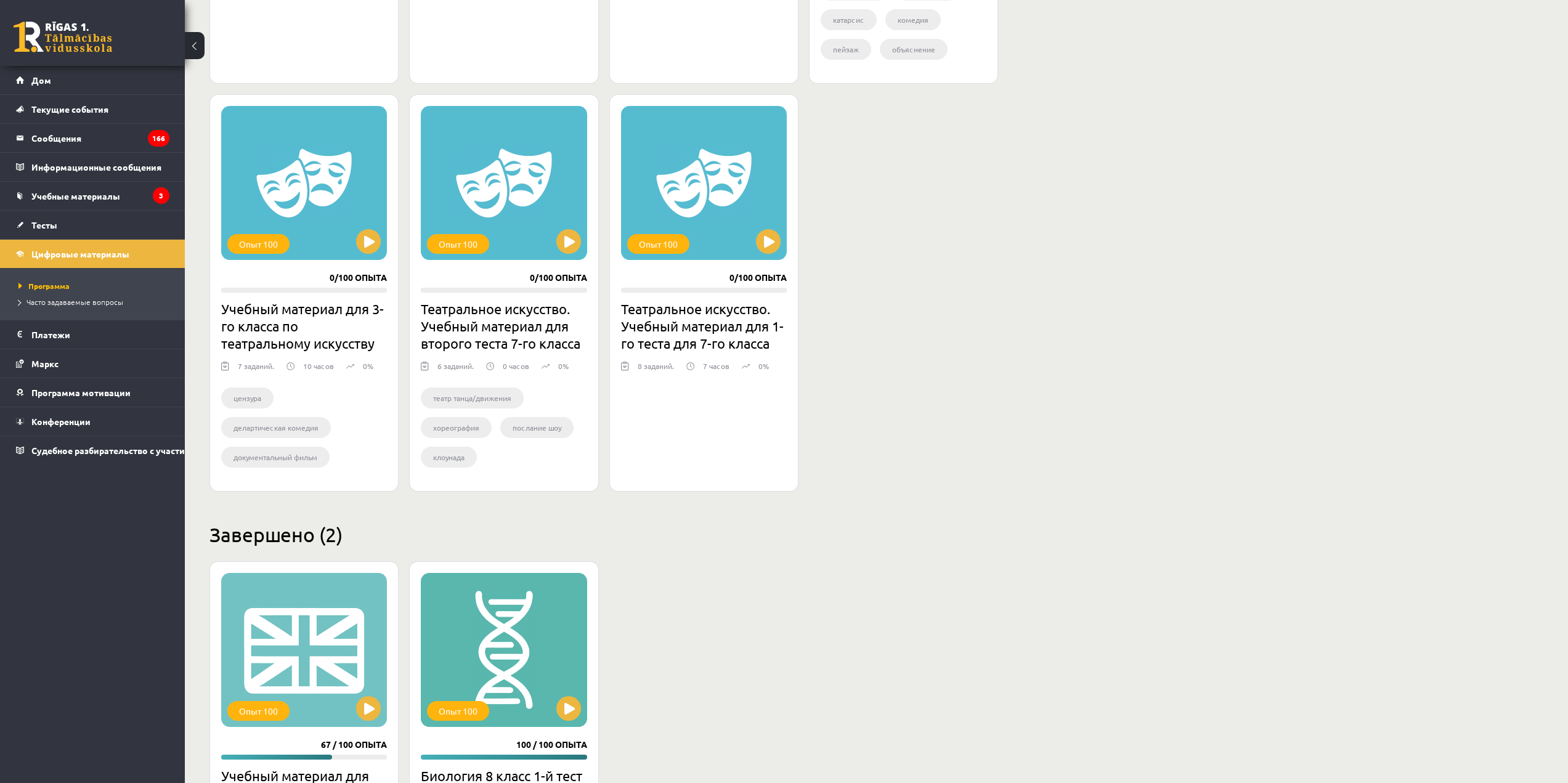
scroll to position [862, 0]
